Goal: Information Seeking & Learning: Learn about a topic

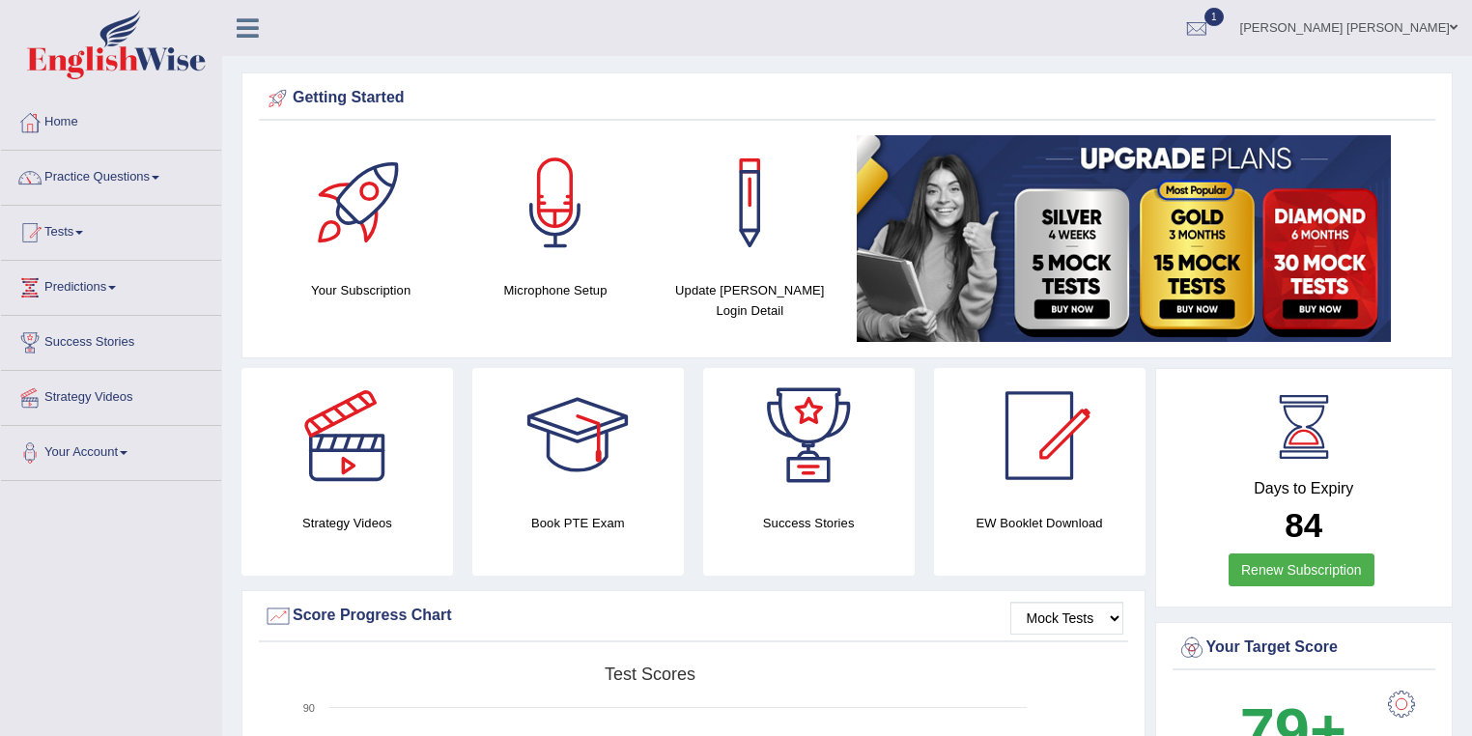
click at [133, 175] on link "Practice Questions" at bounding box center [111, 175] width 220 height 48
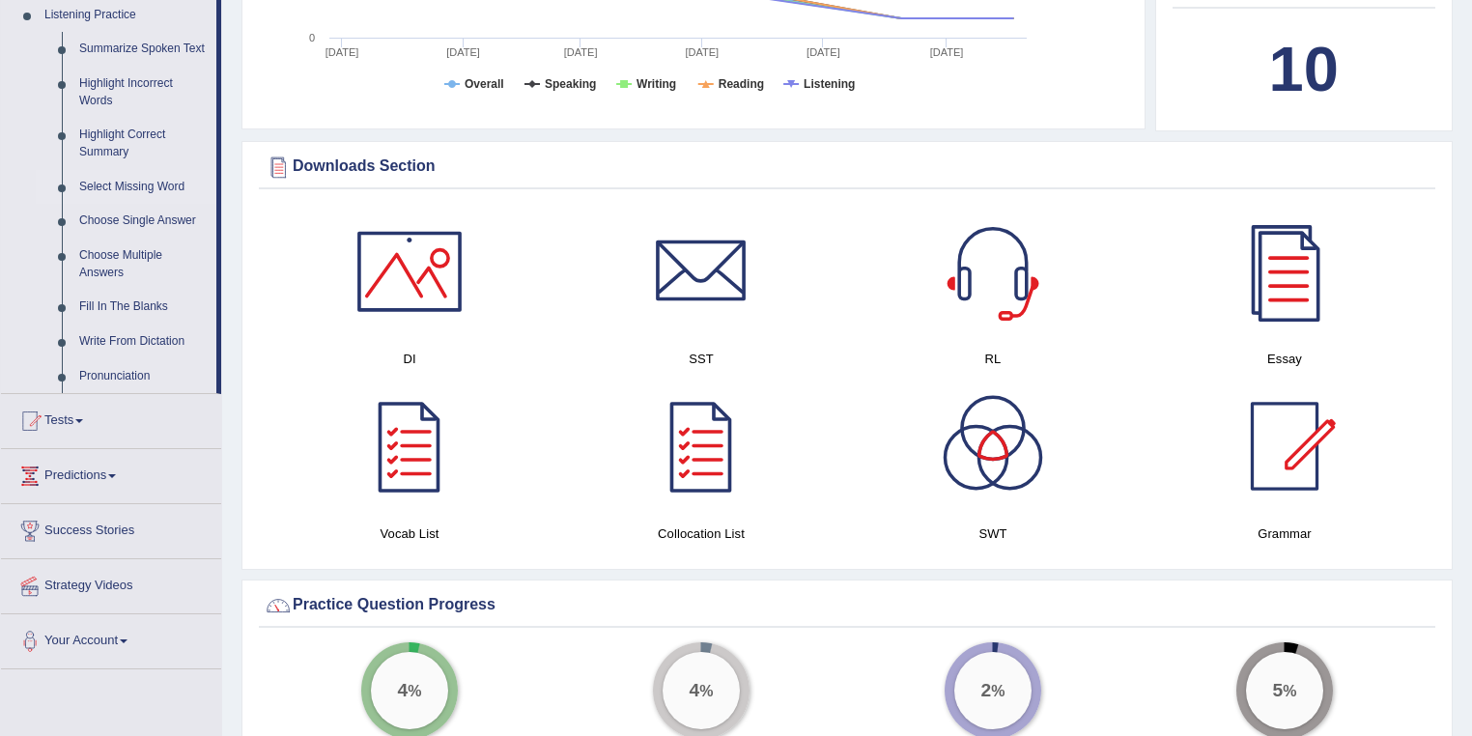
scroll to position [850, 0]
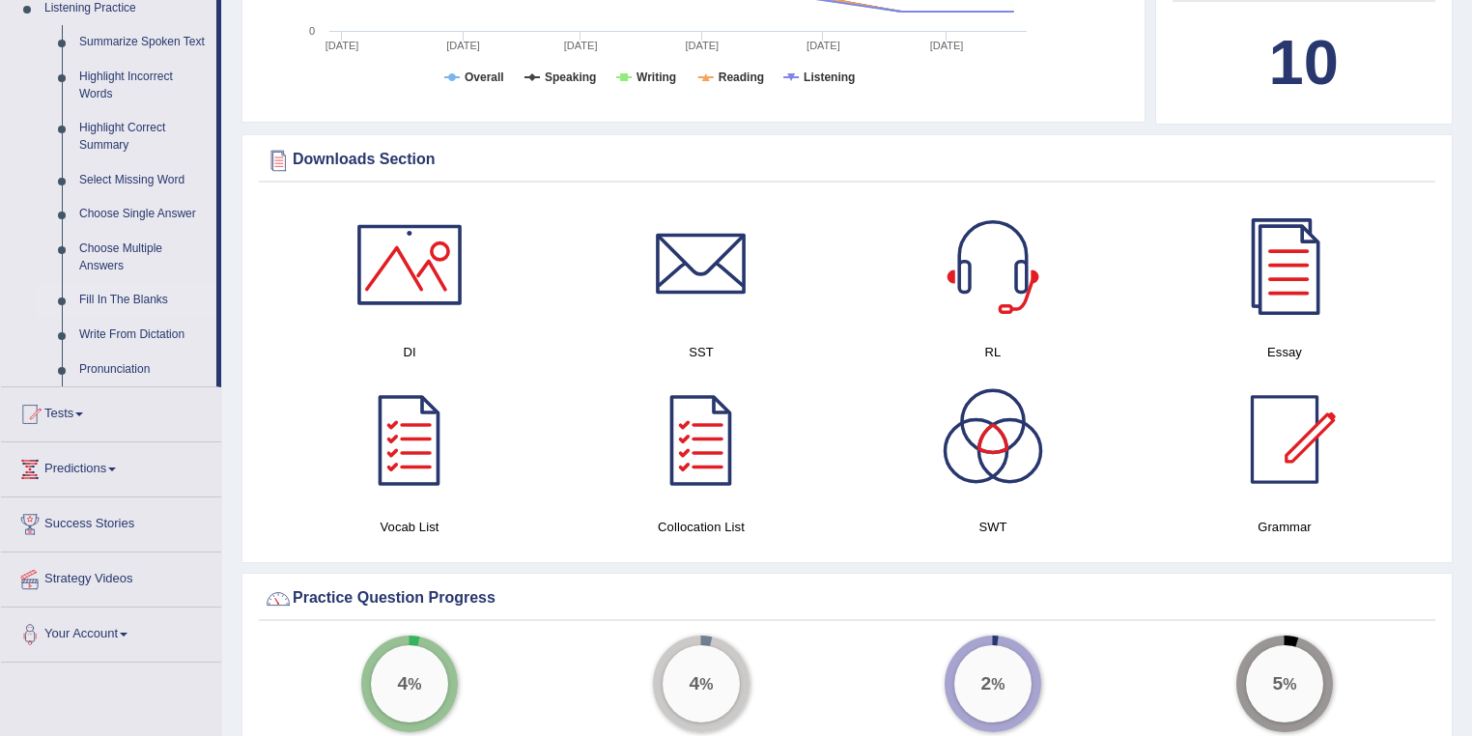
click at [135, 294] on link "Fill In The Blanks" at bounding box center [143, 300] width 146 height 35
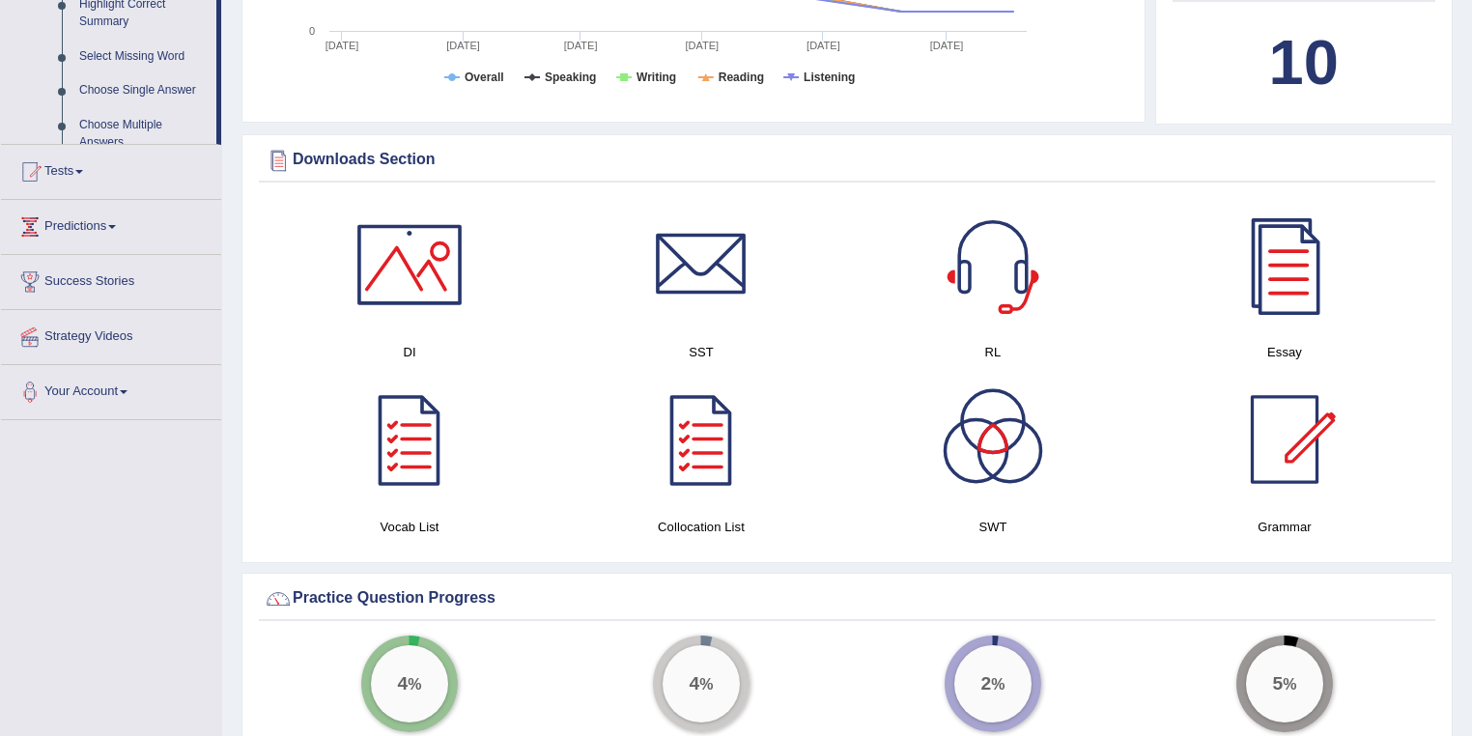
scroll to position [372, 0]
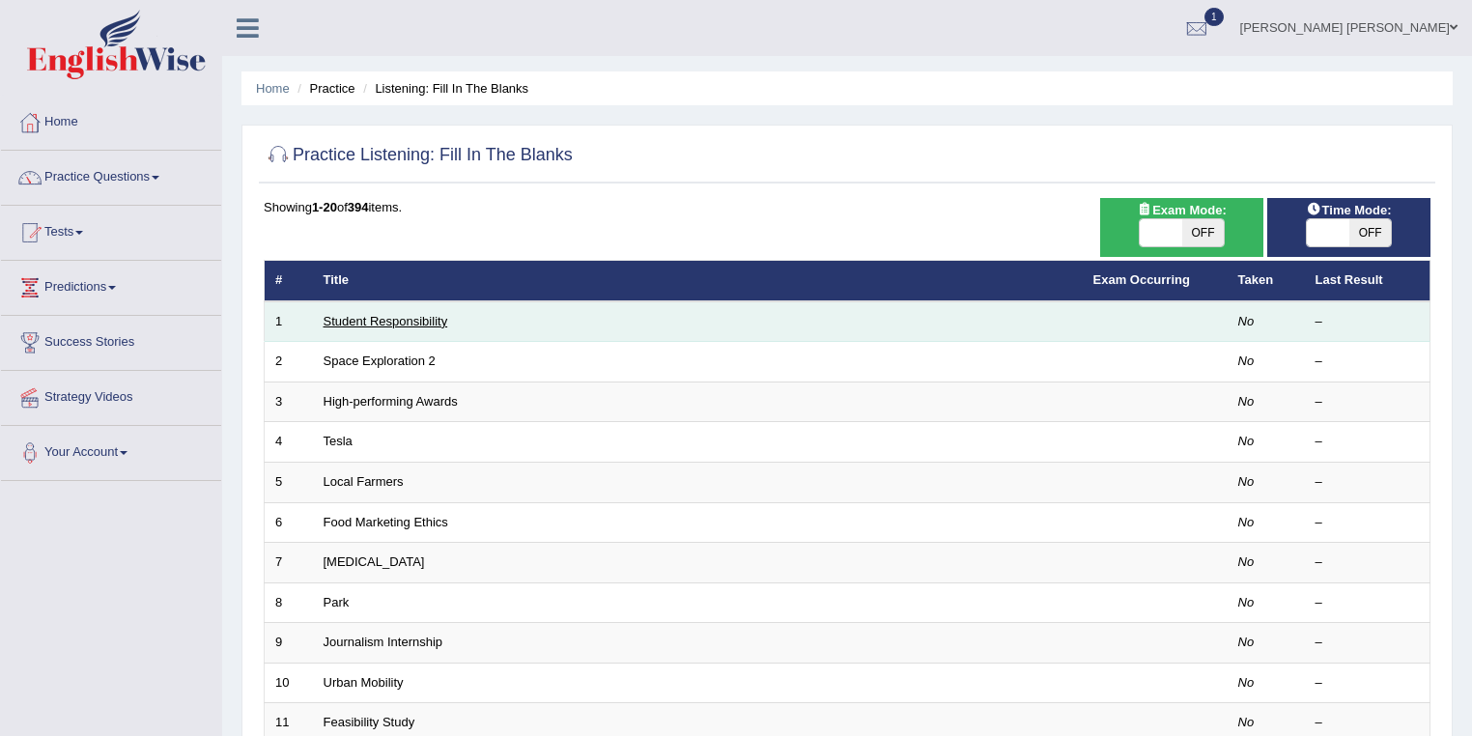
click at [390, 325] on link "Student Responsibility" at bounding box center [385, 321] width 125 height 14
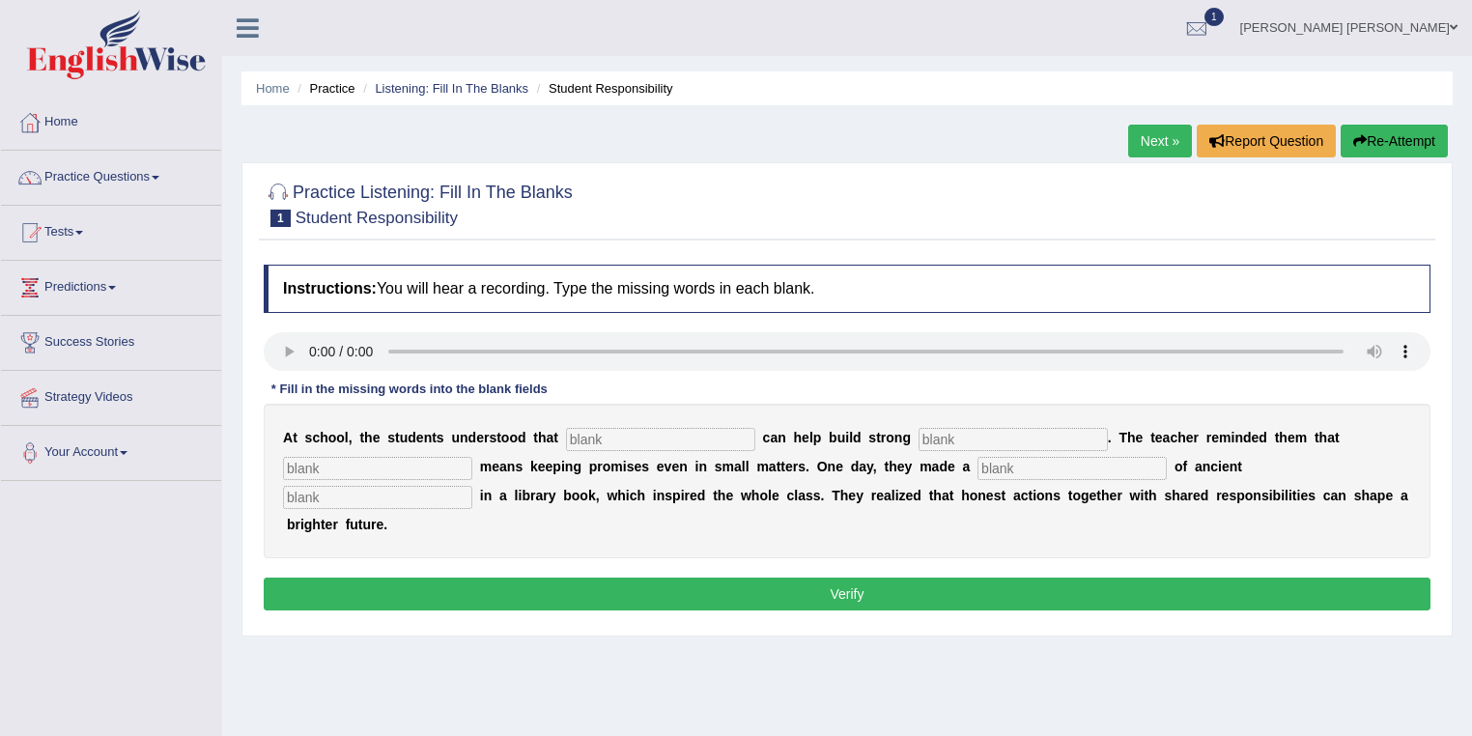
click at [616, 433] on input "text" at bounding box center [660, 439] width 189 height 23
type input "responsibilities"
type input "communities"
type input "integrity"
type input "discovery"
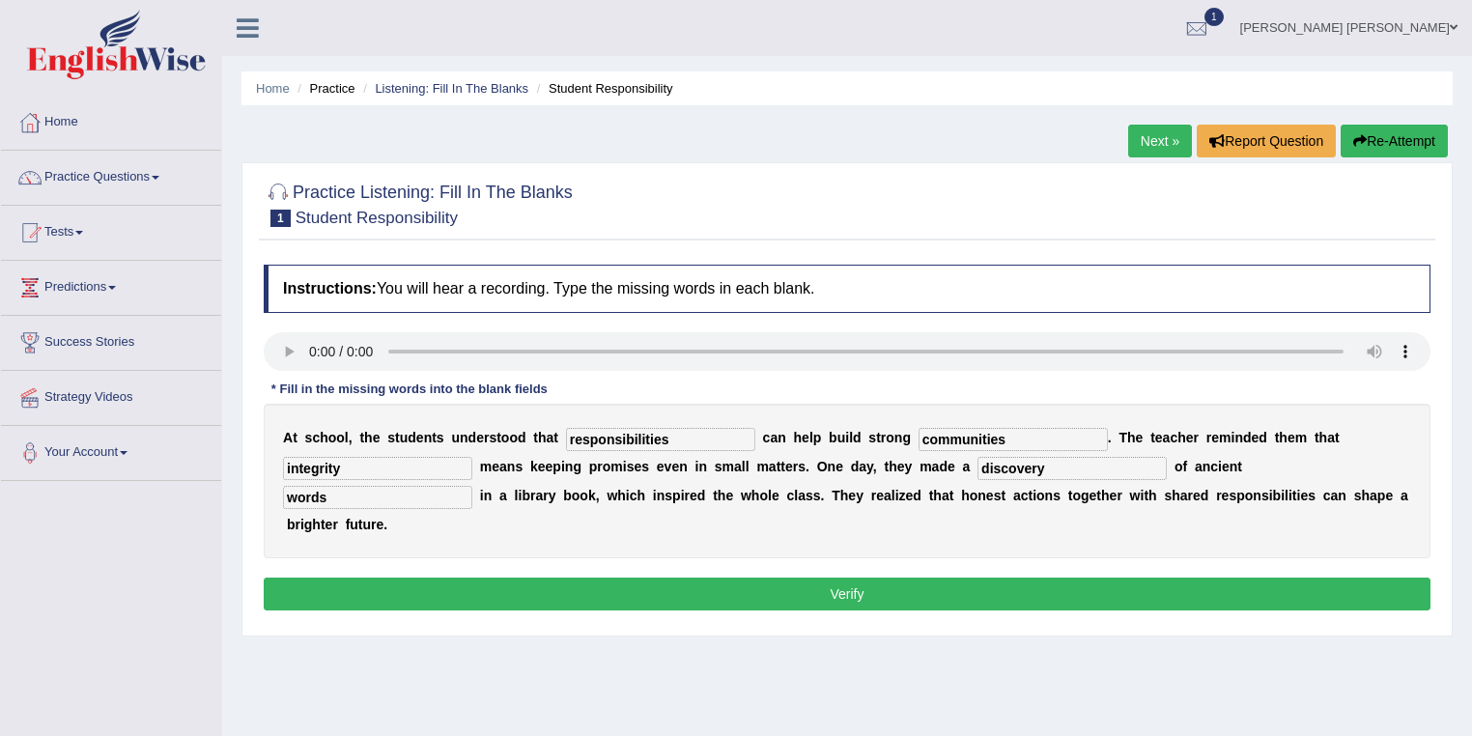
scroll to position [77, 0]
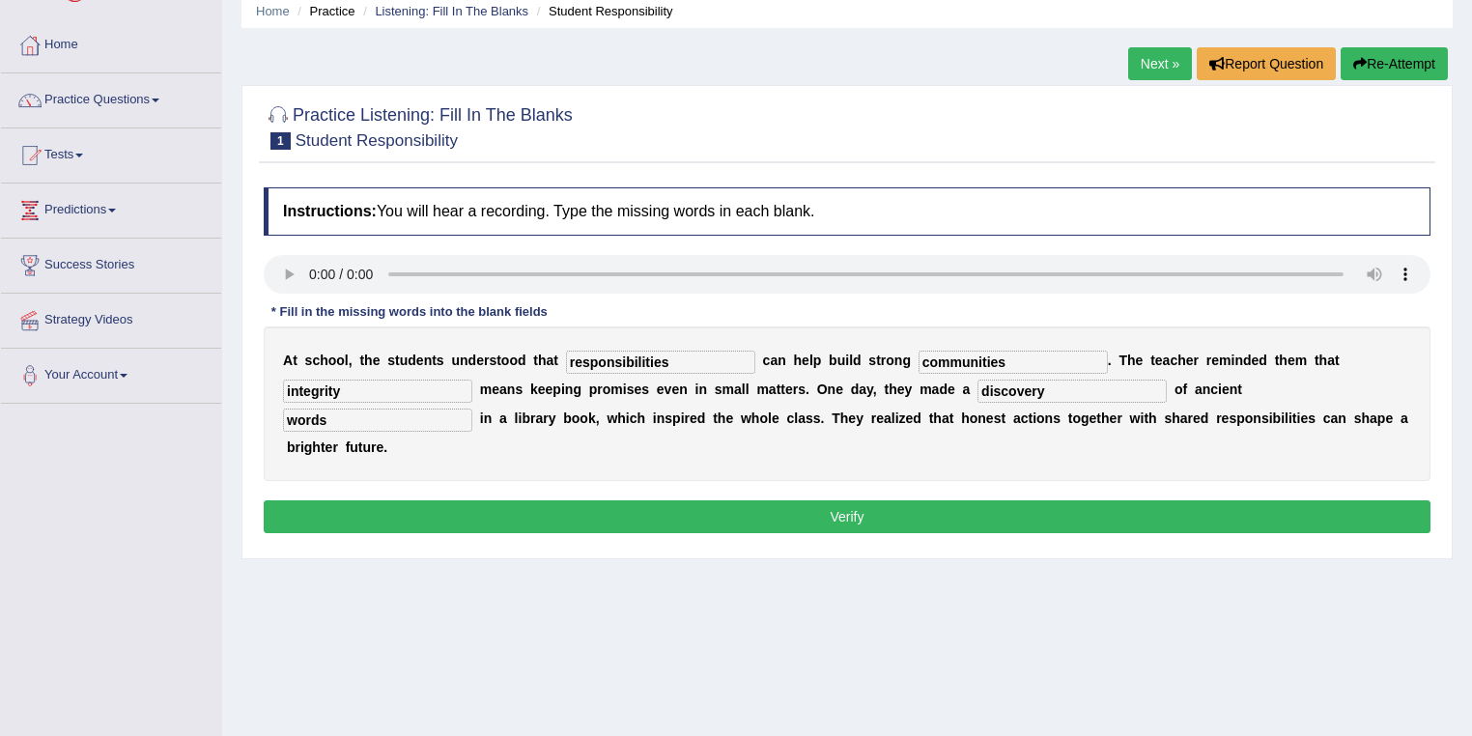
type input "words"
drag, startPoint x: 999, startPoint y: 367, endPoint x: 864, endPoint y: 372, distance: 135.3
click at [864, 372] on div "A t s c h o o l , t h e s t u d e n t s u n d e r s t o o d t h a t responsibil…" at bounding box center [847, 403] width 1167 height 155
click at [850, 522] on button "Verify" at bounding box center [847, 516] width 1167 height 33
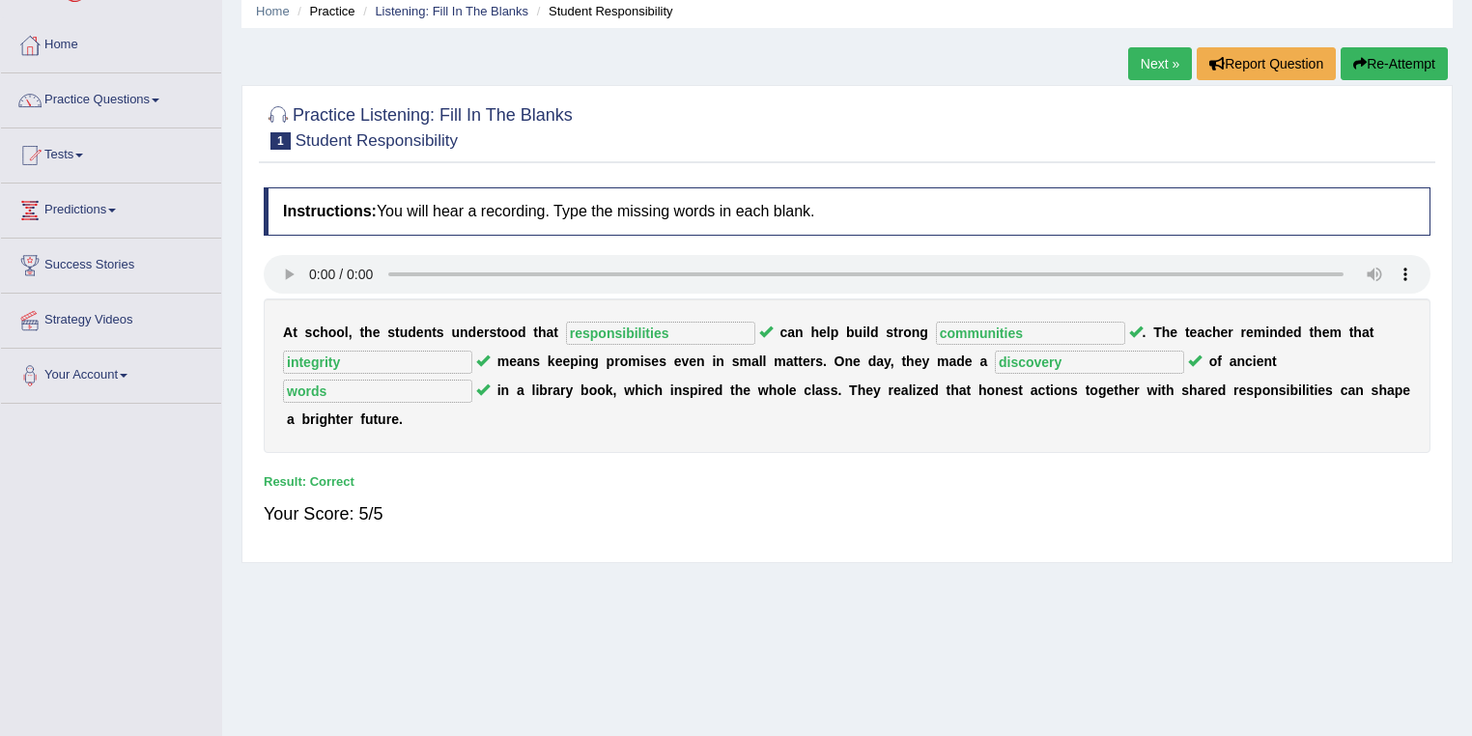
click at [421, 486] on div "Result:" at bounding box center [847, 481] width 1167 height 18
click at [734, 454] on div "Instructions: You will hear a recording. Type the missing words in each blank. …" at bounding box center [847, 365] width 1176 height 375
click at [1154, 77] on link "Next »" at bounding box center [1160, 63] width 64 height 33
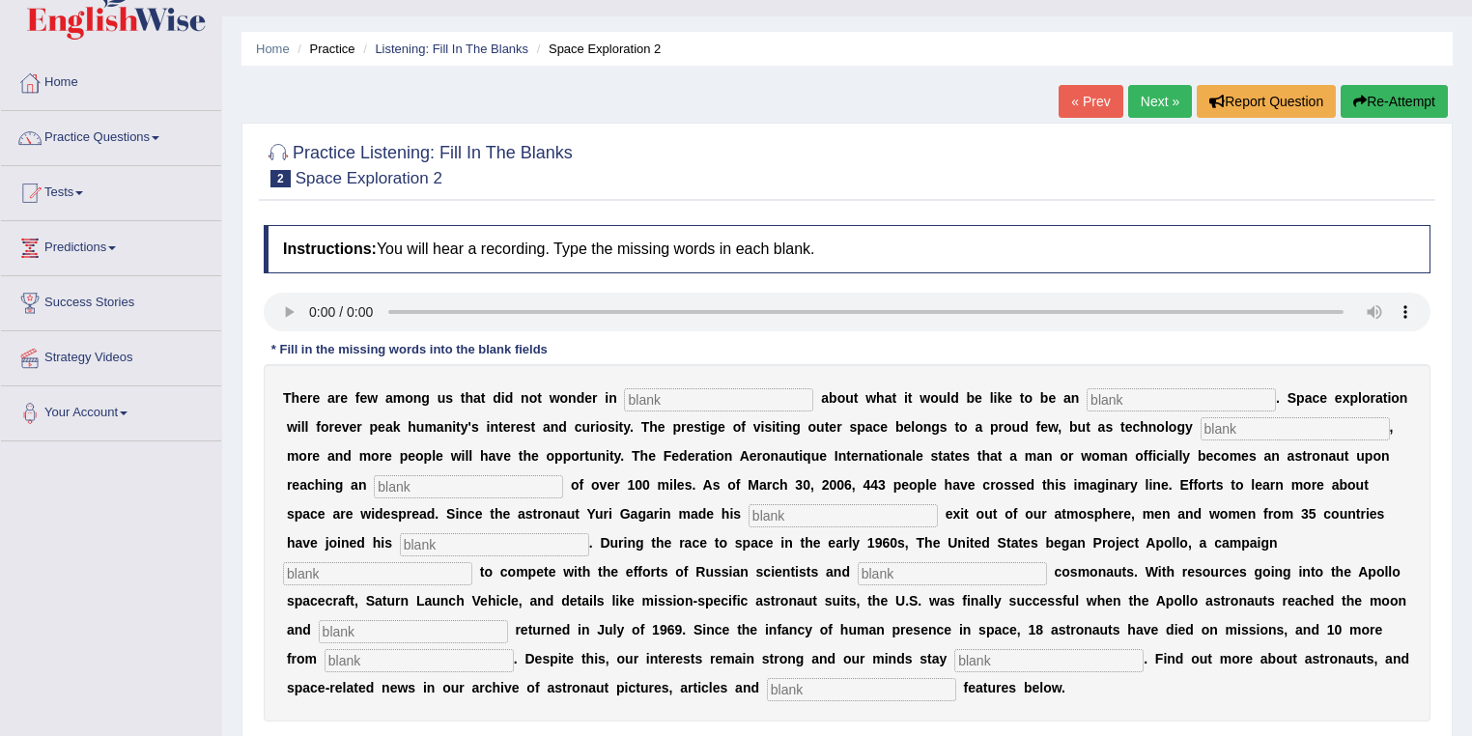
scroll to position [278, 0]
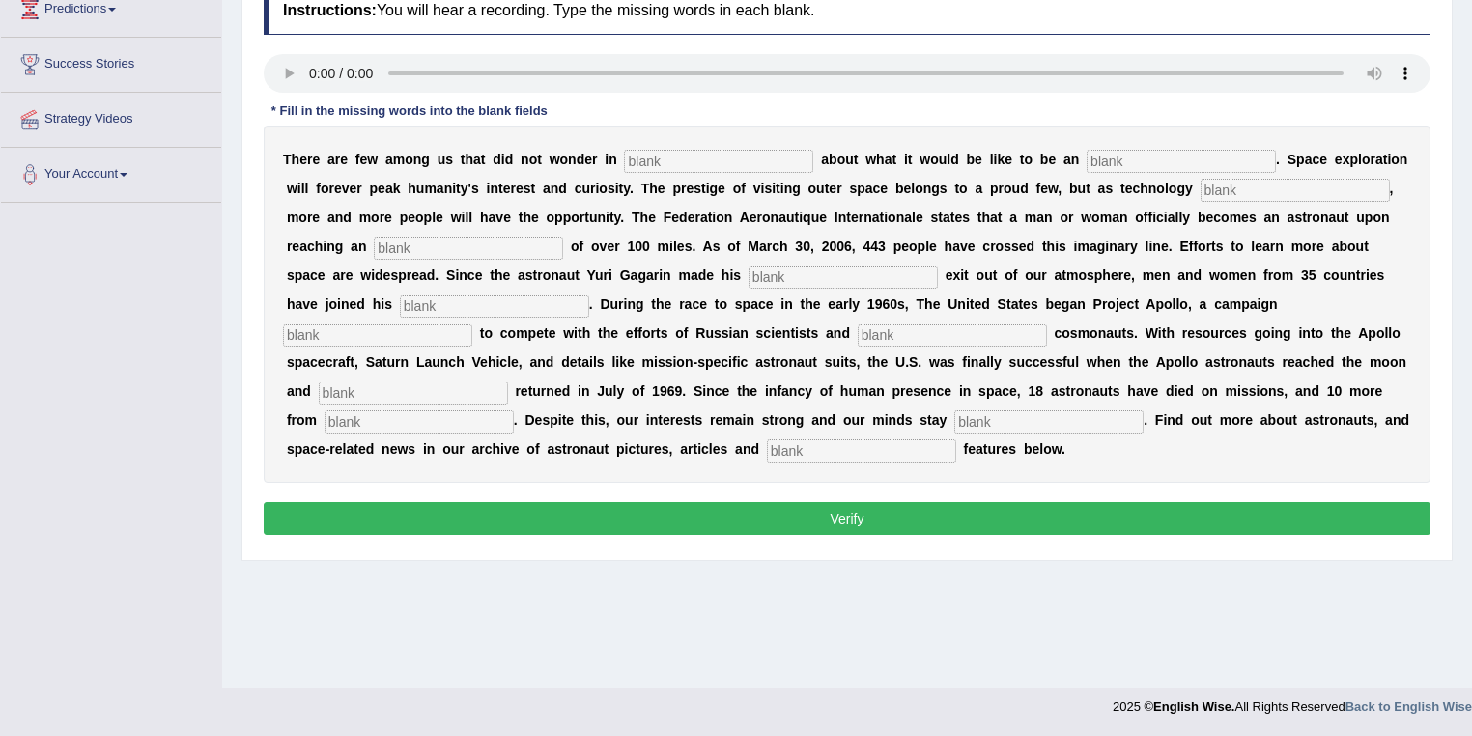
click at [689, 155] on input "text" at bounding box center [718, 161] width 189 height 23
click at [1313, 189] on input "text" at bounding box center [1294, 190] width 189 height 23
click at [759, 274] on input "text" at bounding box center [842, 277] width 189 height 23
click at [741, 160] on input "text" at bounding box center [718, 161] width 189 height 23
type input "all"
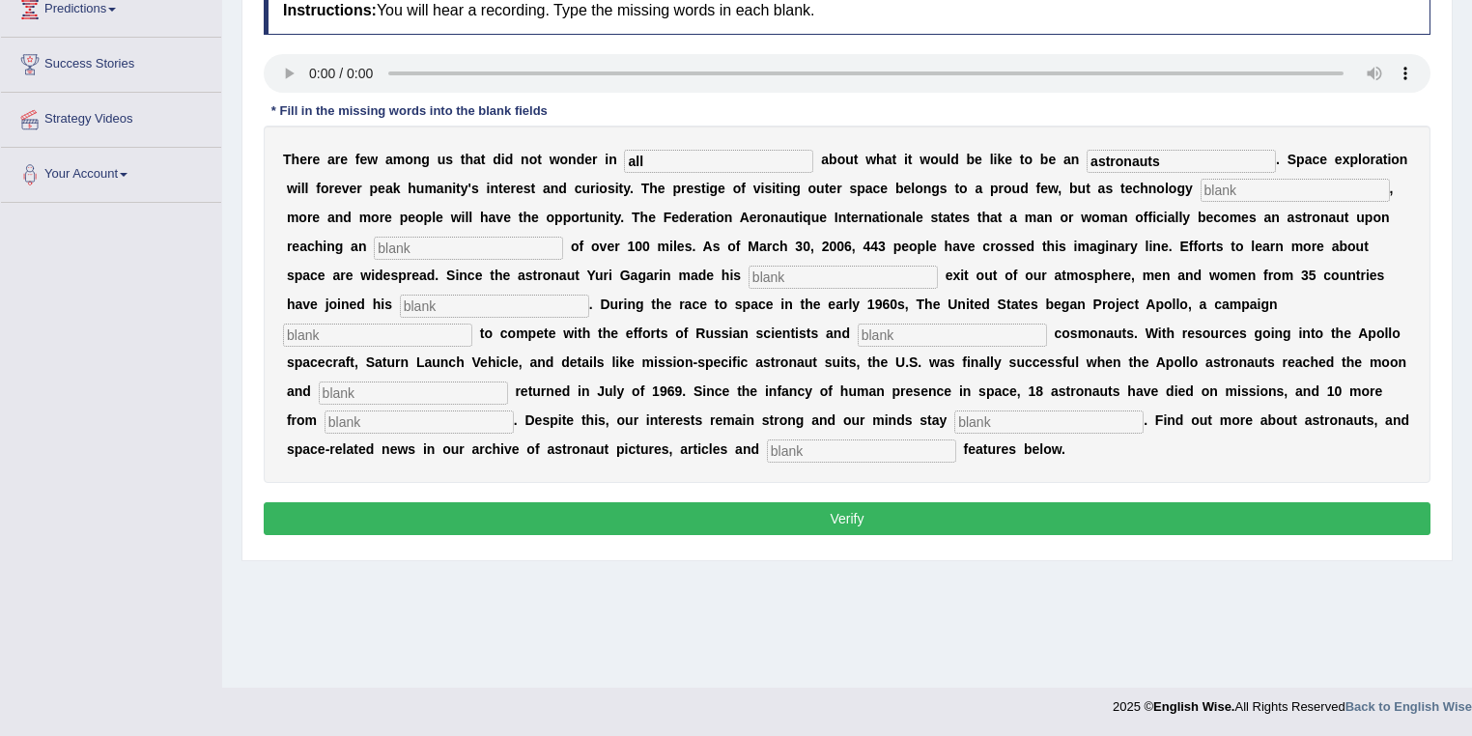
type input "astronauts"
type input "develops"
type input "q"
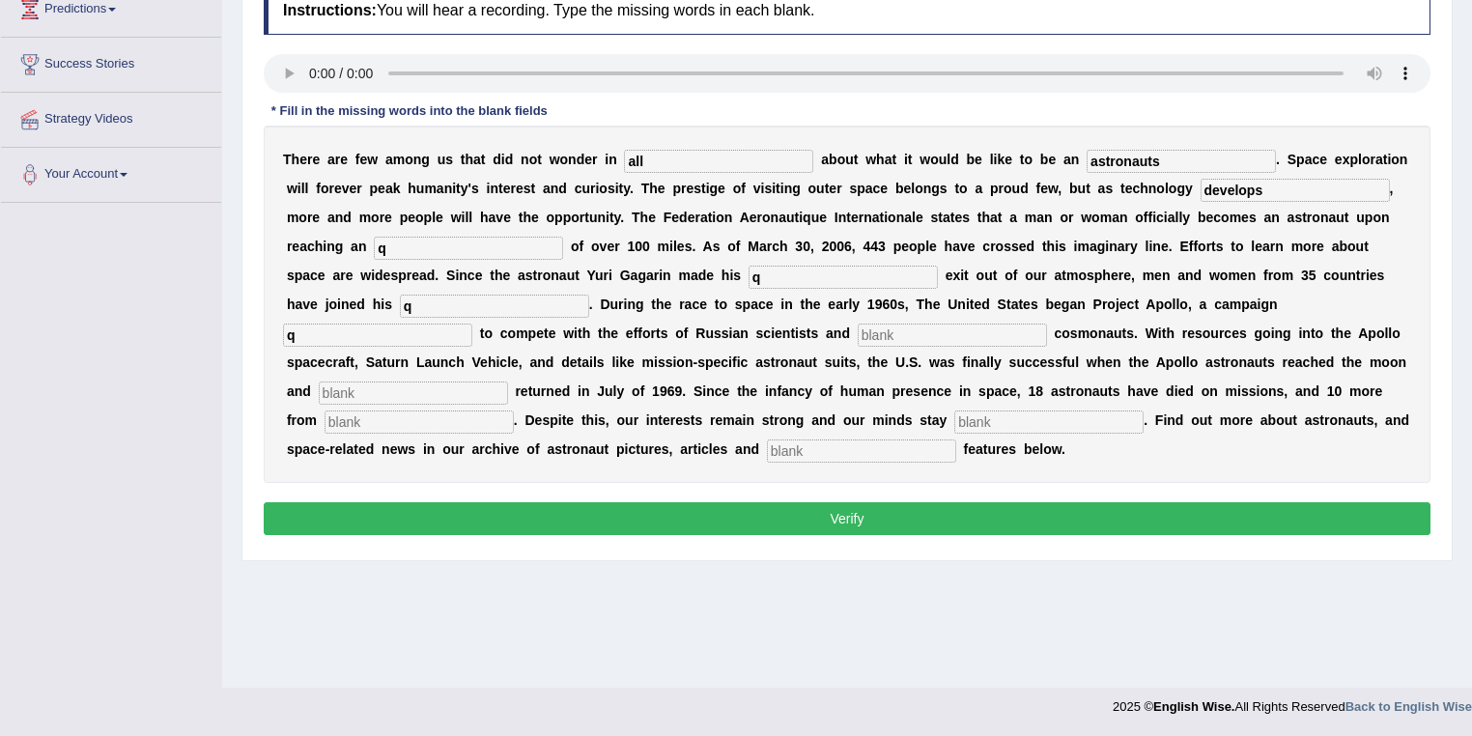
type input "q"
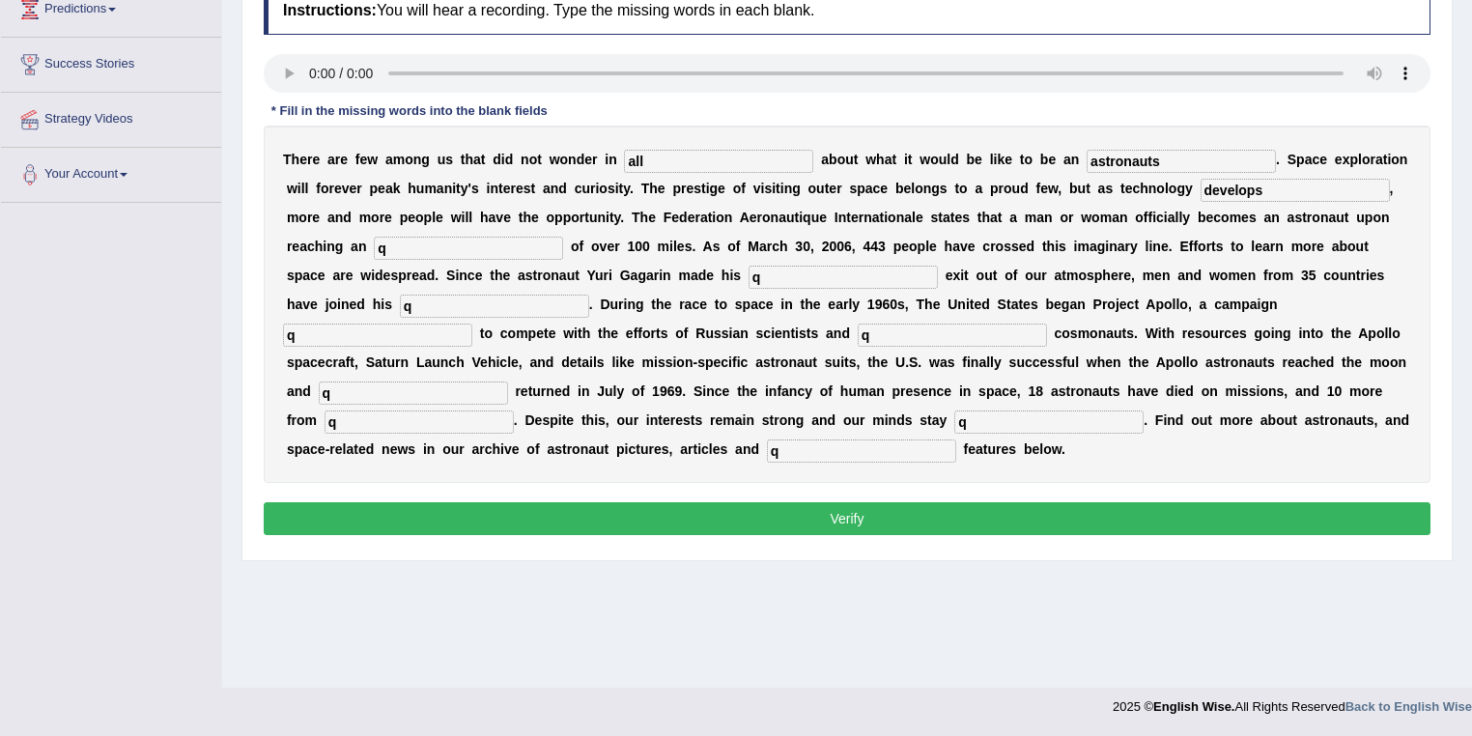
type input "q"
click at [819, 522] on button "Verify" at bounding box center [847, 518] width 1167 height 33
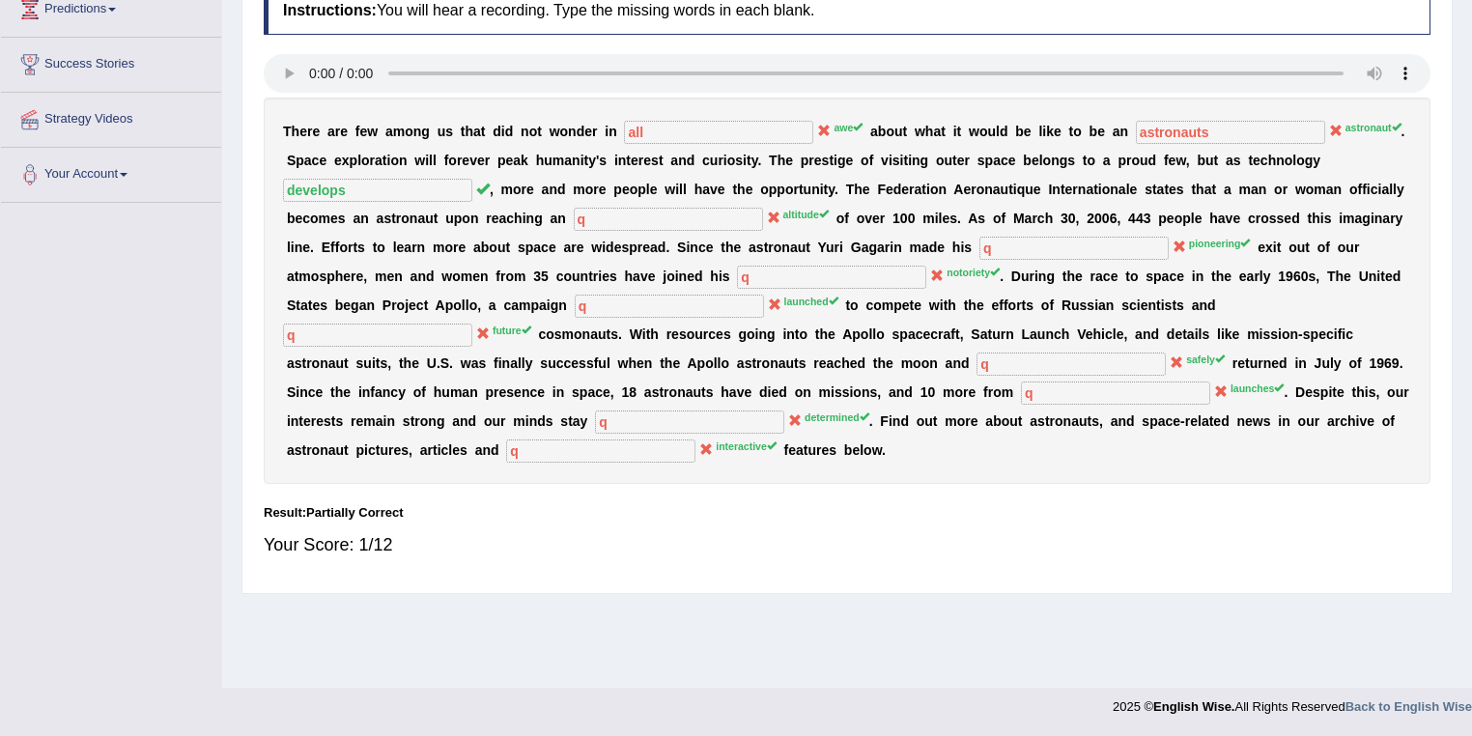
drag, startPoint x: 830, startPoint y: 127, endPoint x: 848, endPoint y: 141, distance: 22.8
click at [858, 136] on div "T h e r e a r e f e w a m o n g u s t h a t d i d n o t w o n d e r i n all awe…" at bounding box center [847, 291] width 1167 height 386
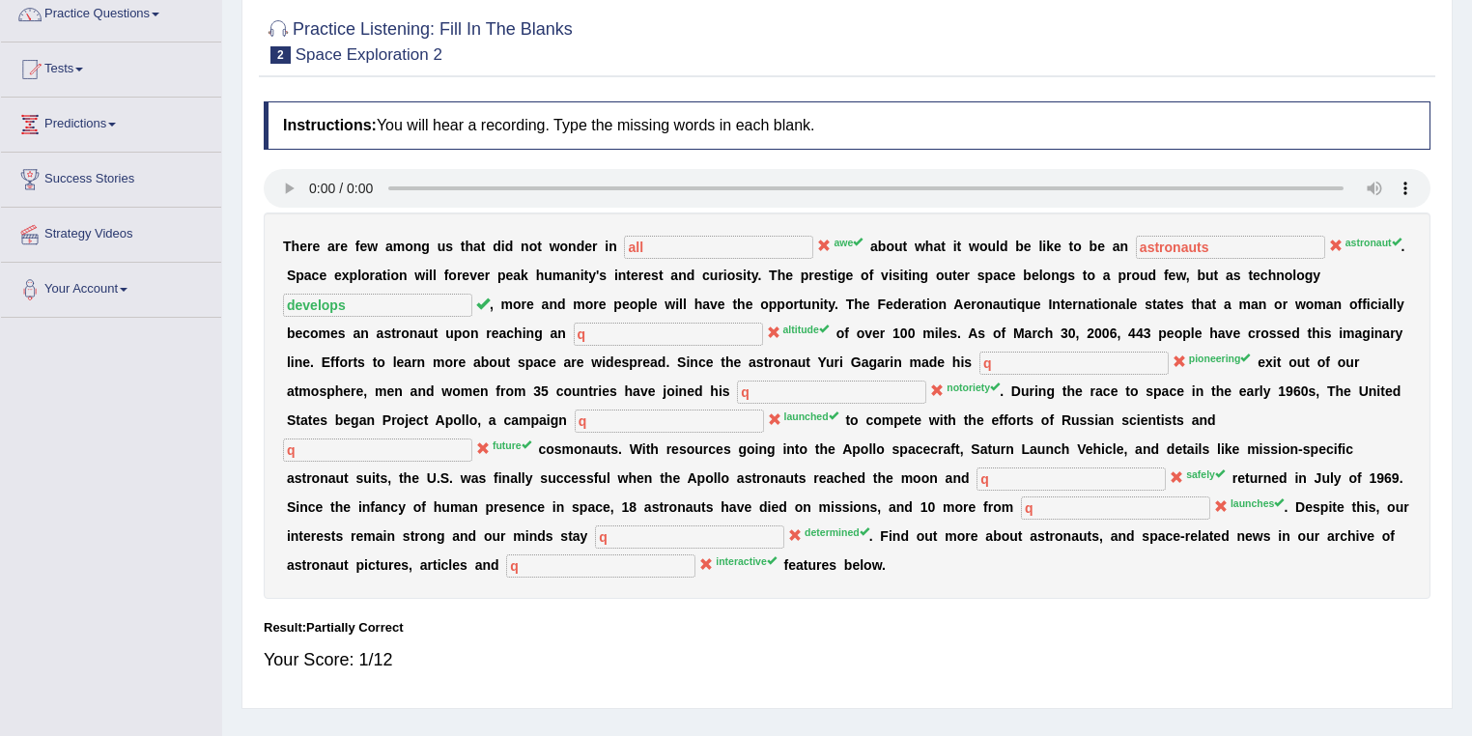
scroll to position [0, 0]
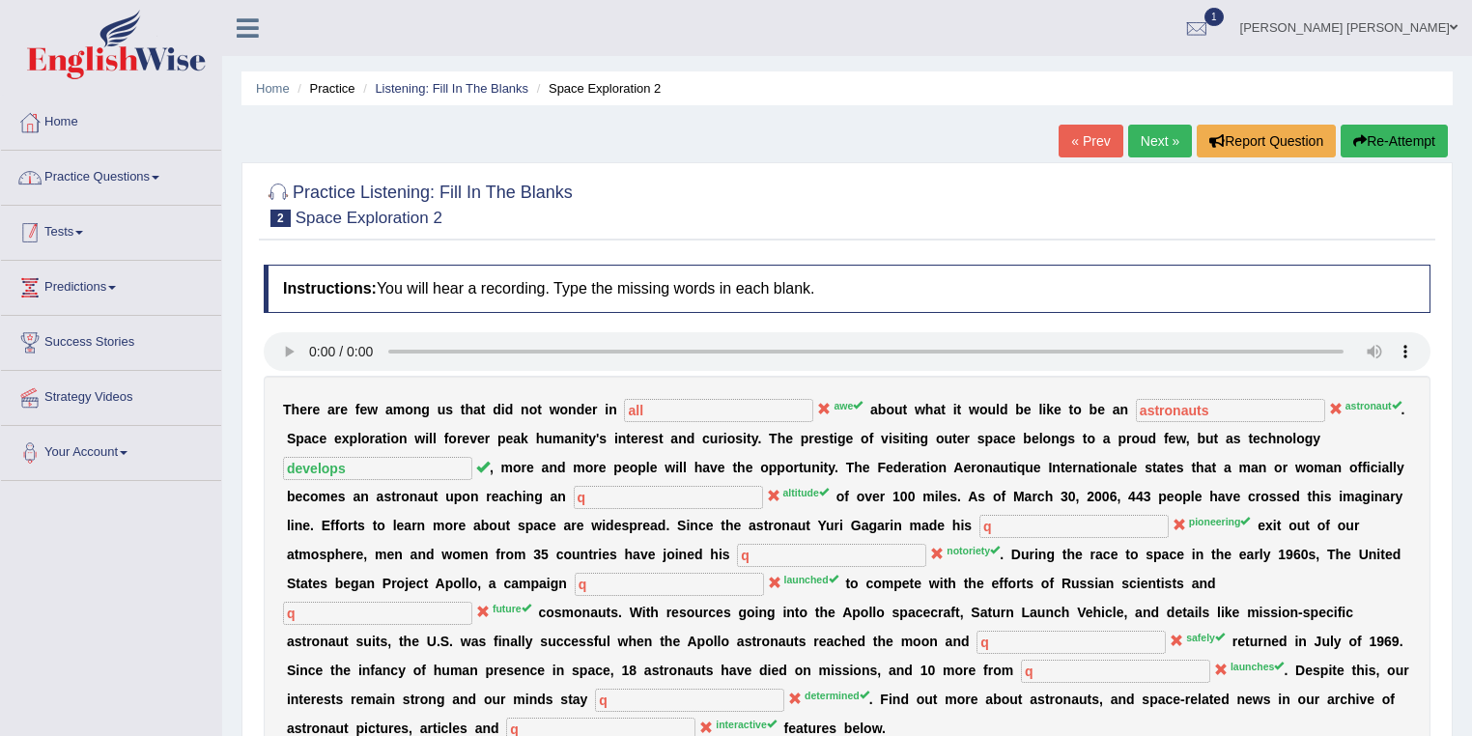
click at [120, 180] on link "Practice Questions" at bounding box center [111, 175] width 220 height 48
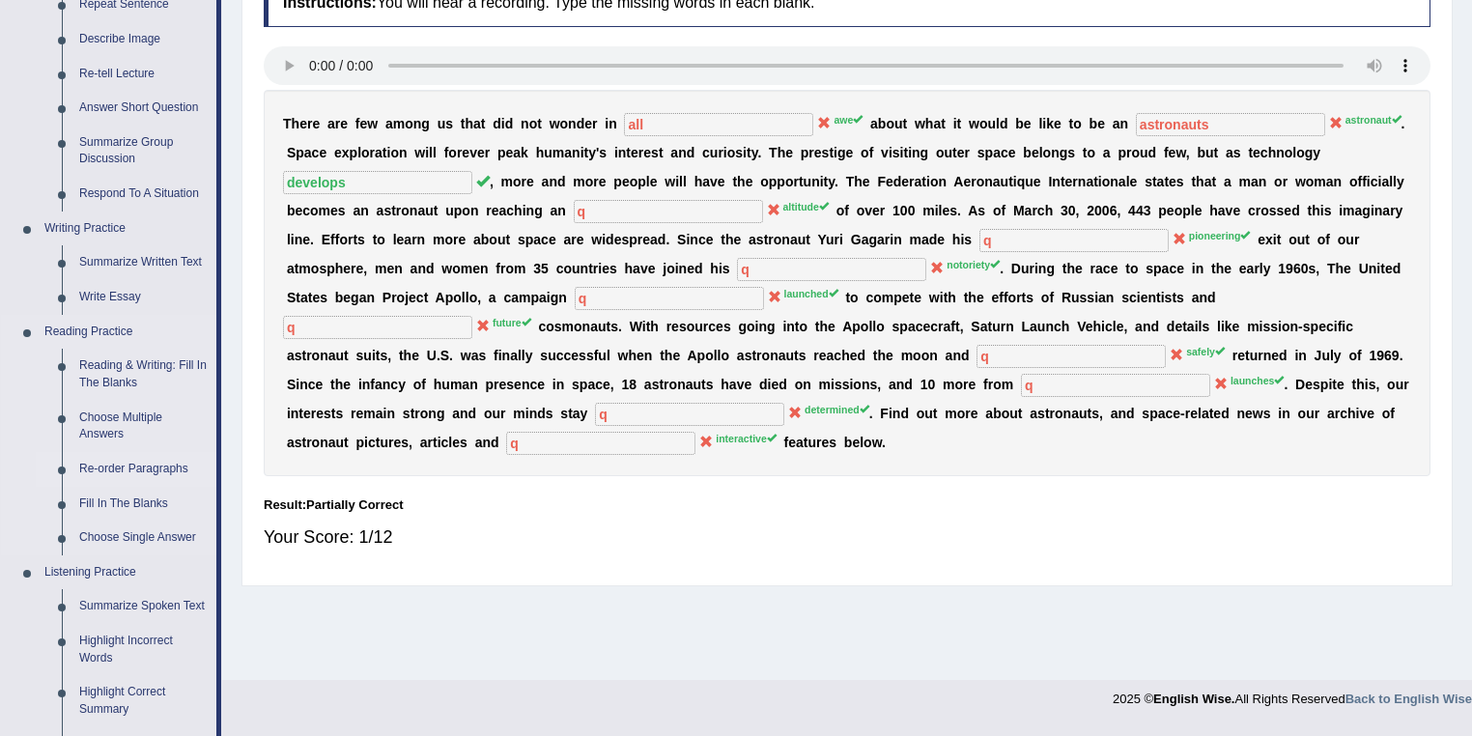
scroll to position [309, 0]
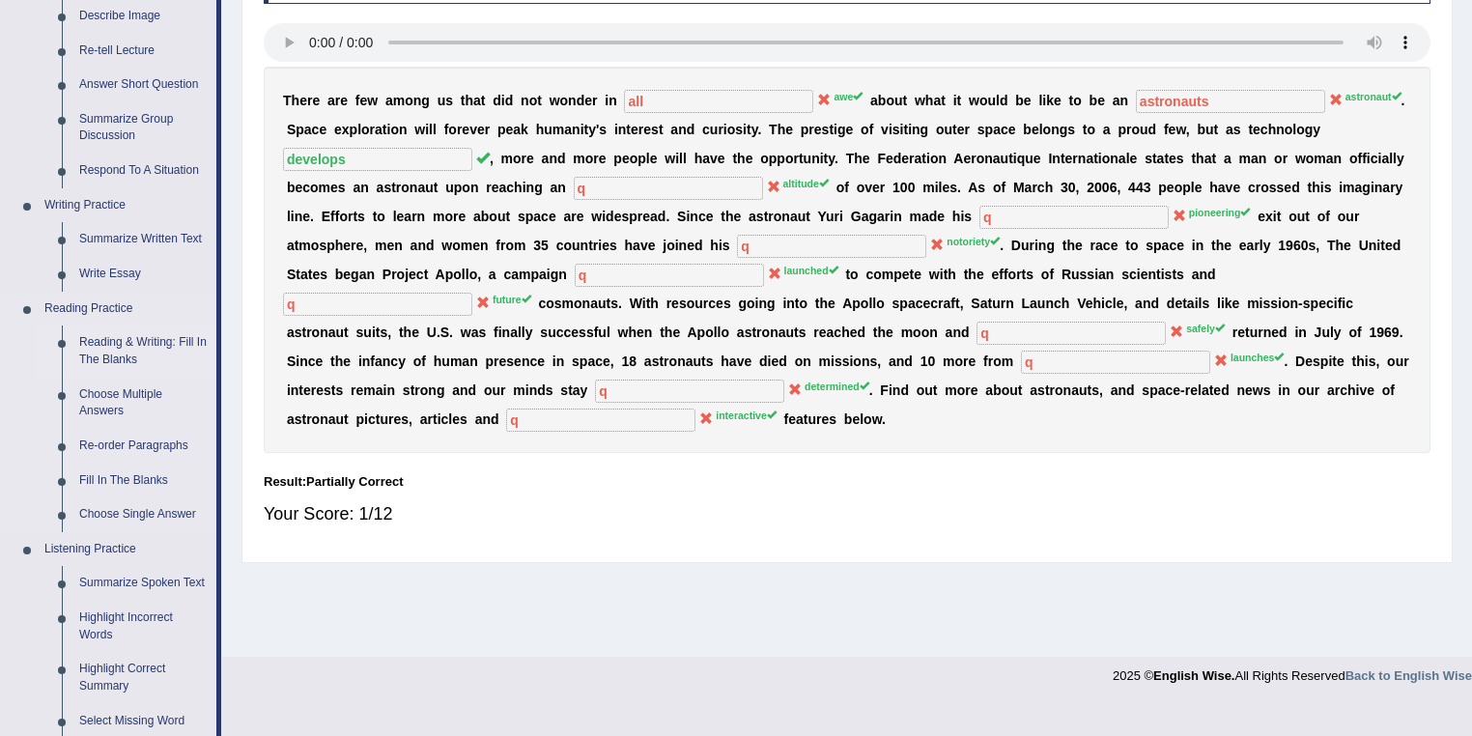
click at [183, 355] on link "Reading & Writing: Fill In The Blanks" at bounding box center [143, 350] width 146 height 51
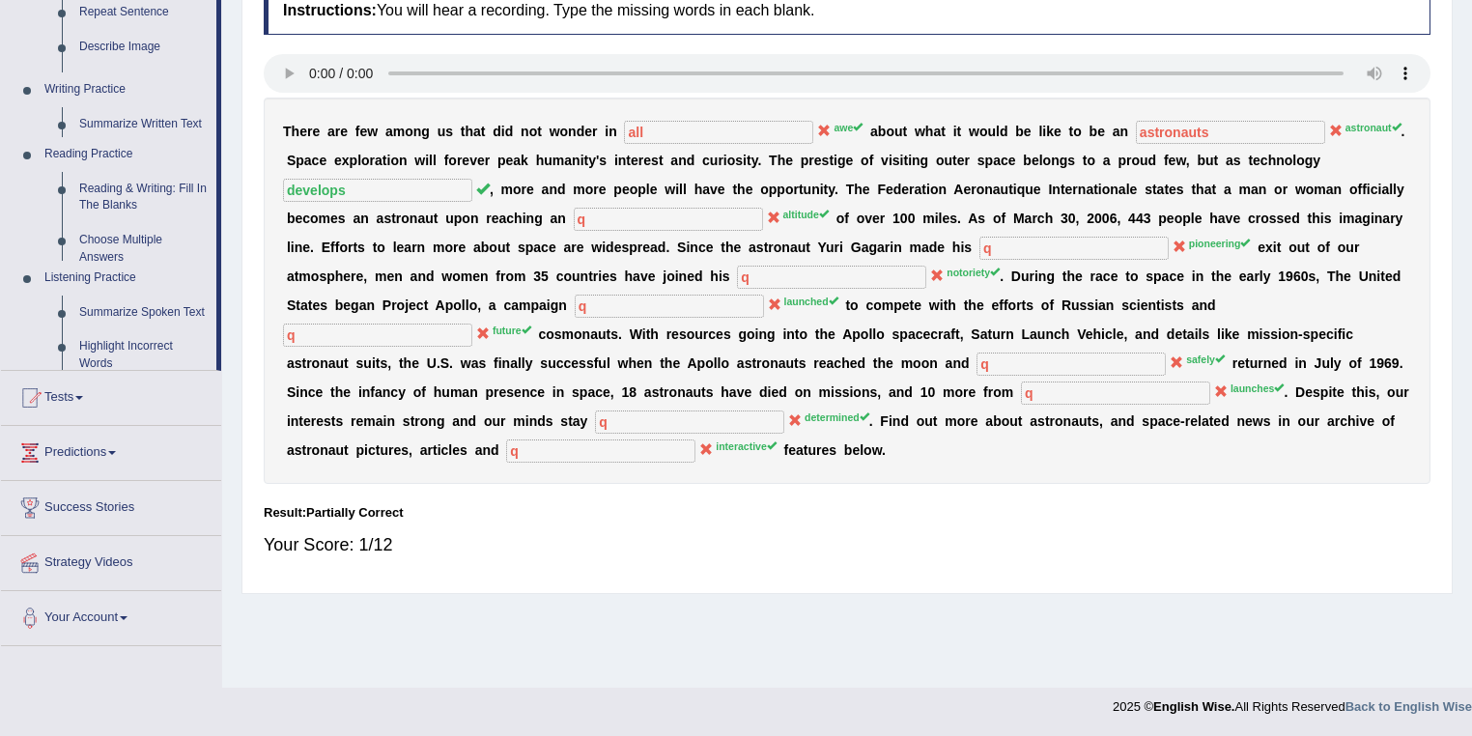
scroll to position [278, 0]
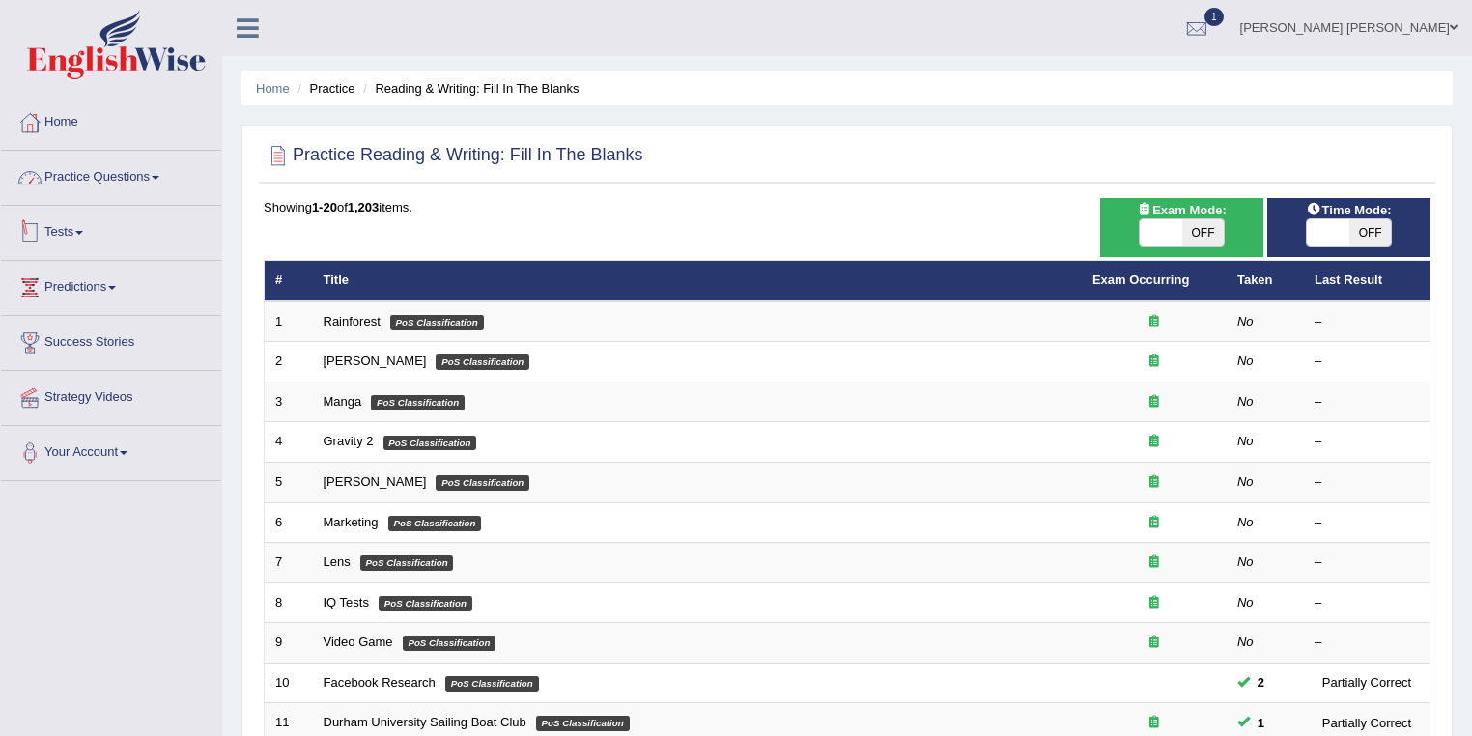
click at [104, 177] on link "Practice Questions" at bounding box center [111, 175] width 220 height 48
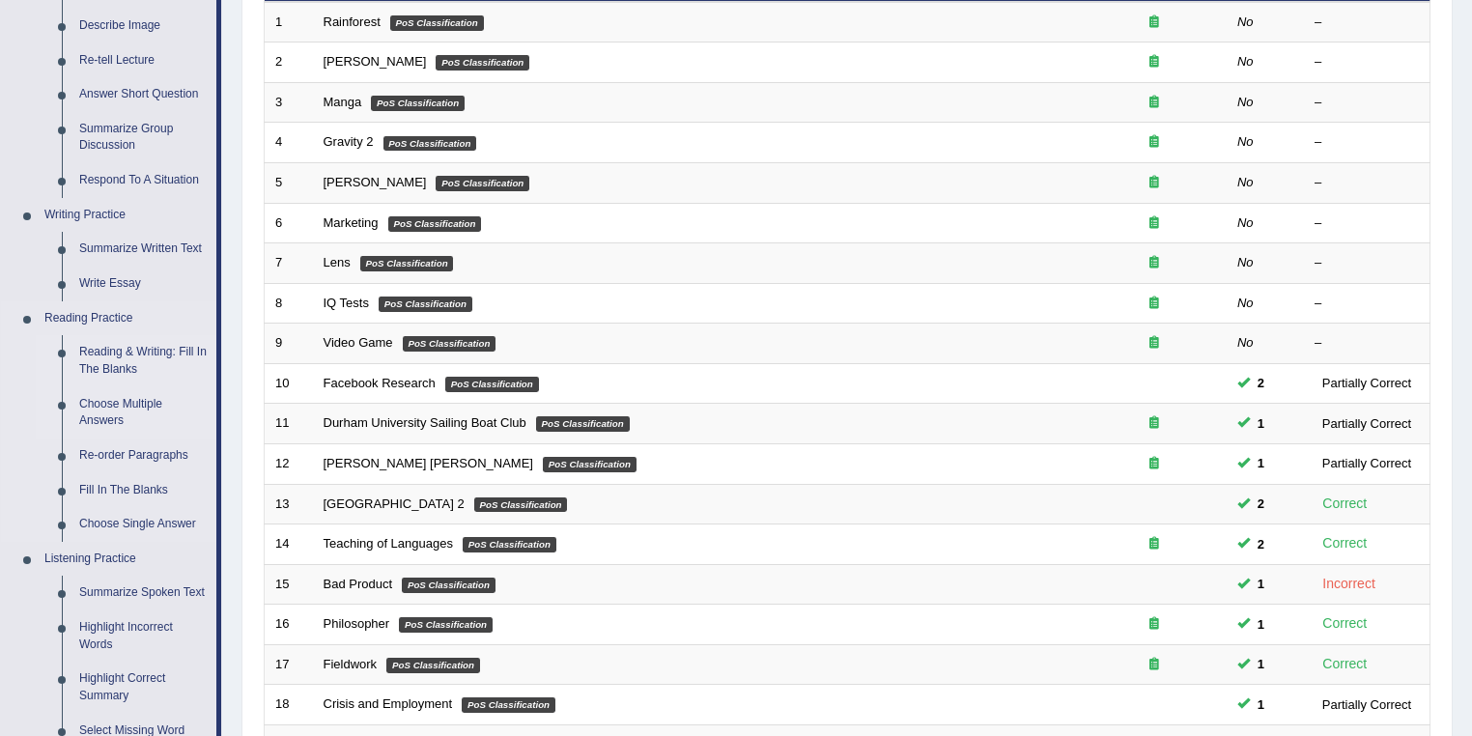
scroll to position [309, 0]
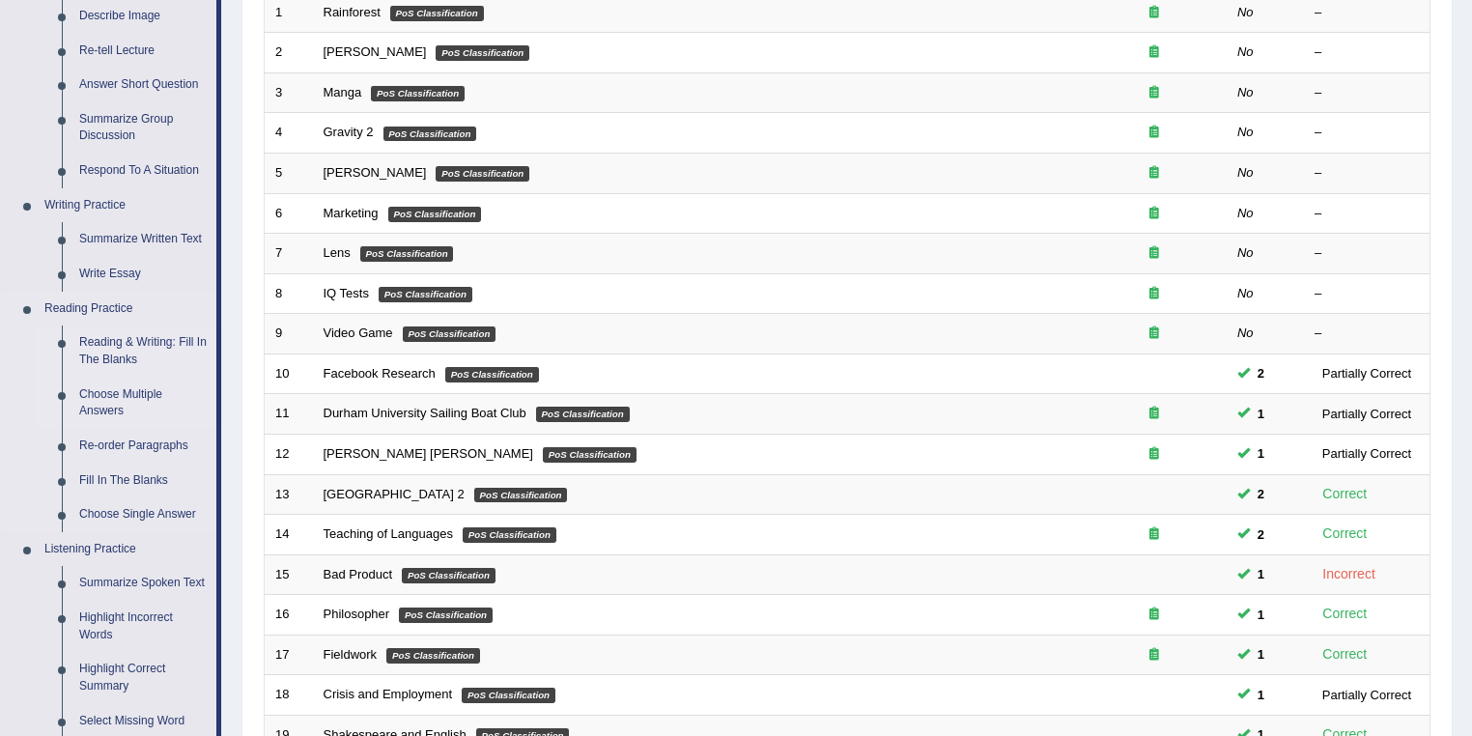
click at [145, 395] on link "Choose Multiple Answers" at bounding box center [143, 403] width 146 height 51
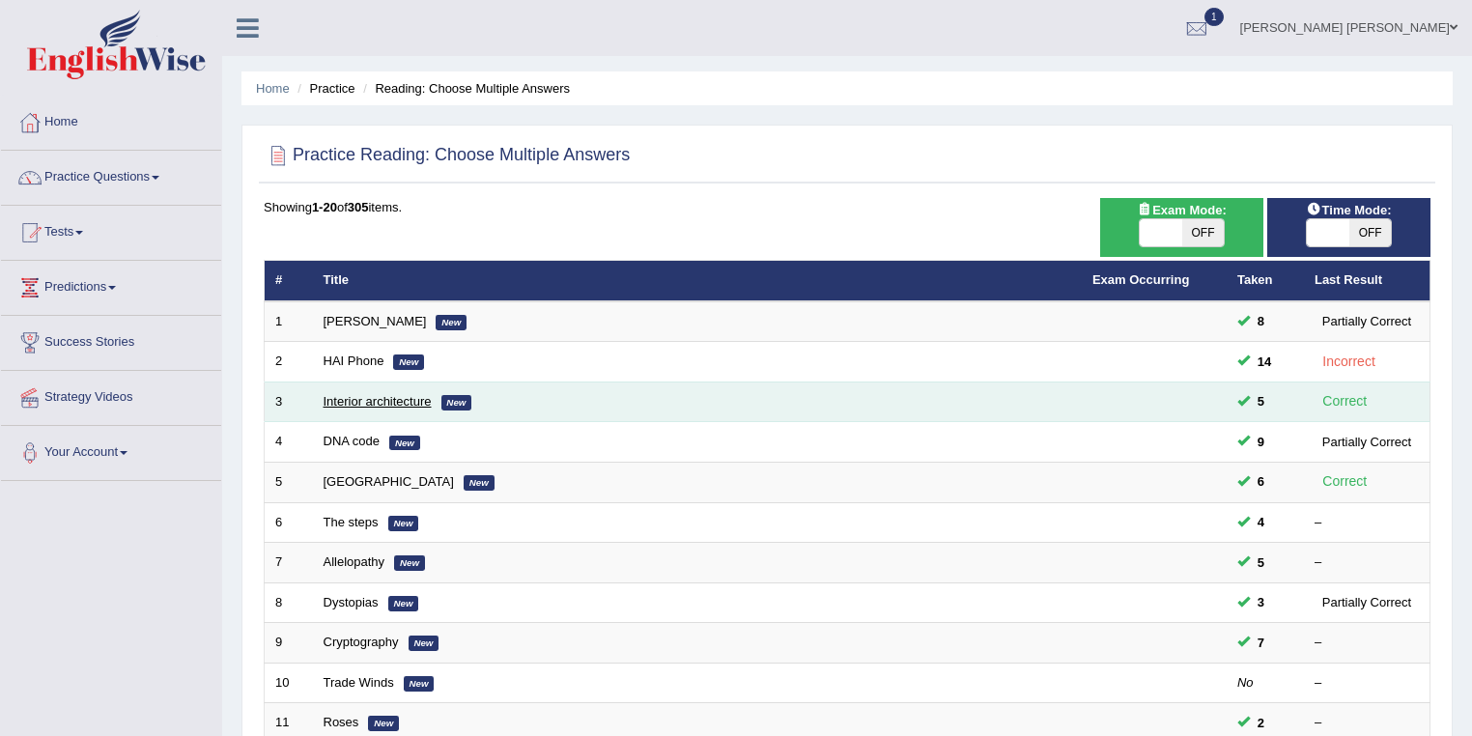
click at [380, 394] on link "Interior architecture" at bounding box center [377, 401] width 108 height 14
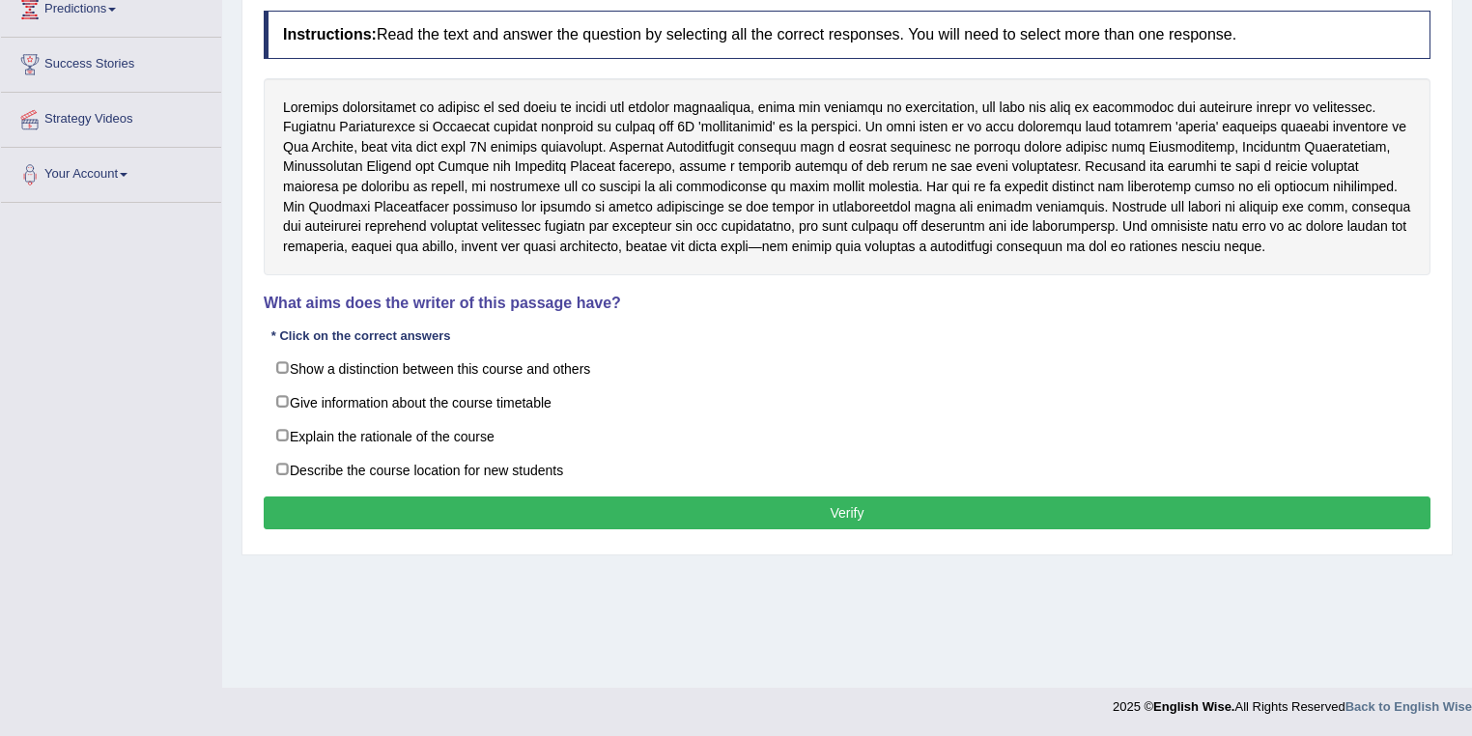
click at [390, 393] on label "Give information about the course timetable" at bounding box center [847, 401] width 1167 height 35
checkbox input "true"
click at [712, 491] on div "Instructions: Read the text and answer the question by selecting all the correc…" at bounding box center [847, 272] width 1176 height 543
click at [742, 496] on button "Verify" at bounding box center [847, 512] width 1167 height 33
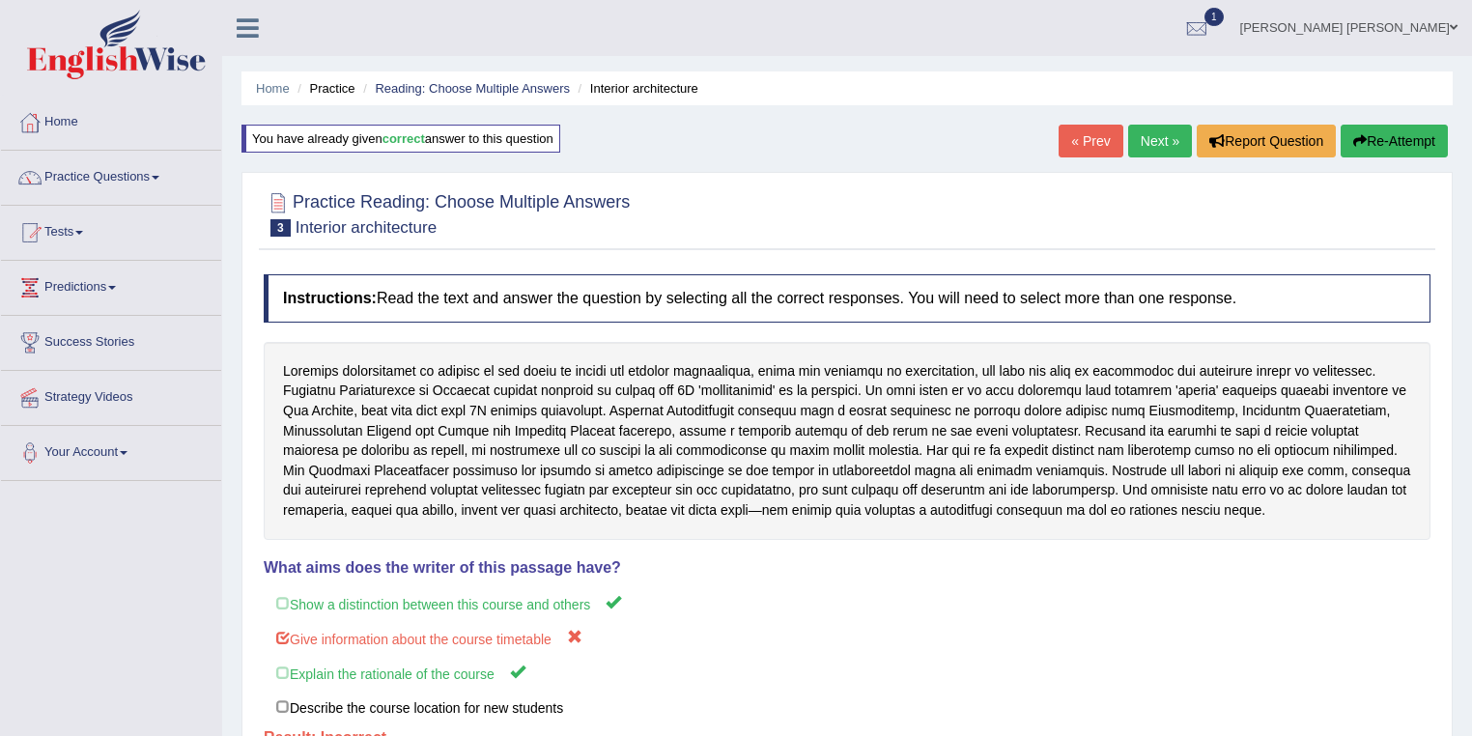
click at [1144, 134] on link "Next »" at bounding box center [1160, 141] width 64 height 33
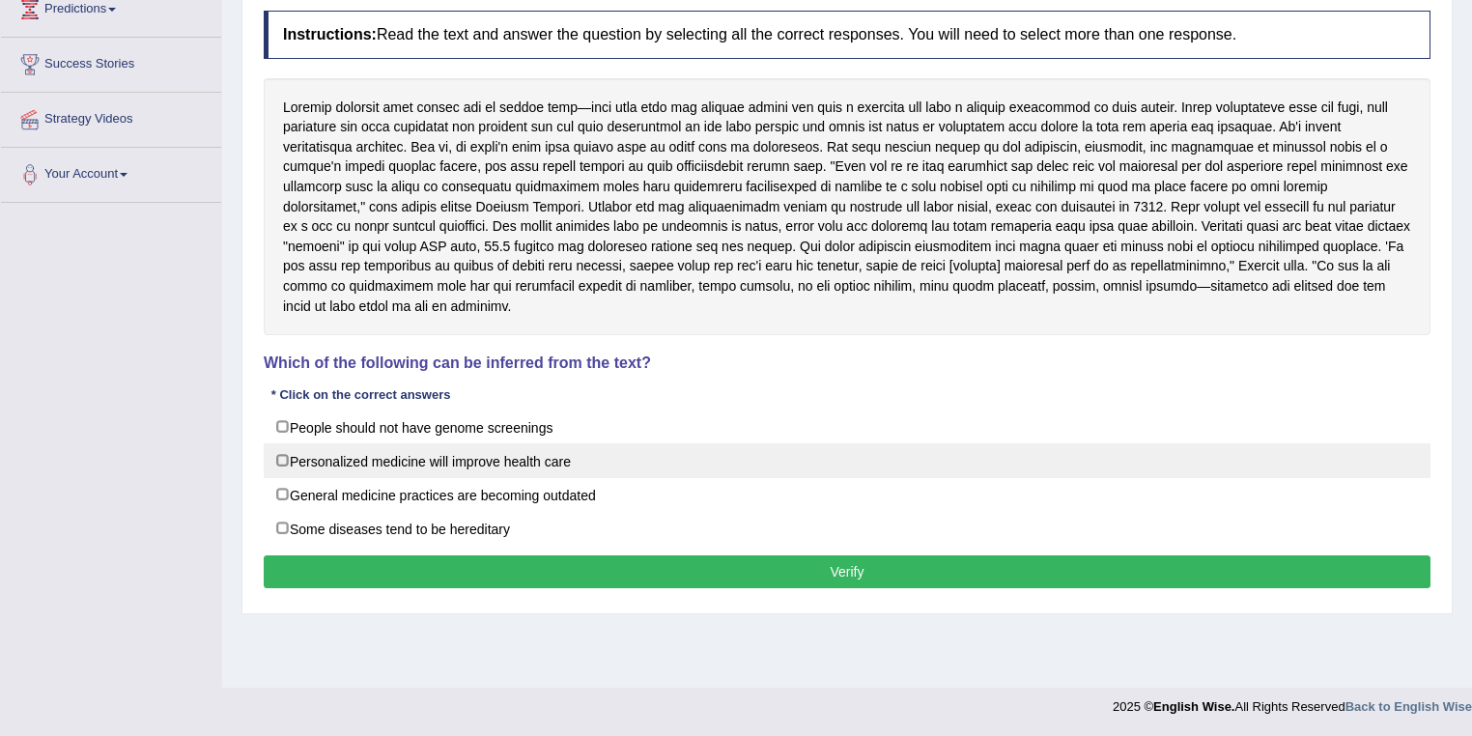
click at [521, 446] on label "Personalized medicine will improve health care" at bounding box center [847, 460] width 1167 height 35
checkbox input "true"
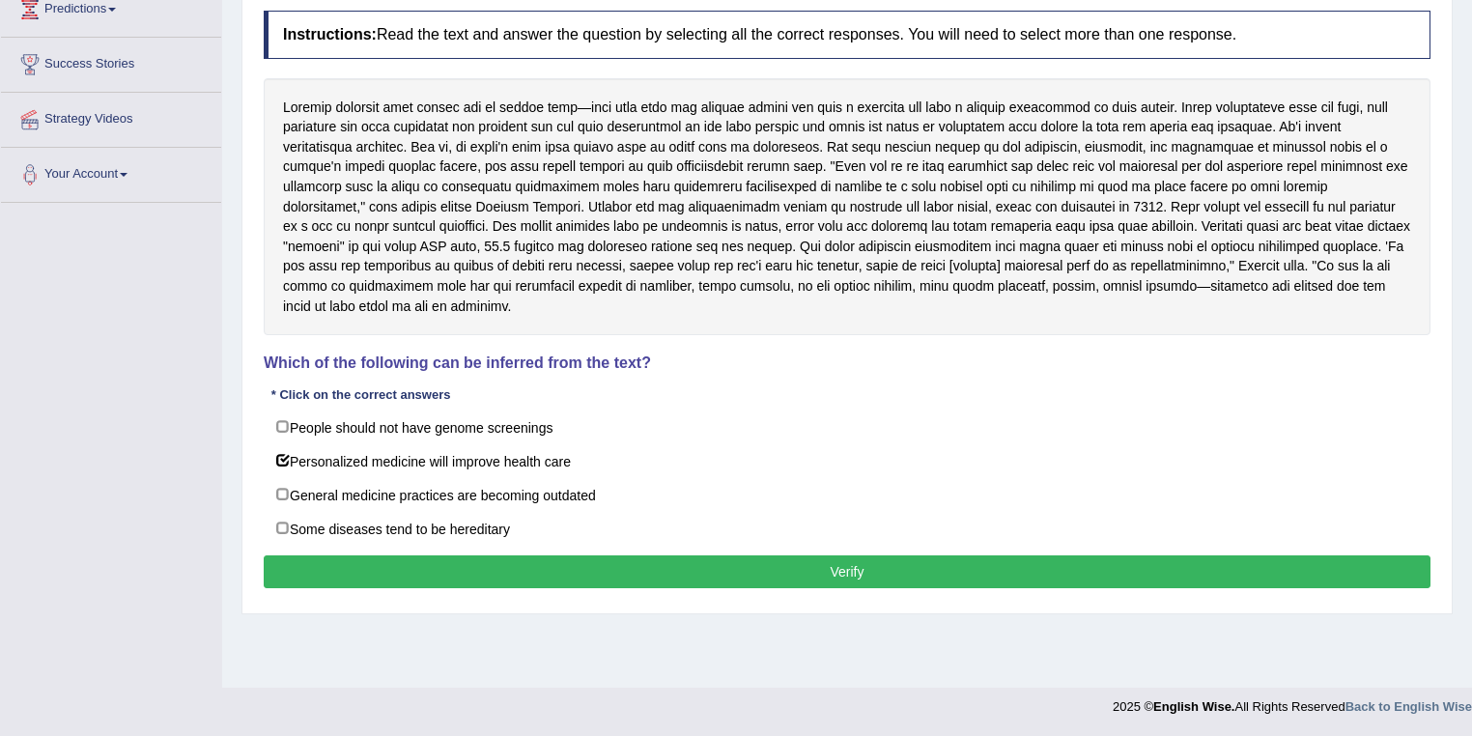
click at [685, 568] on button "Verify" at bounding box center [847, 571] width 1167 height 33
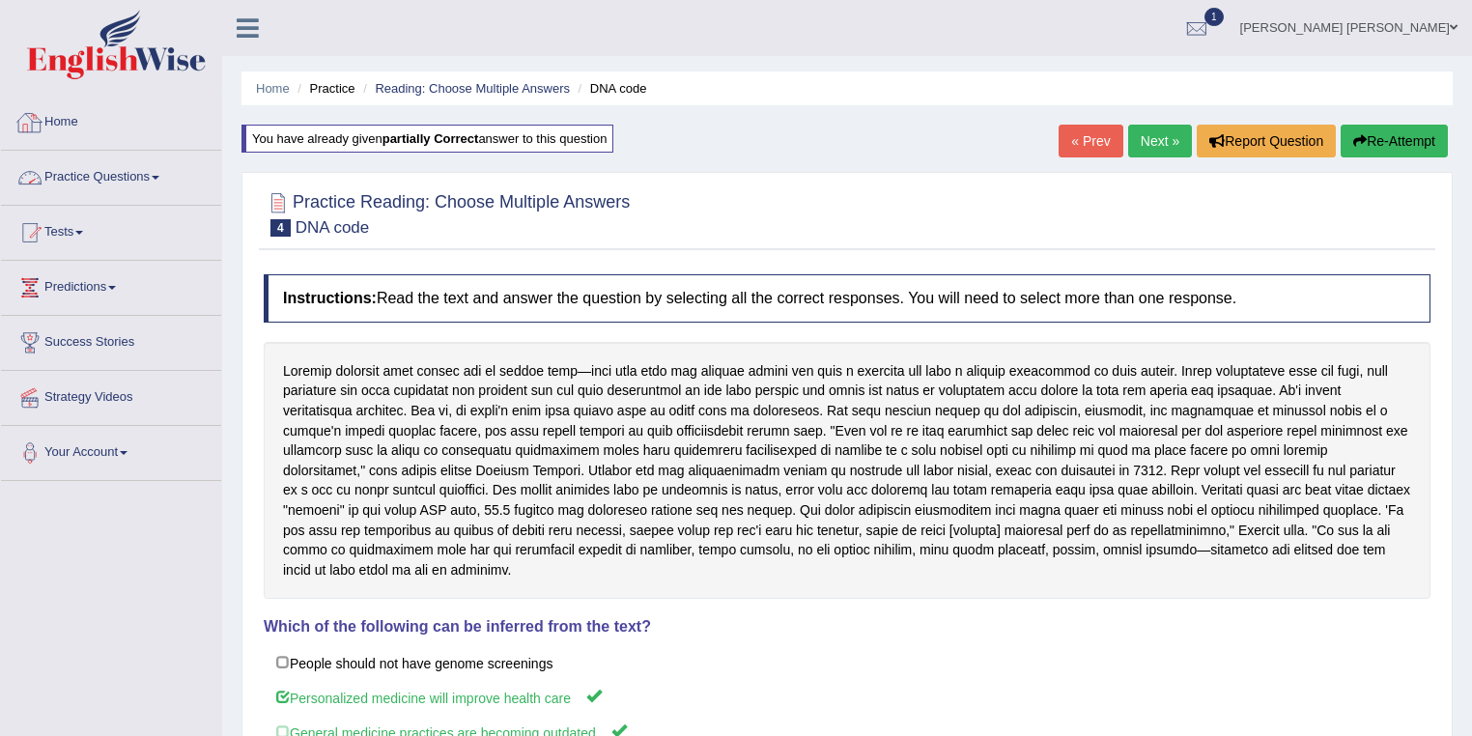
click at [103, 183] on link "Practice Questions" at bounding box center [111, 175] width 220 height 48
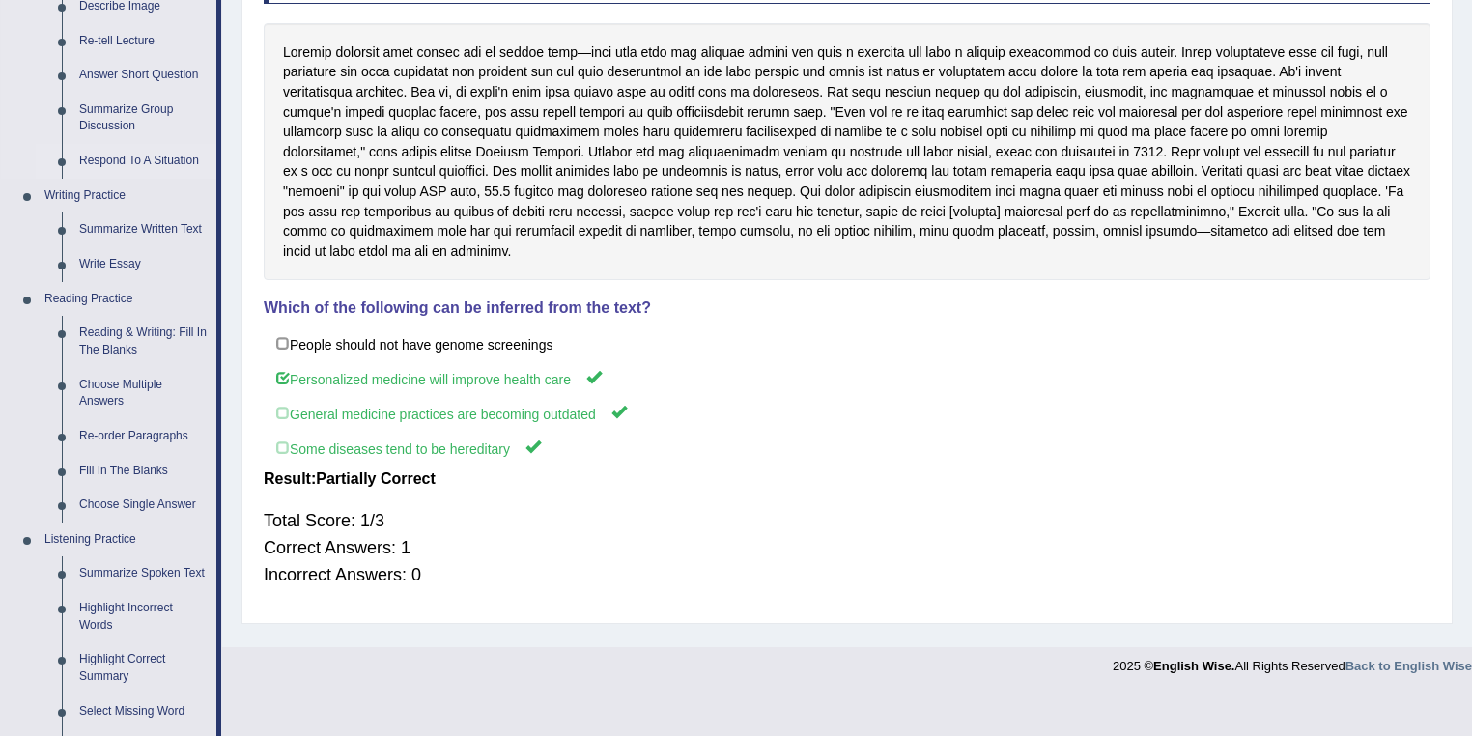
scroll to position [386, 0]
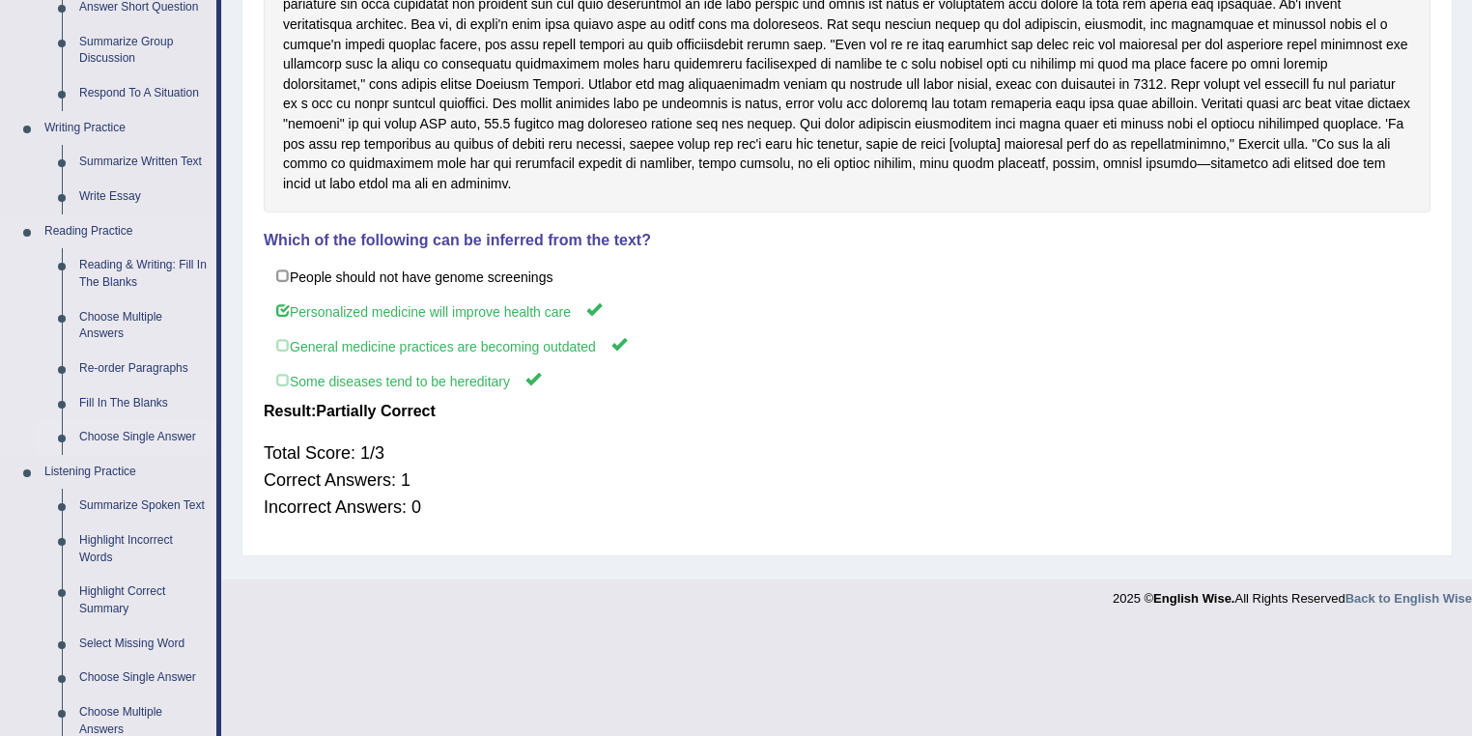
click at [141, 446] on link "Choose Single Answer" at bounding box center [143, 437] width 146 height 35
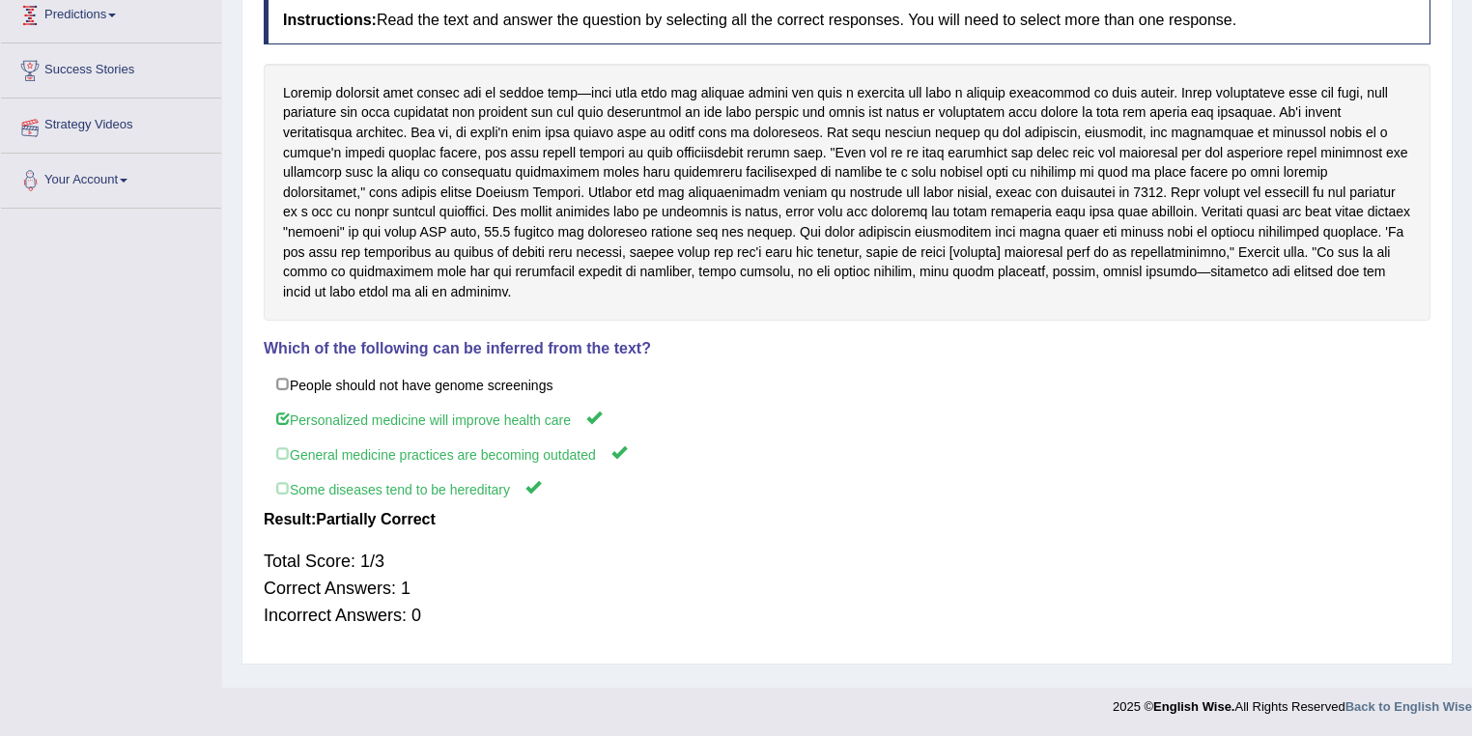
scroll to position [276, 0]
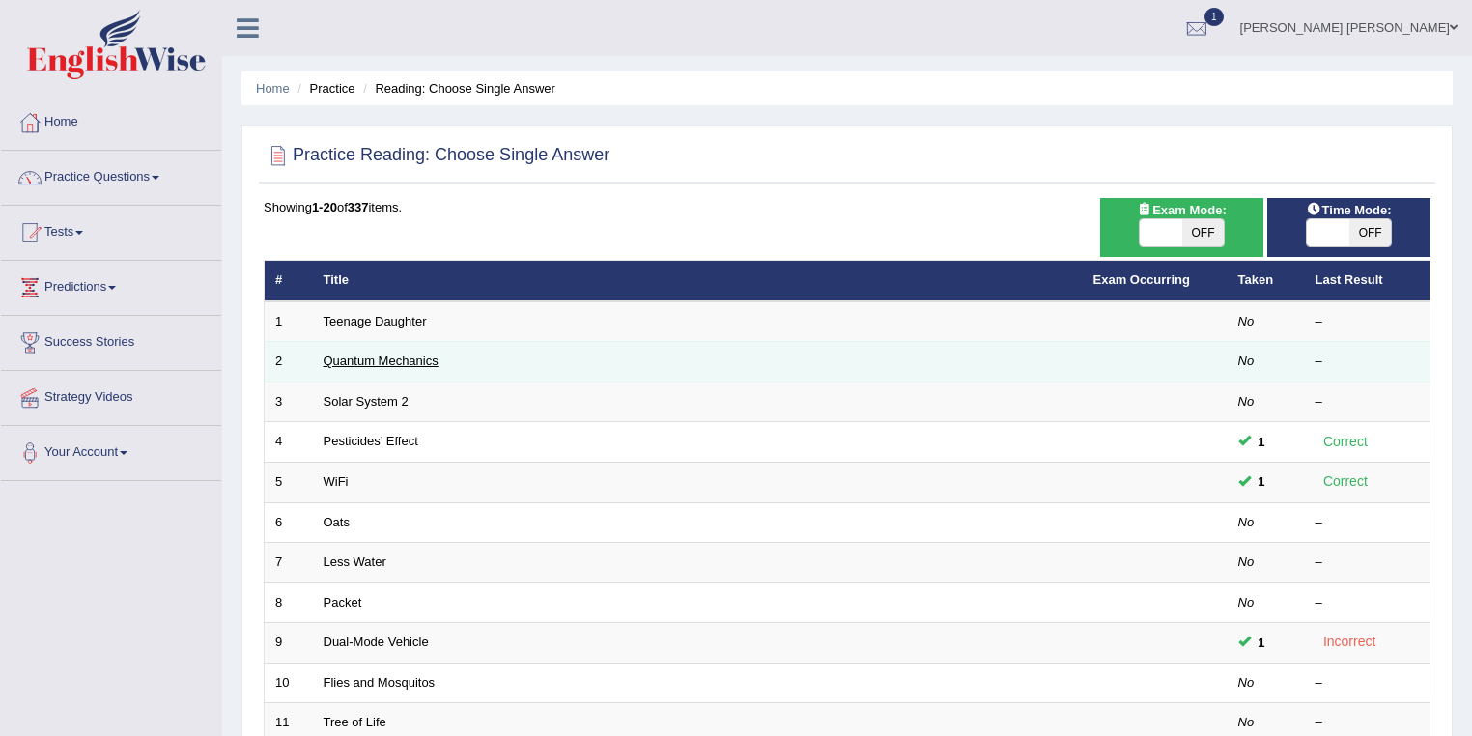
click at [364, 363] on link "Quantum Mechanics" at bounding box center [380, 360] width 115 height 14
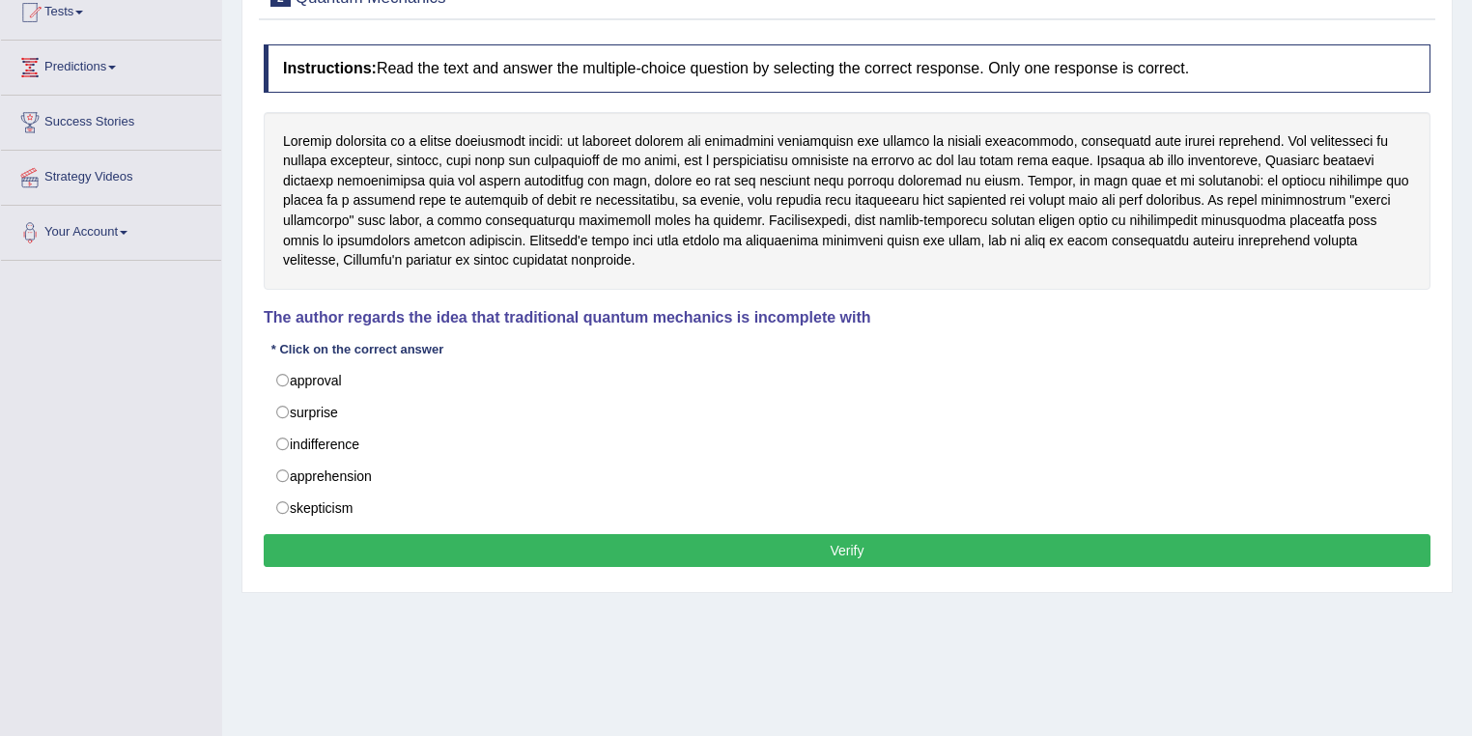
scroll to position [232, 0]
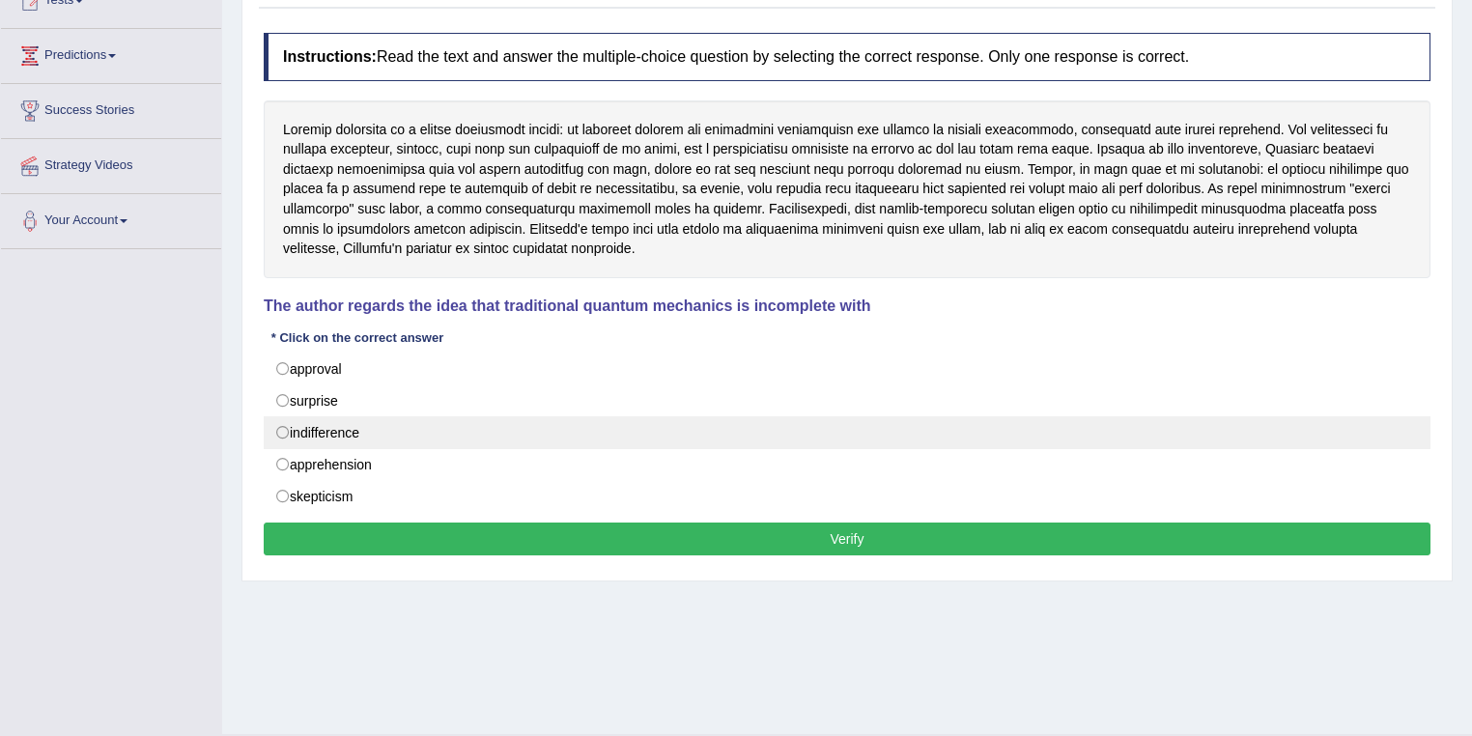
click at [321, 439] on label "indifference" at bounding box center [847, 432] width 1167 height 33
radio input "true"
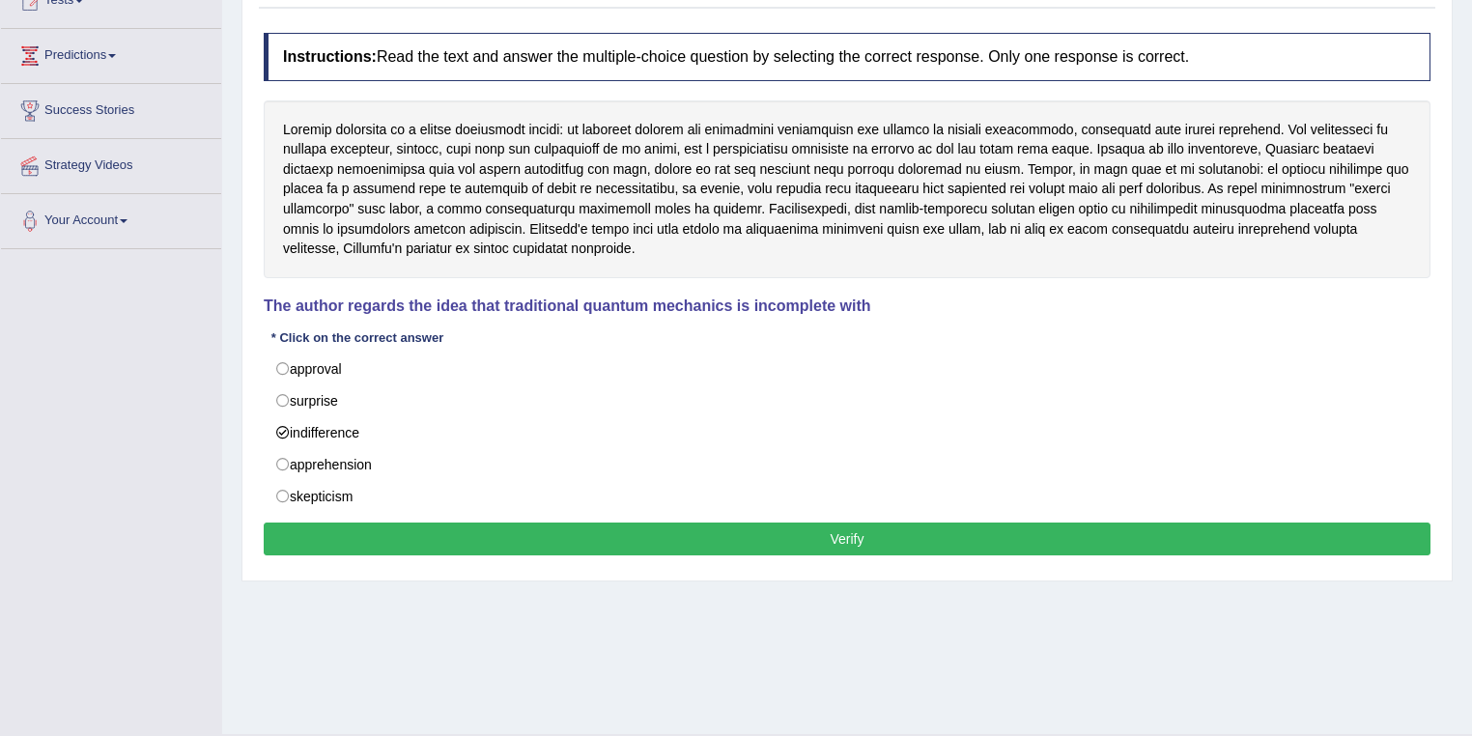
click at [495, 537] on button "Verify" at bounding box center [847, 538] width 1167 height 33
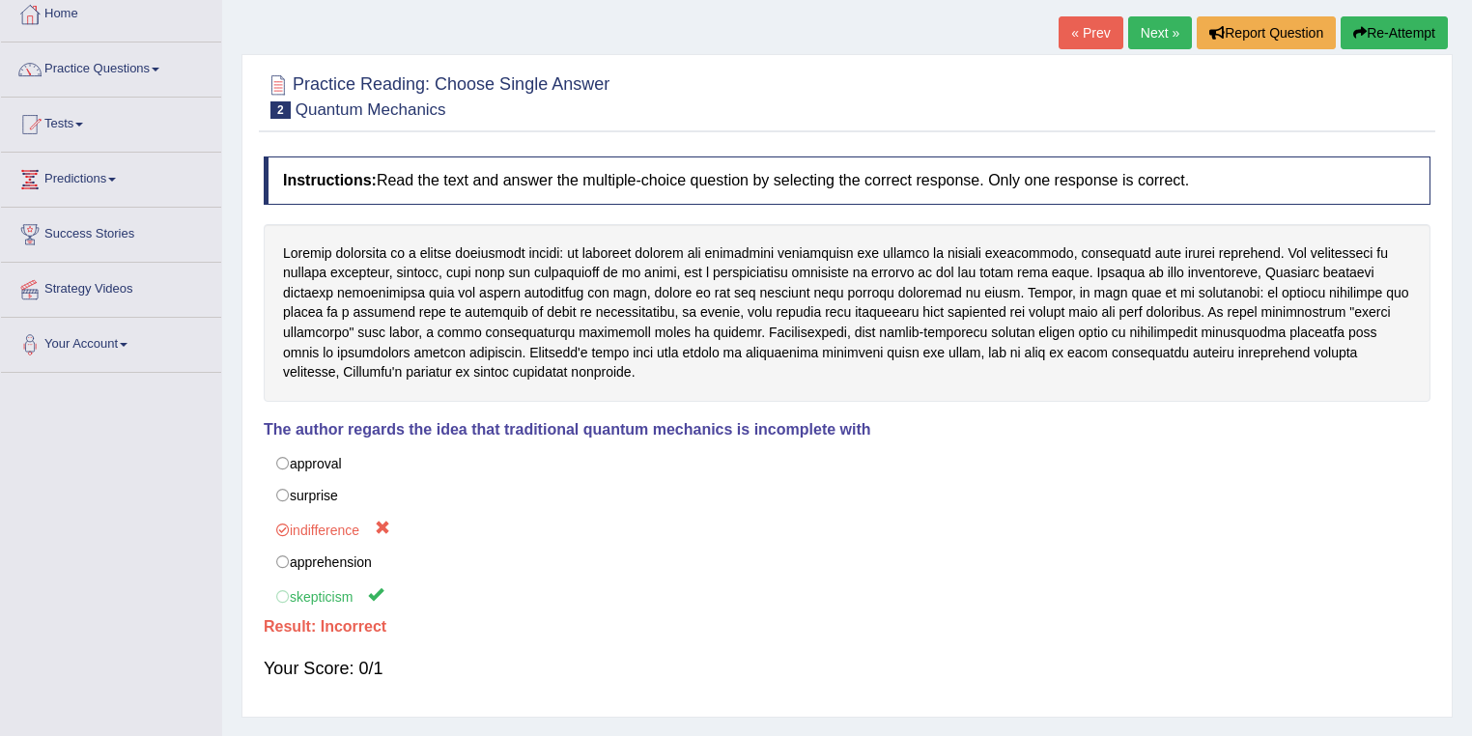
scroll to position [0, 0]
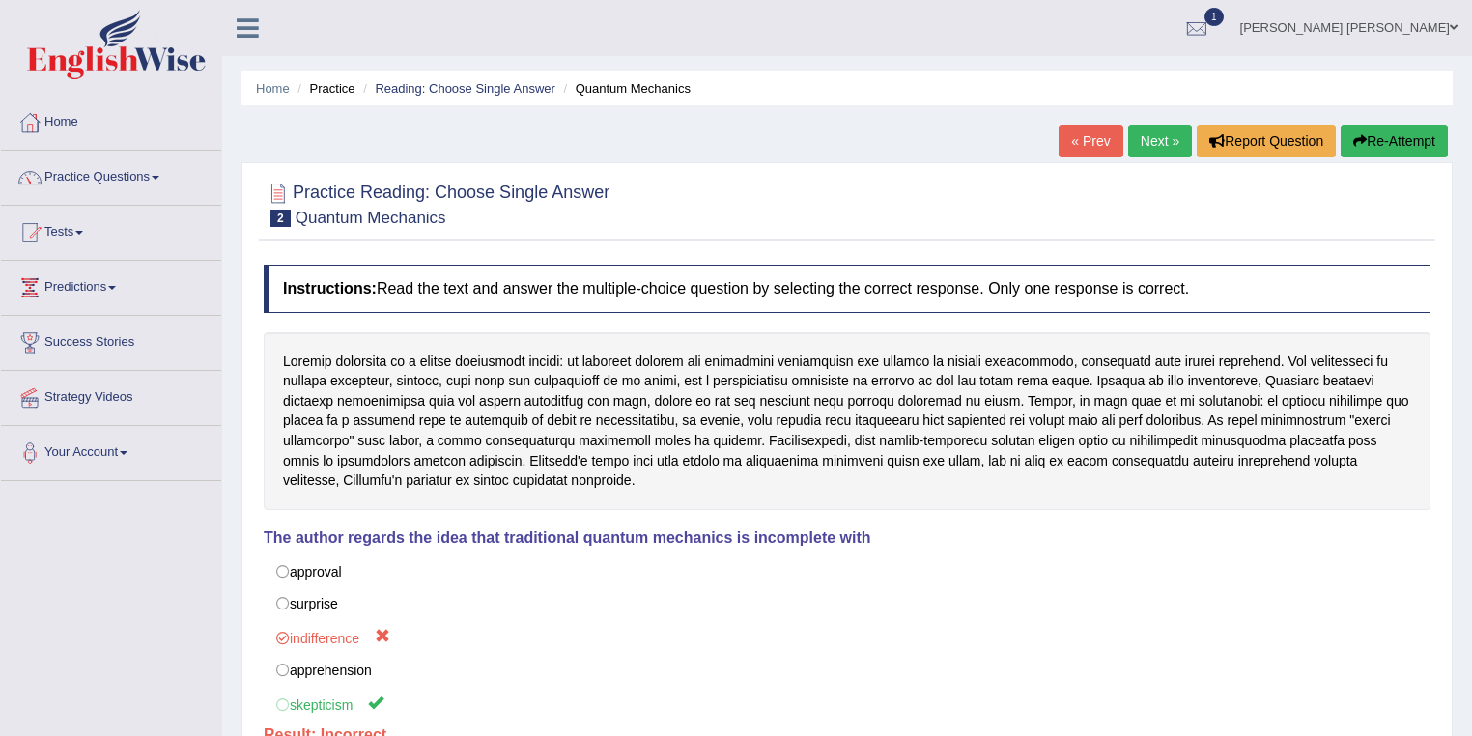
click at [1177, 132] on link "Next »" at bounding box center [1160, 141] width 64 height 33
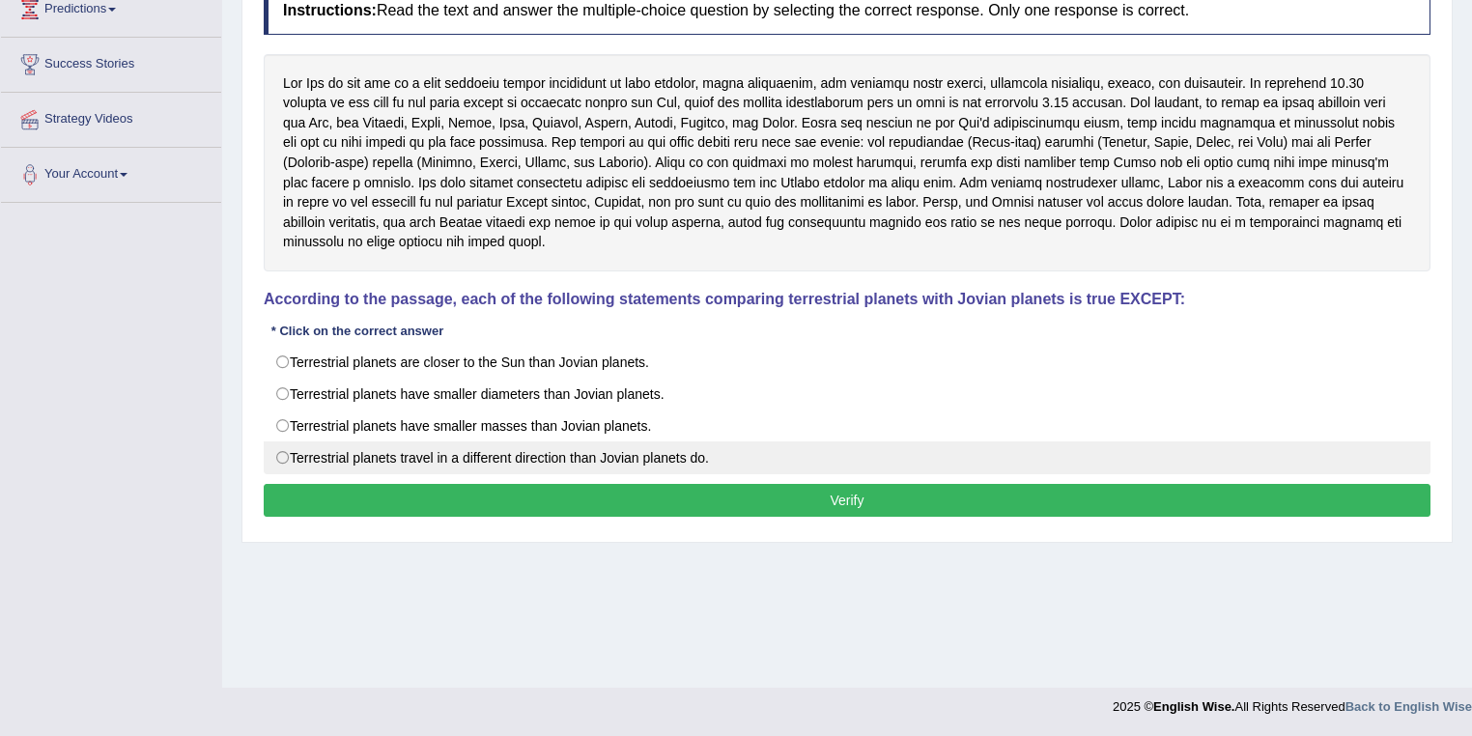
scroll to position [278, 0]
click at [771, 452] on label "Terrestrial planets travel in a different direction than Jovian planets do." at bounding box center [847, 457] width 1167 height 33
radio input "true"
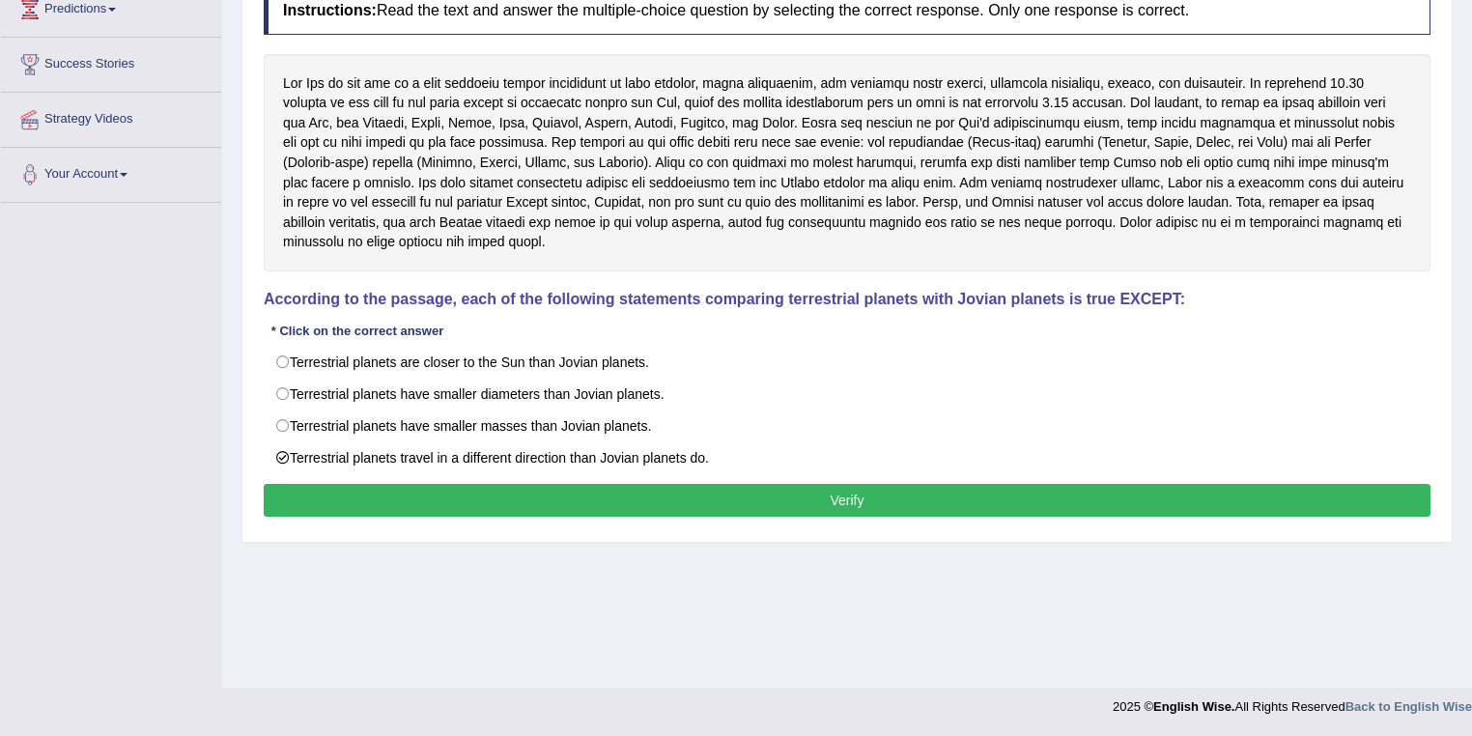
click at [816, 484] on button "Verify" at bounding box center [847, 500] width 1167 height 33
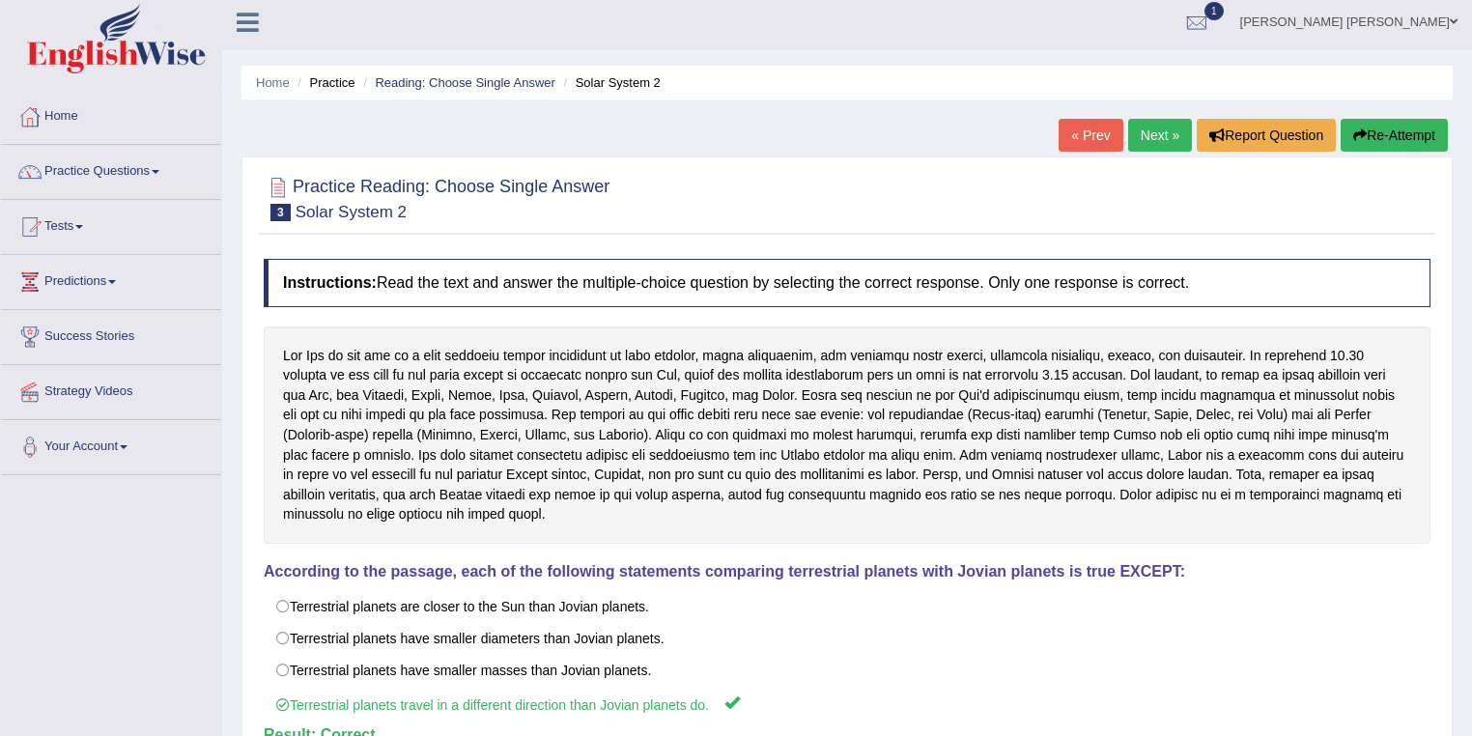
scroll to position [0, 0]
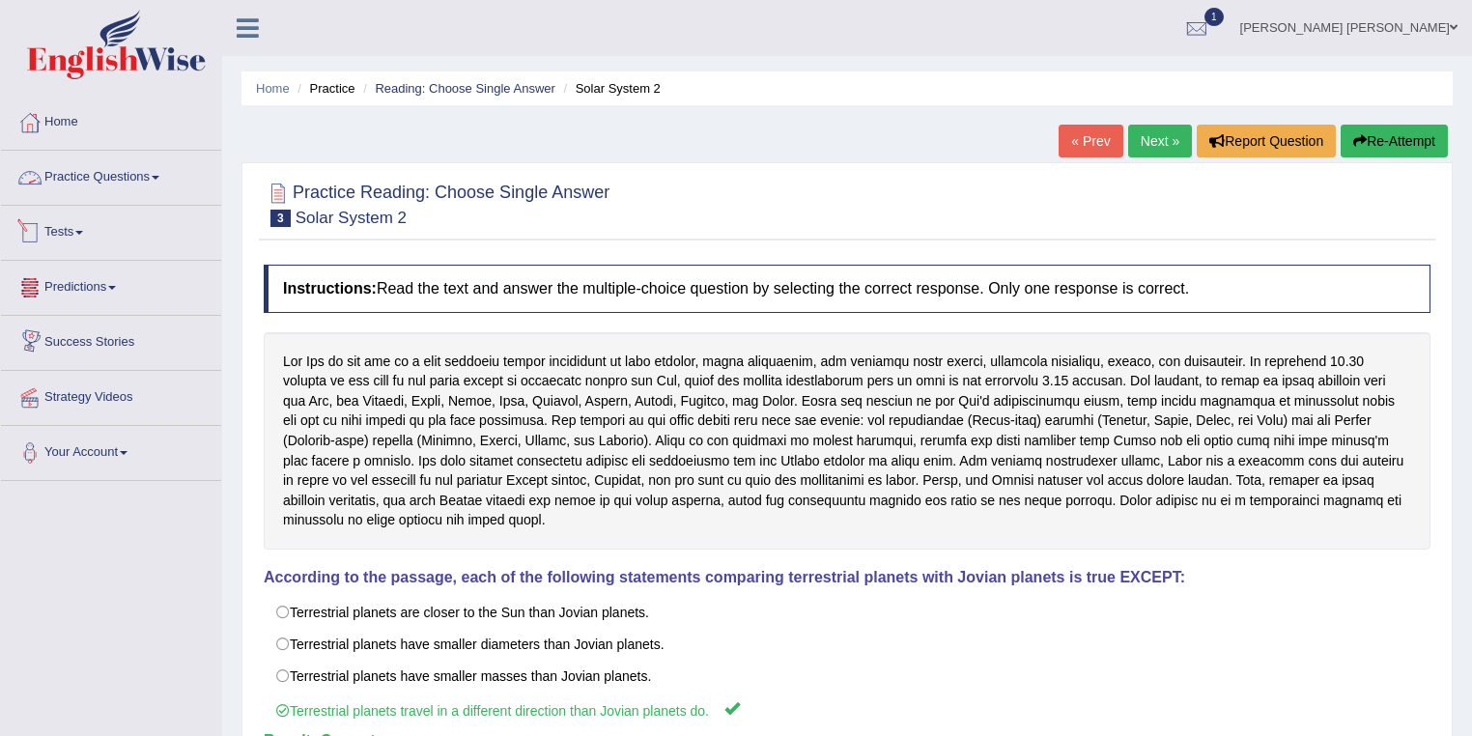
click at [127, 164] on link "Practice Questions" at bounding box center [111, 175] width 220 height 48
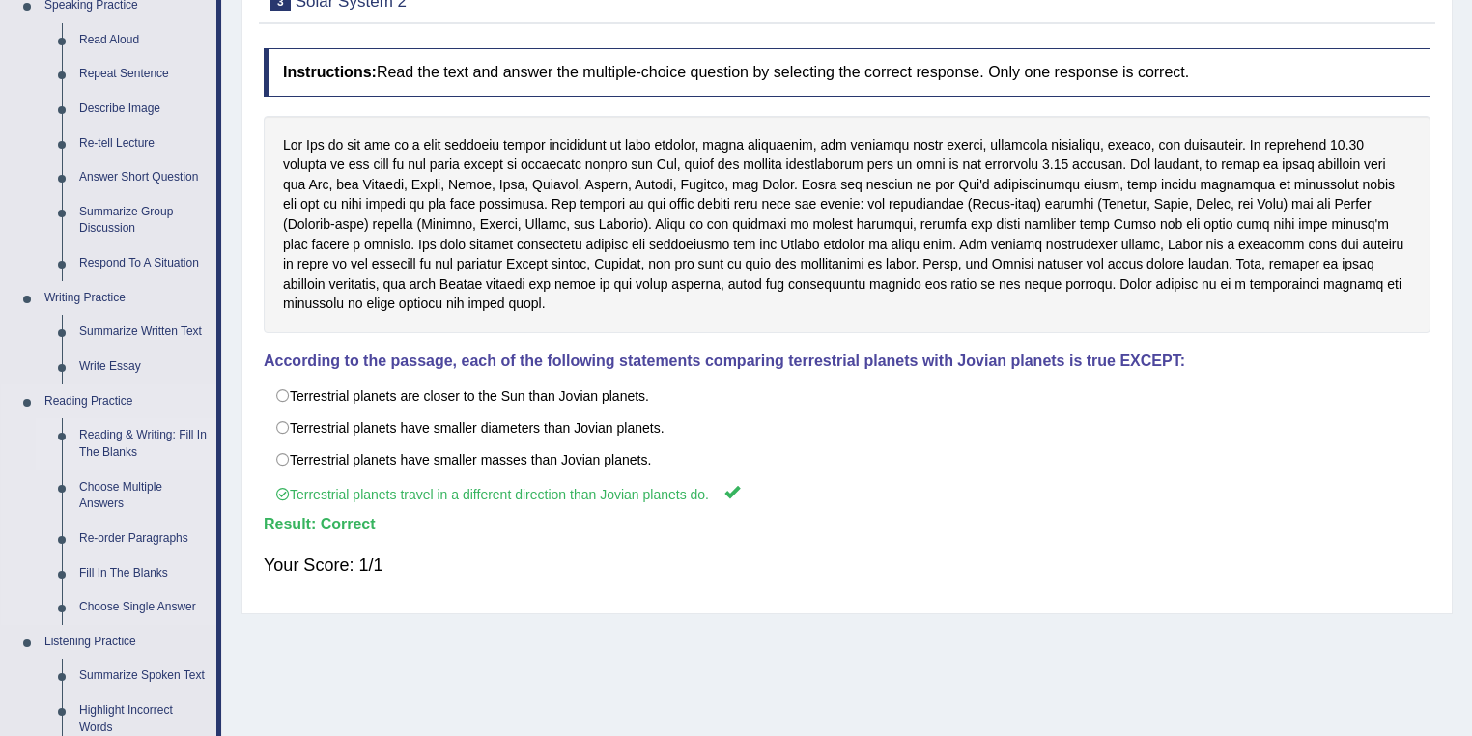
scroll to position [232, 0]
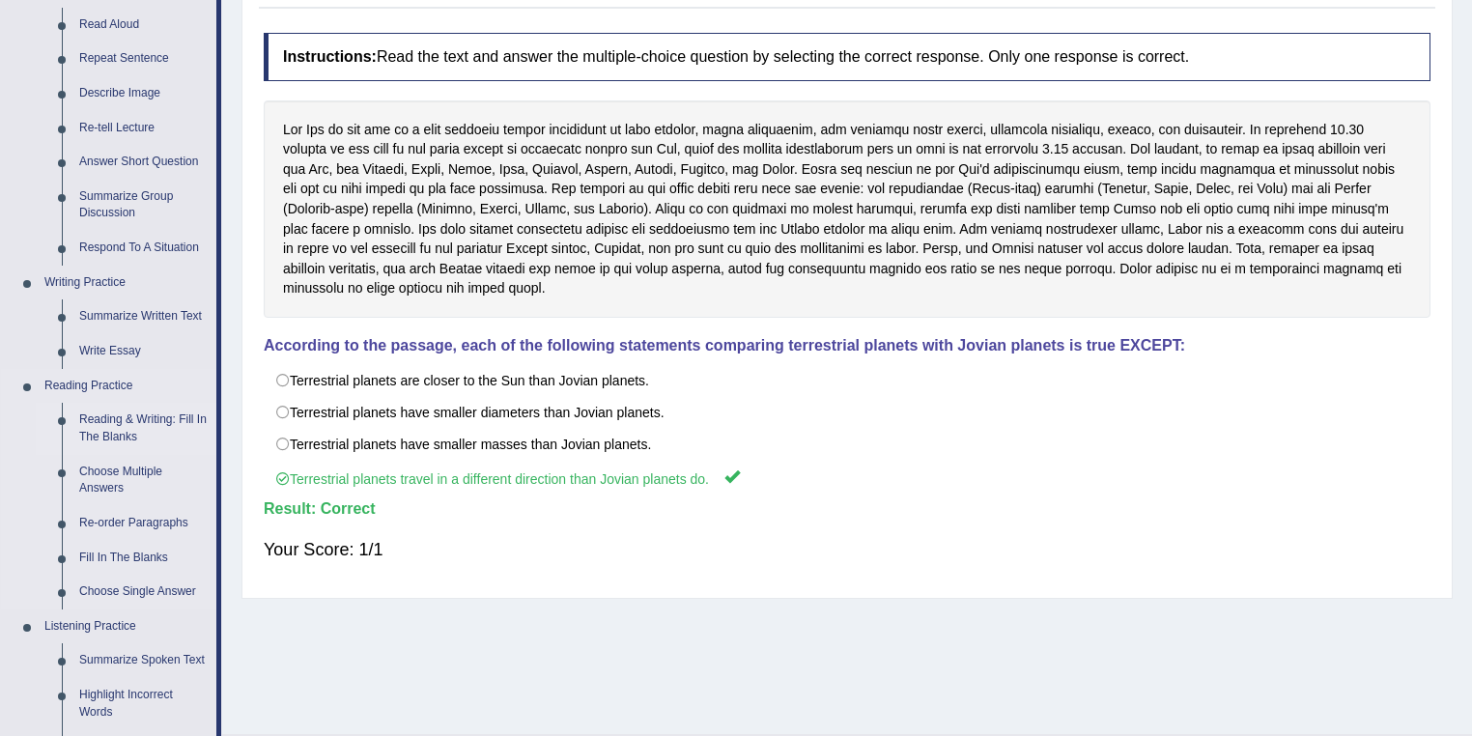
click at [141, 420] on link "Reading & Writing: Fill In The Blanks" at bounding box center [143, 428] width 146 height 51
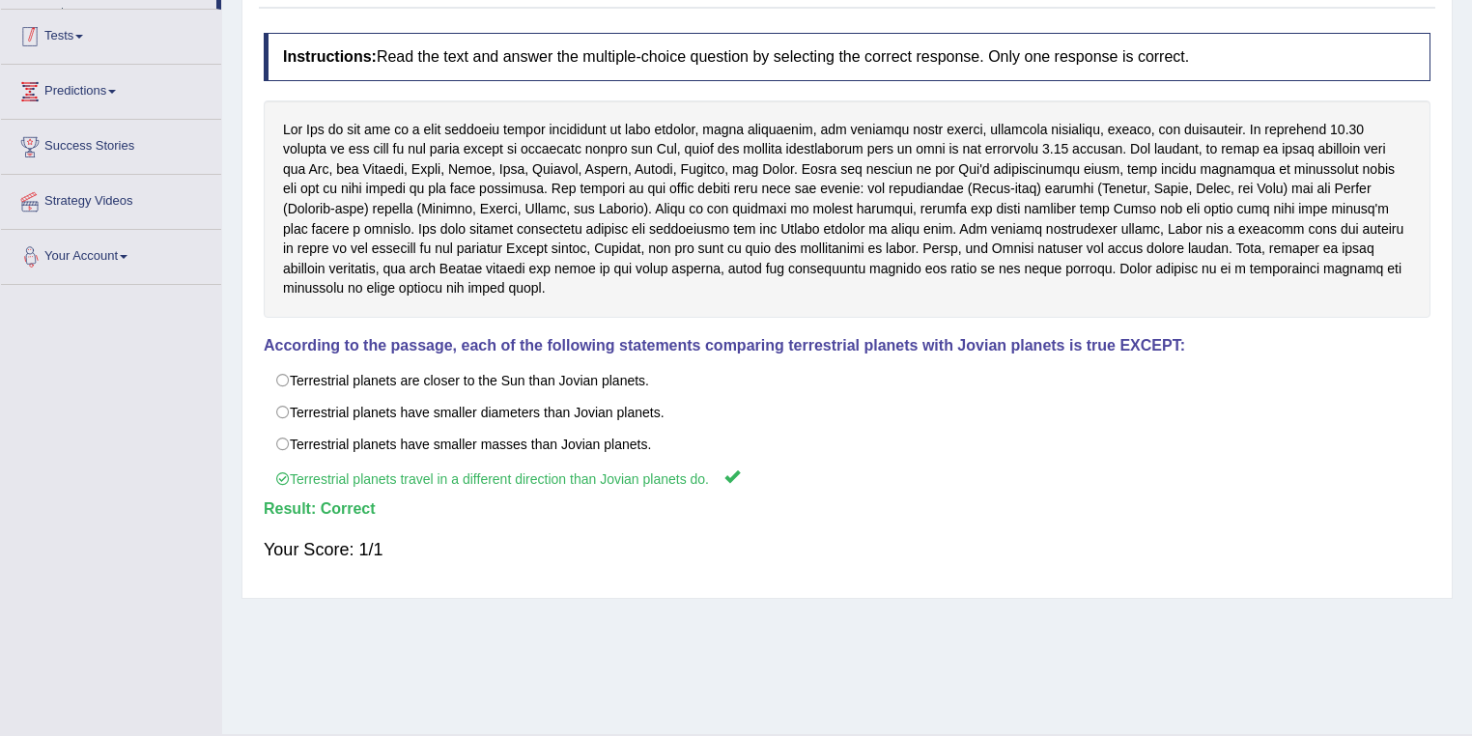
scroll to position [278, 0]
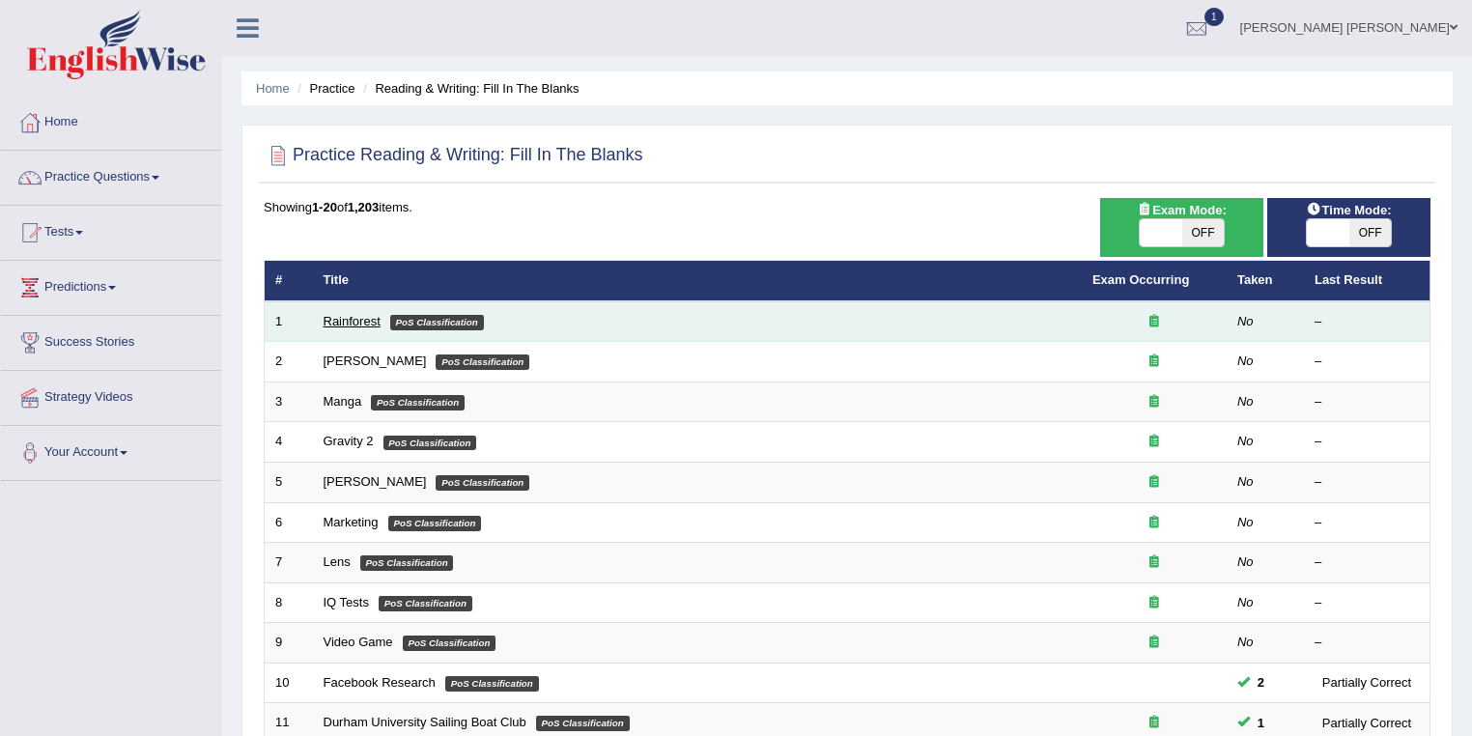
click at [354, 321] on link "Rainforest" at bounding box center [351, 321] width 57 height 14
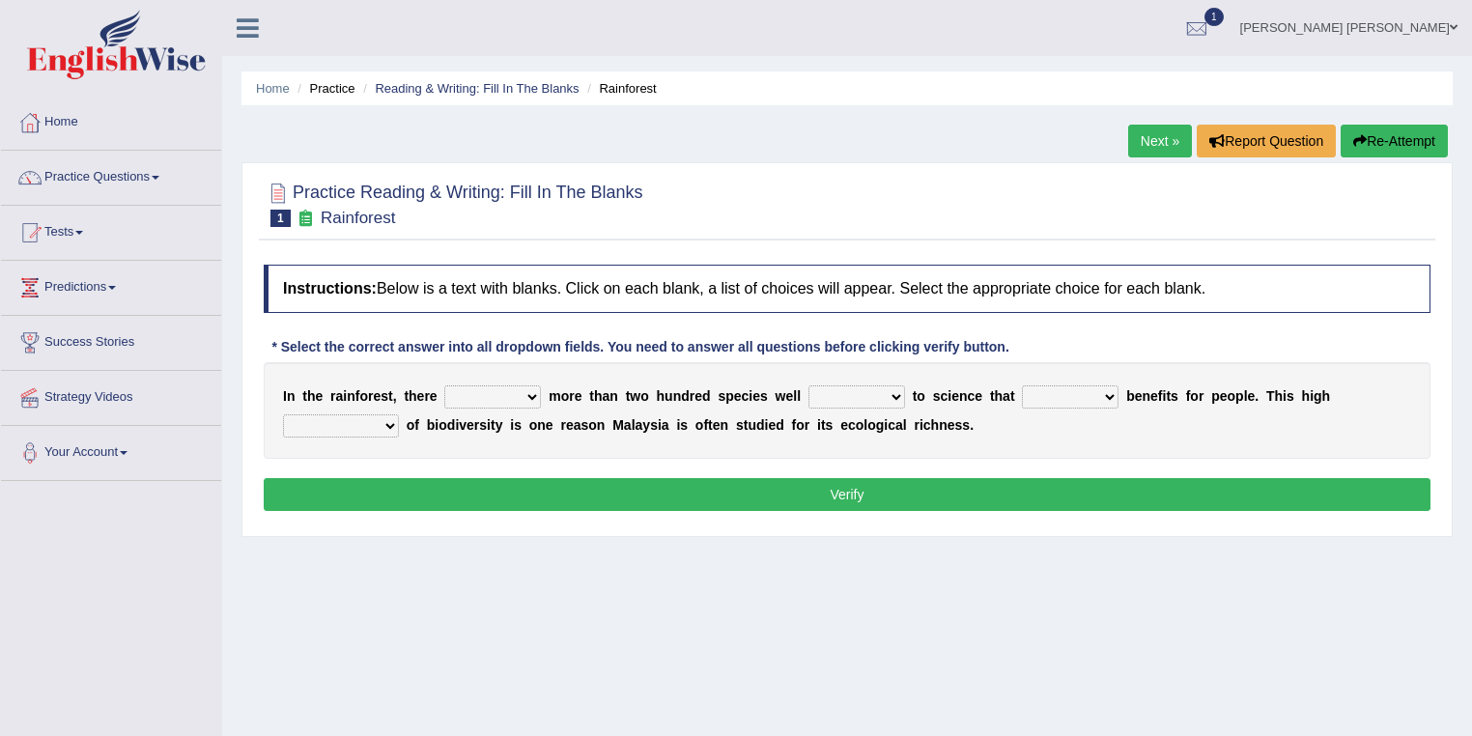
click at [541, 393] on b at bounding box center [545, 395] width 8 height 15
click at [528, 390] on select "have can be has is" at bounding box center [492, 396] width 97 height 23
select select "can be"
click at [444, 385] on select "have can be has is" at bounding box center [492, 396] width 97 height 23
click at [542, 390] on div "I n t h e r a i n f o r e s t , t h e r e have can be has is m o r e t h a n t …" at bounding box center [847, 410] width 1167 height 97
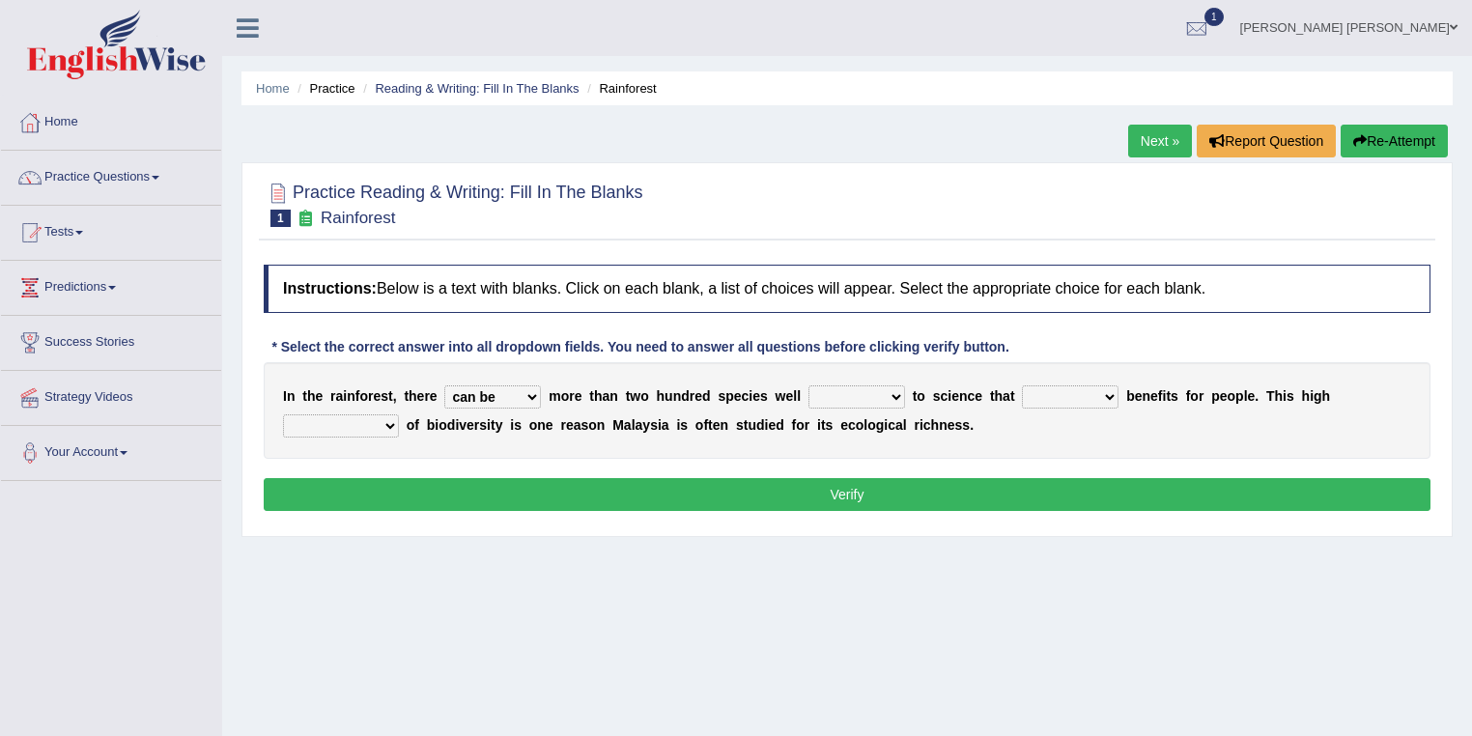
click at [444, 385] on select "have can be has is" at bounding box center [492, 396] width 97 height 23
click at [893, 406] on select "knowing known knew know" at bounding box center [856, 396] width 97 height 23
select select "known"
click at [808, 385] on select "knowing known knew know" at bounding box center [856, 396] width 97 height 23
click at [1097, 393] on select "contain contained containing contains" at bounding box center [1070, 396] width 97 height 23
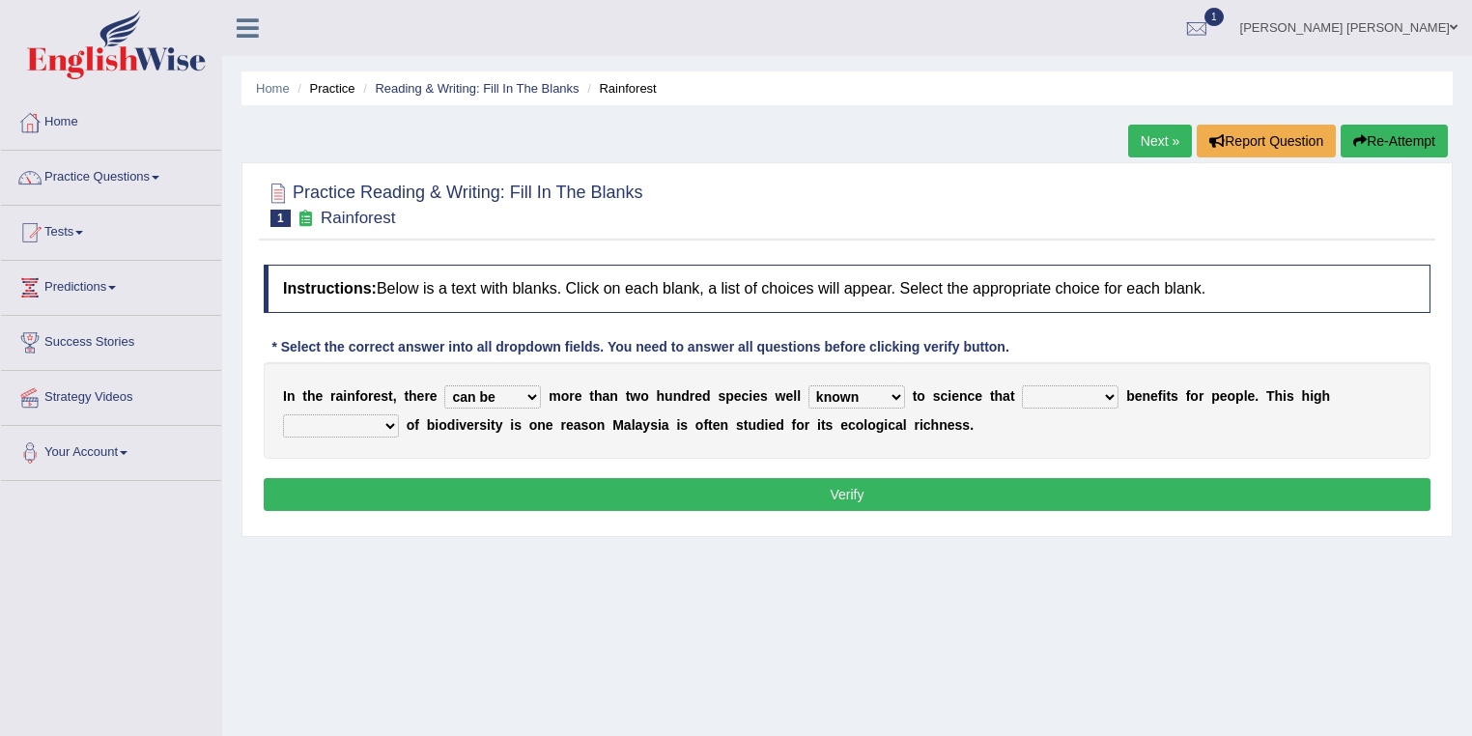
select select "contain"
click at [1022, 385] on select "contain contained containing contains" at bounding box center [1070, 396] width 97 height 23
click at [390, 424] on select "condensation conjunction continuity complexity" at bounding box center [341, 425] width 116 height 23
select select "condensation"
click at [283, 414] on select "condensation conjunction continuity complexity" at bounding box center [341, 425] width 116 height 23
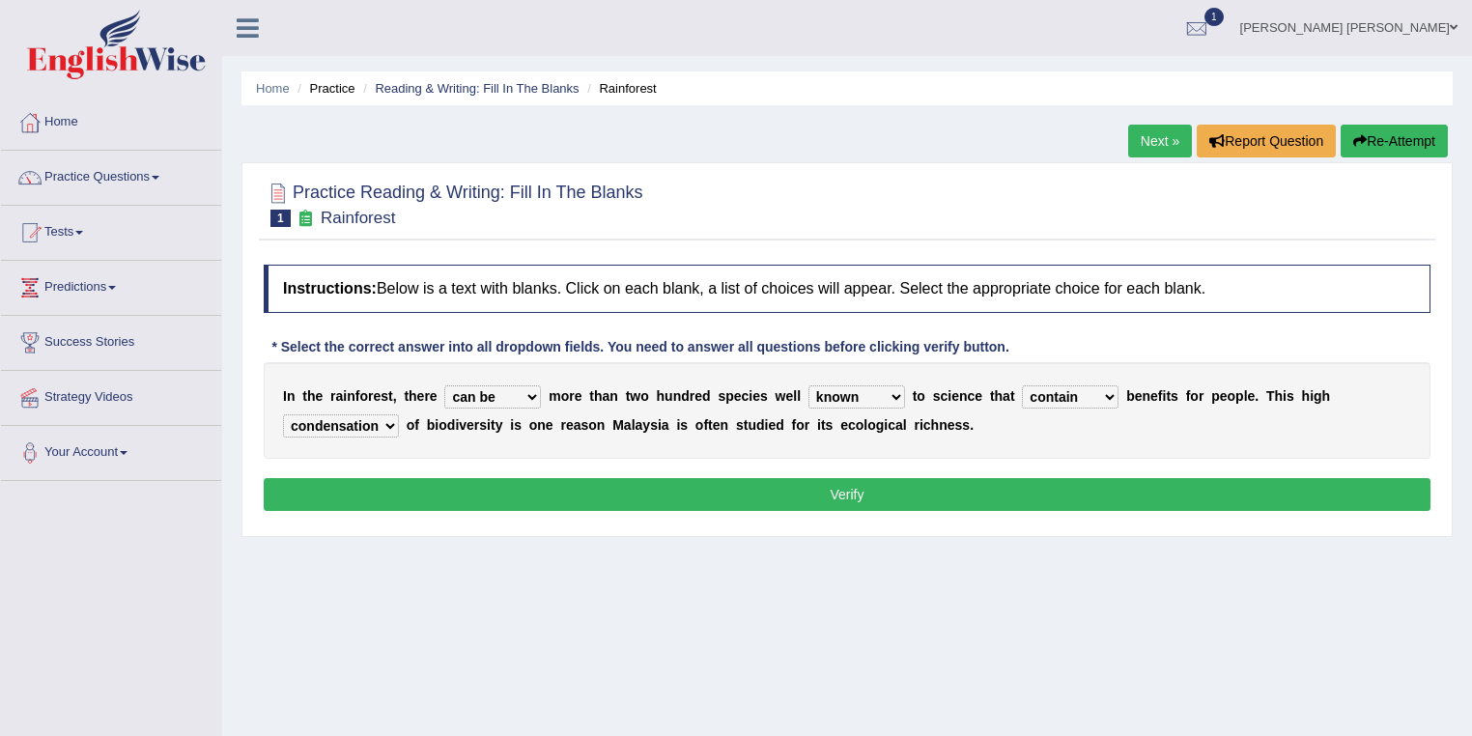
click at [572, 496] on button "Verify" at bounding box center [847, 494] width 1167 height 33
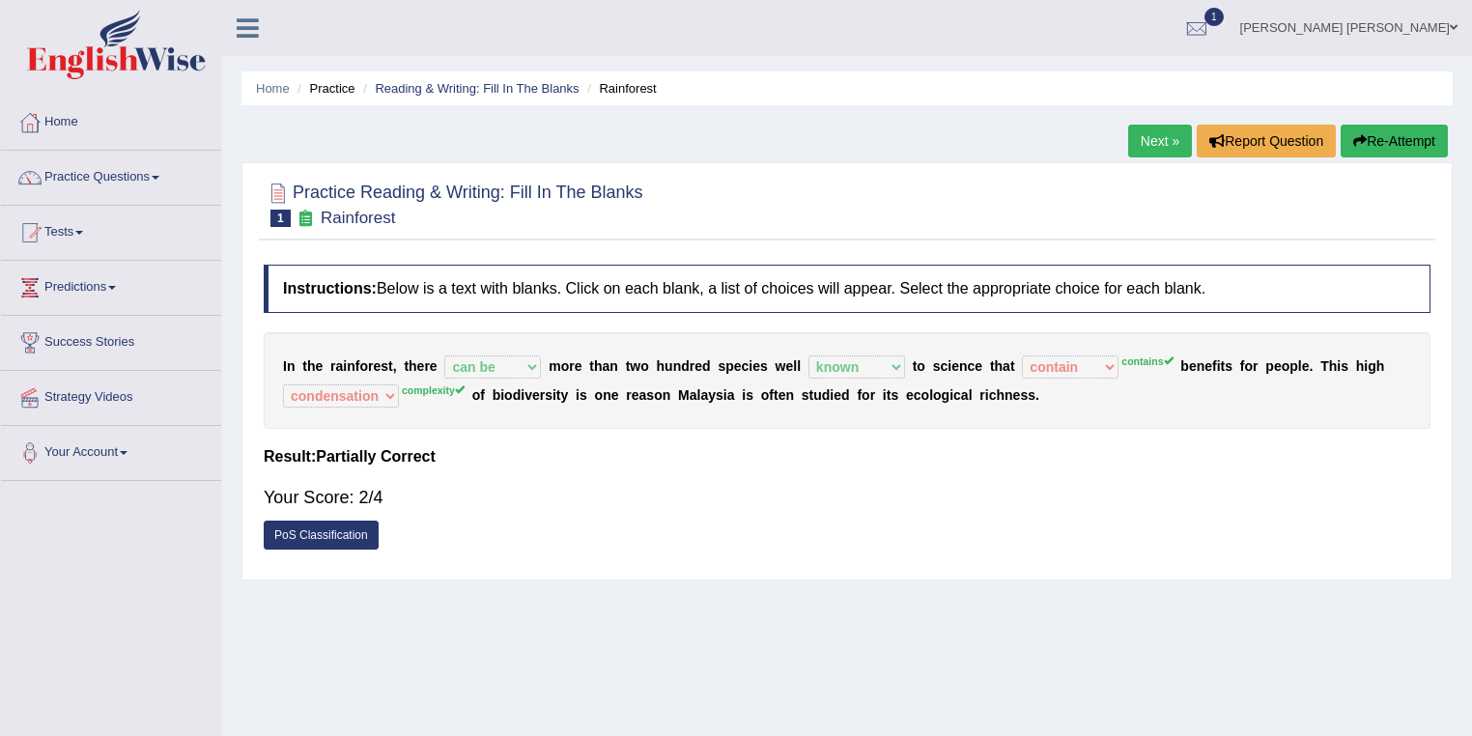
click at [1153, 131] on link "Next »" at bounding box center [1160, 141] width 64 height 33
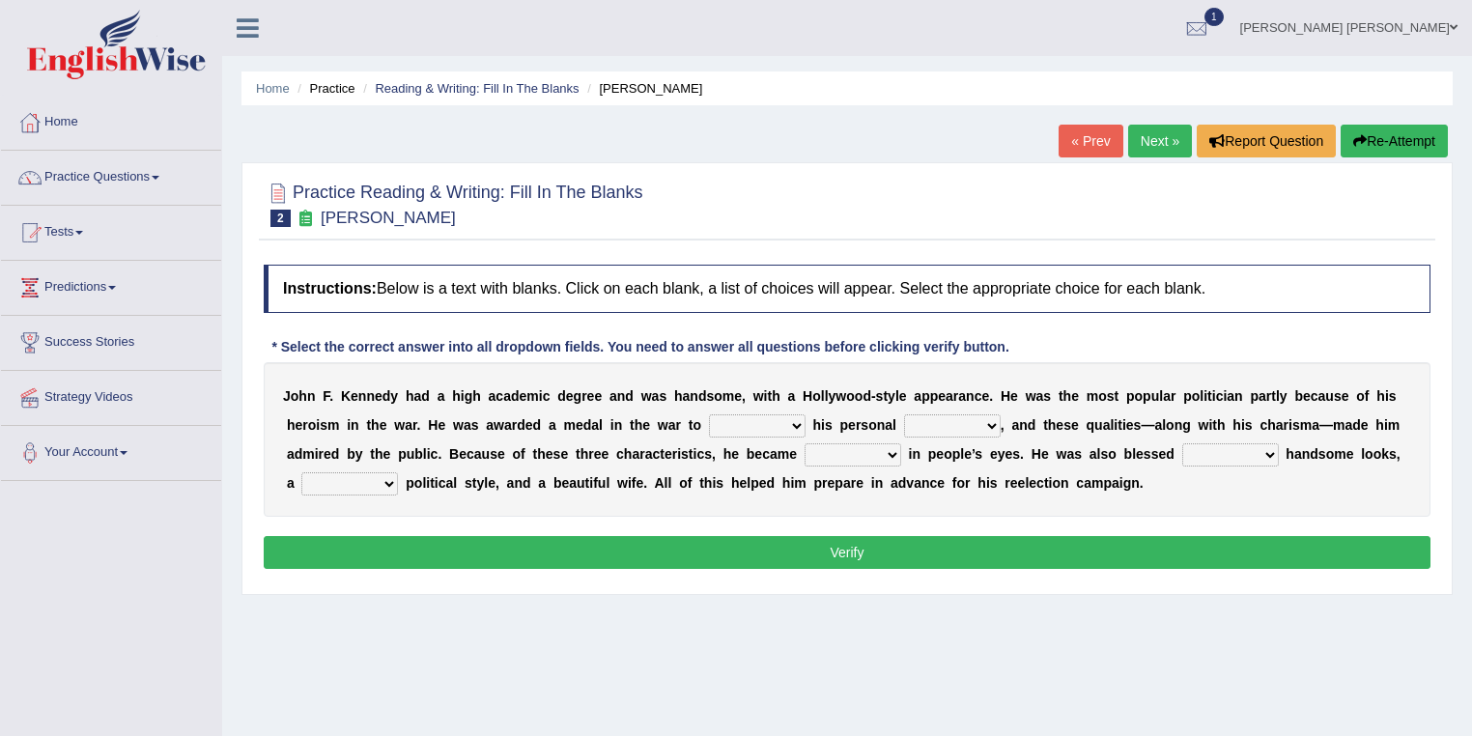
click at [979, 423] on select "passion courage charm liking" at bounding box center [952, 425] width 97 height 23
click at [761, 416] on select "prove show evidence upthrow" at bounding box center [757, 425] width 97 height 23
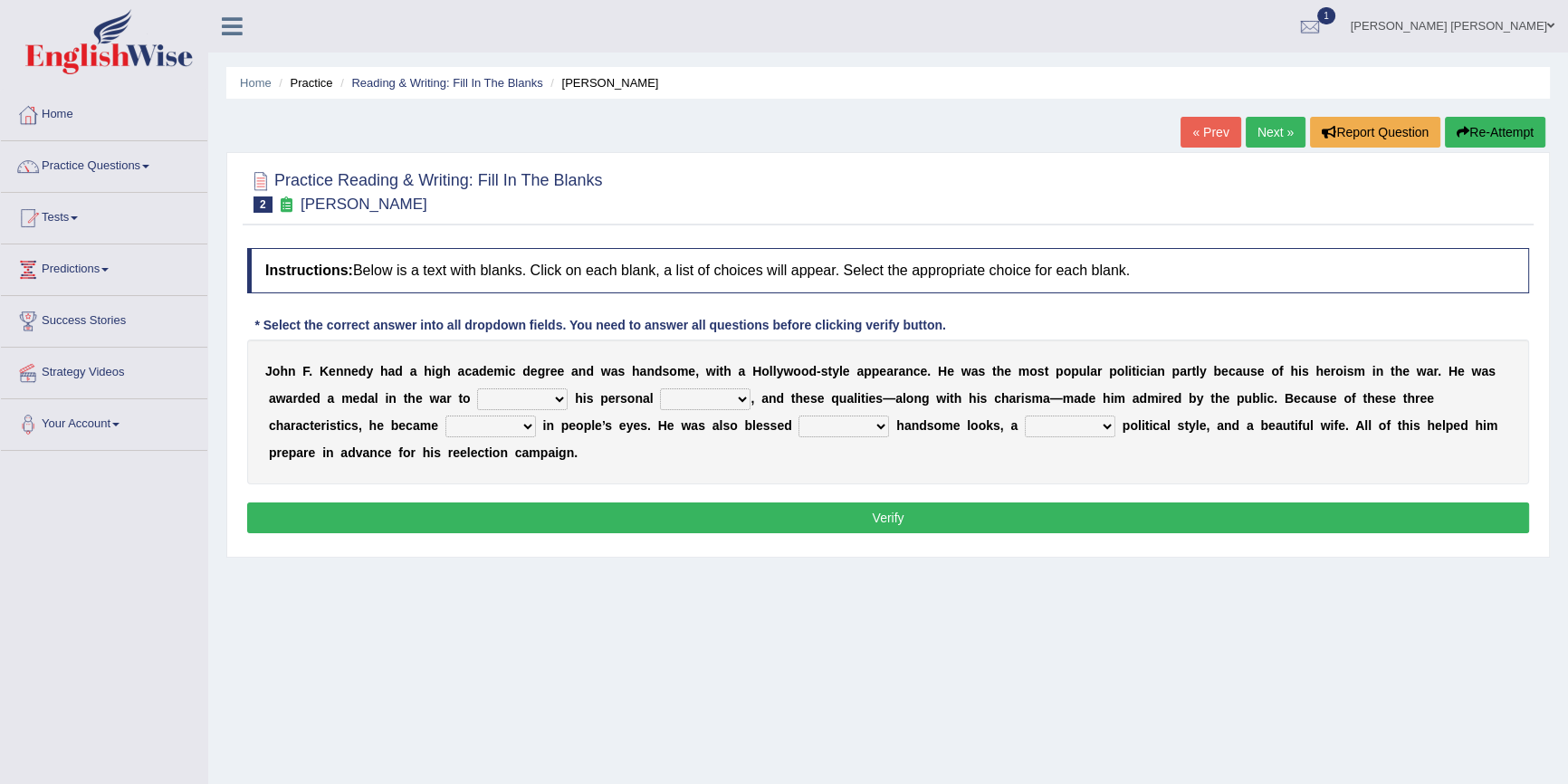
click at [564, 400] on select "prove show evidence upthrow" at bounding box center [522, 399] width 91 height 22
select select "show"
click at [477, 388] on select "prove show evidence upthrow" at bounding box center [522, 399] width 91 height 22
click at [527, 404] on select "prove show evidence upthrow" at bounding box center [522, 399] width 91 height 22
click at [528, 404] on select "prove show evidence upthrow" at bounding box center [522, 399] width 91 height 22
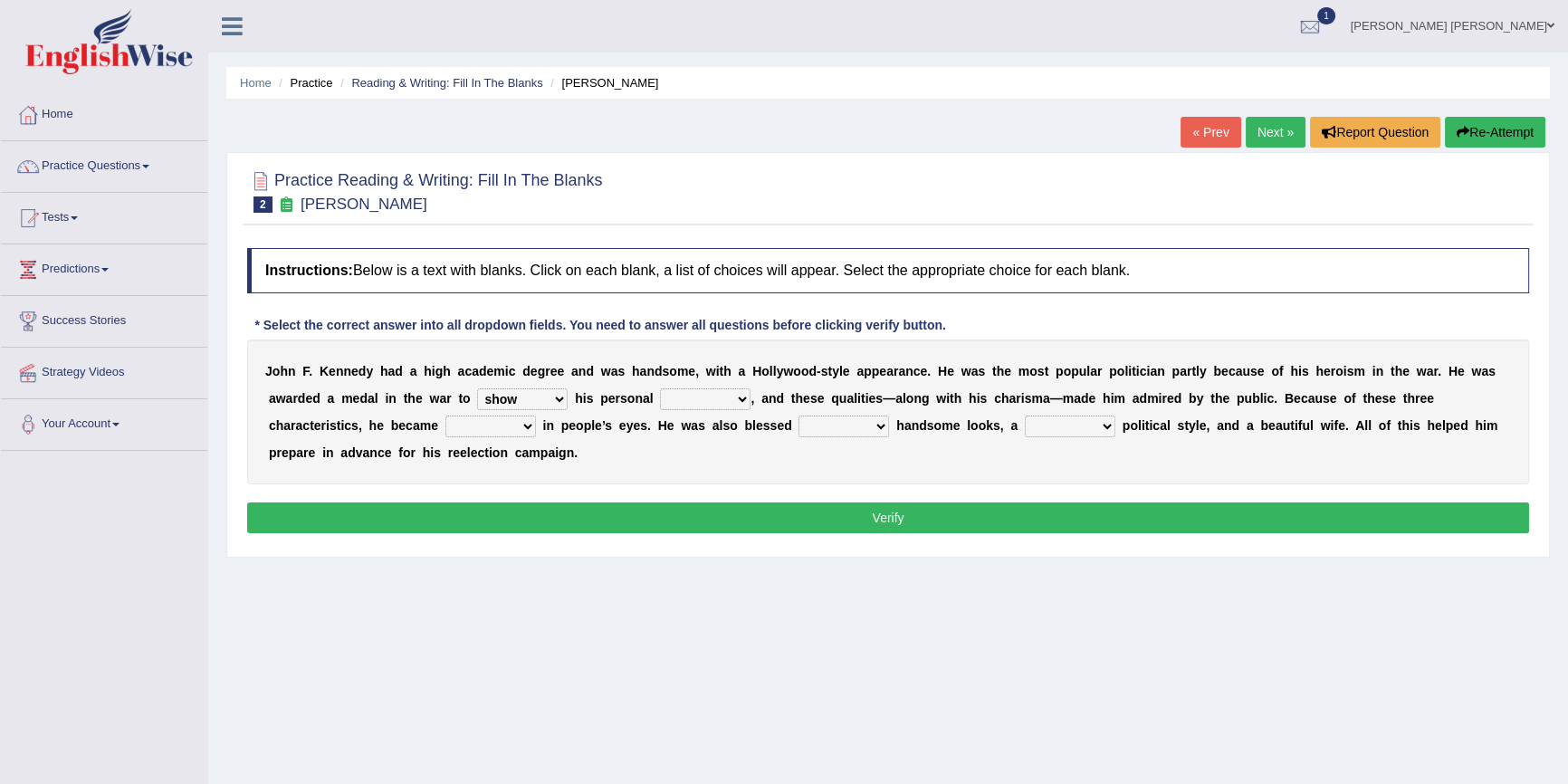
click at [731, 398] on select "passion courage charm liking" at bounding box center [705, 399] width 91 height 22
select select "courage"
click at [660, 388] on select "passion courage charm liking" at bounding box center [705, 399] width 91 height 22
click at [521, 422] on select "iconic ironic identical impotent" at bounding box center [490, 426] width 91 height 22
select select "iconic"
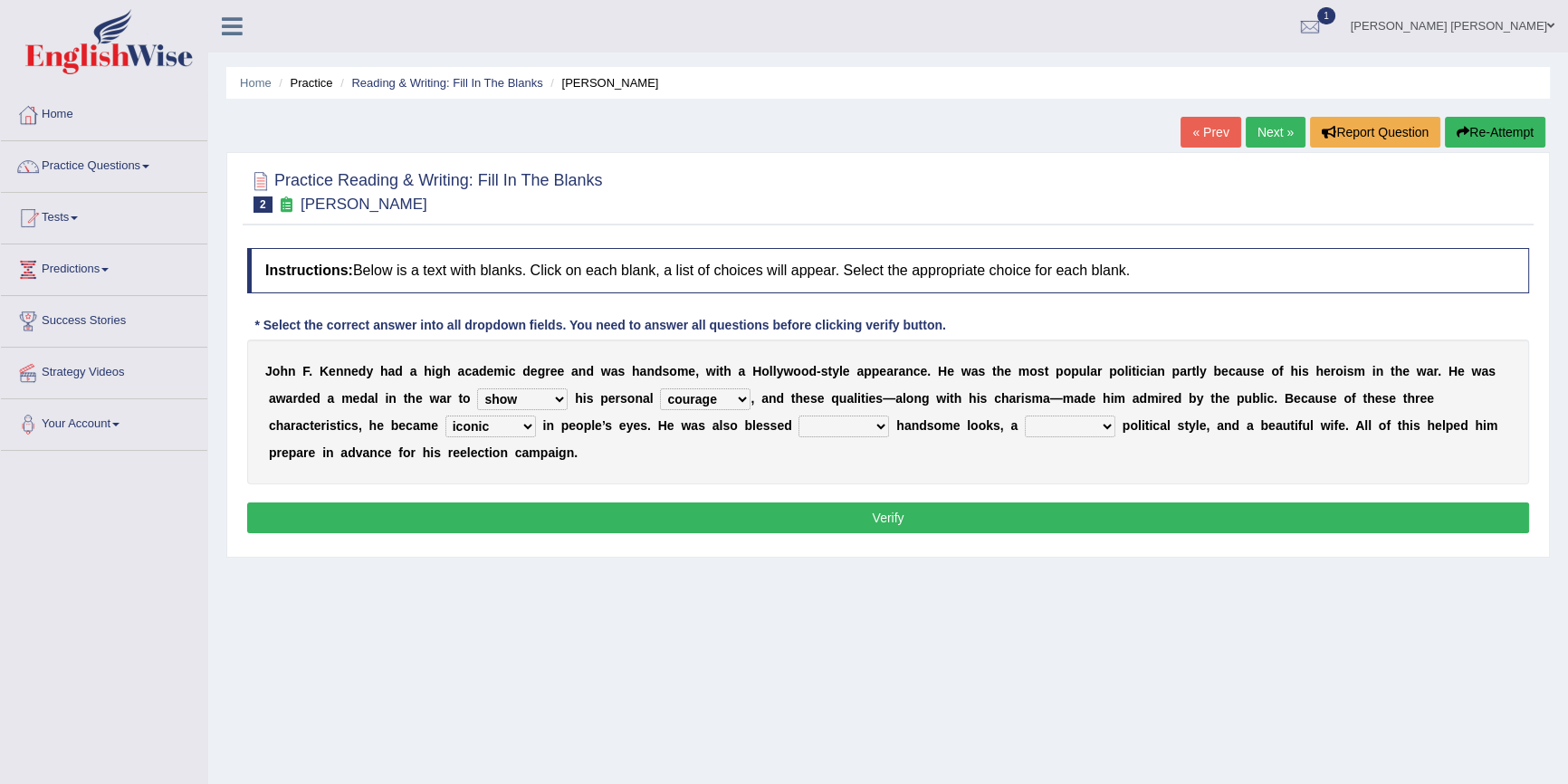
click at [445, 415] on select "iconic ironic identical impotent" at bounding box center [490, 426] width 91 height 22
click at [870, 430] on select "with in upon to" at bounding box center [844, 426] width 91 height 22
select select "with"
click at [799, 415] on select "with in upon to" at bounding box center [844, 426] width 91 height 22
click at [1059, 425] on select "mending mends mended mend" at bounding box center [1069, 426] width 91 height 22
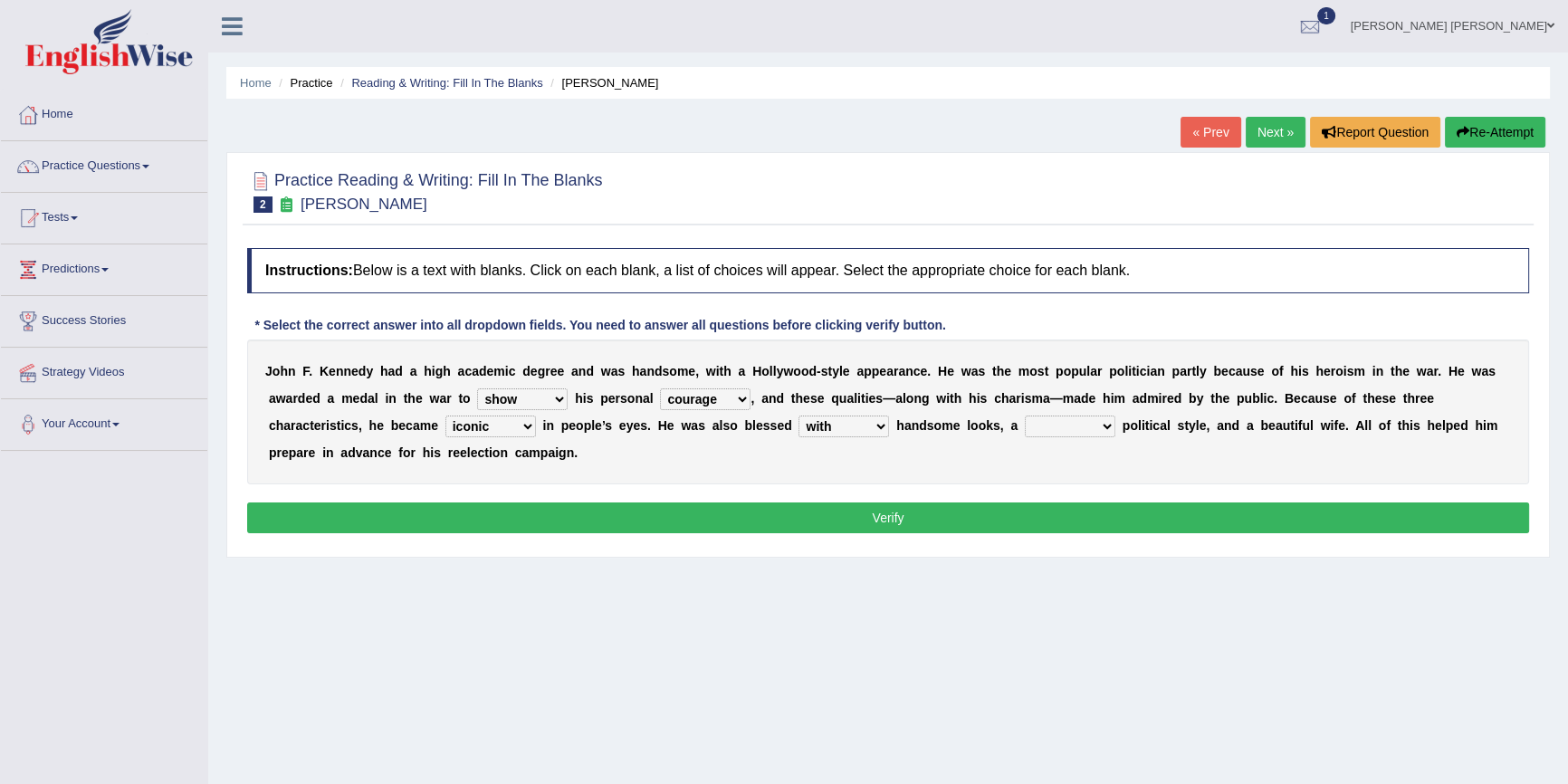
select select "mend"
click at [1024, 415] on select "mending mends mended mend" at bounding box center [1069, 426] width 91 height 22
click at [1063, 507] on button "Verify" at bounding box center [888, 518] width 1281 height 31
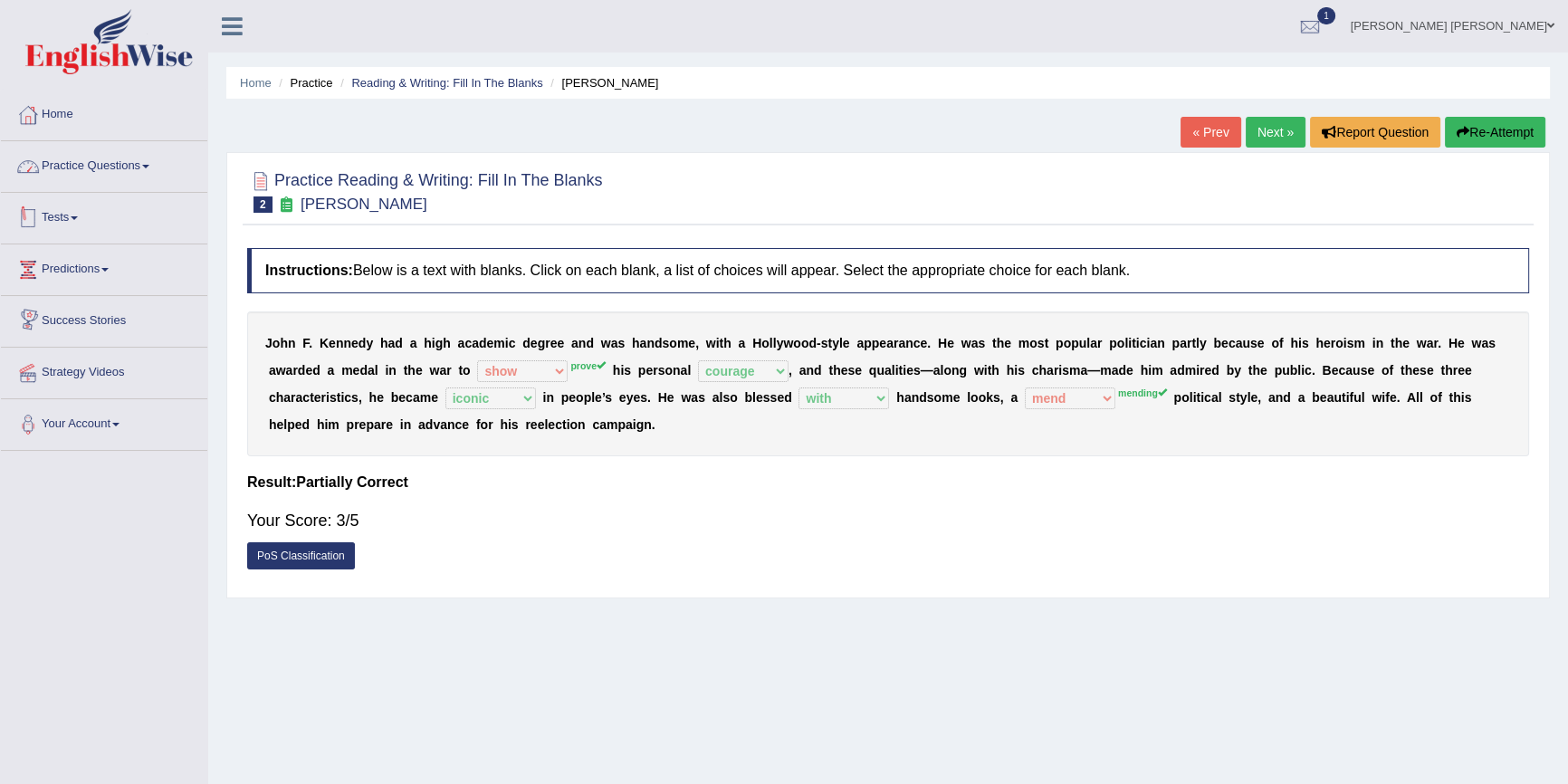
click at [119, 160] on link "Practice Questions" at bounding box center [104, 164] width 206 height 45
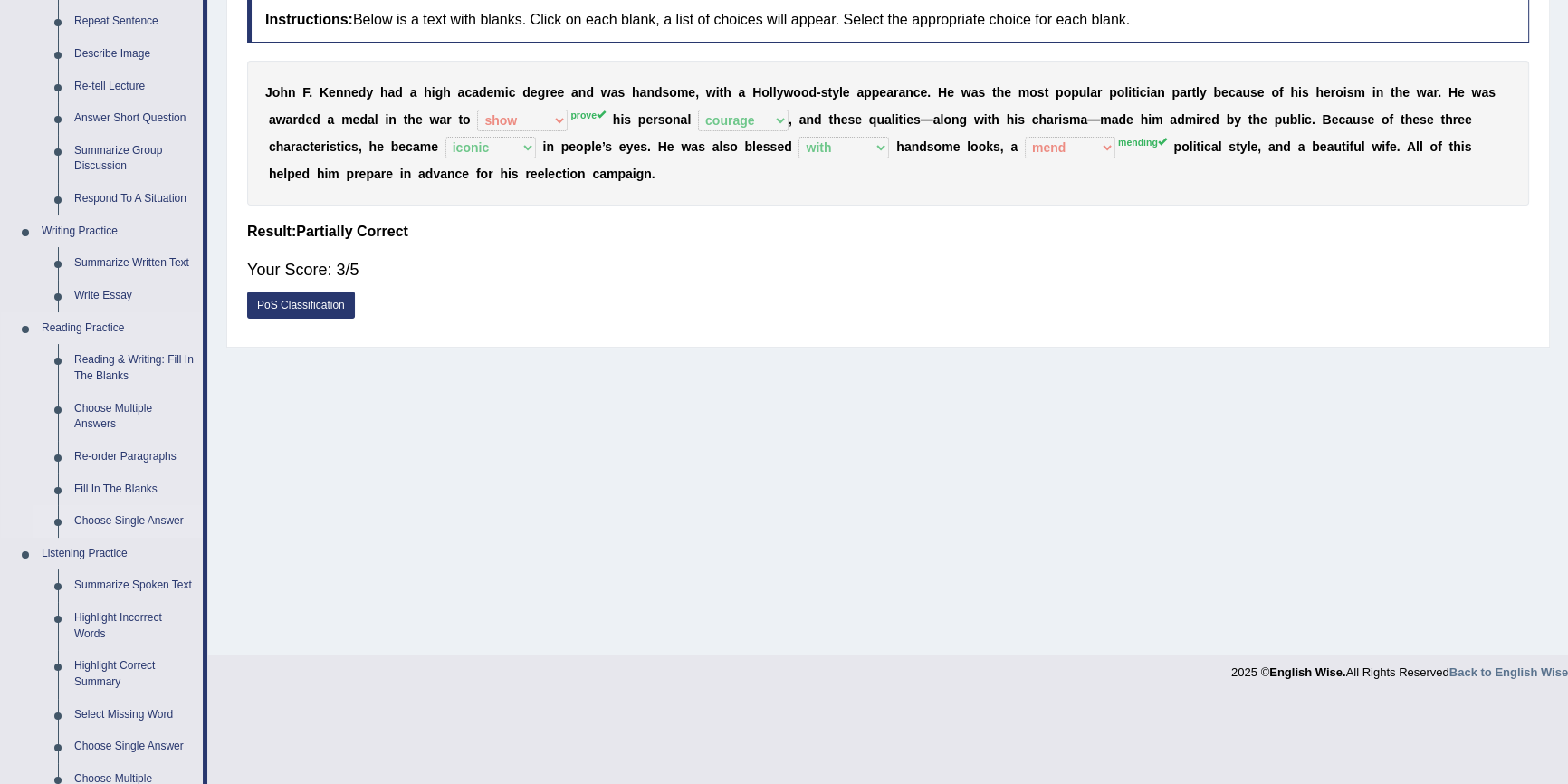
scroll to position [329, 0]
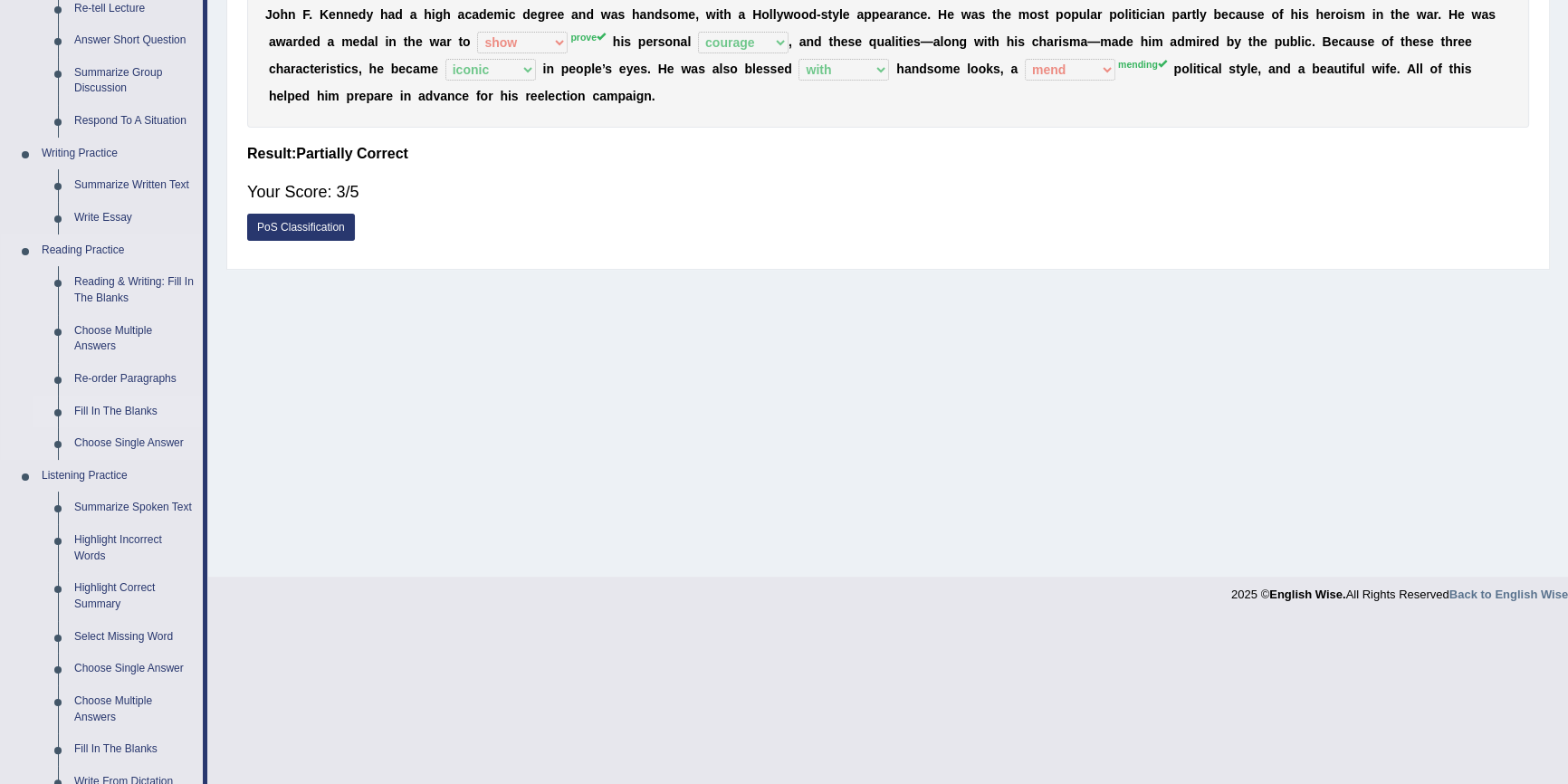
click at [145, 403] on link "Fill In The Blanks" at bounding box center [134, 412] width 137 height 33
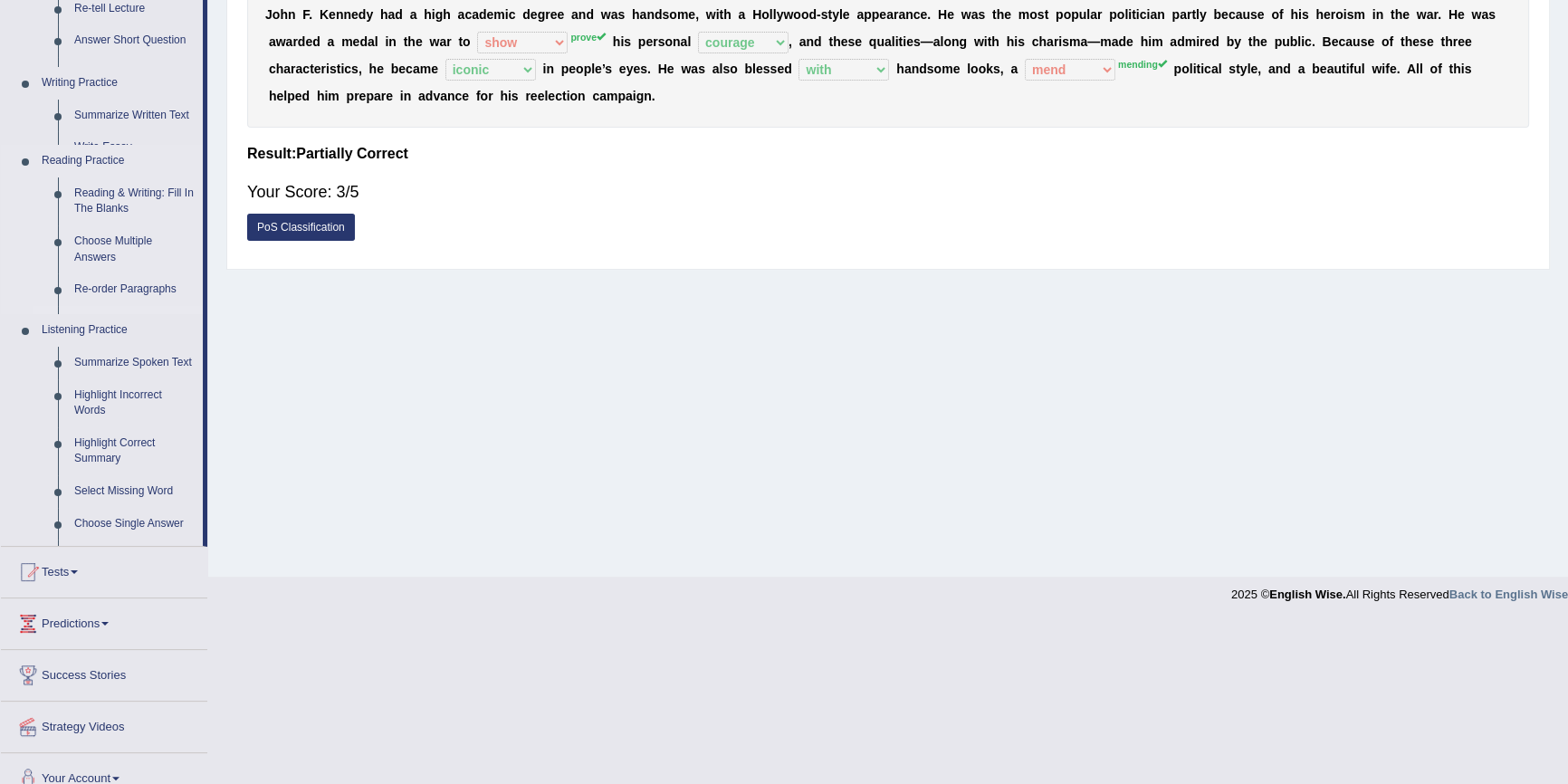
scroll to position [166, 0]
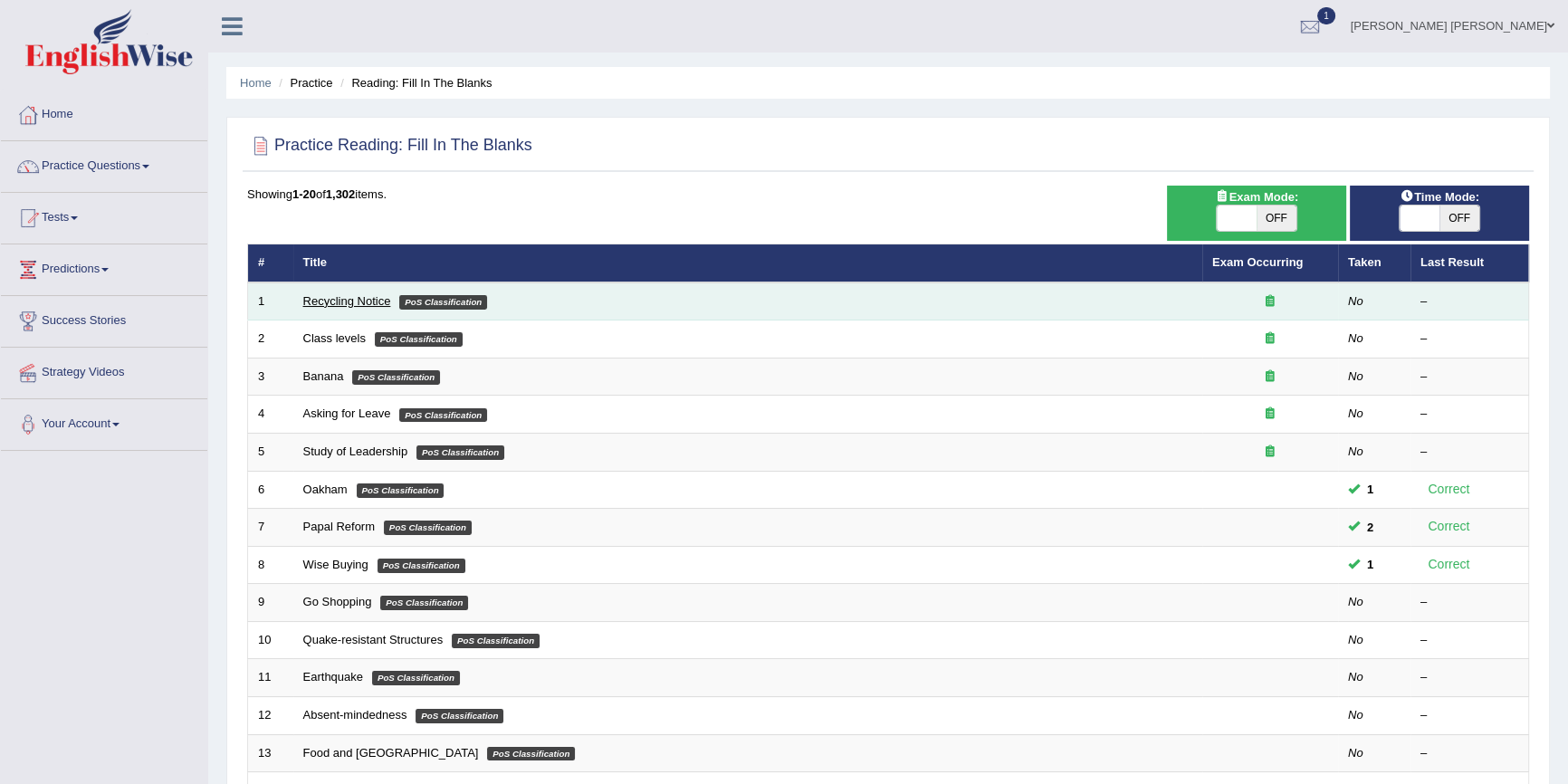
click at [352, 303] on link "Recycling Notice" at bounding box center [347, 301] width 88 height 13
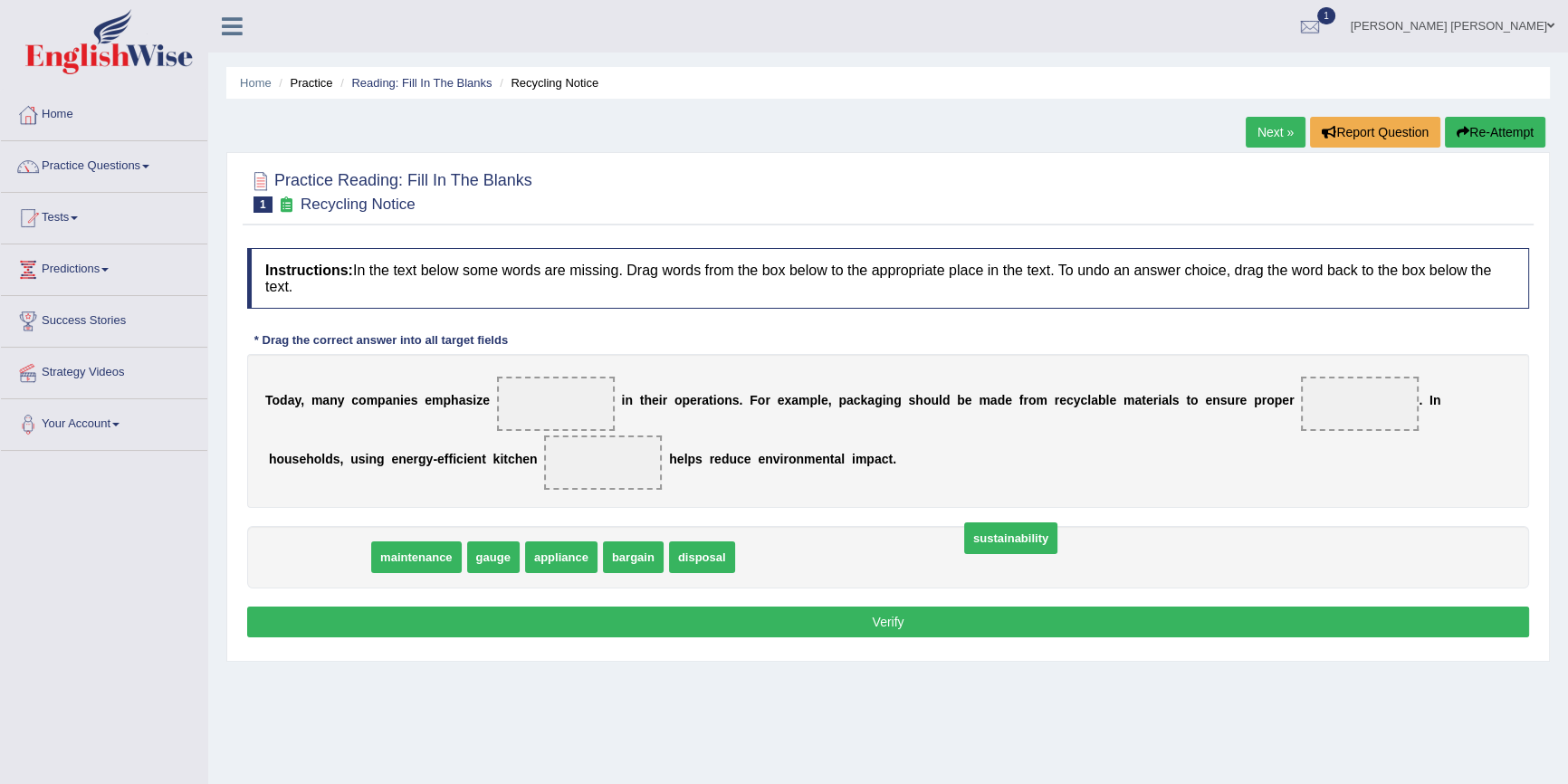
drag, startPoint x: 309, startPoint y: 544, endPoint x: 1001, endPoint y: 526, distance: 692.2
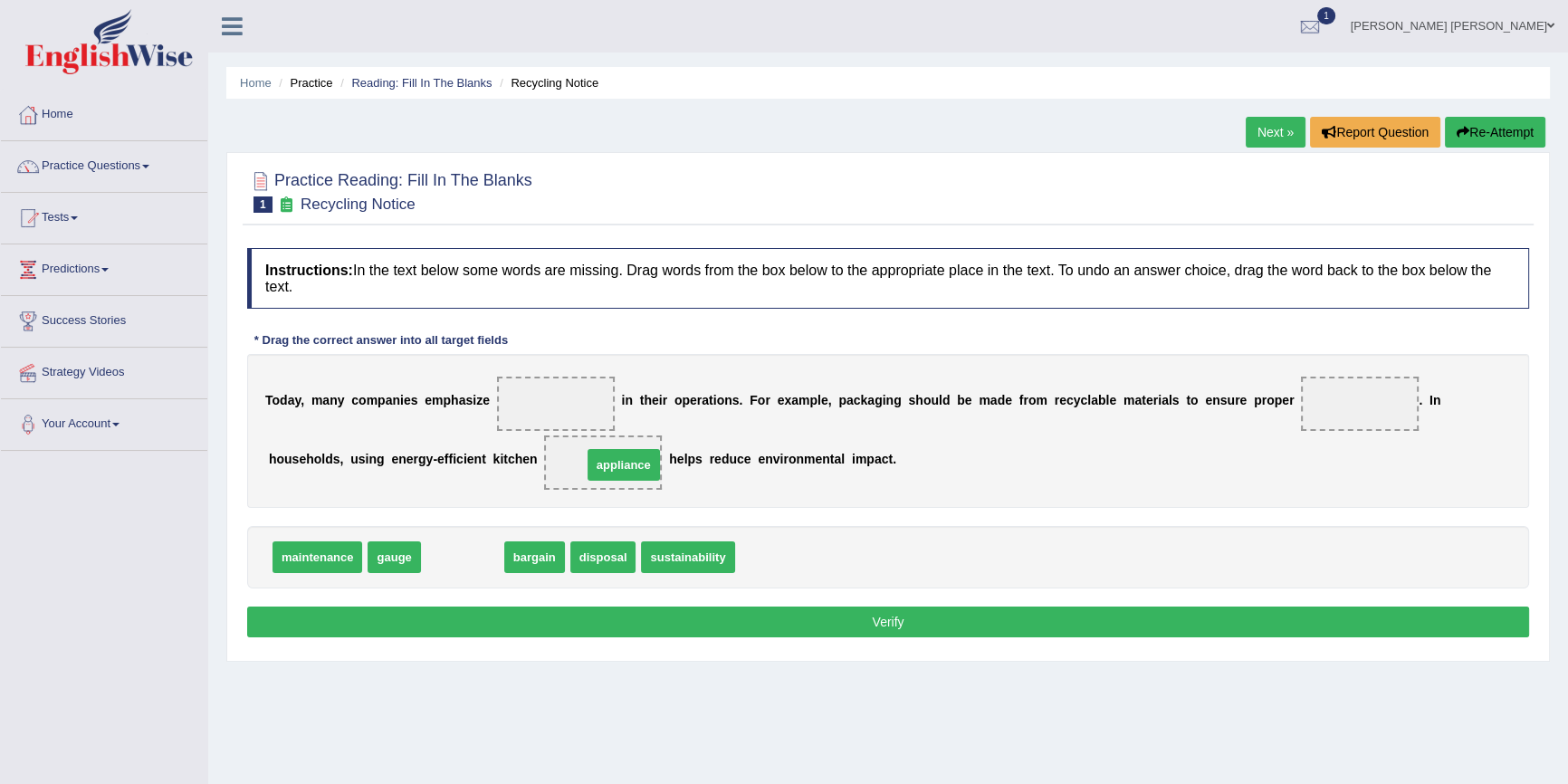
drag, startPoint x: 443, startPoint y: 564, endPoint x: 605, endPoint y: 471, distance: 186.8
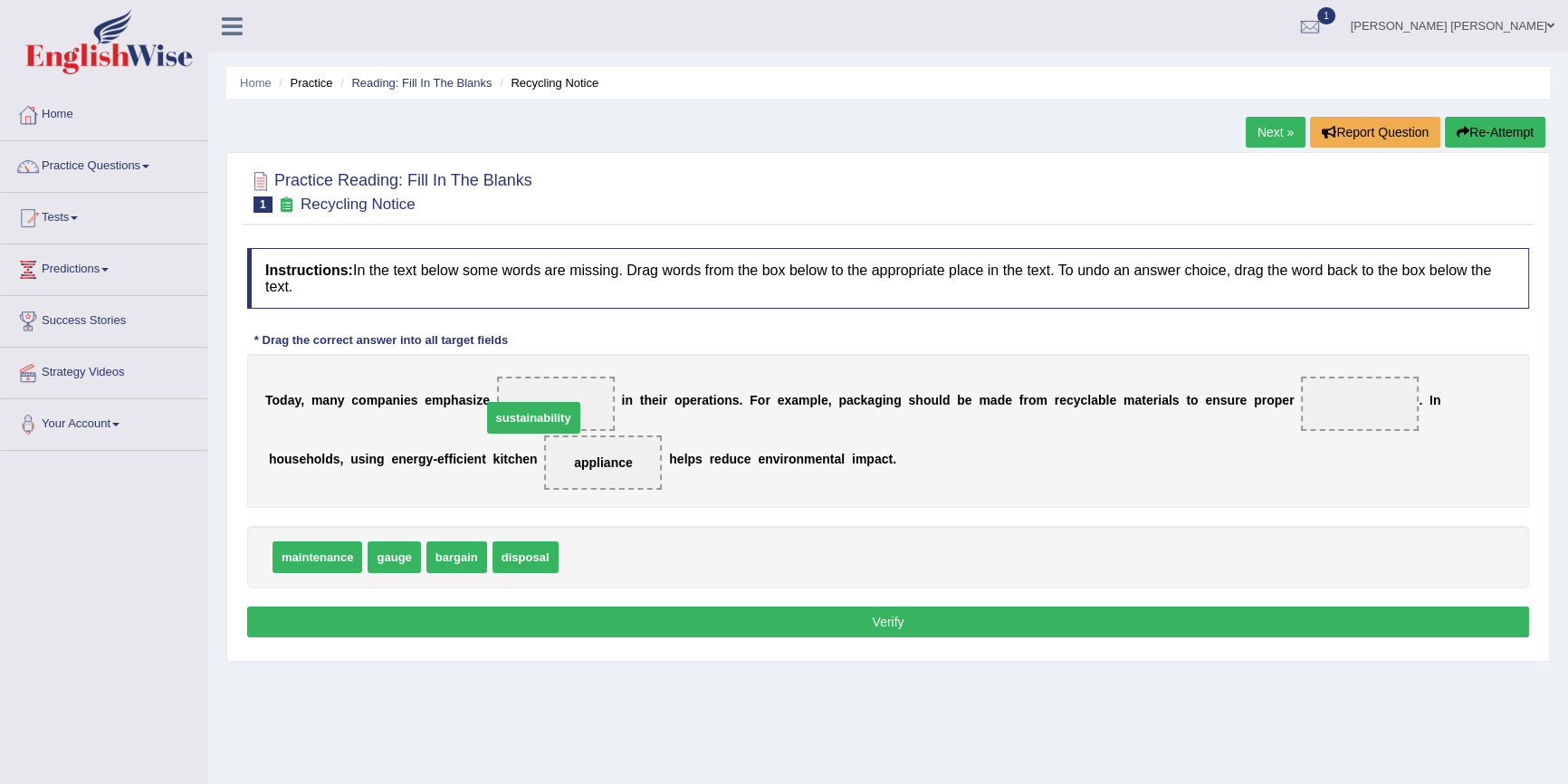
drag, startPoint x: 608, startPoint y: 552, endPoint x: 533, endPoint y: 411, distance: 159.7
drag, startPoint x: 532, startPoint y: 557, endPoint x: 1371, endPoint y: 403, distance: 853.0
click at [1008, 610] on button "Verify" at bounding box center [888, 622] width 1281 height 31
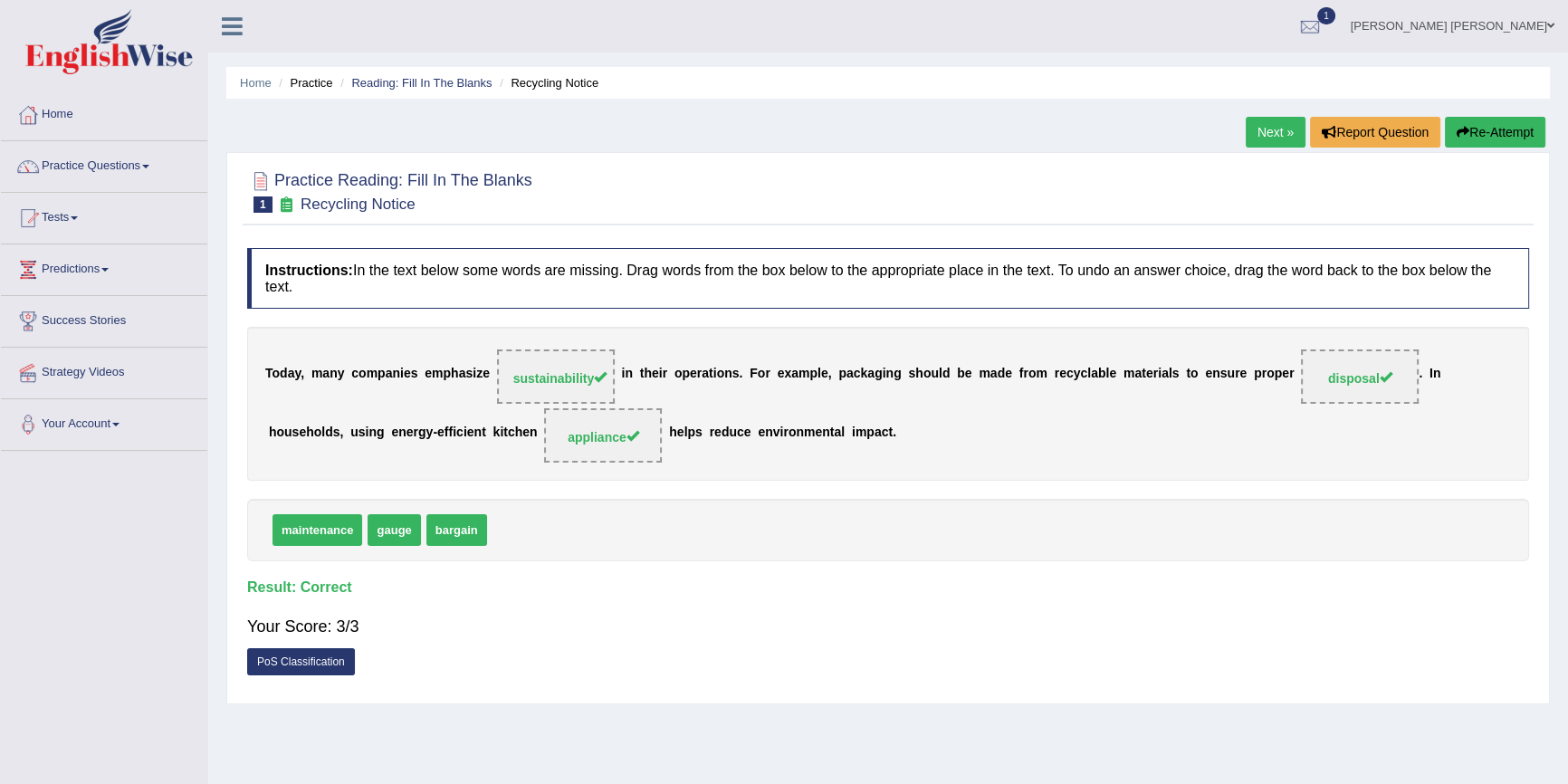
click at [1279, 135] on link "Next »" at bounding box center [1276, 132] width 60 height 31
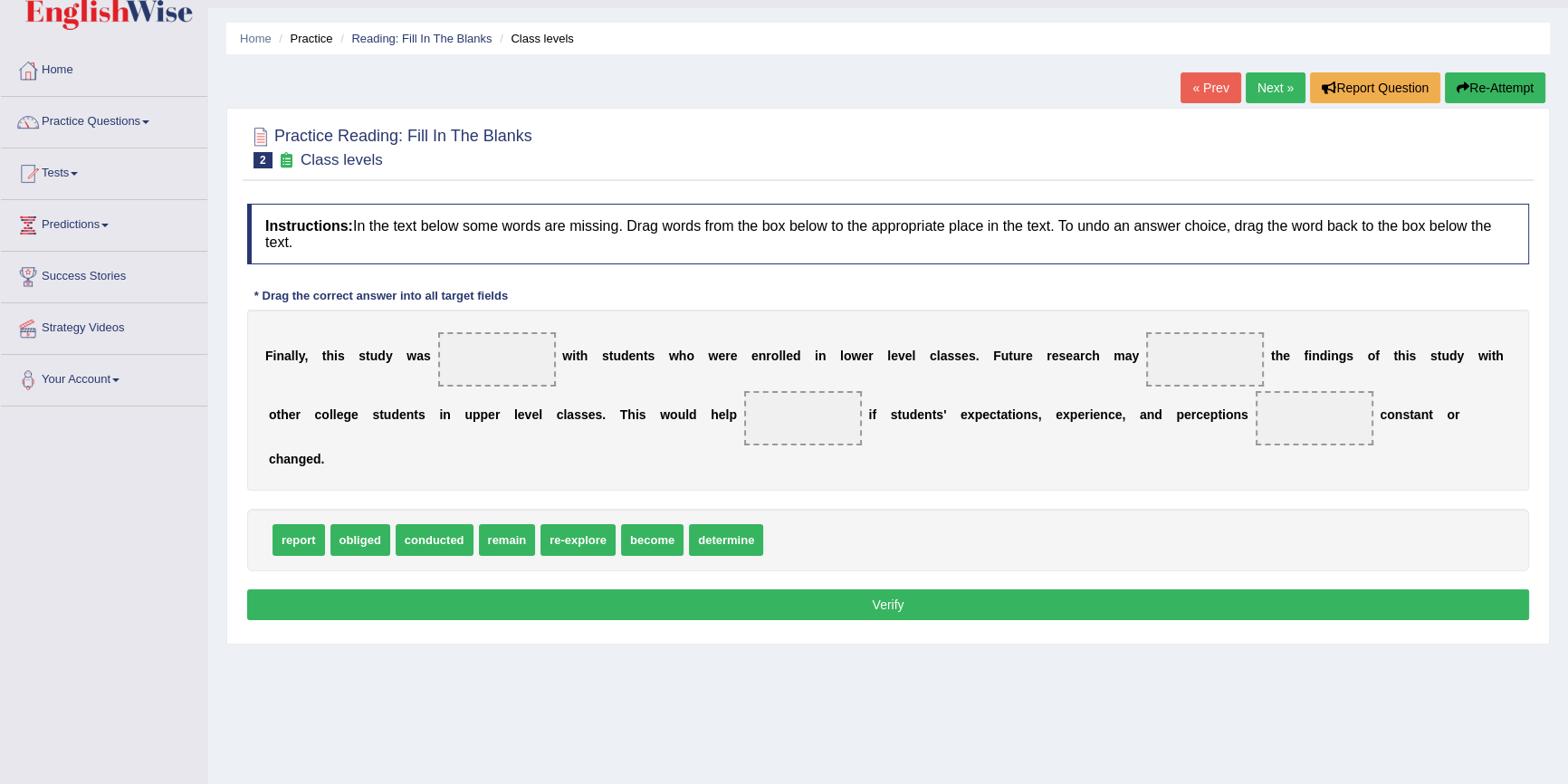
scroll to position [82, 0]
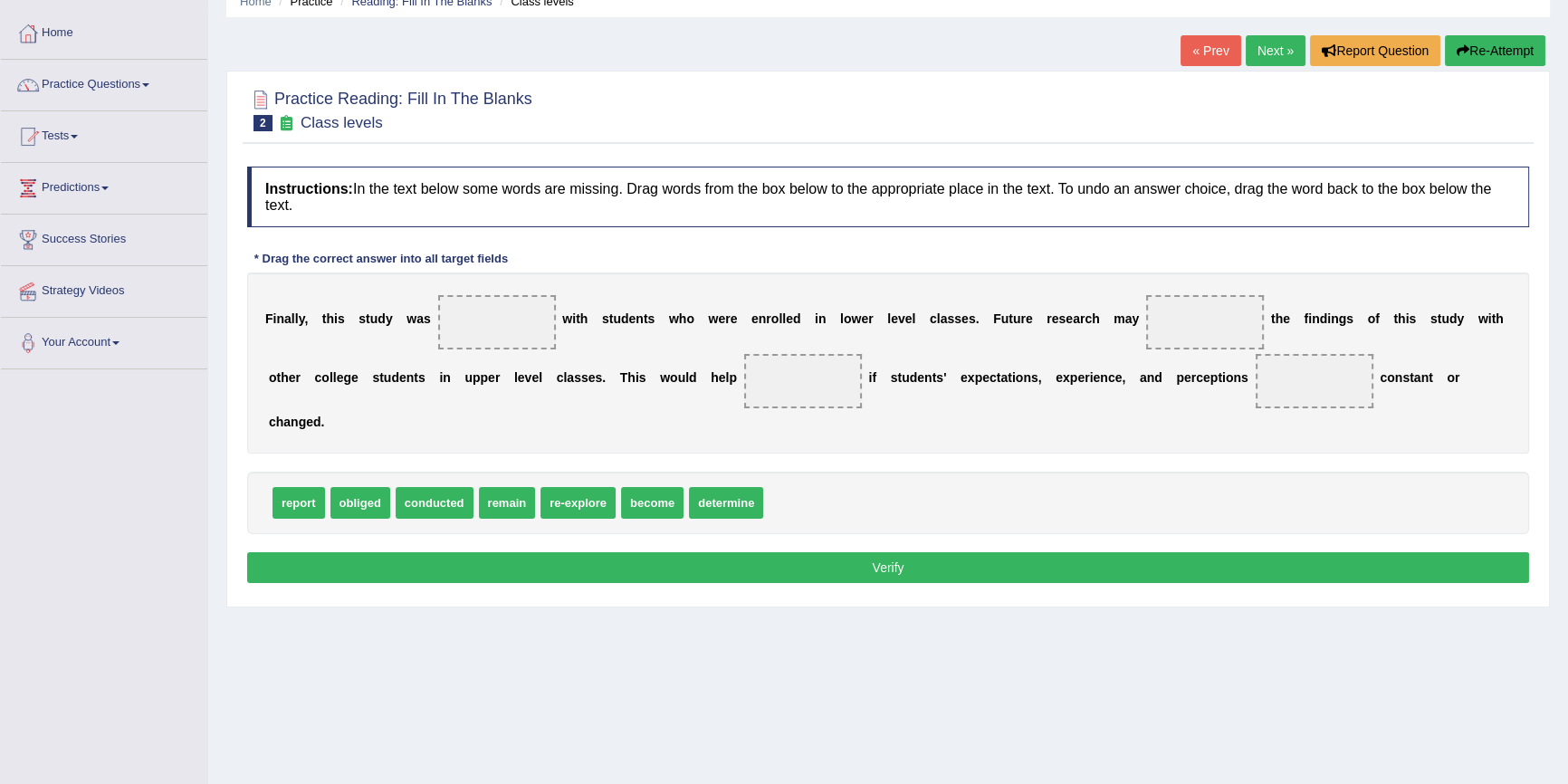
click at [456, 333] on span at bounding box center [497, 323] width 118 height 54
click at [335, 428] on div "F i n a l l y , t h i s s t u d y w a s w i t h s t u d e n t s w h o w e r e e…" at bounding box center [888, 363] width 1281 height 181
click at [492, 303] on span at bounding box center [497, 323] width 118 height 54
drag, startPoint x: 565, startPoint y: 498, endPoint x: 1189, endPoint y: 323, distance: 648.1
drag, startPoint x: 655, startPoint y: 503, endPoint x: 800, endPoint y: 381, distance: 189.5
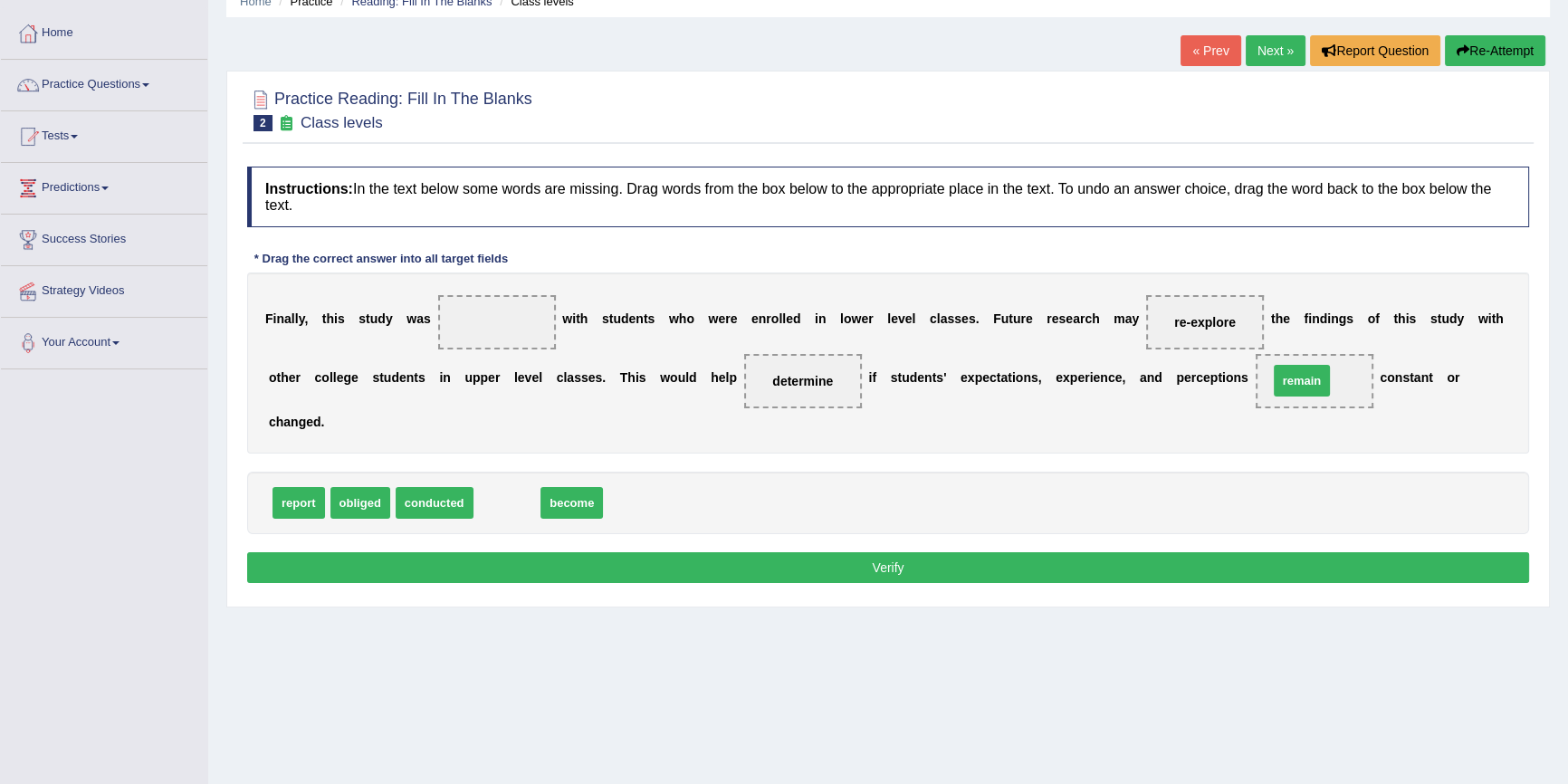
drag, startPoint x: 527, startPoint y: 501, endPoint x: 1322, endPoint y: 379, distance: 804.3
click at [483, 328] on span at bounding box center [497, 323] width 118 height 54
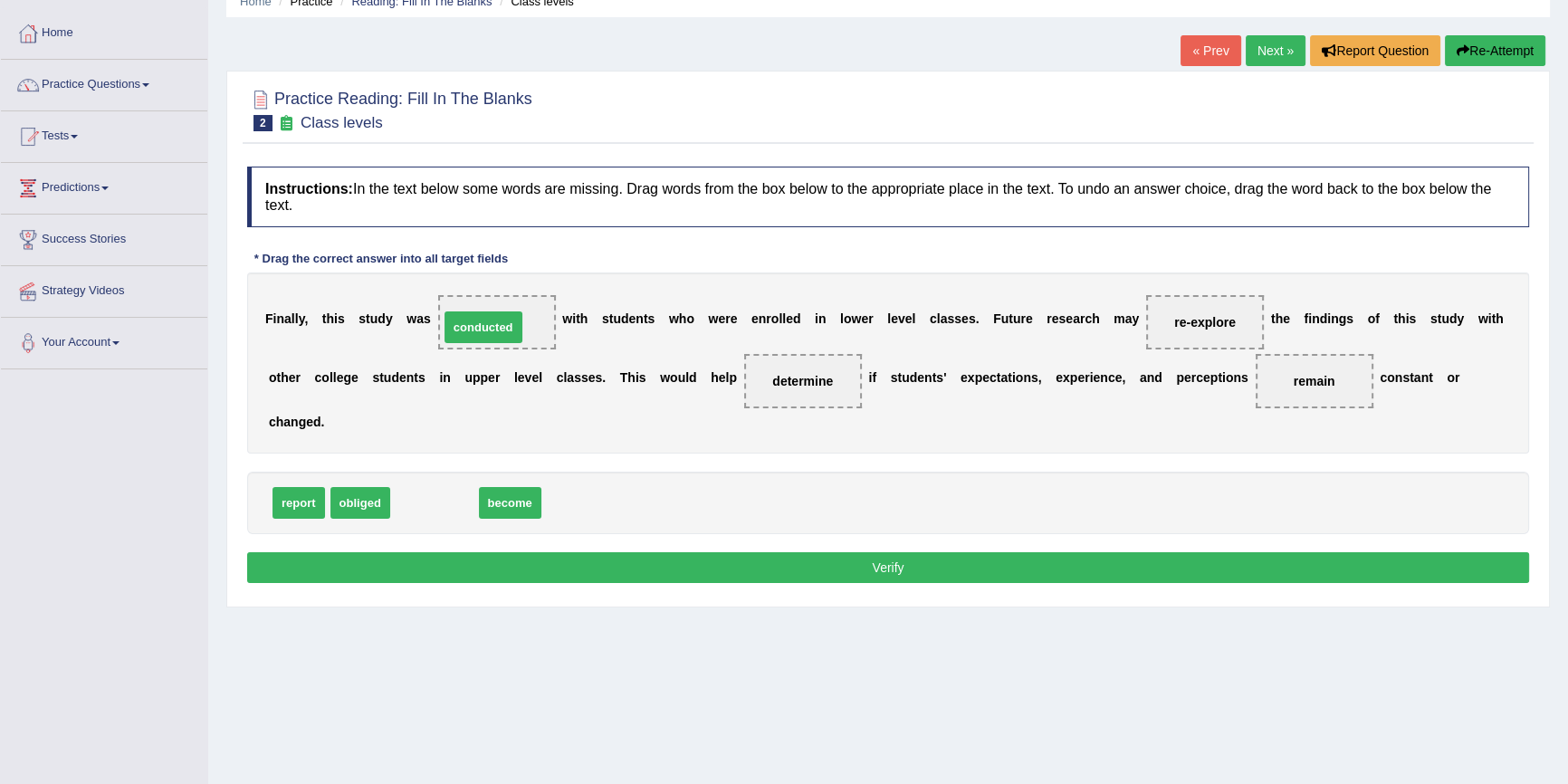
drag, startPoint x: 477, startPoint y: 374, endPoint x: 508, endPoint y: 330, distance: 53.8
click at [664, 570] on button "Verify" at bounding box center [888, 567] width 1281 height 31
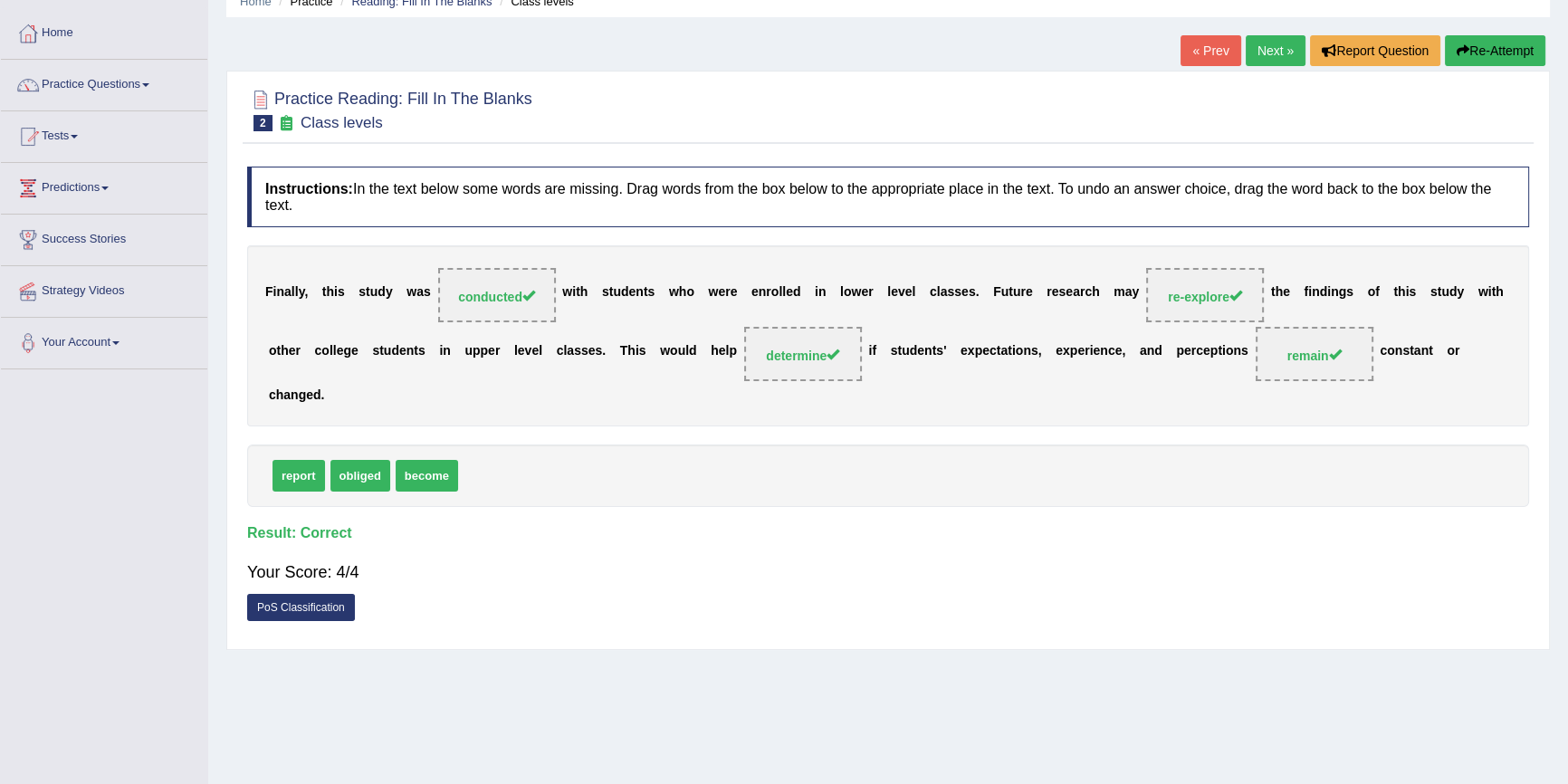
click at [1287, 52] on link "Next »" at bounding box center [1276, 51] width 60 height 31
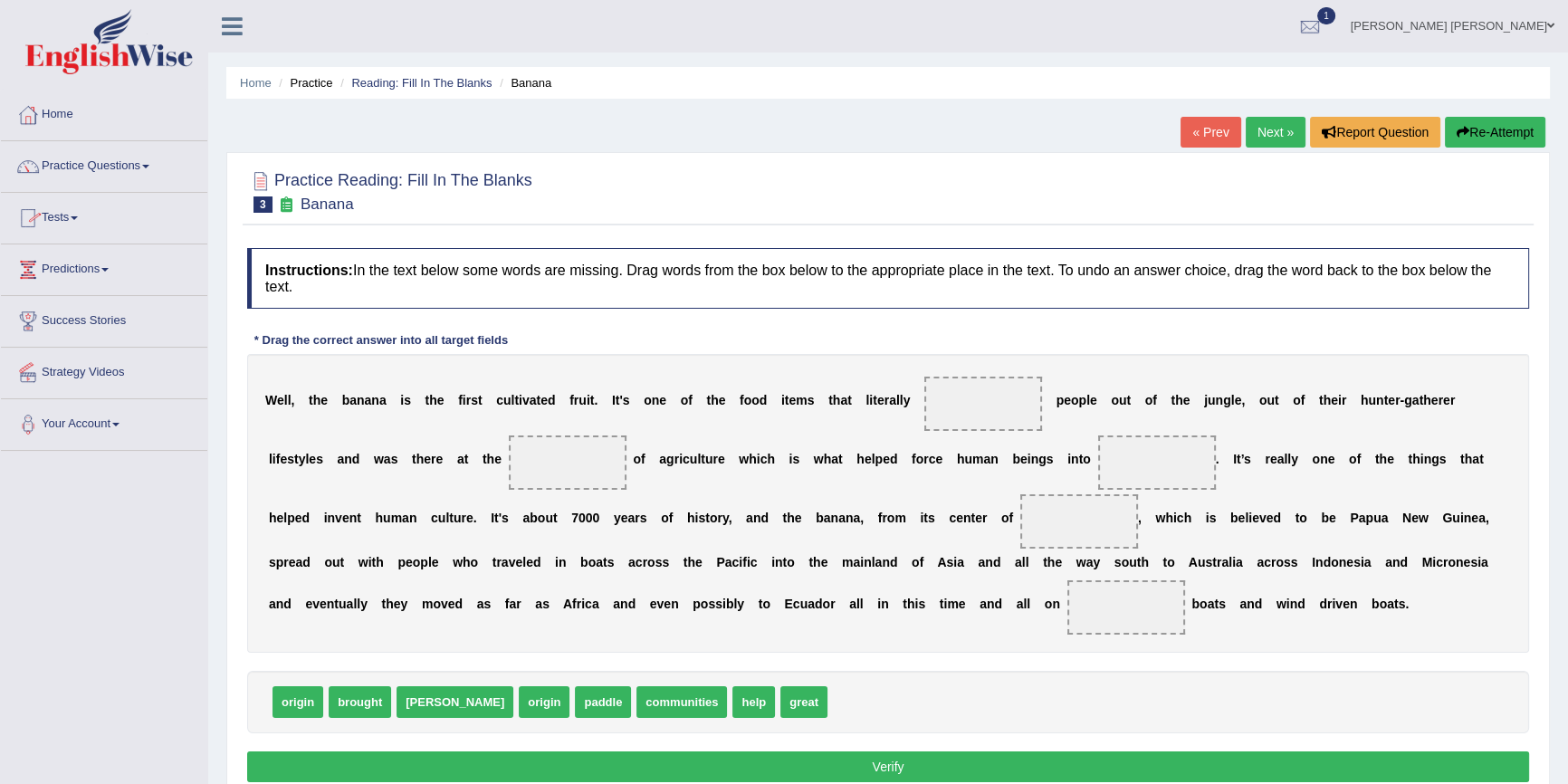
scroll to position [164, 0]
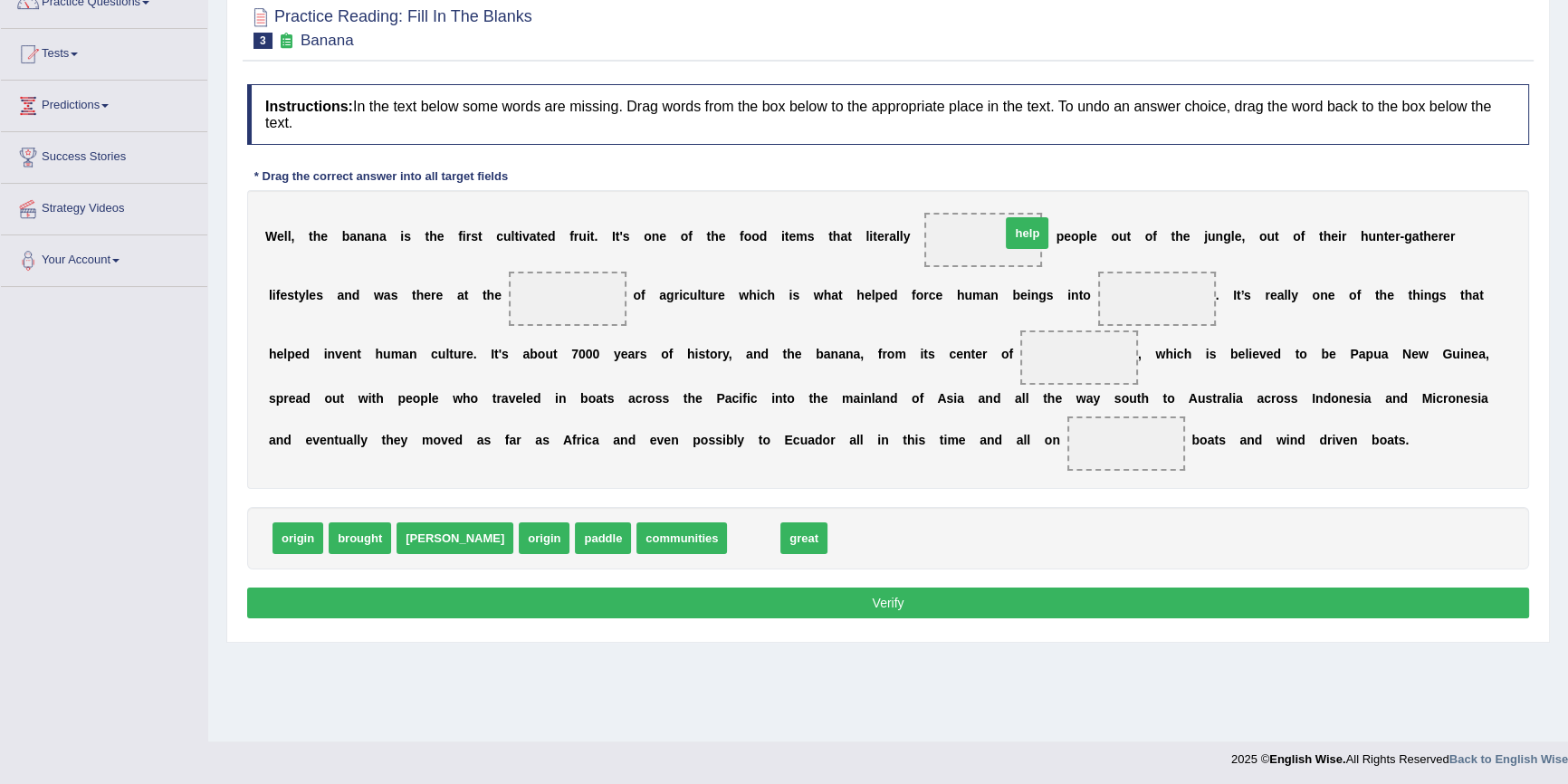
drag, startPoint x: 684, startPoint y: 535, endPoint x: 968, endPoint y: 244, distance: 406.6
drag, startPoint x: 371, startPoint y: 548, endPoint x: 1050, endPoint y: 250, distance: 741.5
click at [1029, 250] on span "brought" at bounding box center [983, 240] width 118 height 54
click at [392, 305] on div "W e l l , t h e b a n a n a i s t h e f i r s t c u l t i v a t e d f r u i t .…" at bounding box center [888, 339] width 1281 height 299
click at [537, 291] on span at bounding box center [568, 299] width 118 height 54
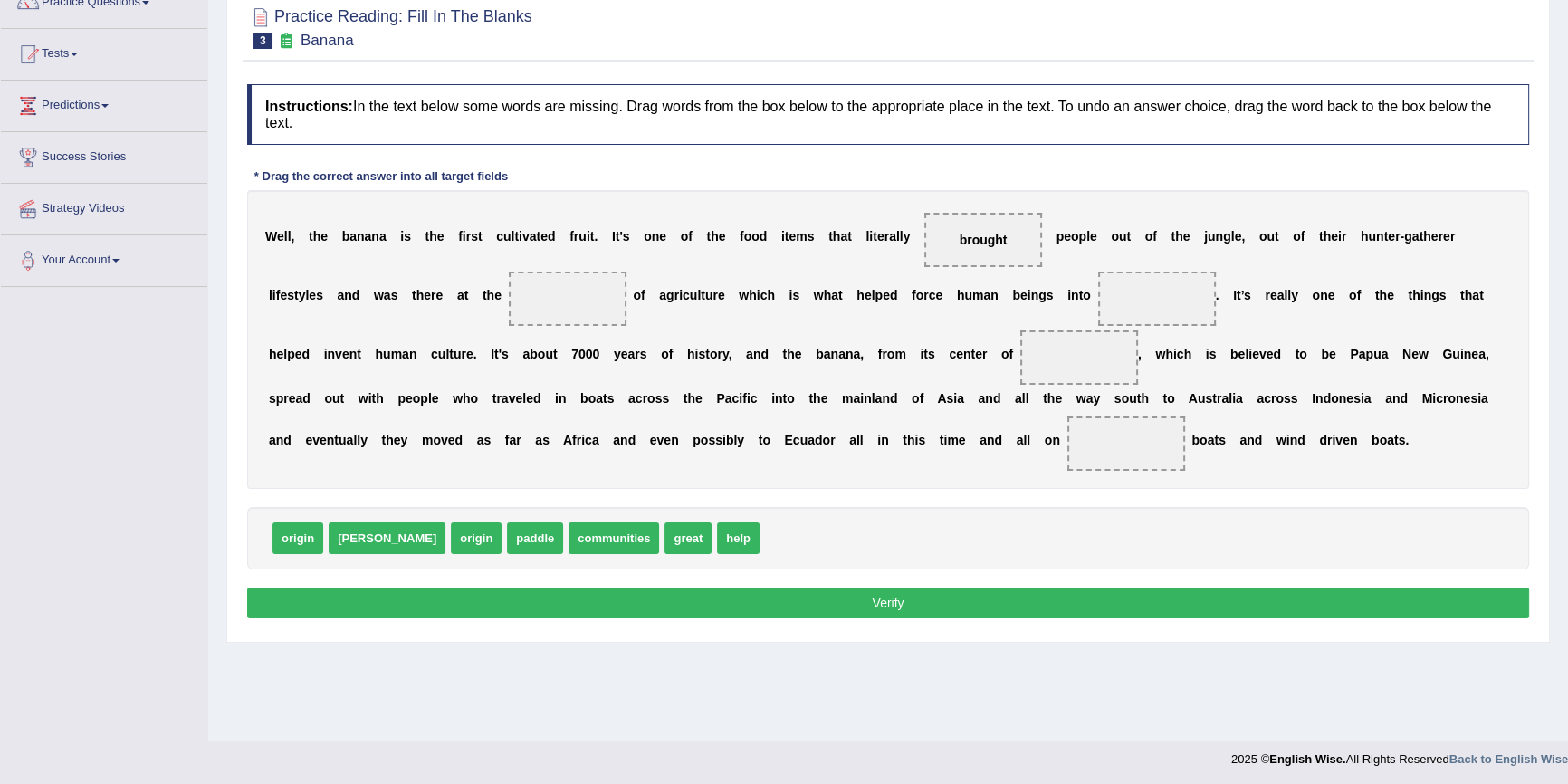
drag, startPoint x: 480, startPoint y: 294, endPoint x: 441, endPoint y: 294, distance: 39.0
click at [441, 294] on div "W e l l , t h e b a n a n a i s t h e f i r s t c u l t i v a t e d f r u i t .…" at bounding box center [888, 339] width 1281 height 299
drag, startPoint x: 338, startPoint y: 535, endPoint x: 582, endPoint y: 284, distance: 350.1
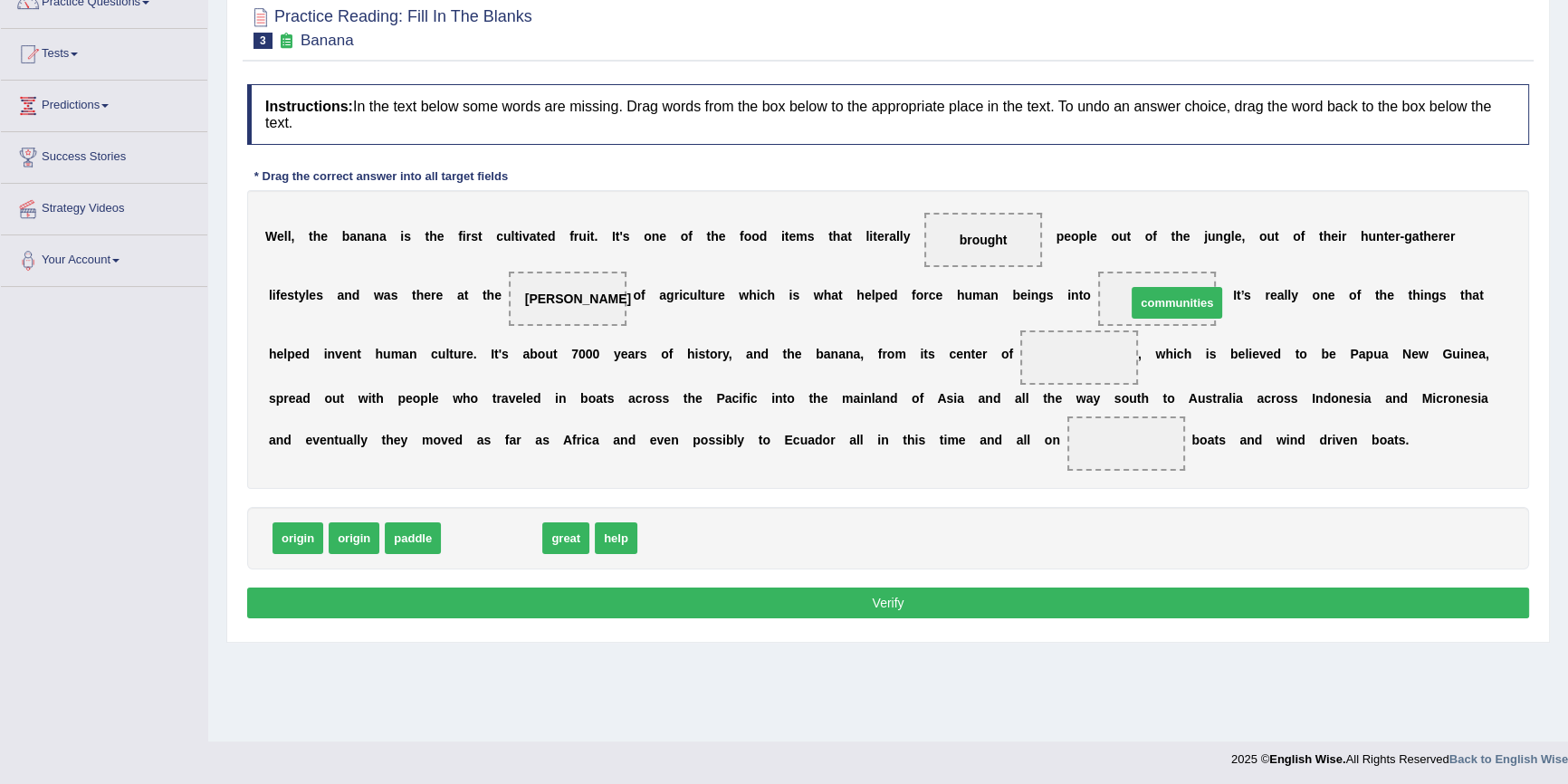
drag, startPoint x: 504, startPoint y: 532, endPoint x: 1189, endPoint y: 296, distance: 724.5
click at [1055, 354] on span at bounding box center [1079, 357] width 118 height 54
drag, startPoint x: 272, startPoint y: 533, endPoint x: 869, endPoint y: 360, distance: 621.6
click at [879, 351] on div "Instructions: In the text below some words are missing. Drag words from the box…" at bounding box center [888, 354] width 1291 height 558
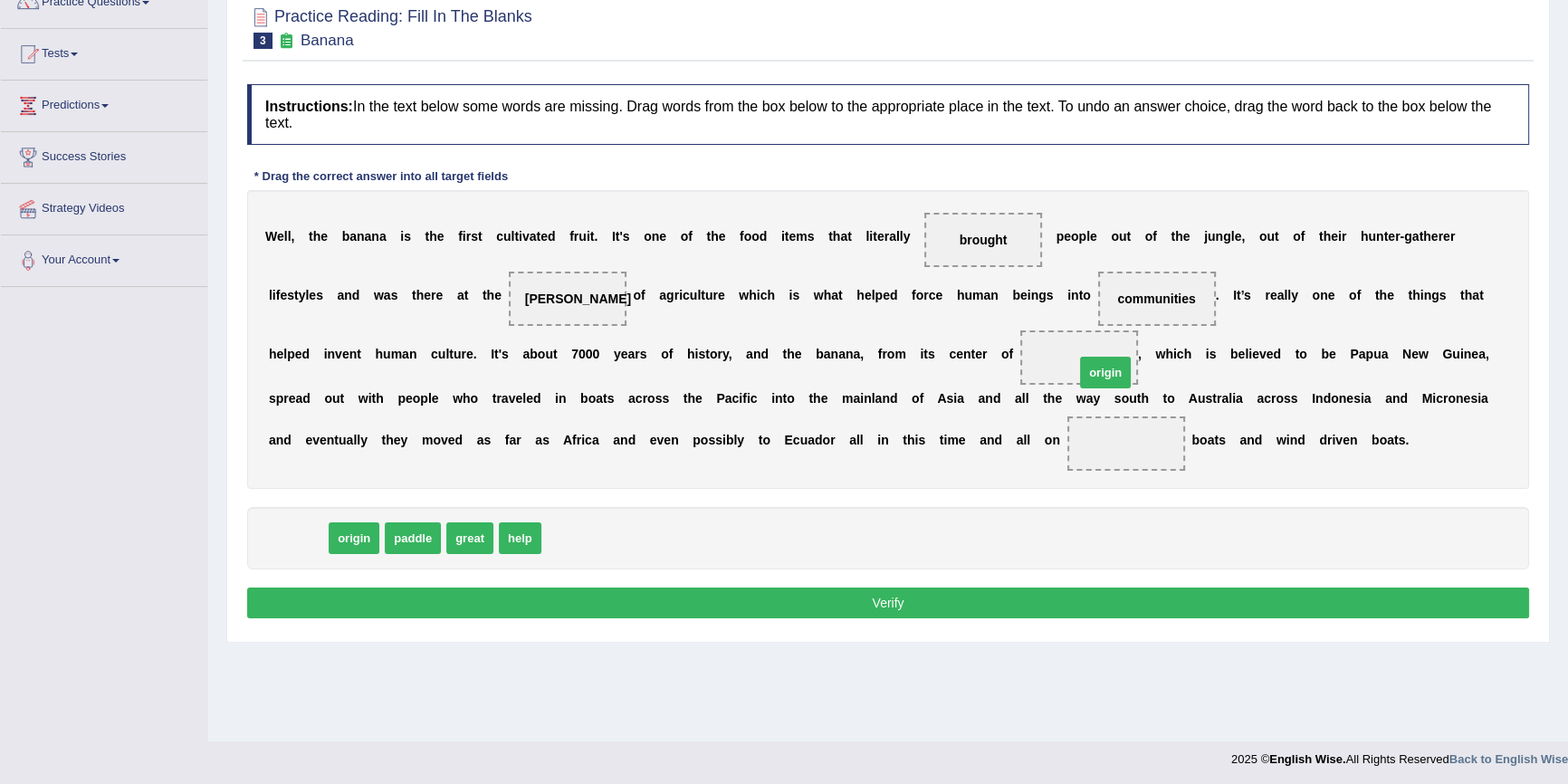
drag, startPoint x: 292, startPoint y: 543, endPoint x: 1099, endPoint y: 379, distance: 823.5
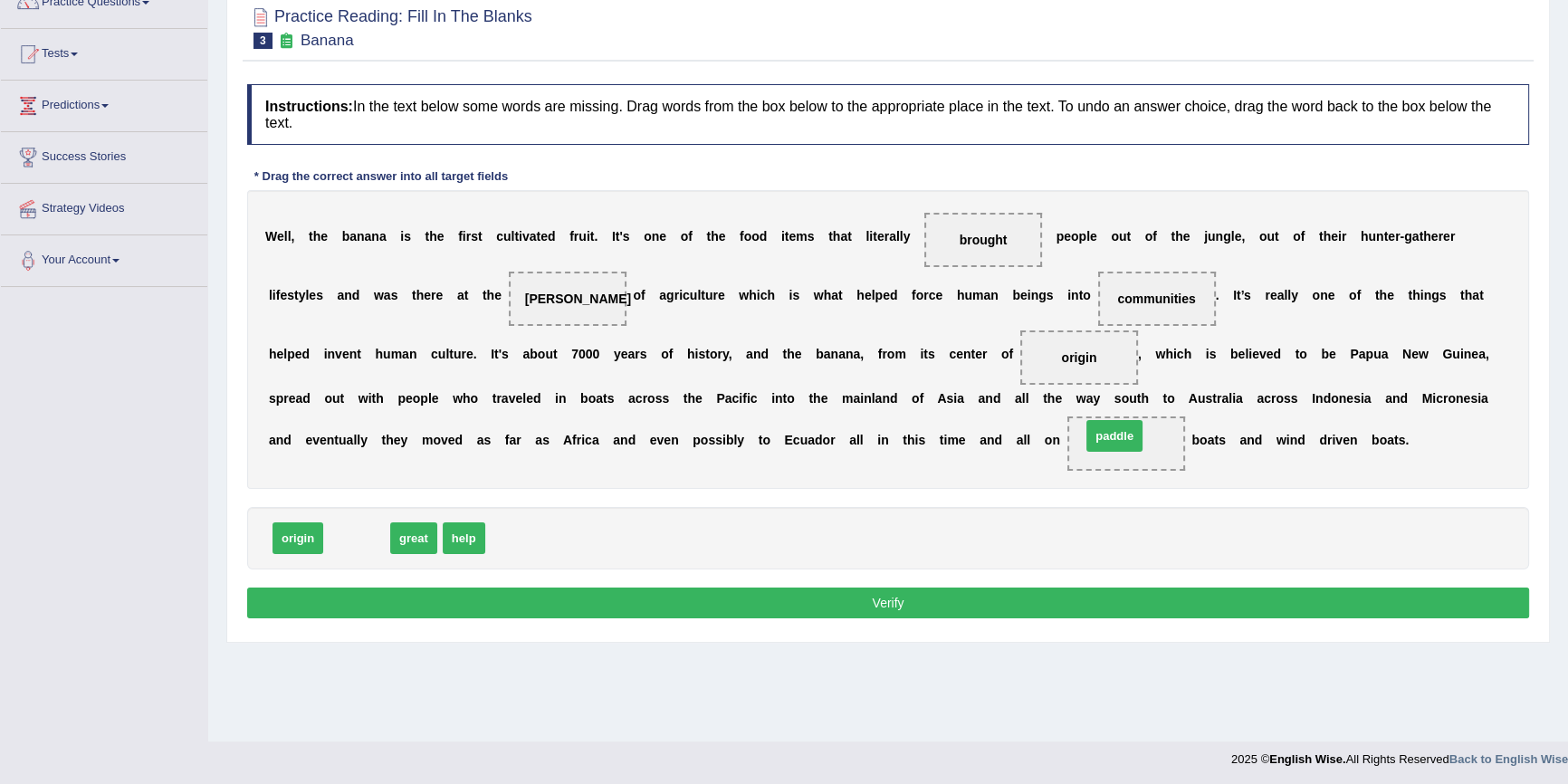
drag, startPoint x: 362, startPoint y: 540, endPoint x: 1127, endPoint y: 437, distance: 771.9
click at [733, 605] on button "Verify" at bounding box center [888, 603] width 1281 height 31
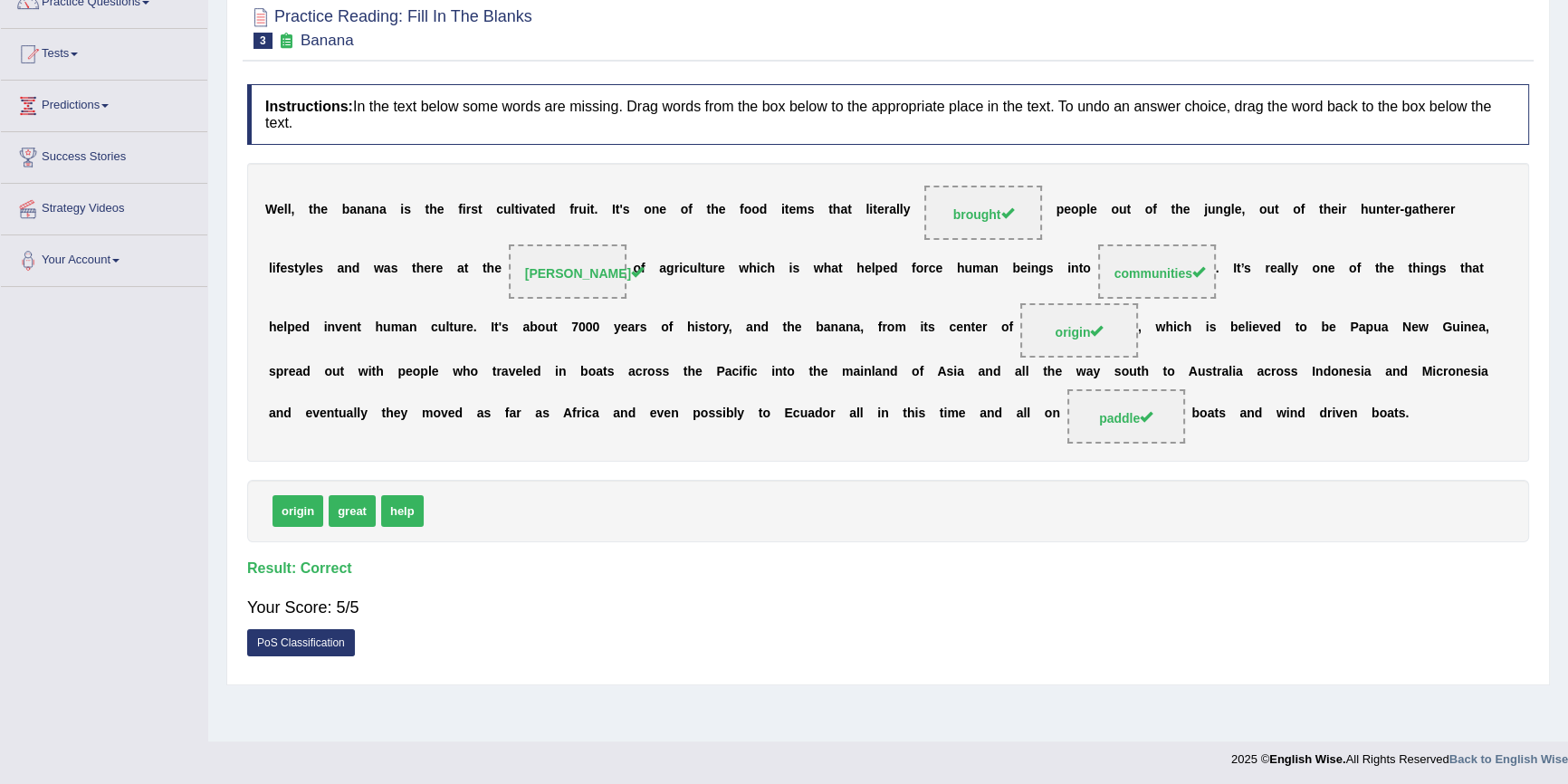
scroll to position [0, 0]
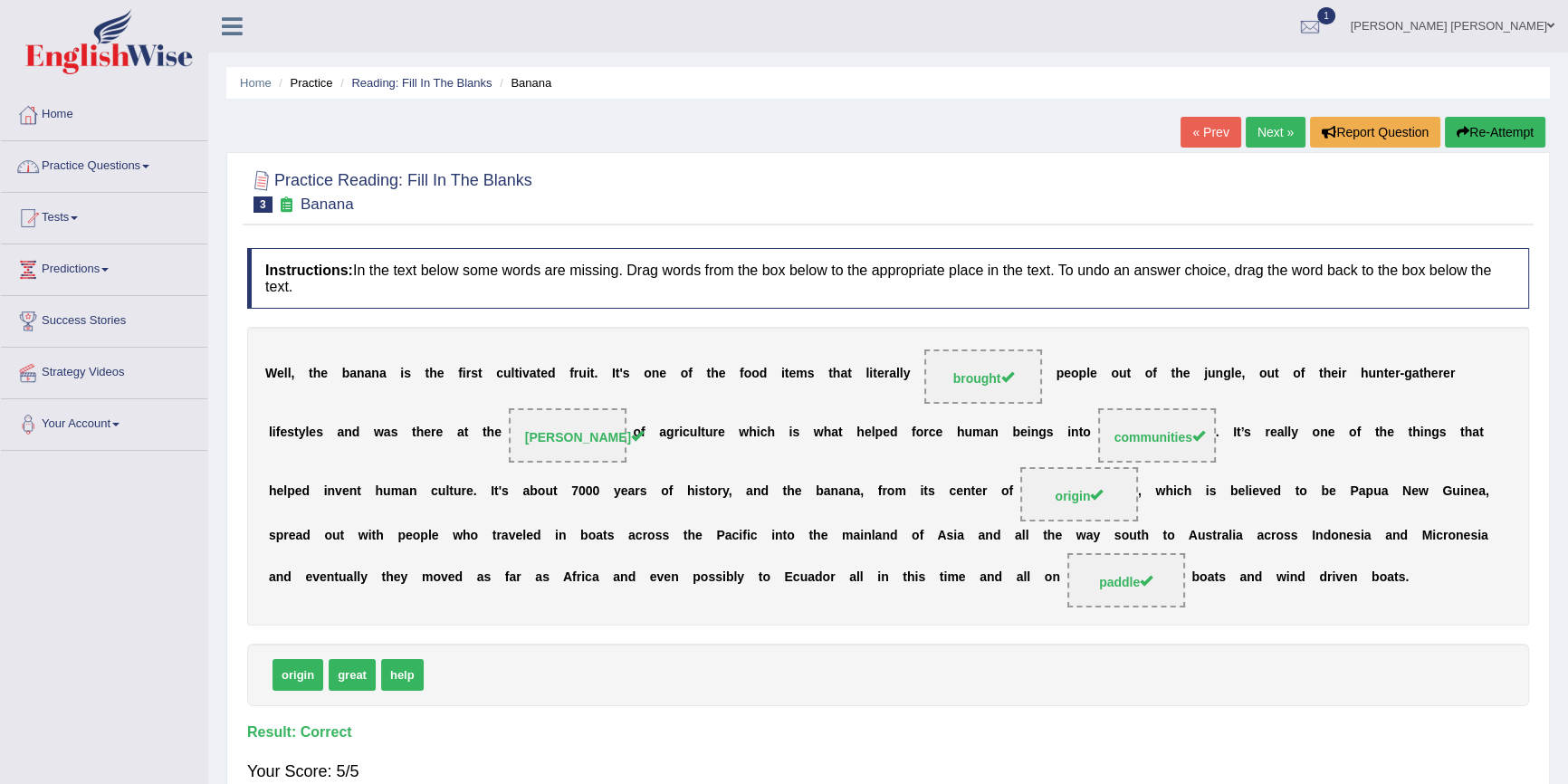
click at [93, 163] on link "Practice Questions" at bounding box center [104, 164] width 206 height 45
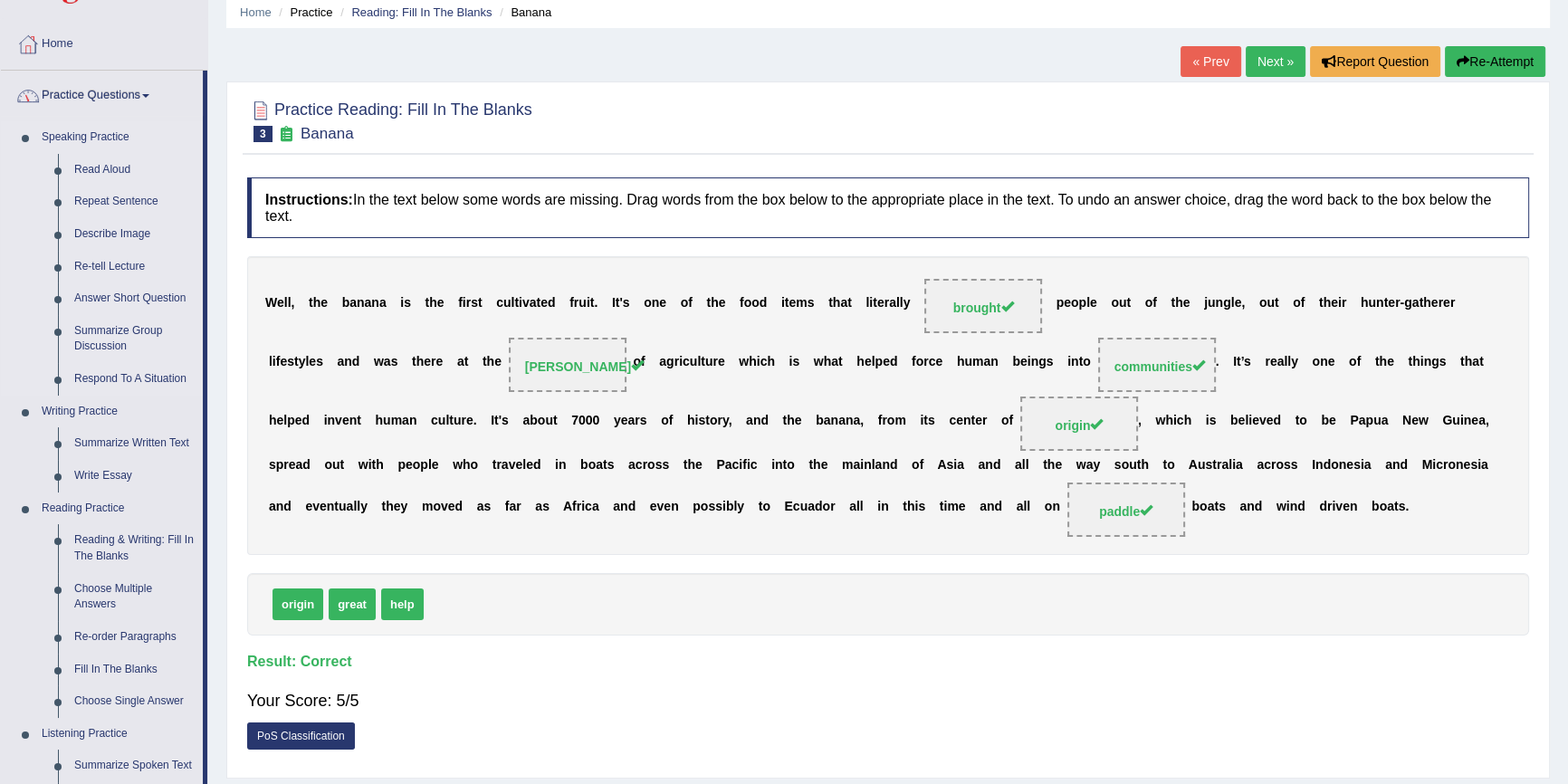
scroll to position [164, 0]
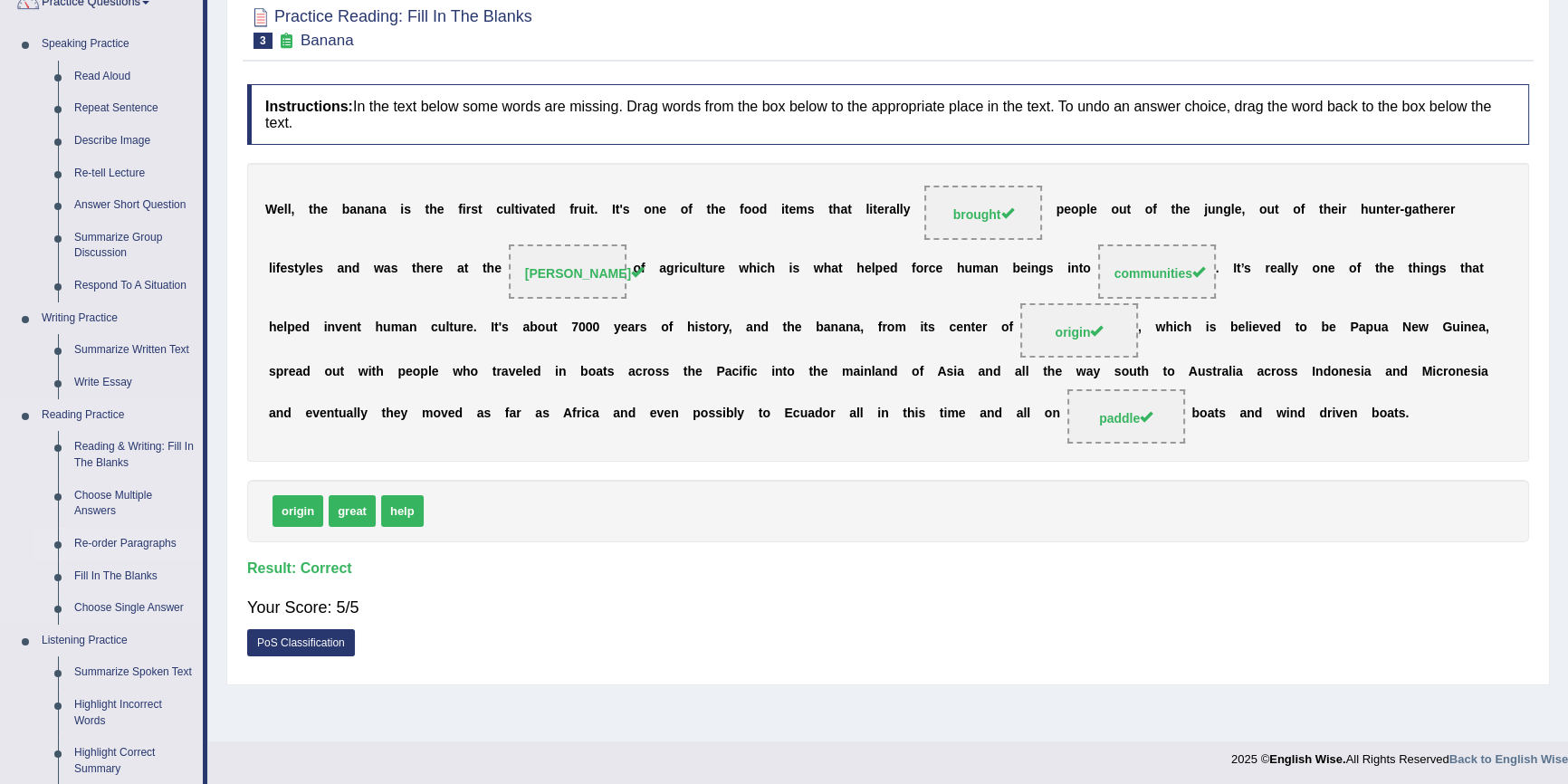
click at [101, 540] on link "Re-order Paragraphs" at bounding box center [134, 544] width 137 height 33
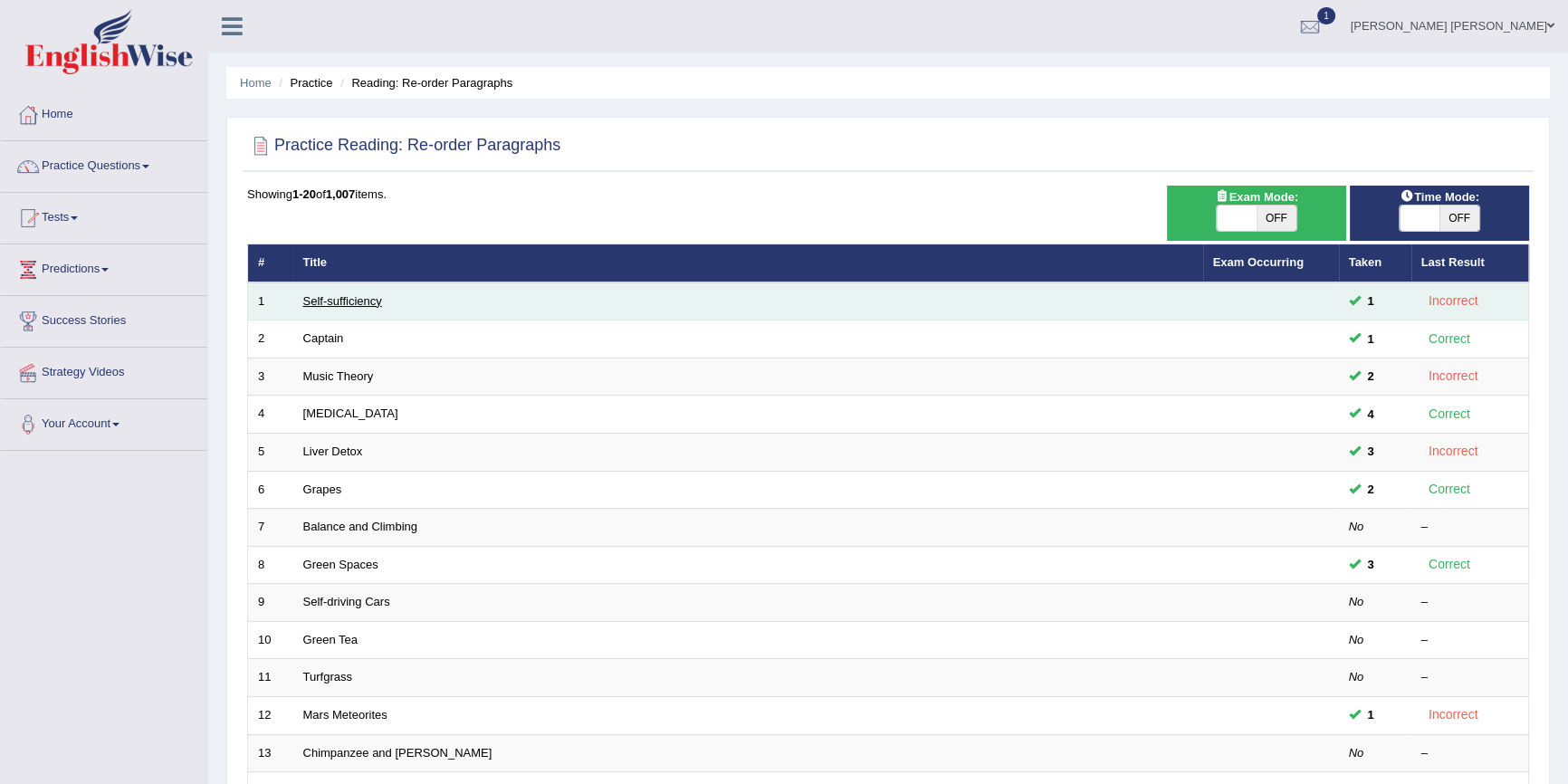
click at [348, 303] on link "Self-sufficiency" at bounding box center [342, 301] width 79 height 13
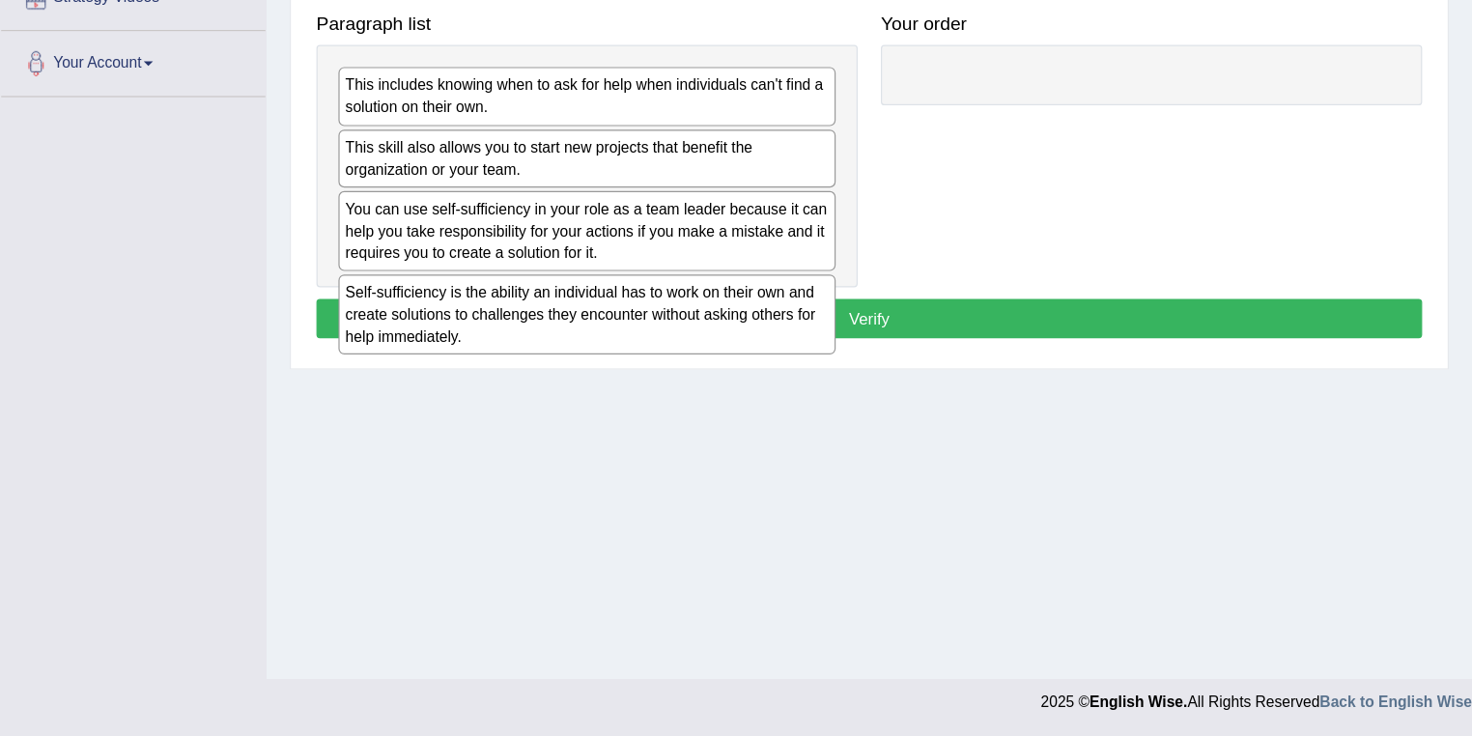
scroll to position [278, 0]
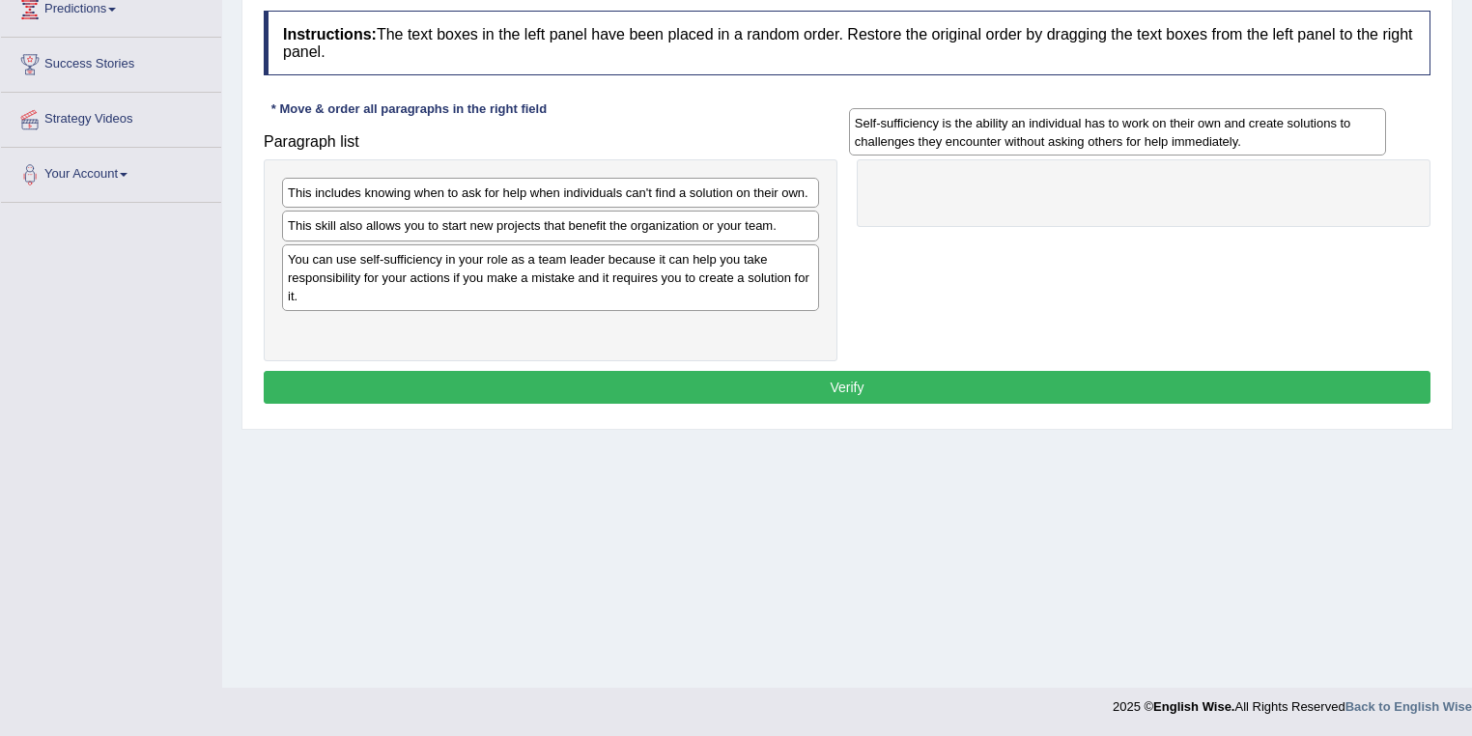
drag, startPoint x: 619, startPoint y: 332, endPoint x: 1186, endPoint y: 176, distance: 588.0
click at [1186, 156] on div "Self-sufficiency is the ability an individual has to work on their own and crea…" at bounding box center [1118, 132] width 538 height 48
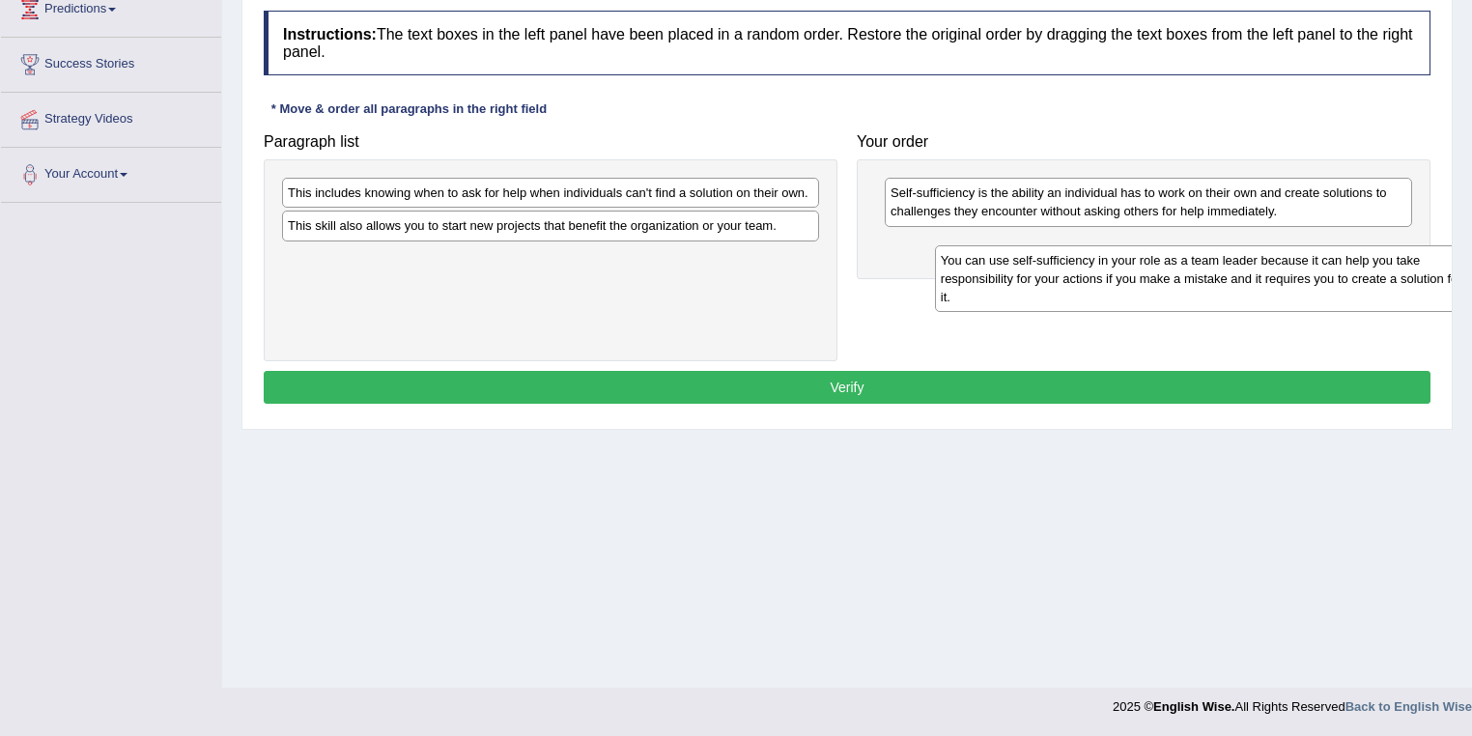
drag, startPoint x: 452, startPoint y: 295, endPoint x: 1094, endPoint y: 290, distance: 642.2
click at [1094, 290] on div "You can use self-sufficiency in your role as a team leader because it can help …" at bounding box center [1204, 278] width 538 height 67
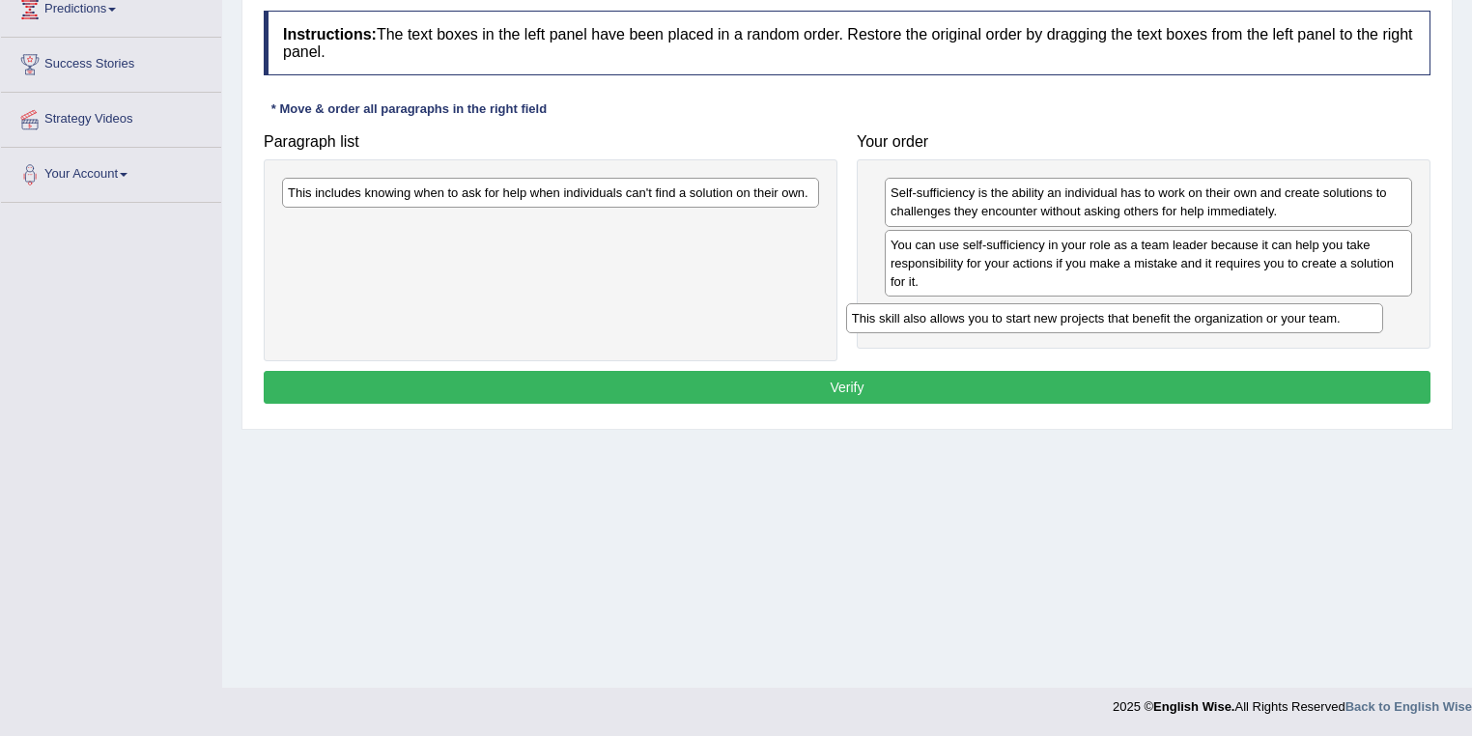
drag, startPoint x: 498, startPoint y: 214, endPoint x: 1039, endPoint y: 310, distance: 549.2
click at [1039, 310] on div "This skill also allows you to start new projects that benefit the organization …" at bounding box center [1115, 318] width 538 height 30
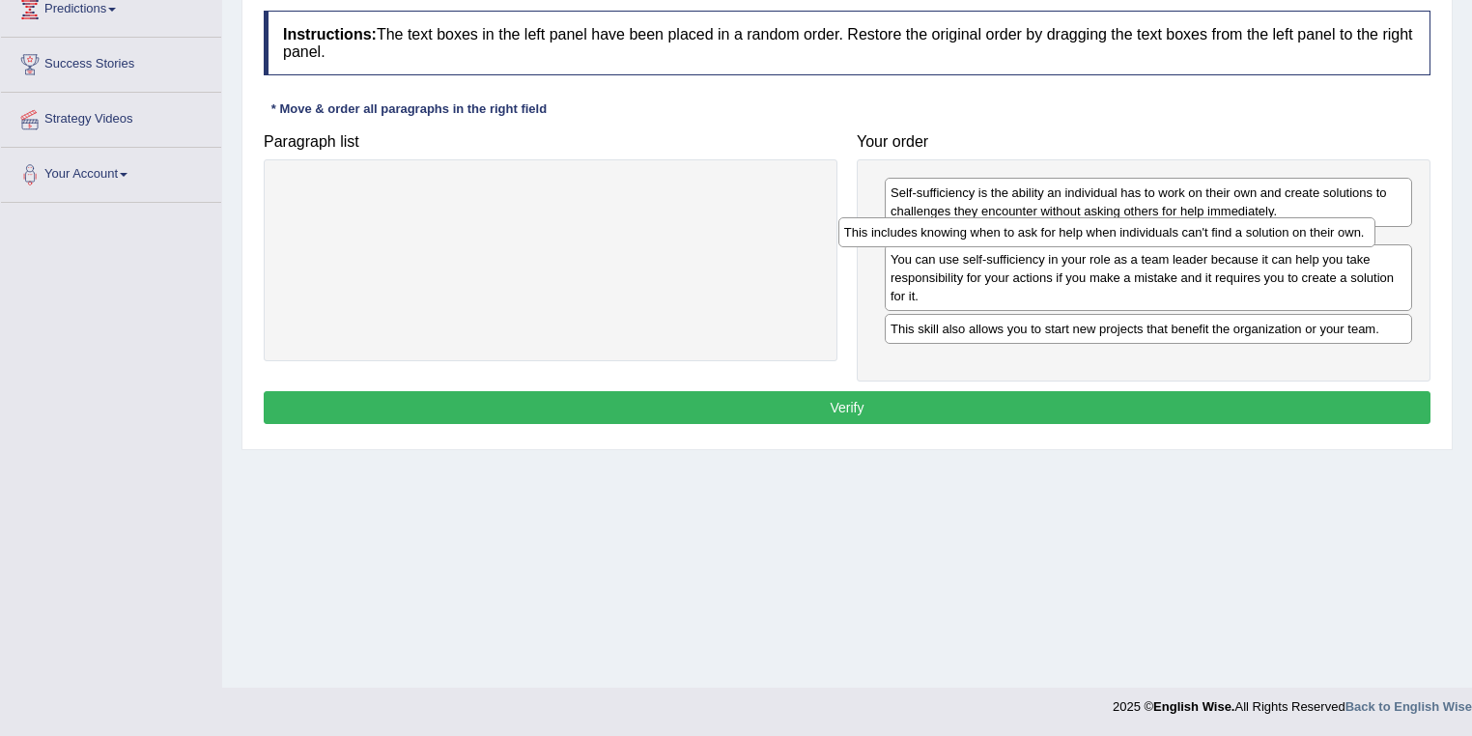
drag, startPoint x: 572, startPoint y: 188, endPoint x: 1136, endPoint y: 227, distance: 565.3
click at [1136, 227] on div "This includes knowing when to ask for help when individuals can't find a soluti…" at bounding box center [1107, 232] width 538 height 30
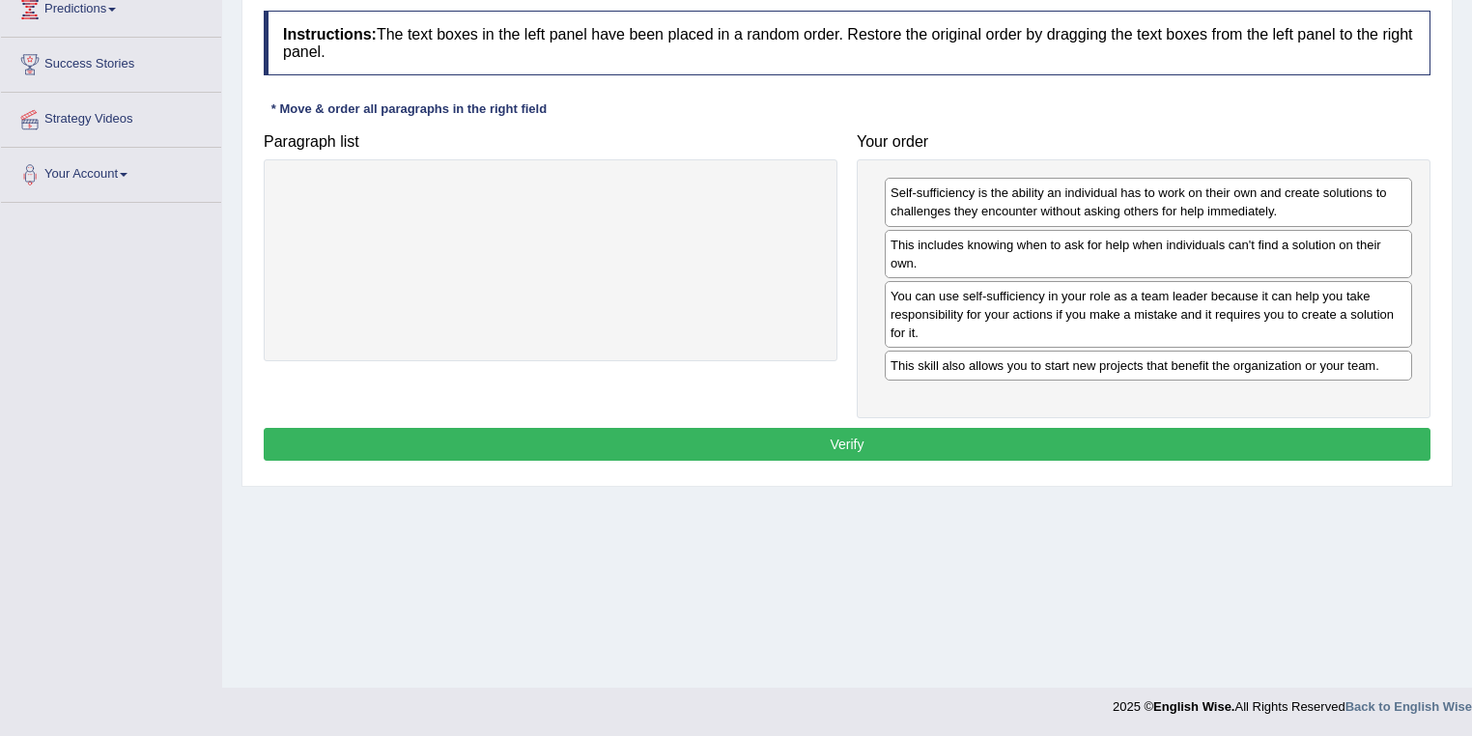
click at [1039, 440] on button "Verify" at bounding box center [847, 444] width 1167 height 33
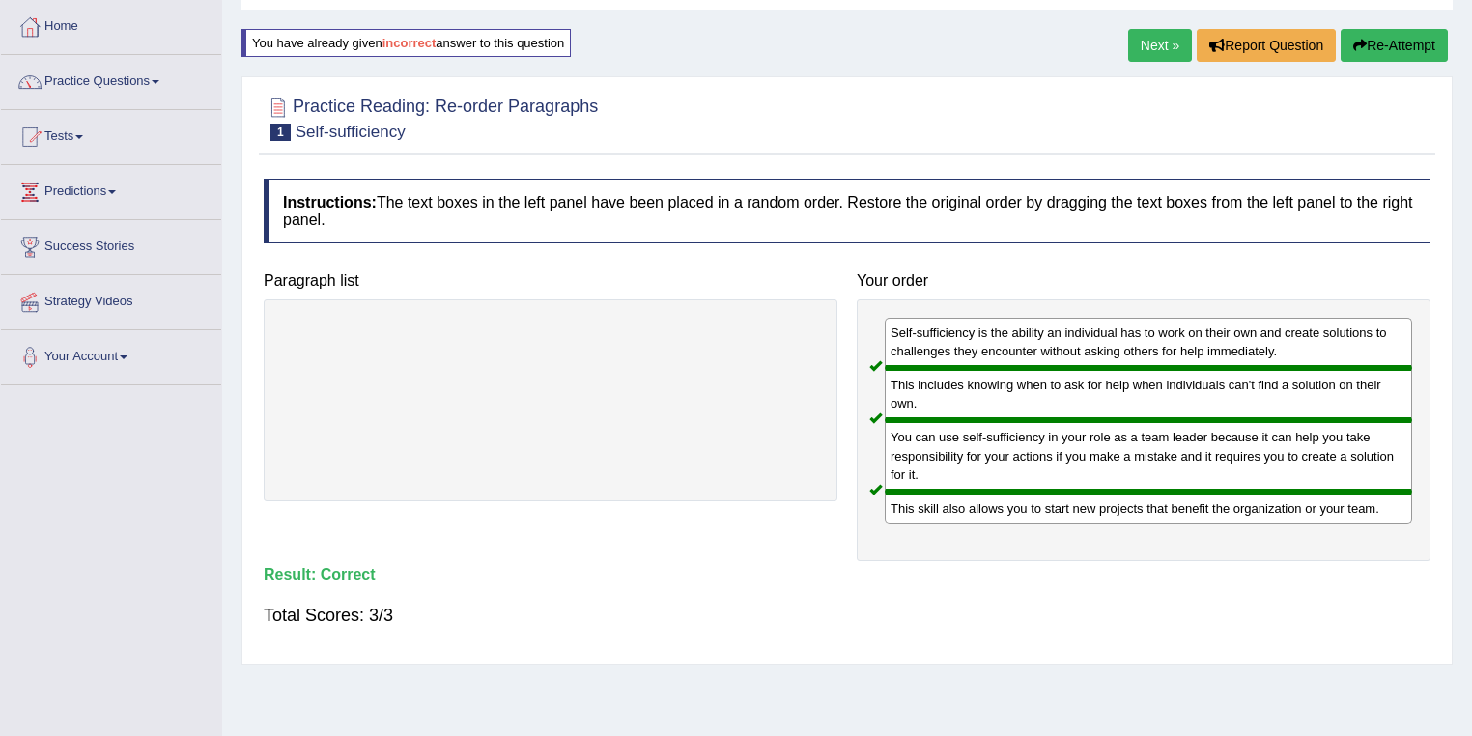
scroll to position [0, 0]
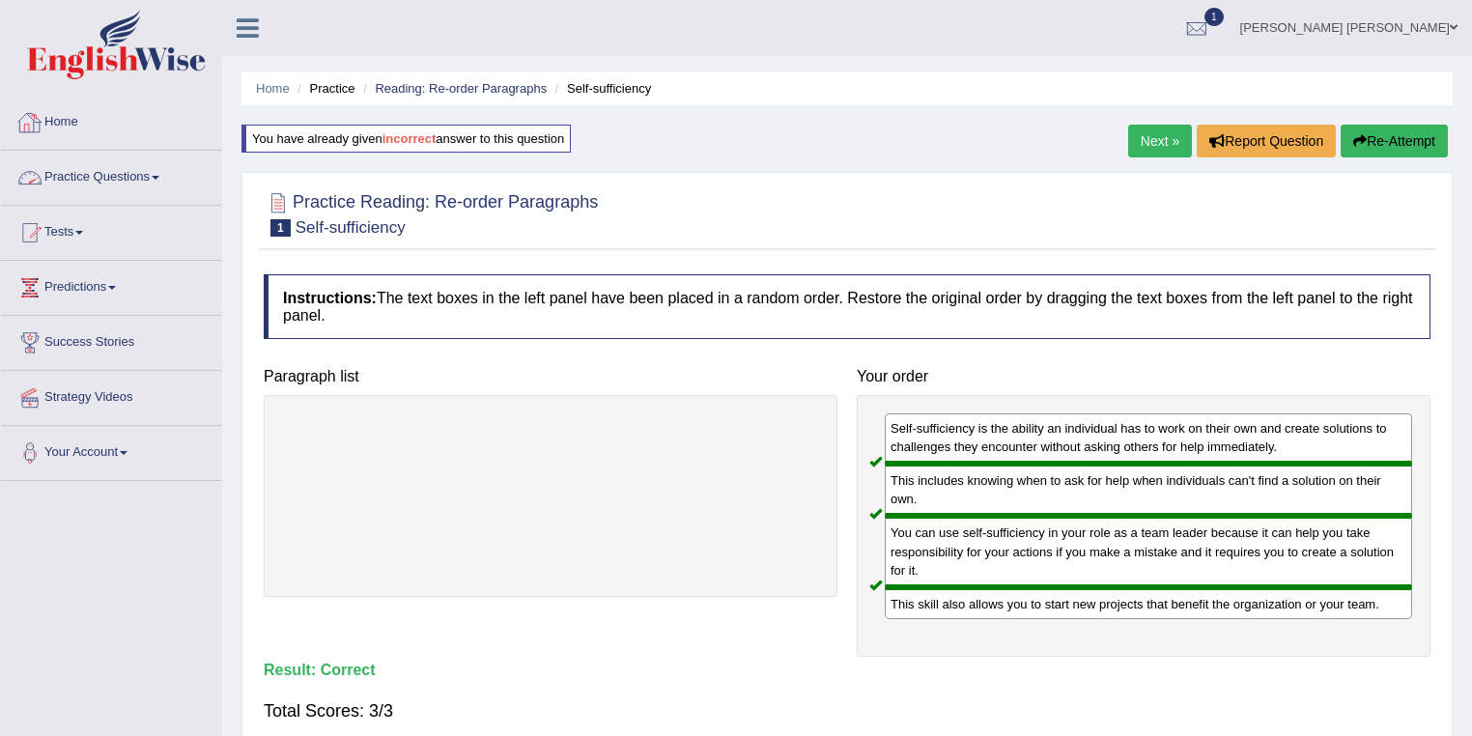
click at [1141, 140] on link "Next »" at bounding box center [1160, 141] width 64 height 33
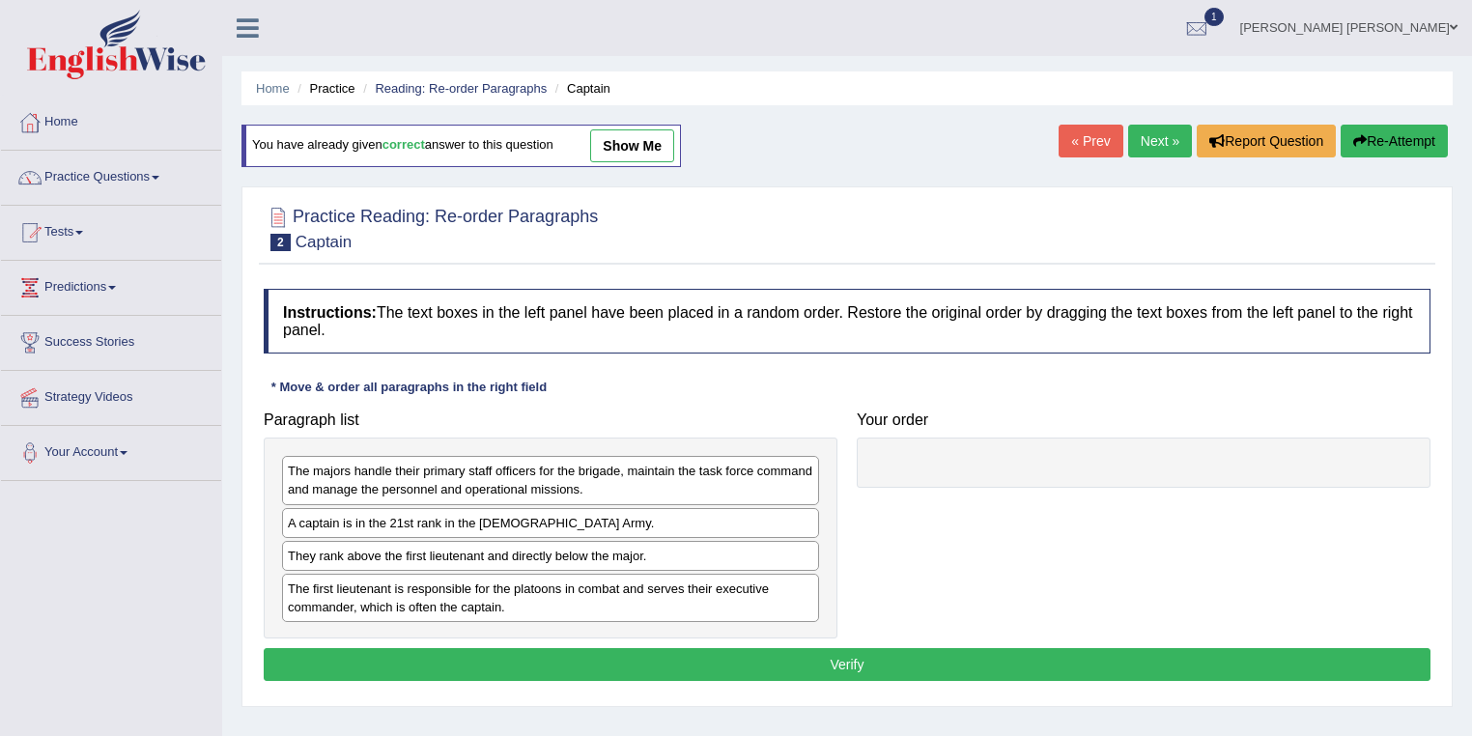
click at [649, 147] on link "show me" at bounding box center [632, 145] width 84 height 33
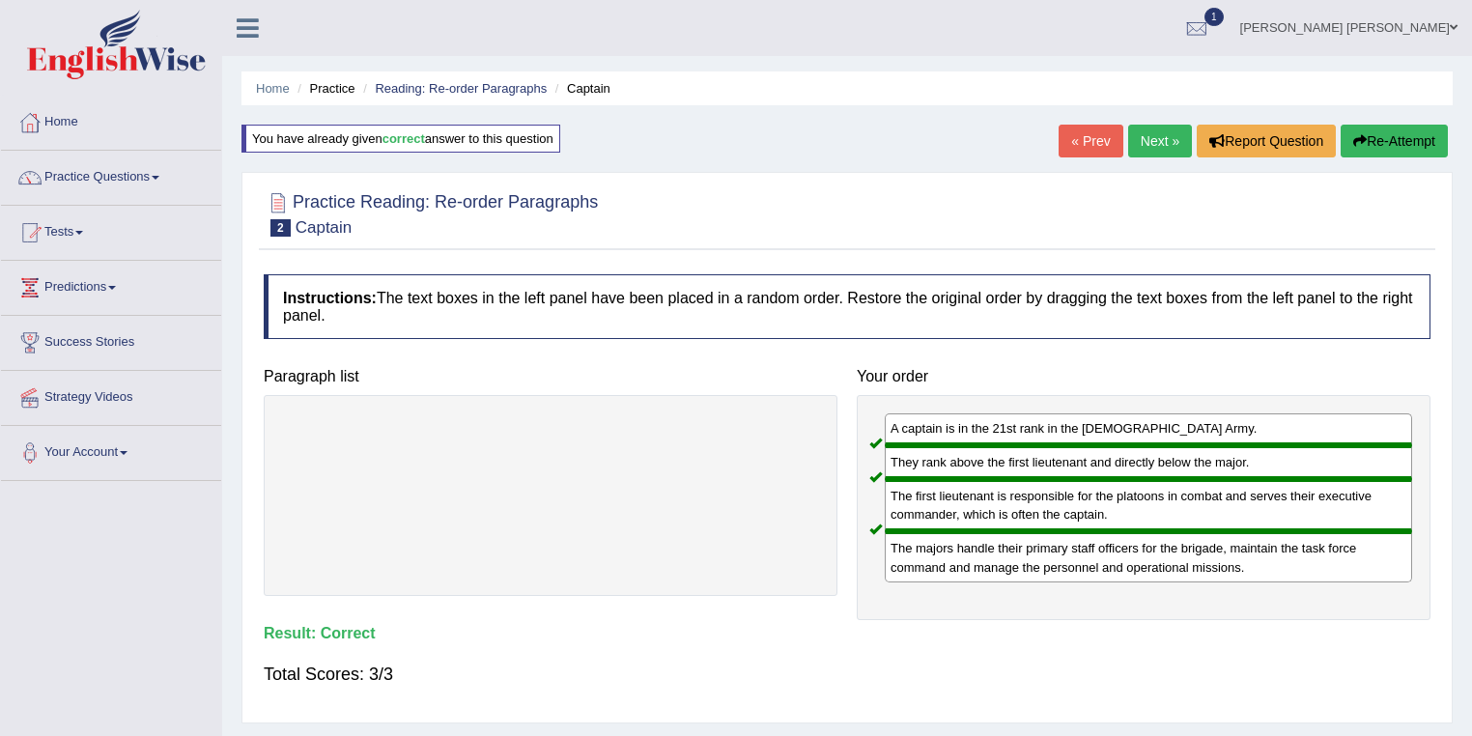
click at [462, 96] on li "Reading: Re-order Paragraphs" at bounding box center [452, 88] width 188 height 18
click at [493, 85] on link "Reading: Re-order Paragraphs" at bounding box center [461, 88] width 172 height 14
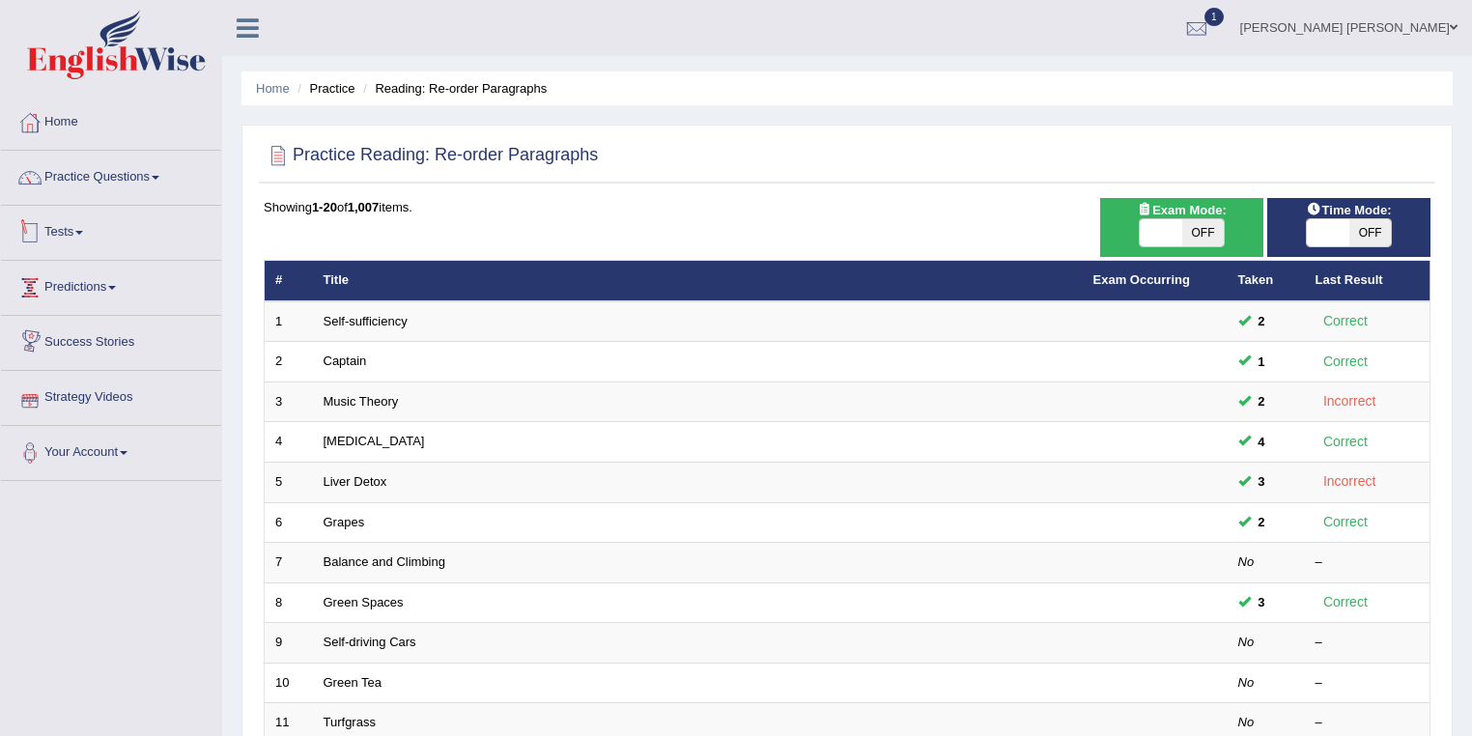
click at [70, 236] on link "Tests" at bounding box center [111, 230] width 220 height 48
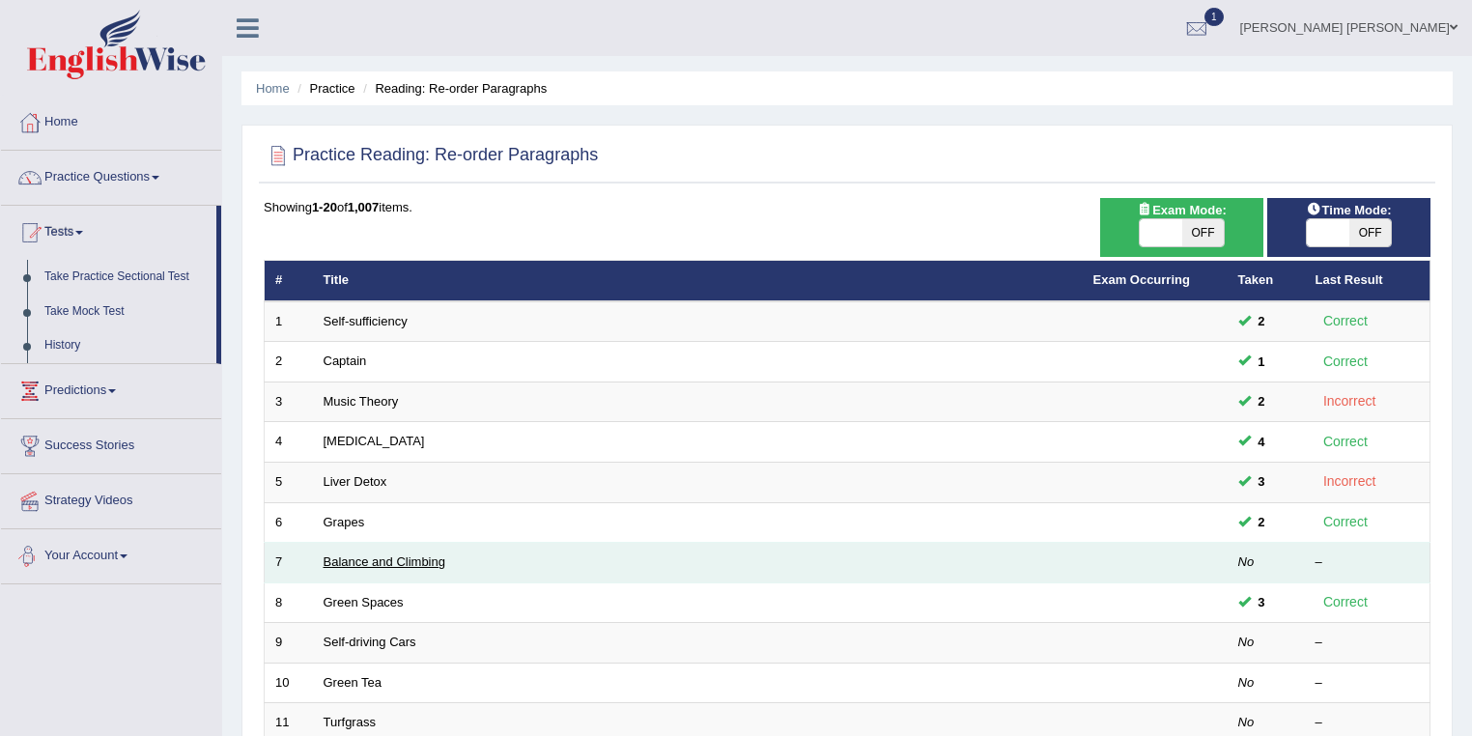
click at [355, 563] on link "Balance and Climbing" at bounding box center [384, 561] width 122 height 14
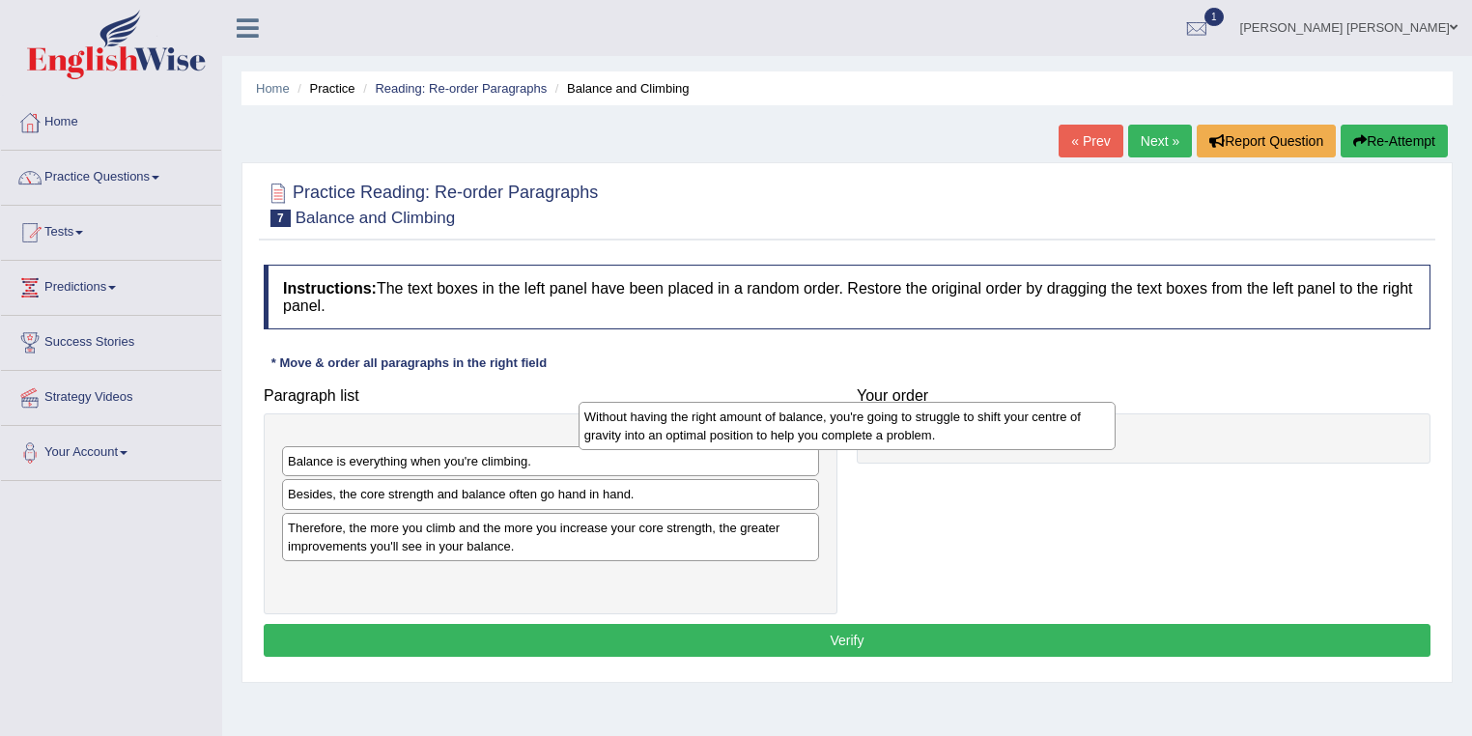
drag, startPoint x: 690, startPoint y: 448, endPoint x: 987, endPoint y: 418, distance: 298.0
click at [987, 418] on div "Without having the right amount of balance, you're going to struggle to shift y…" at bounding box center [847, 426] width 538 height 48
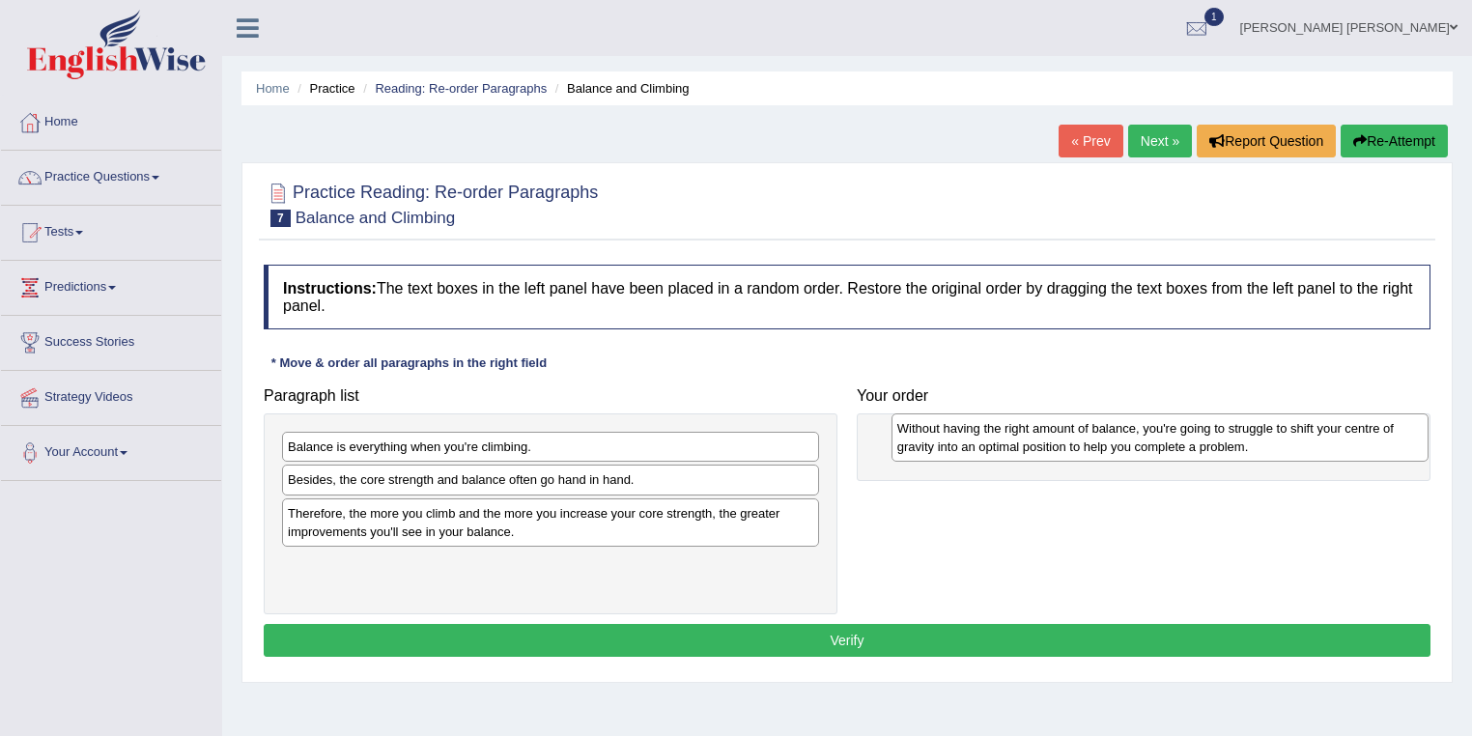
drag, startPoint x: 766, startPoint y: 458, endPoint x: 1375, endPoint y: 439, distance: 609.6
click at [1375, 439] on div "Without having the right amount of balance, you're going to struggle to shift y…" at bounding box center [1160, 437] width 538 height 48
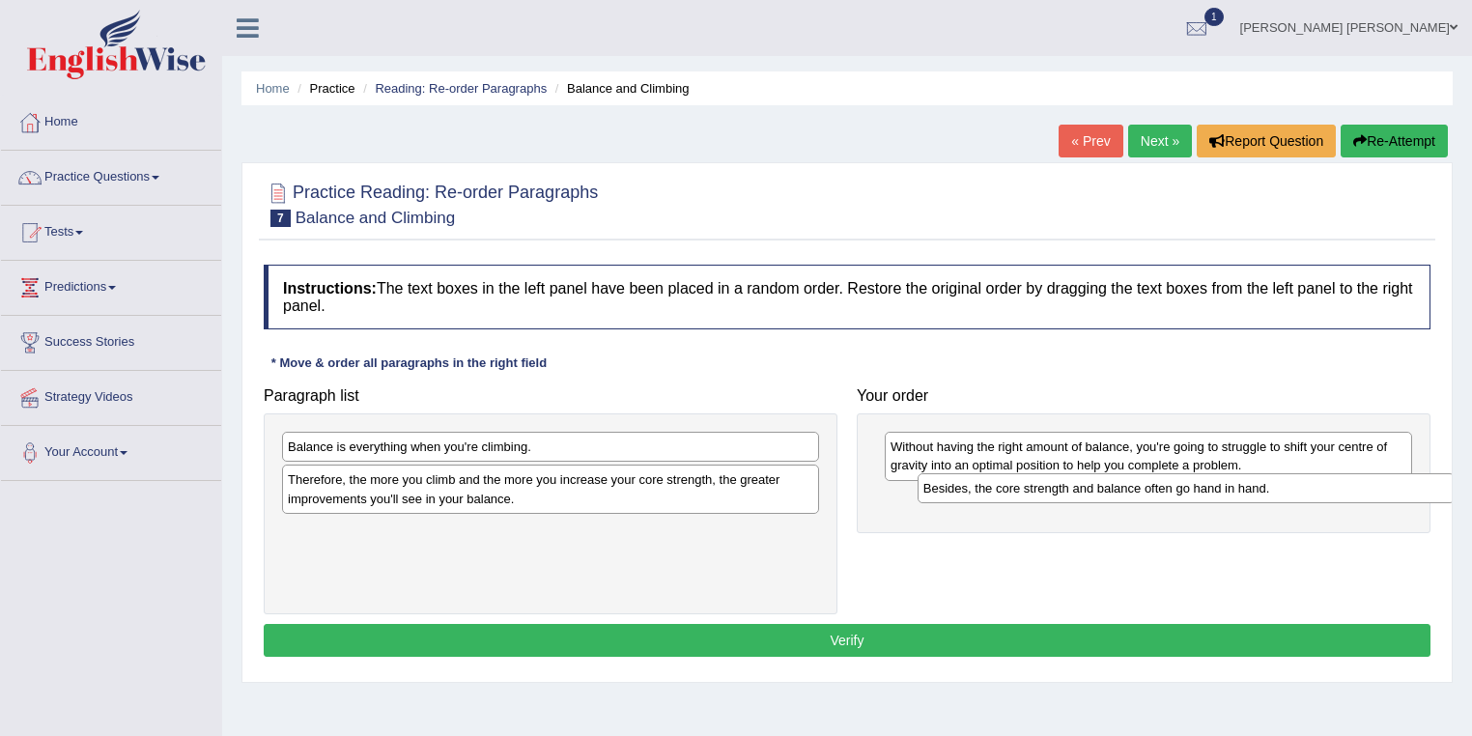
drag, startPoint x: 539, startPoint y: 481, endPoint x: 1174, endPoint y: 490, distance: 635.5
click at [1174, 490] on div "Besides, the core strength and balance often go hand in hand." at bounding box center [1186, 488] width 538 height 30
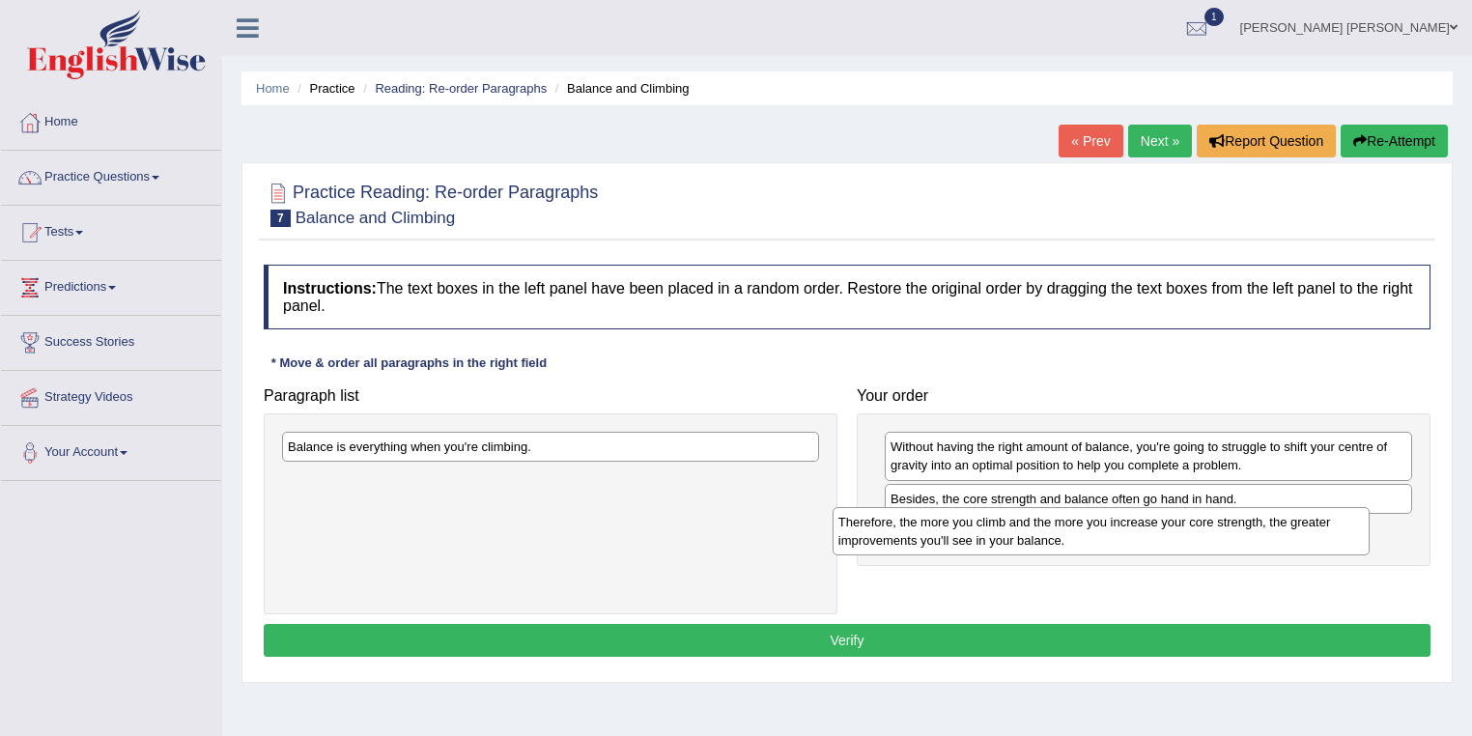
drag, startPoint x: 514, startPoint y: 487, endPoint x: 1074, endPoint y: 527, distance: 561.6
click at [1074, 527] on div "Therefore, the more you climb and the more you increase your core strength, the…" at bounding box center [1101, 531] width 538 height 48
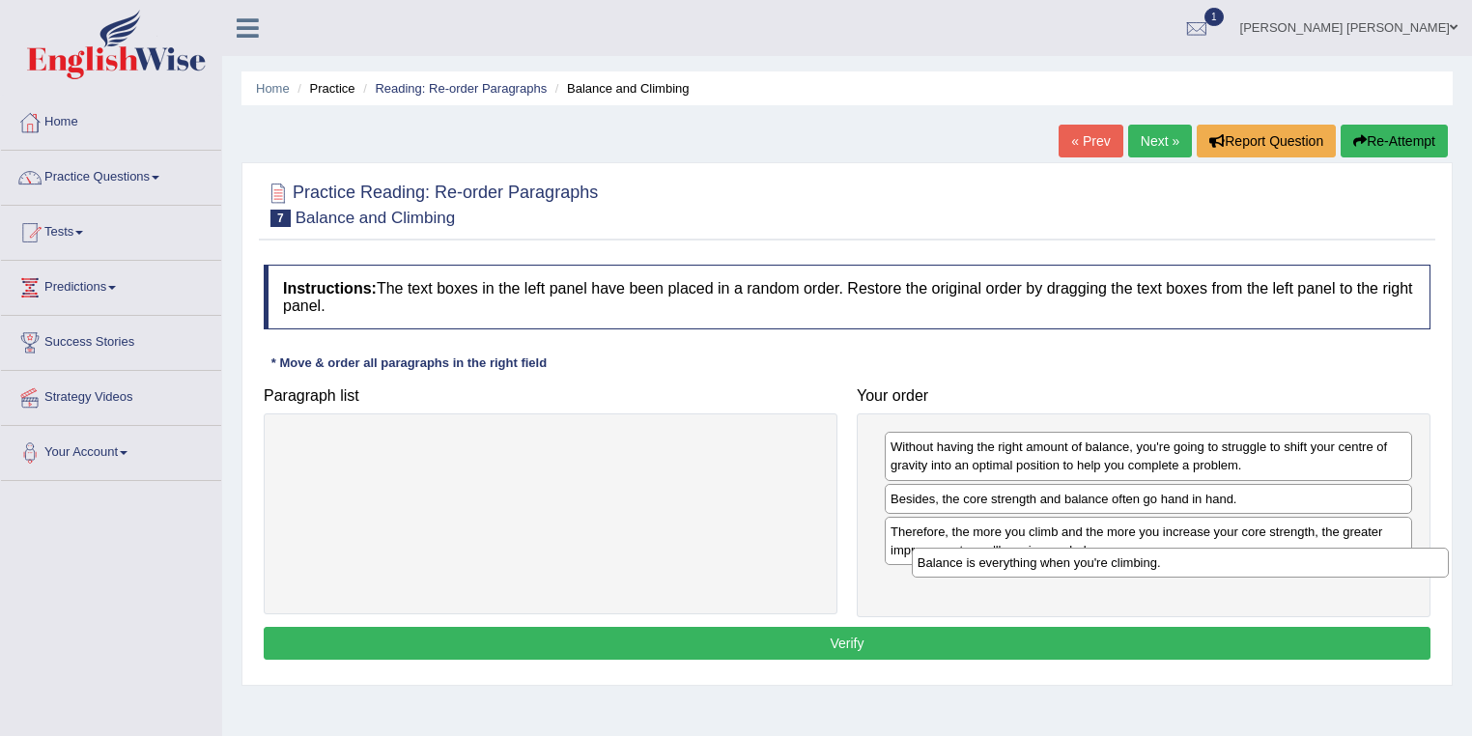
drag, startPoint x: 533, startPoint y: 448, endPoint x: 1163, endPoint y: 564, distance: 640.2
click at [1163, 564] on div "Balance is everything when you're climbing." at bounding box center [1181, 563] width 538 height 30
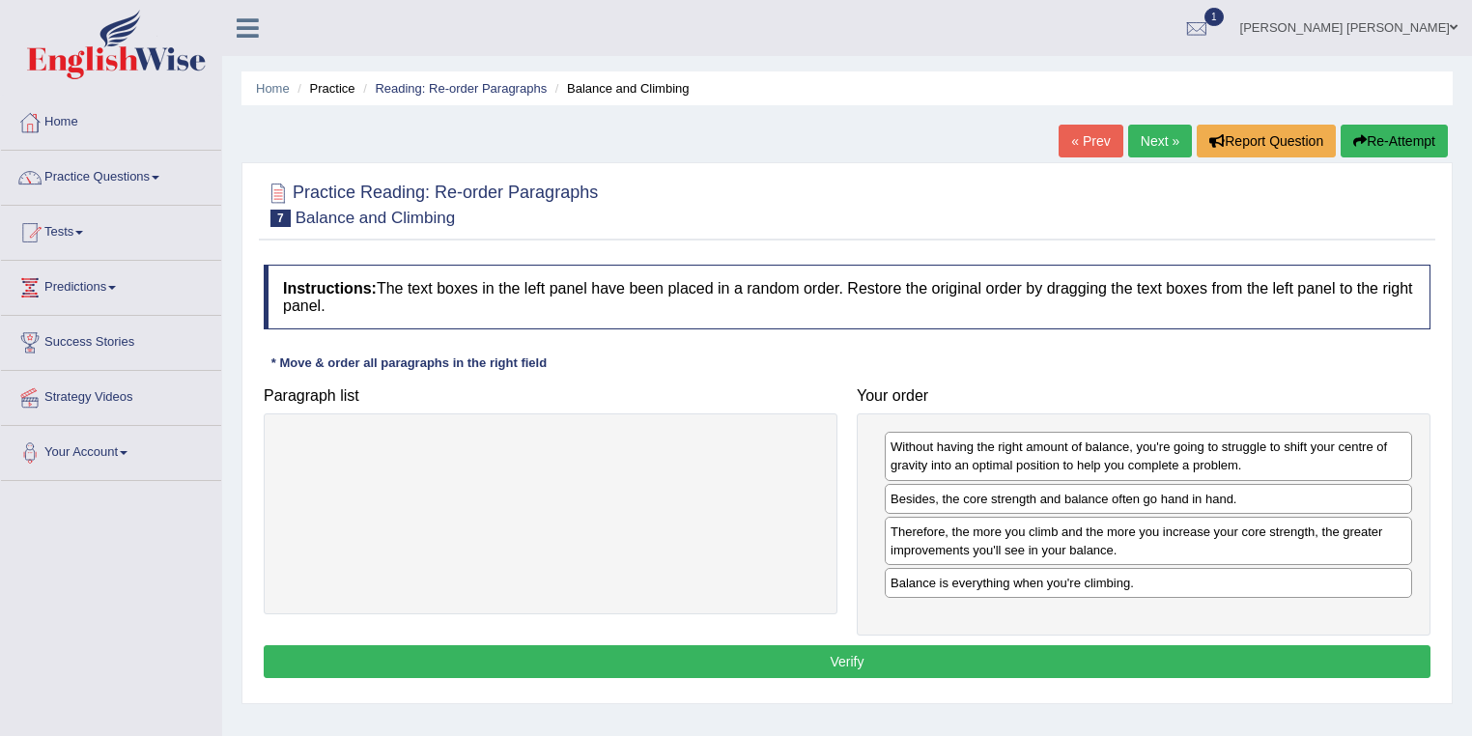
click at [1000, 662] on button "Verify" at bounding box center [847, 661] width 1167 height 33
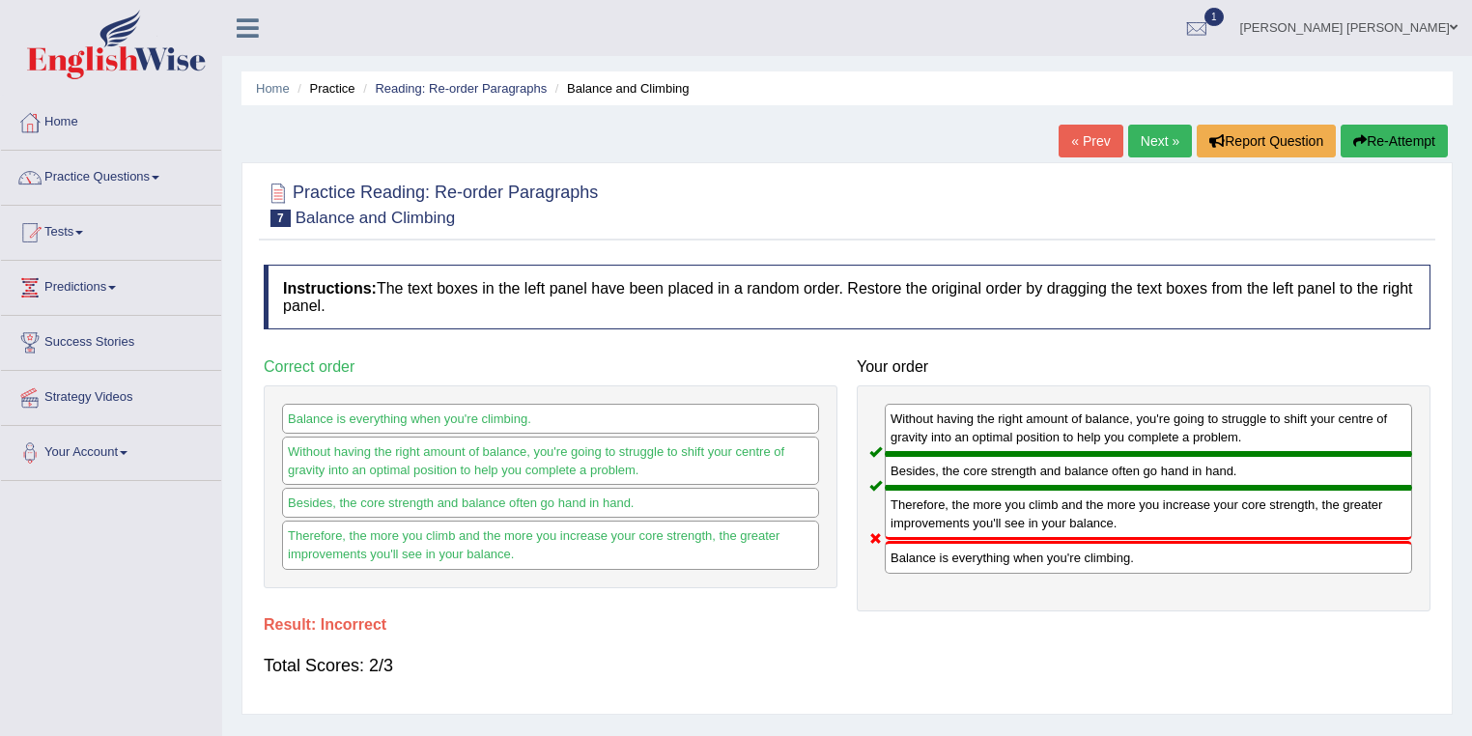
click at [1162, 146] on link "Next »" at bounding box center [1160, 141] width 64 height 33
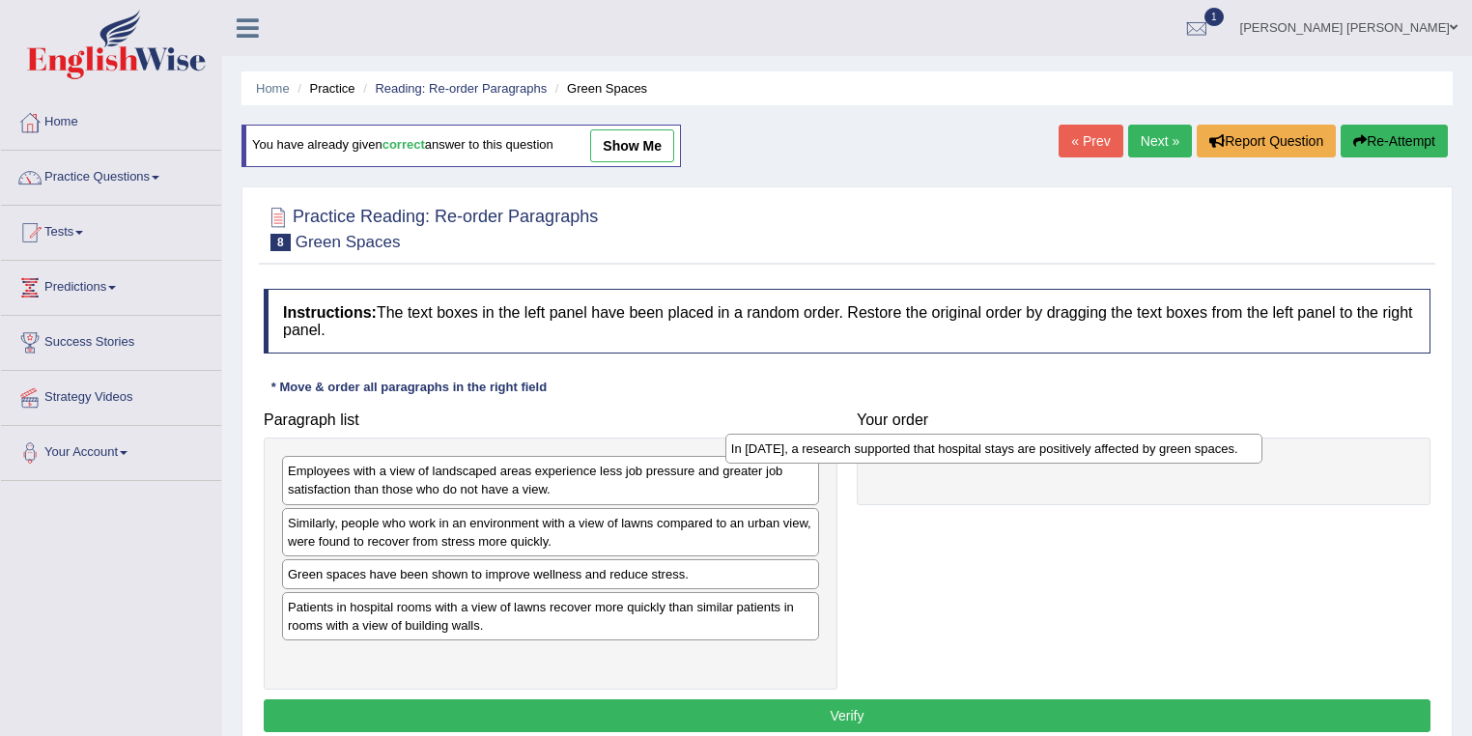
drag, startPoint x: 461, startPoint y: 466, endPoint x: 954, endPoint y: 444, distance: 494.0
click at [954, 444] on div "In [DATE], a research supported that hospital stays are positively affected by …" at bounding box center [994, 449] width 538 height 30
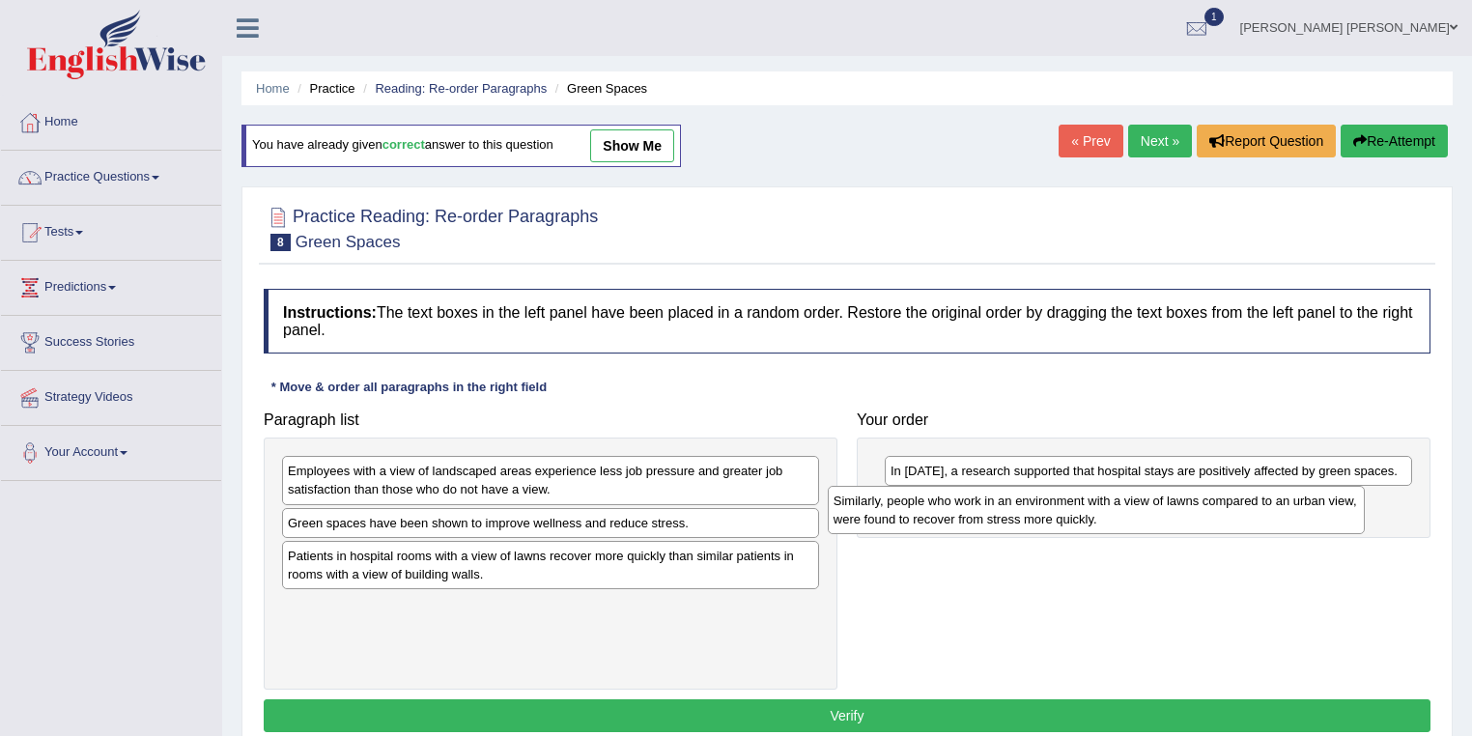
drag, startPoint x: 497, startPoint y: 521, endPoint x: 1043, endPoint y: 500, distance: 546.0
click at [1043, 500] on div "Similarly, people who work in an environment with a view of lawns compared to a…" at bounding box center [1097, 510] width 538 height 48
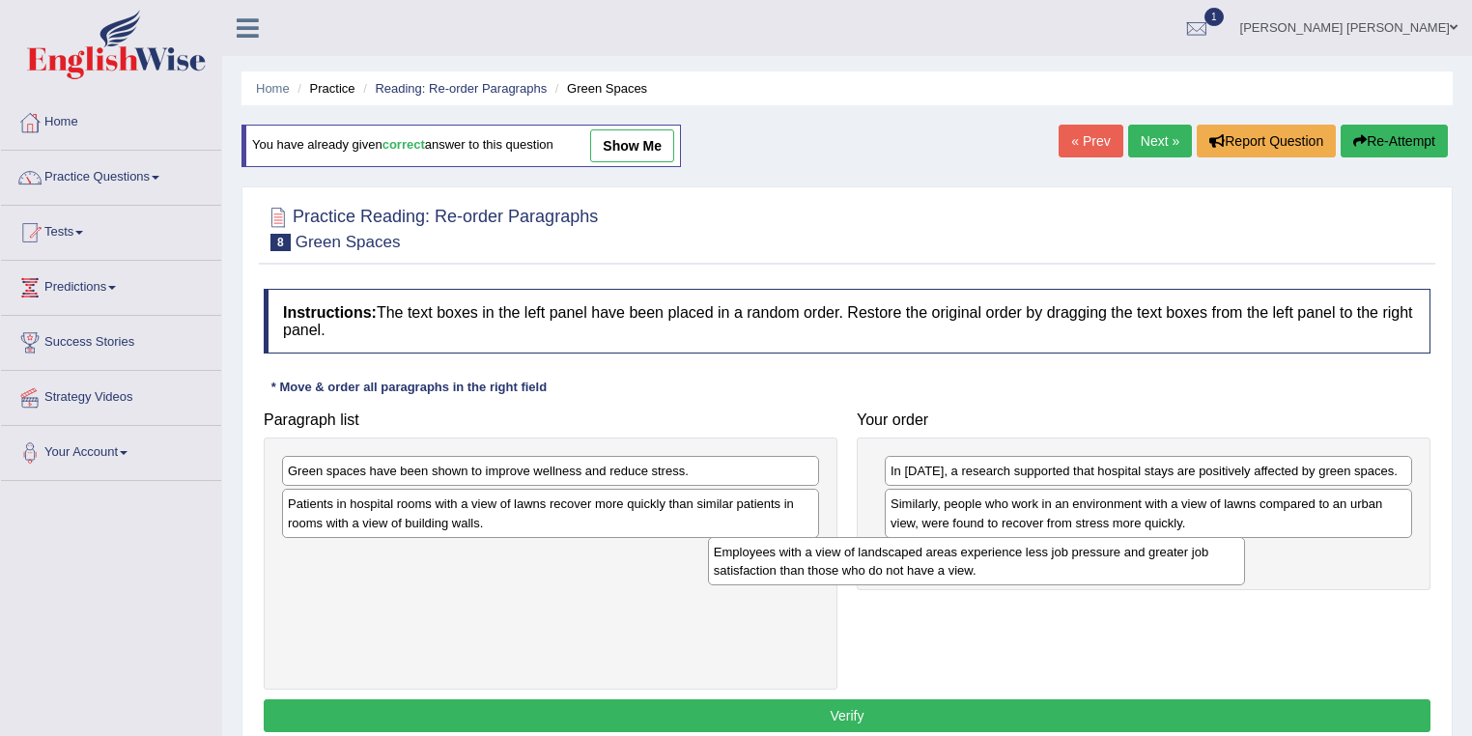
drag, startPoint x: 664, startPoint y: 471, endPoint x: 1093, endPoint y: 552, distance: 436.4
click at [1093, 552] on div "Employees with a view of landscaped areas experience less job pressure and grea…" at bounding box center [977, 561] width 538 height 48
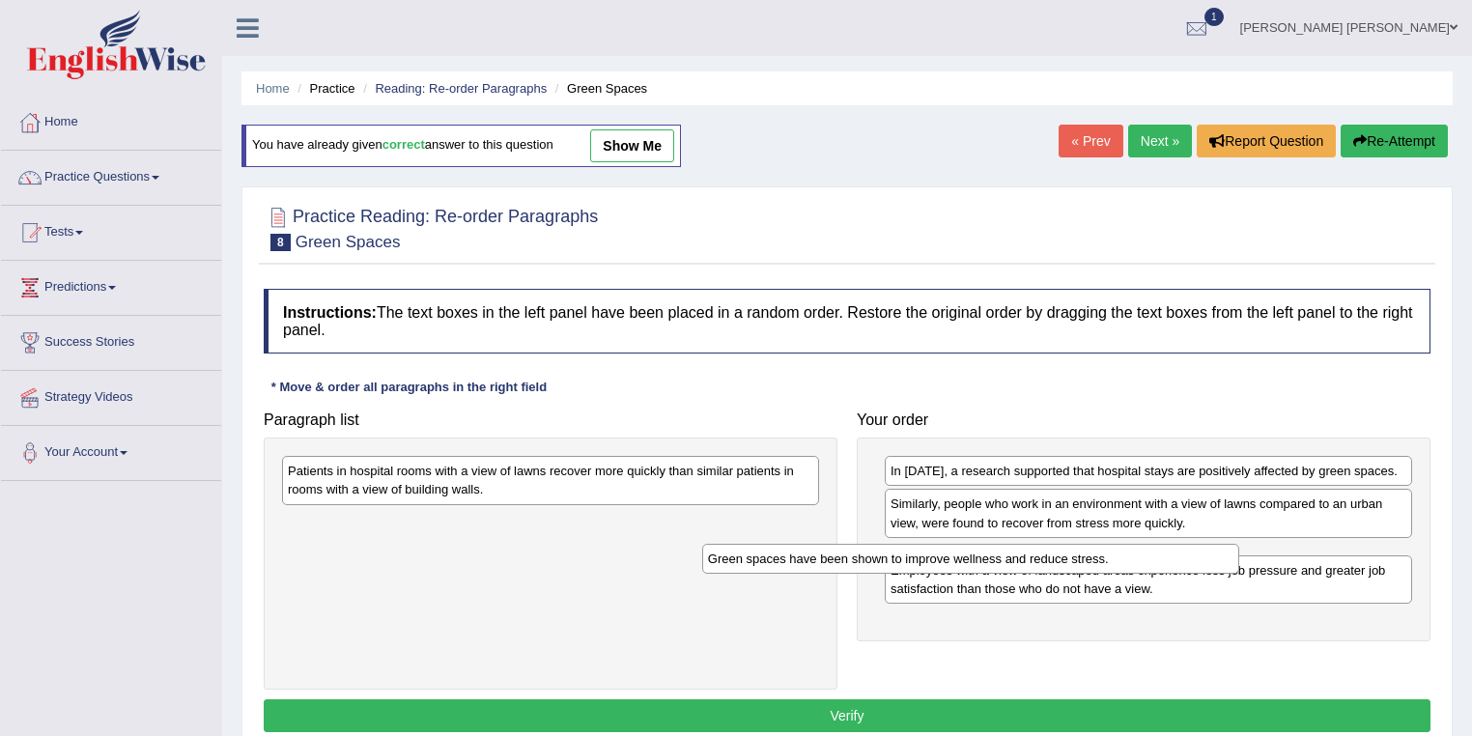
drag, startPoint x: 626, startPoint y: 467, endPoint x: 1046, endPoint y: 555, distance: 429.2
click at [1046, 555] on div "Green spaces have been shown to improve wellness and reduce stress." at bounding box center [971, 559] width 538 height 30
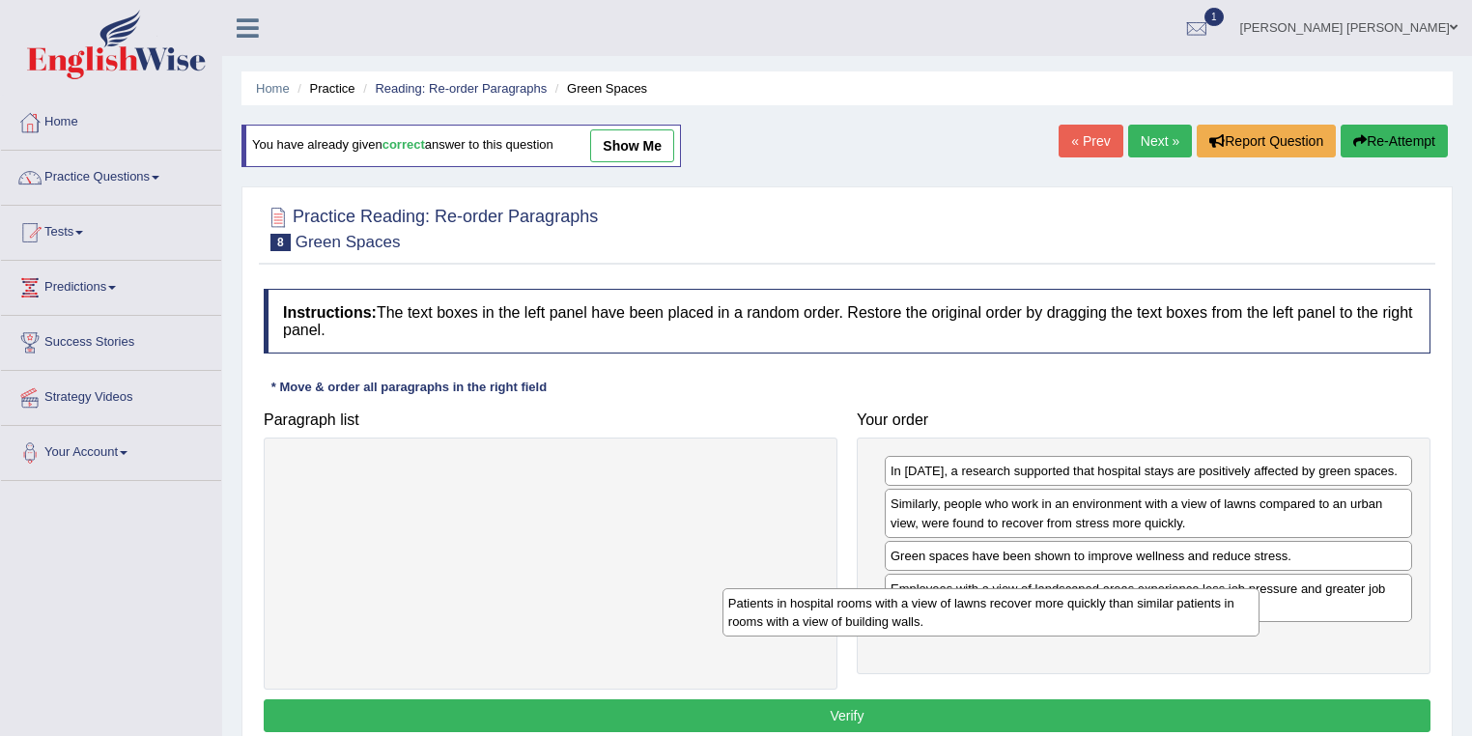
drag, startPoint x: 699, startPoint y: 482, endPoint x: 1124, endPoint y: 607, distance: 443.0
click at [1124, 607] on div "Patients in hospital rooms with a view of lawns recover more quickly than simil…" at bounding box center [991, 612] width 538 height 48
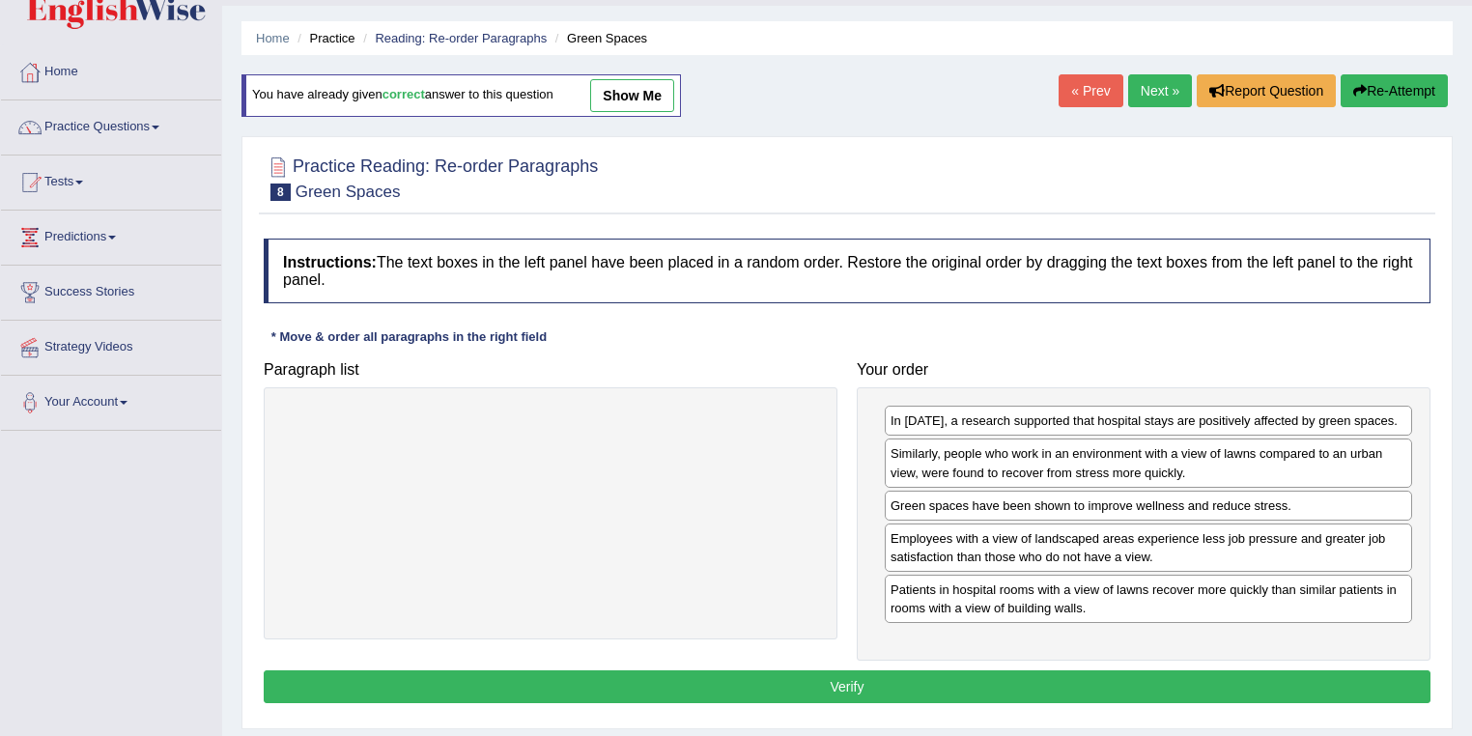
scroll to position [77, 0]
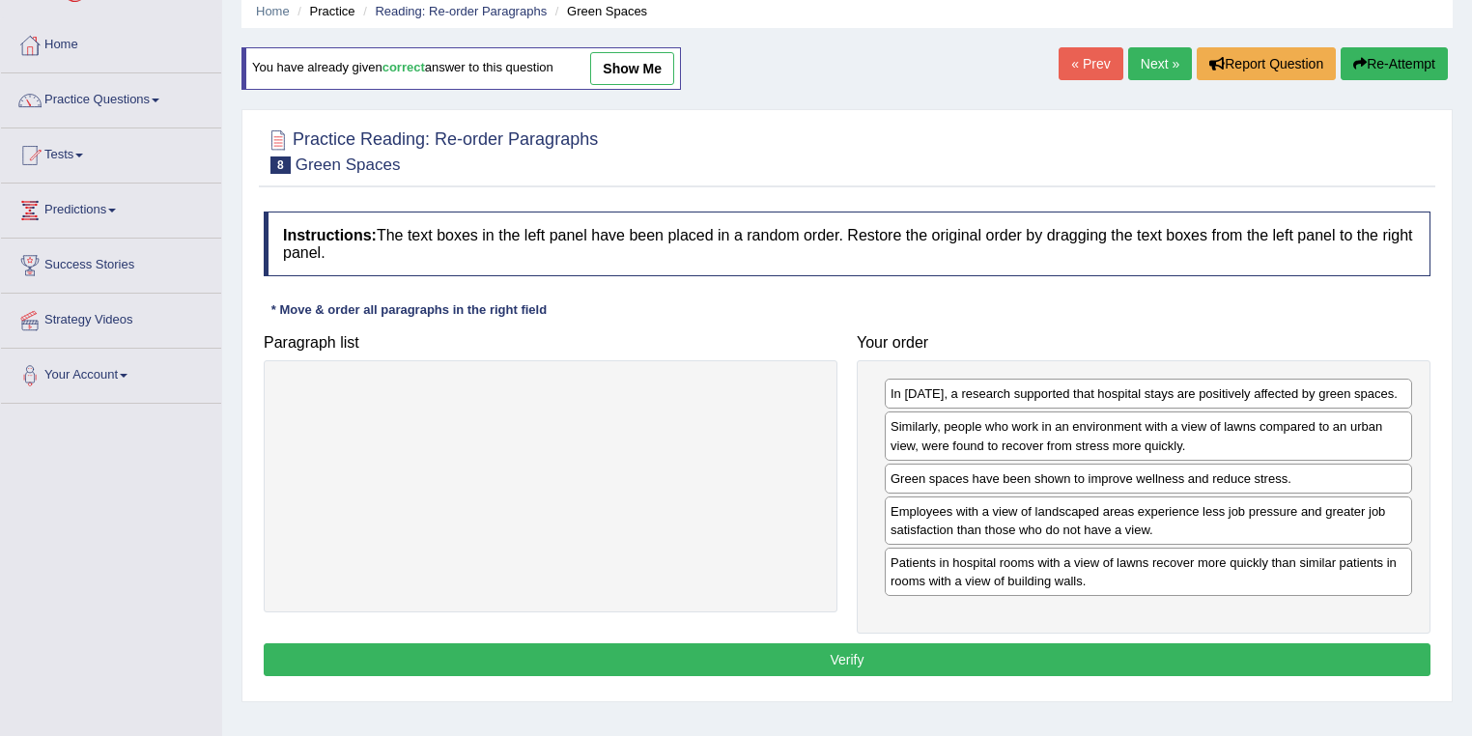
click at [950, 643] on button "Verify" at bounding box center [847, 659] width 1167 height 33
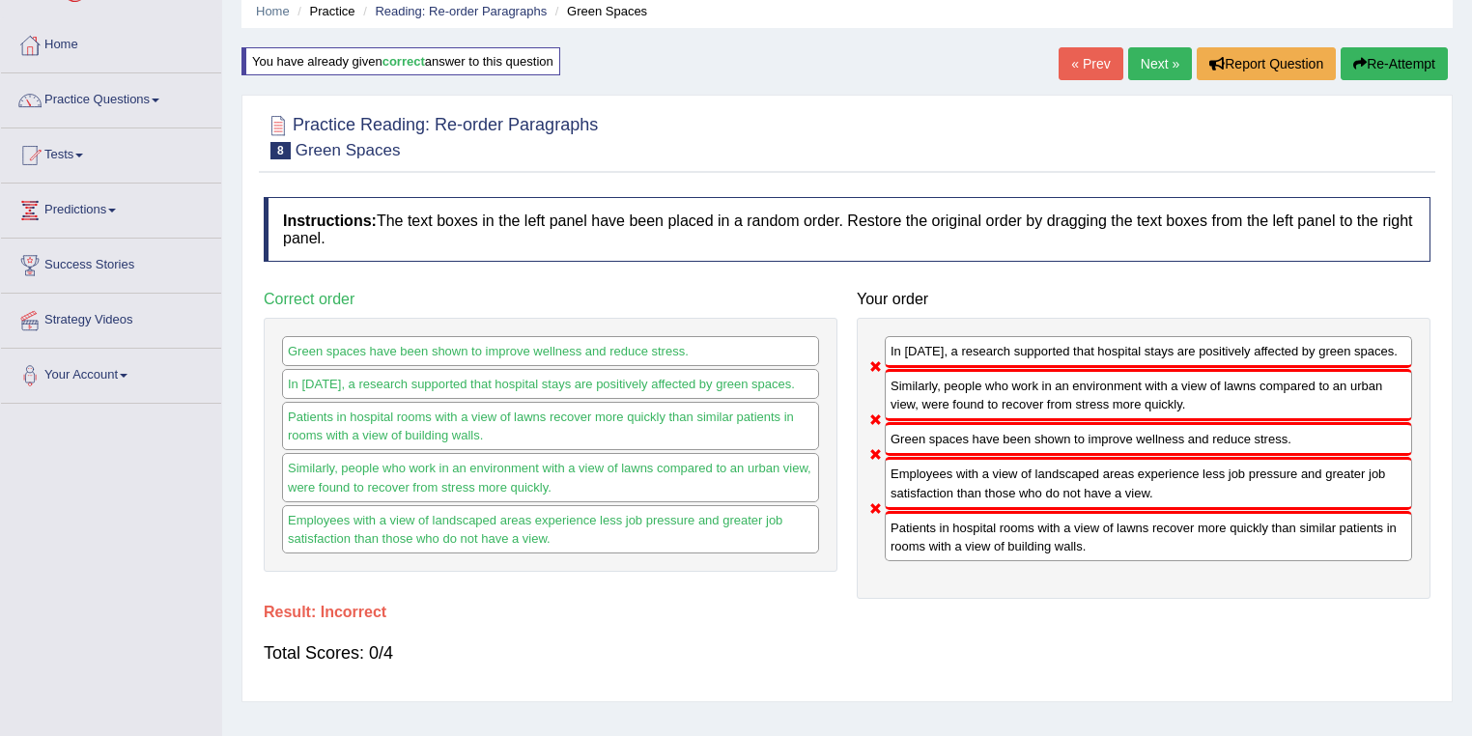
click at [1405, 77] on button "Re-Attempt" at bounding box center [1393, 63] width 107 height 33
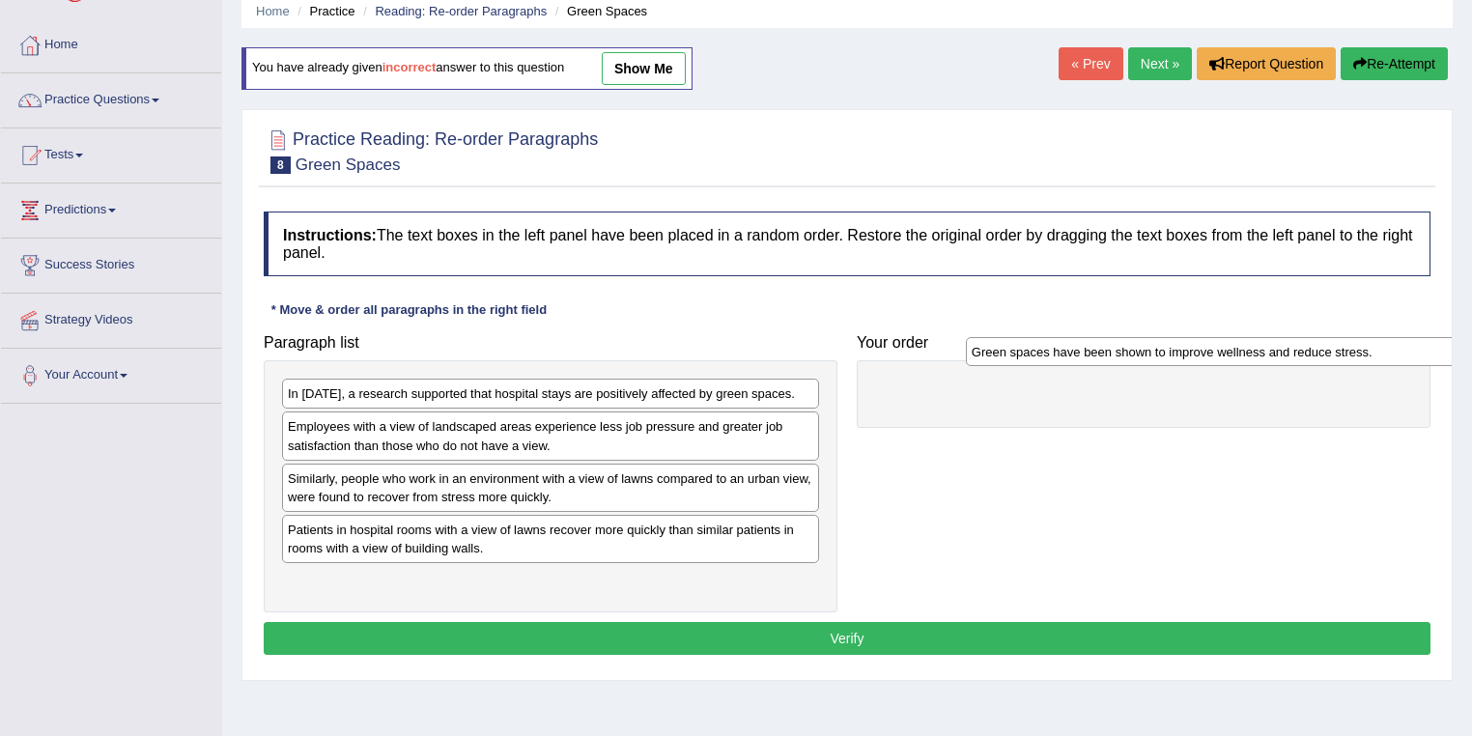
drag, startPoint x: 422, startPoint y: 535, endPoint x: 1086, endPoint y: 364, distance: 686.0
click at [1086, 364] on div "Green spaces have been shown to improve wellness and reduce stress." at bounding box center [1235, 352] width 538 height 30
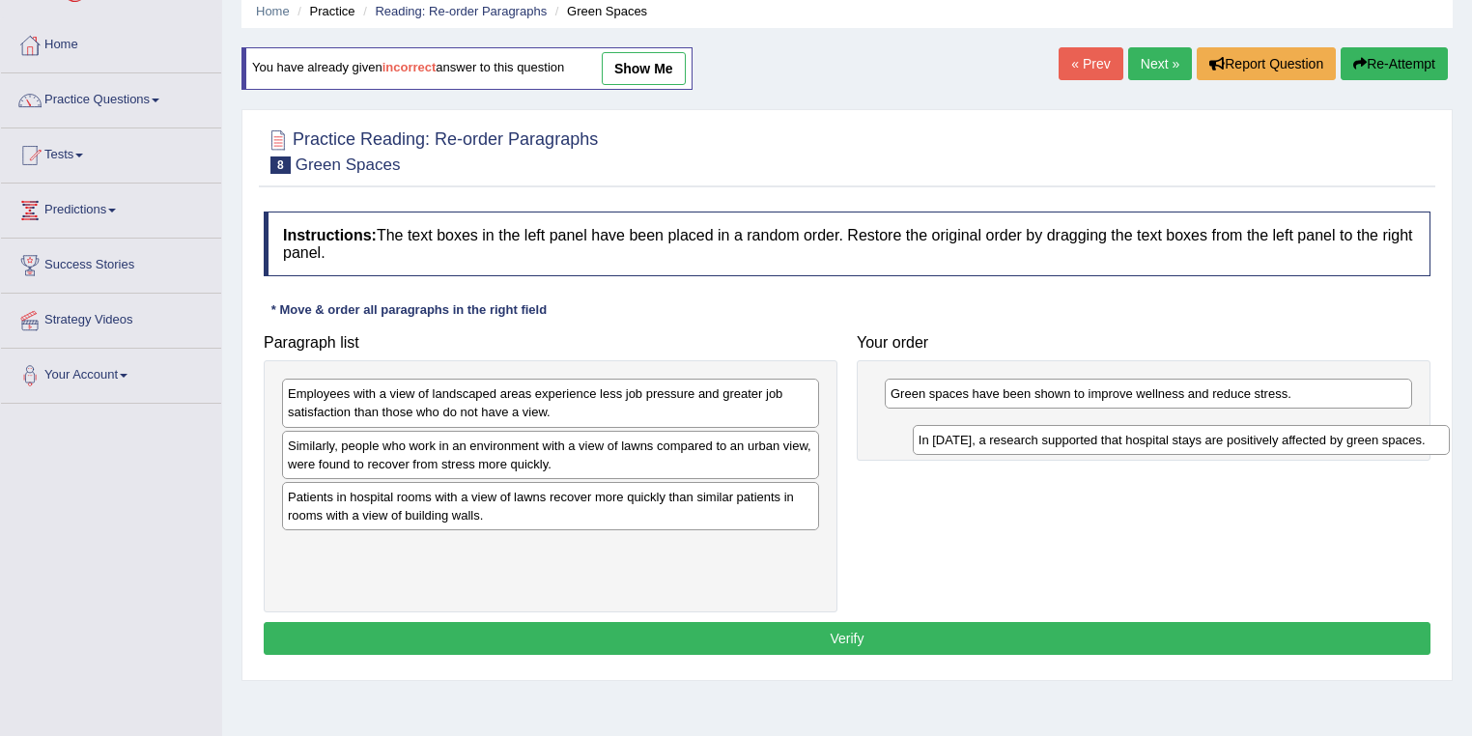
drag, startPoint x: 505, startPoint y: 392, endPoint x: 1110, endPoint y: 433, distance: 605.9
click at [1110, 433] on div "In [DATE], a research supported that hospital stays are positively affected by …" at bounding box center [1182, 440] width 538 height 30
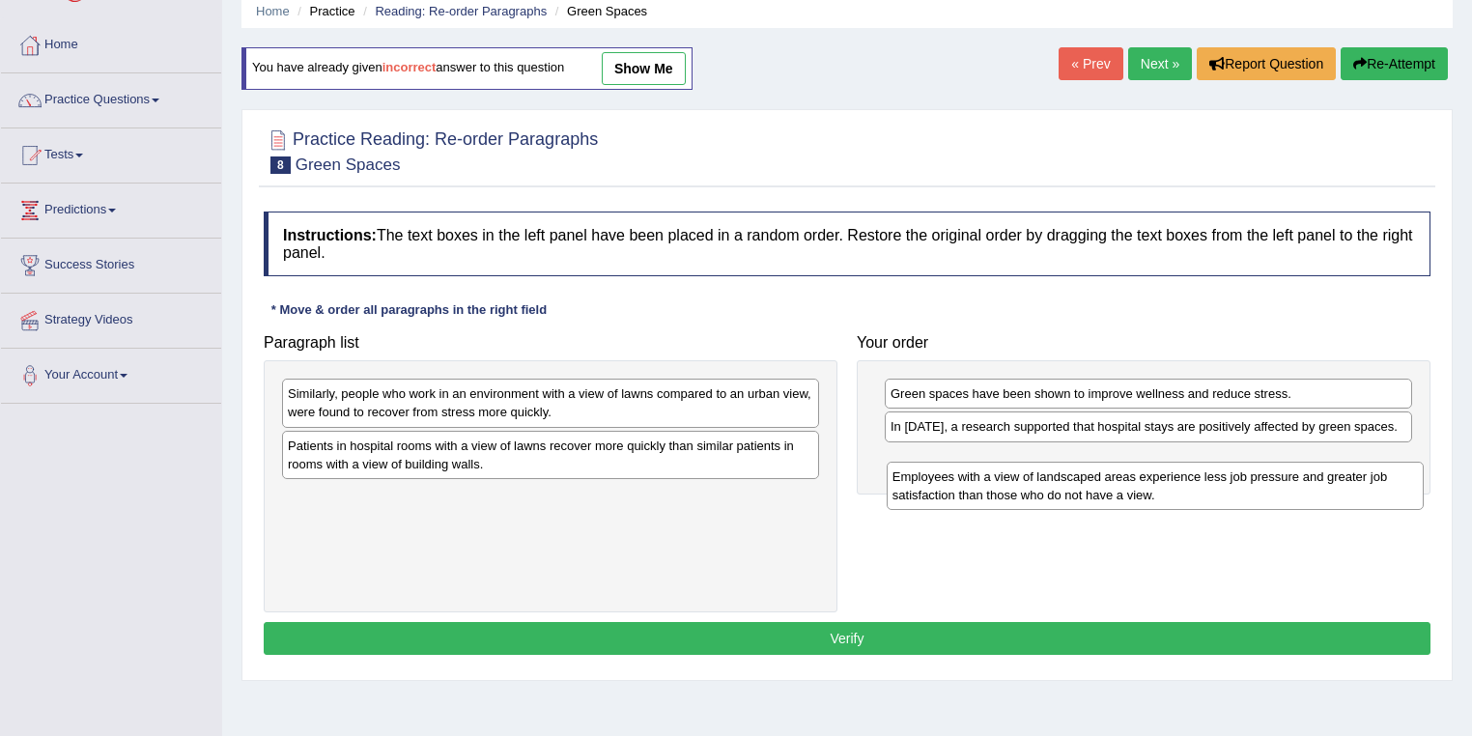
drag, startPoint x: 339, startPoint y: 387, endPoint x: 944, endPoint y: 464, distance: 610.4
click at [944, 464] on div "Employees with a view of landscaped areas experience less job pressure and grea…" at bounding box center [1155, 486] width 538 height 48
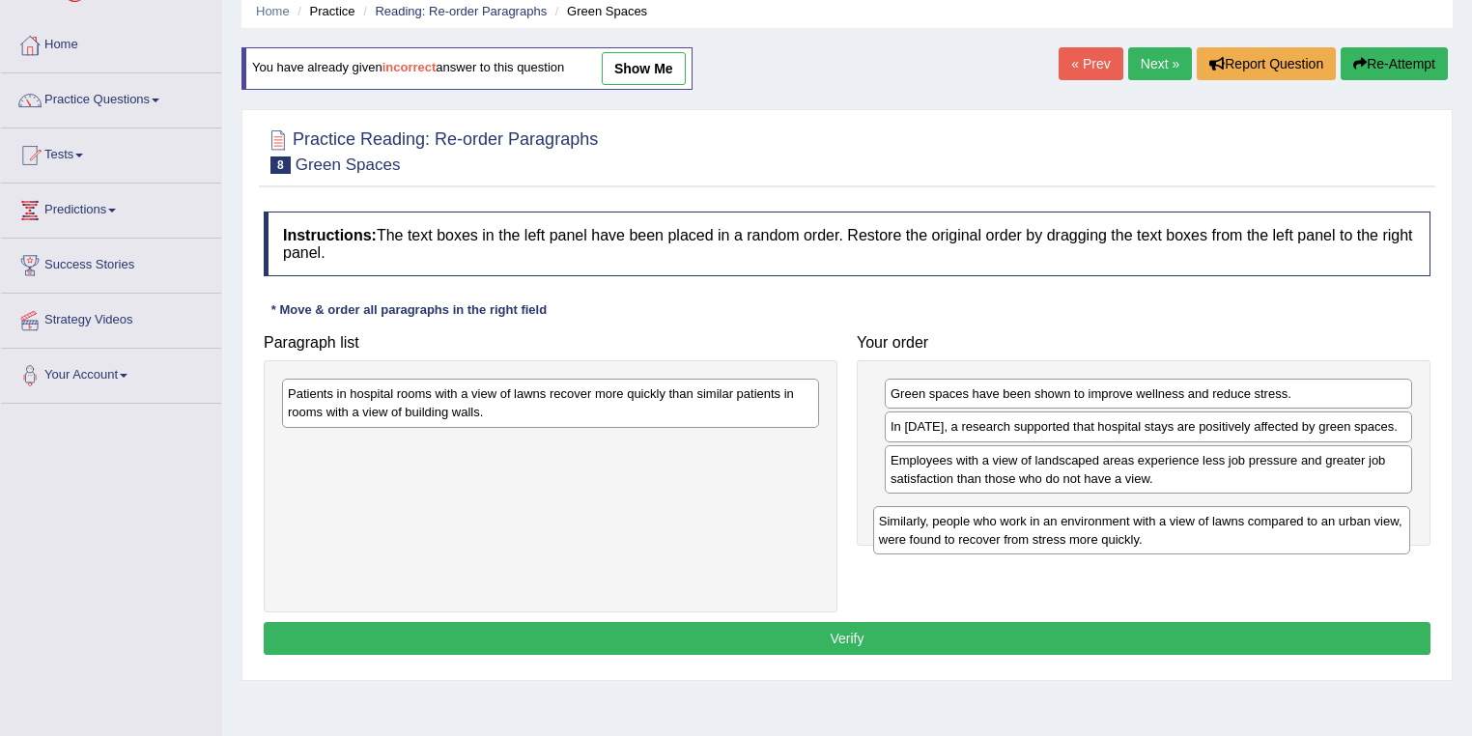
drag, startPoint x: 606, startPoint y: 417, endPoint x: 1120, endPoint y: 527, distance: 525.4
click at [1120, 527] on div "Similarly, people who work in an environment with a view of lawns compared to a…" at bounding box center [1142, 530] width 538 height 48
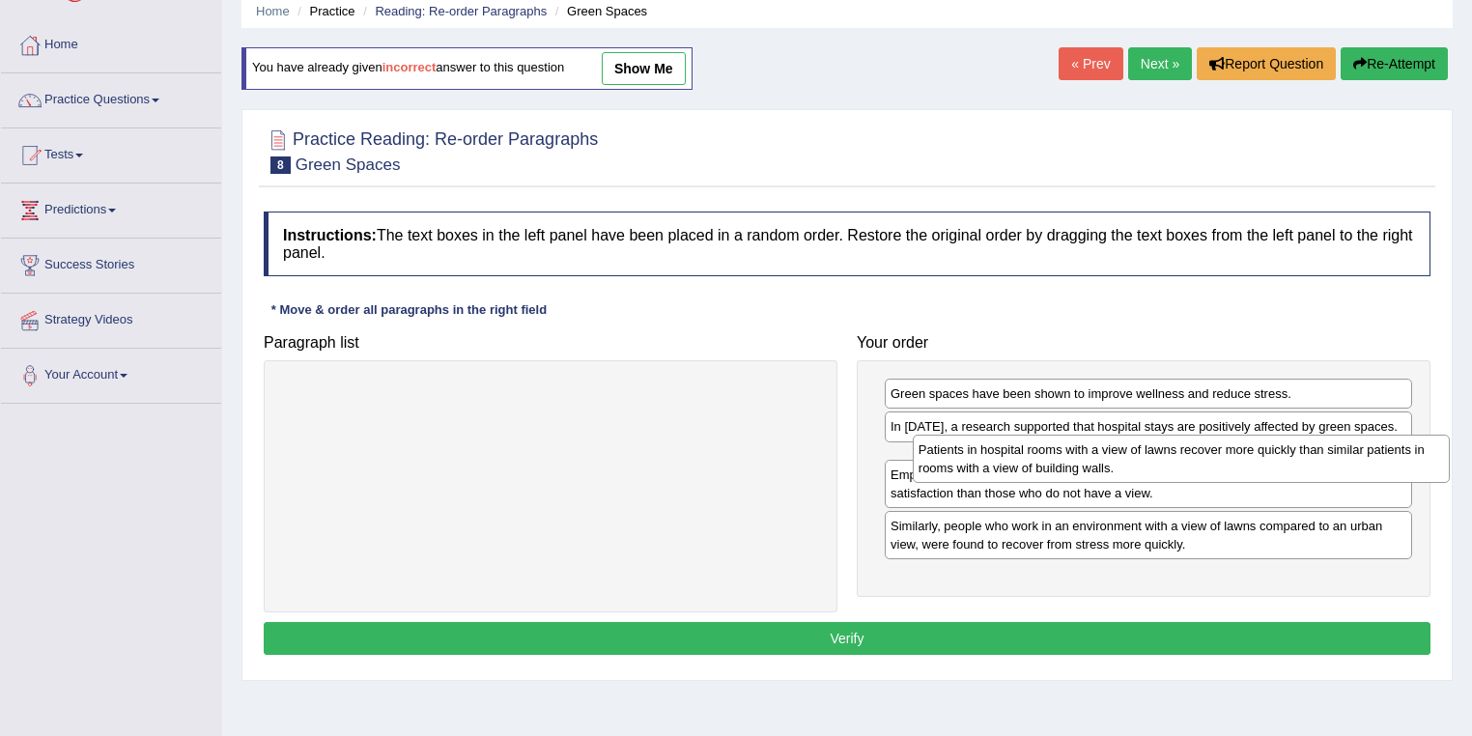
drag, startPoint x: 568, startPoint y: 393, endPoint x: 1197, endPoint y: 448, distance: 632.0
click at [1197, 448] on div "Patients in hospital rooms with a view of lawns recover more quickly than simil…" at bounding box center [1182, 459] width 538 height 48
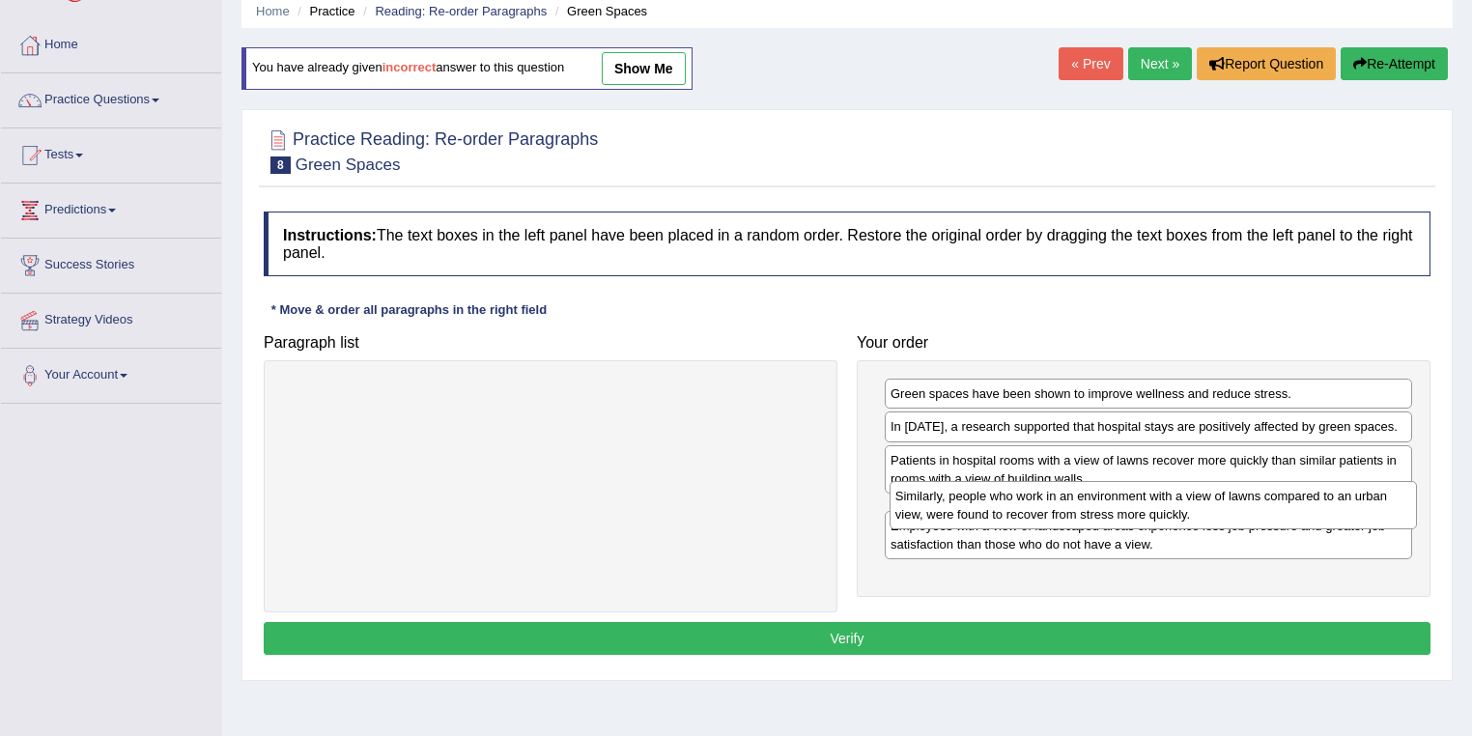
drag, startPoint x: 1120, startPoint y: 576, endPoint x: 1125, endPoint y: 511, distance: 64.9
click at [1125, 511] on div "Similarly, people who work in an environment with a view of lawns compared to a…" at bounding box center [1153, 505] width 528 height 48
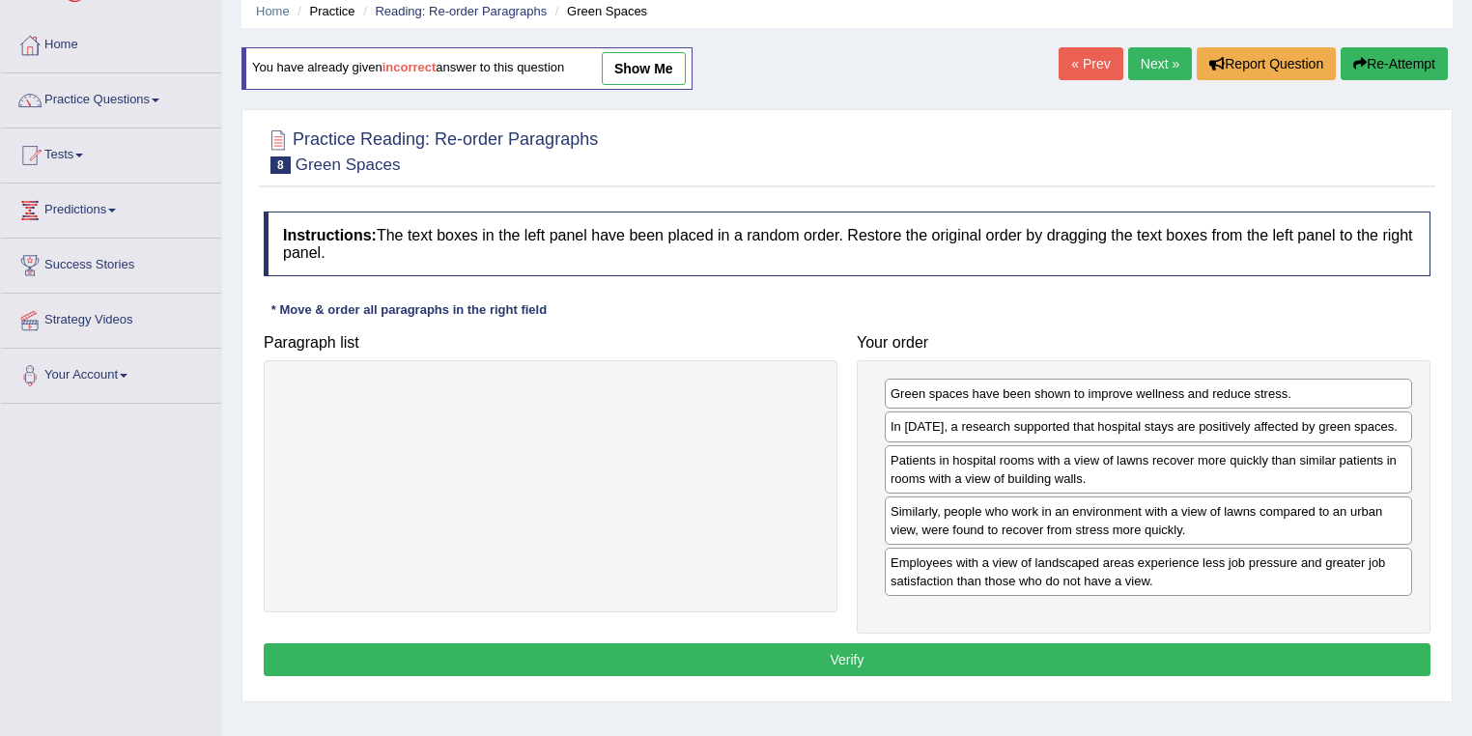
click at [1056, 652] on button "Verify" at bounding box center [847, 659] width 1167 height 33
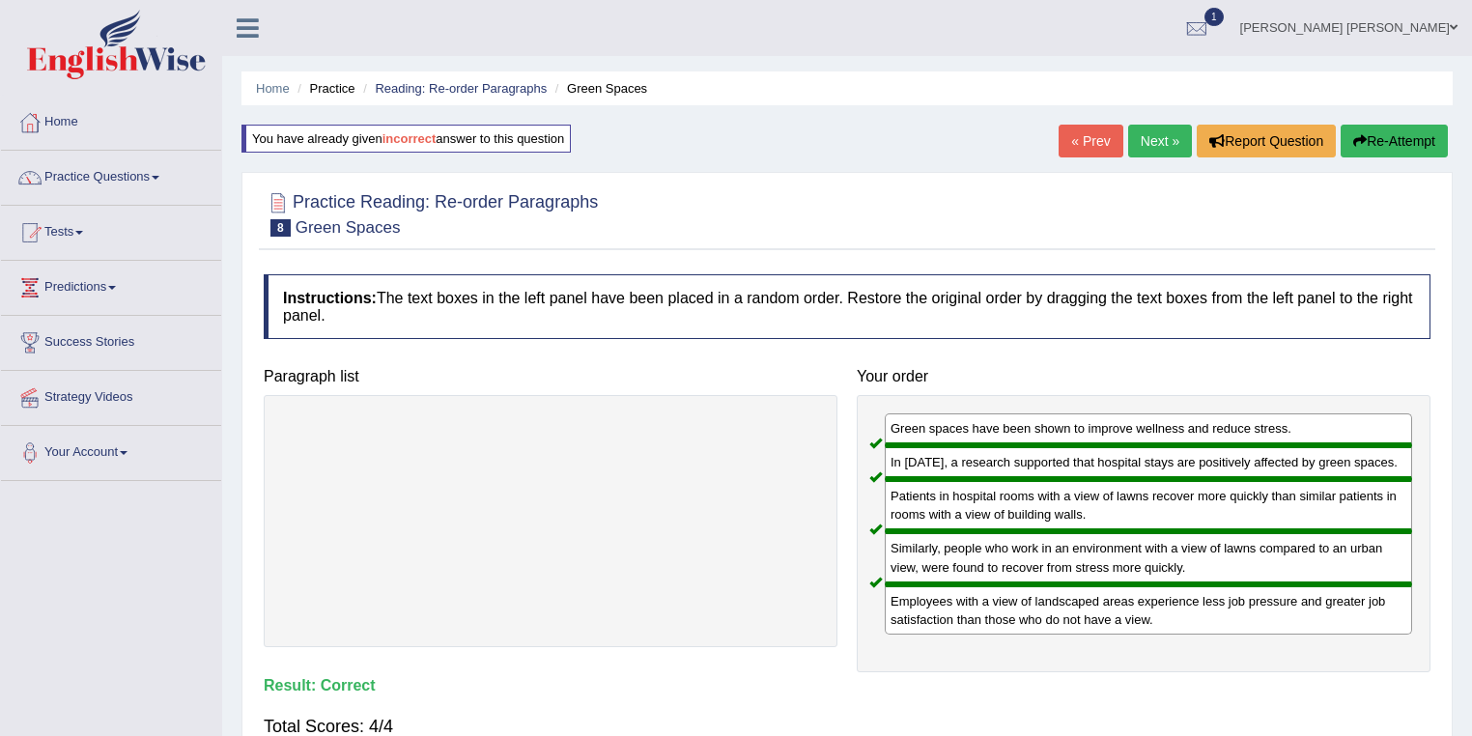
click at [1156, 146] on link "Next »" at bounding box center [1160, 141] width 64 height 33
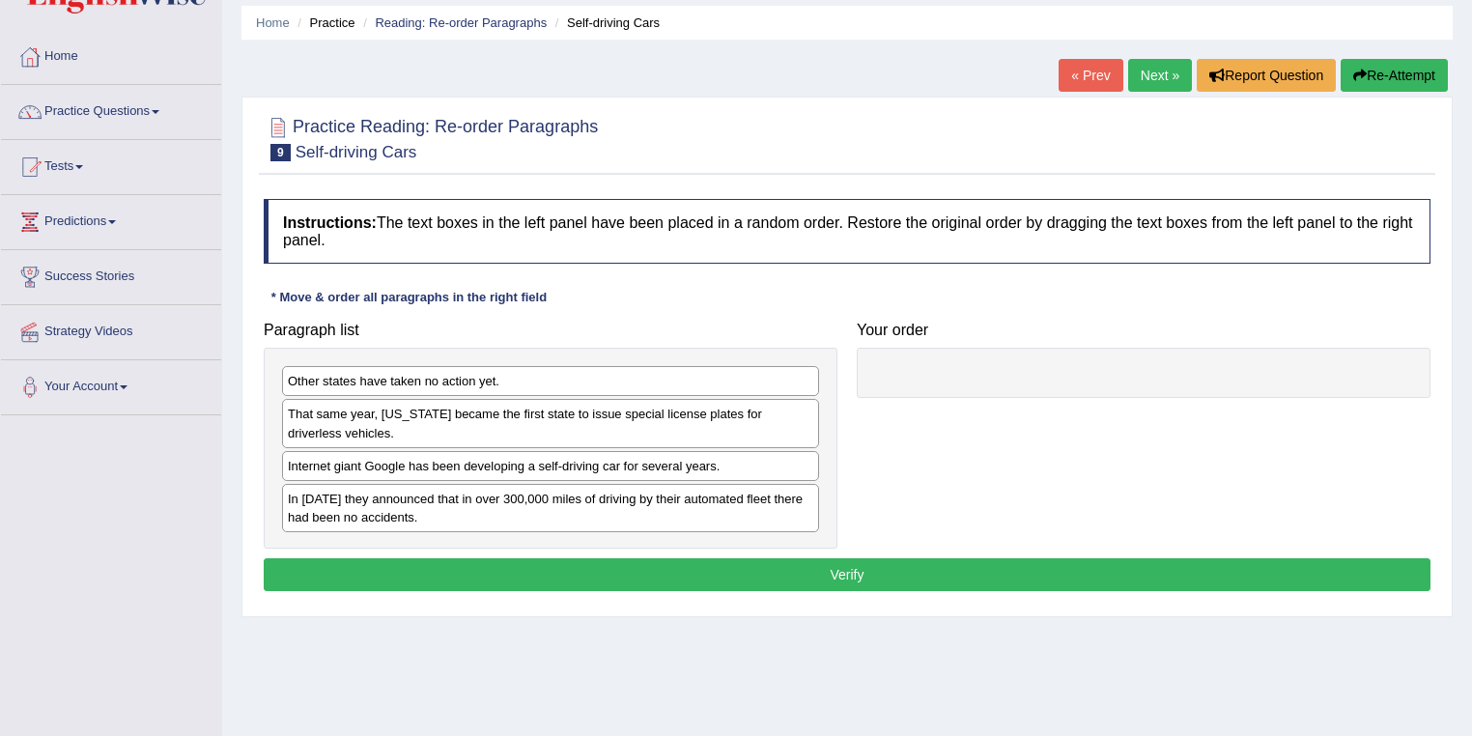
scroll to position [155, 0]
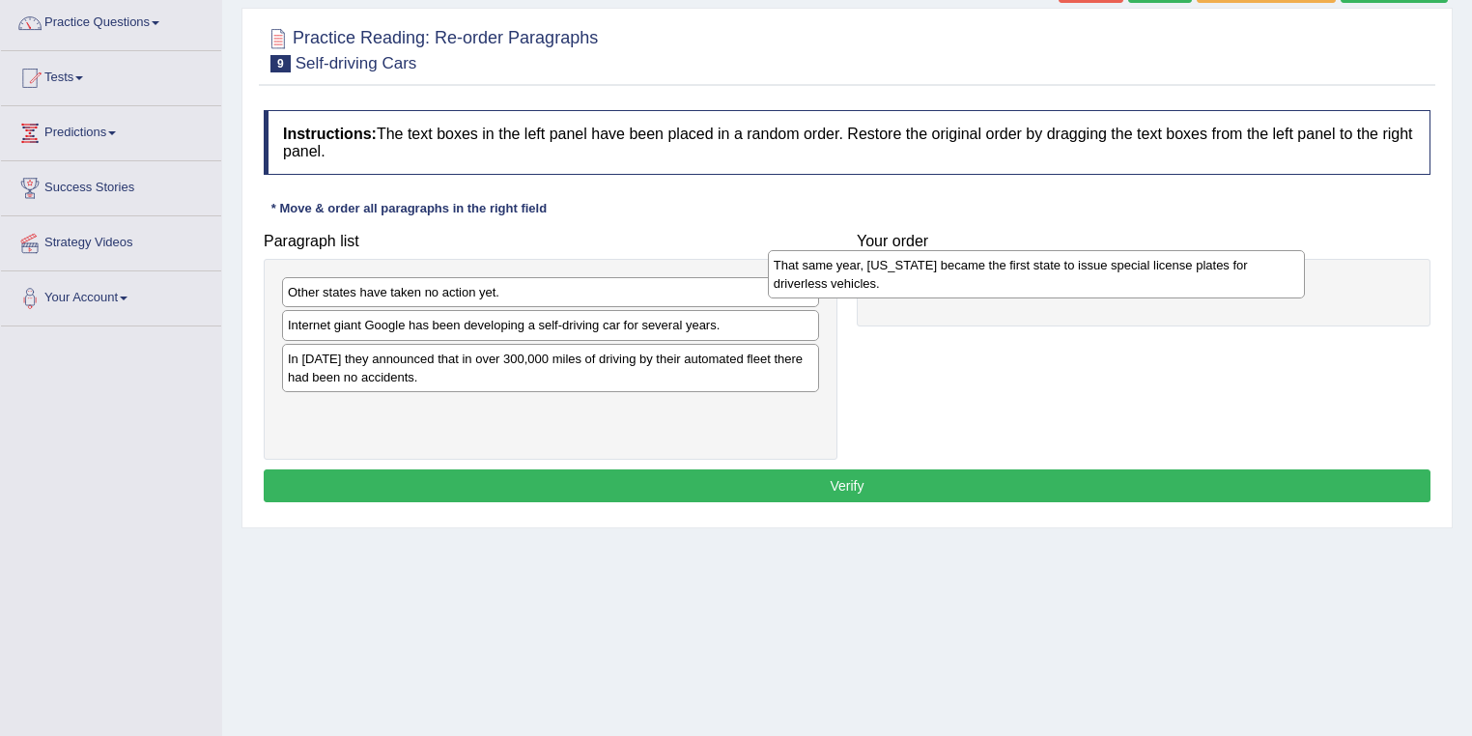
drag, startPoint x: 421, startPoint y: 332, endPoint x: 907, endPoint y: 272, distance: 489.4
click at [907, 272] on div "That same year, Nevada became the first state to issue special license plates f…" at bounding box center [1037, 274] width 538 height 48
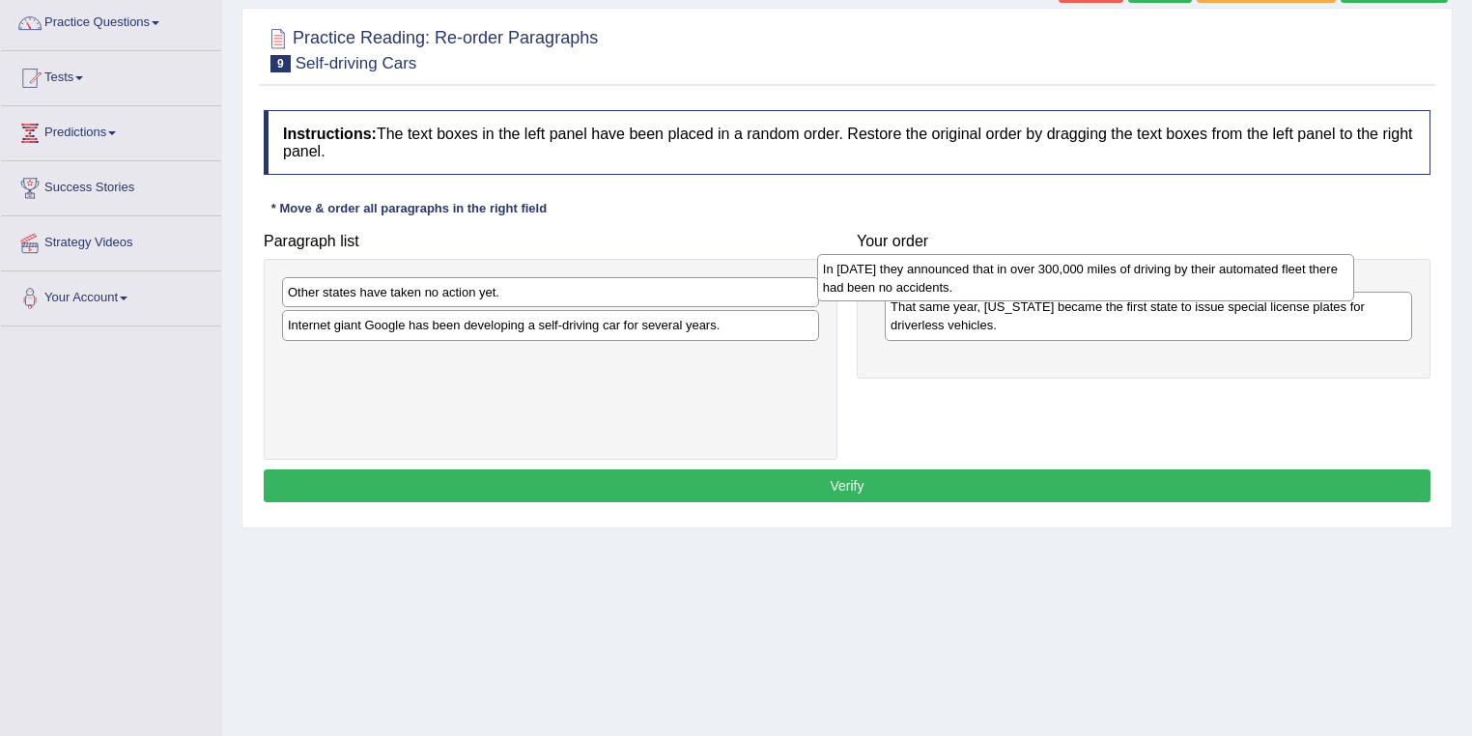
drag, startPoint x: 539, startPoint y: 360, endPoint x: 1008, endPoint y: 274, distance: 477.1
click at [1008, 274] on div "In 2012 they announced that in over 300,000 miles of driving by their automated…" at bounding box center [1086, 278] width 538 height 48
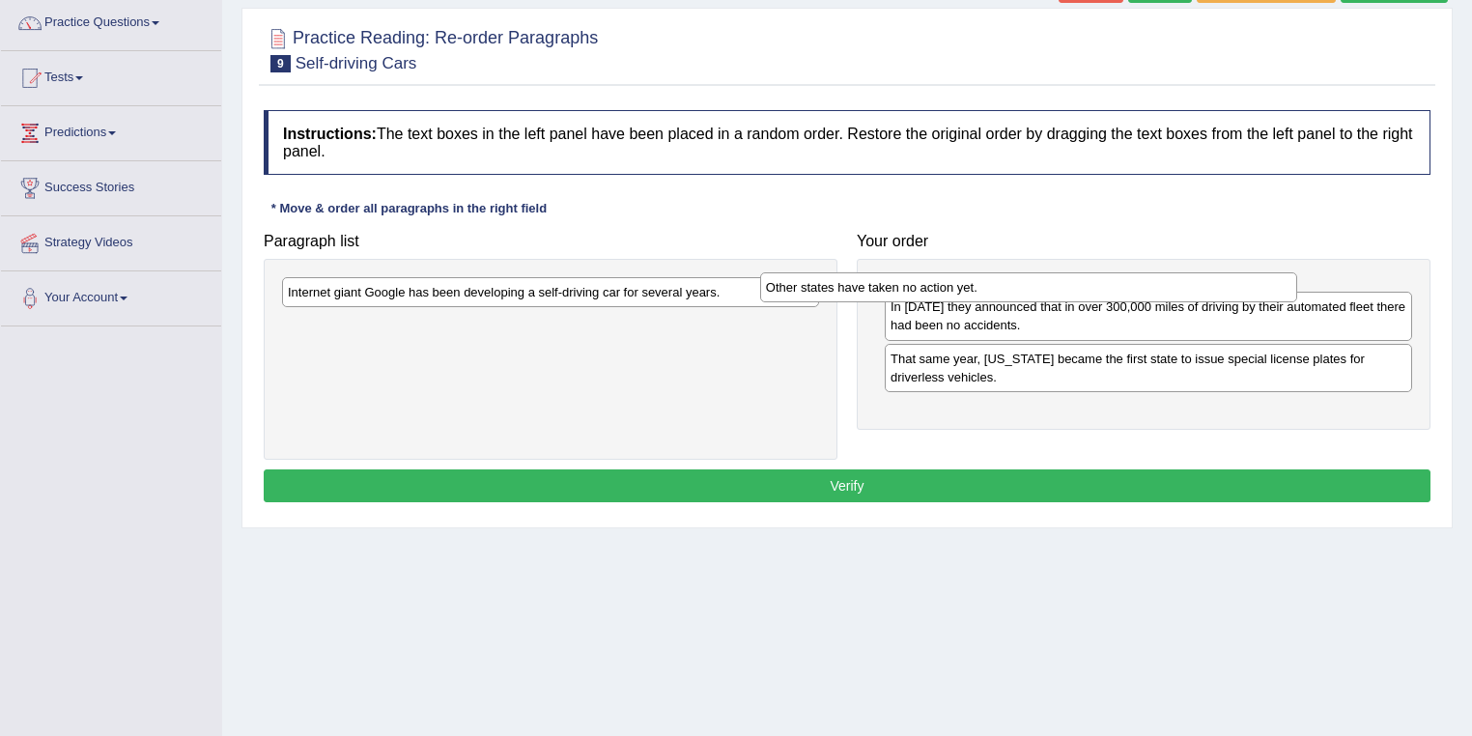
drag, startPoint x: 613, startPoint y: 291, endPoint x: 1104, endPoint y: 282, distance: 490.6
click at [1104, 282] on div "Other states have taken no action yet." at bounding box center [1029, 287] width 538 height 30
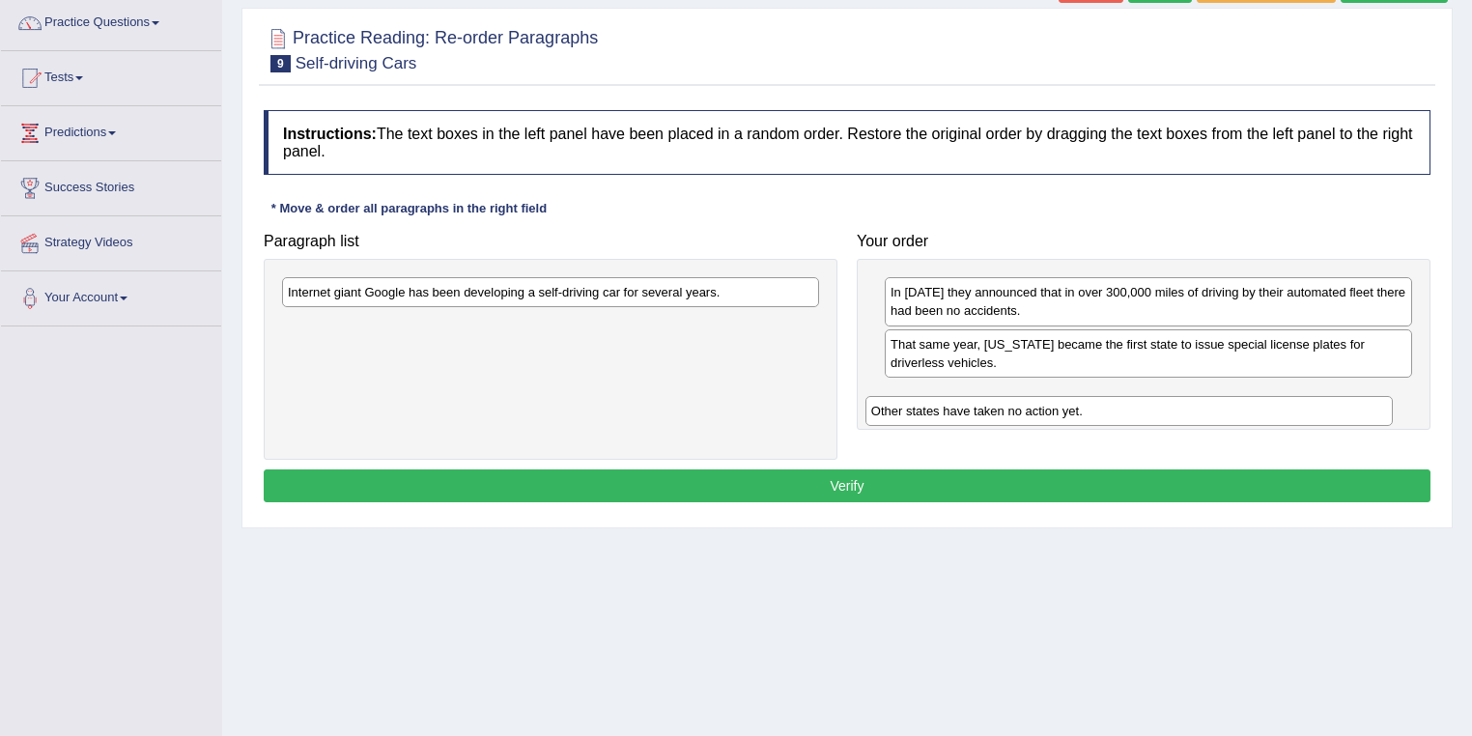
drag, startPoint x: 1024, startPoint y: 290, endPoint x: 1006, endPoint y: 410, distance: 122.0
click at [1006, 410] on div "Other states have taken no action yet." at bounding box center [1129, 411] width 528 height 30
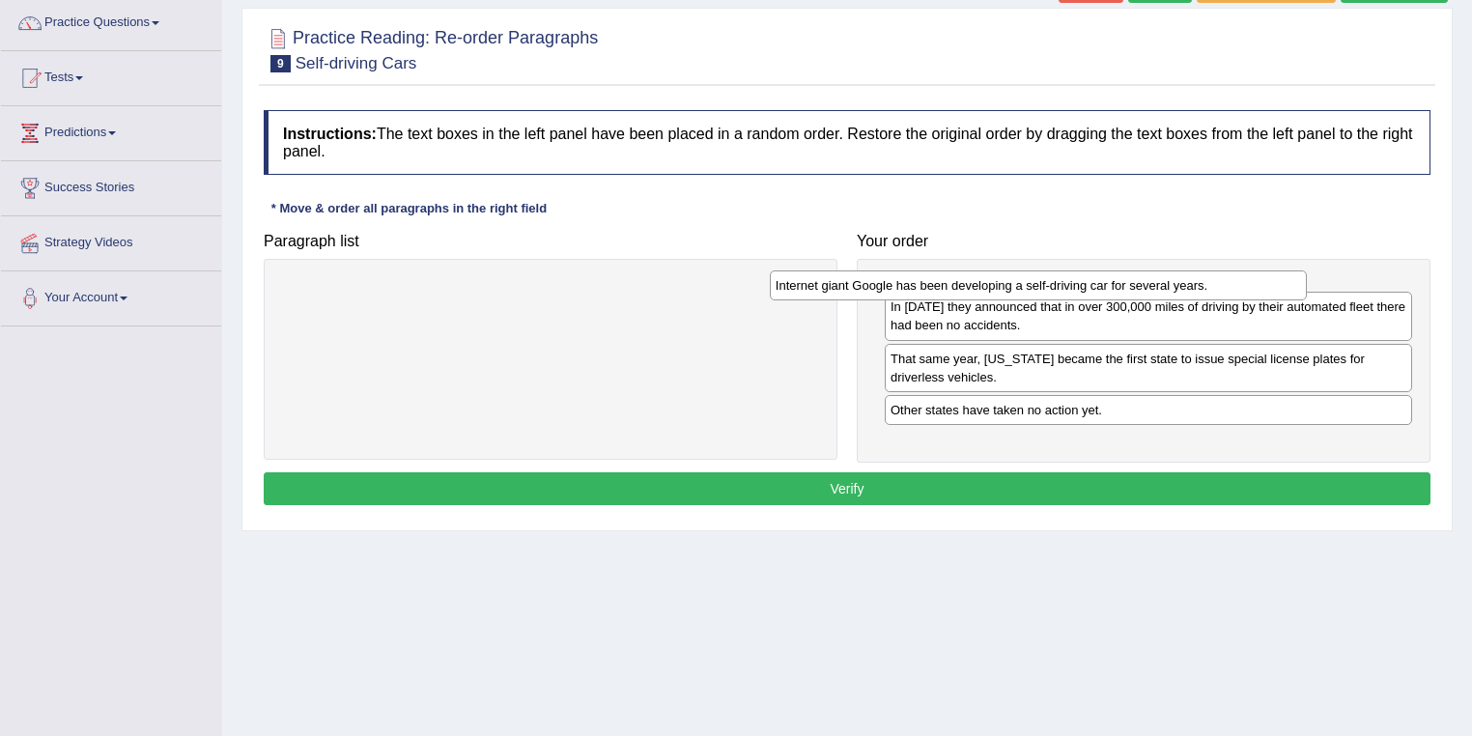
drag, startPoint x: 529, startPoint y: 296, endPoint x: 1019, endPoint y: 290, distance: 489.6
click at [1019, 290] on div "Internet giant Google has been developing a self-driving car for several years." at bounding box center [1039, 285] width 538 height 30
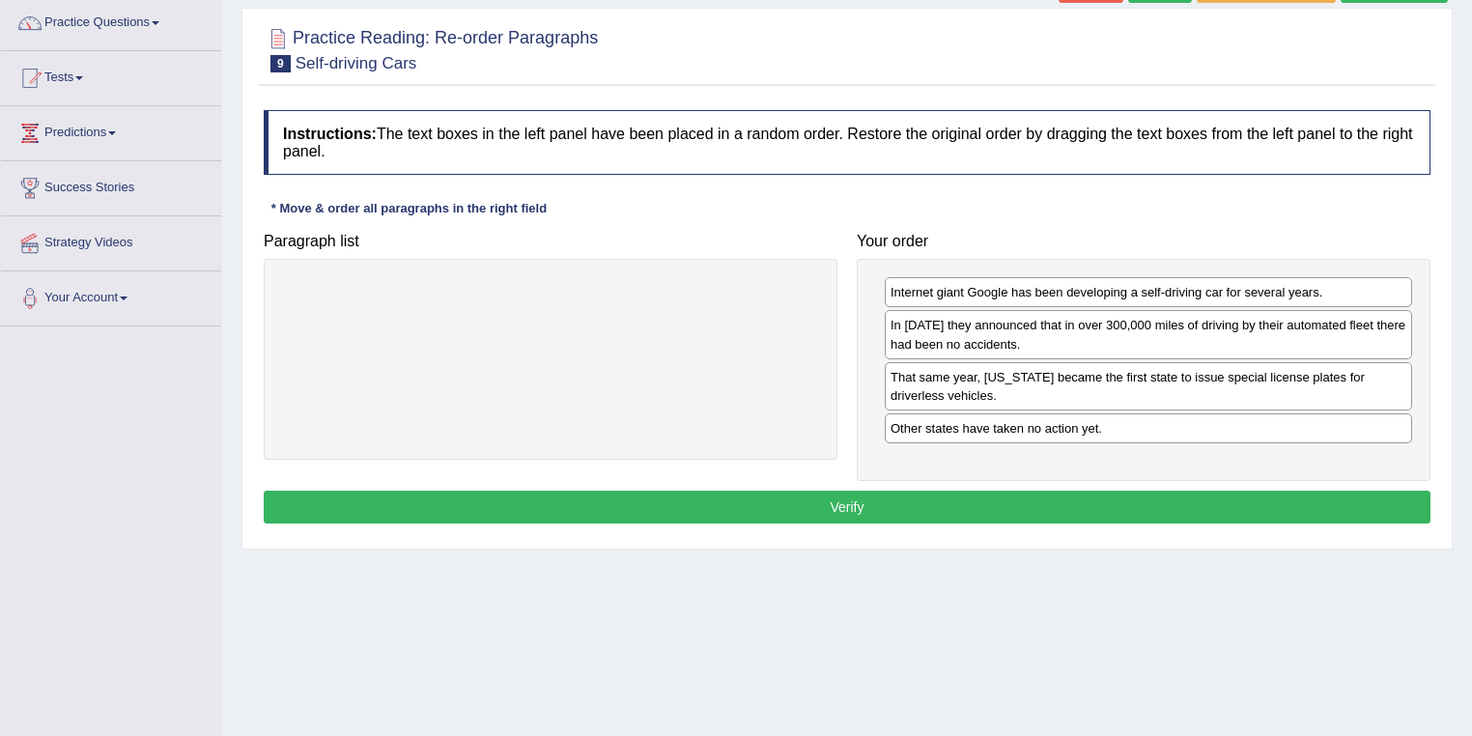
click at [941, 501] on button "Verify" at bounding box center [847, 507] width 1167 height 33
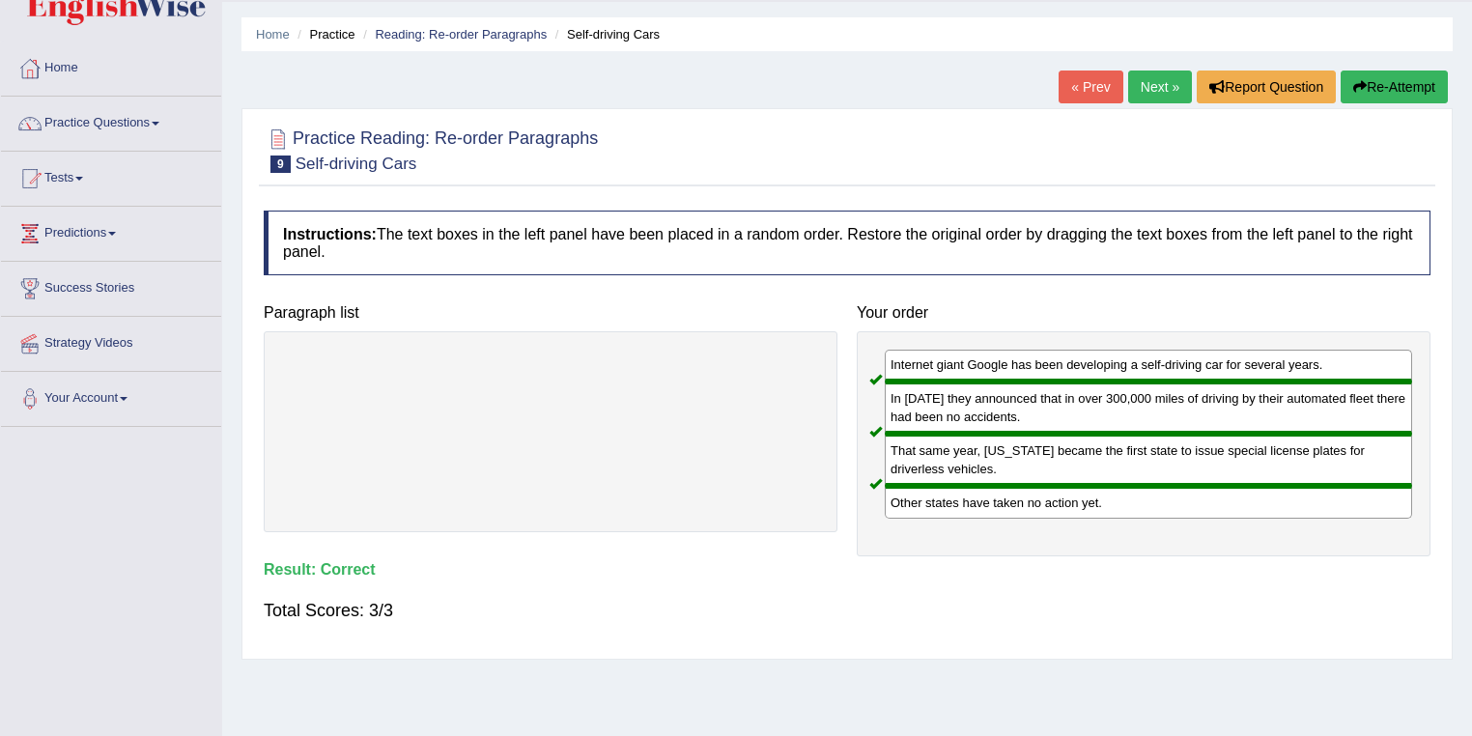
scroll to position [0, 0]
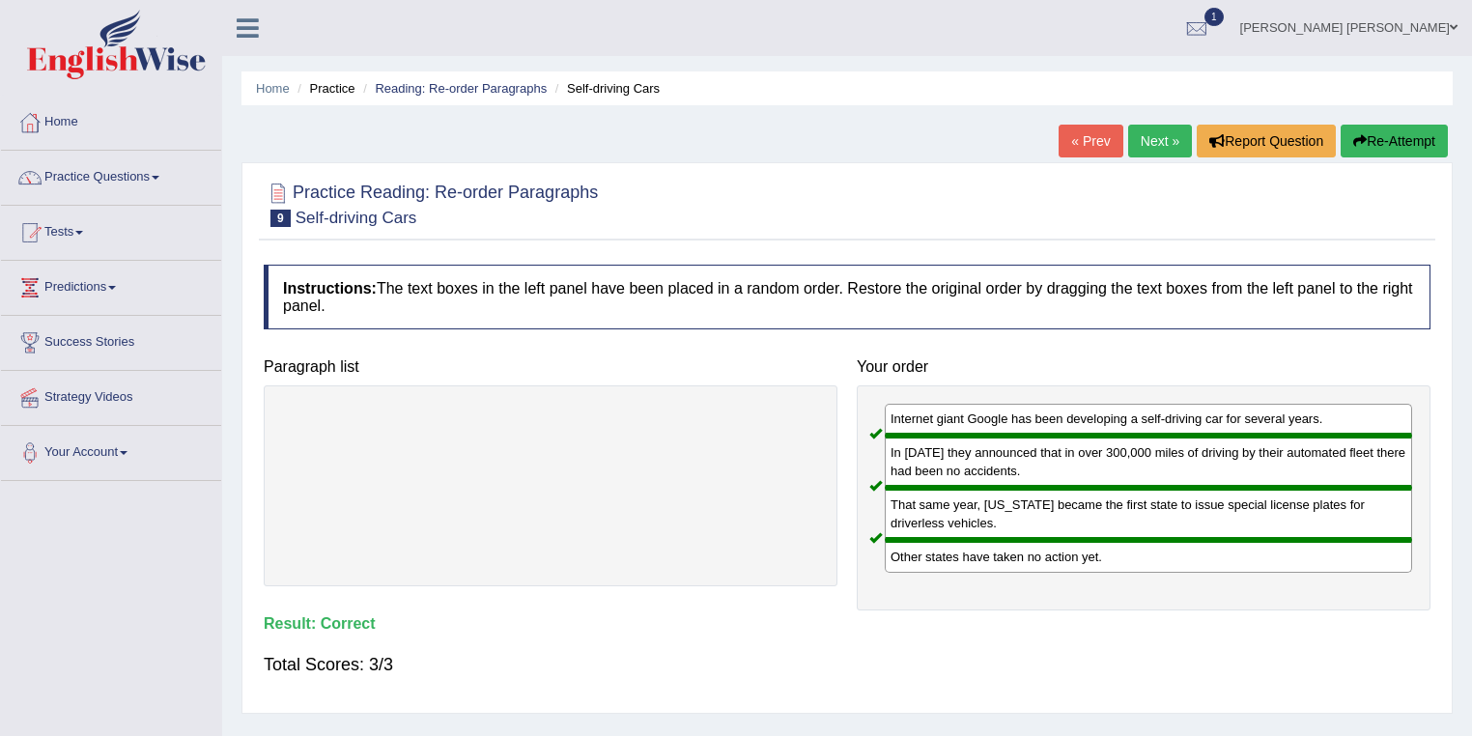
click at [1159, 142] on link "Next »" at bounding box center [1160, 141] width 64 height 33
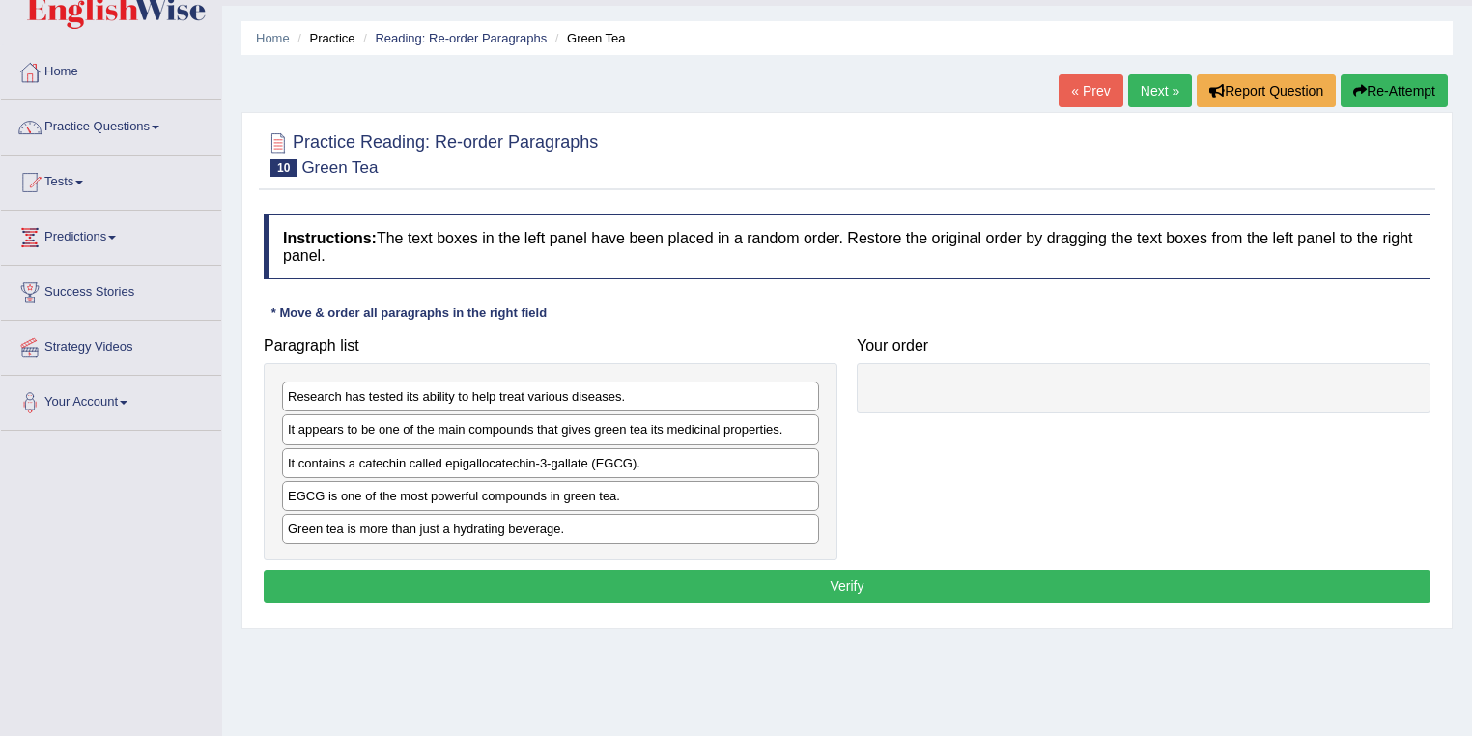
scroll to position [77, 0]
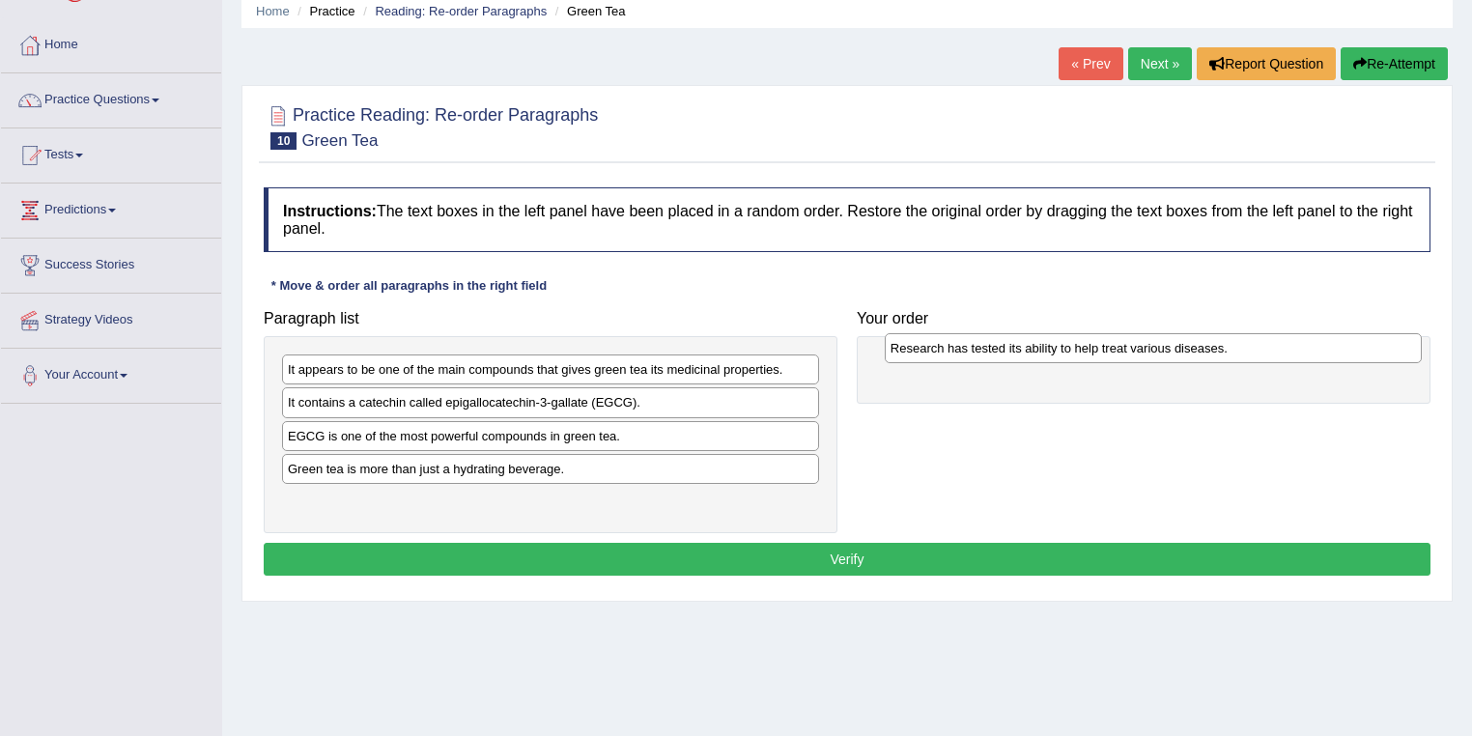
drag, startPoint x: 518, startPoint y: 373, endPoint x: 1120, endPoint y: 352, distance: 602.9
click at [1120, 352] on div "Research has tested its ability to help treat various diseases." at bounding box center [1154, 348] width 538 height 30
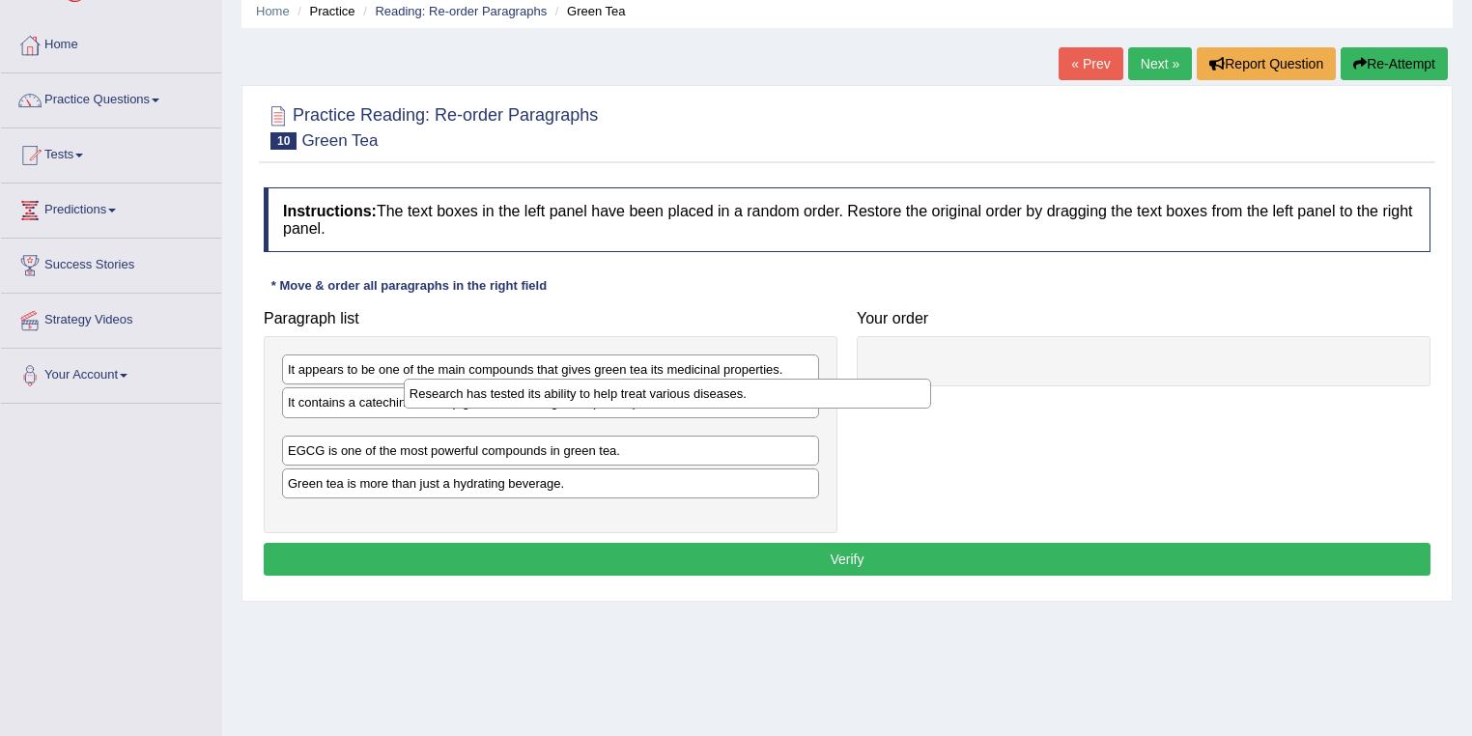
drag, startPoint x: 1072, startPoint y: 370, endPoint x: 576, endPoint y: 394, distance: 496.0
click at [576, 394] on div "Research has tested its ability to help treat various diseases." at bounding box center [668, 394] width 528 height 30
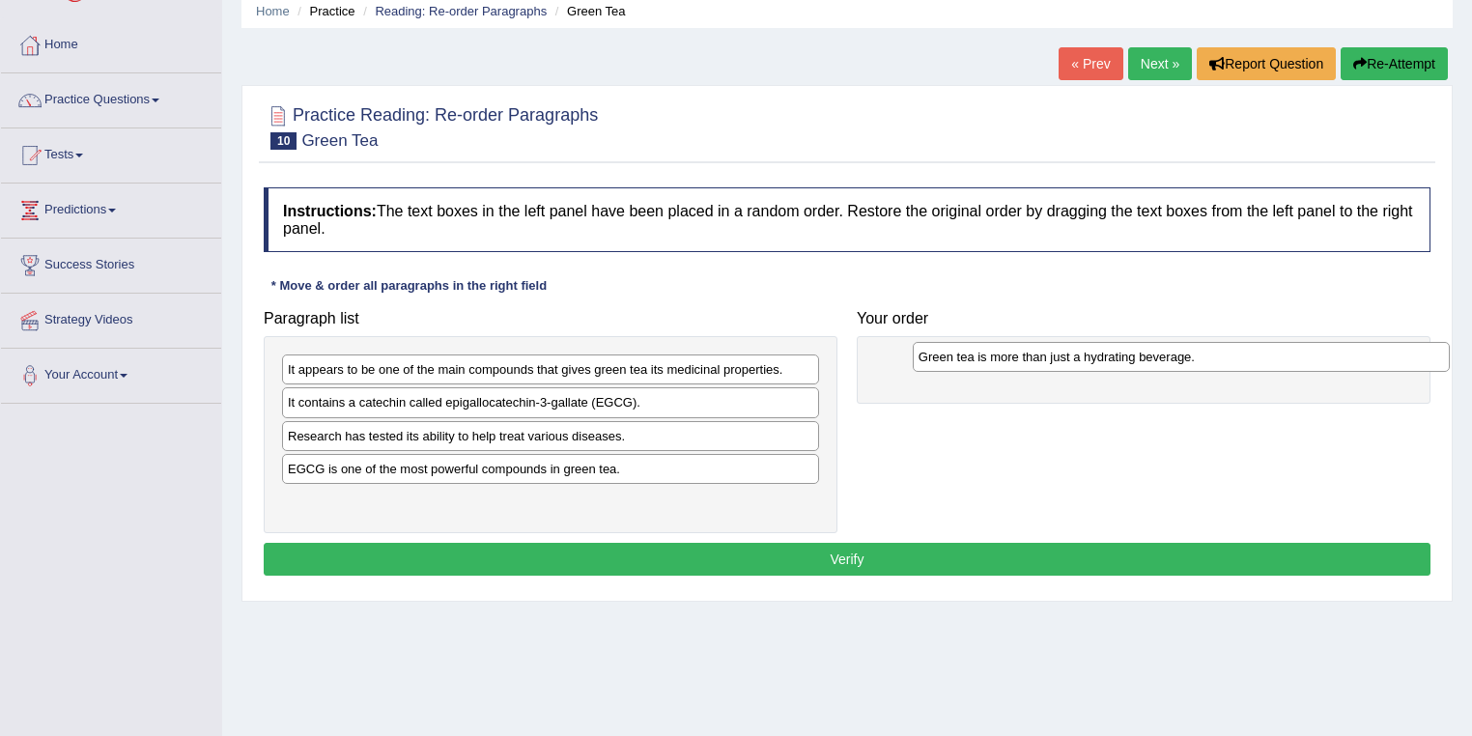
drag, startPoint x: 401, startPoint y: 502, endPoint x: 1031, endPoint y: 359, distance: 646.6
click at [1031, 359] on div "Green tea is more than just a hydrating beverage." at bounding box center [1182, 357] width 538 height 30
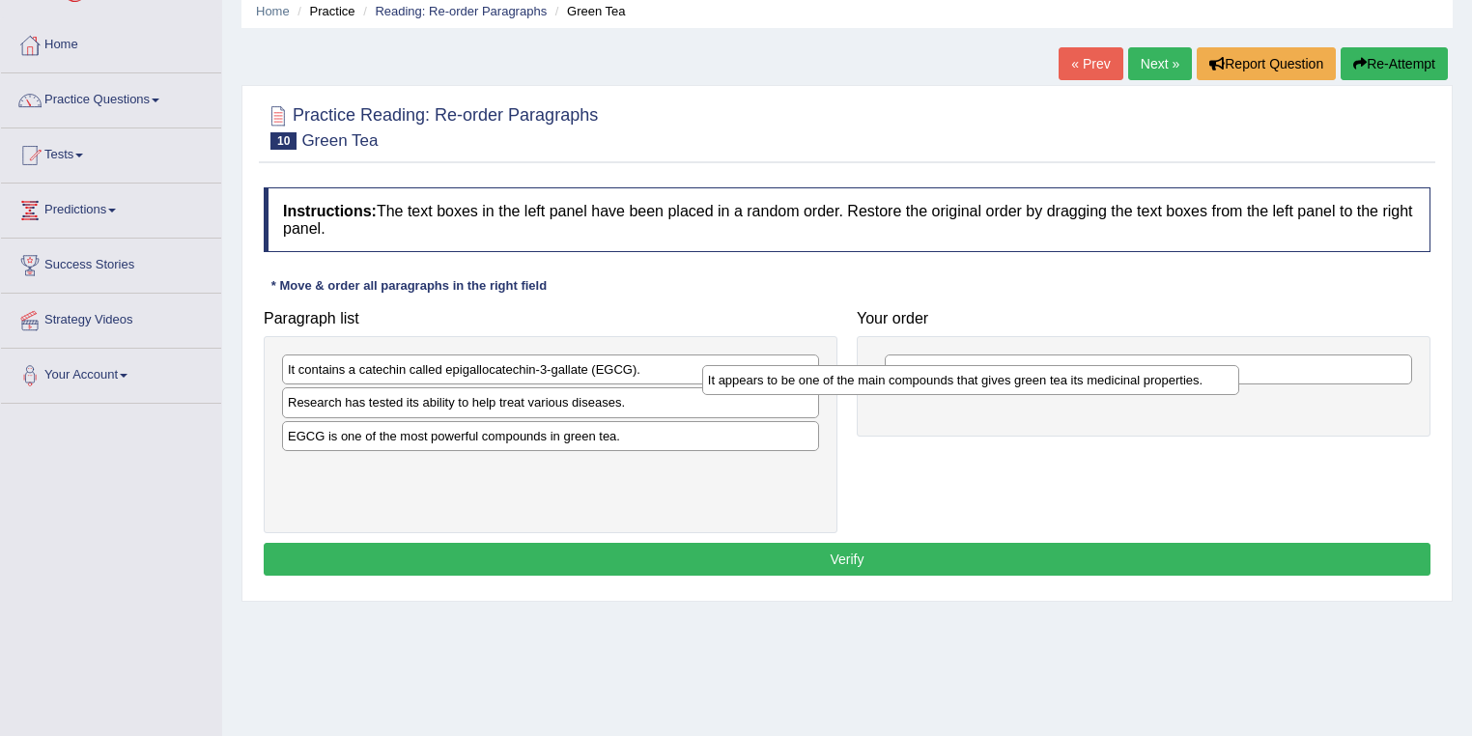
drag, startPoint x: 501, startPoint y: 376, endPoint x: 942, endPoint y: 394, distance: 441.7
click at [942, 394] on div "It appears to be one of the main compounds that gives green tea its medicinal p…" at bounding box center [971, 380] width 538 height 30
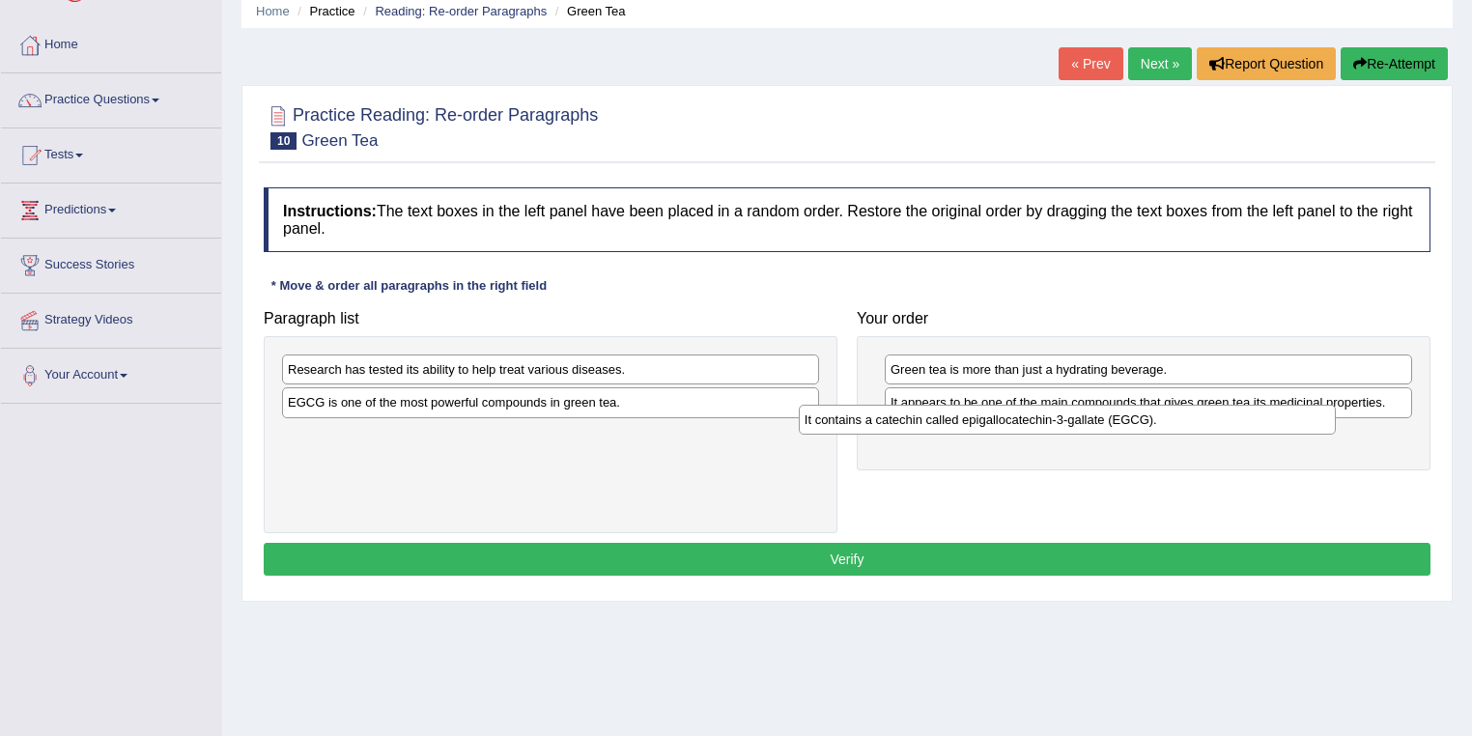
drag, startPoint x: 467, startPoint y: 375, endPoint x: 989, endPoint y: 429, distance: 524.3
click at [989, 429] on div "It contains a catechin called epigallocatechin-3-gallate (EGCG)." at bounding box center [1068, 420] width 538 height 30
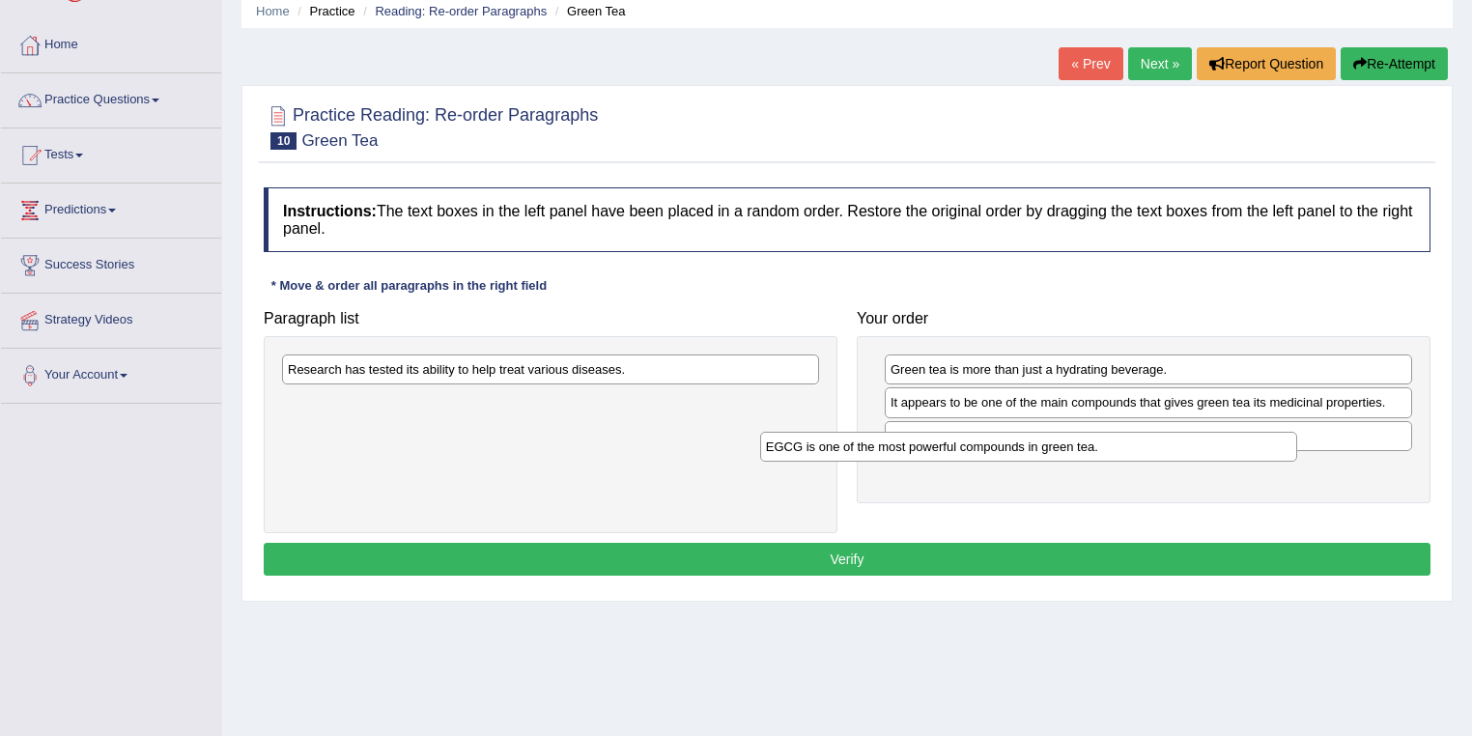
drag, startPoint x: 398, startPoint y: 402, endPoint x: 913, endPoint y: 453, distance: 517.2
click at [913, 453] on div "EGCG is one of the most powerful compounds in green tea." at bounding box center [1029, 447] width 538 height 30
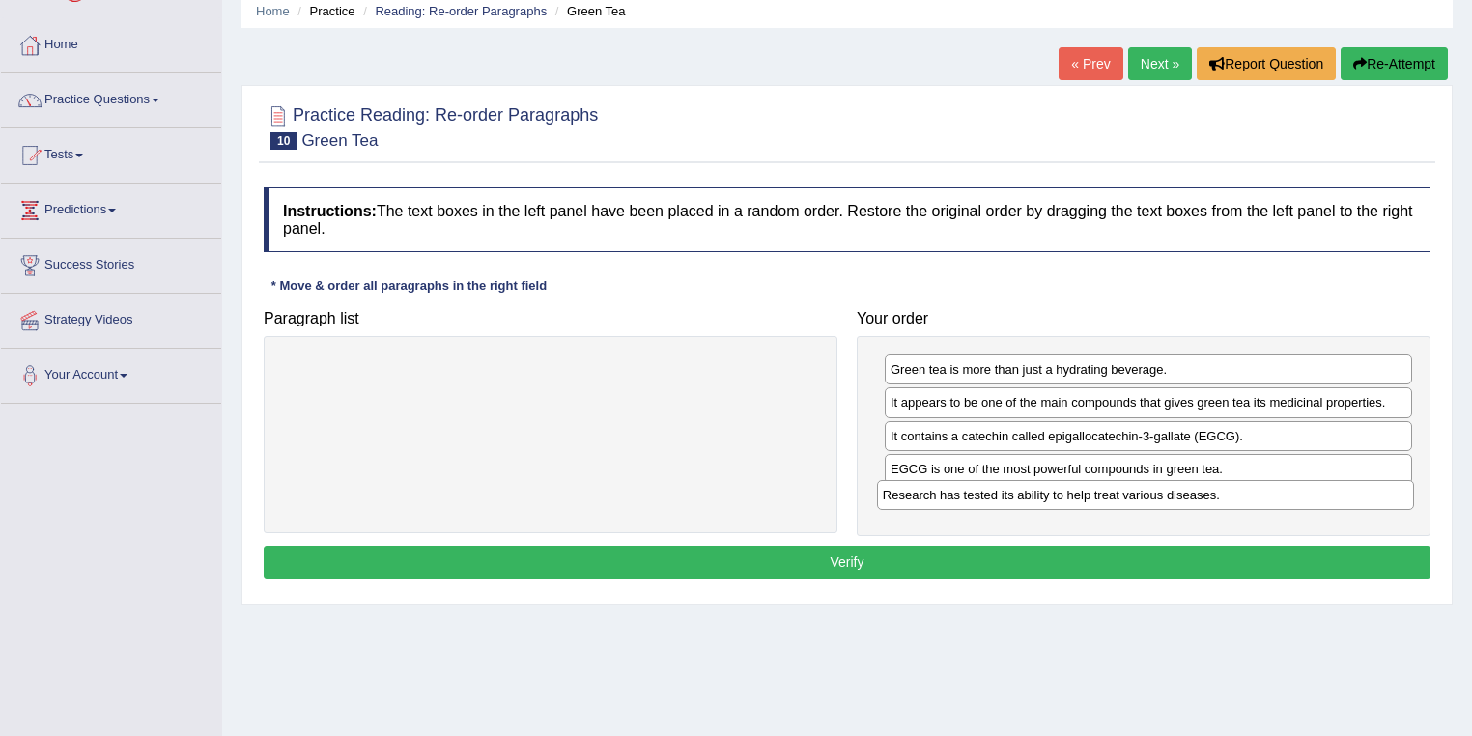
drag, startPoint x: 455, startPoint y: 365, endPoint x: 1050, endPoint y: 491, distance: 607.9
click at [1050, 491] on div "Research has tested its ability to help treat various diseases." at bounding box center [1146, 495] width 538 height 30
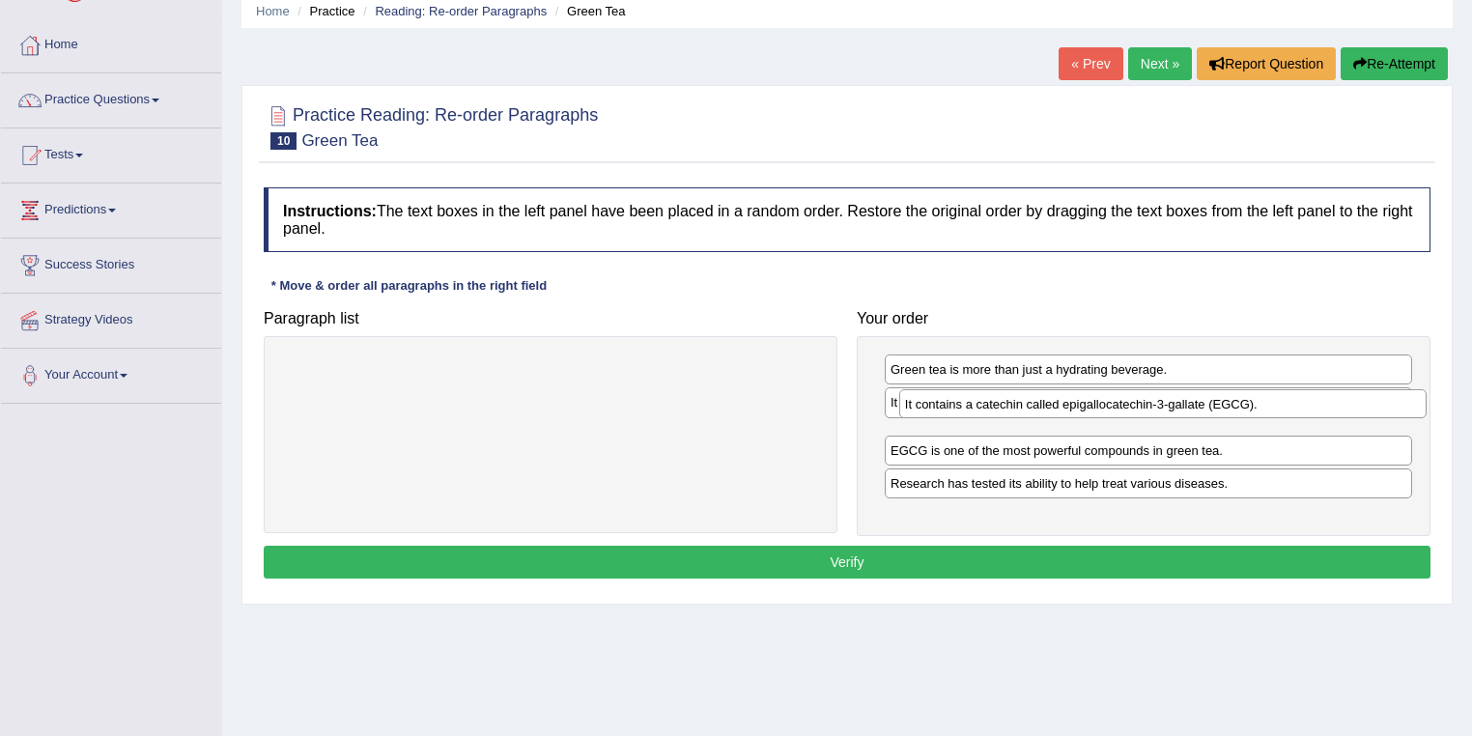
drag, startPoint x: 954, startPoint y: 433, endPoint x: 969, endPoint y: 402, distance: 34.1
click at [969, 402] on div "It contains a catechin called epigallocatechin-3-gallate (EGCG)." at bounding box center [1163, 404] width 528 height 30
drag, startPoint x: 942, startPoint y: 406, endPoint x: 945, endPoint y: 436, distance: 30.1
click at [945, 436] on div "It appears to be one of the main compounds that gives green tea its medicinal p…" at bounding box center [1151, 432] width 528 height 30
drag, startPoint x: 976, startPoint y: 473, endPoint x: 988, endPoint y: 436, distance: 38.5
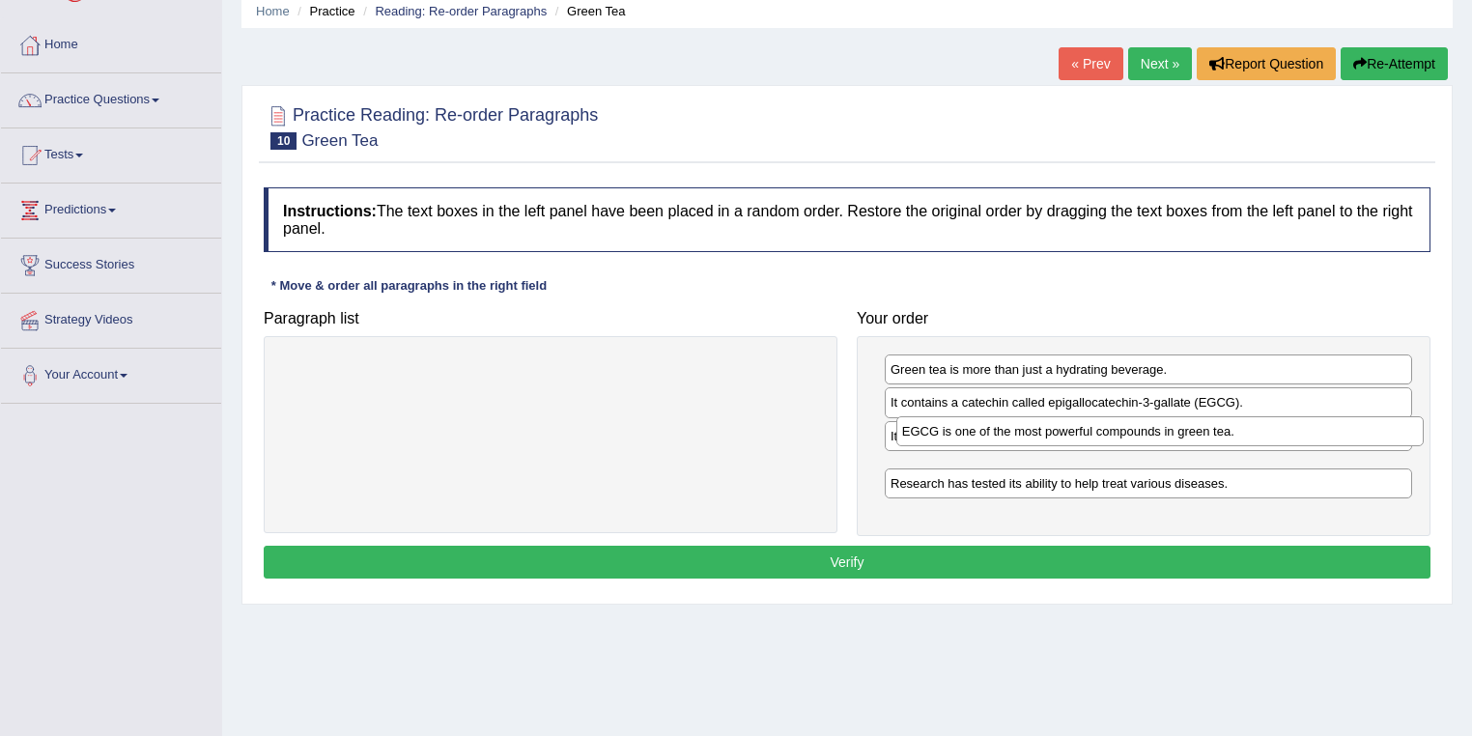
click at [988, 436] on div "EGCG is one of the most powerful compounds in green tea." at bounding box center [1160, 431] width 528 height 30
drag, startPoint x: 996, startPoint y: 433, endPoint x: 1000, endPoint y: 464, distance: 32.2
click at [1000, 465] on div "It appears to be one of the main compounds that gives green tea its medicinal p…" at bounding box center [1153, 471] width 528 height 30
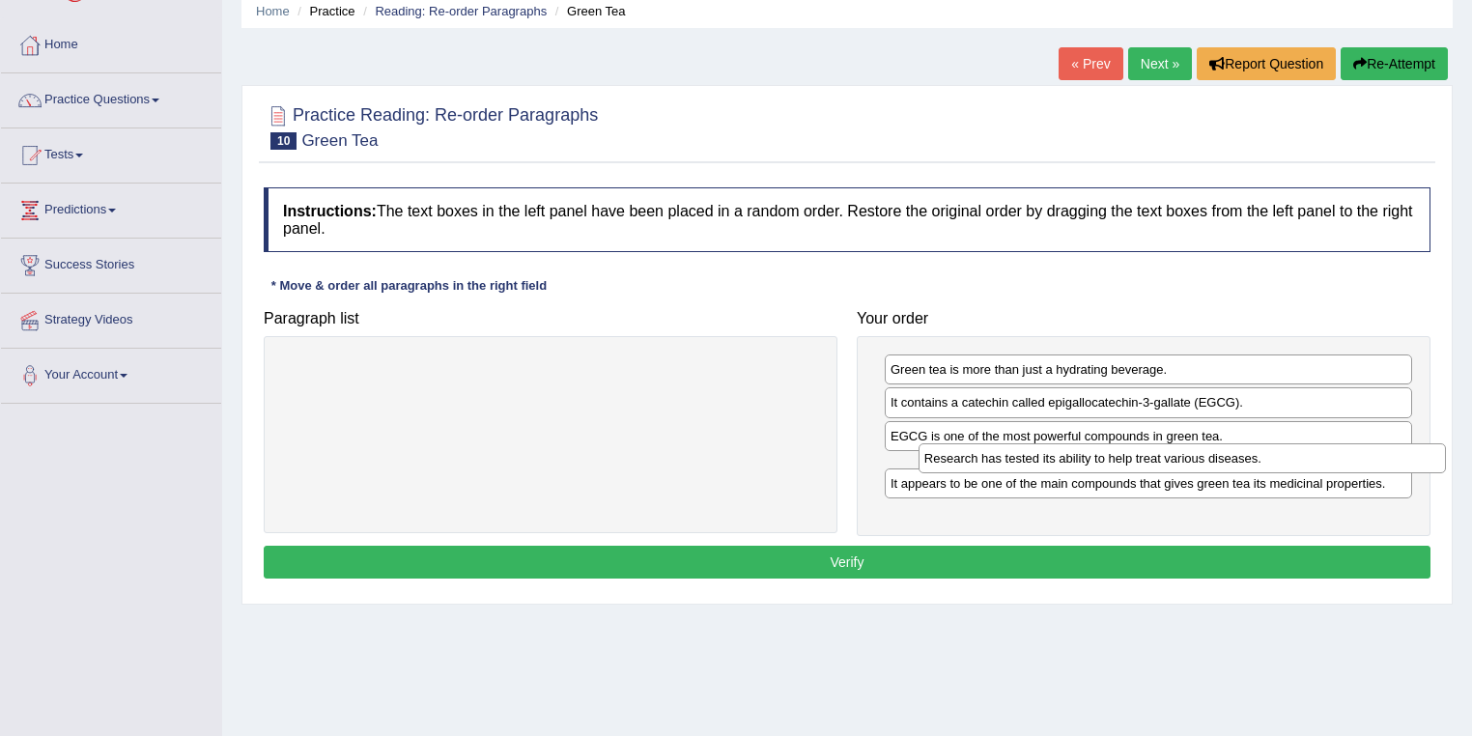
drag, startPoint x: 956, startPoint y: 487, endPoint x: 977, endPoint y: 464, distance: 30.7
click at [977, 464] on div "Research has tested its ability to help treat various diseases." at bounding box center [1182, 458] width 528 height 30
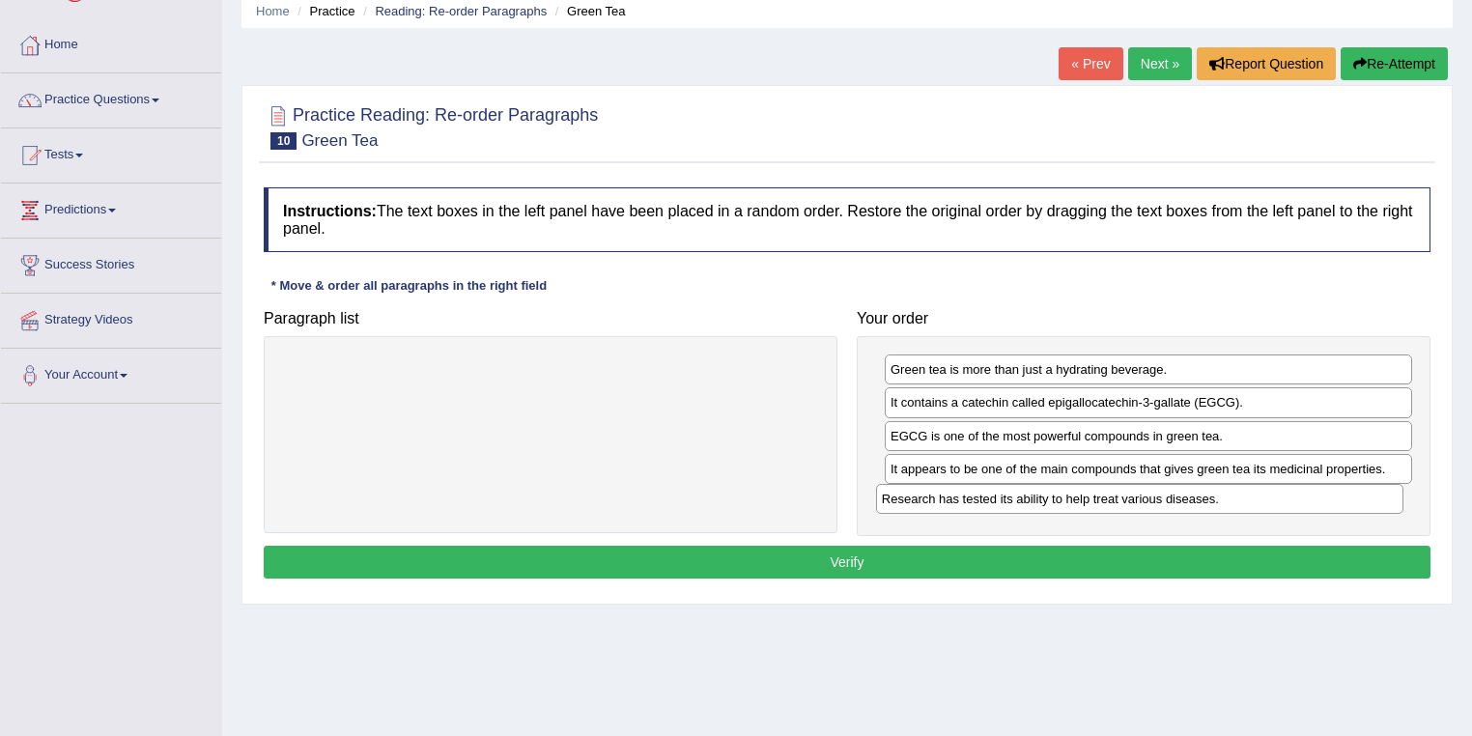
drag, startPoint x: 1062, startPoint y: 466, endPoint x: 1054, endPoint y: 501, distance: 35.8
click at [1054, 501] on div "Research has tested its ability to help treat various diseases." at bounding box center [1140, 499] width 528 height 30
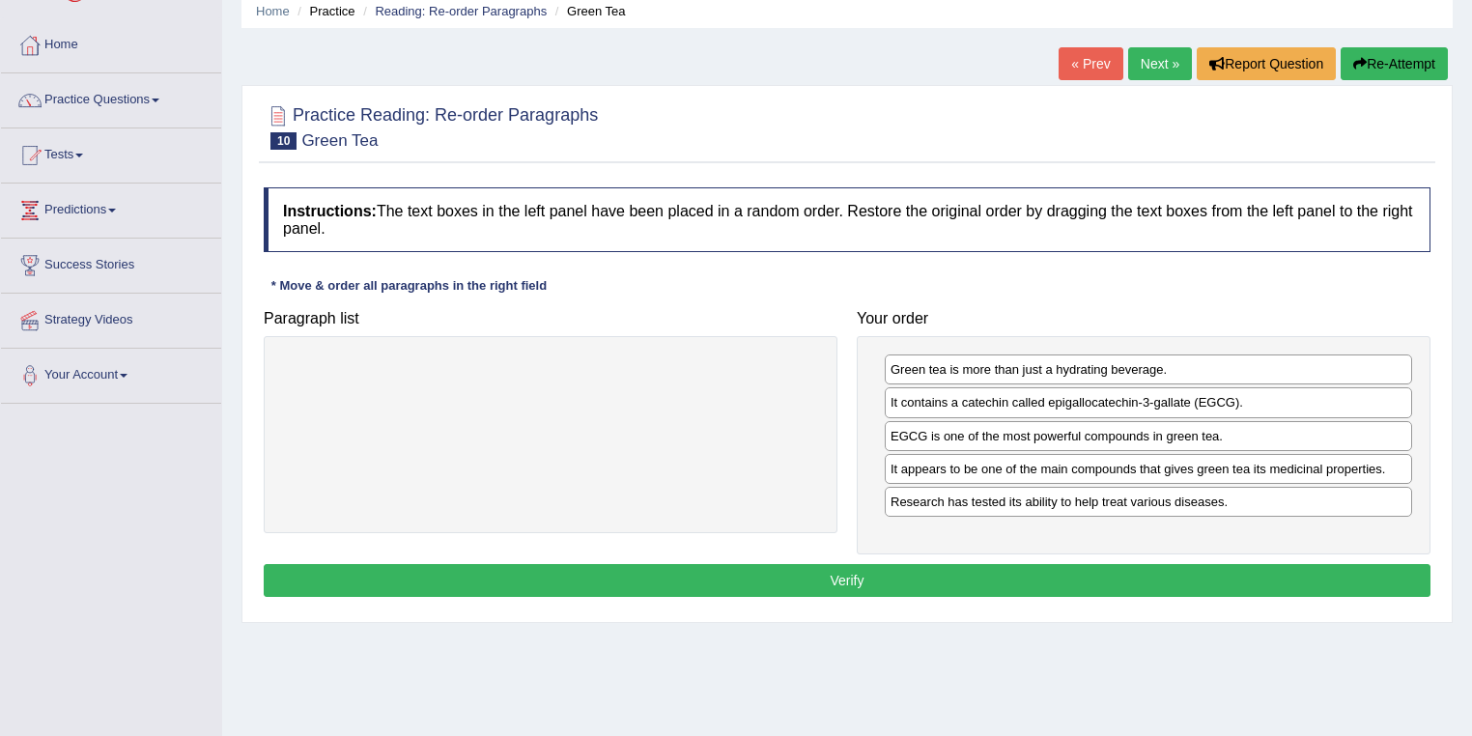
click at [941, 571] on button "Verify" at bounding box center [847, 580] width 1167 height 33
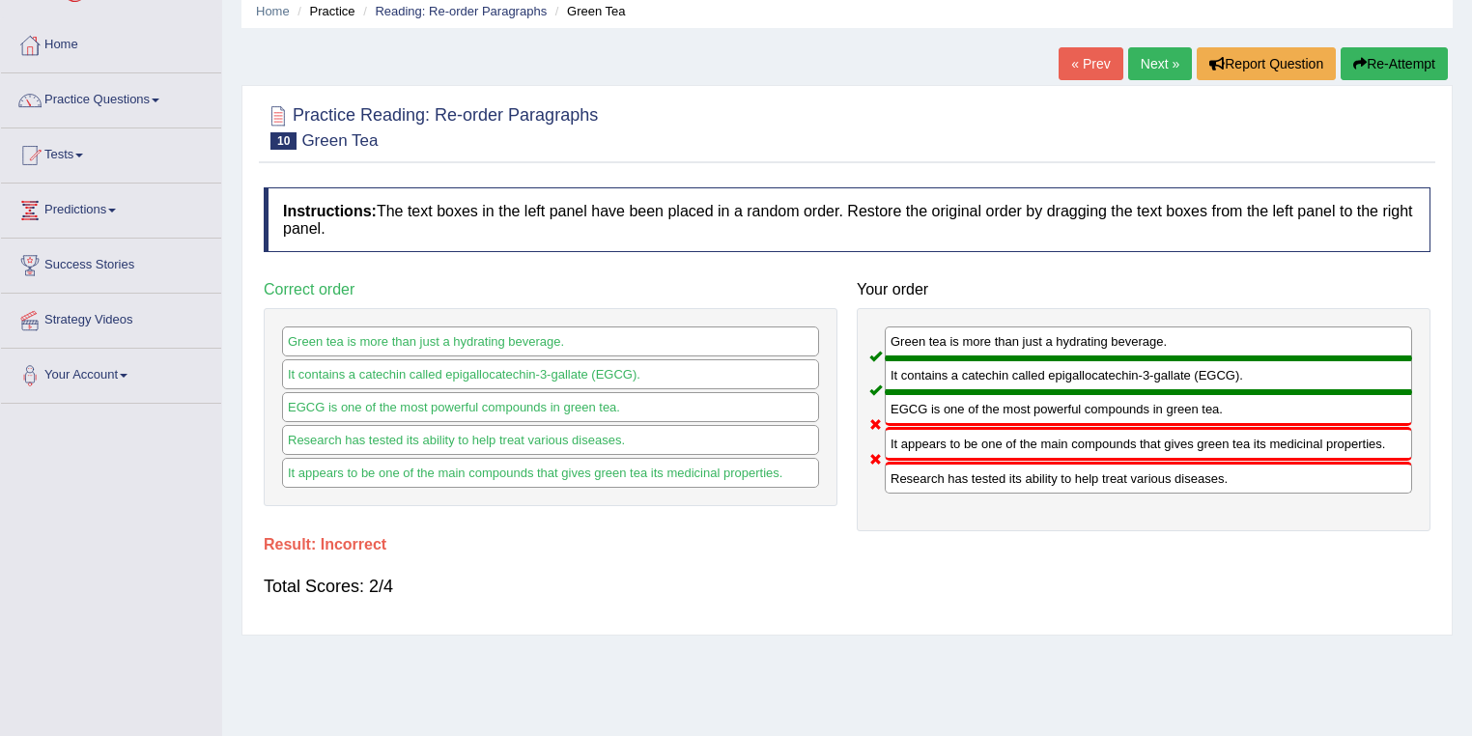
click at [1158, 66] on link "Next »" at bounding box center [1160, 63] width 64 height 33
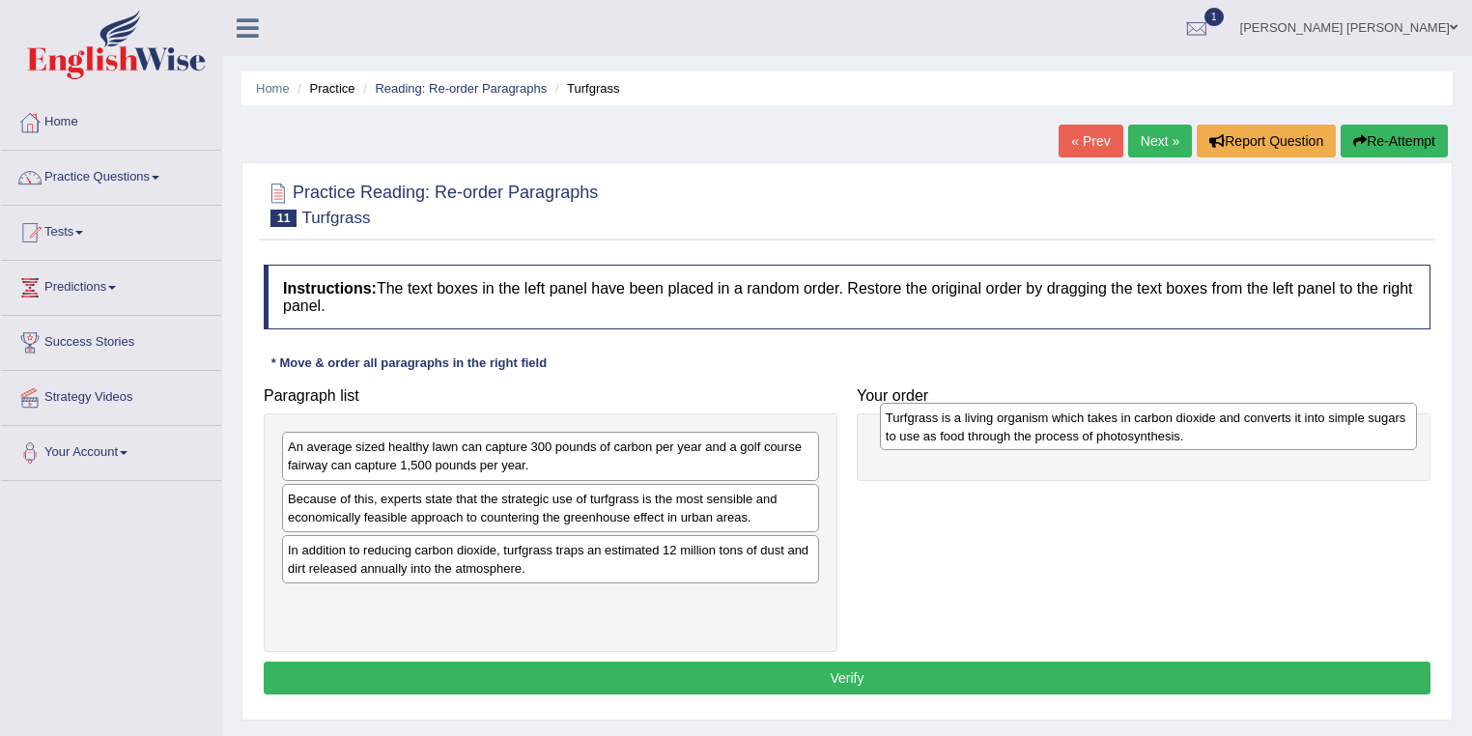
drag, startPoint x: 426, startPoint y: 602, endPoint x: 1031, endPoint y: 409, distance: 635.2
click at [1031, 409] on div "Turfgrass is a living organism which takes in carbon dioxide and converts it in…" at bounding box center [1149, 427] width 538 height 48
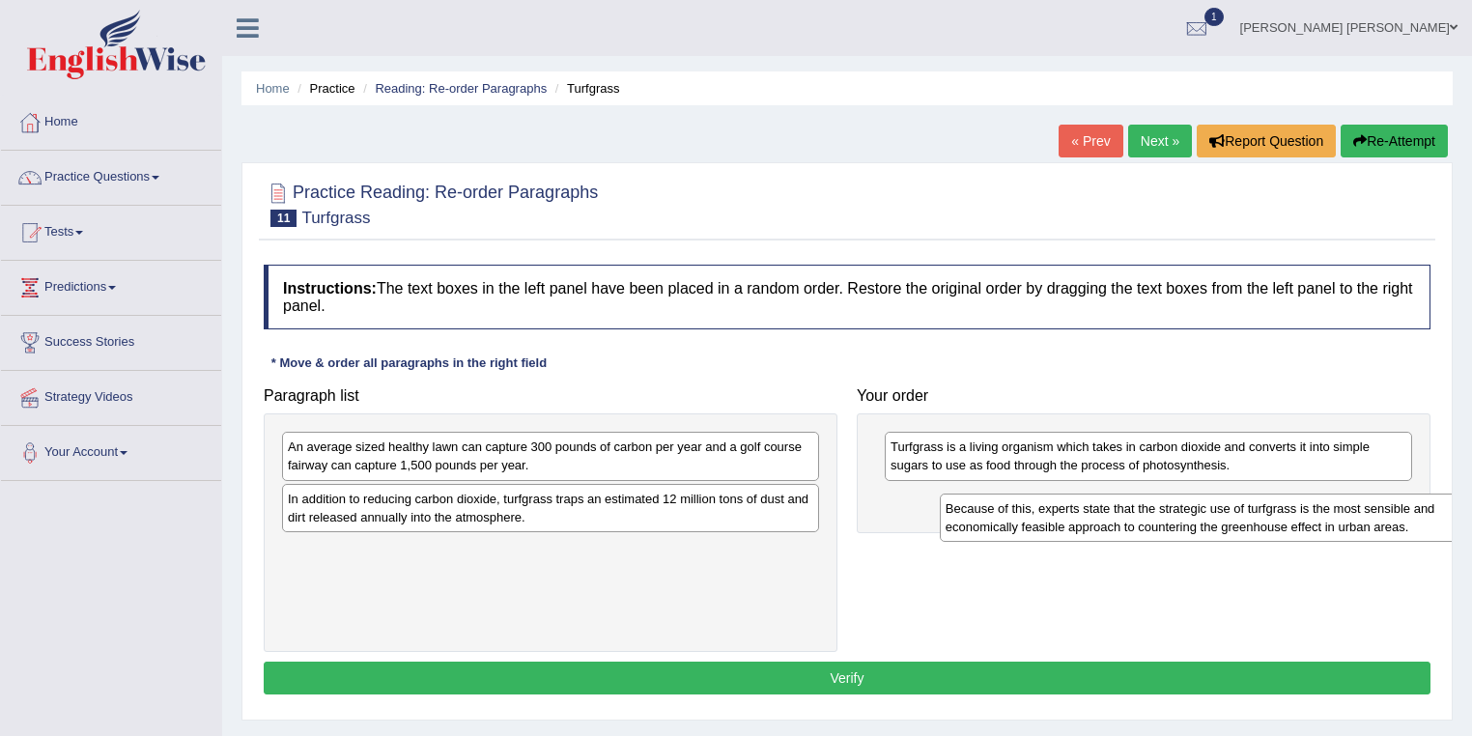
drag, startPoint x: 419, startPoint y: 496, endPoint x: 1083, endPoint y: 498, distance: 663.4
click at [1083, 498] on div "Because of this, experts state that the strategic use of turfgrass is the most …" at bounding box center [1209, 517] width 538 height 48
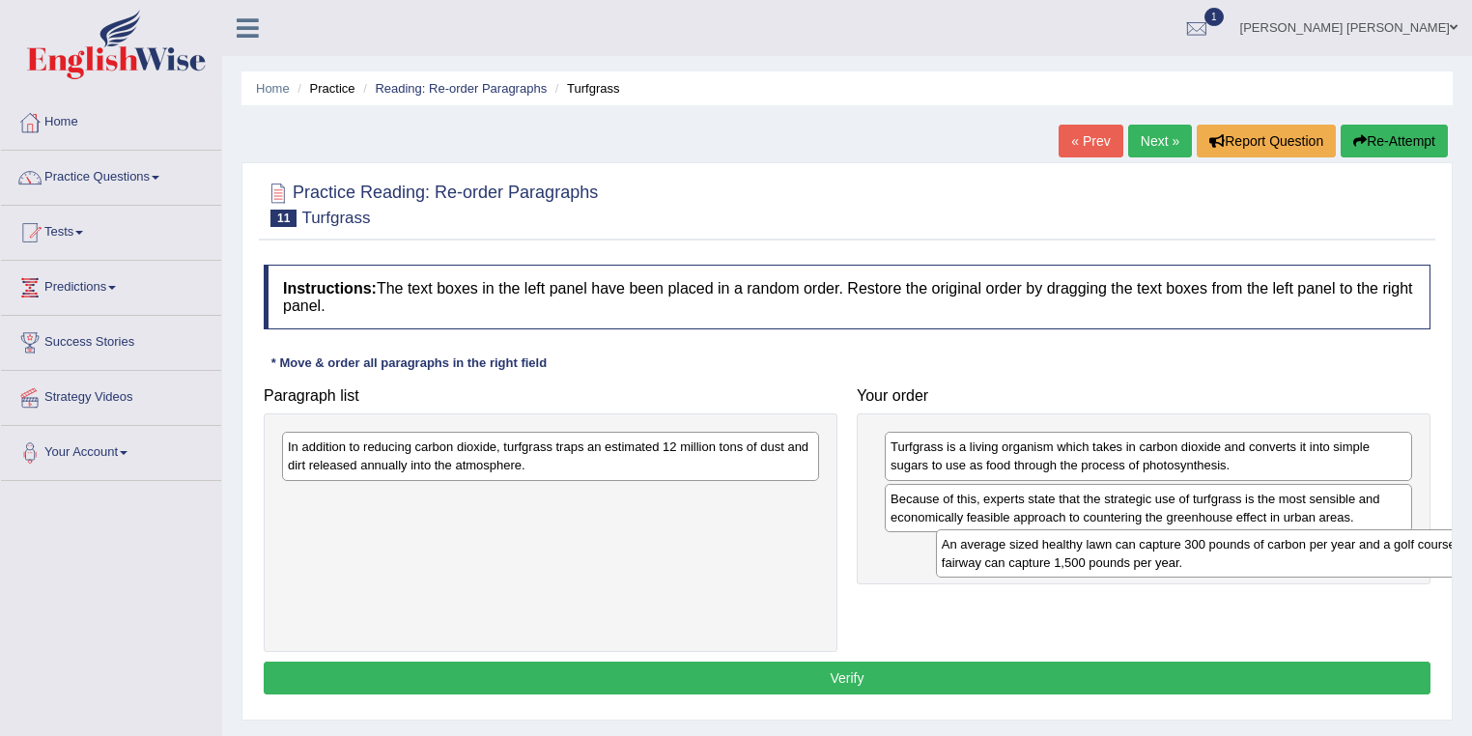
drag, startPoint x: 389, startPoint y: 455, endPoint x: 1043, endPoint y: 552, distance: 661.0
click at [1043, 552] on div "An average sized healthy lawn can capture 300 pounds of carbon per year and a g…" at bounding box center [1205, 553] width 538 height 48
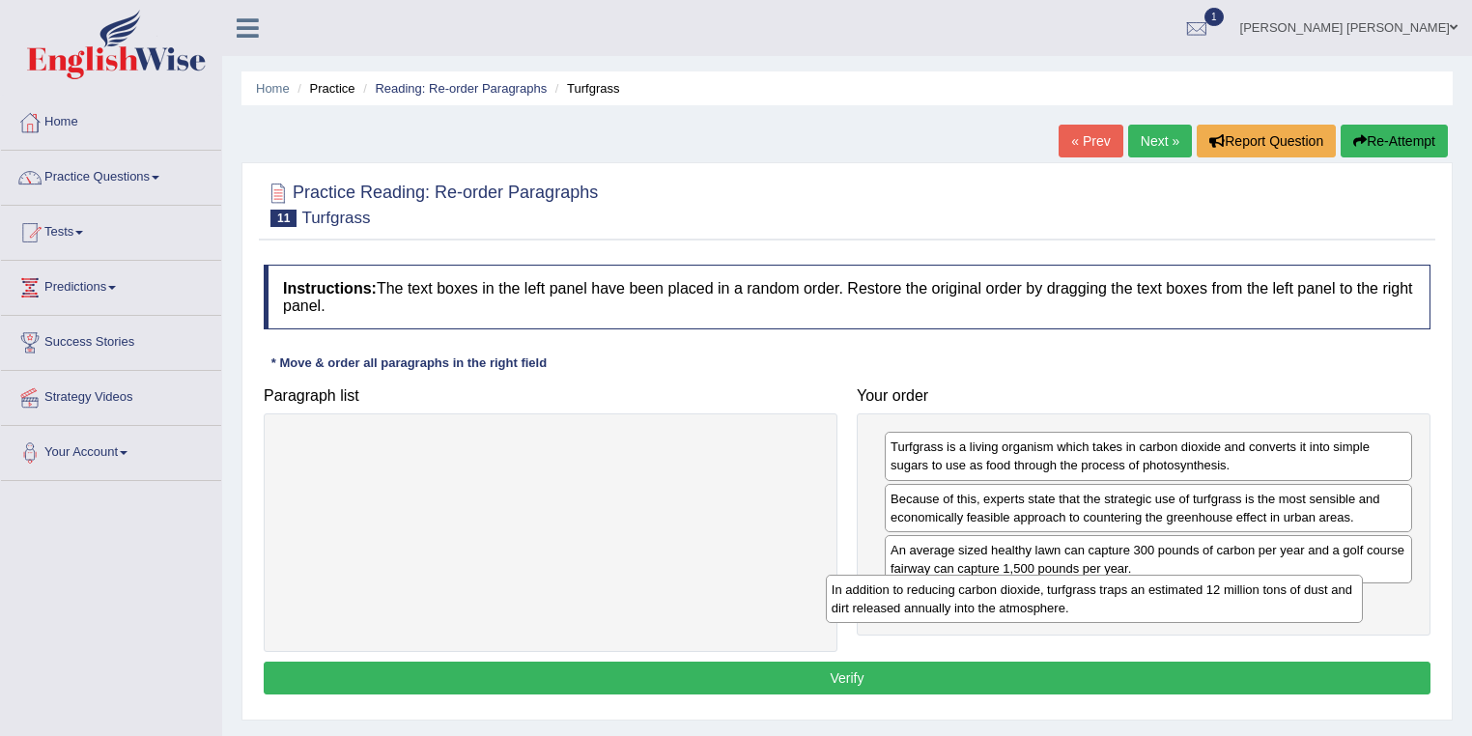
drag, startPoint x: 639, startPoint y: 461, endPoint x: 1183, endPoint y: 604, distance: 562.1
click at [1183, 604] on div "In addition to reducing carbon dioxide, turfgrass traps an estimated 12 million…" at bounding box center [1095, 599] width 538 height 48
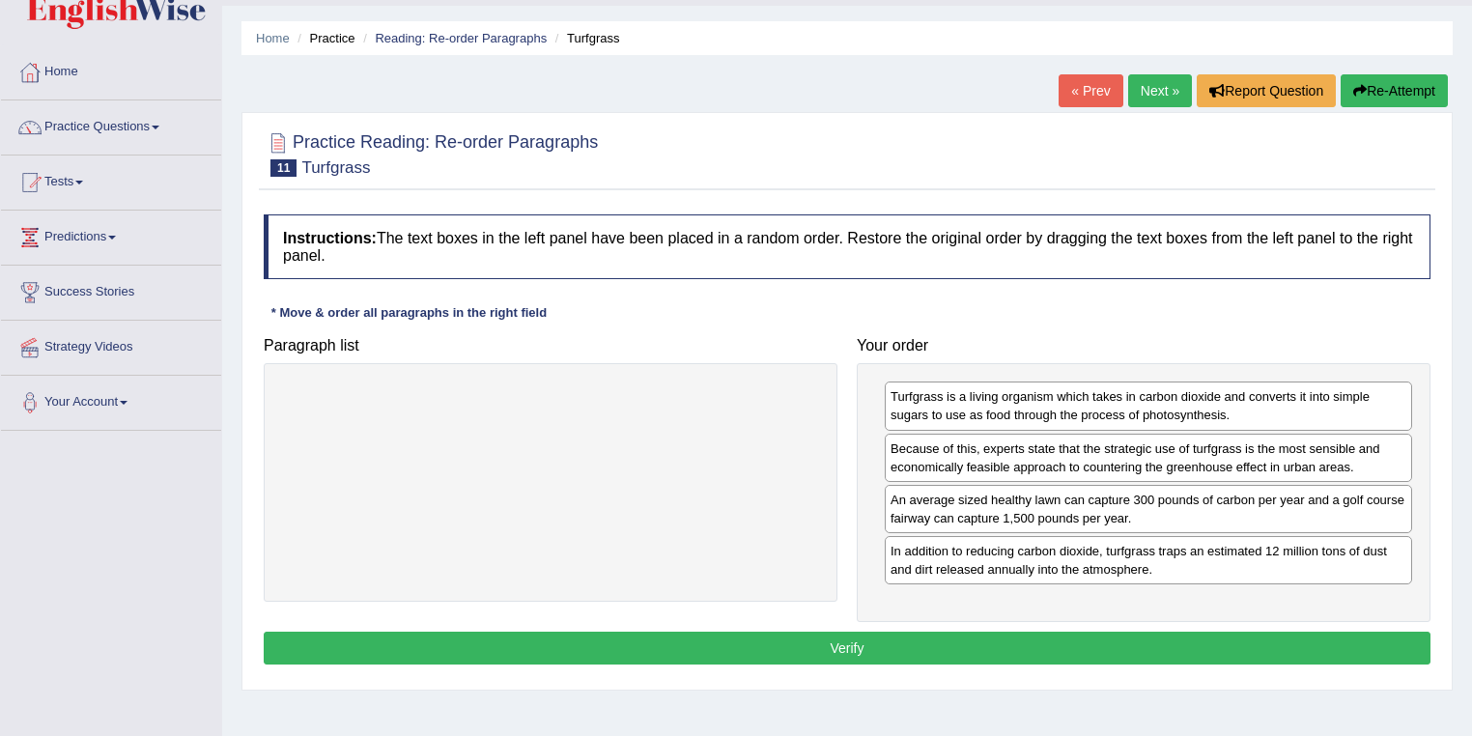
scroll to position [77, 0]
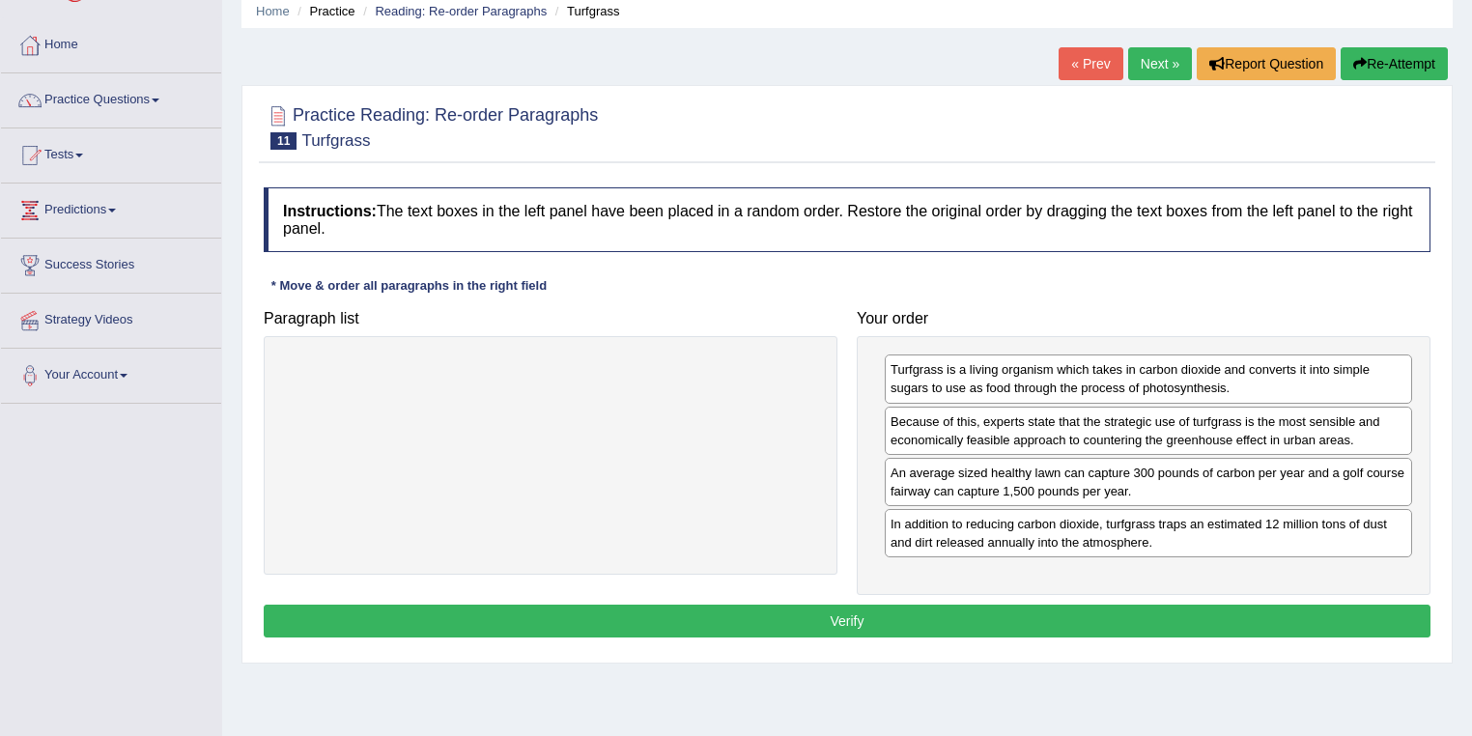
click at [1082, 614] on button "Verify" at bounding box center [847, 621] width 1167 height 33
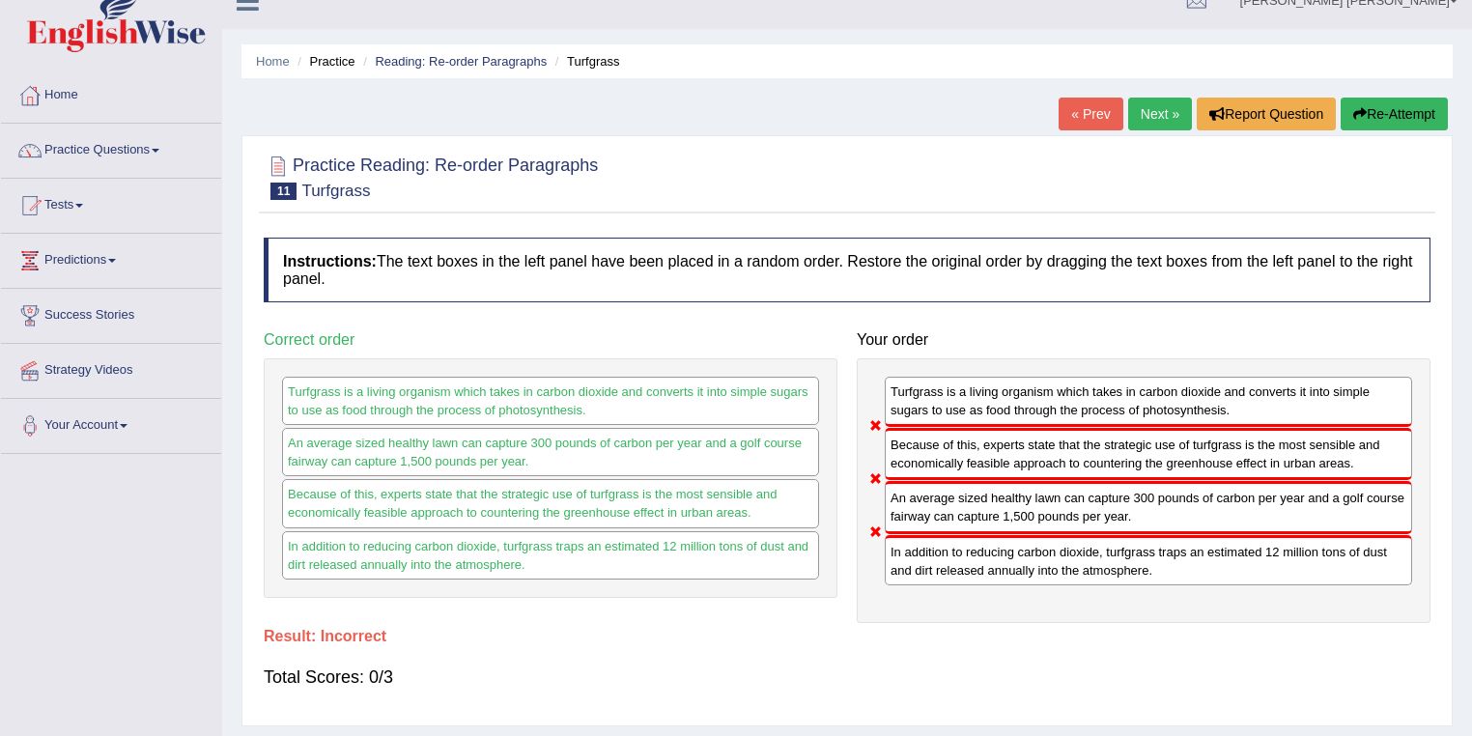
scroll to position [0, 0]
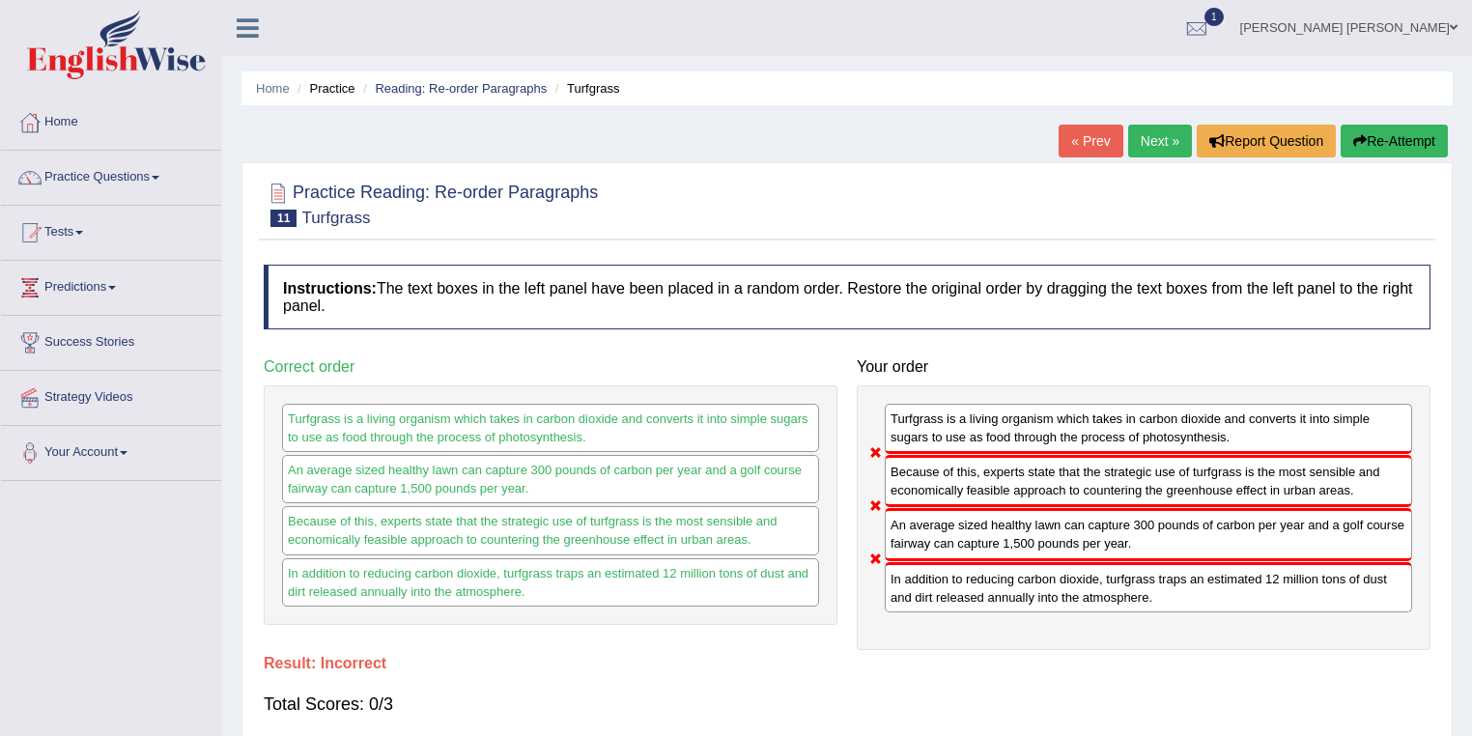
click at [1397, 127] on button "Re-Attempt" at bounding box center [1393, 141] width 107 height 33
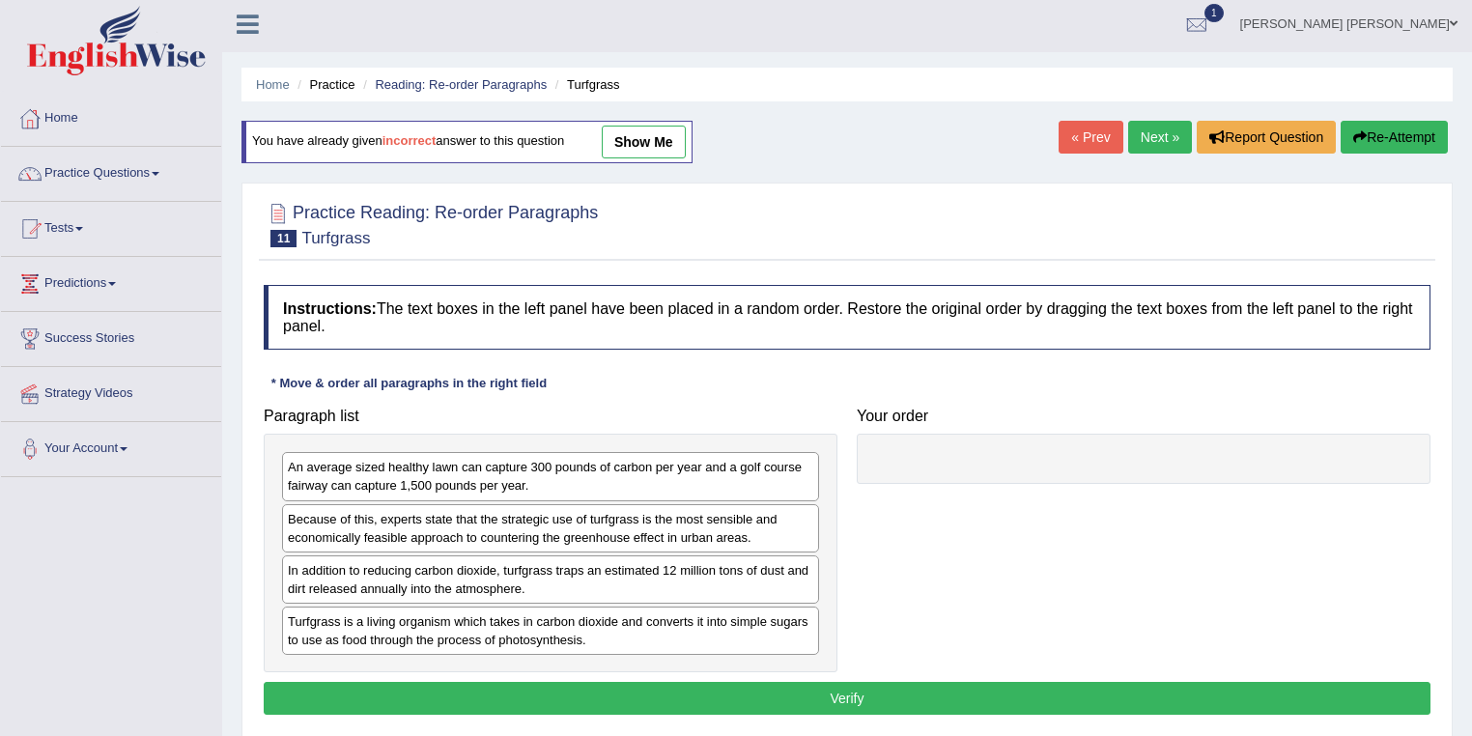
scroll to position [77, 0]
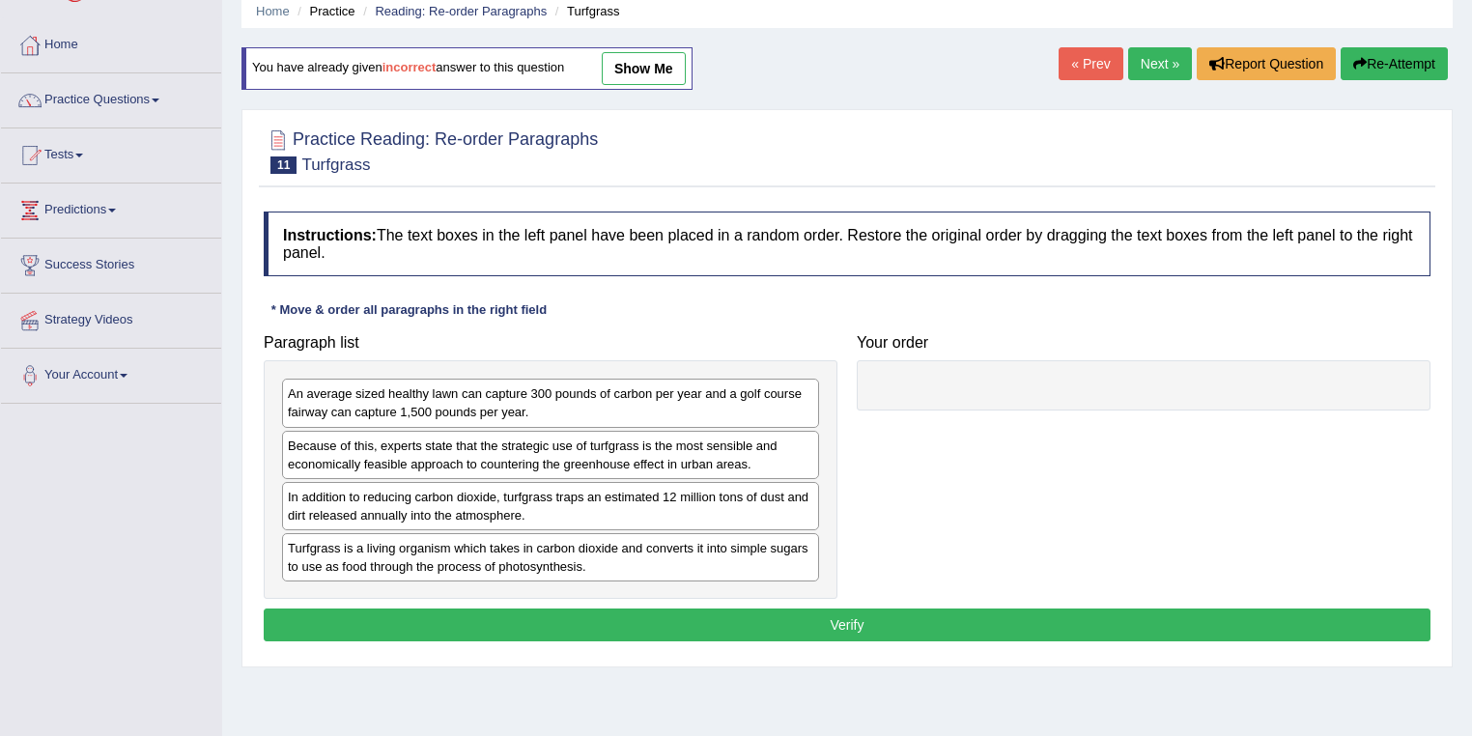
click at [399, 506] on div "In addition to reducing carbon dioxide, turfgrass traps an estimated 12 million…" at bounding box center [550, 506] width 537 height 48
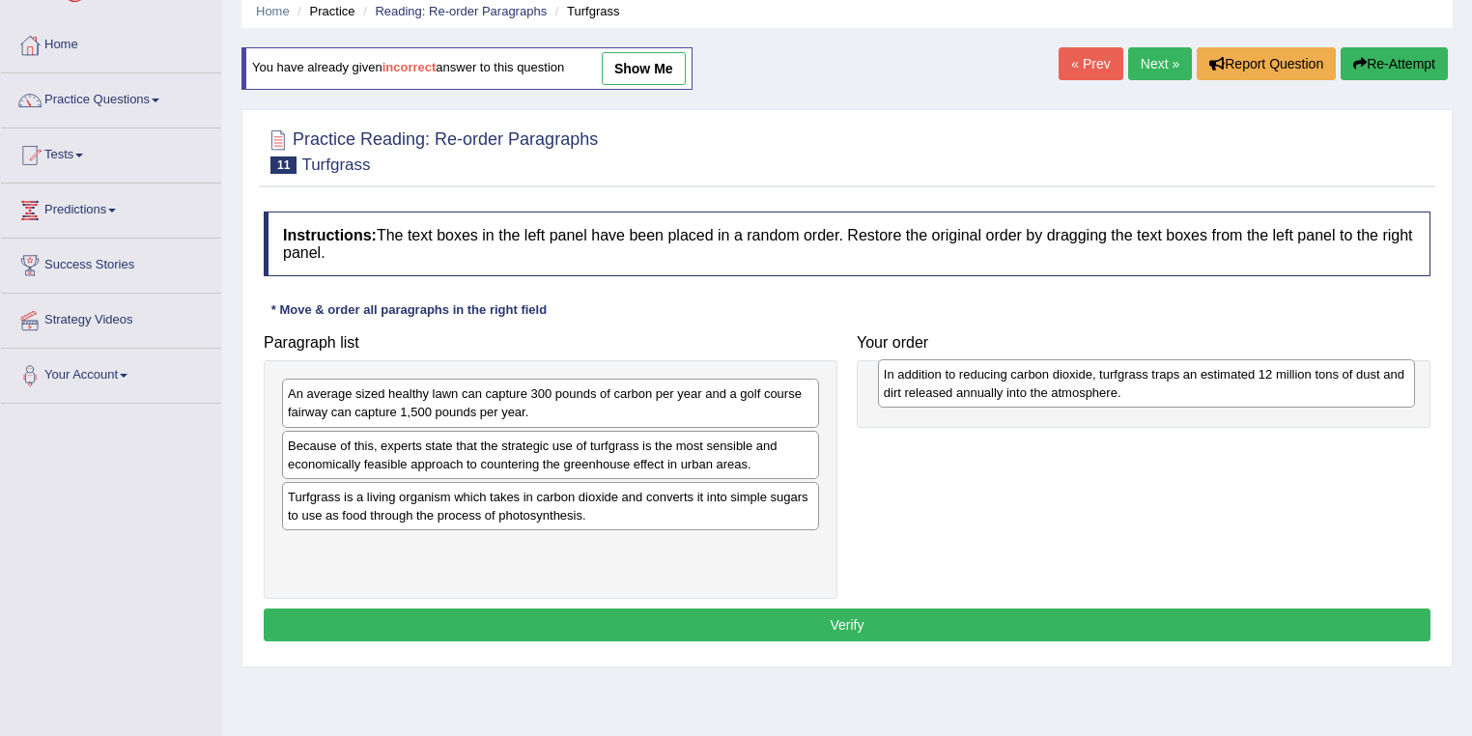
drag, startPoint x: 387, startPoint y: 506, endPoint x: 985, endPoint y: 379, distance: 611.2
click at [985, 379] on div "In addition to reducing carbon dioxide, turfgrass traps an estimated 12 million…" at bounding box center [1147, 383] width 538 height 48
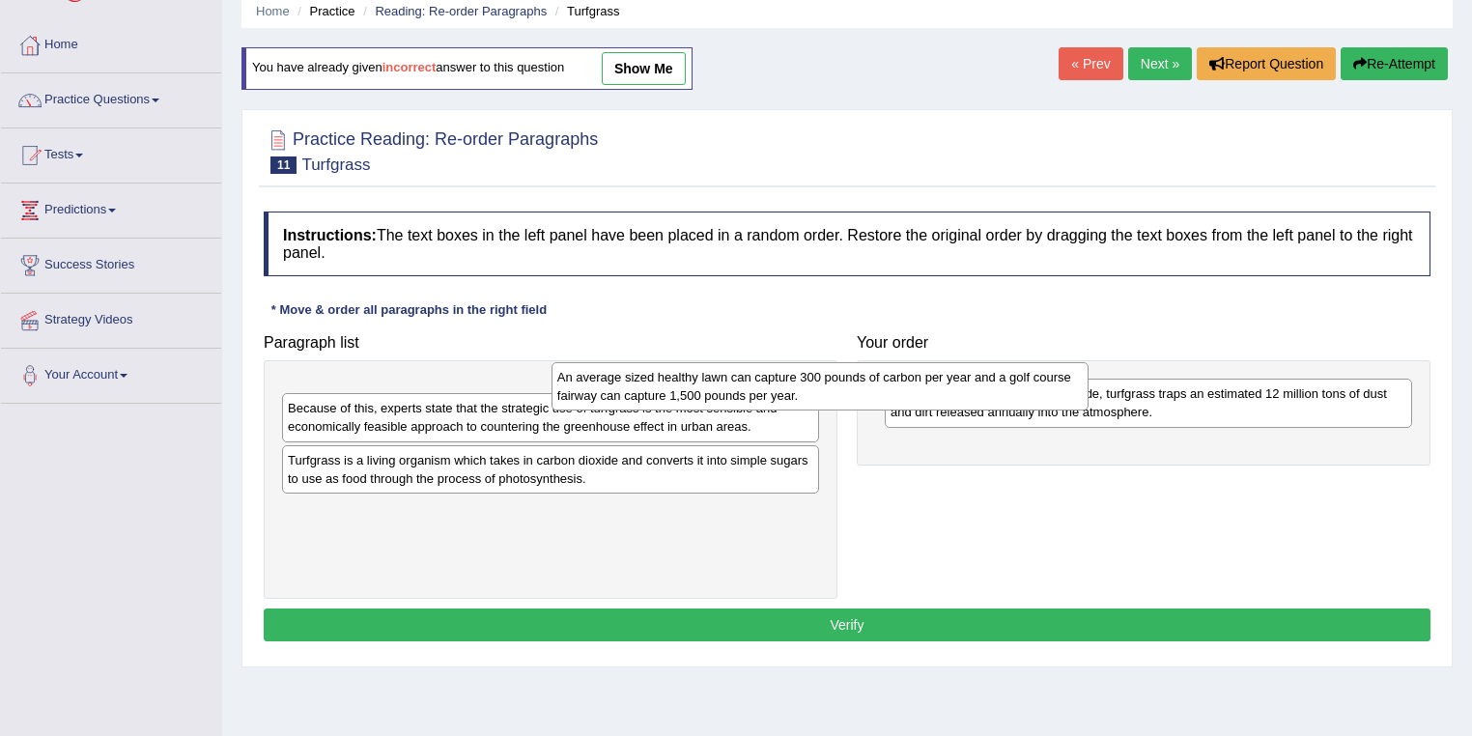
drag, startPoint x: 395, startPoint y: 404, endPoint x: 664, endPoint y: 387, distance: 269.9
click at [664, 387] on div "An average sized healthy lawn can capture 300 pounds of carbon per year and a g…" at bounding box center [820, 386] width 538 height 48
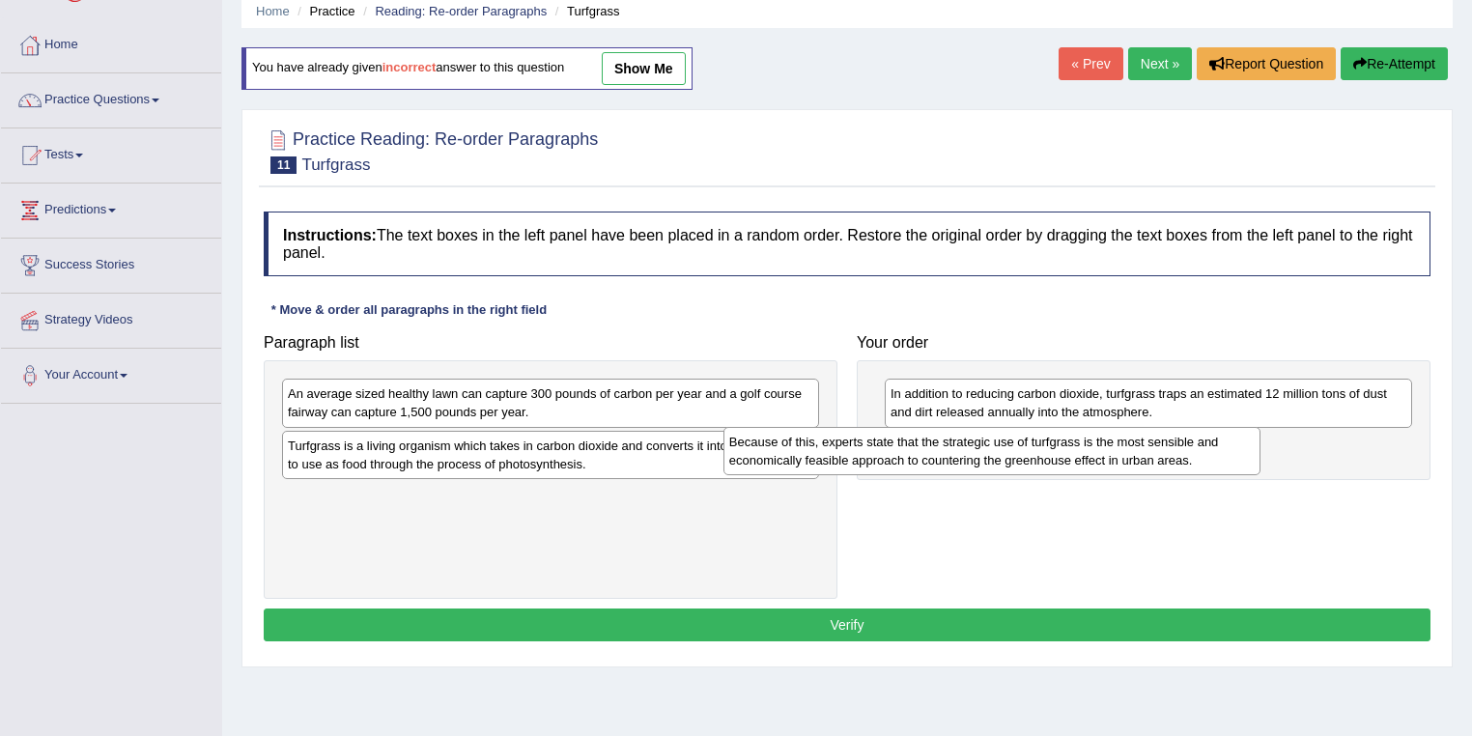
drag, startPoint x: 413, startPoint y: 470, endPoint x: 849, endPoint y: 468, distance: 435.5
click at [849, 468] on div "Because of this, experts state that the strategic use of turfgrass is the most …" at bounding box center [992, 451] width 538 height 48
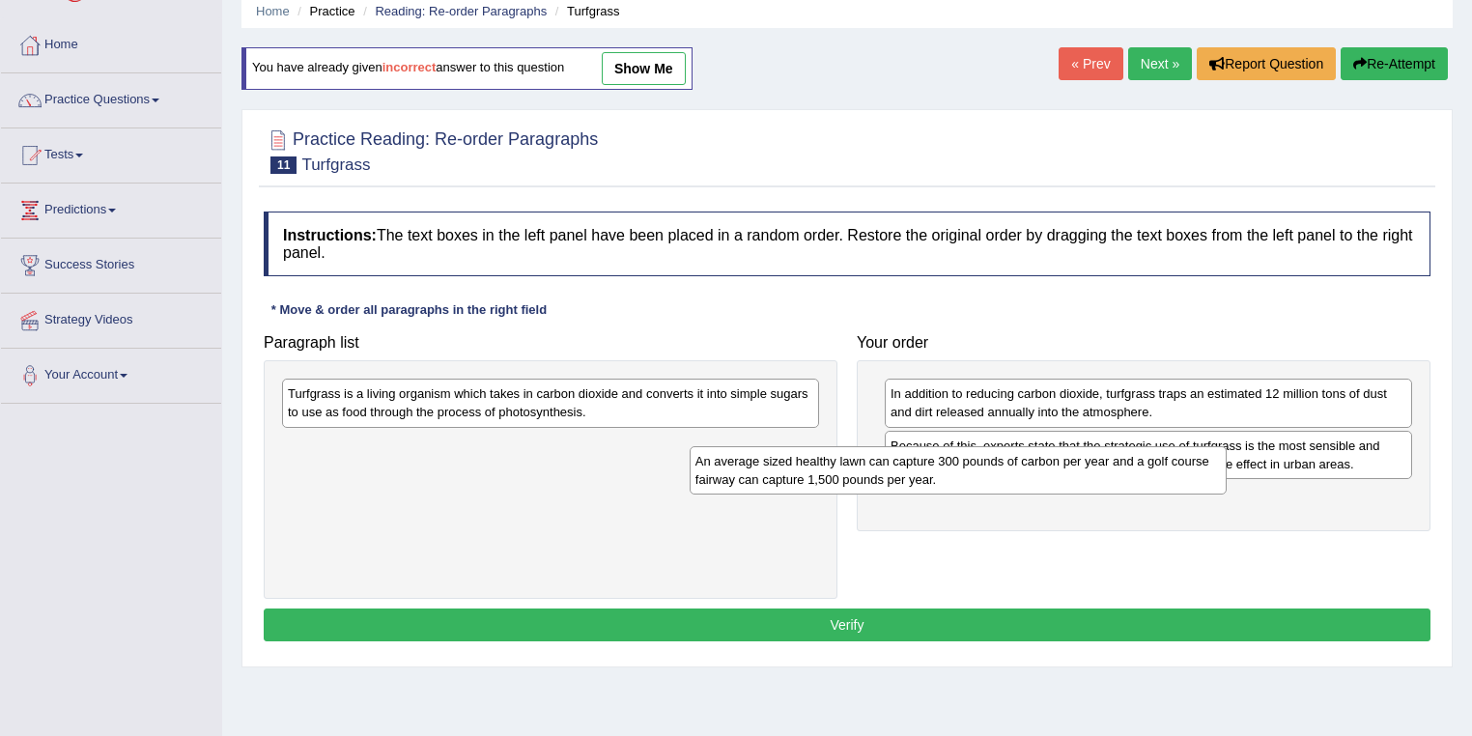
drag, startPoint x: 656, startPoint y: 408, endPoint x: 1105, endPoint y: 487, distance: 455.8
click at [1105, 487] on div "An average sized healthy lawn can capture 300 pounds of carbon per year and a g…" at bounding box center [958, 470] width 538 height 48
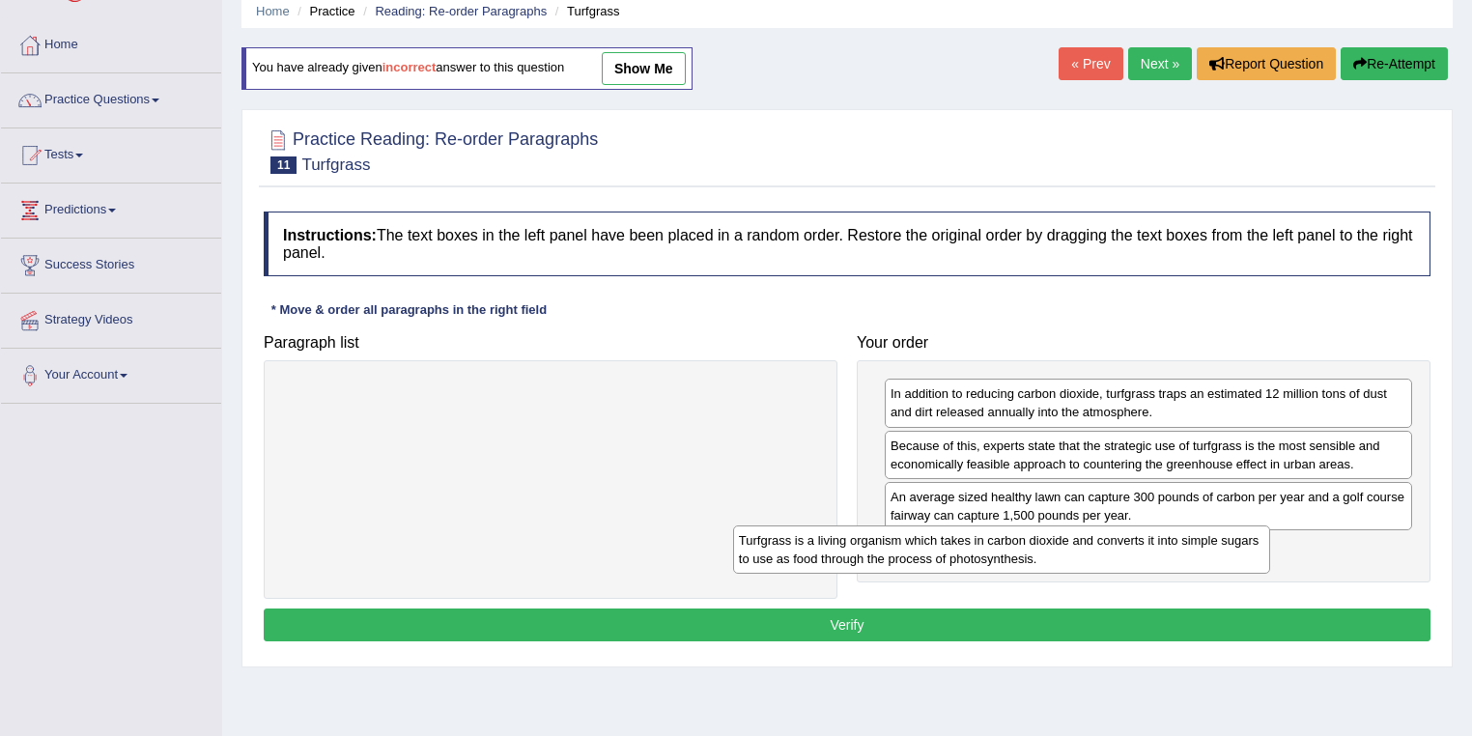
drag, startPoint x: 749, startPoint y: 399, endPoint x: 1200, endPoint y: 546, distance: 474.2
click at [1200, 546] on div "Turfgrass is a living organism which takes in carbon dioxide and converts it in…" at bounding box center [1002, 549] width 538 height 48
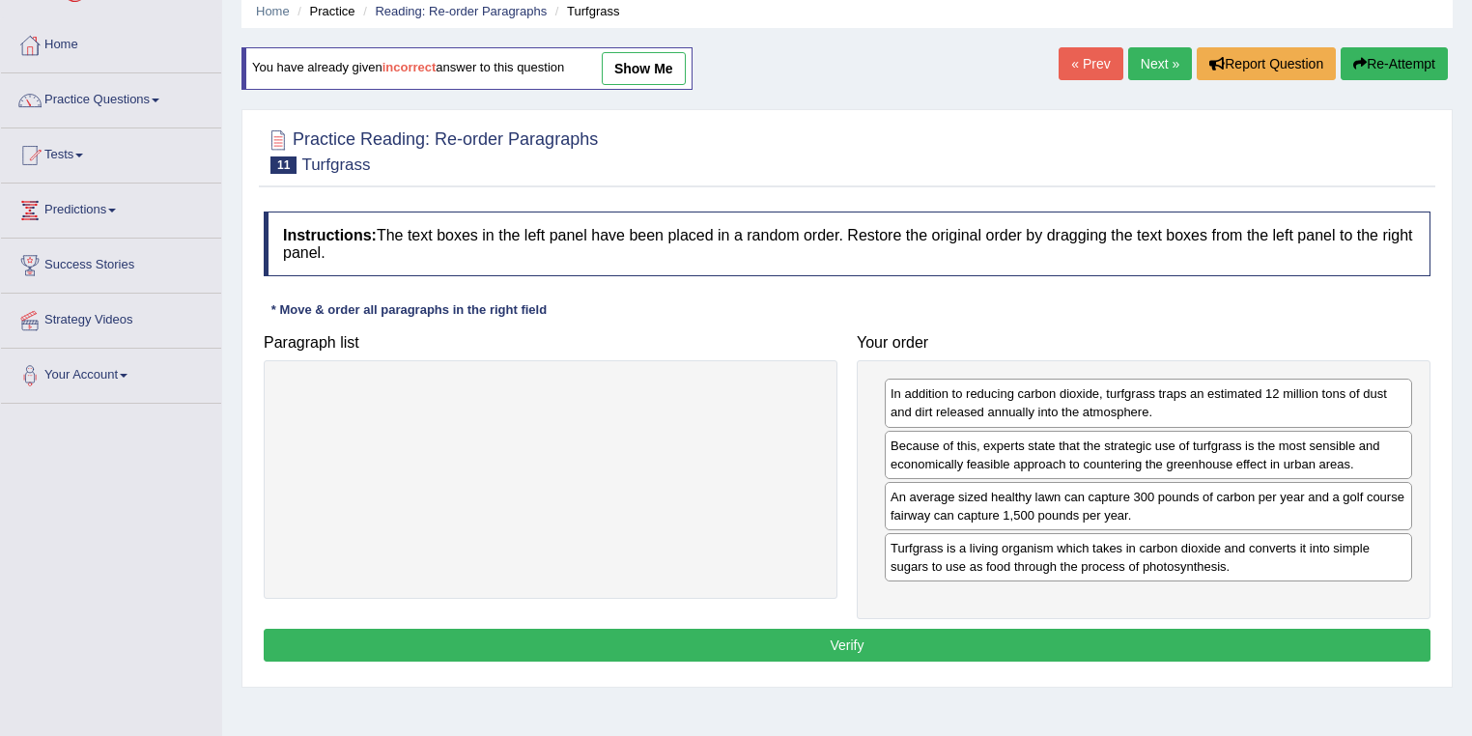
drag, startPoint x: 1116, startPoint y: 631, endPoint x: 1115, endPoint y: 642, distance: 11.6
click at [1115, 633] on button "Verify" at bounding box center [847, 645] width 1167 height 33
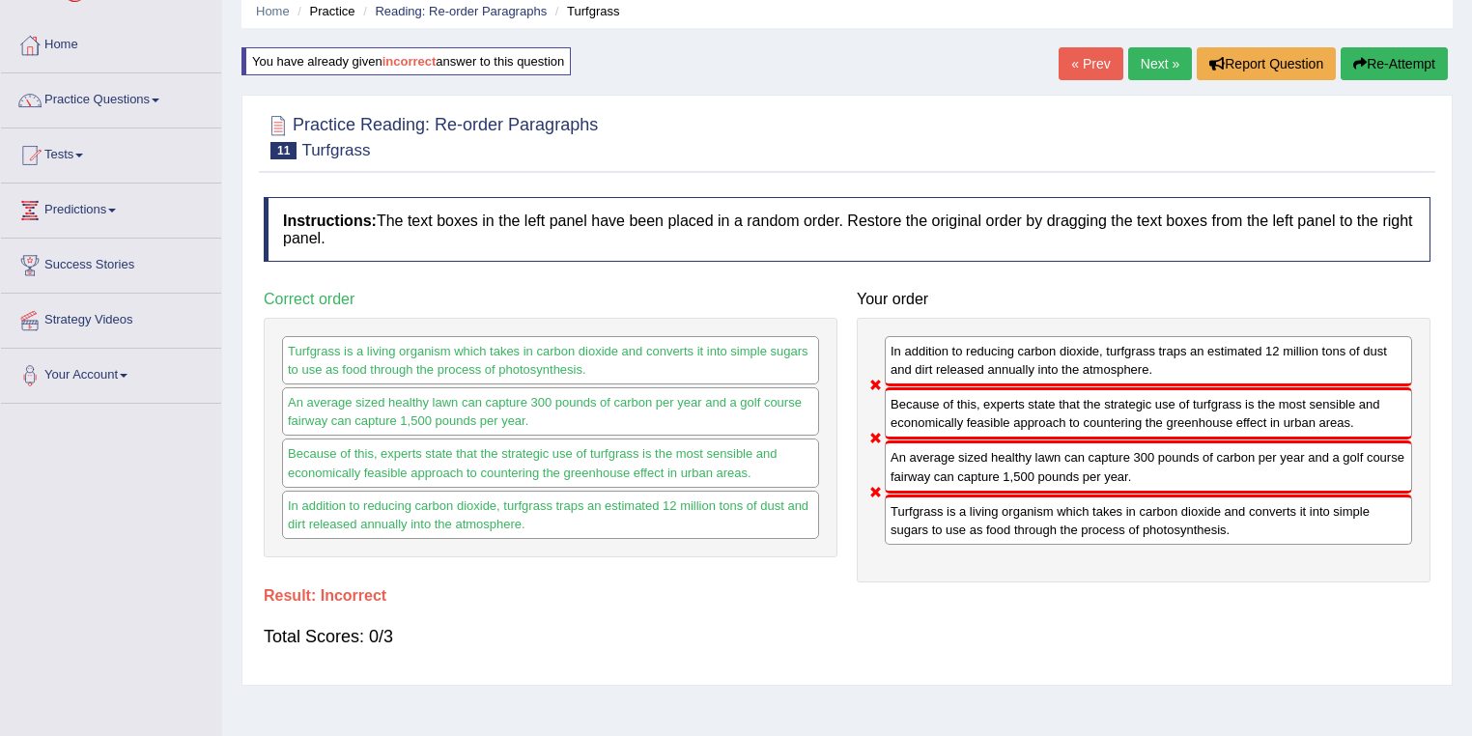
click at [1410, 64] on button "Re-Attempt" at bounding box center [1393, 63] width 107 height 33
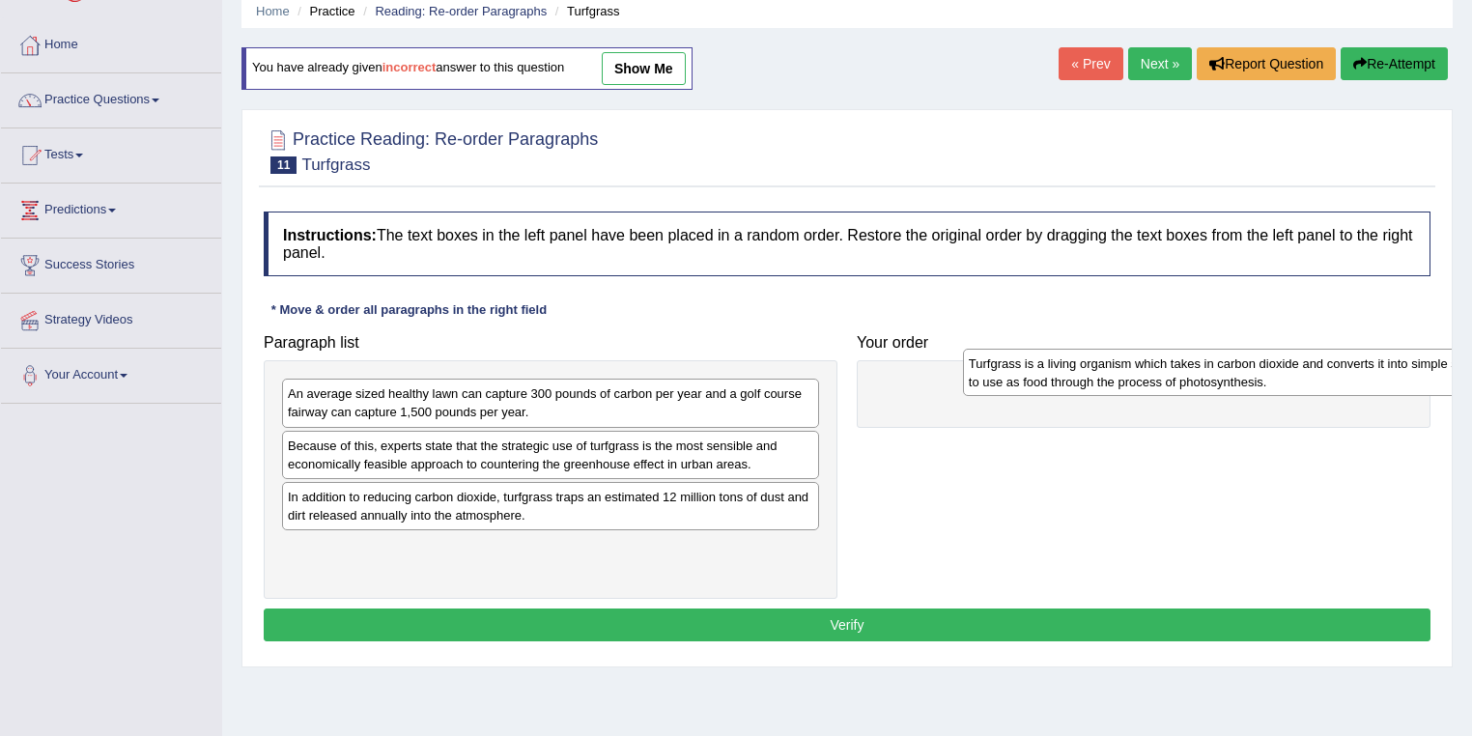
drag, startPoint x: 321, startPoint y: 553, endPoint x: 1001, endPoint y: 370, distance: 705.1
click at [1001, 370] on div "Turfgrass is a living organism which takes in carbon dioxide and converts it in…" at bounding box center [1232, 373] width 538 height 48
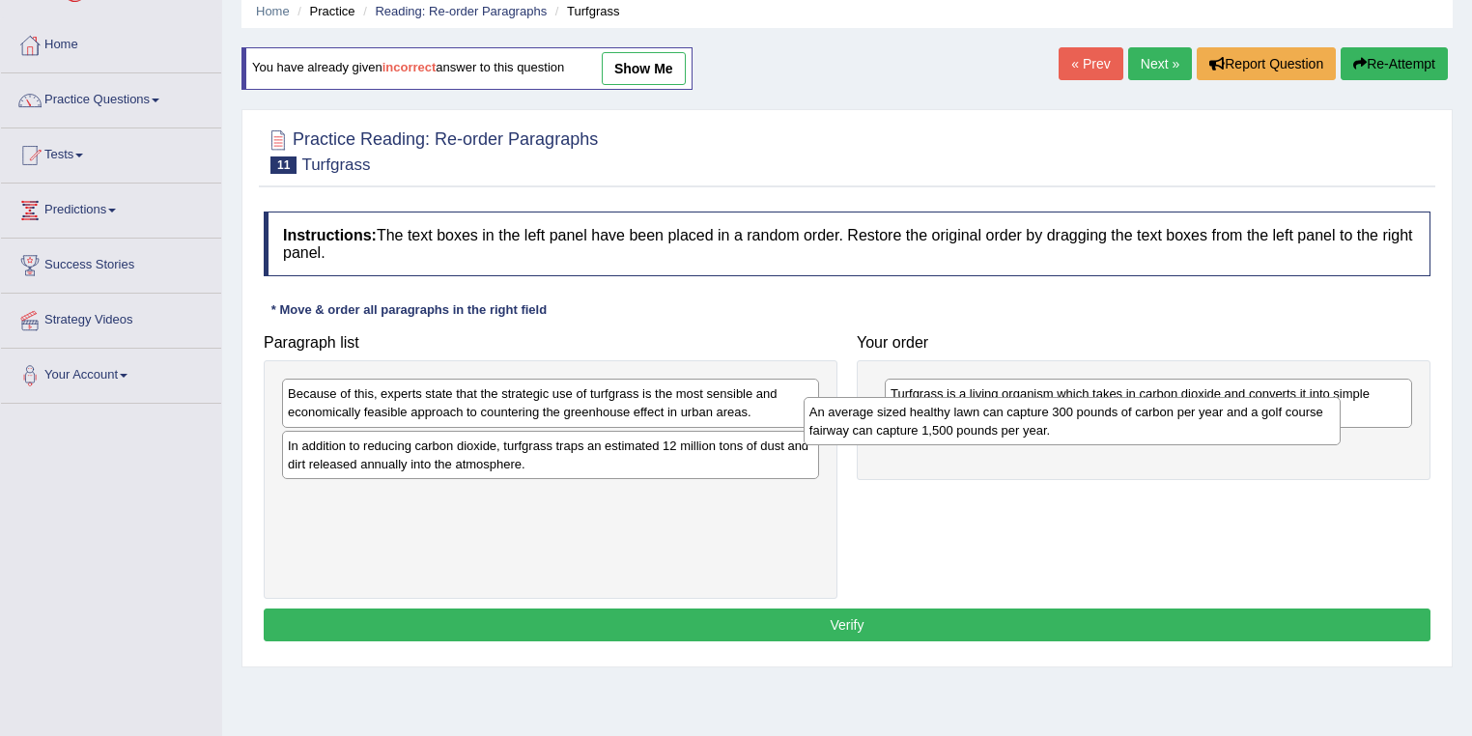
drag, startPoint x: 458, startPoint y: 401, endPoint x: 984, endPoint y: 448, distance: 528.4
click at [984, 445] on div "An average sized healthy lawn can capture 300 pounds of carbon per year and a g…" at bounding box center [1072, 421] width 538 height 48
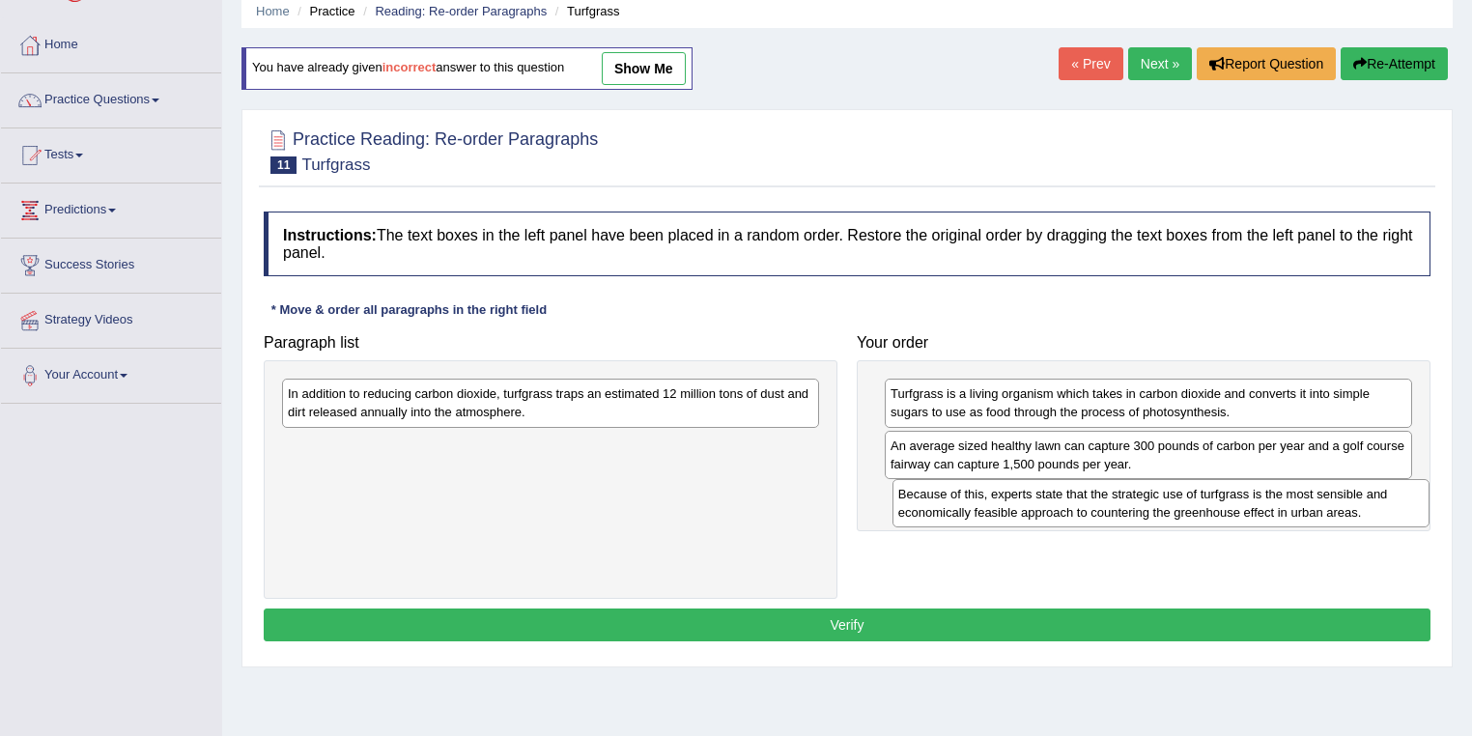
drag, startPoint x: 391, startPoint y: 417, endPoint x: 718, endPoint y: 466, distance: 331.0
click at [1014, 518] on div "Because of this, experts state that the strategic use of turfgrass is the most …" at bounding box center [1161, 503] width 538 height 48
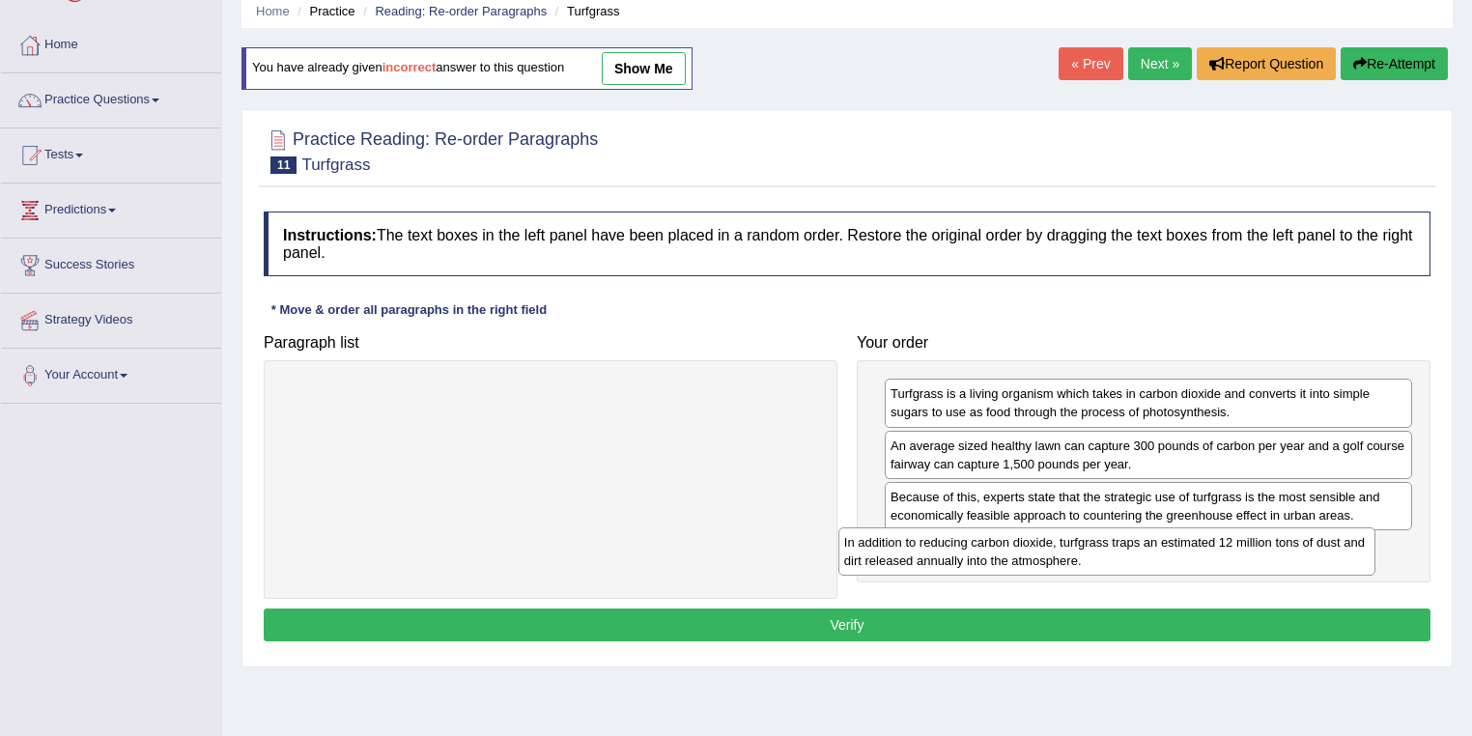
drag, startPoint x: 614, startPoint y: 402, endPoint x: 1194, endPoint y: 551, distance: 598.4
click at [1194, 551] on div "In addition to reducing carbon dioxide, turfgrass traps an estimated 12 million…" at bounding box center [1107, 551] width 538 height 48
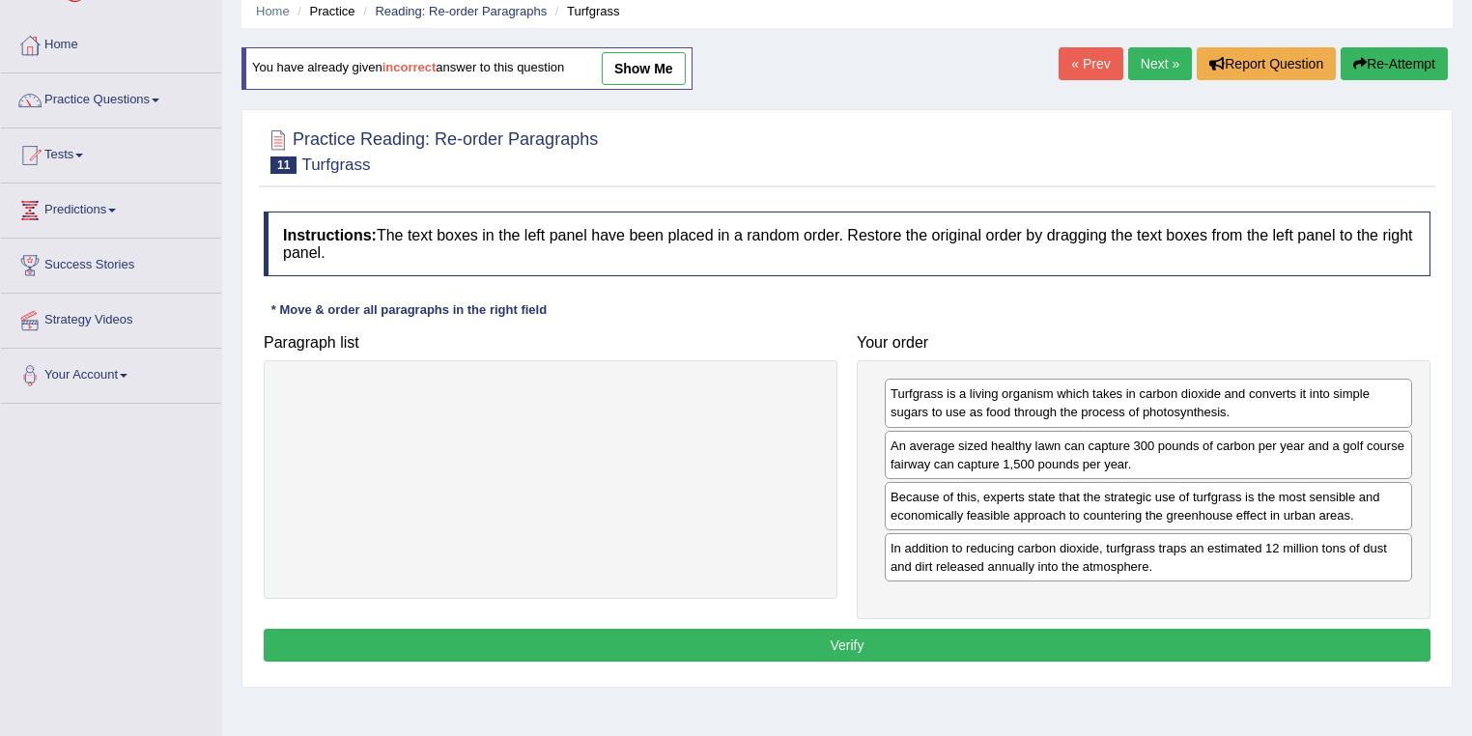
click at [1096, 642] on button "Verify" at bounding box center [847, 645] width 1167 height 33
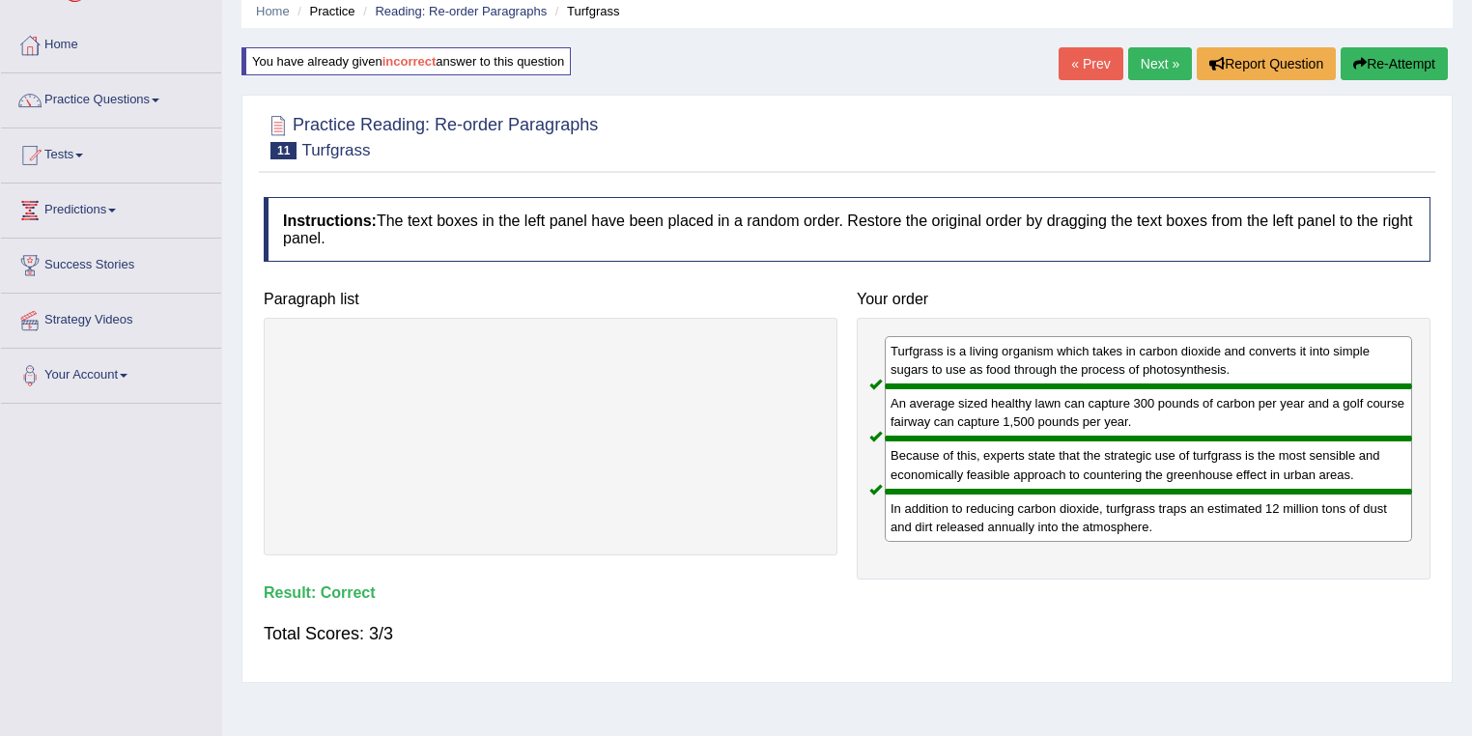
click at [1159, 67] on link "Next »" at bounding box center [1160, 63] width 64 height 33
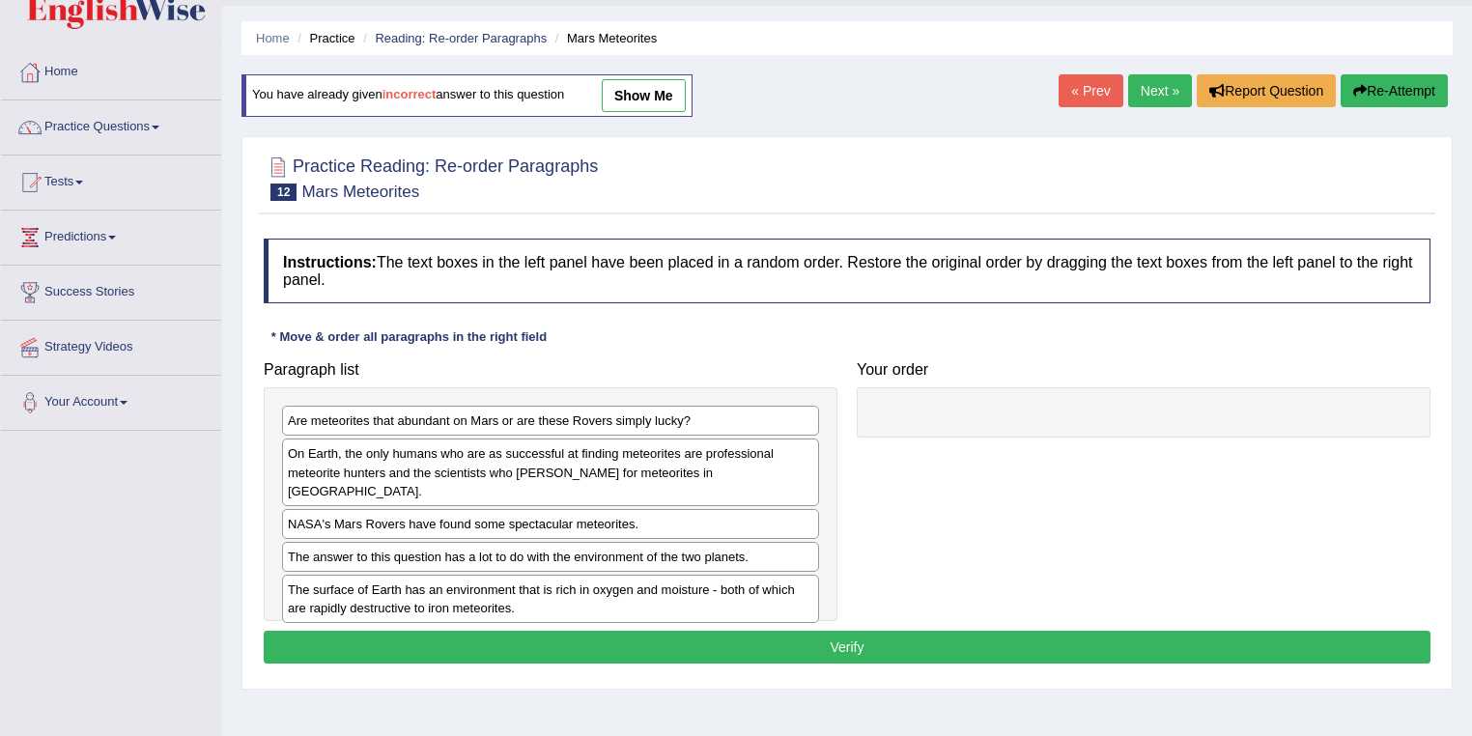
scroll to position [77, 0]
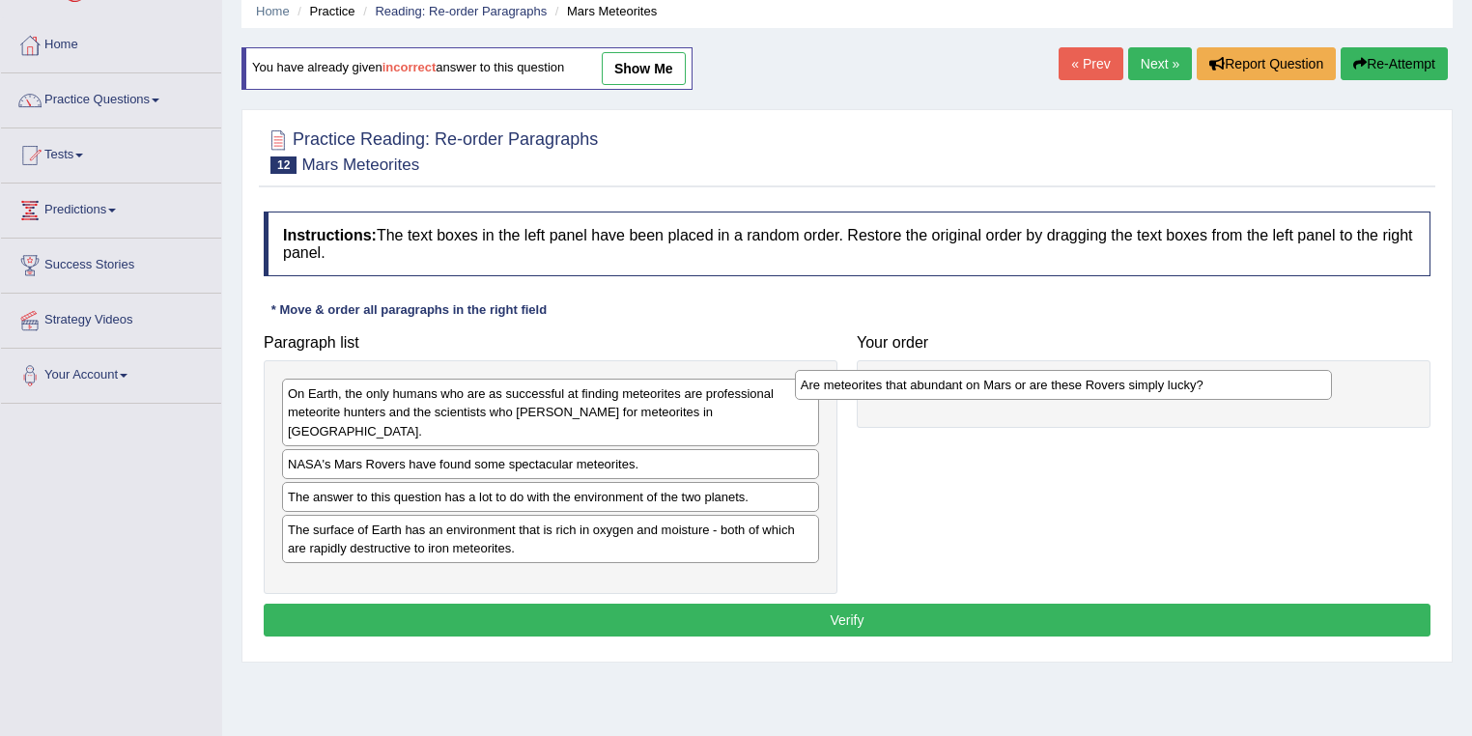
drag, startPoint x: 420, startPoint y: 392, endPoint x: 923, endPoint y: 384, distance: 503.2
click at [923, 384] on div "Are meteorites that abundant on Mars or are these Rovers simply lucky?" at bounding box center [1064, 385] width 538 height 30
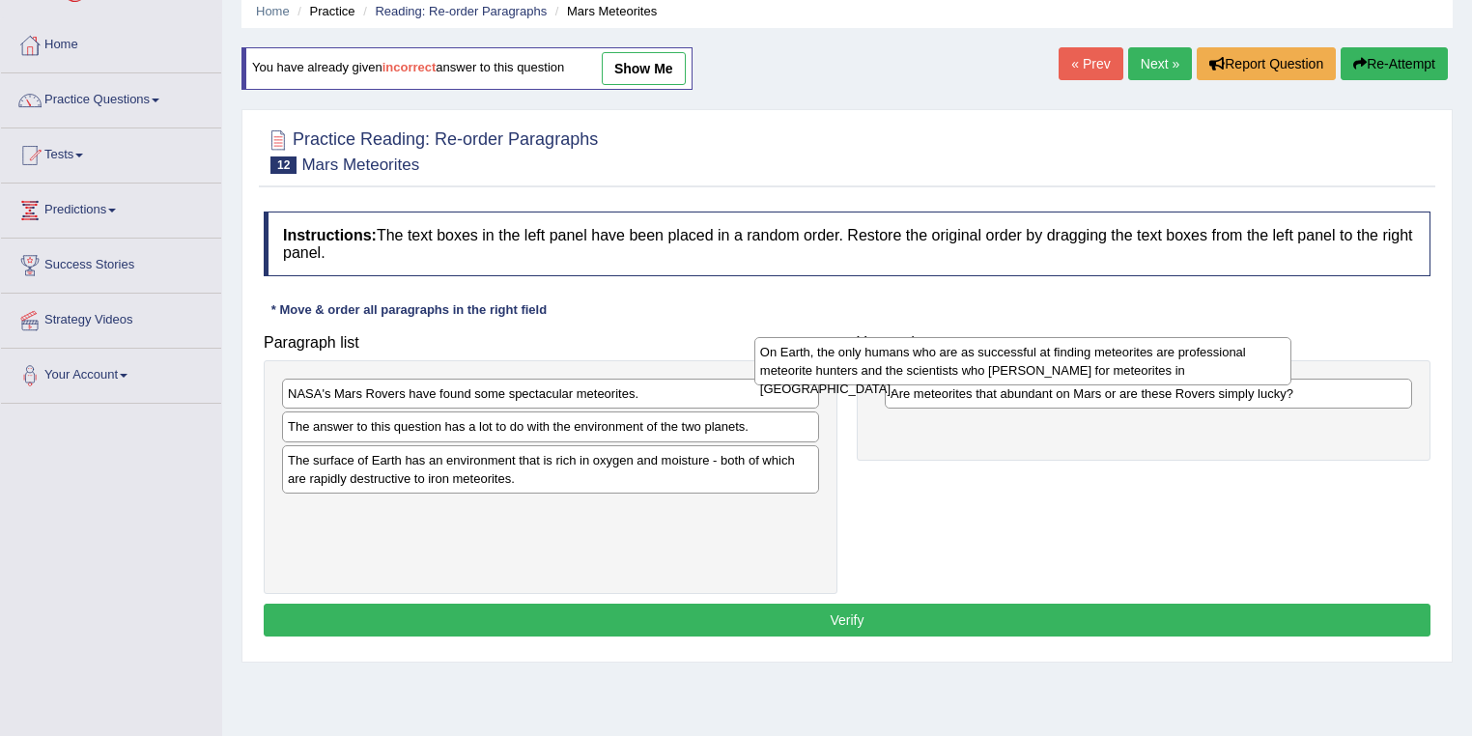
drag, startPoint x: 459, startPoint y: 395, endPoint x: 931, endPoint y: 353, distance: 474.0
click at [931, 353] on div "On Earth, the only humans who are as successful at finding meteorites are profe…" at bounding box center [1023, 361] width 538 height 48
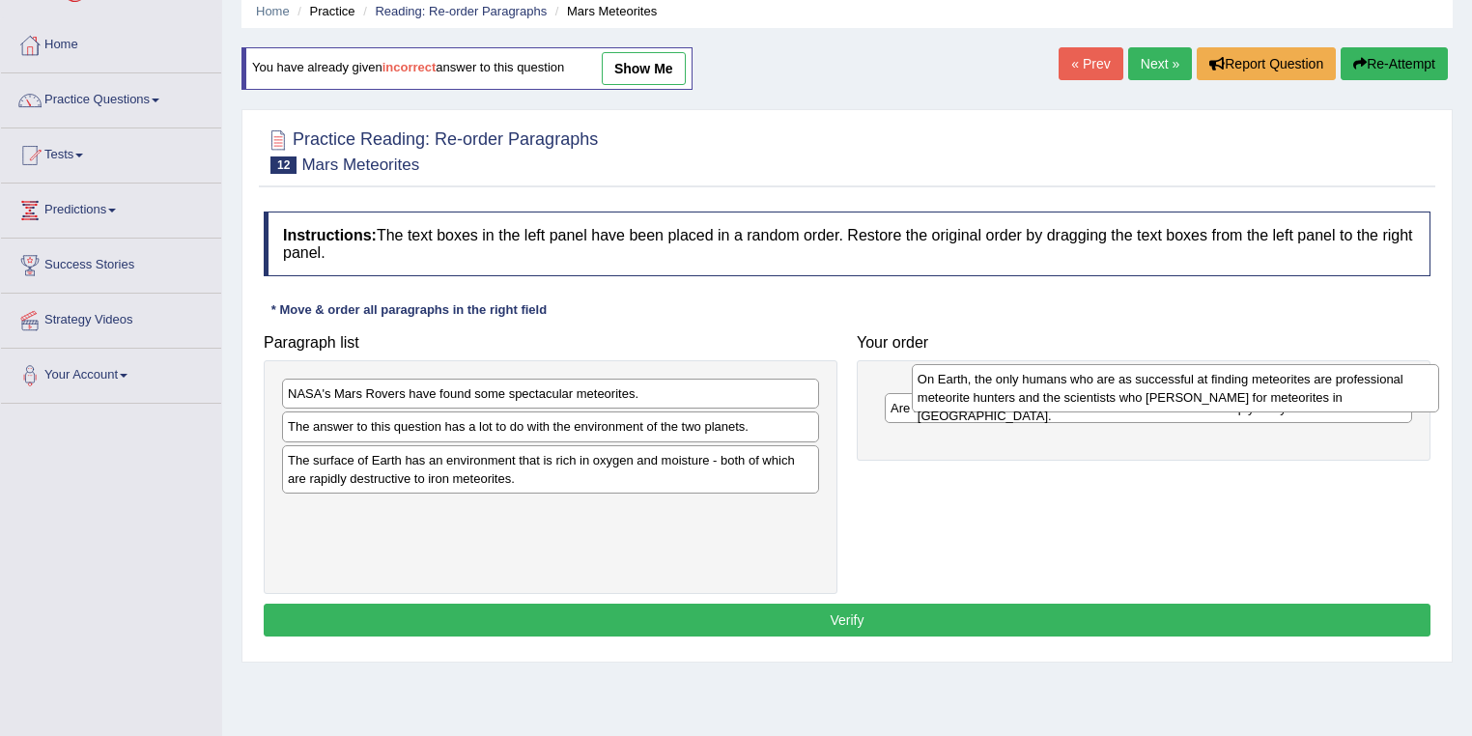
drag, startPoint x: 950, startPoint y: 427, endPoint x: 978, endPoint y: 378, distance: 56.7
click at [978, 378] on div "On Earth, the only humans who are as successful at finding meteorites are profe…" at bounding box center [1176, 388] width 528 height 48
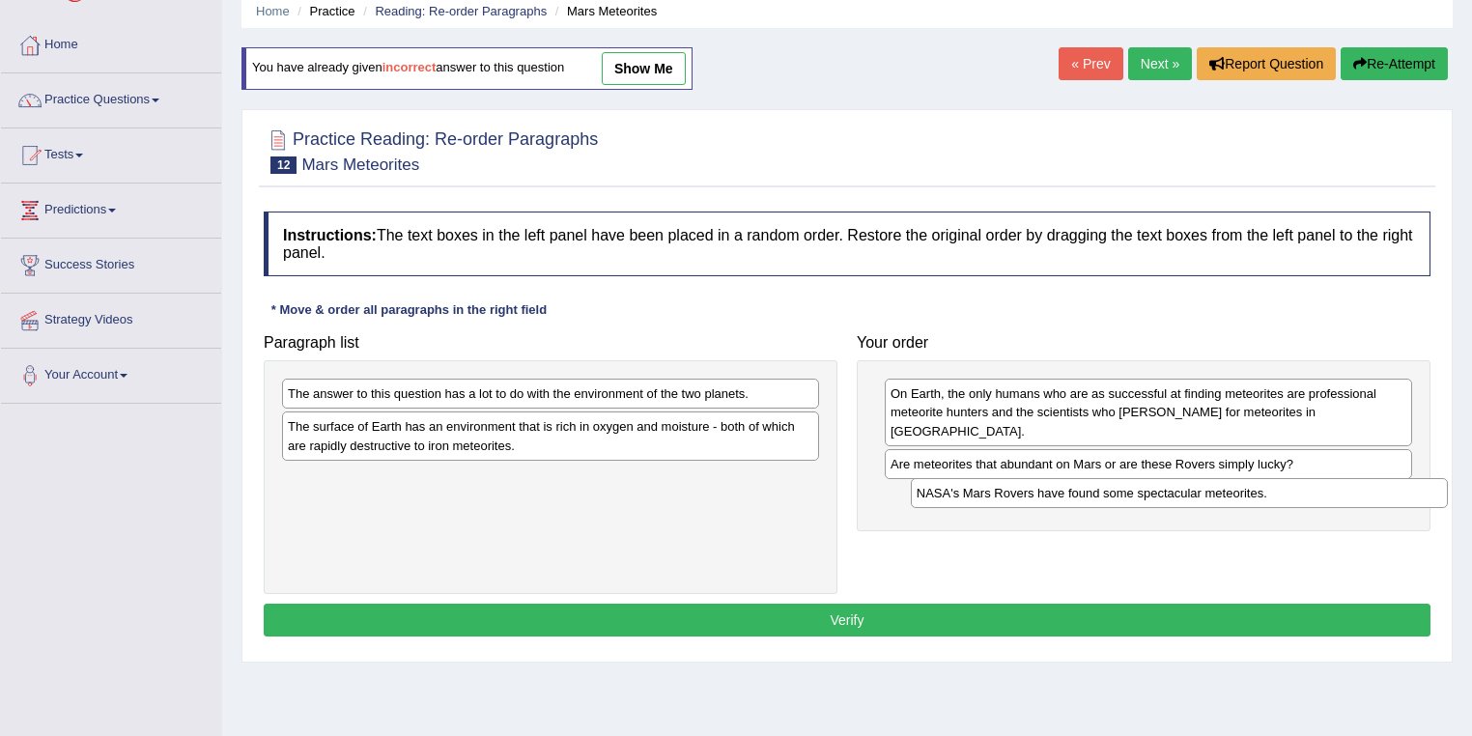
drag, startPoint x: 406, startPoint y: 395, endPoint x: 1035, endPoint y: 494, distance: 637.4
click at [1035, 494] on div "NASA's Mars Rovers have found some spectacular meteorites." at bounding box center [1180, 493] width 538 height 30
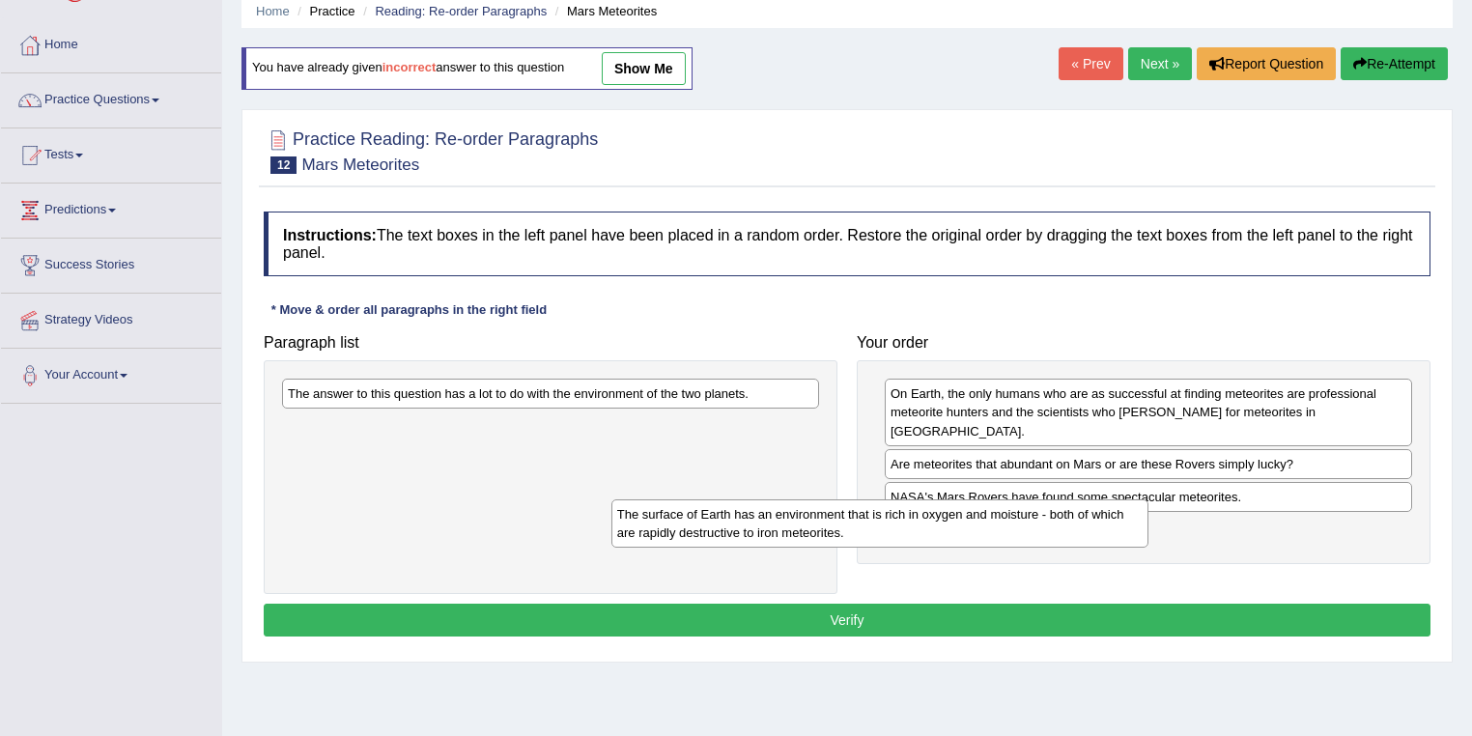
drag, startPoint x: 702, startPoint y: 426, endPoint x: 1085, endPoint y: 525, distance: 396.1
click at [1085, 525] on div "The surface of Earth has an environment that is rich in oxygen and moisture - b…" at bounding box center [880, 523] width 538 height 48
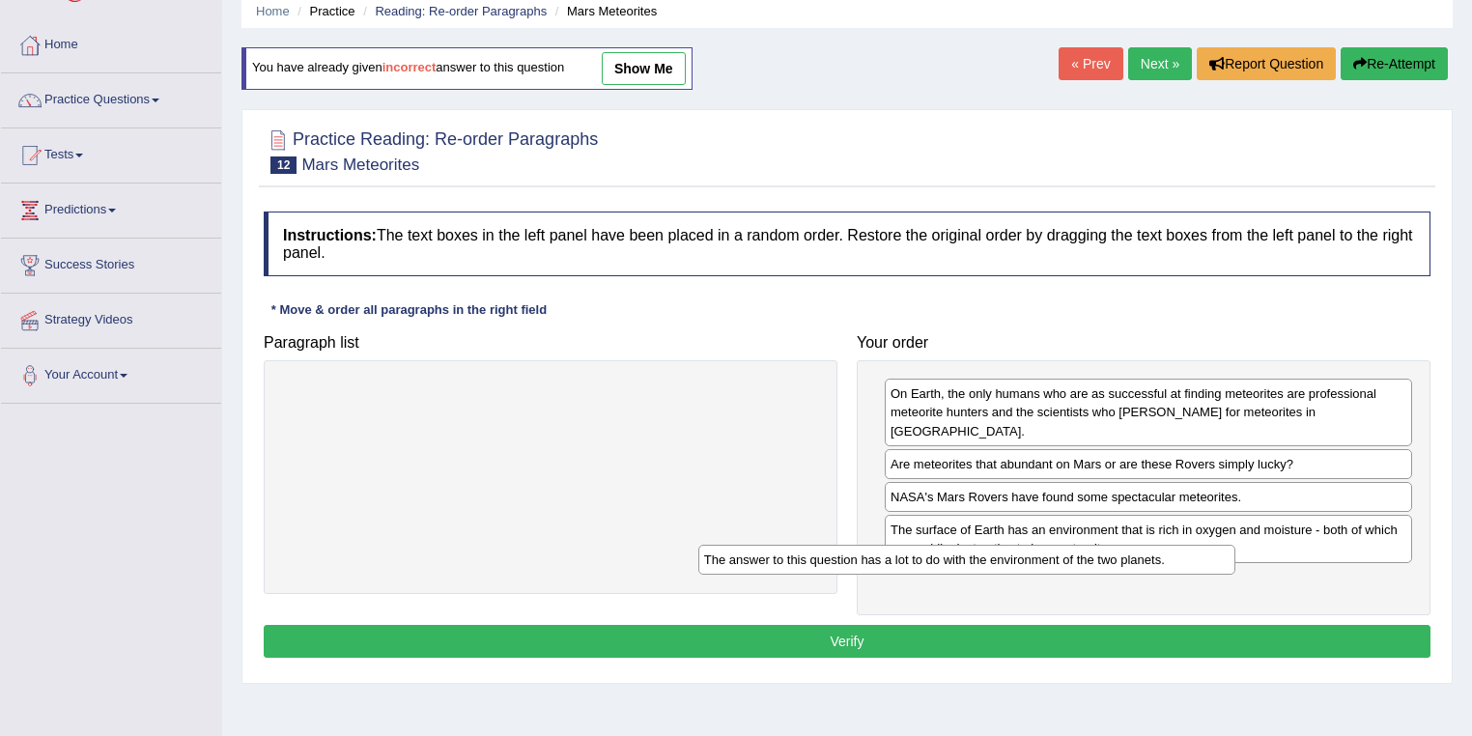
drag, startPoint x: 773, startPoint y: 394, endPoint x: 1190, endPoint y: 560, distance: 448.1
click at [1190, 560] on div "The answer to this question has a lot to do with the environment of the two pla…" at bounding box center [967, 560] width 538 height 30
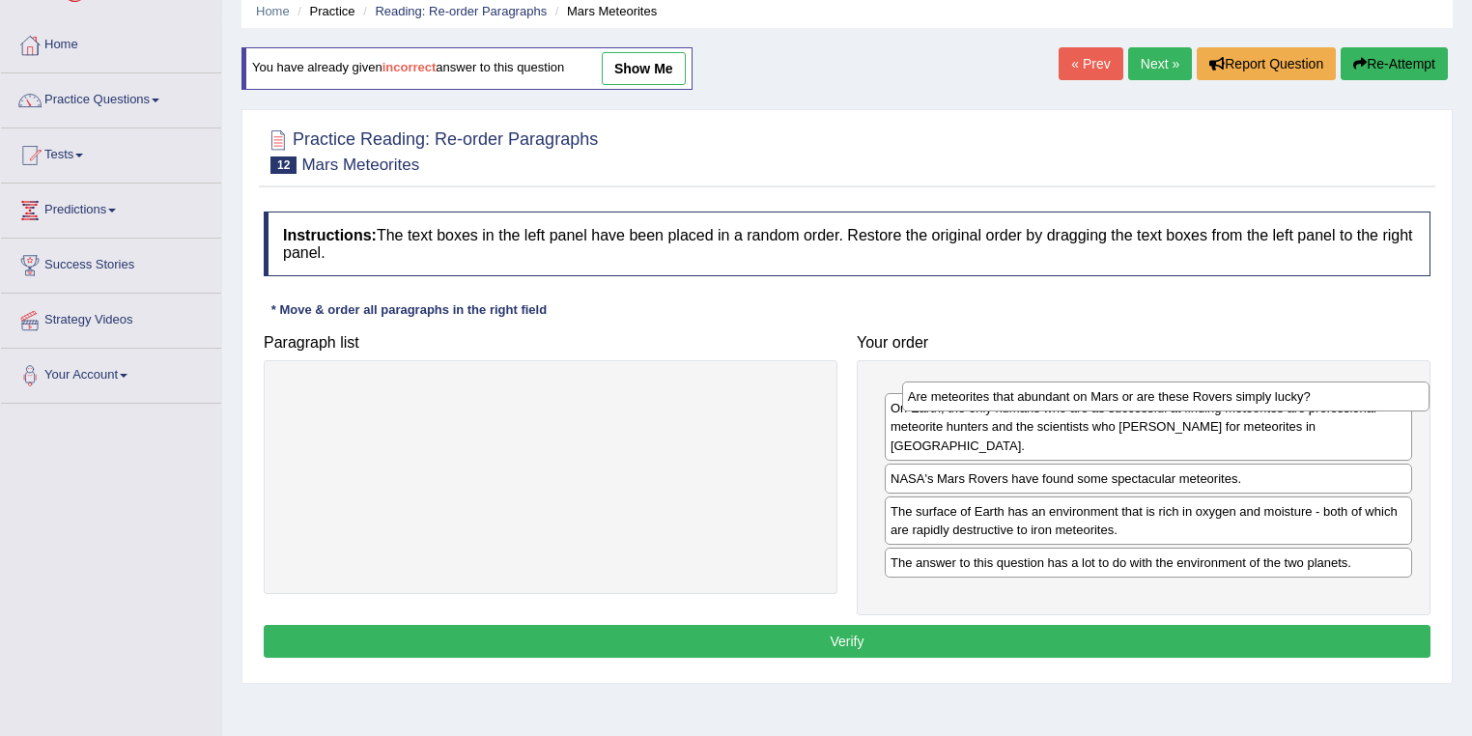
drag, startPoint x: 943, startPoint y: 448, endPoint x: 962, endPoint y: 398, distance: 53.5
click at [962, 398] on div "Are meteorites that abundant on Mars or are these Rovers simply lucky?" at bounding box center [1166, 396] width 528 height 30
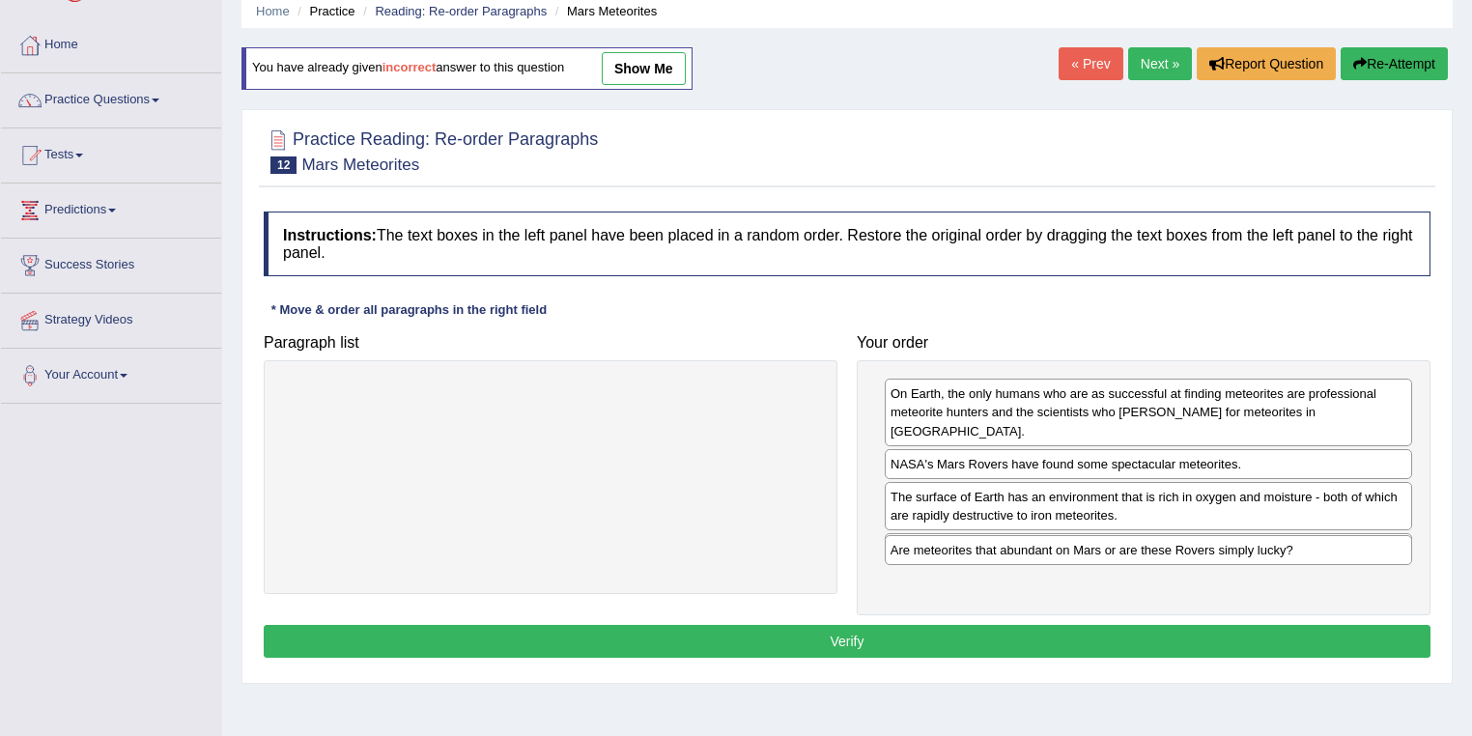
drag, startPoint x: 1174, startPoint y: 390, endPoint x: 1173, endPoint y: 547, distance: 156.4
click at [1173, 547] on div "Are meteorites that abundant on Mars or are these Rovers simply lucky?" at bounding box center [1149, 550] width 528 height 30
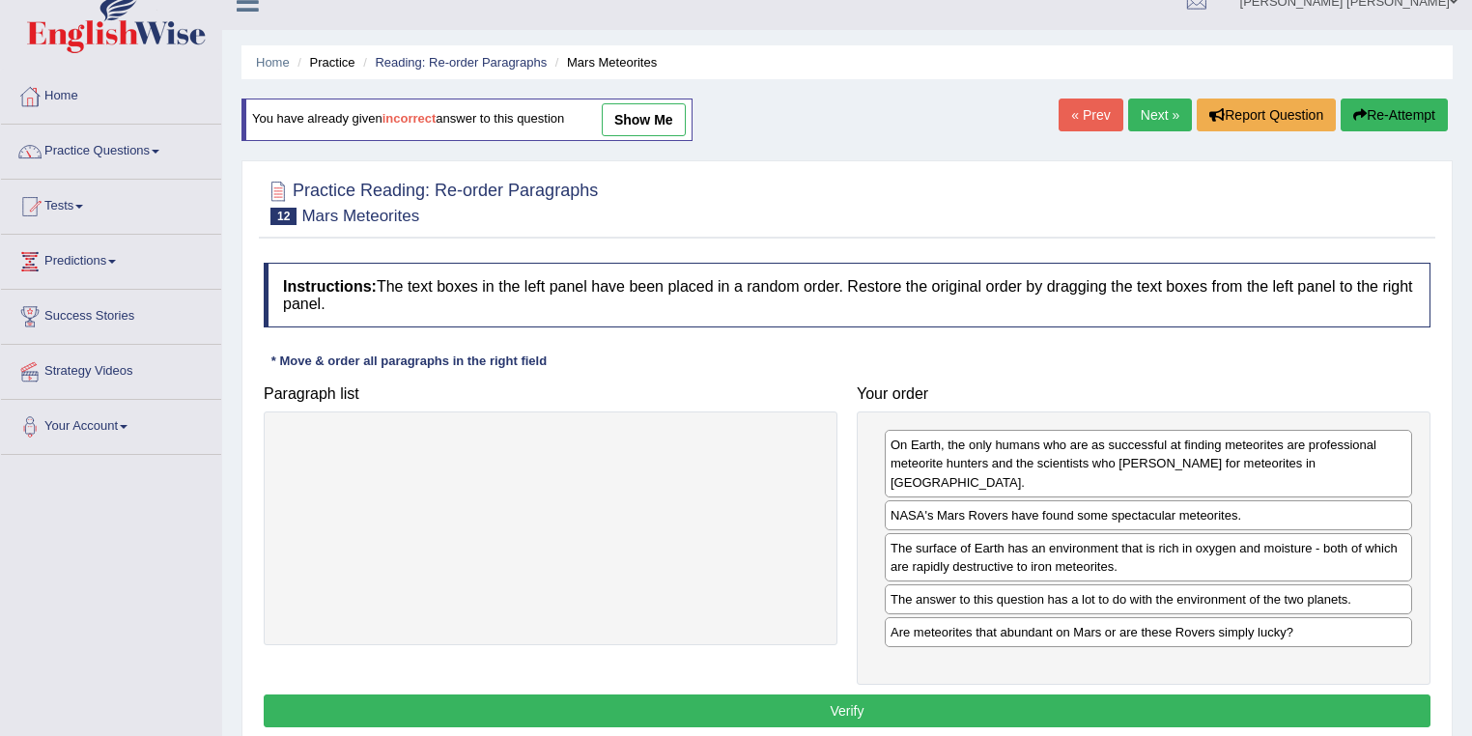
scroll to position [0, 0]
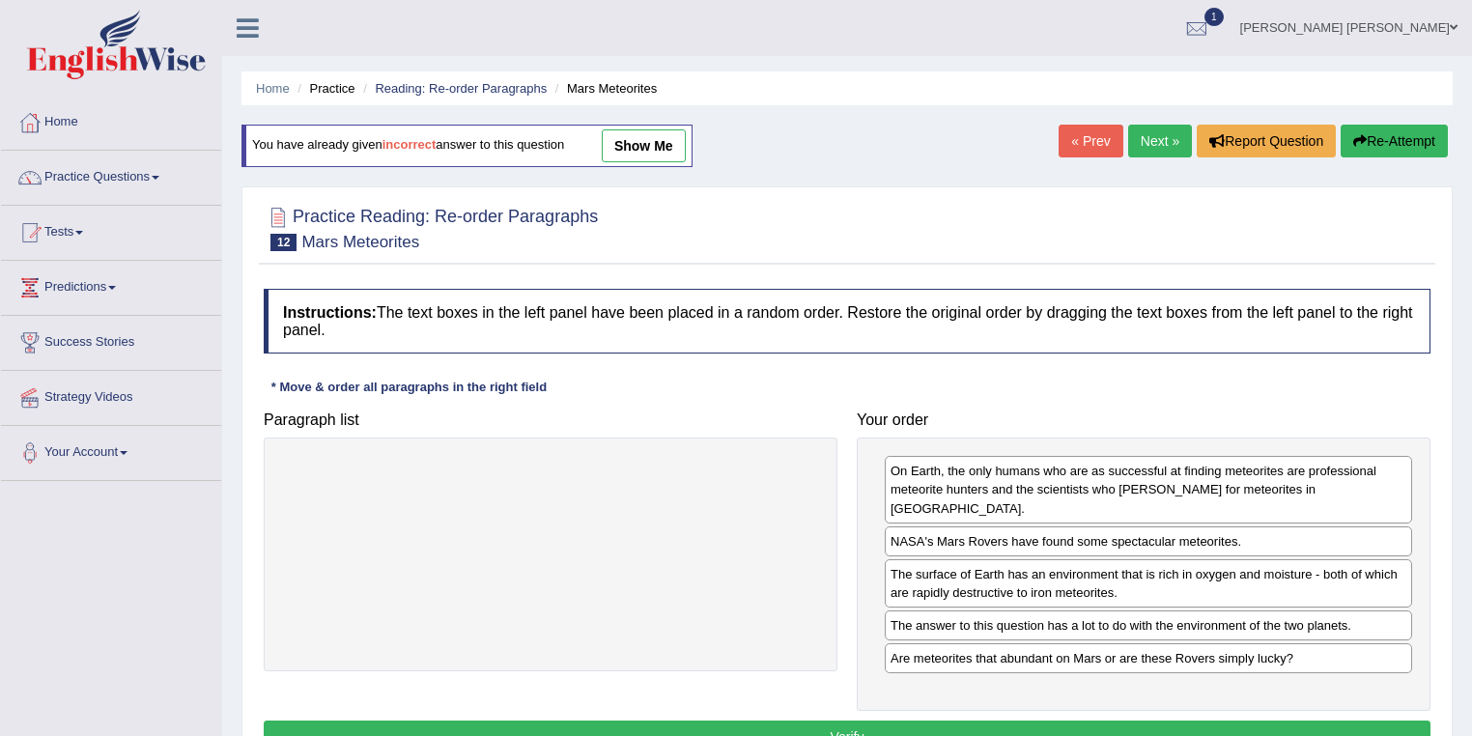
click at [483, 548] on div at bounding box center [551, 554] width 574 height 234
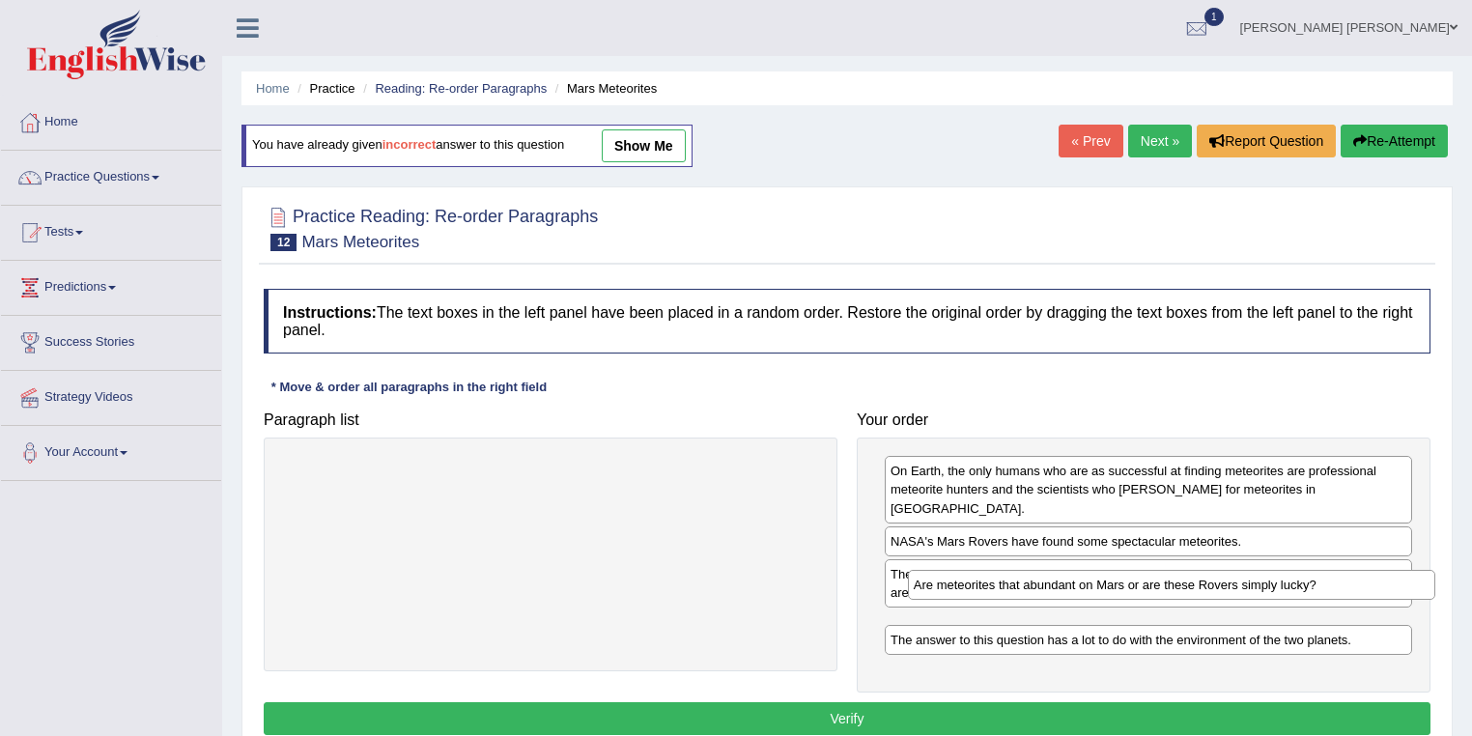
drag, startPoint x: 1111, startPoint y: 640, endPoint x: 1135, endPoint y: 587, distance: 57.9
click at [1135, 587] on div "Are meteorites that abundant on Mars or are these Rovers simply lucky?" at bounding box center [1172, 585] width 528 height 30
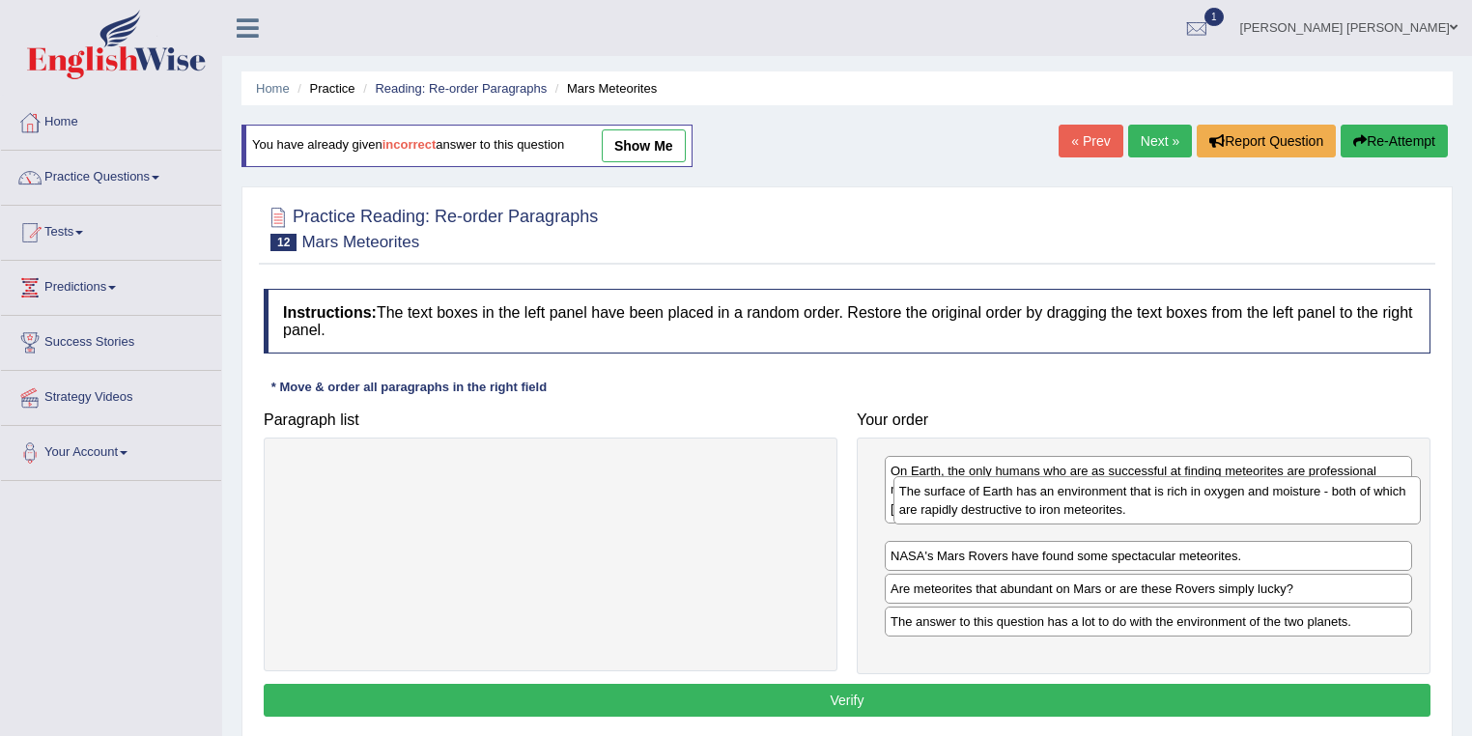
drag, startPoint x: 1013, startPoint y: 571, endPoint x: 1022, endPoint y: 507, distance: 64.3
click at [1022, 507] on div "The surface of Earth has an environment that is rich in oxygen and moisture - b…" at bounding box center [1157, 500] width 528 height 48
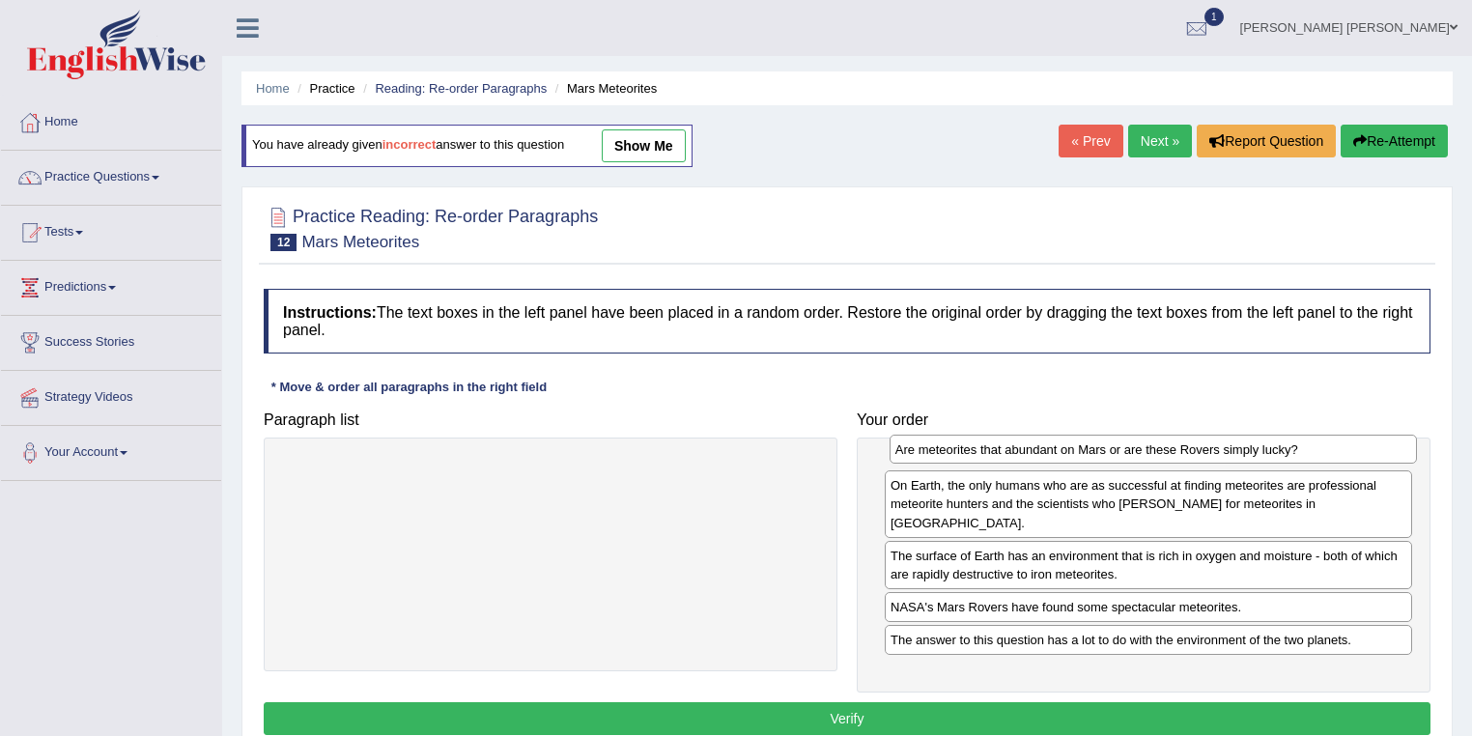
drag, startPoint x: 1081, startPoint y: 608, endPoint x: 1085, endPoint y: 452, distance: 156.5
click at [1085, 452] on div "Are meteorites that abundant on Mars or are these Rovers simply lucky?" at bounding box center [1153, 450] width 528 height 30
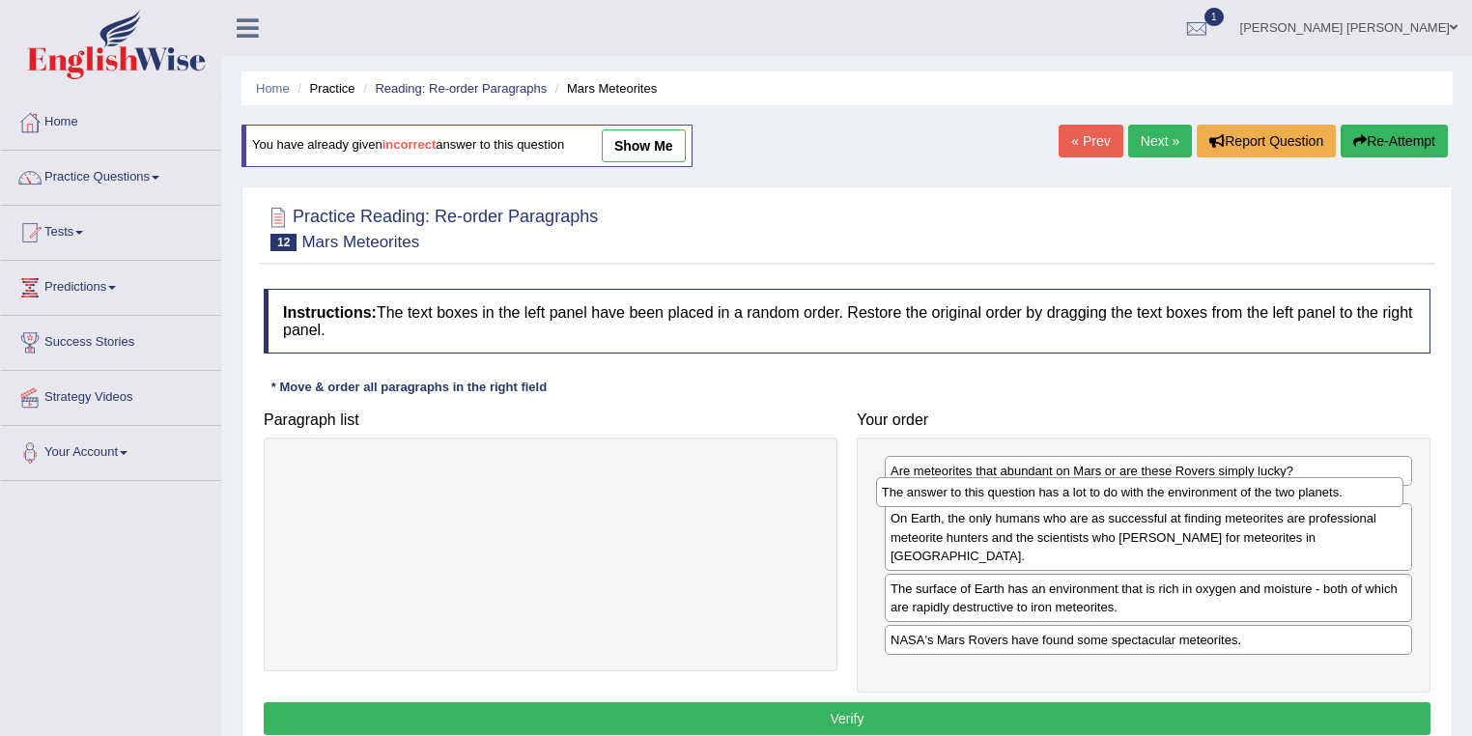
drag, startPoint x: 1133, startPoint y: 637, endPoint x: 1124, endPoint y: 492, distance: 146.1
click at [1124, 492] on div "The answer to this question has a lot to do with the environment of the two pla…" at bounding box center [1140, 492] width 528 height 30
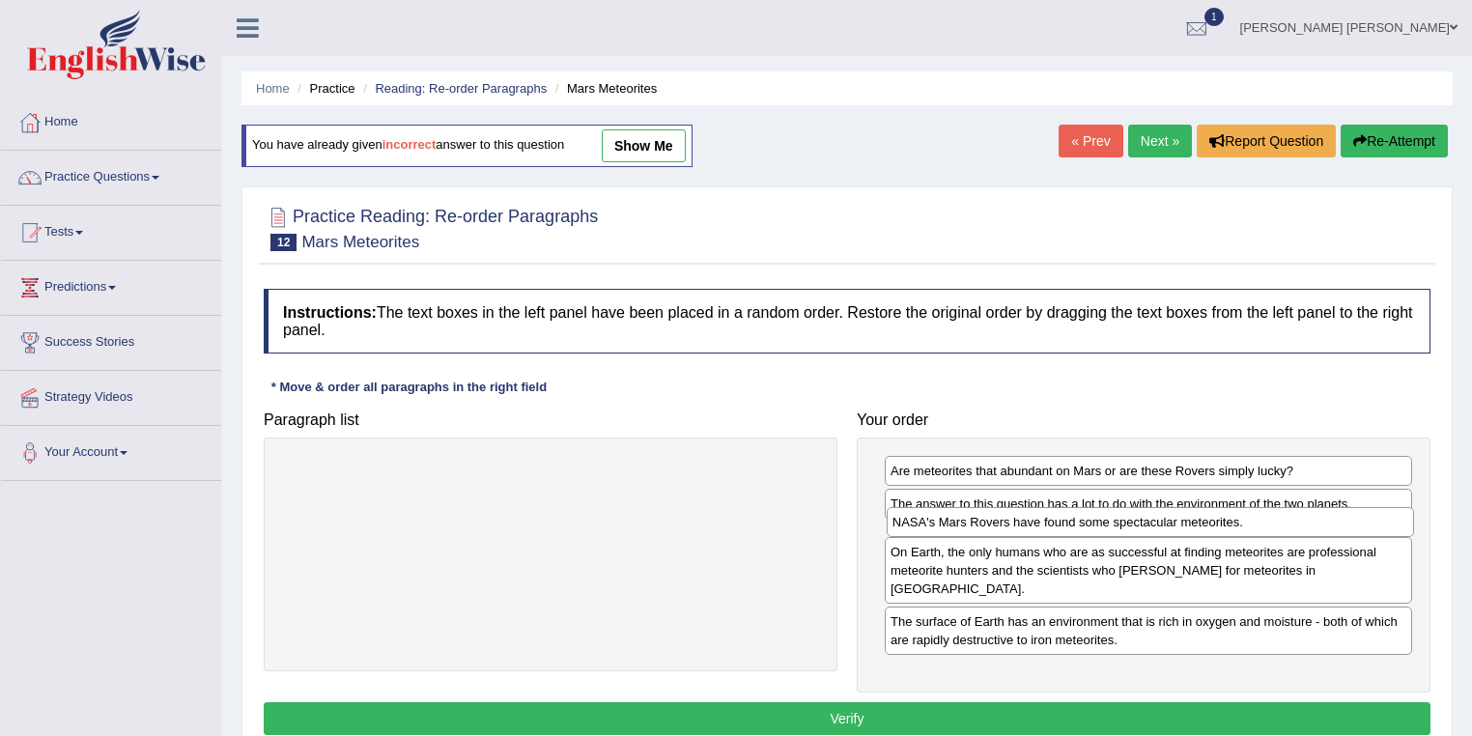
drag, startPoint x: 1116, startPoint y: 641, endPoint x: 1118, endPoint y: 525, distance: 115.9
click at [1118, 525] on div "NASA's Mars Rovers have found some spectacular meteorites." at bounding box center [1150, 522] width 528 height 30
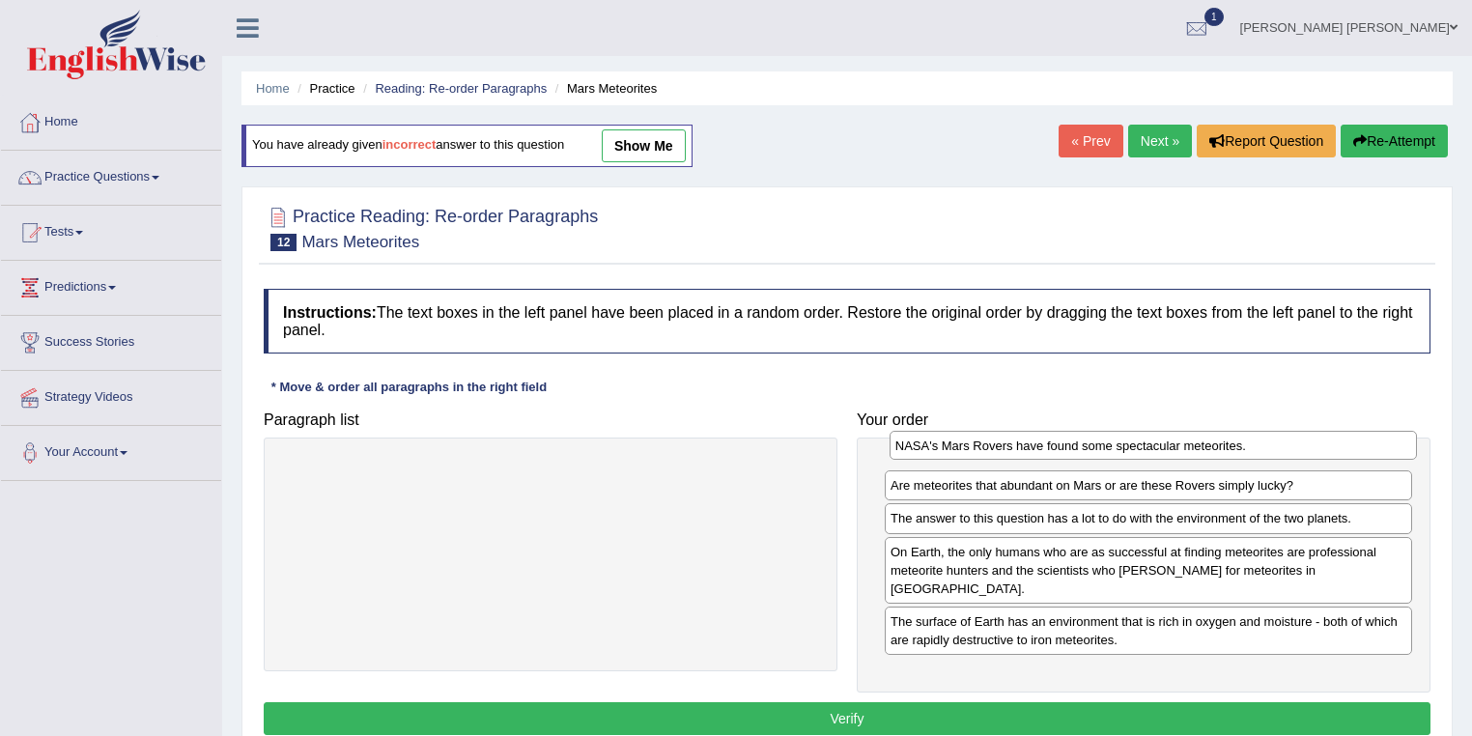
drag, startPoint x: 1100, startPoint y: 529, endPoint x: 1101, endPoint y: 446, distance: 83.1
click at [1101, 446] on div "NASA's Mars Rovers have found some spectacular meteorites." at bounding box center [1150, 453] width 528 height 30
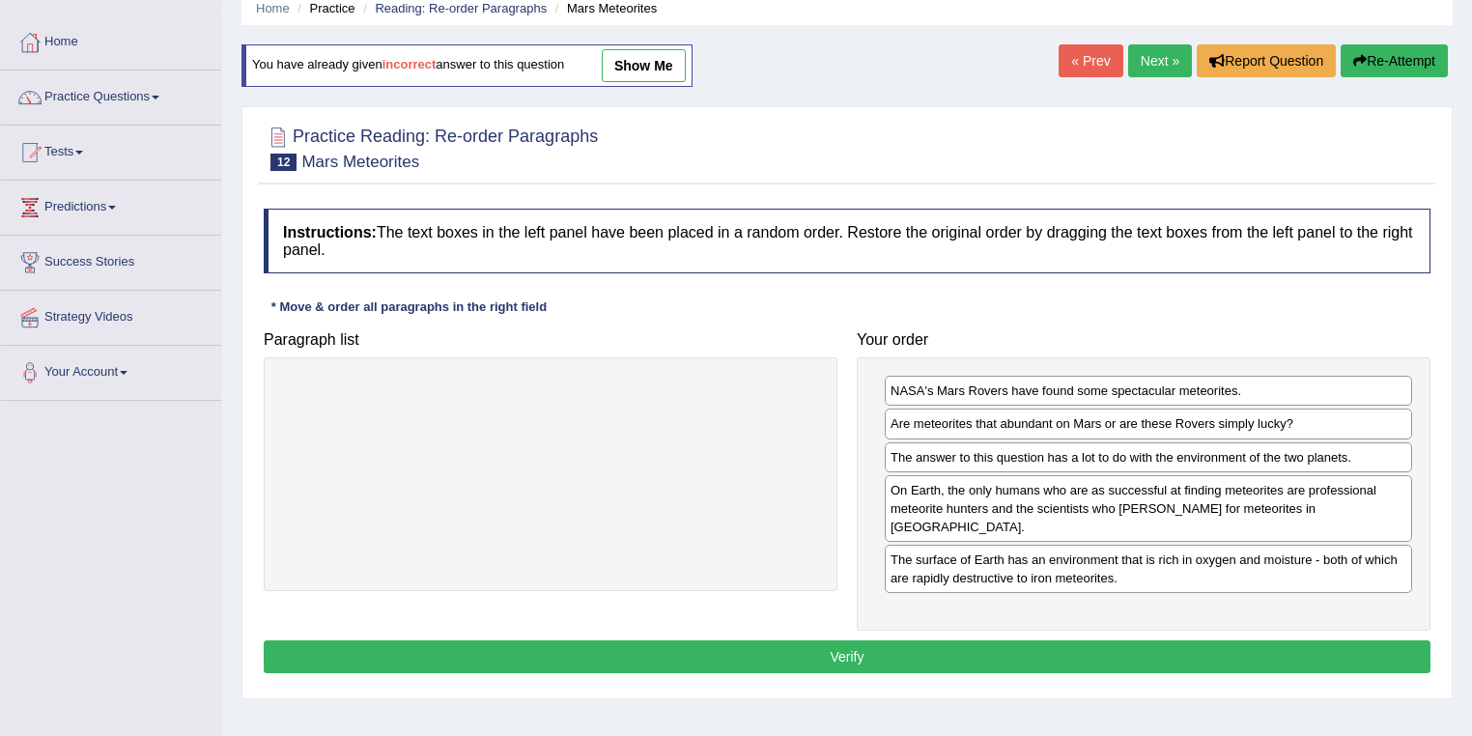
scroll to position [155, 0]
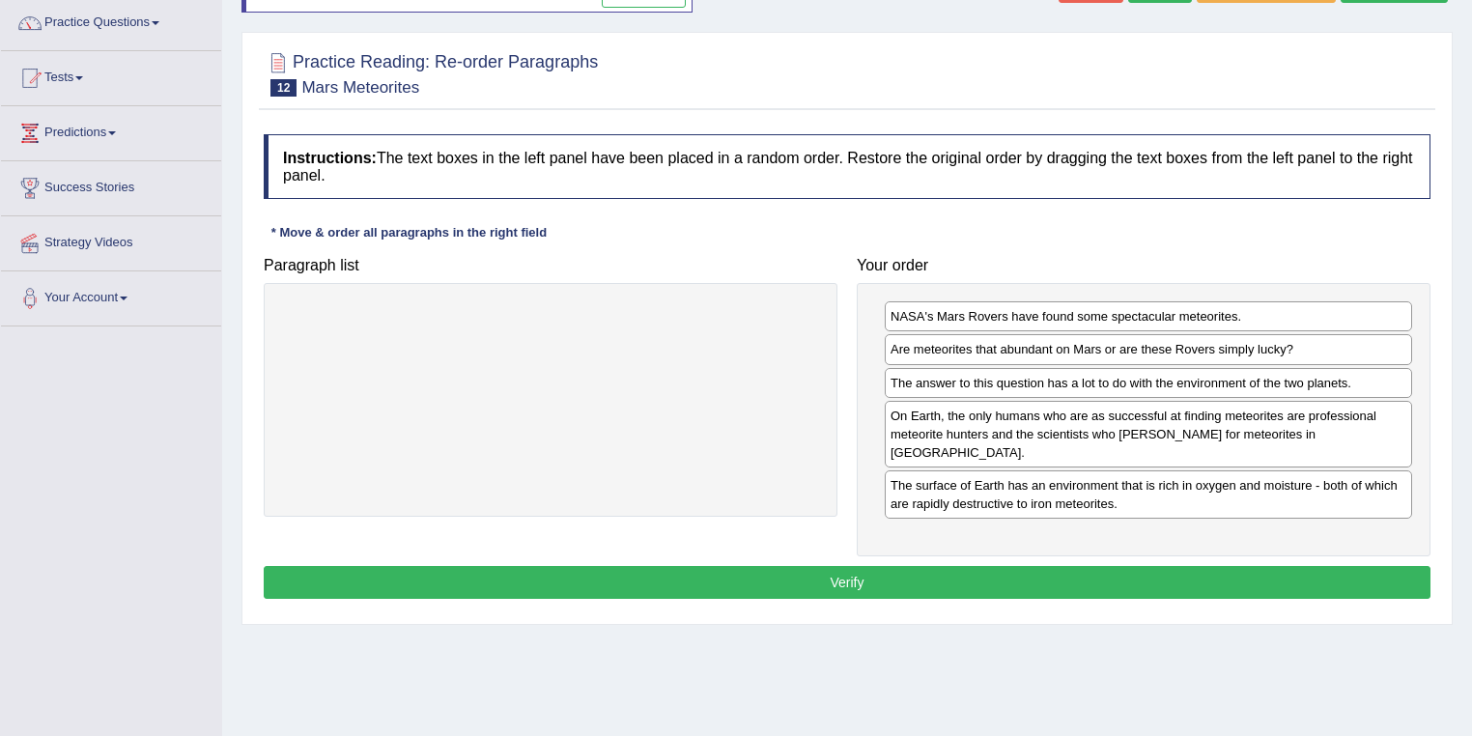
click at [1163, 566] on button "Verify" at bounding box center [847, 582] width 1167 height 33
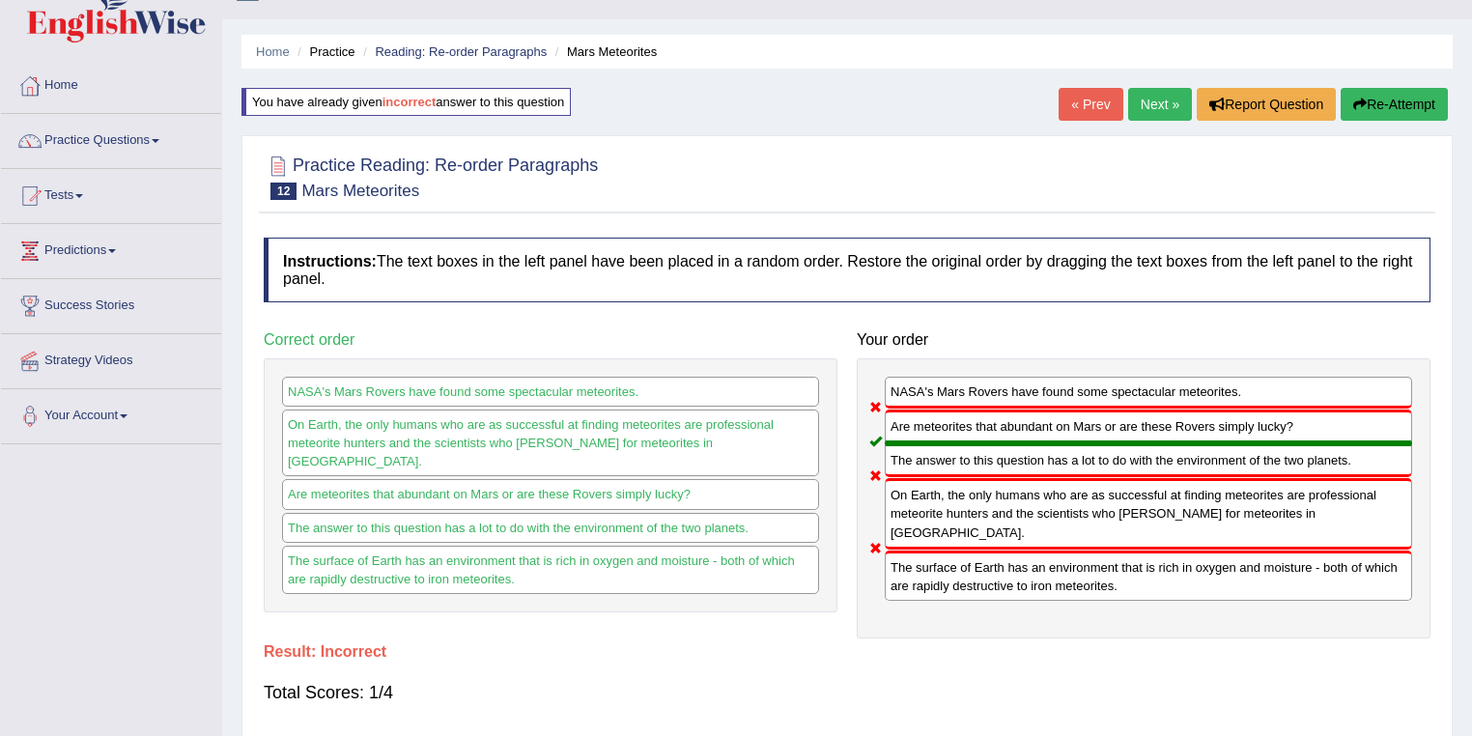
scroll to position [0, 0]
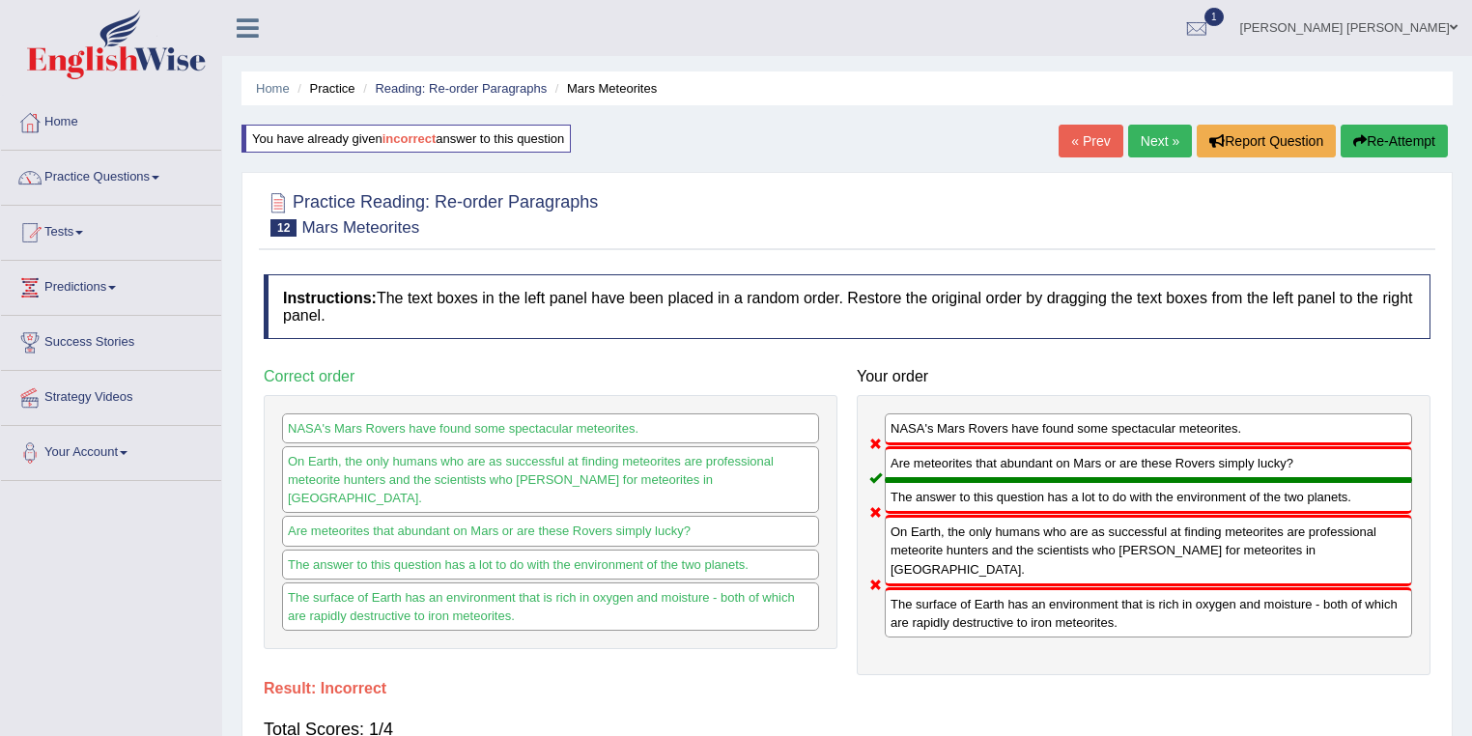
click at [1151, 141] on link "Next »" at bounding box center [1160, 141] width 64 height 33
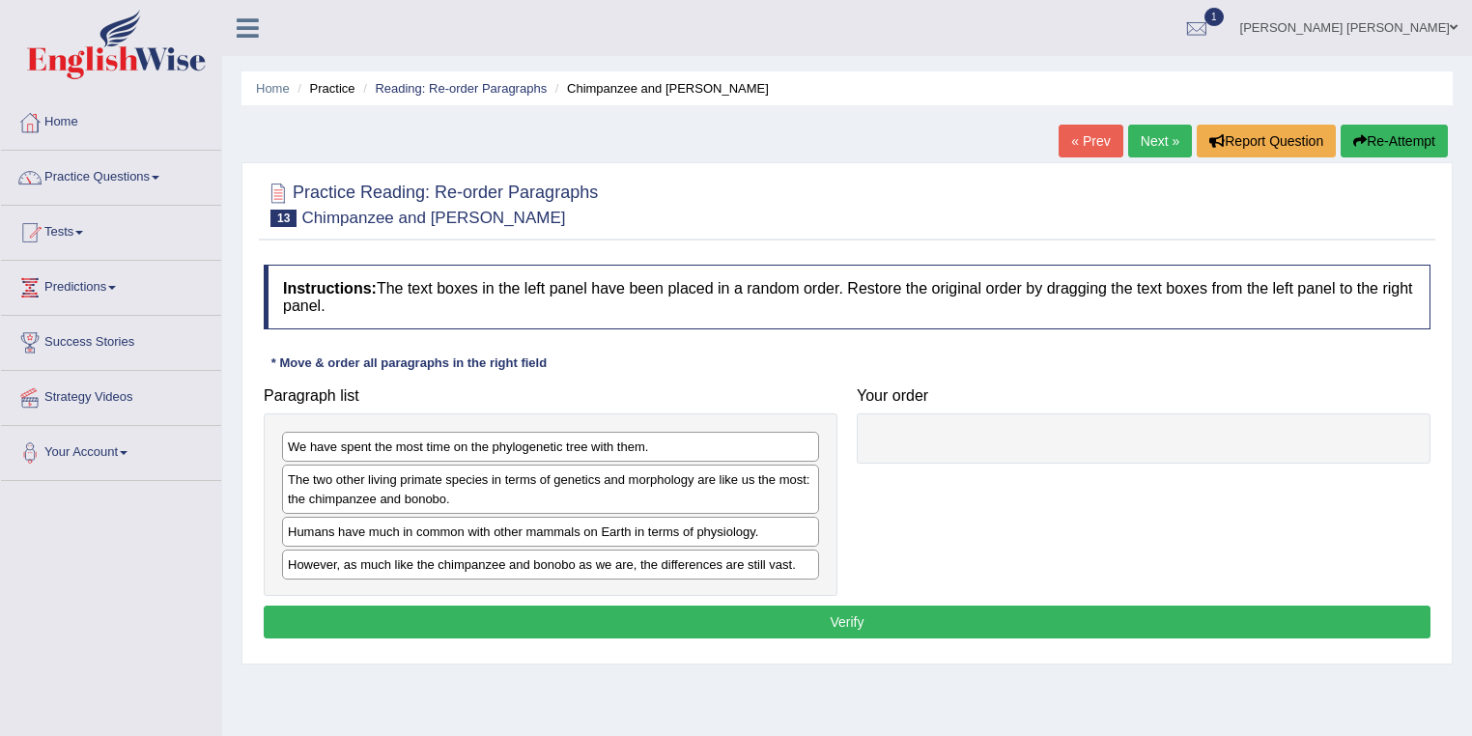
drag, startPoint x: 1392, startPoint y: 747, endPoint x: 1310, endPoint y: 764, distance: 82.8
drag, startPoint x: 1310, startPoint y: 764, endPoint x: 540, endPoint y: 402, distance: 851.4
click at [540, 402] on h4 "Paragraph list" at bounding box center [551, 395] width 574 height 17
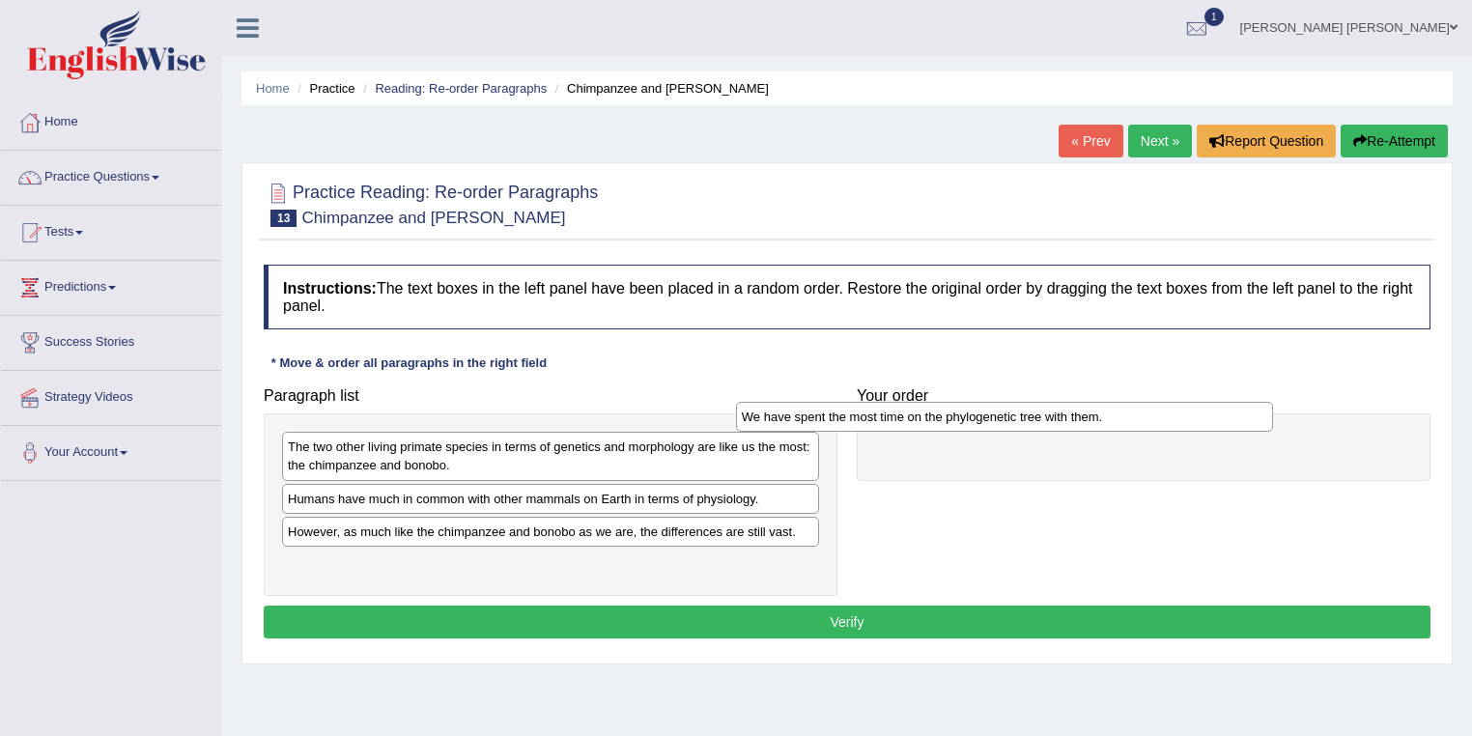
drag, startPoint x: 465, startPoint y: 437, endPoint x: 919, endPoint y: 408, distance: 454.8
click at [919, 408] on div "We have spent the most time on the phylogenetic tree with them." at bounding box center [1005, 417] width 538 height 30
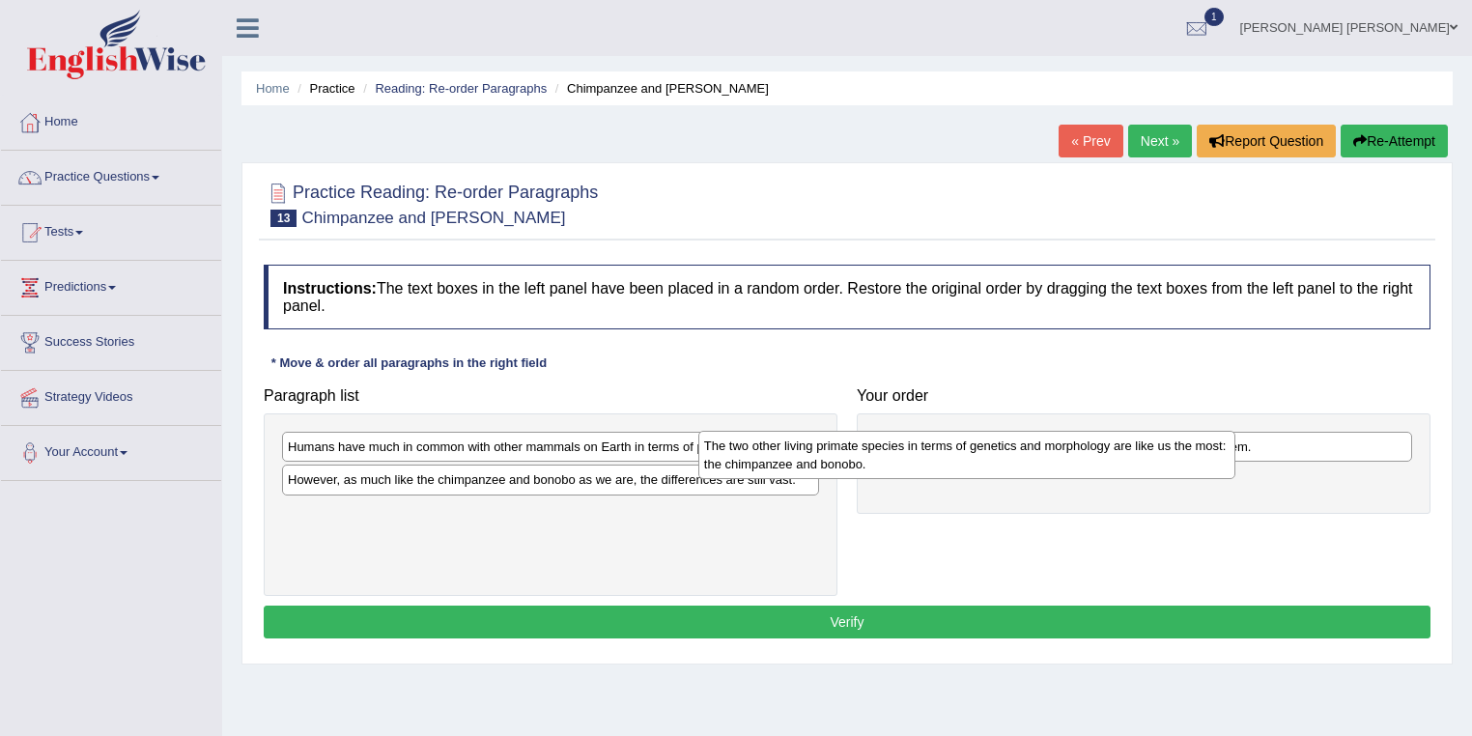
drag, startPoint x: 580, startPoint y: 458, endPoint x: 1065, endPoint y: 471, distance: 485.0
click at [1065, 471] on div "The two other living primate species in terms of genetics and morphology are li…" at bounding box center [967, 455] width 538 height 48
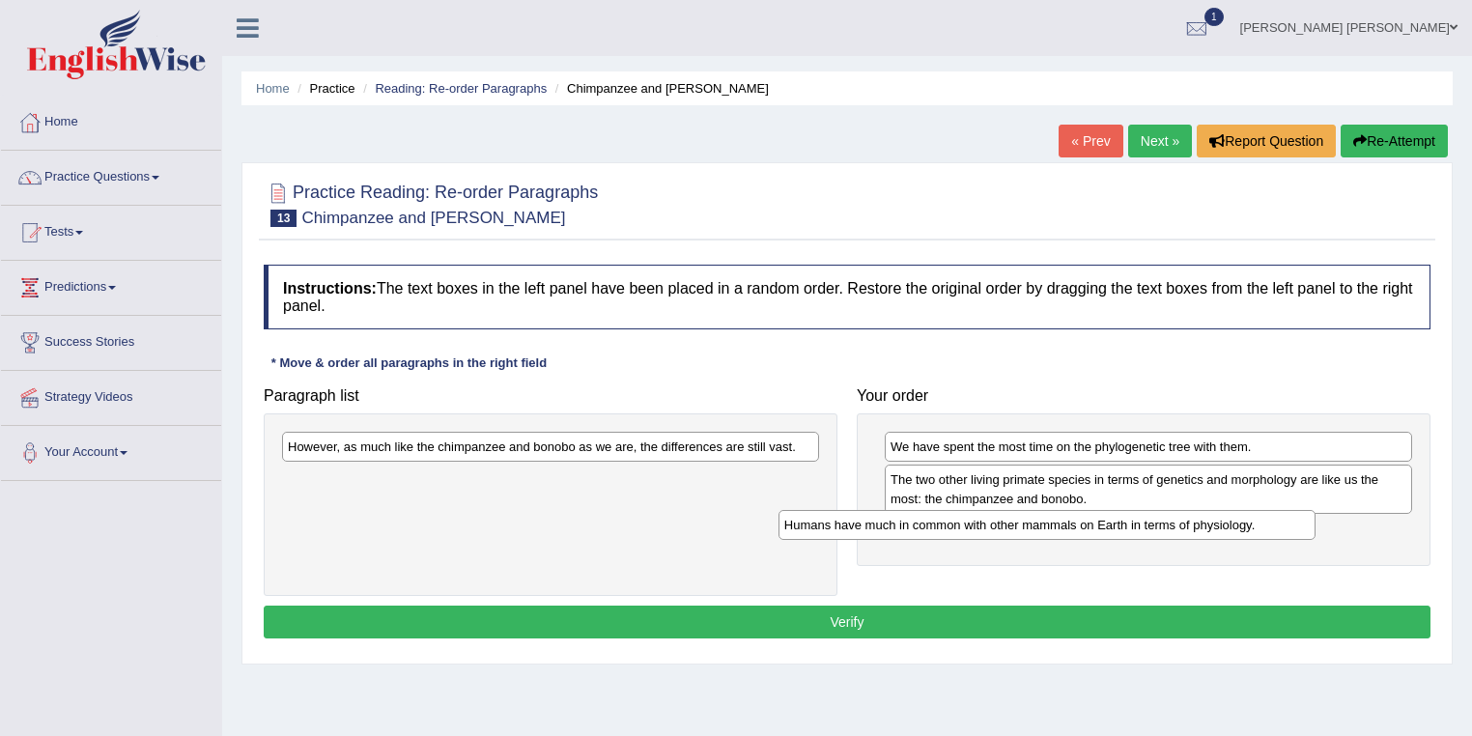
drag, startPoint x: 593, startPoint y: 450, endPoint x: 1034, endPoint y: 510, distance: 445.3
click at [1096, 529] on div "Humans have much in common with other mammals on Earth in terms of physiology." at bounding box center [1047, 525] width 538 height 30
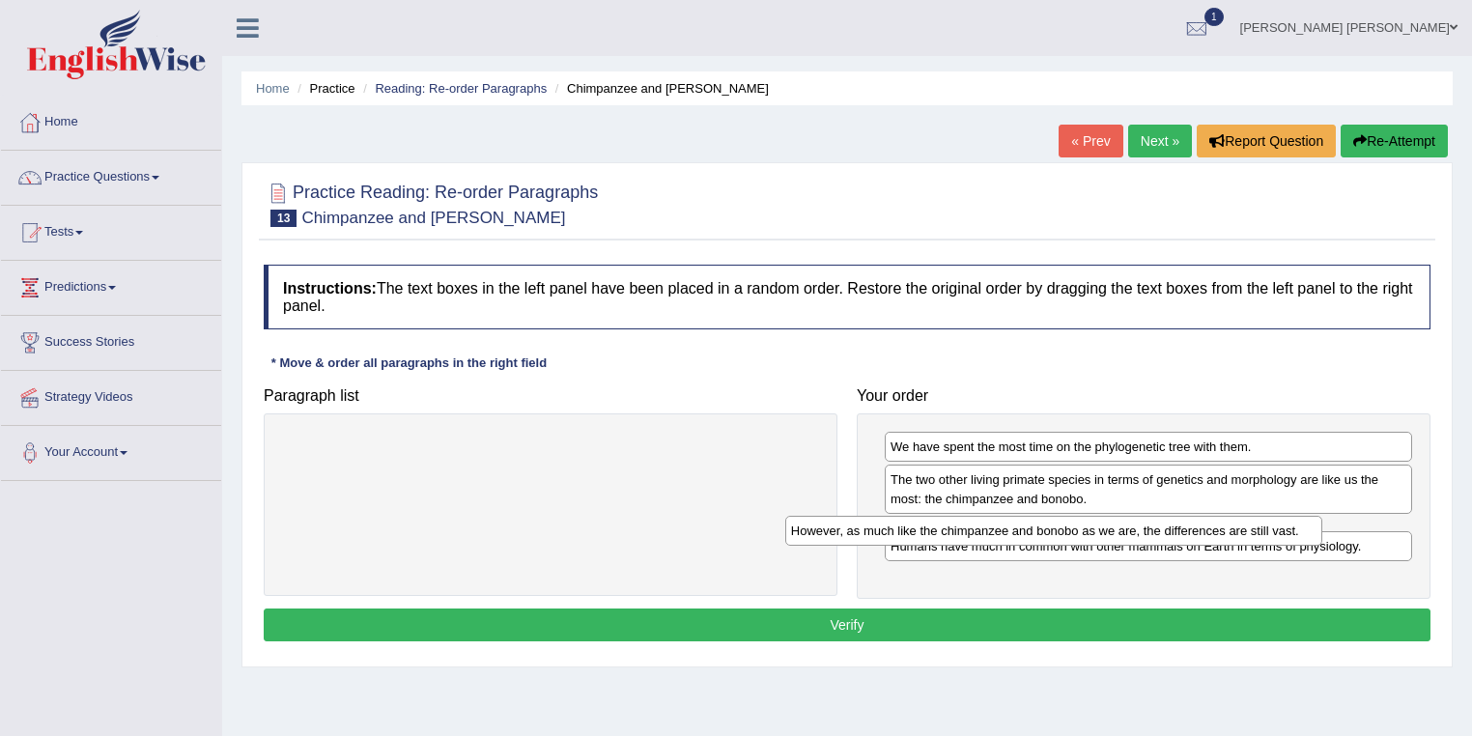
drag, startPoint x: 770, startPoint y: 444, endPoint x: 1273, endPoint y: 528, distance: 510.1
click at [1273, 528] on div "However, as much like the chimpanzee and bonobo as we are, the differences are …" at bounding box center [1054, 531] width 538 height 30
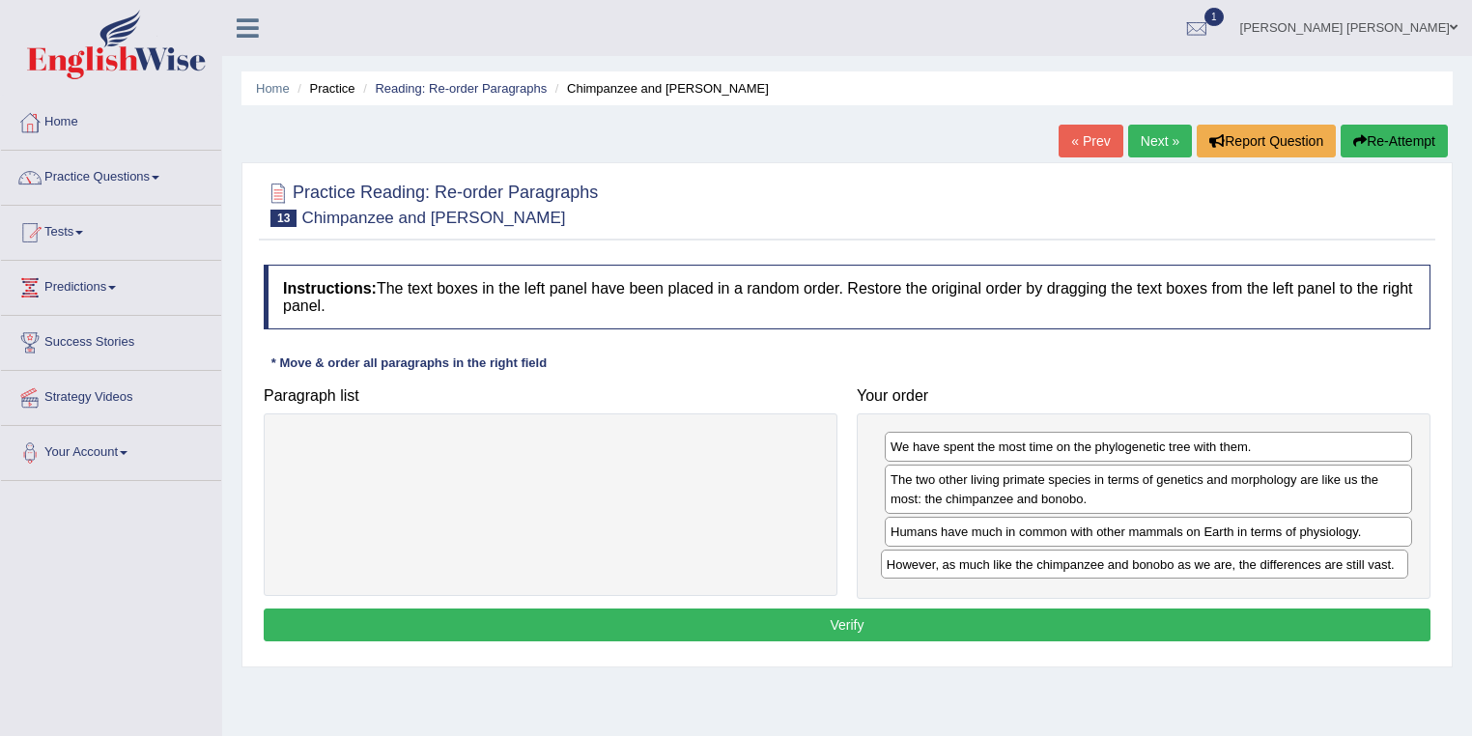
drag, startPoint x: 1082, startPoint y: 532, endPoint x: 1078, endPoint y: 566, distance: 34.0
click at [1078, 566] on div "However, as much like the chimpanzee and bonobo as we are, the differences are …" at bounding box center [1145, 564] width 528 height 30
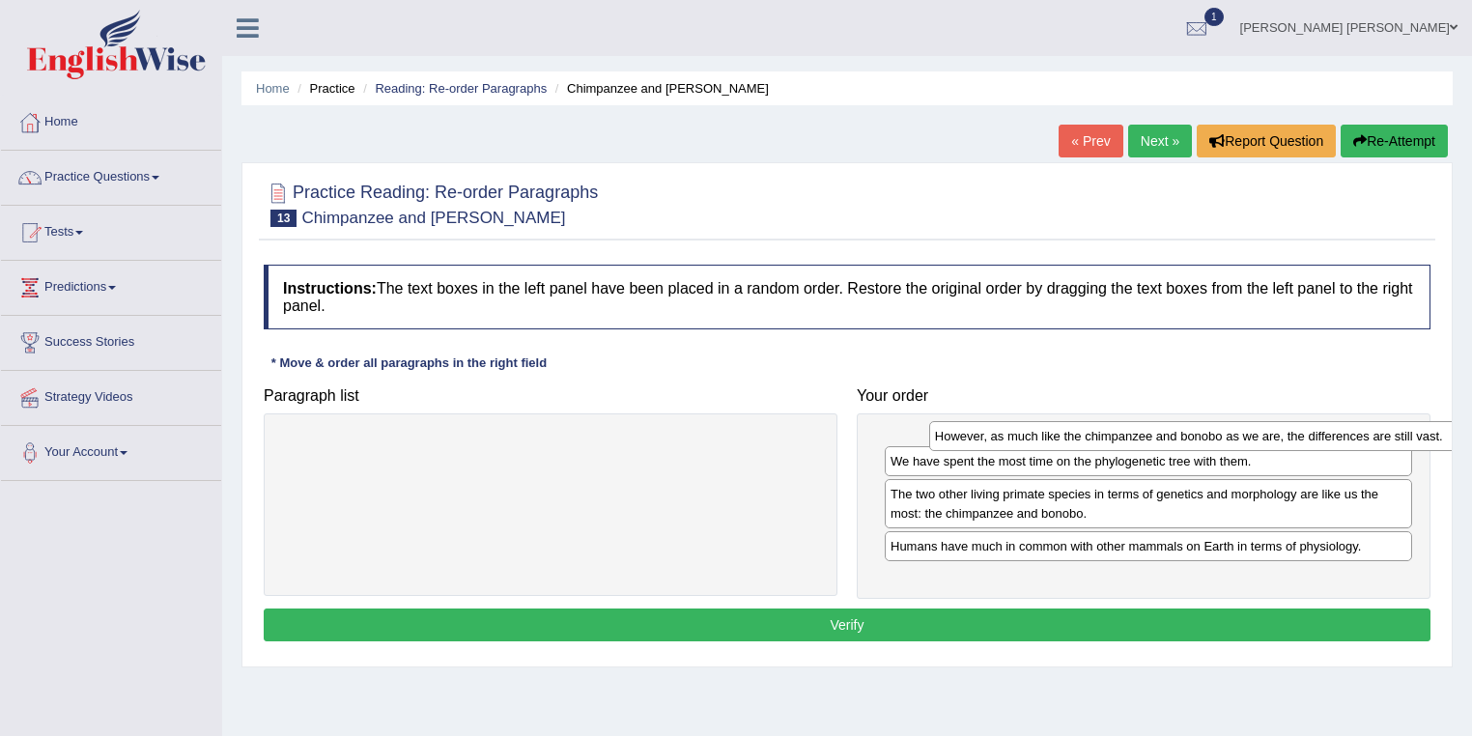
drag, startPoint x: 1004, startPoint y: 560, endPoint x: 1049, endPoint y: 434, distance: 134.1
click at [1049, 434] on div "However, as much like the chimpanzee and bonobo as we are, the differences are …" at bounding box center [1193, 436] width 528 height 30
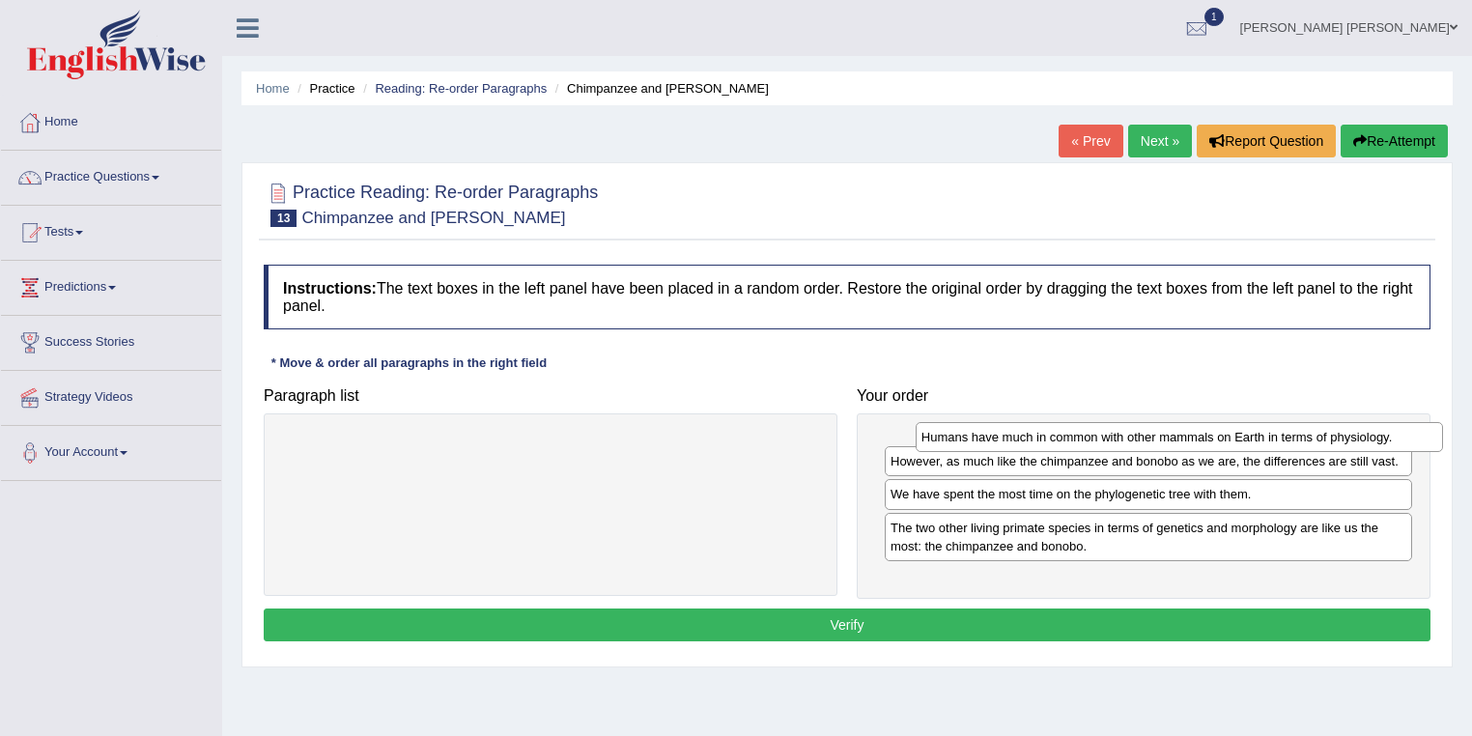
drag, startPoint x: 924, startPoint y: 558, endPoint x: 955, endPoint y: 433, distance: 129.3
click at [955, 433] on div "Humans have much in common with other mammals on Earth in terms of physiology." at bounding box center [1179, 437] width 528 height 30
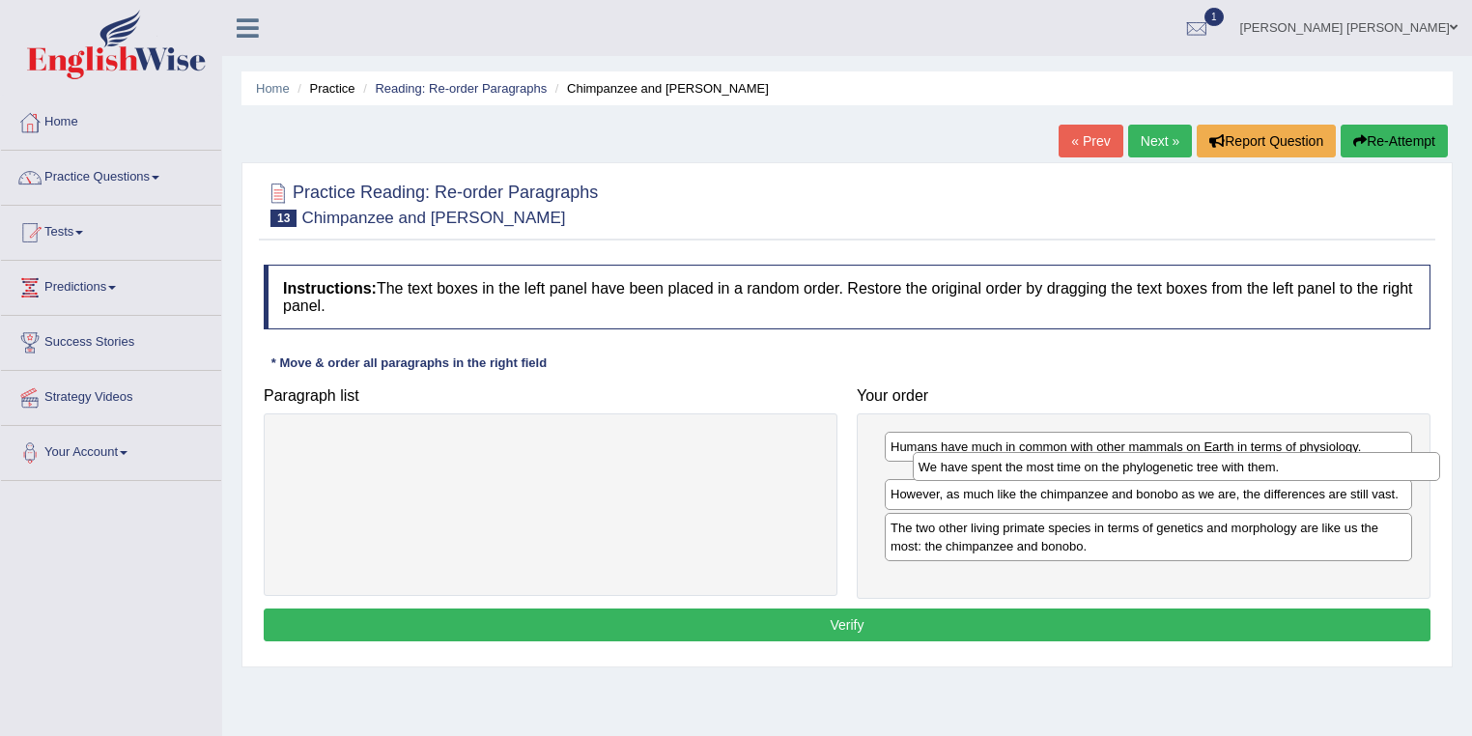
drag, startPoint x: 957, startPoint y: 518, endPoint x: 985, endPoint y: 472, distance: 53.3
click at [985, 472] on div "We have spent the most time on the phylogenetic tree with them." at bounding box center [1177, 467] width 528 height 30
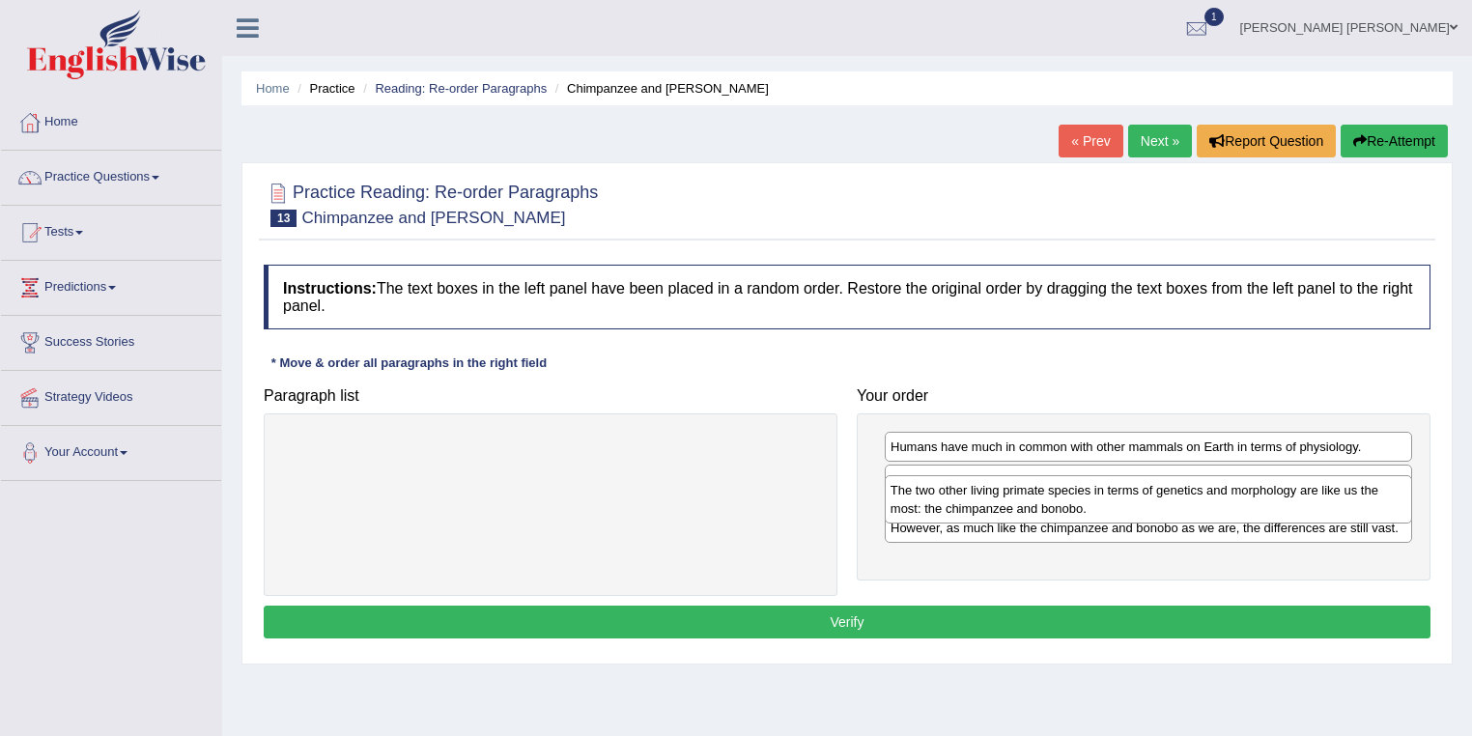
drag, startPoint x: 999, startPoint y: 567, endPoint x: 997, endPoint y: 513, distance: 54.2
click at [997, 513] on div "The two other living primate species in terms of genetics and morphology are li…" at bounding box center [1149, 499] width 528 height 48
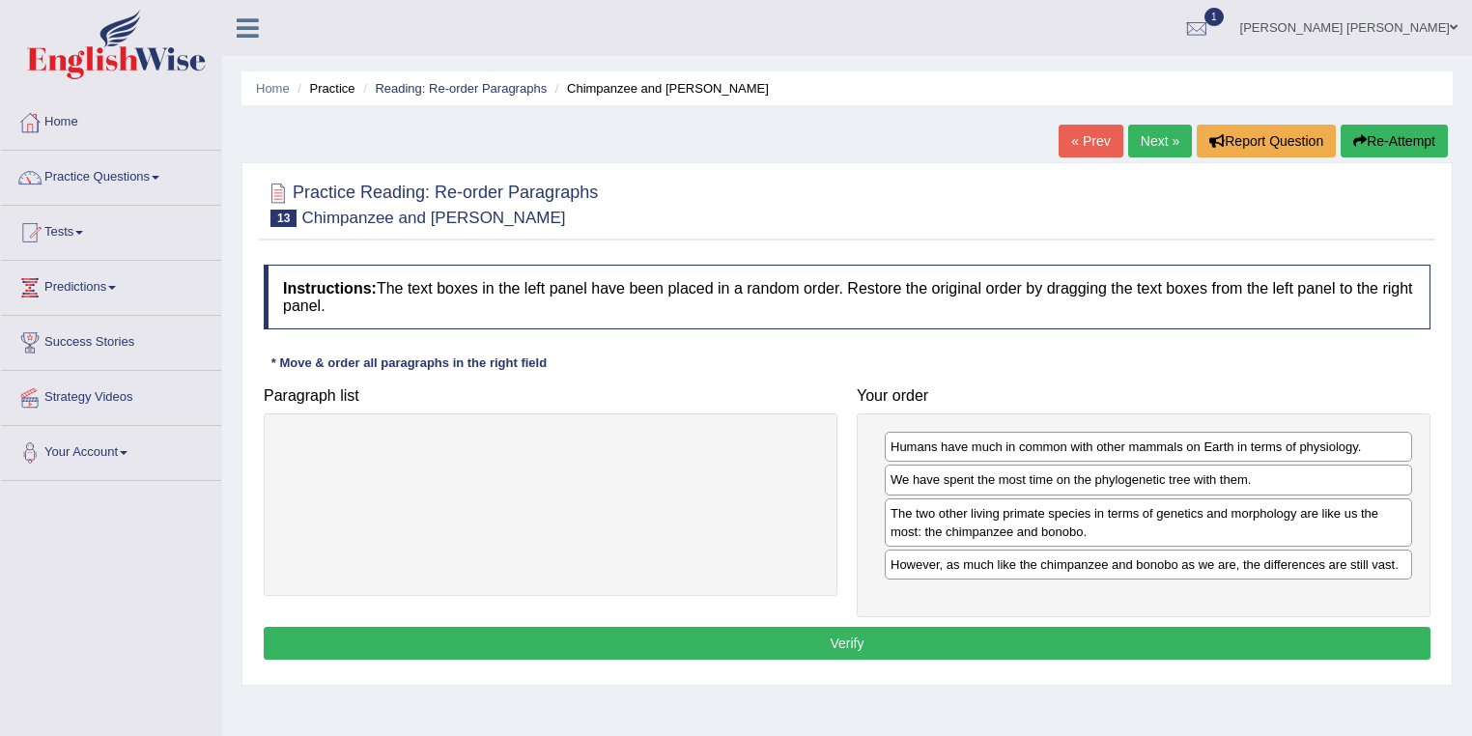
click at [968, 632] on button "Verify" at bounding box center [847, 643] width 1167 height 33
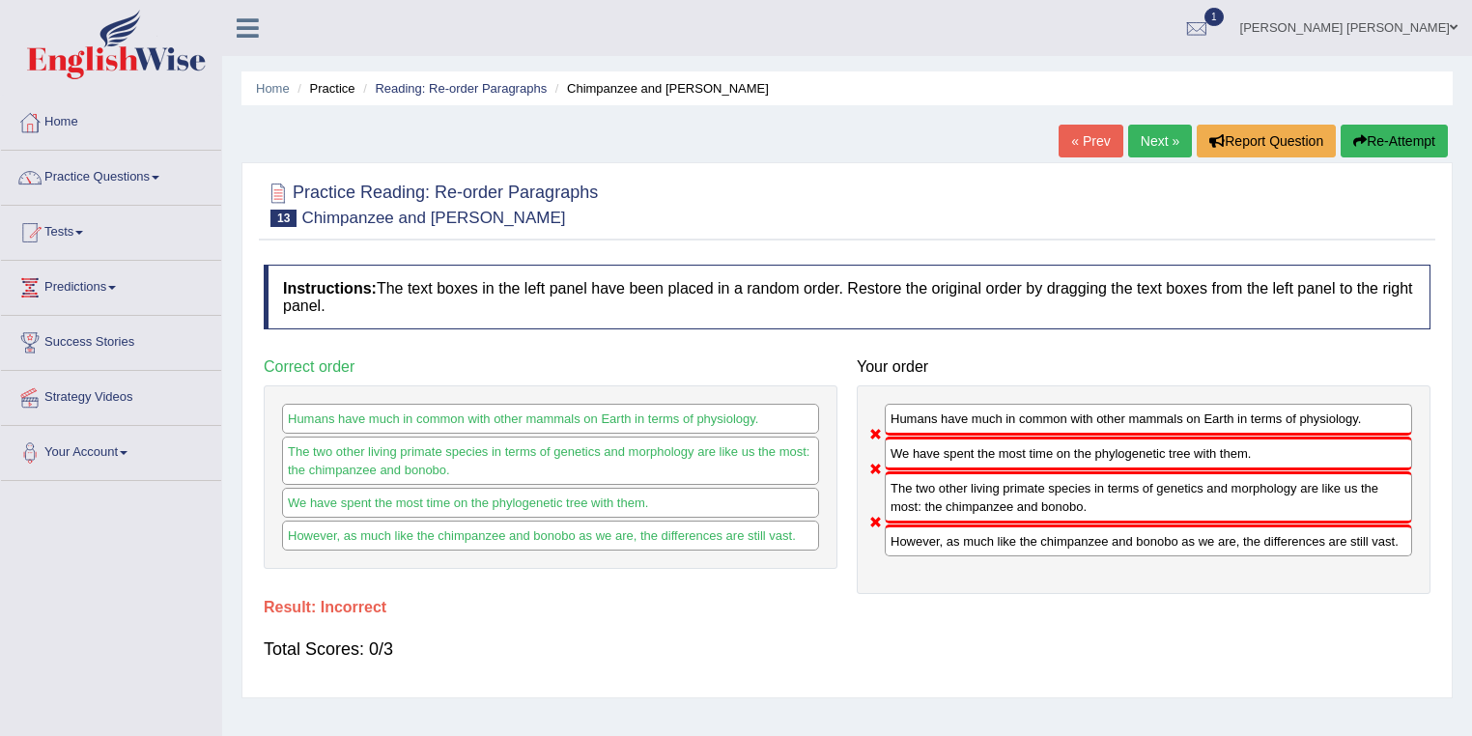
click at [1405, 148] on button "Re-Attempt" at bounding box center [1393, 141] width 107 height 33
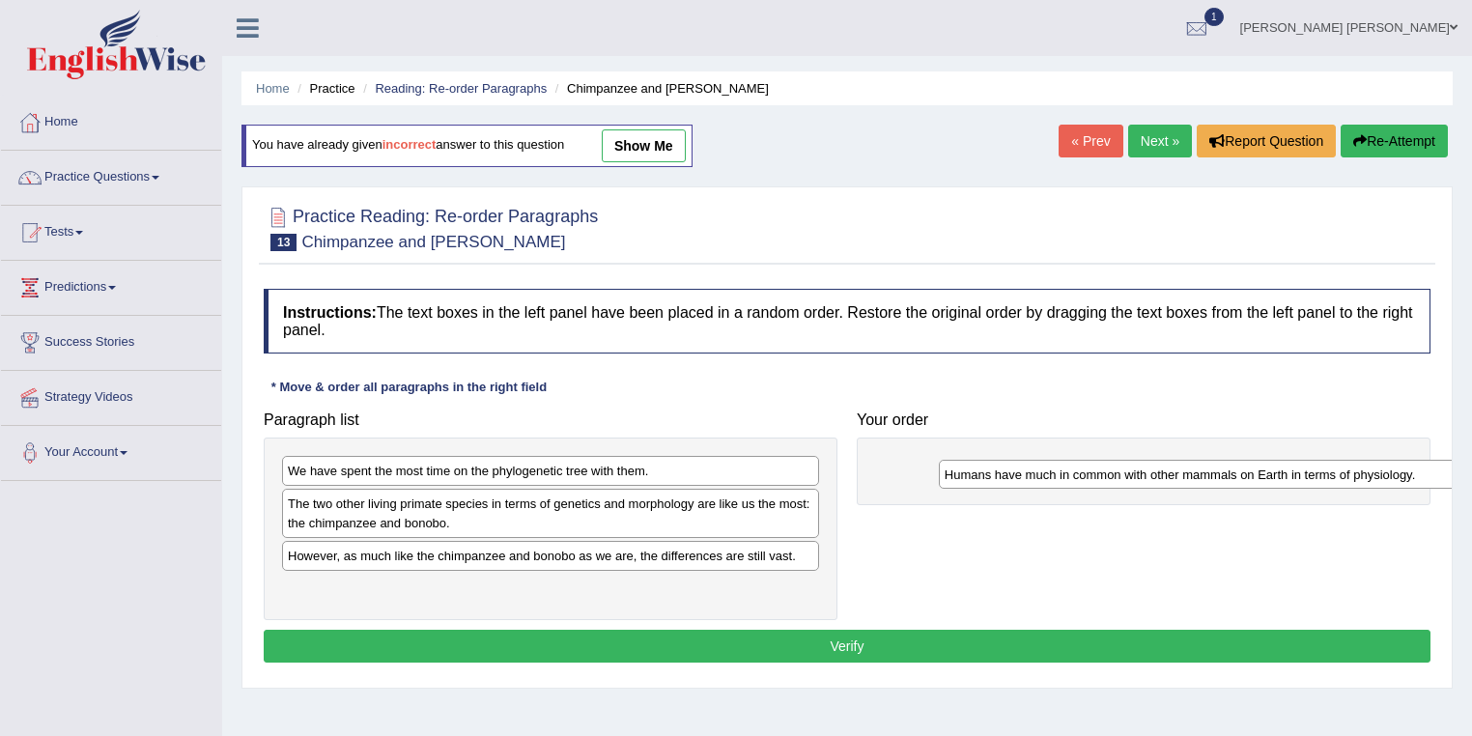
drag, startPoint x: 776, startPoint y: 530, endPoint x: 1083, endPoint y: 478, distance: 310.5
click at [1083, 478] on div "Humans have much in common with other mammals on Earth in terms of physiology." at bounding box center [1208, 475] width 538 height 30
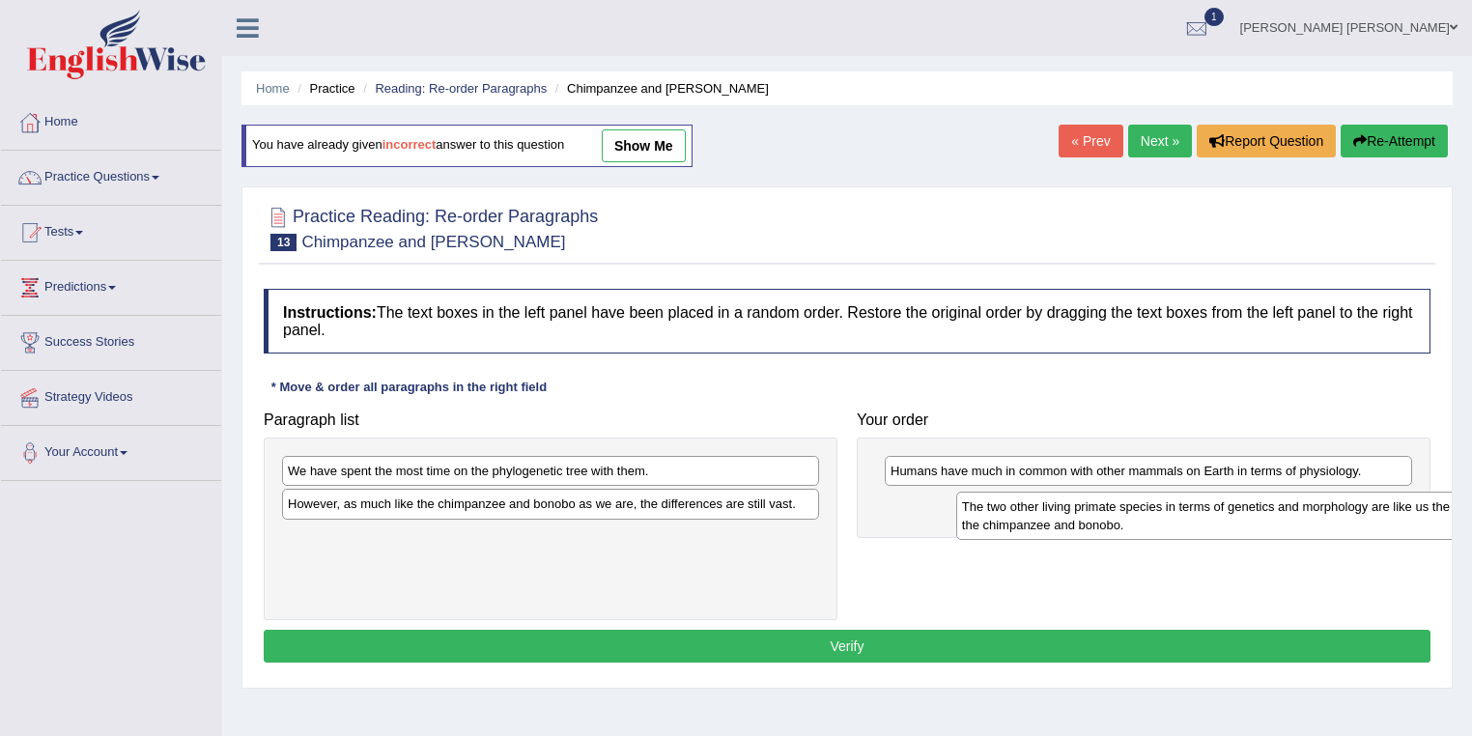
drag, startPoint x: 332, startPoint y: 515, endPoint x: 1000, endPoint y: 519, distance: 668.2
click at [1000, 519] on div "The two other living primate species in terms of genetics and morphology are li…" at bounding box center [1225, 516] width 538 height 48
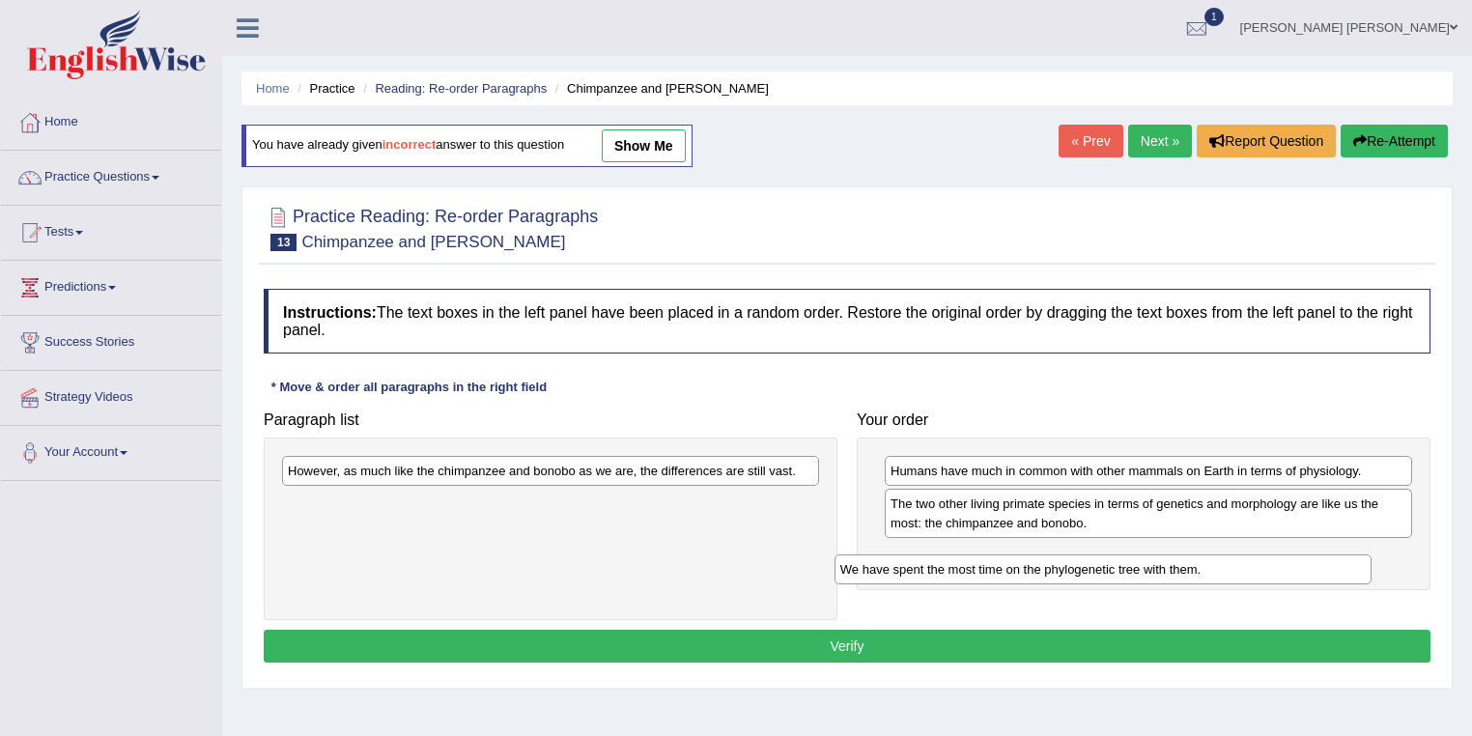
drag, startPoint x: 436, startPoint y: 475, endPoint x: 965, endPoint y: 565, distance: 535.8
click at [965, 565] on div "We have spent the most time on the phylogenetic tree with them." at bounding box center [1103, 569] width 538 height 30
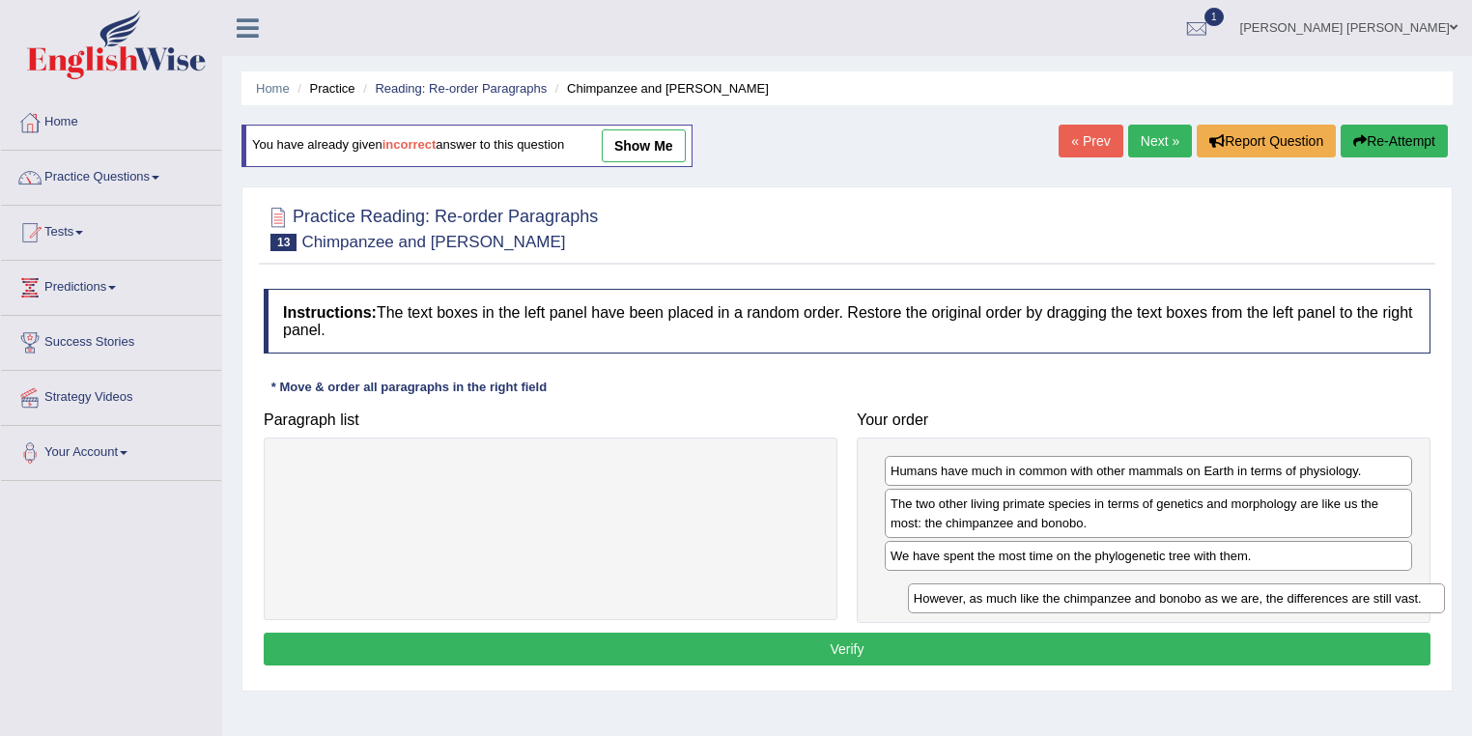
drag, startPoint x: 518, startPoint y: 466, endPoint x: 1143, endPoint y: 594, distance: 638.6
click at [1143, 594] on div "However, as much like the chimpanzee and bonobo as we are, the differences are …" at bounding box center [1177, 598] width 538 height 30
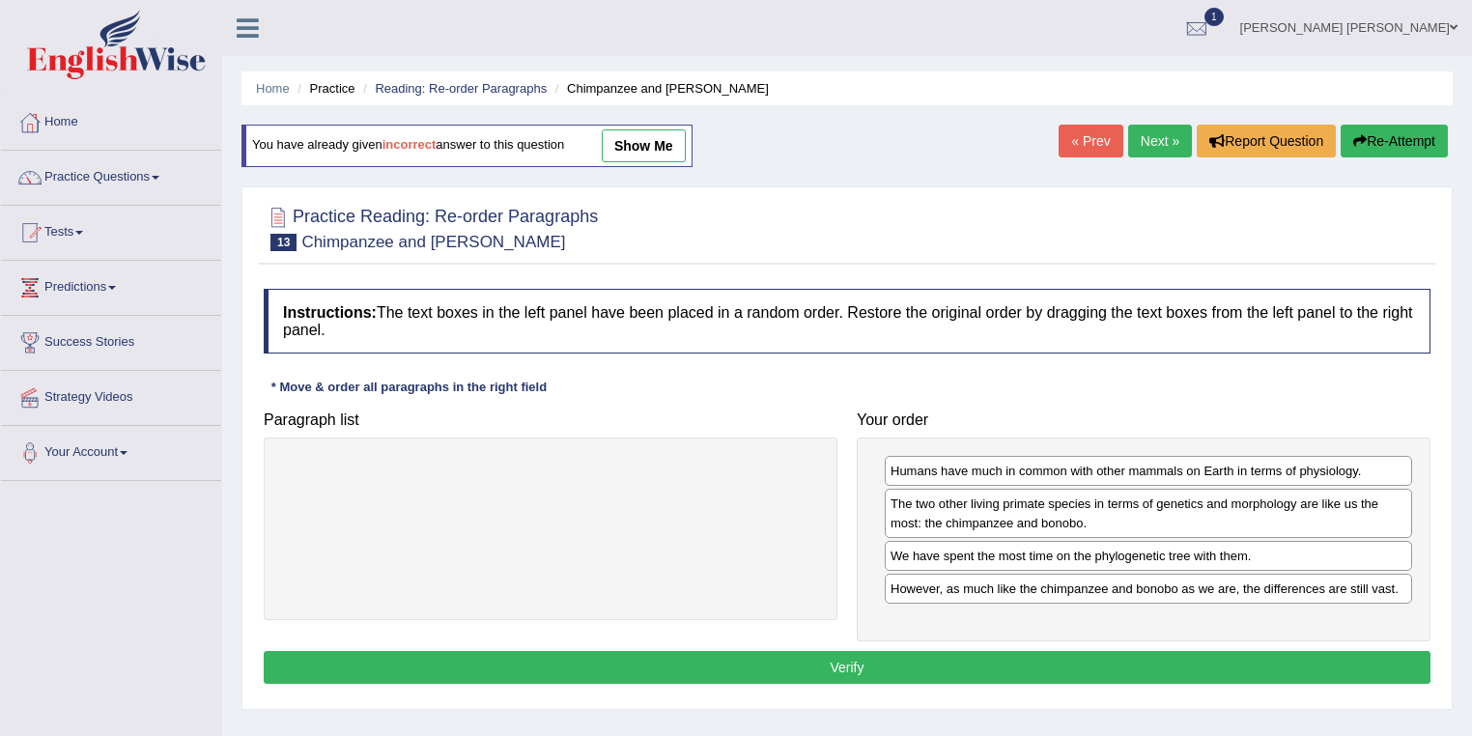
click at [1123, 661] on button "Verify" at bounding box center [847, 667] width 1167 height 33
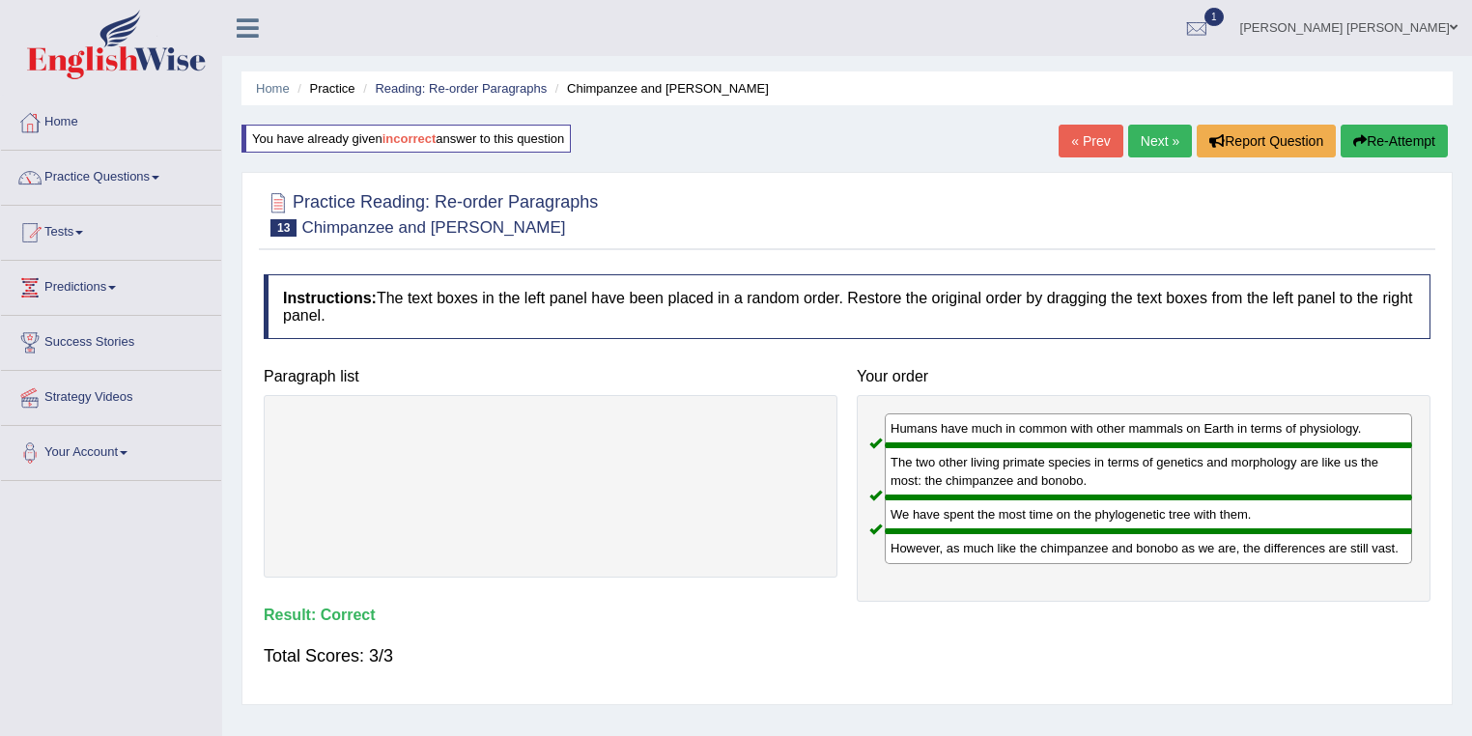
click at [1137, 135] on link "Next »" at bounding box center [1160, 141] width 64 height 33
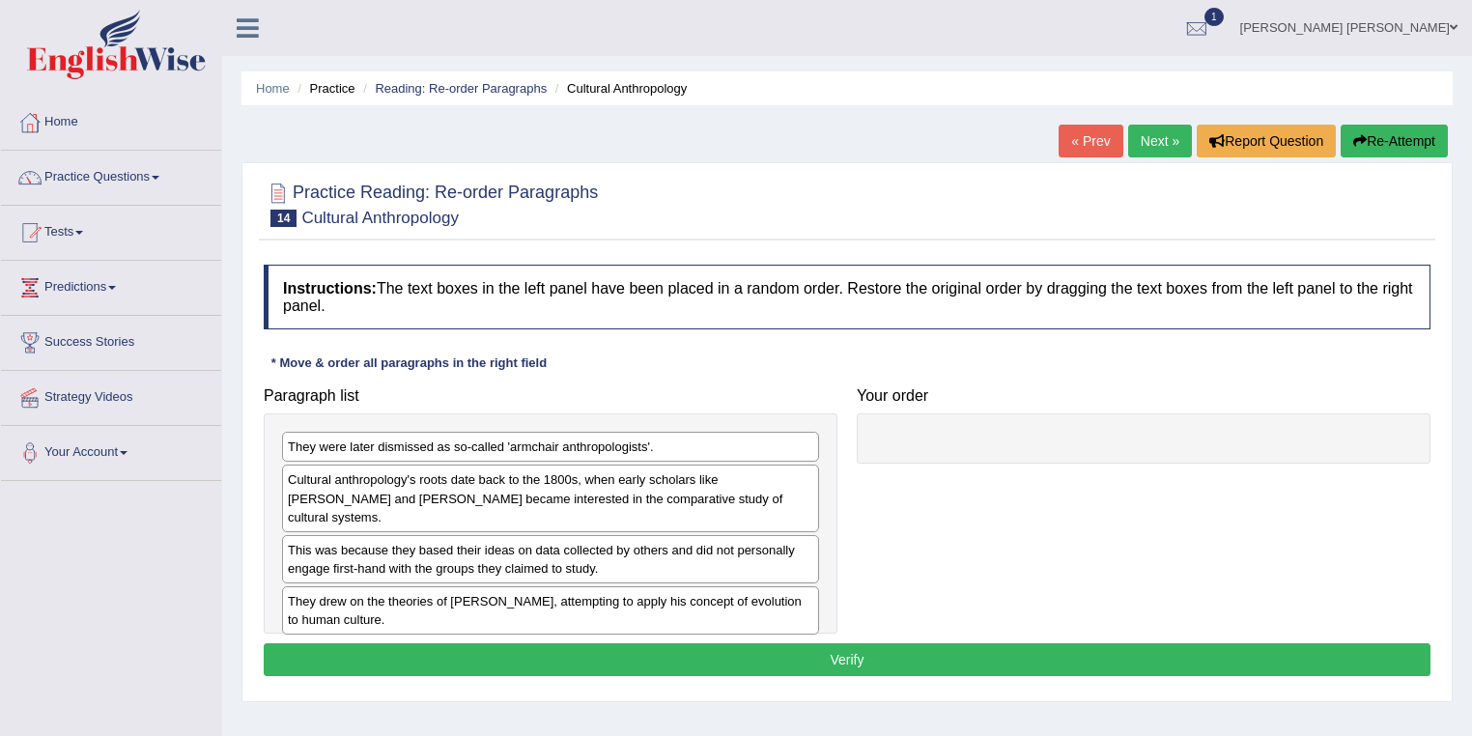
drag, startPoint x: 1204, startPoint y: 143, endPoint x: 997, endPoint y: 347, distance: 290.9
click at [166, 621] on div "Toggle navigation Home Practice Questions Speaking Practice Read Aloud Repeat S…" at bounding box center [736, 502] width 1472 height 1004
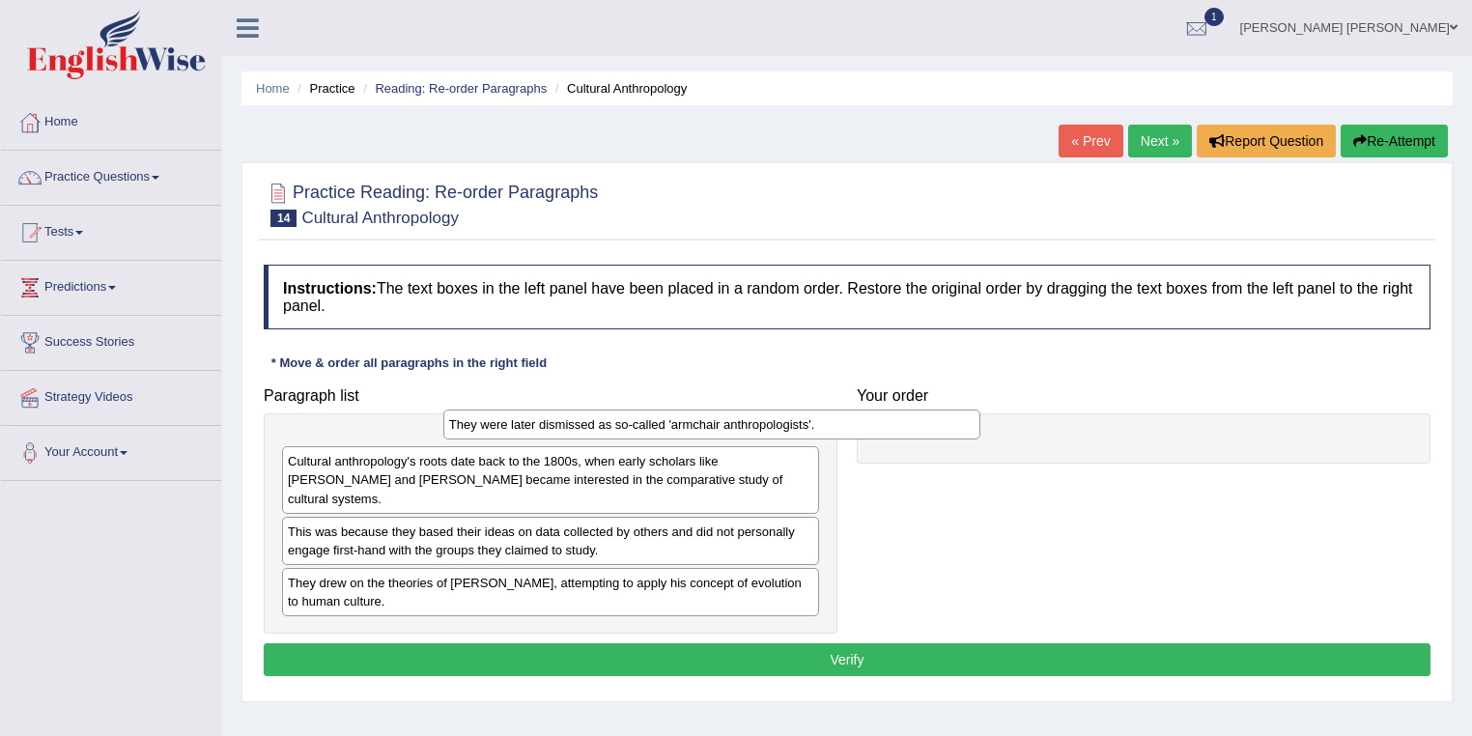
drag, startPoint x: 457, startPoint y: 441, endPoint x: 616, endPoint y: 418, distance: 161.0
click at [616, 418] on div "They were later dismissed as so-called 'armchair anthropologists'." at bounding box center [712, 424] width 538 height 30
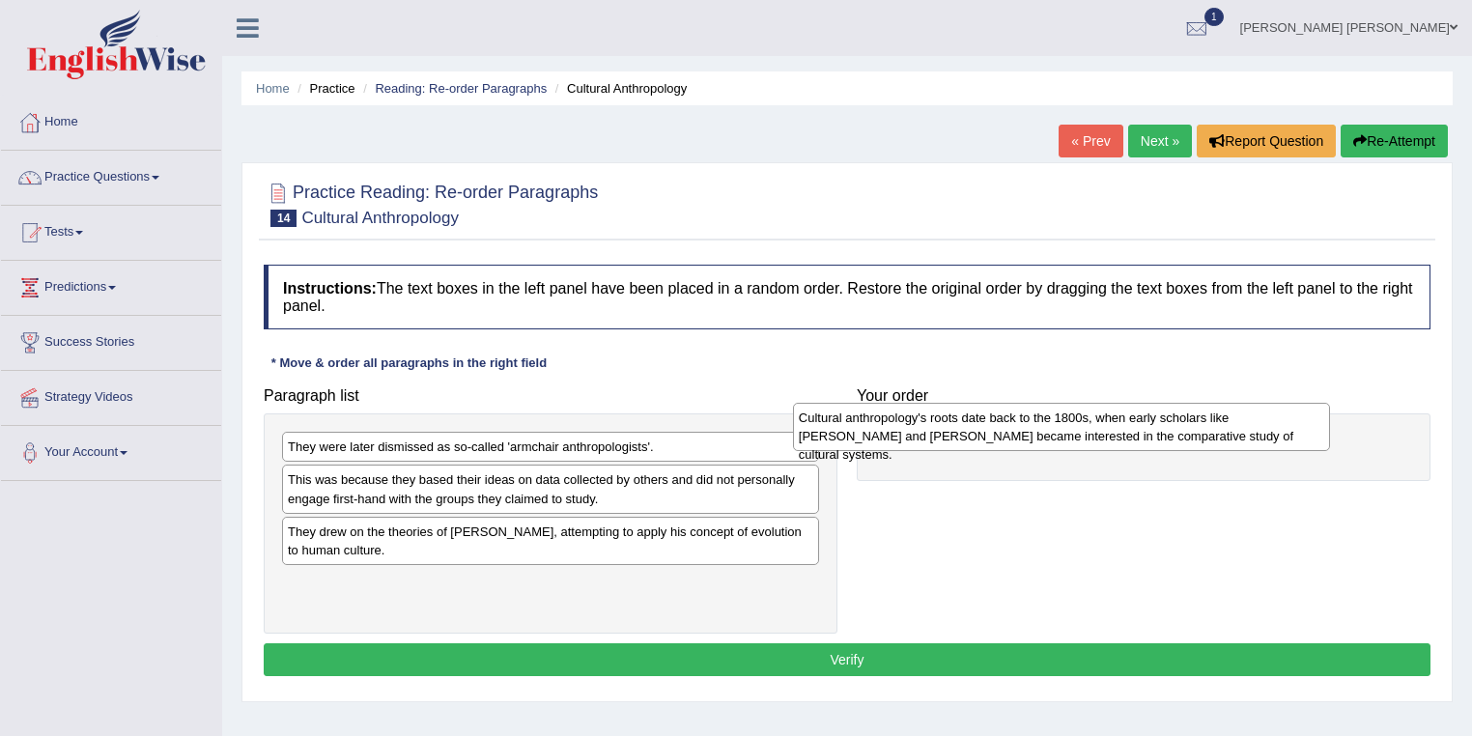
drag, startPoint x: 438, startPoint y: 491, endPoint x: 949, endPoint y: 429, distance: 514.6
click at [949, 429] on div "Cultural anthropology's roots date back to the 1800s, when early scholars like …" at bounding box center [1062, 427] width 538 height 48
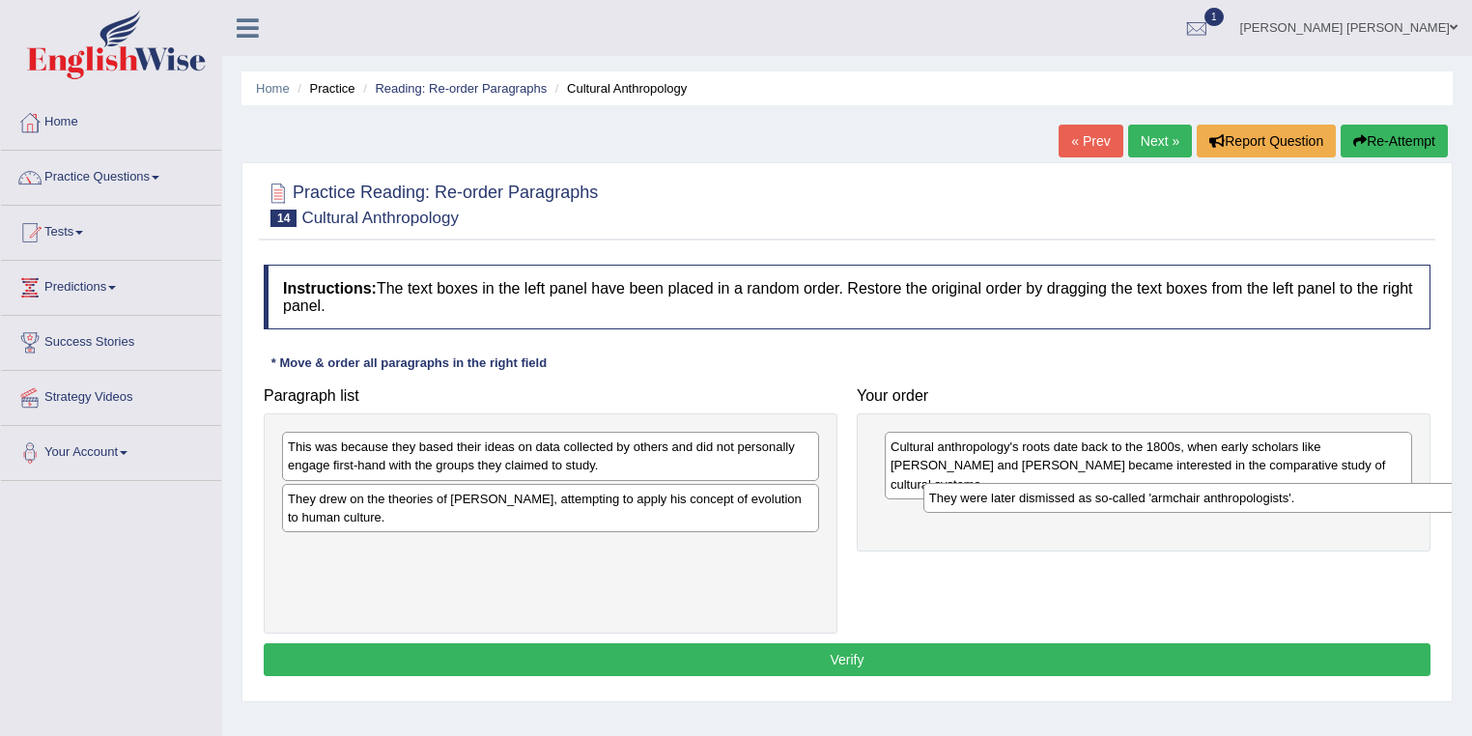
drag, startPoint x: 443, startPoint y: 444, endPoint x: 1084, endPoint y: 495, distance: 643.2
click at [1084, 495] on div "They were later dismissed as so-called 'armchair anthropologists'." at bounding box center [1192, 498] width 538 height 30
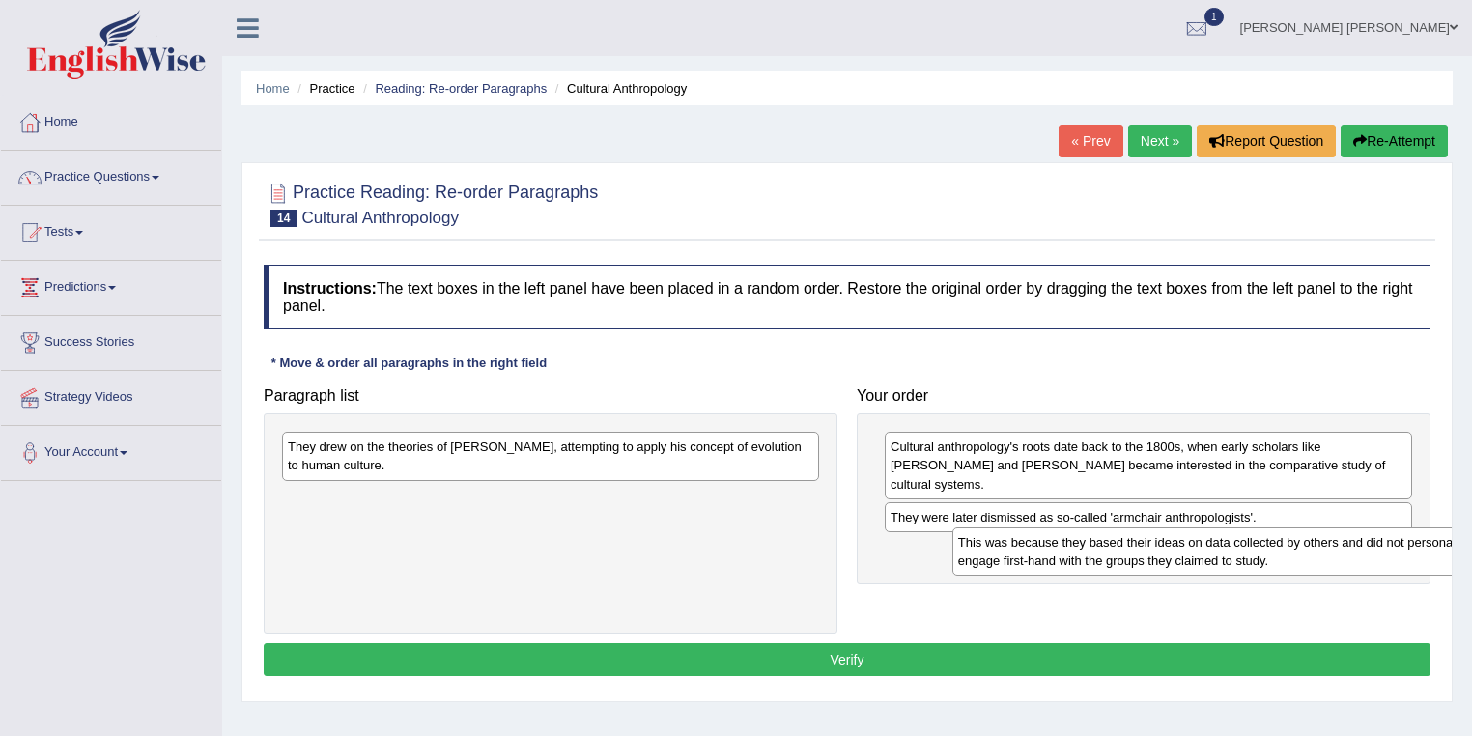
drag, startPoint x: 490, startPoint y: 451, endPoint x: 1156, endPoint y: 545, distance: 672.9
click at [1160, 545] on div "This was because they based their ideas on data collected by others and did not…" at bounding box center [1221, 551] width 538 height 48
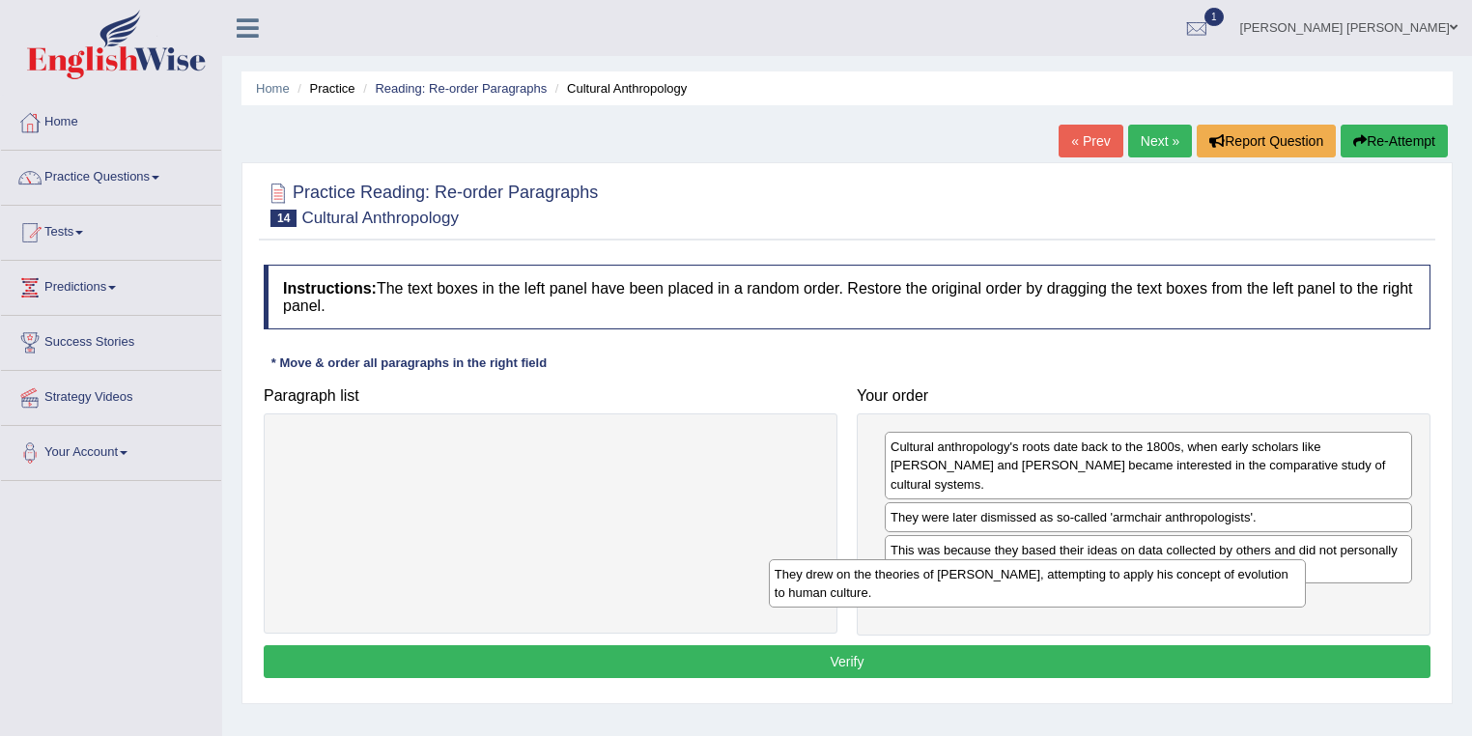
drag, startPoint x: 703, startPoint y: 460, endPoint x: 1195, endPoint y: 587, distance: 507.8
click at [1194, 587] on div "They drew on the theories of Charles Darwin, attempting to apply his concept of…" at bounding box center [1038, 583] width 538 height 48
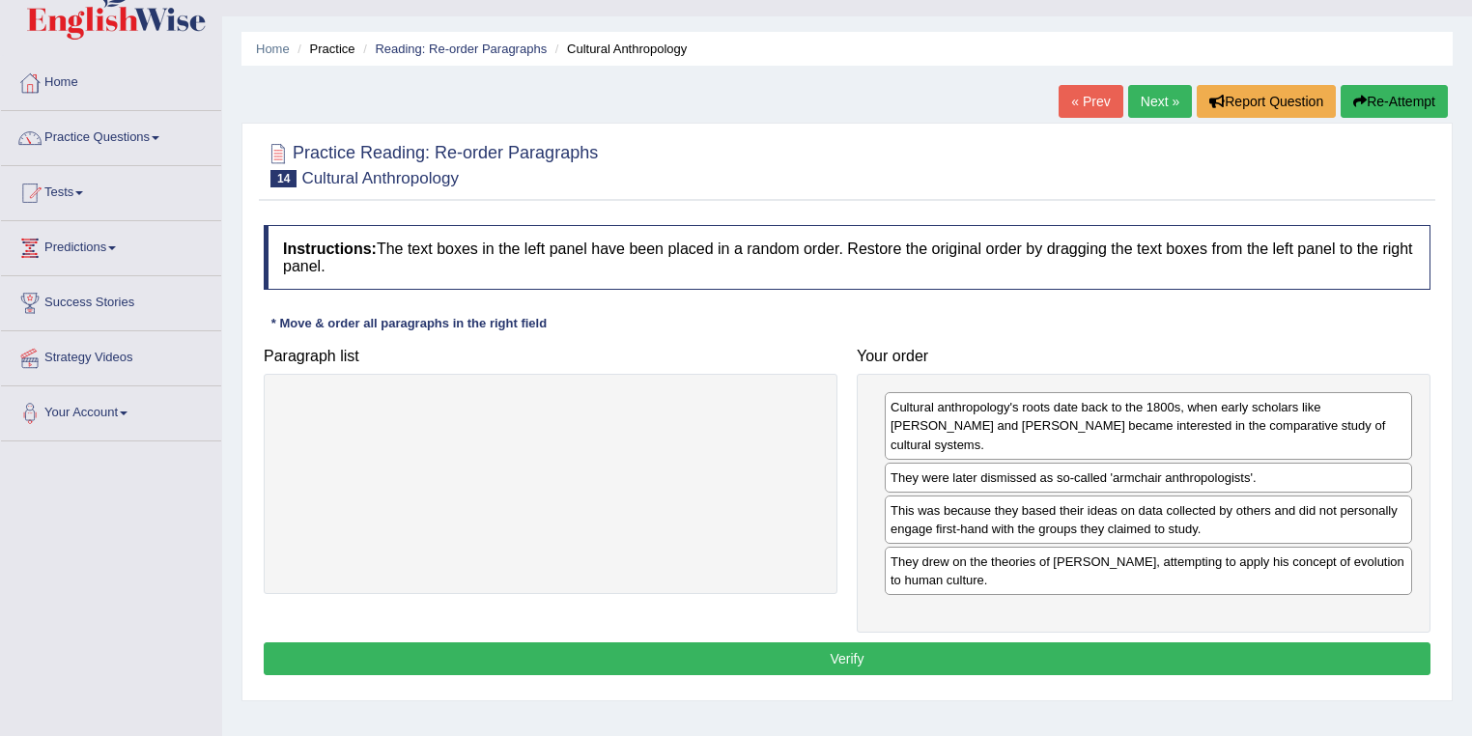
scroll to position [77, 0]
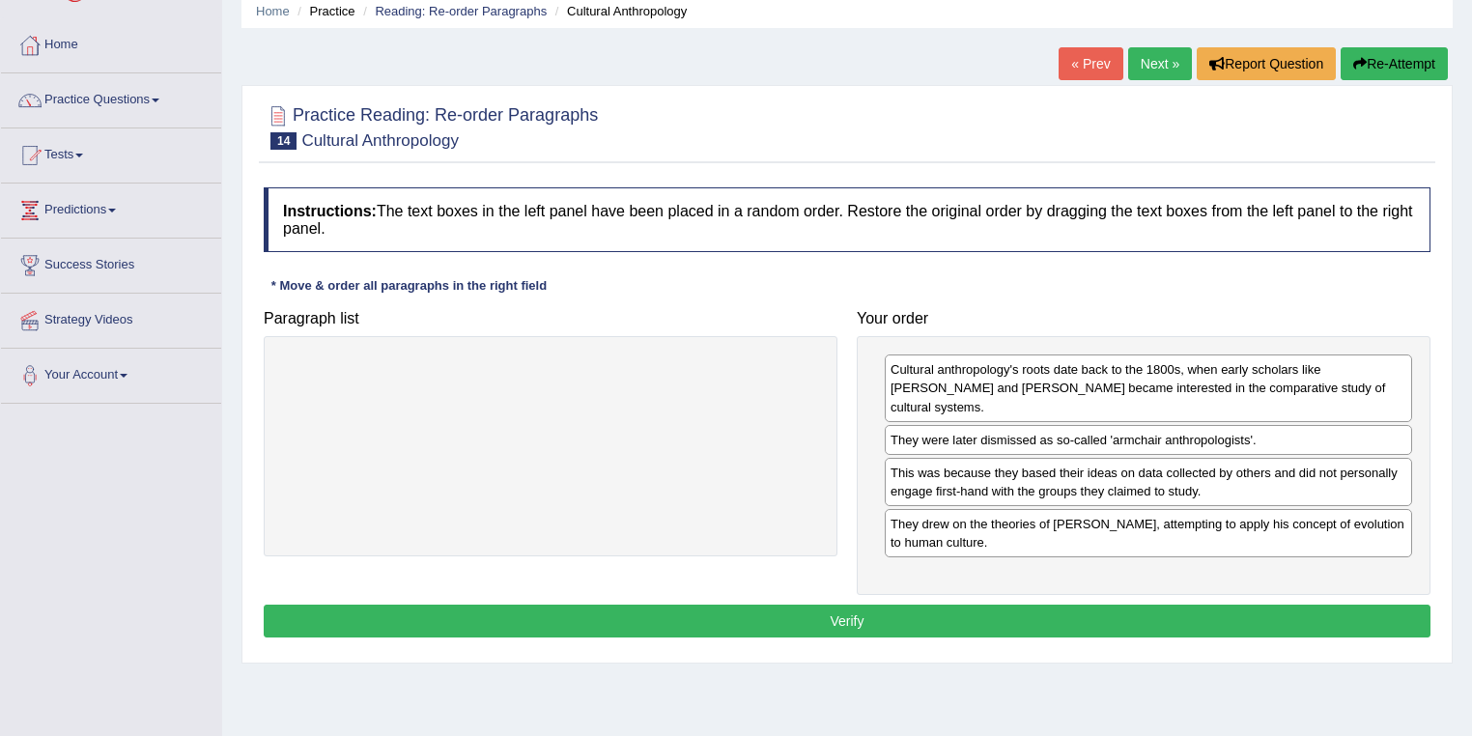
click at [973, 605] on button "Verify" at bounding box center [847, 621] width 1167 height 33
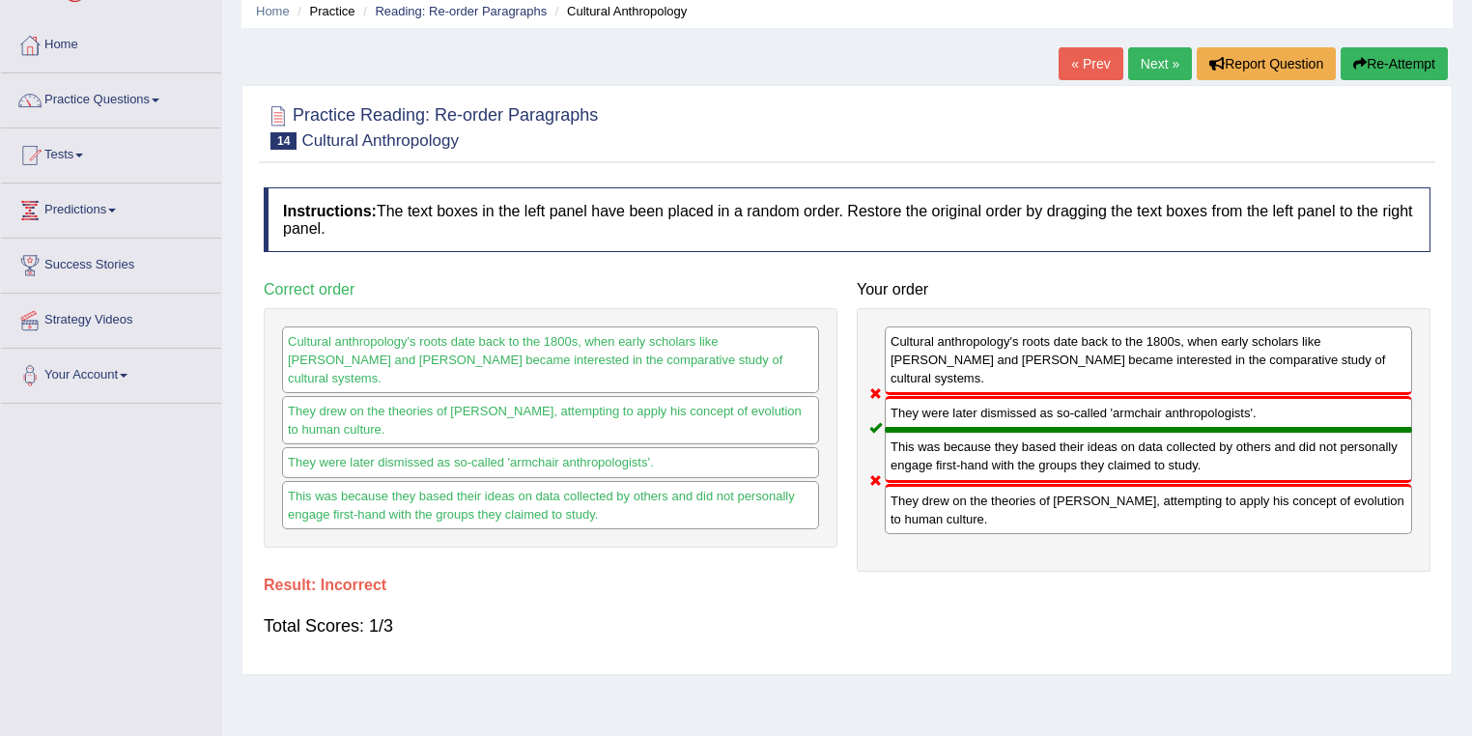
click at [1176, 71] on link "Next »" at bounding box center [1160, 63] width 64 height 33
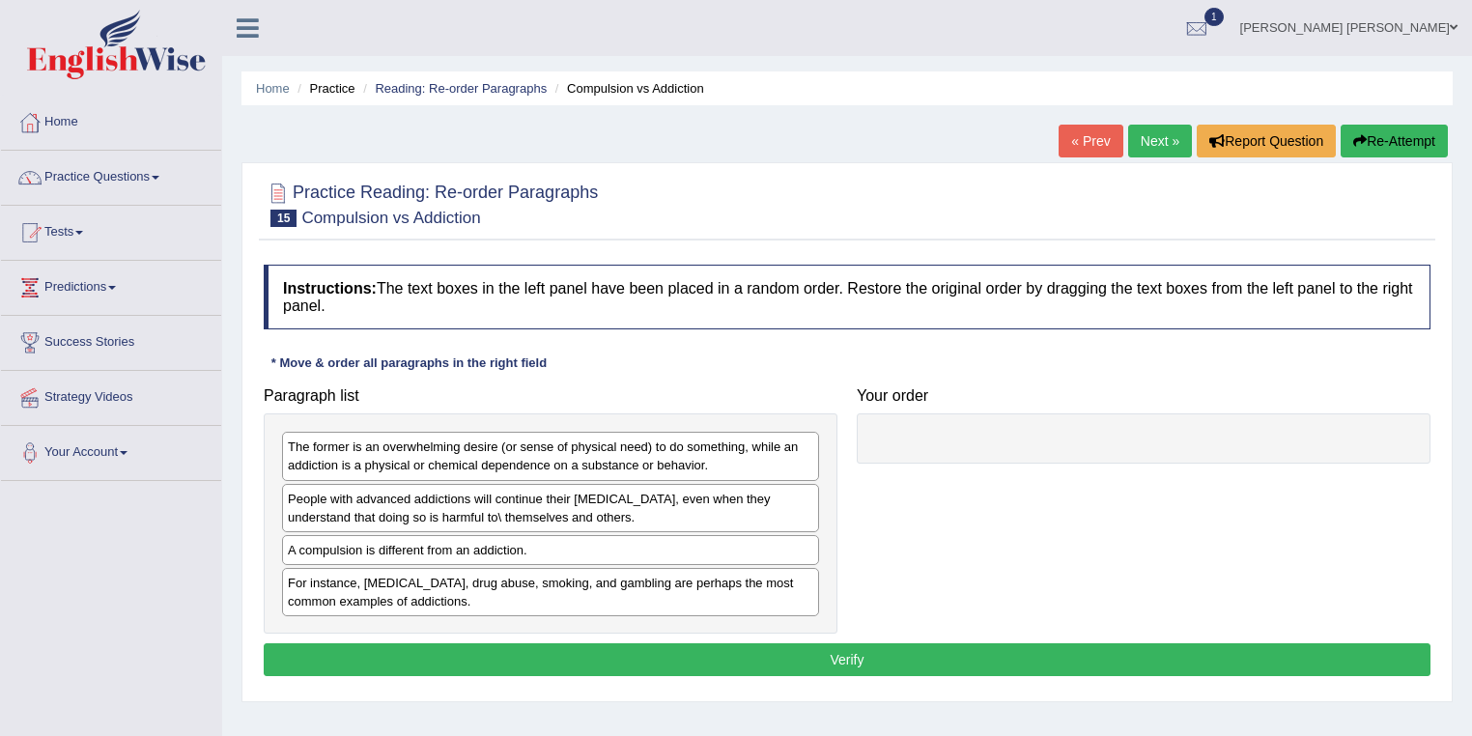
scroll to position [77, 0]
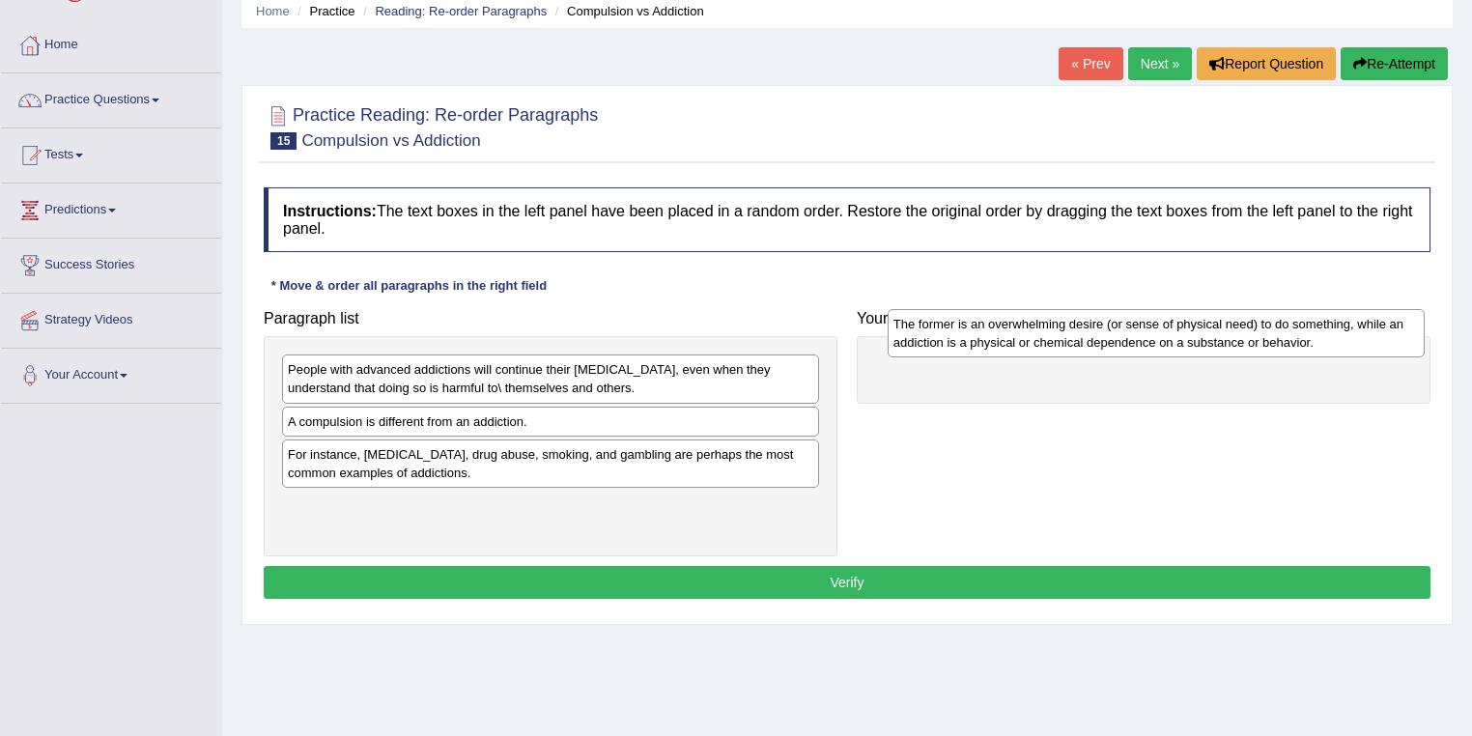
drag, startPoint x: 326, startPoint y: 376, endPoint x: 932, endPoint y: 330, distance: 607.2
click at [932, 330] on div "The former is an overwhelming desire (or sense of physical need) to do somethin…" at bounding box center [1156, 333] width 538 height 48
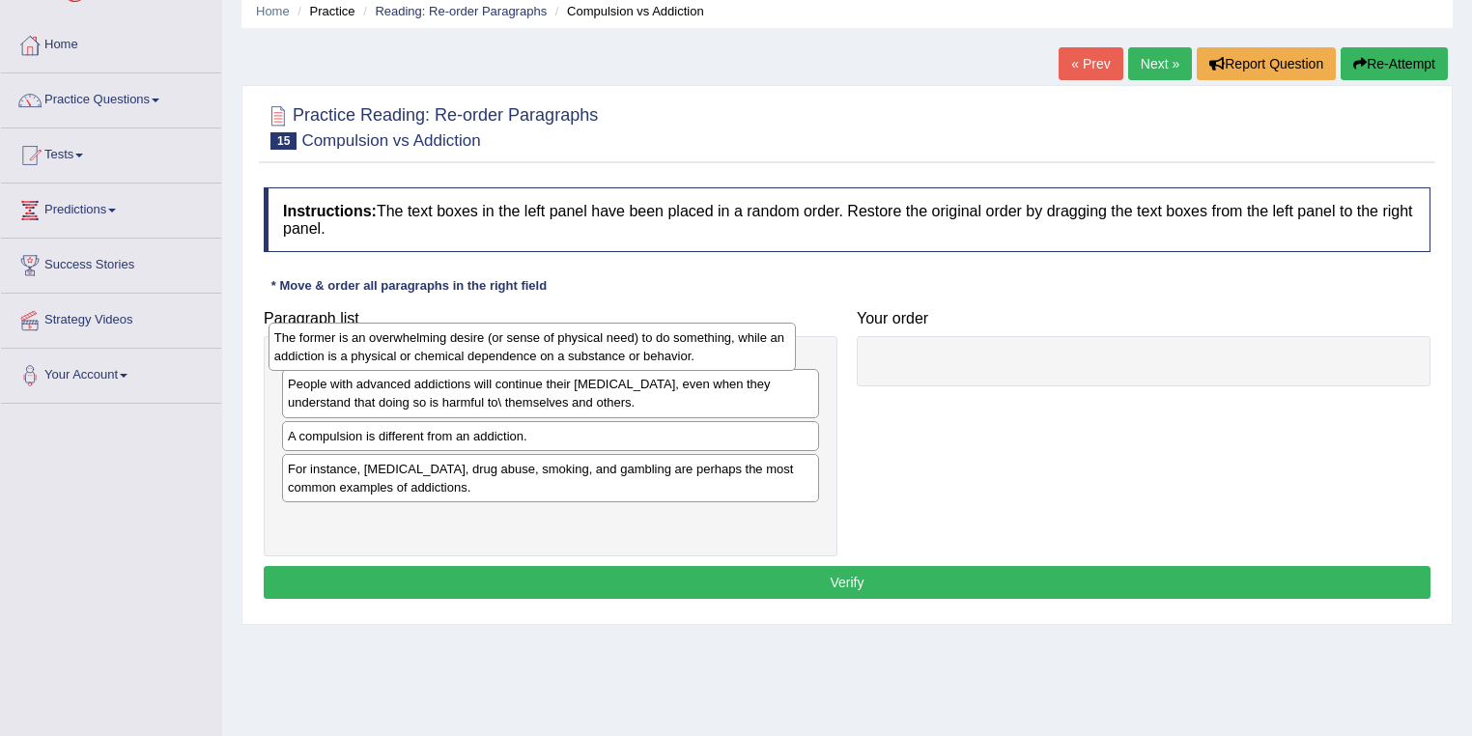
drag, startPoint x: 916, startPoint y: 380, endPoint x: 297, endPoint y: 348, distance: 619.8
click at [297, 348] on div "The former is an overwhelming desire (or sense of physical need) to do somethin…" at bounding box center [532, 347] width 528 height 48
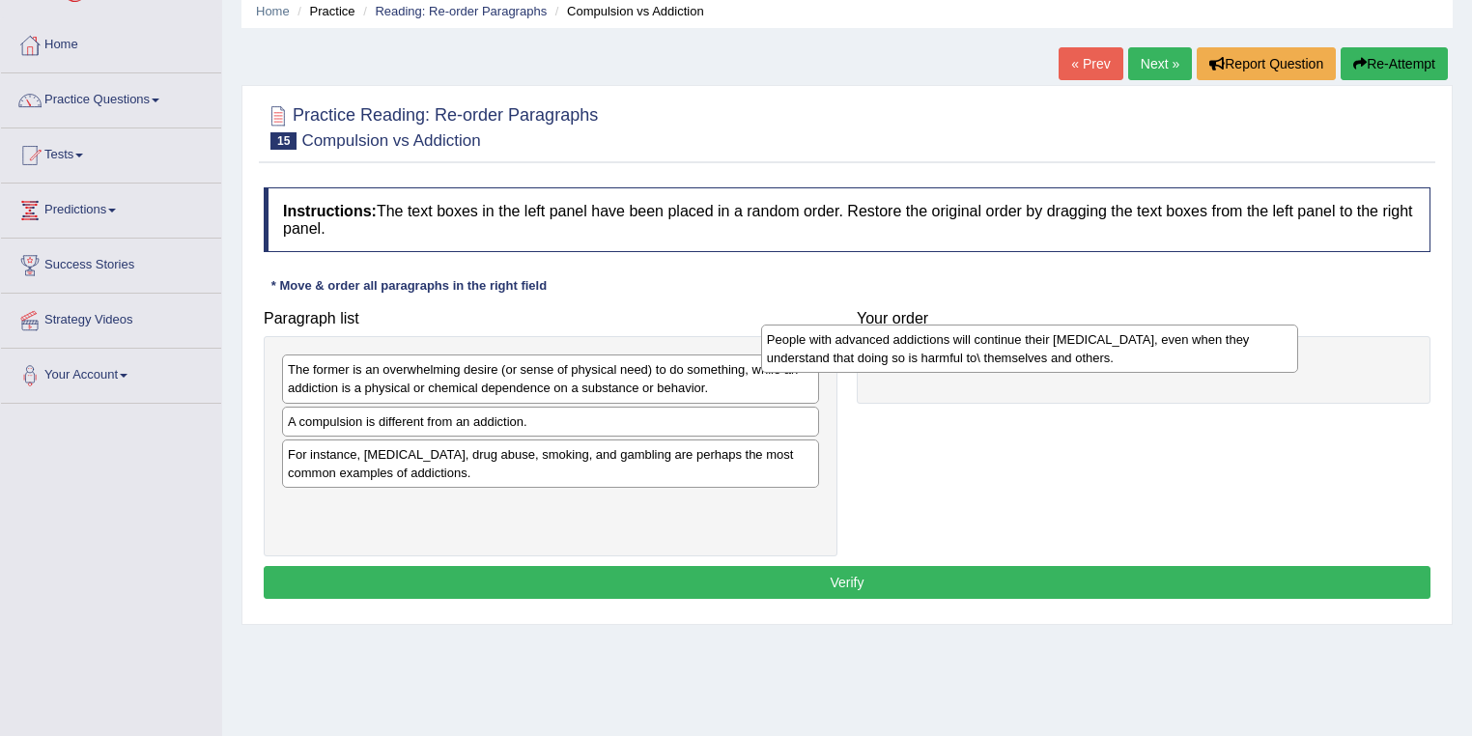
drag, startPoint x: 390, startPoint y: 440, endPoint x: 898, endPoint y: 355, distance: 515.0
click at [898, 355] on div "People with advanced addictions will continue their [MEDICAL_DATA], even when t…" at bounding box center [1030, 348] width 538 height 48
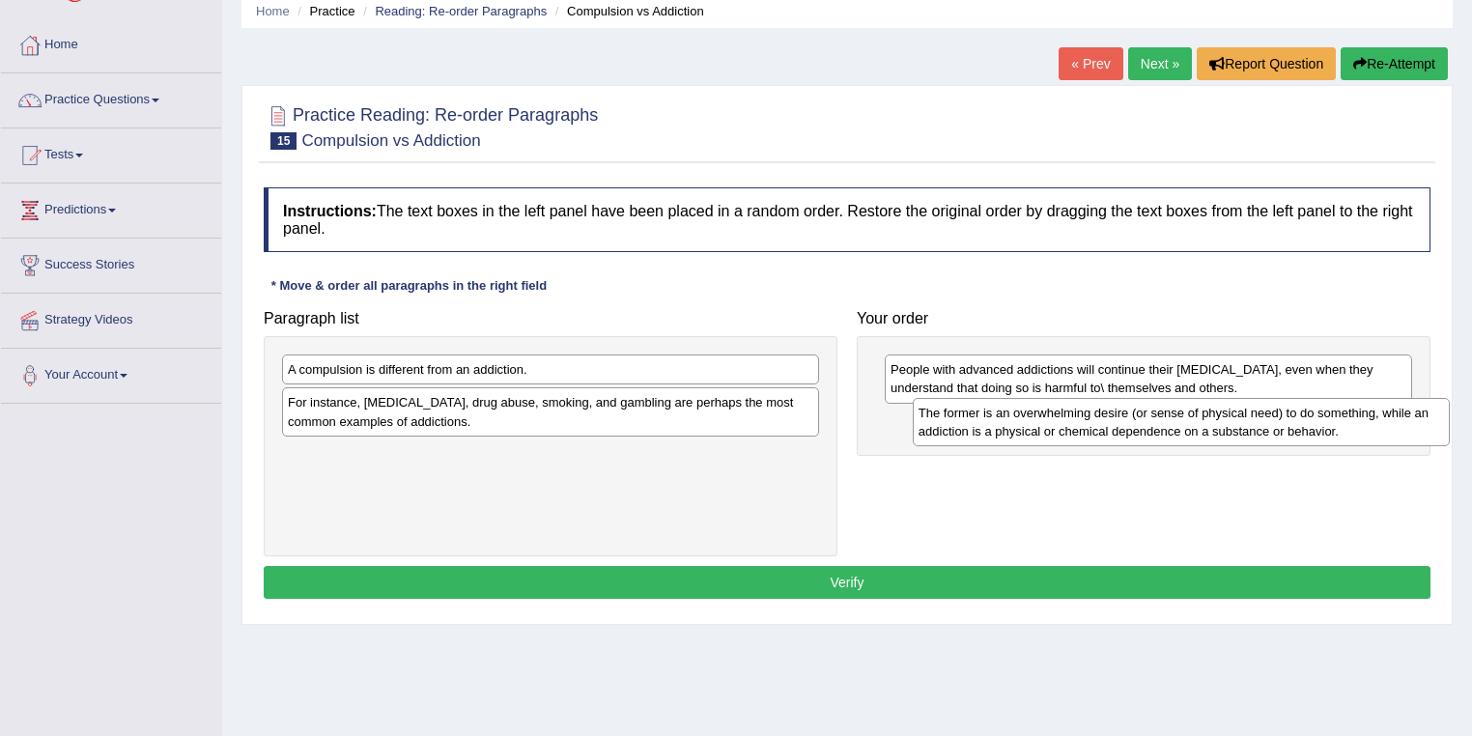
drag, startPoint x: 465, startPoint y: 381, endPoint x: 1092, endPoint y: 425, distance: 628.2
click at [1092, 425] on div "The former is an overwhelming desire (or sense of physical need) to do somethin…" at bounding box center [1182, 422] width 538 height 48
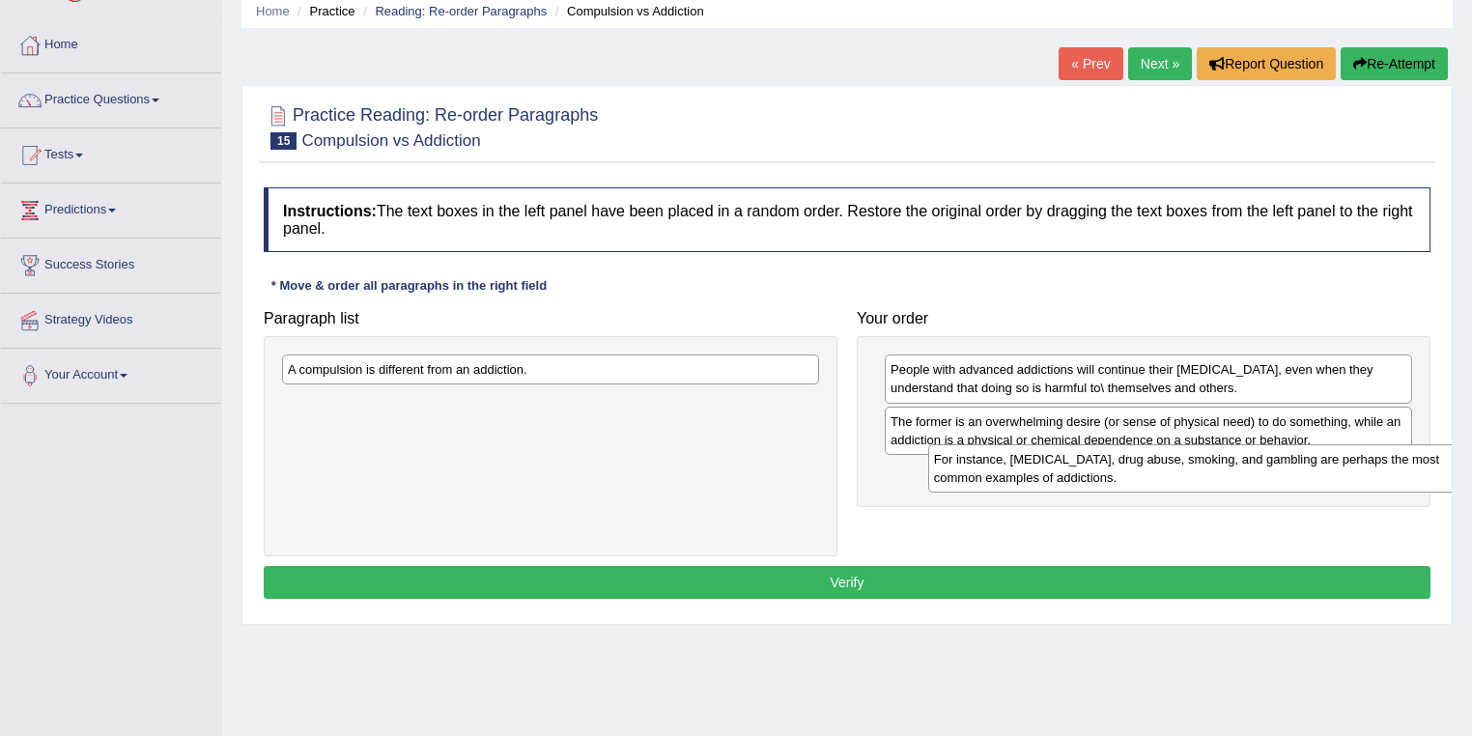
drag, startPoint x: 429, startPoint y: 409, endPoint x: 1075, endPoint y: 466, distance: 648.5
click at [1075, 466] on div "For instance, [MEDICAL_DATA], drug abuse, smoking, and gambling are perhaps the…" at bounding box center [1197, 468] width 538 height 48
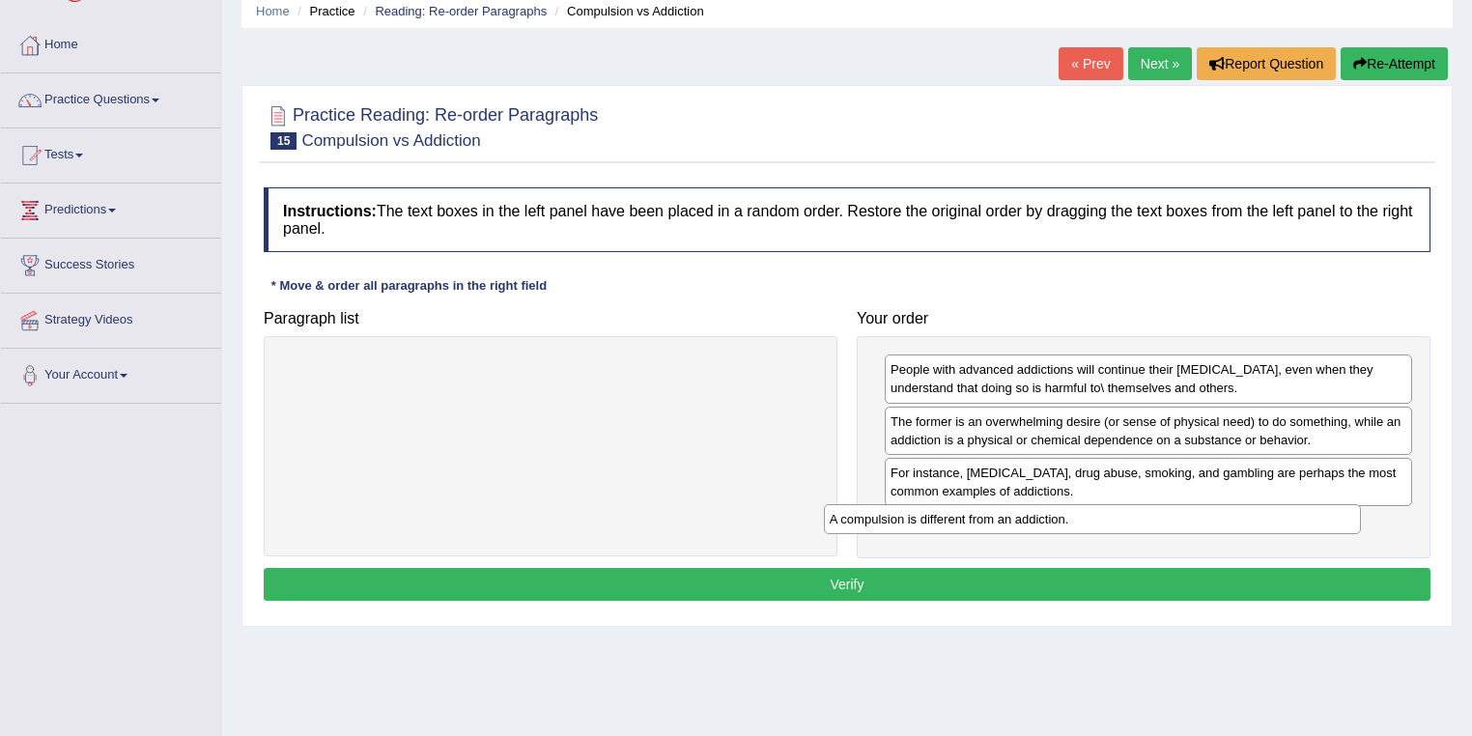
drag, startPoint x: 661, startPoint y: 372, endPoint x: 1203, endPoint y: 521, distance: 562.0
click at [1203, 521] on div "A compulsion is different from an addiction." at bounding box center [1093, 519] width 538 height 30
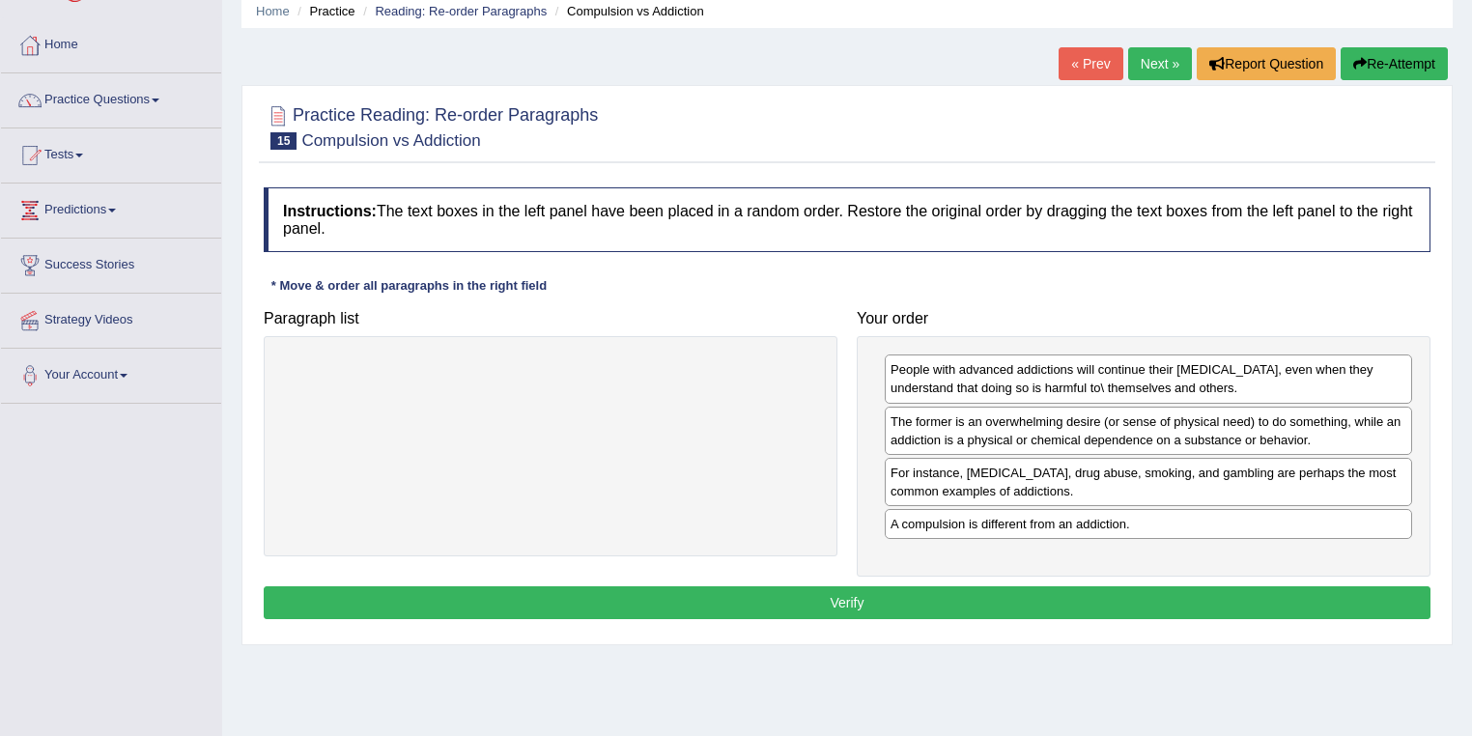
click at [1077, 587] on button "Verify" at bounding box center [847, 602] width 1167 height 33
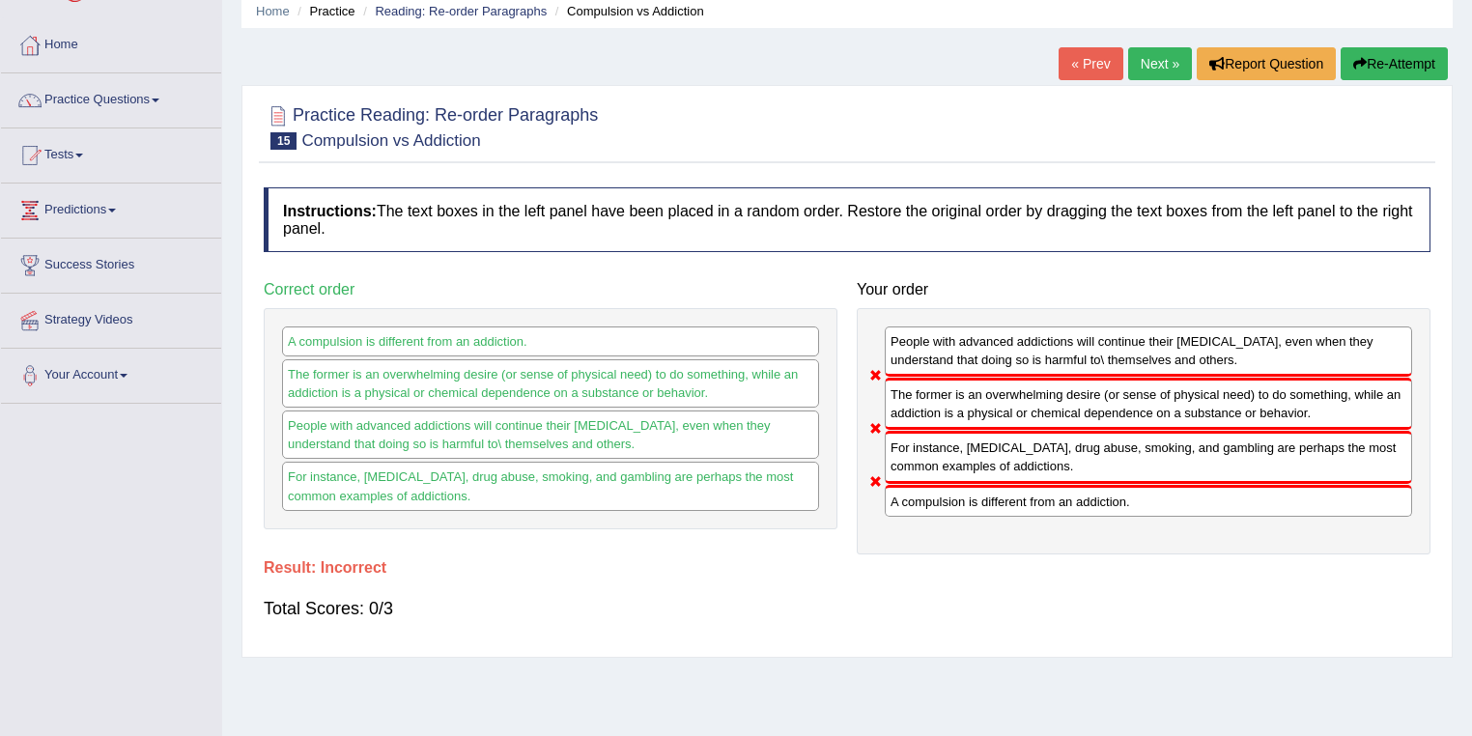
click at [1170, 73] on link "Next »" at bounding box center [1160, 63] width 64 height 33
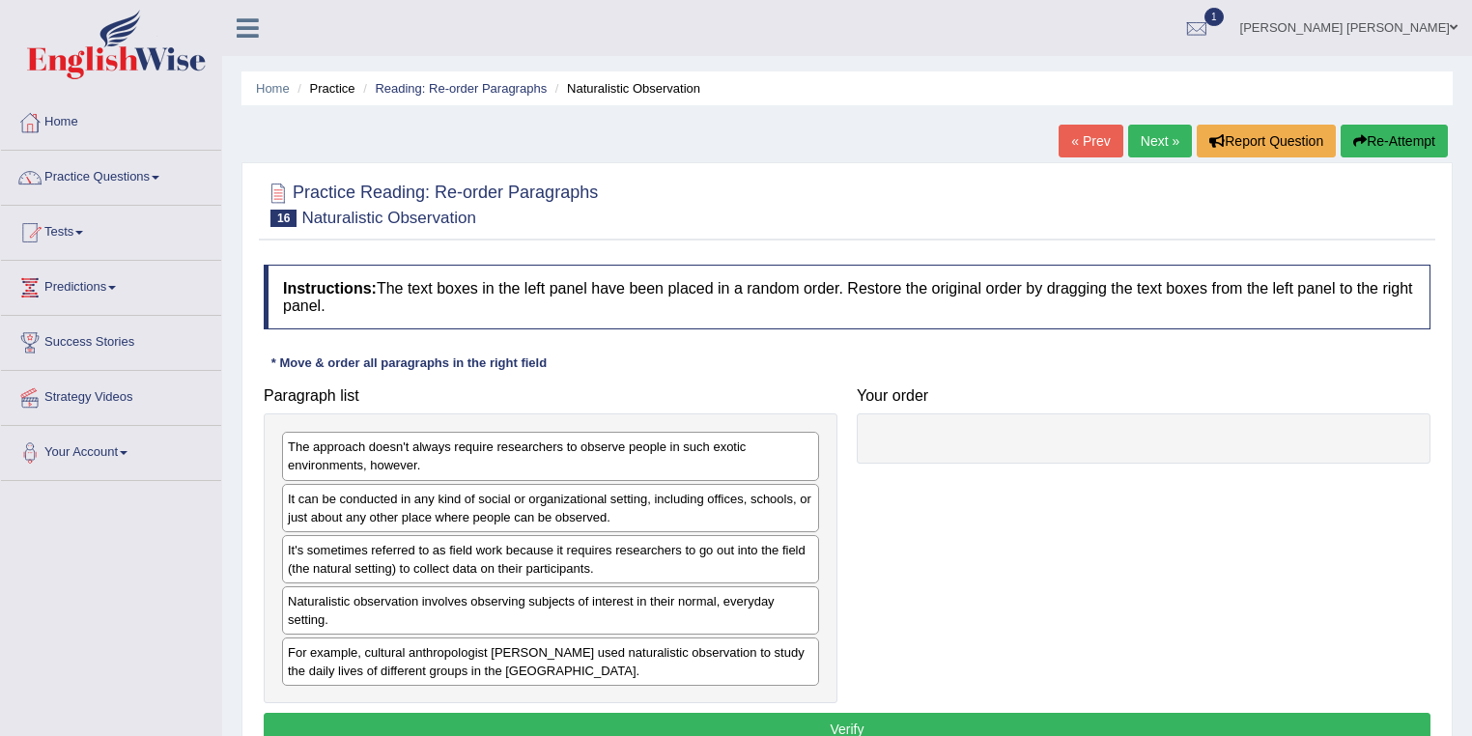
click at [1145, 138] on link "Next »" at bounding box center [1160, 141] width 64 height 33
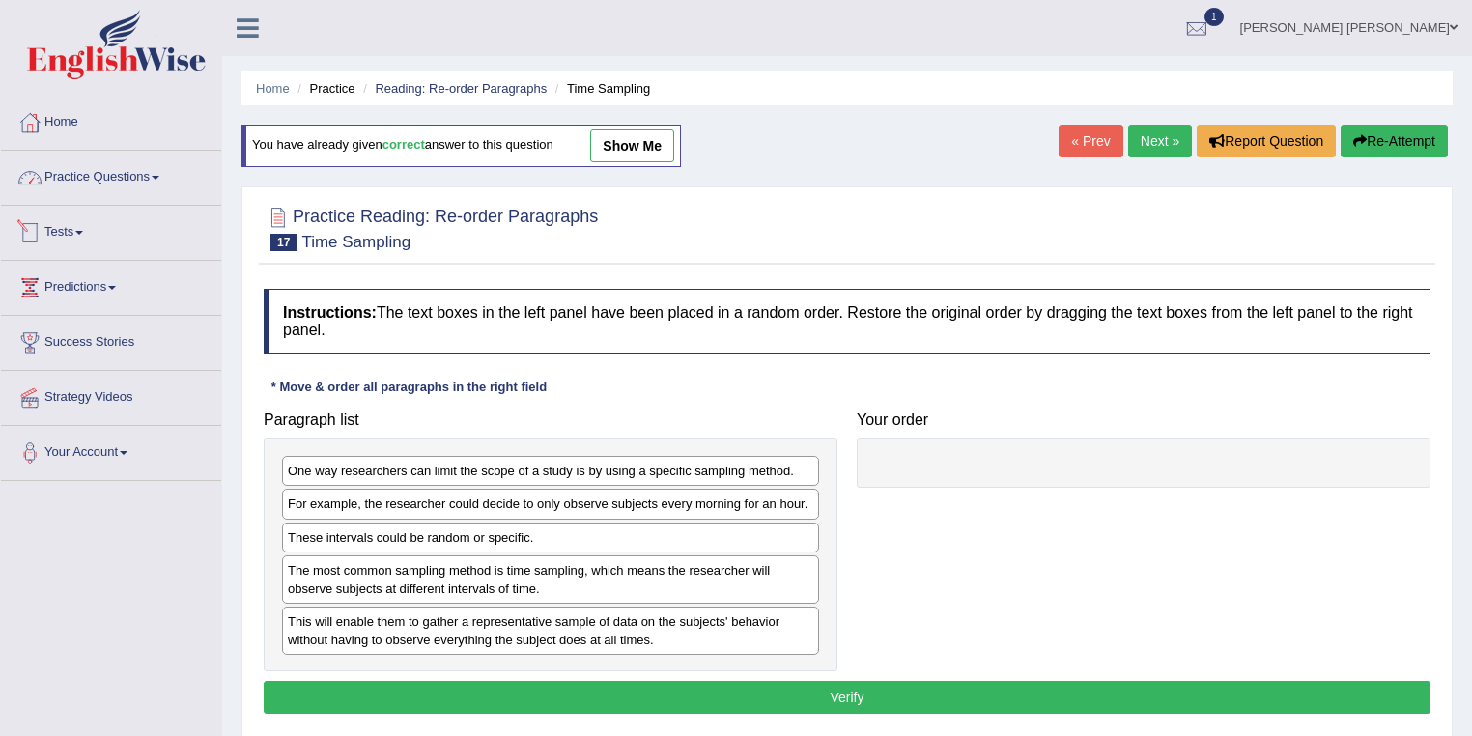
click at [171, 187] on link "Practice Questions" at bounding box center [111, 175] width 220 height 48
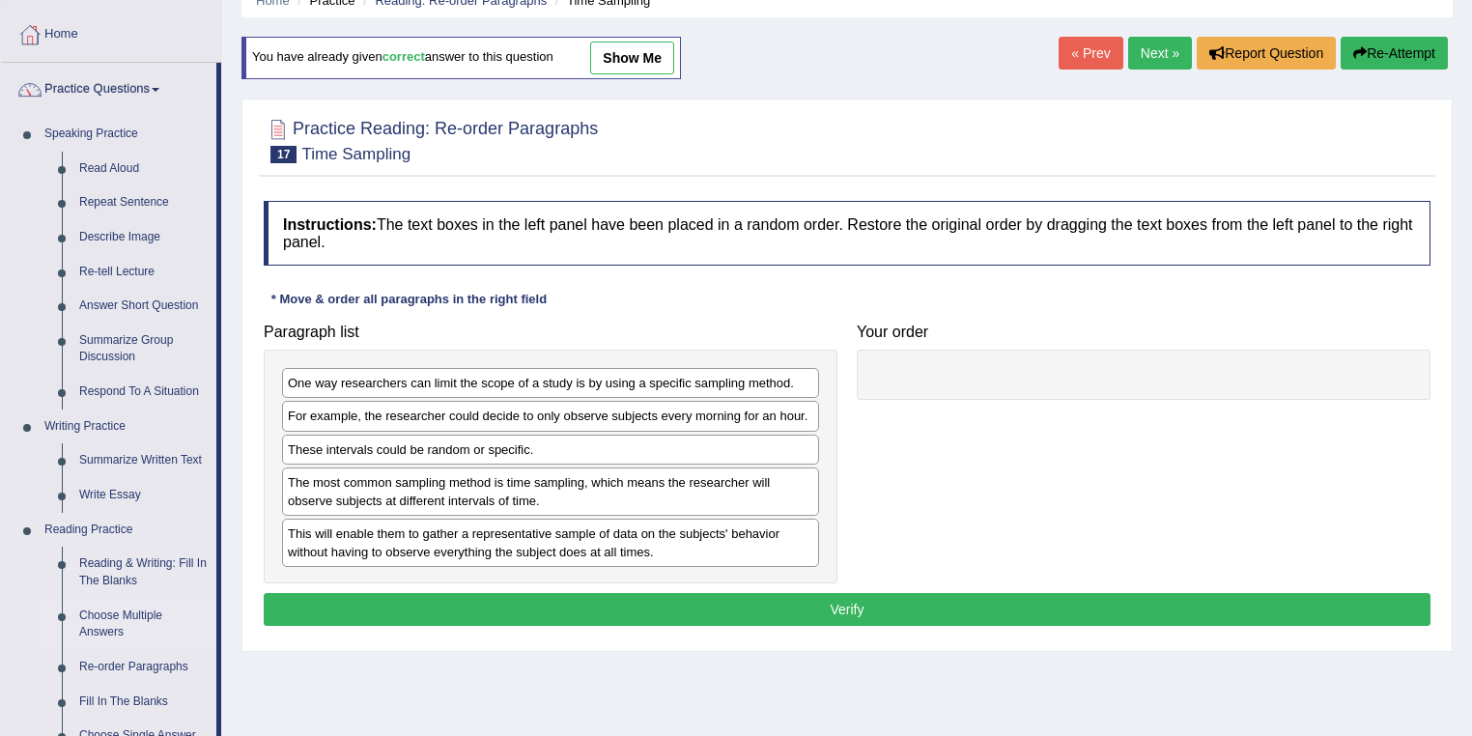
scroll to position [232, 0]
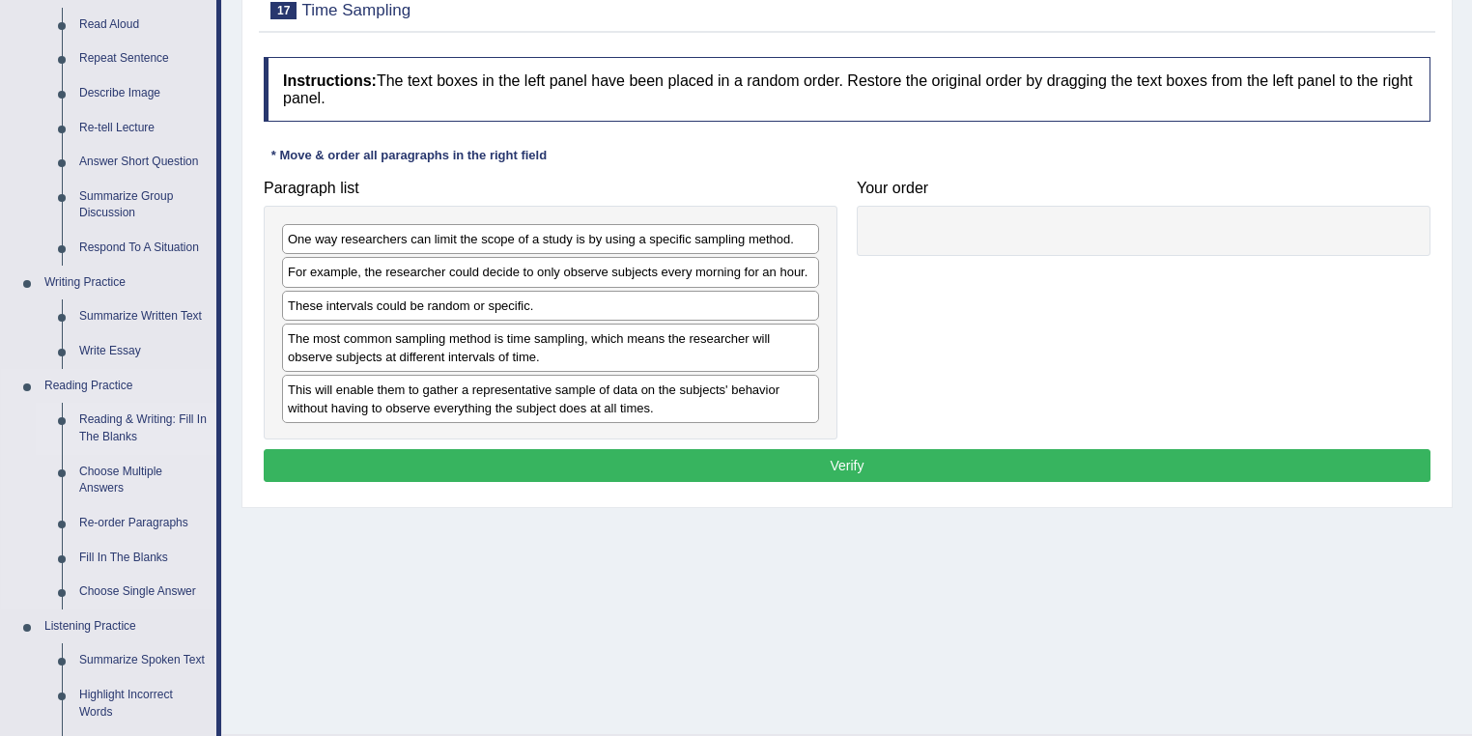
click at [162, 419] on link "Reading & Writing: Fill In The Blanks" at bounding box center [143, 428] width 146 height 51
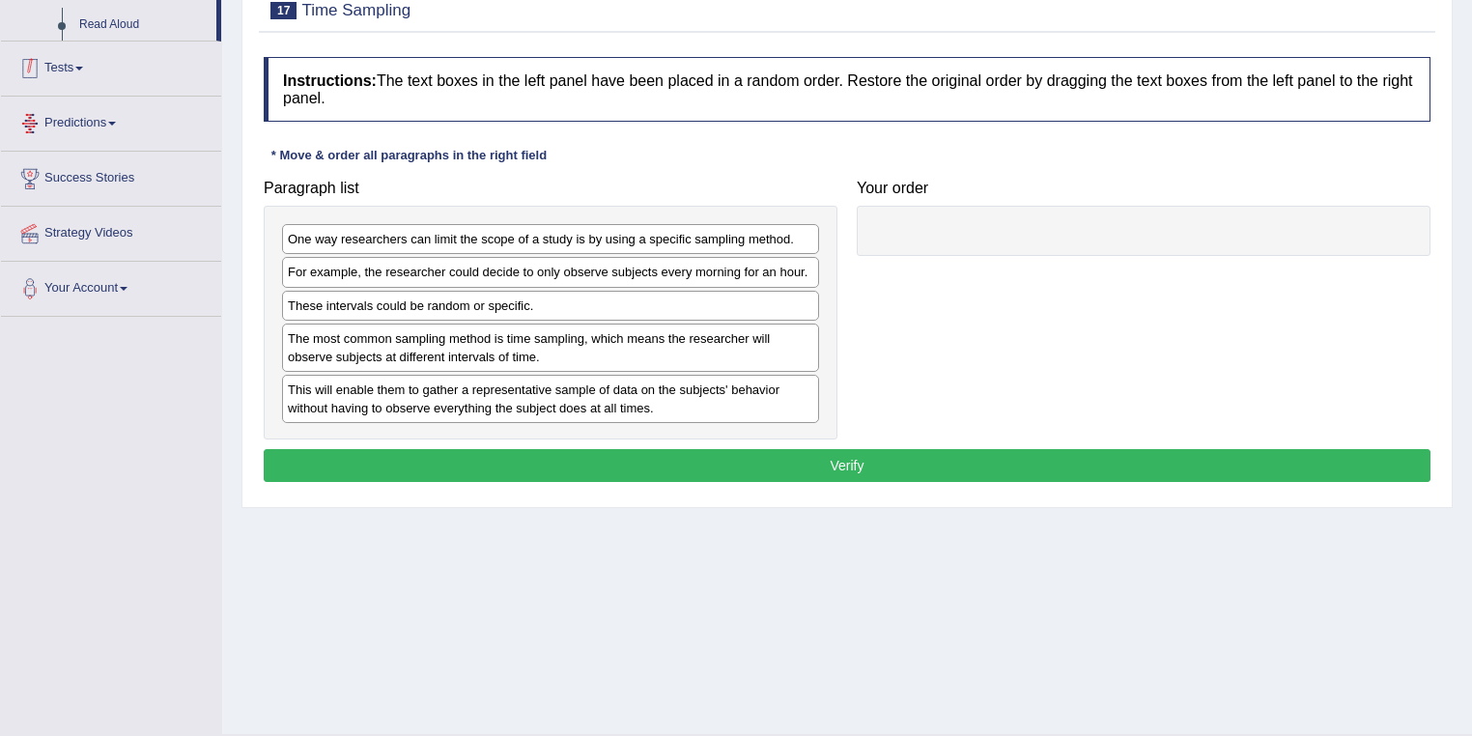
scroll to position [278, 0]
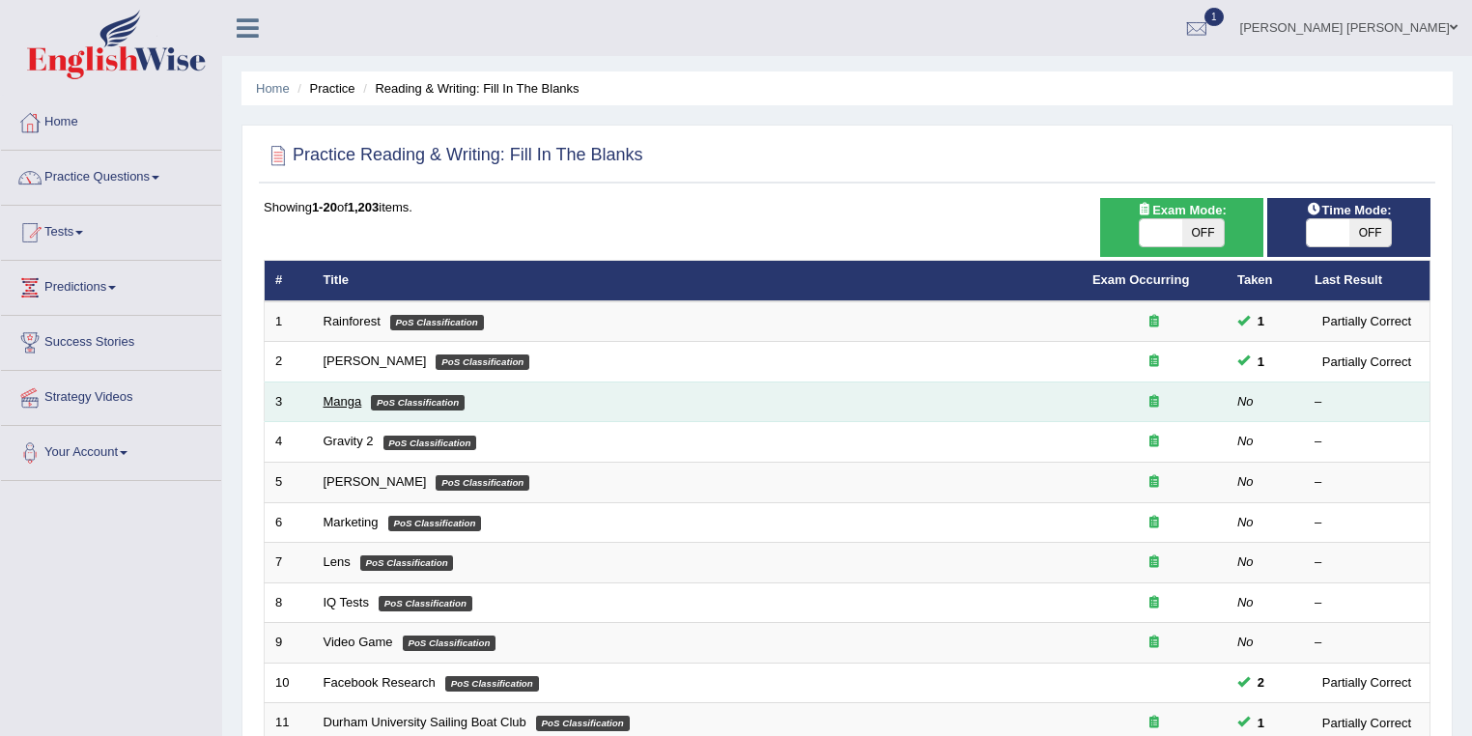
click at [342, 401] on link "Manga" at bounding box center [342, 401] width 39 height 14
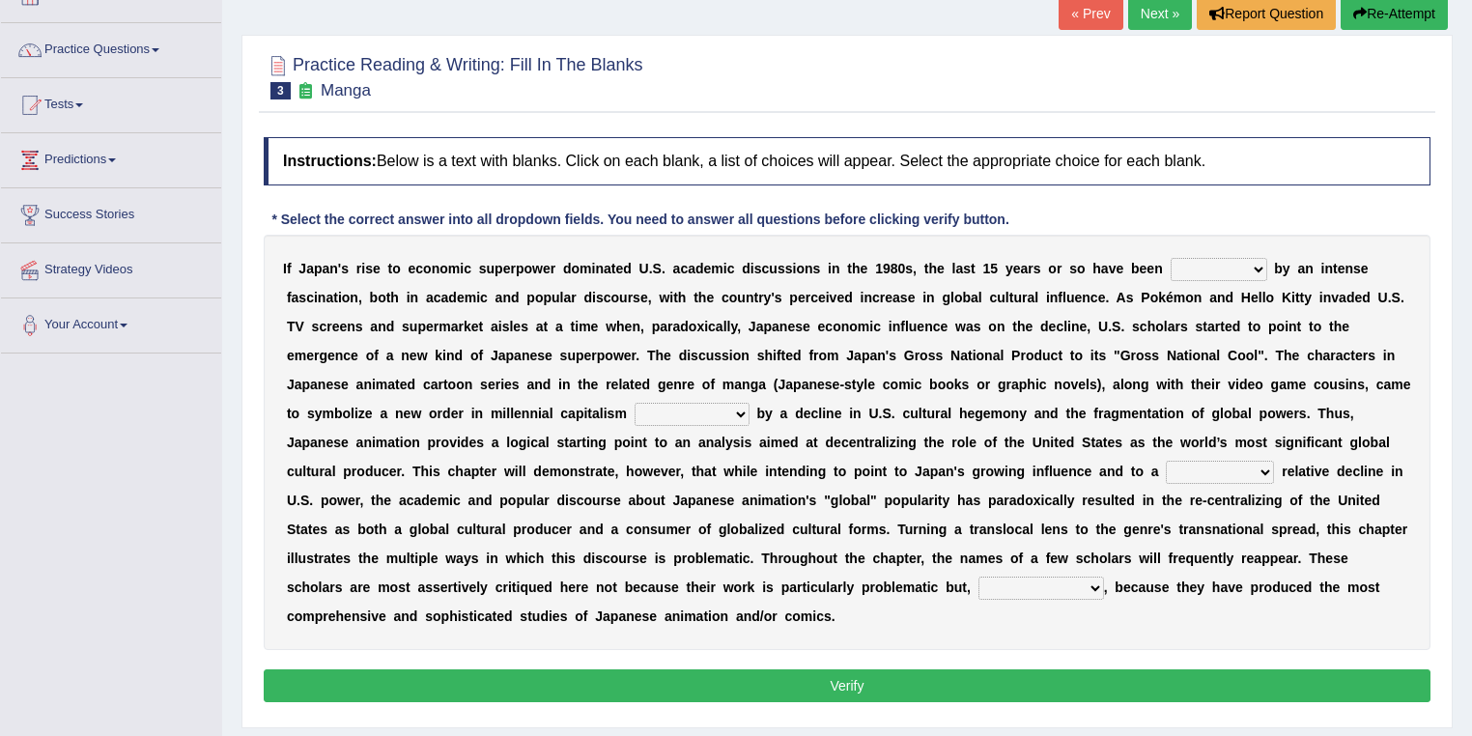
scroll to position [155, 0]
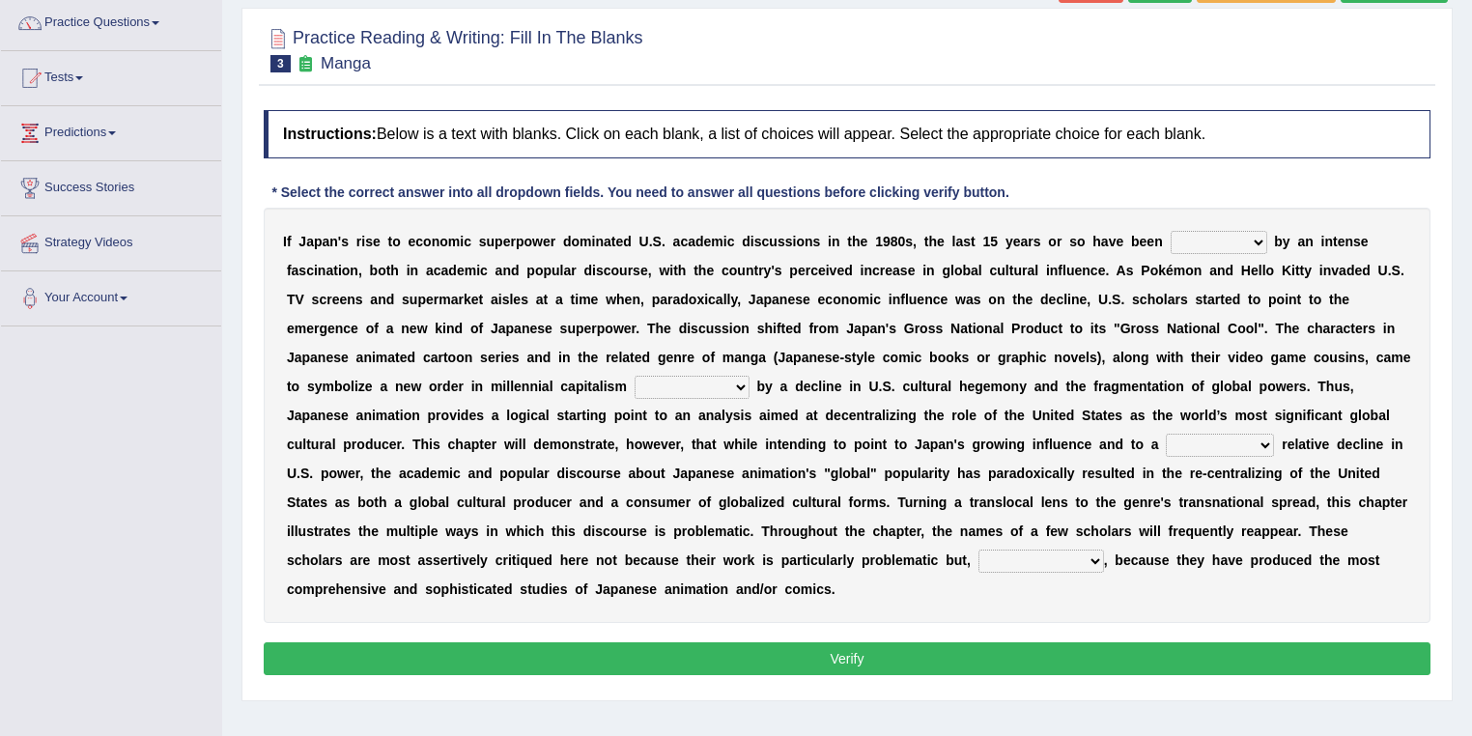
click at [1214, 236] on select "marked dedicated made inspired" at bounding box center [1218, 242] width 97 height 23
select select "made"
click at [1170, 231] on select "marked dedicated made inspired" at bounding box center [1218, 242] width 97 height 23
click at [682, 386] on select "pocessed characterized opposed tangled" at bounding box center [691, 387] width 115 height 23
select select "tangled"
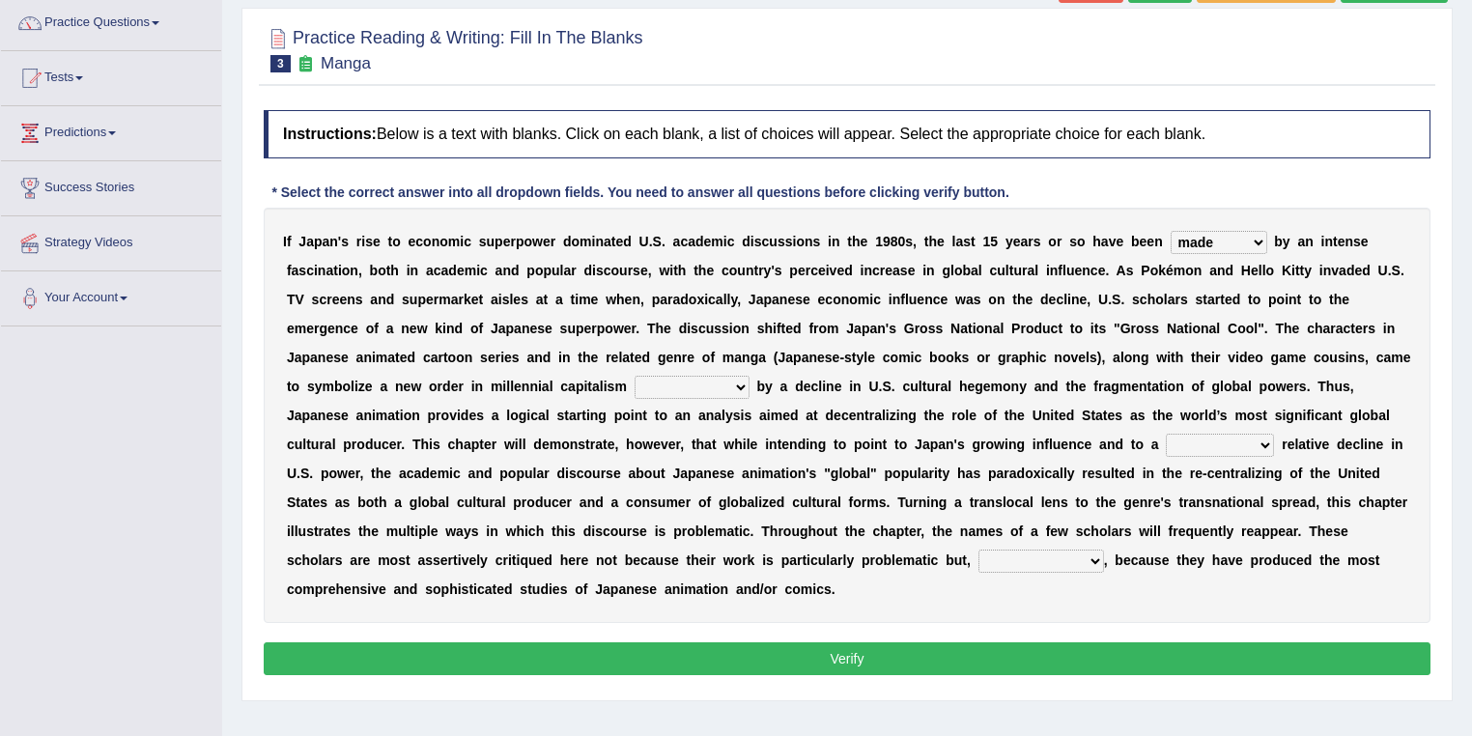
click at [634, 376] on select "pocessed characterized opposed tangled" at bounding box center [691, 387] width 115 height 23
click at [1199, 444] on select "concomitant discrete proportional legitimate" at bounding box center [1220, 445] width 108 height 23
select select "concomitant"
click at [1166, 434] on select "concomitant discrete proportional legitimate" at bounding box center [1220, 445] width 108 height 23
click at [981, 553] on select "however on the contrary in addition on the whole" at bounding box center [1041, 560] width 126 height 23
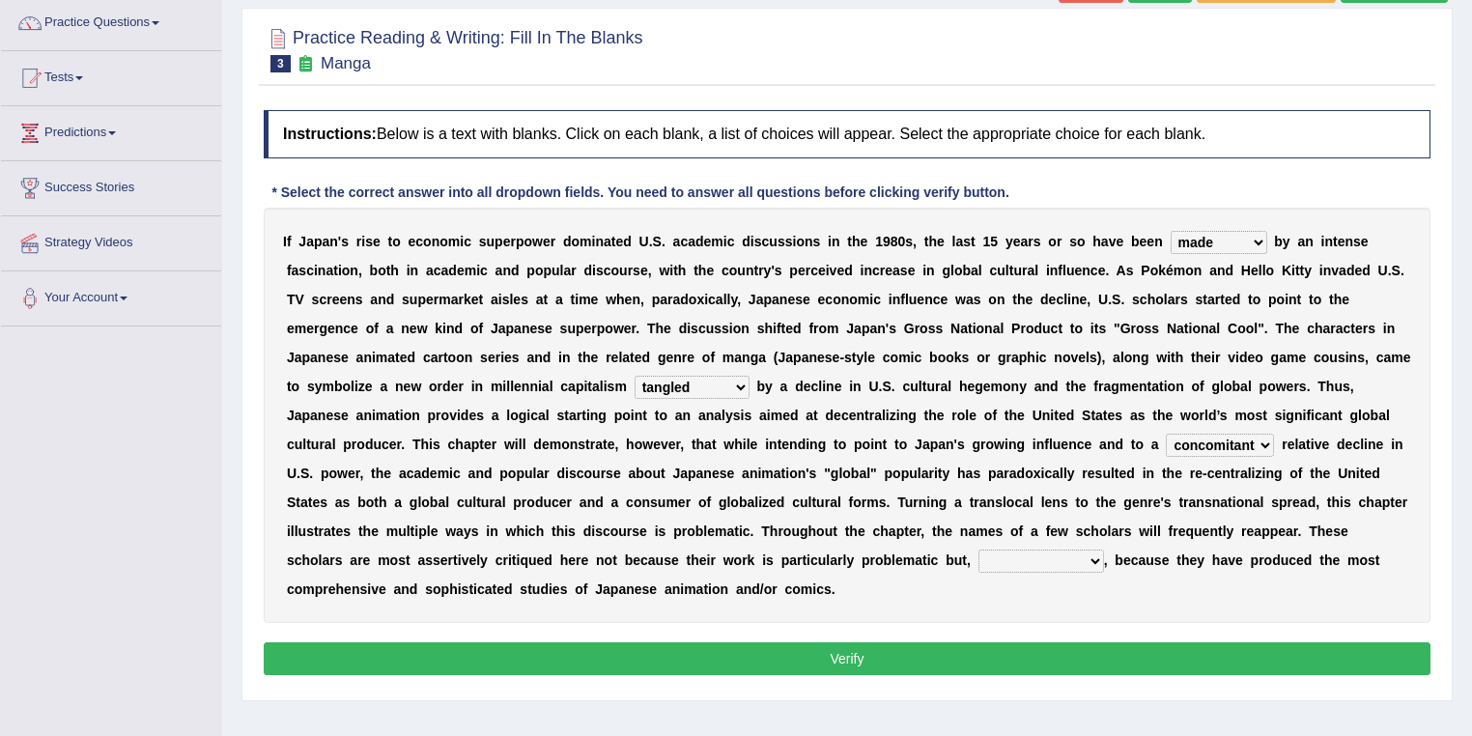
select select "however"
click at [978, 549] on select "however on the contrary in addition on the whole" at bounding box center [1041, 560] width 126 height 23
click at [988, 651] on button "Verify" at bounding box center [847, 658] width 1167 height 33
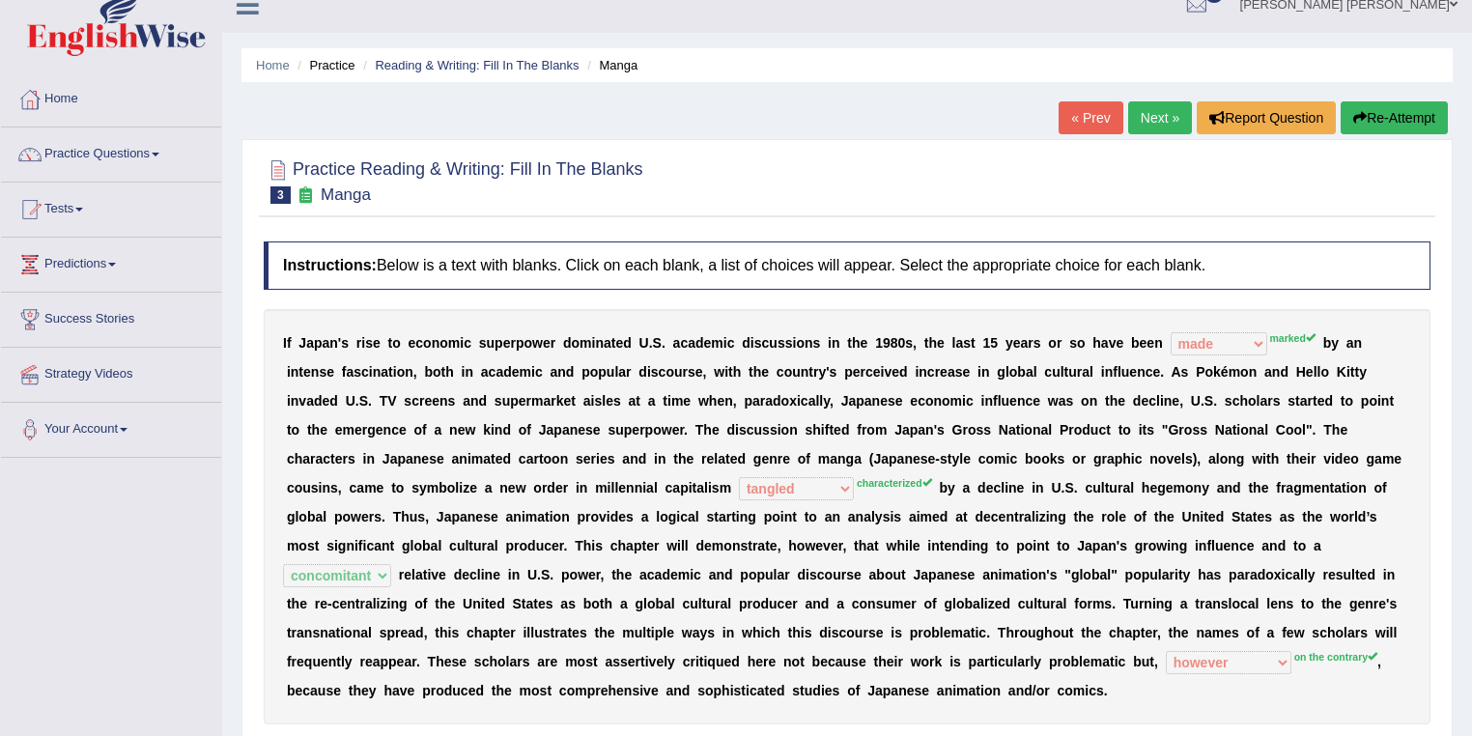
scroll to position [0, 0]
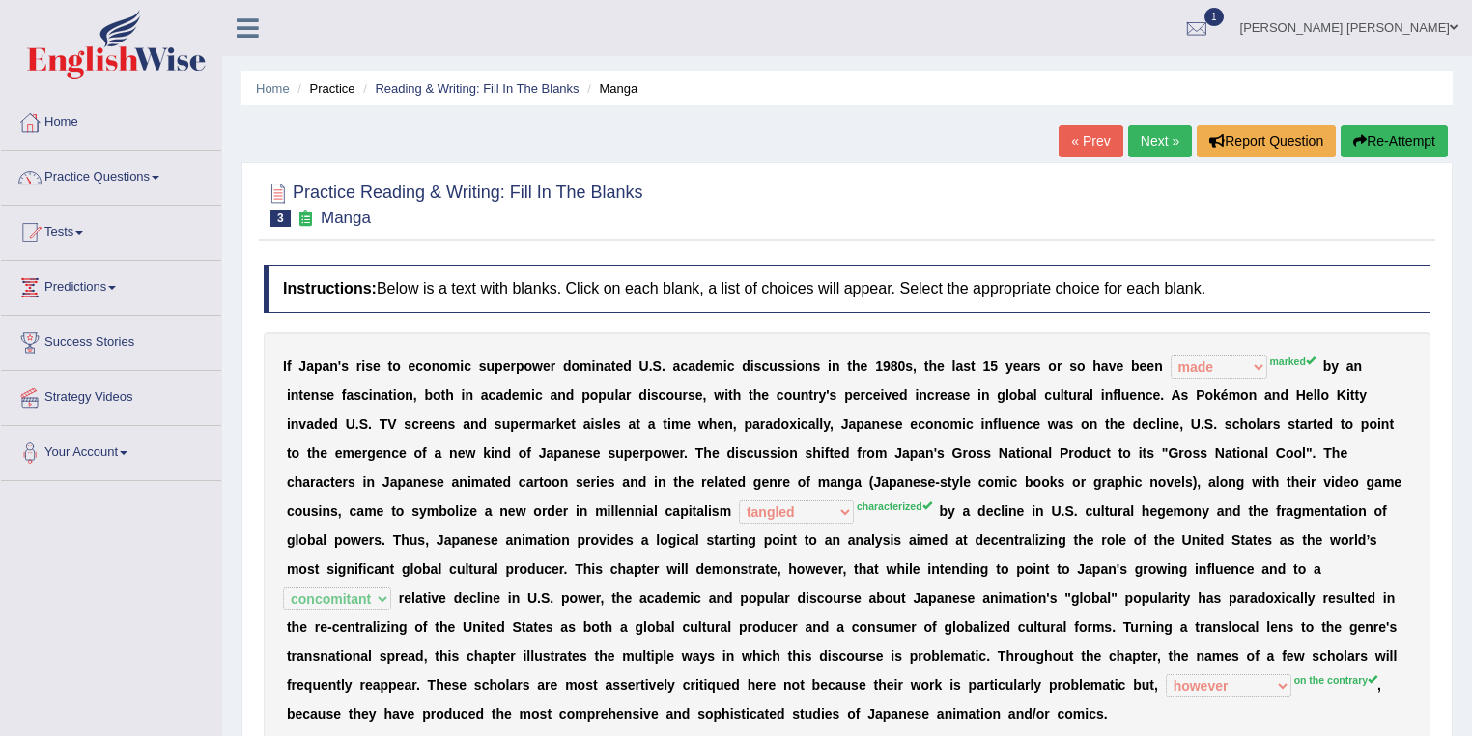
click at [1128, 144] on link "Next »" at bounding box center [1160, 141] width 64 height 33
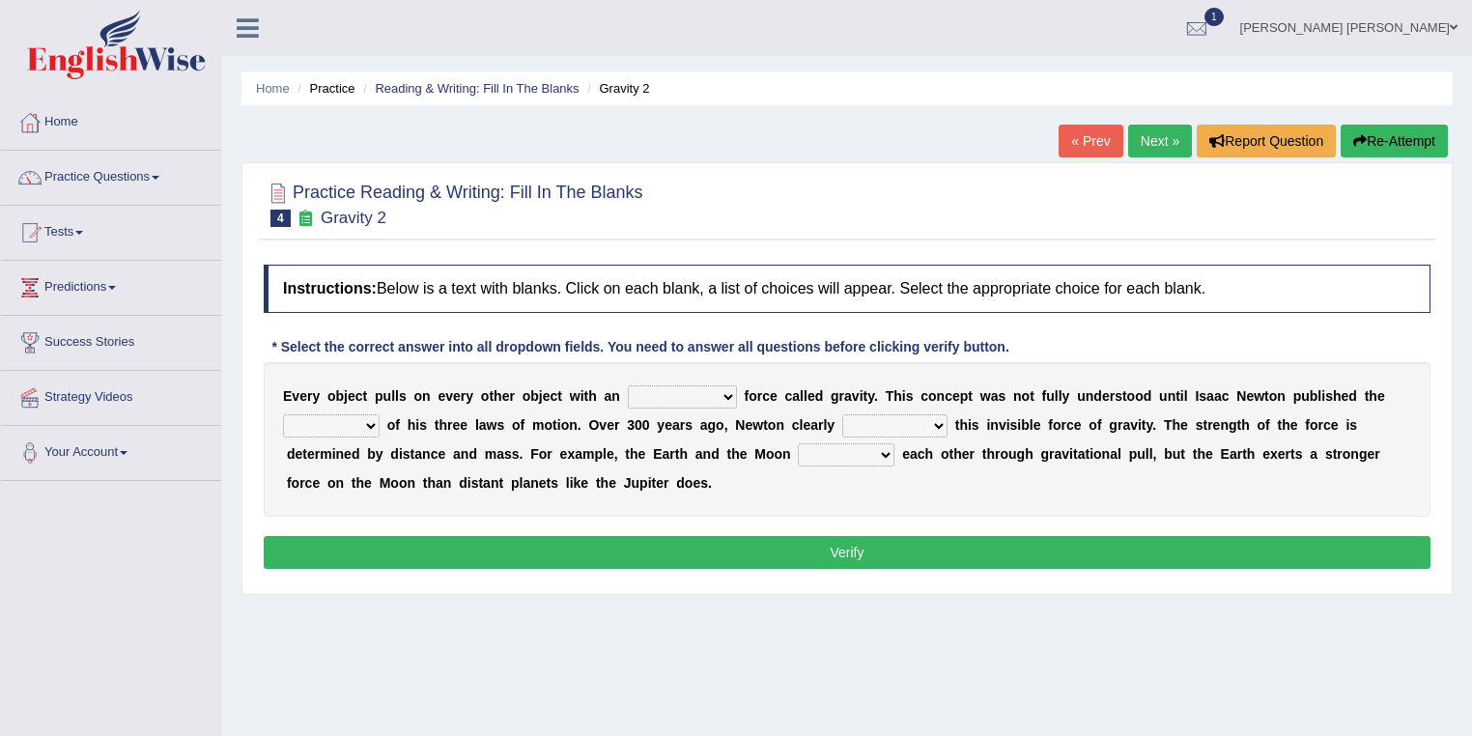
click at [657, 399] on select "invisible unknown unbelievable inconsistent" at bounding box center [682, 396] width 109 height 23
select select "unknown"
click at [628, 385] on select "invisible unknown unbelievable inconsistent" at bounding box center [682, 396] width 109 height 23
click at [368, 421] on select "concept theory method argument" at bounding box center [331, 425] width 97 height 23
select select "theory"
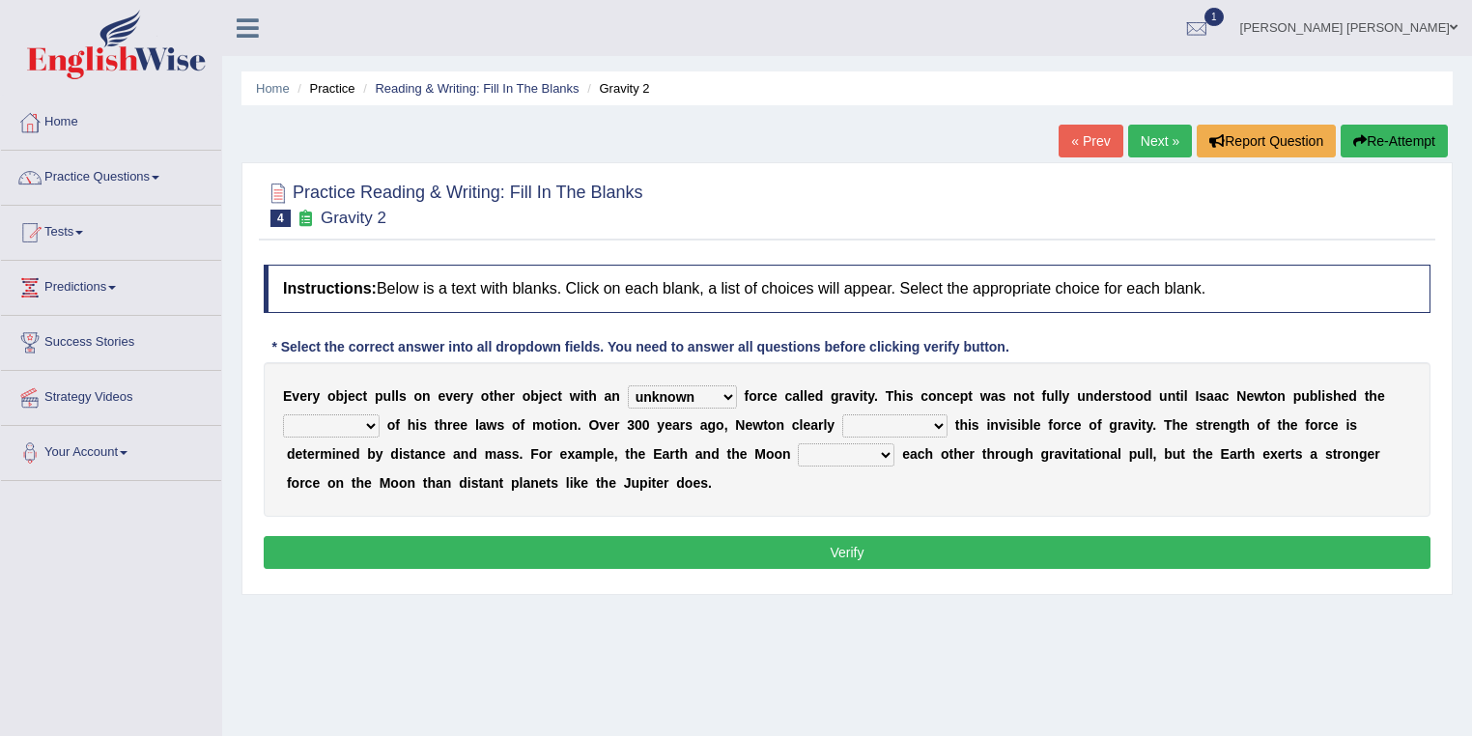
click at [283, 414] on select "concept theory method argument" at bounding box center [331, 425] width 97 height 23
click at [915, 421] on select "explained undermined overturned realized" at bounding box center [894, 425] width 105 height 23
select select "explained"
click at [842, 414] on select "explained undermined overturned realized" at bounding box center [894, 425] width 105 height 23
click at [869, 452] on select "affect spin evade span" at bounding box center [846, 454] width 97 height 23
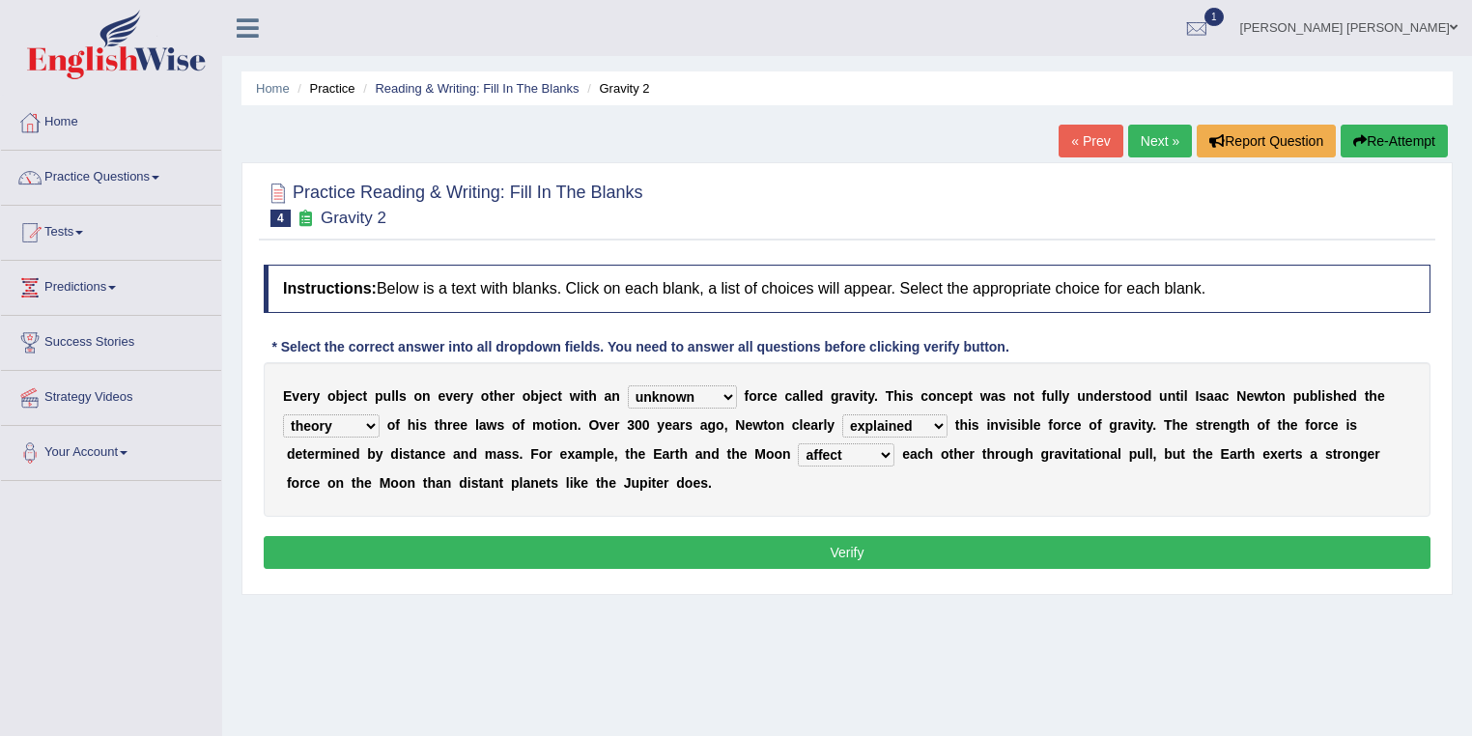
click at [798, 443] on select "affect spin evade span" at bounding box center [846, 454] width 97 height 23
click at [868, 447] on select "affect spin evade span" at bounding box center [846, 454] width 97 height 23
click at [798, 443] on select "affect spin evade span" at bounding box center [846, 454] width 97 height 23
click at [858, 454] on select "affect spin evade span" at bounding box center [846, 454] width 97 height 23
click at [798, 443] on select "affect spin evade span" at bounding box center [846, 454] width 97 height 23
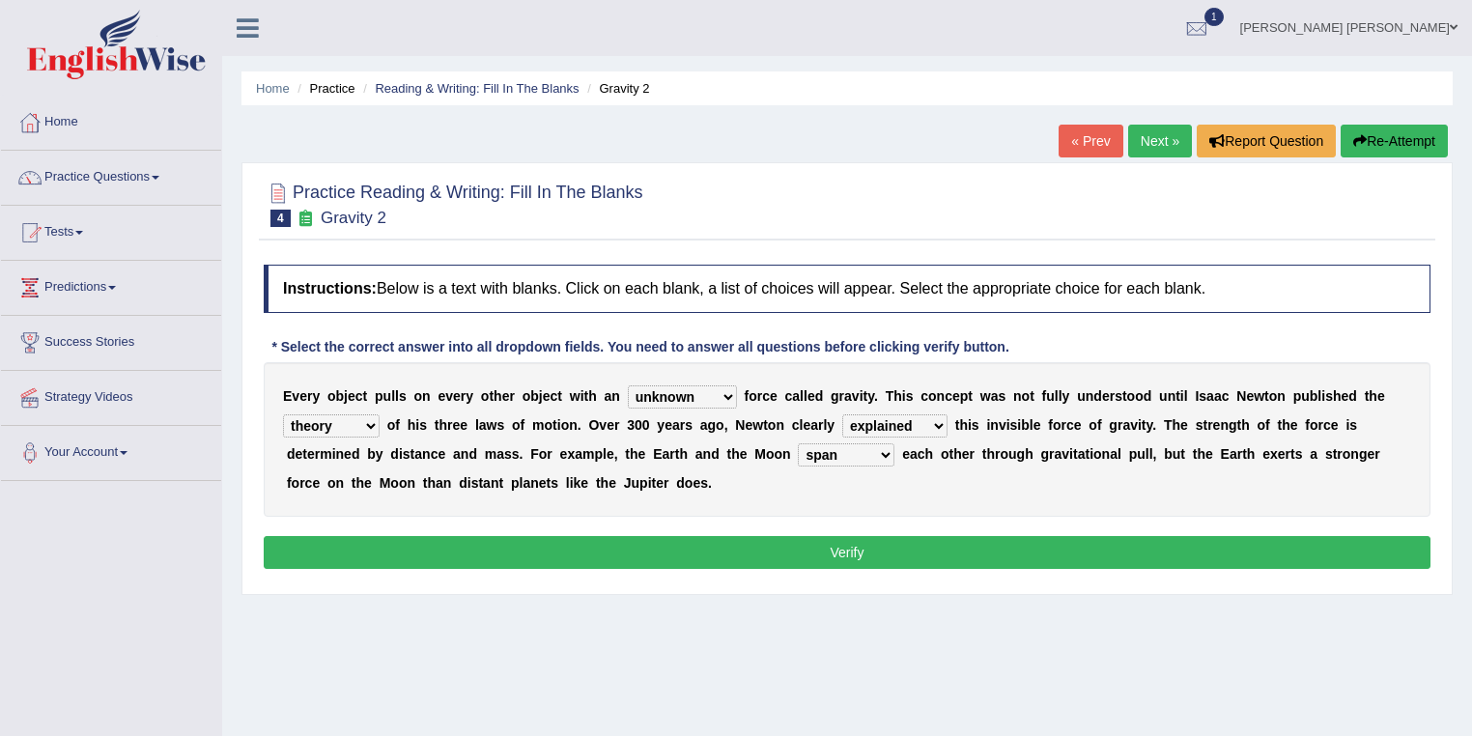
click at [867, 452] on select "affect spin evade span" at bounding box center [846, 454] width 97 height 23
select select "affect"
click at [798, 443] on select "affect spin evade span" at bounding box center [846, 454] width 97 height 23
click at [866, 456] on select "affect spin evade span" at bounding box center [846, 454] width 97 height 23
click at [798, 443] on select "affect spin evade span" at bounding box center [846, 454] width 97 height 23
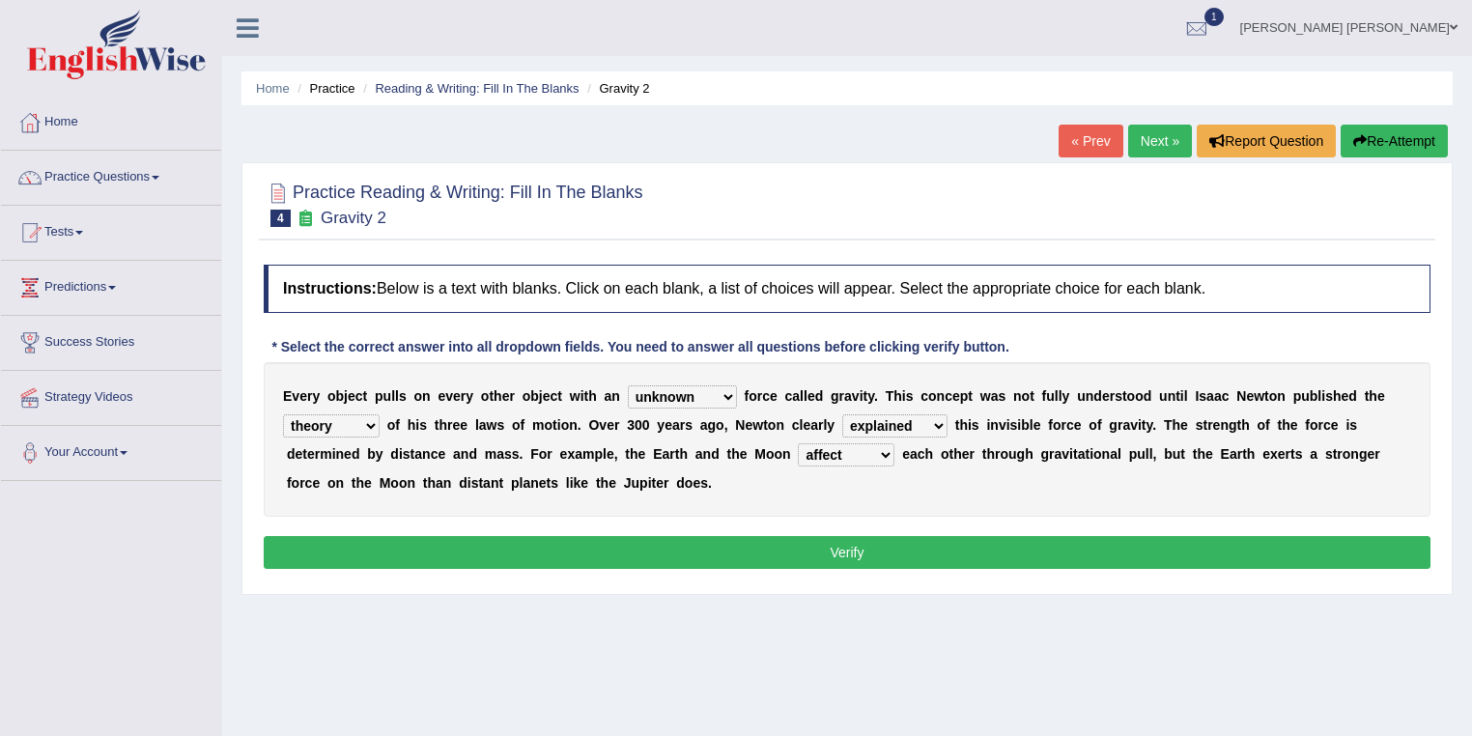
click at [711, 393] on select "invisible unknown unbelievable inconsistent" at bounding box center [682, 396] width 109 height 23
click at [628, 385] on select "invisible unknown unbelievable inconsistent" at bounding box center [682, 396] width 109 height 23
click at [680, 394] on select "invisible unknown unbelievable inconsistent" at bounding box center [682, 396] width 109 height 23
select select "invisible"
click at [628, 385] on select "invisible unknown unbelievable inconsistent" at bounding box center [682, 396] width 109 height 23
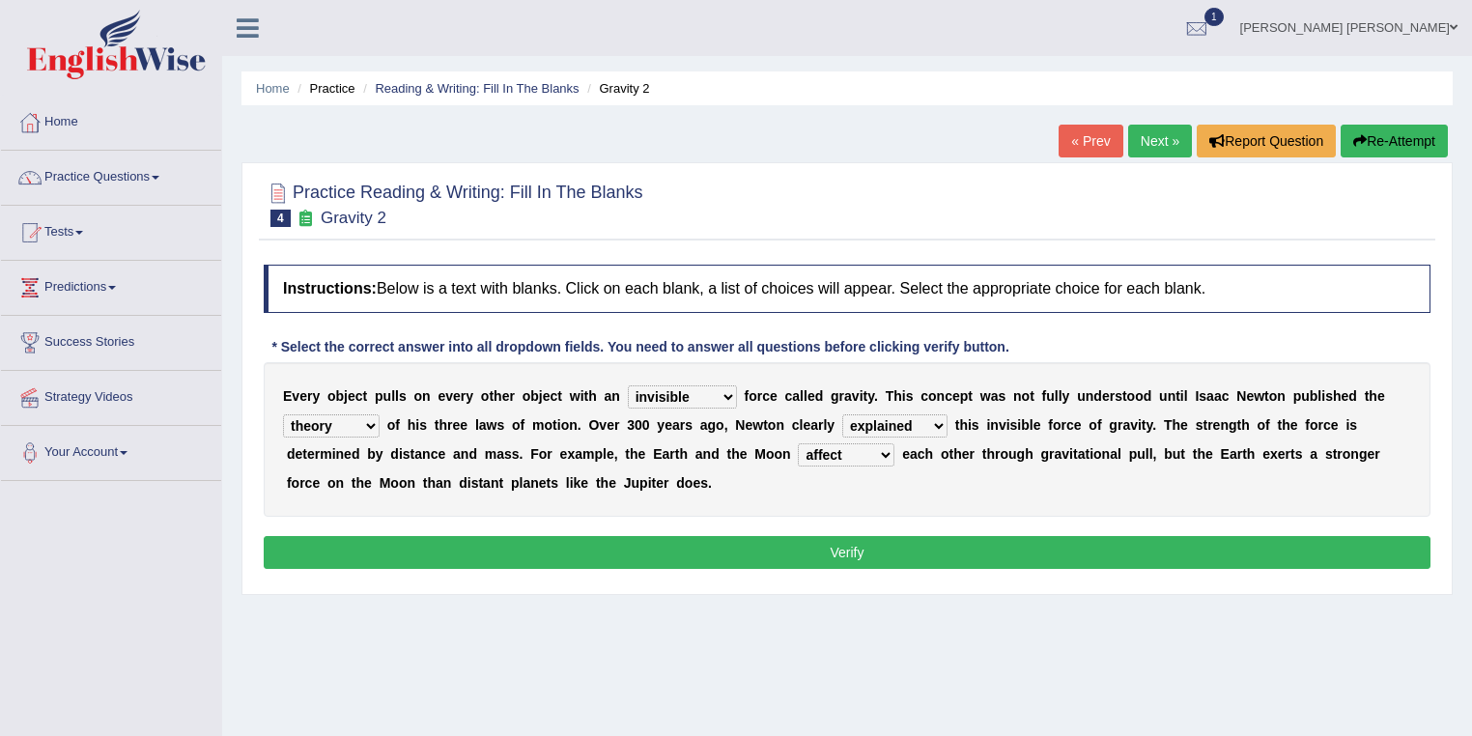
click at [670, 545] on button "Verify" at bounding box center [847, 552] width 1167 height 33
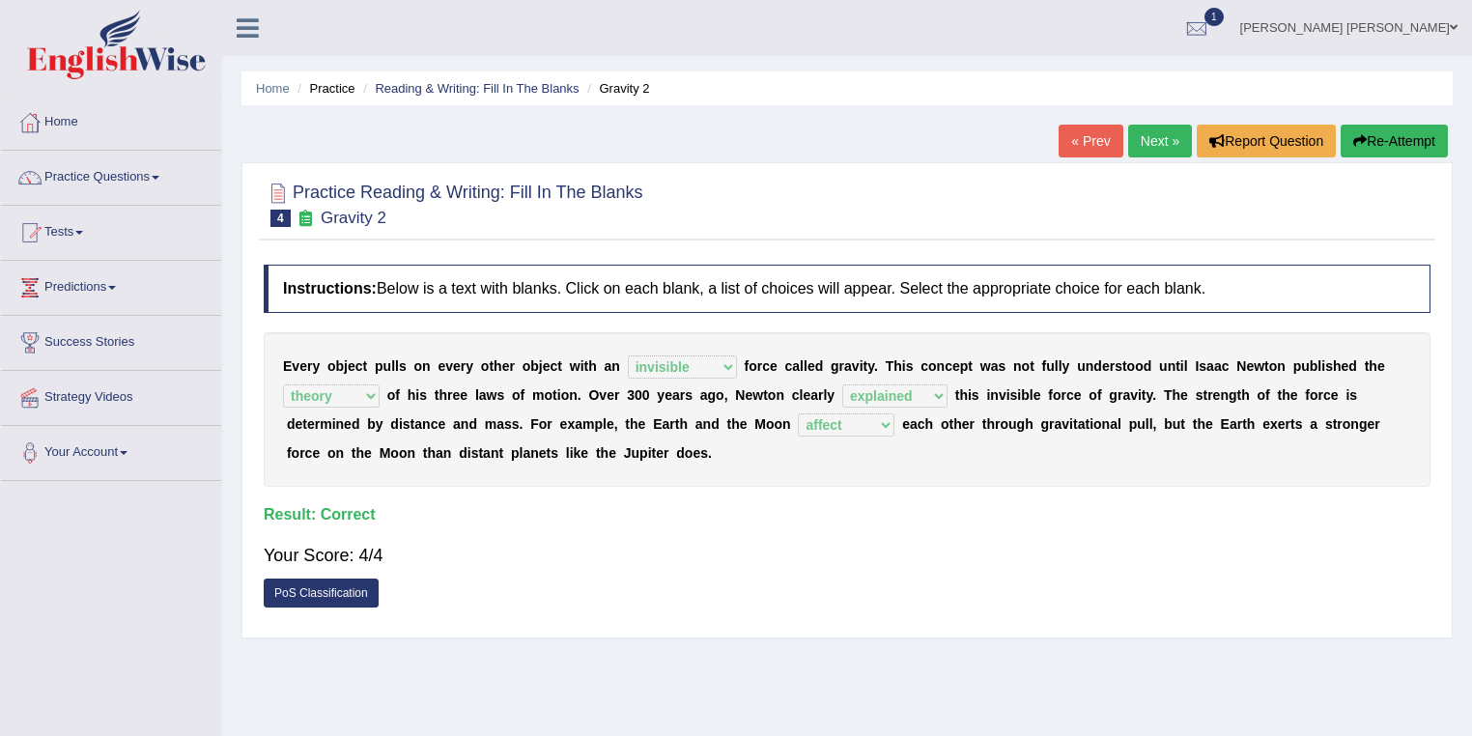
click at [1146, 138] on link "Next »" at bounding box center [1160, 141] width 64 height 33
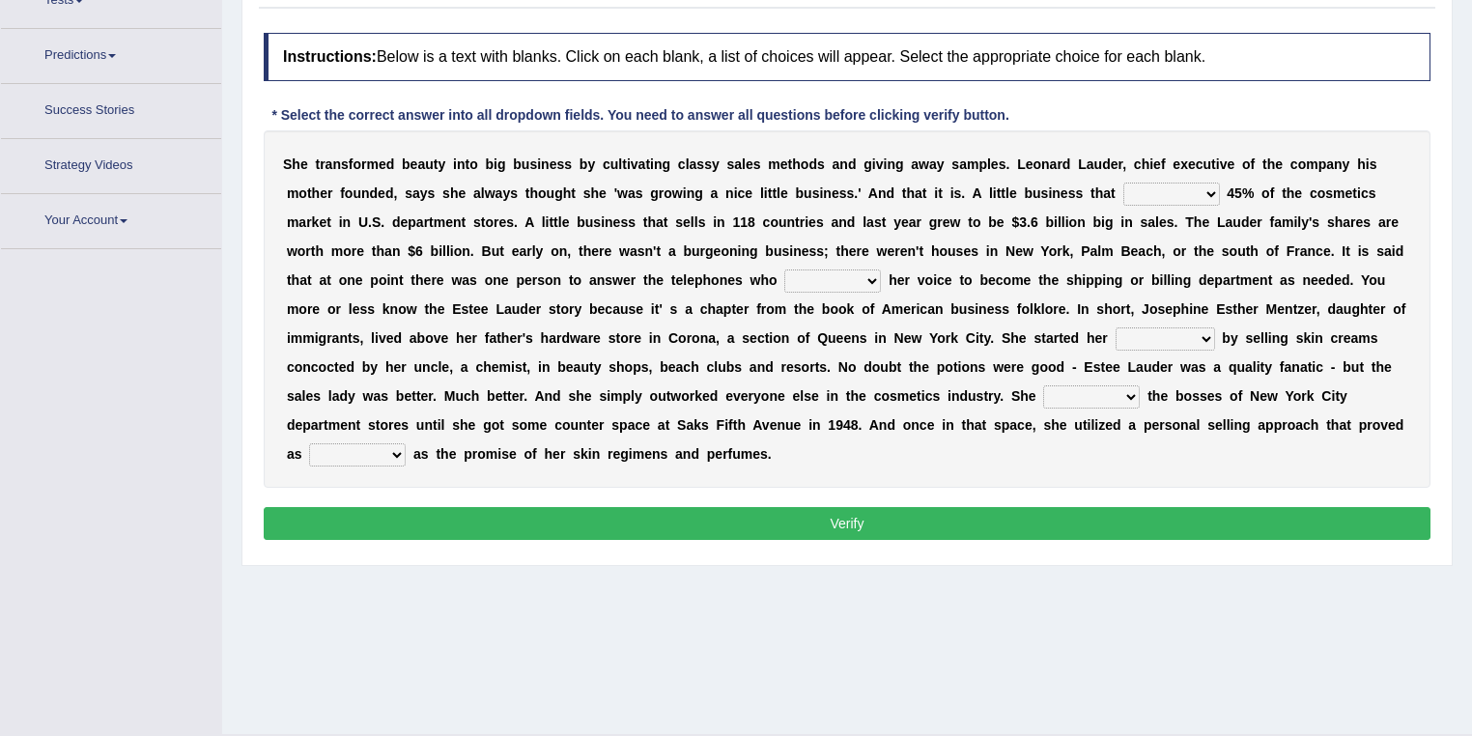
scroll to position [36, 0]
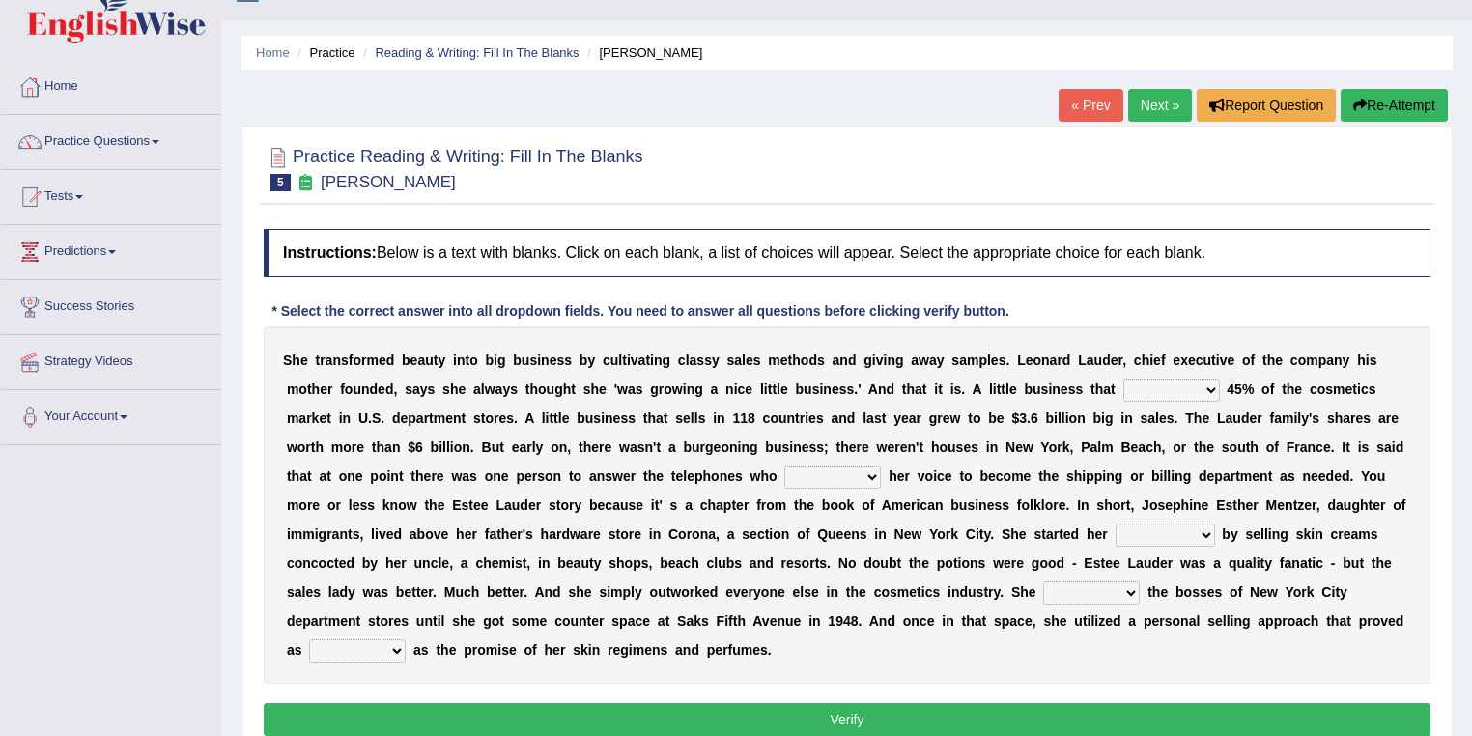
click at [1140, 102] on link "Next »" at bounding box center [1160, 105] width 64 height 33
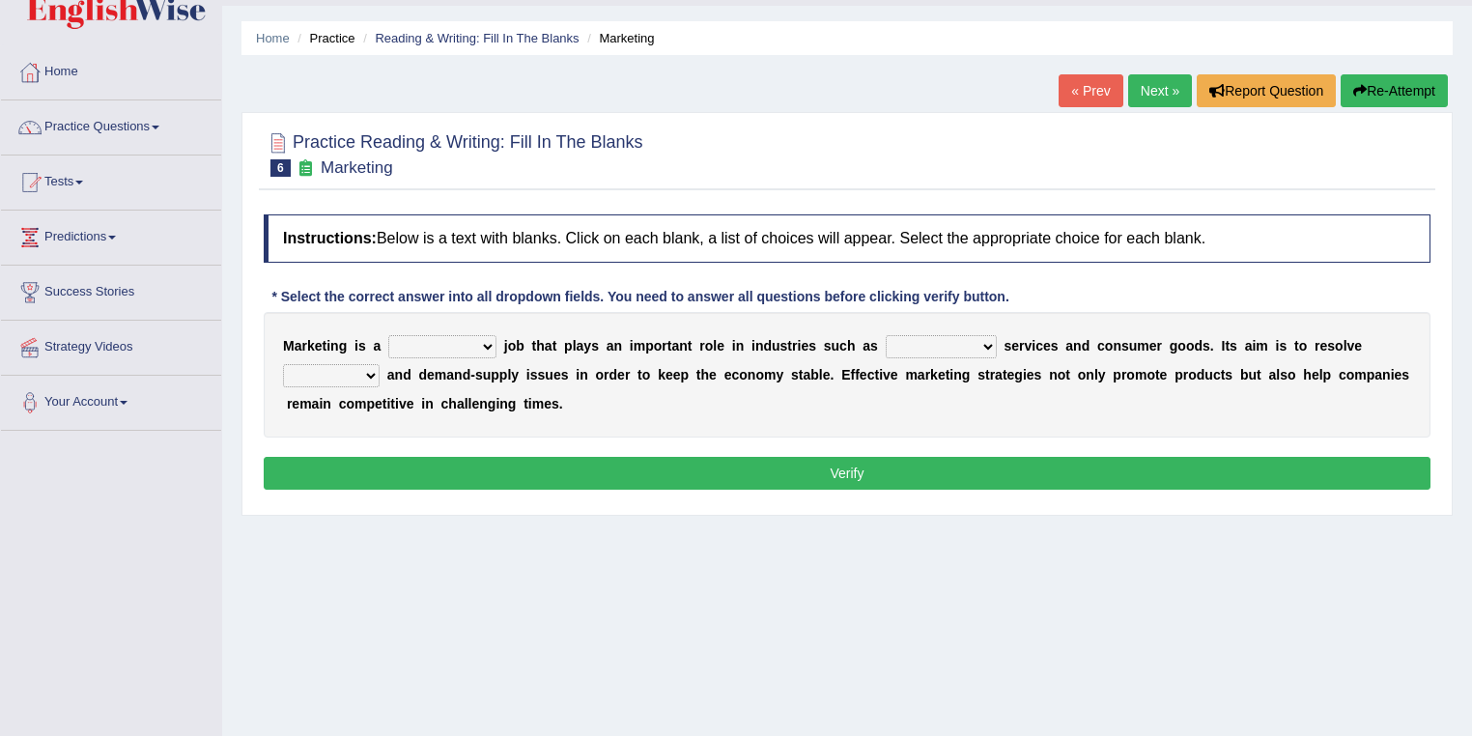
scroll to position [77, 0]
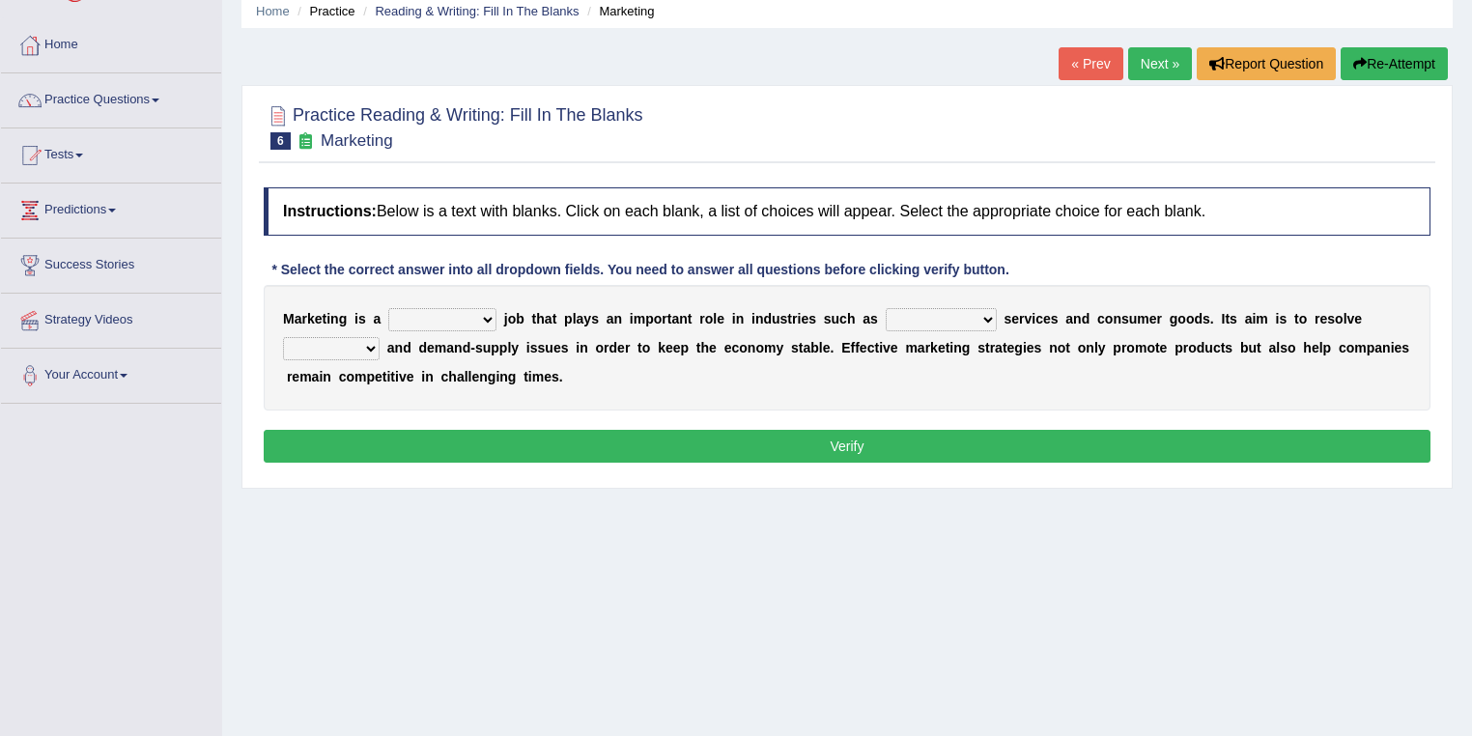
click at [462, 317] on select "professional flexible parochial descriptive" at bounding box center [442, 319] width 108 height 23
select select "professional"
click at [388, 308] on select "professional flexible parochial descriptive" at bounding box center [442, 319] width 108 height 23
click at [432, 322] on select "professional flexible parochial descriptive" at bounding box center [442, 319] width 108 height 23
click at [388, 308] on select "professional flexible parochial descriptive" at bounding box center [442, 319] width 108 height 23
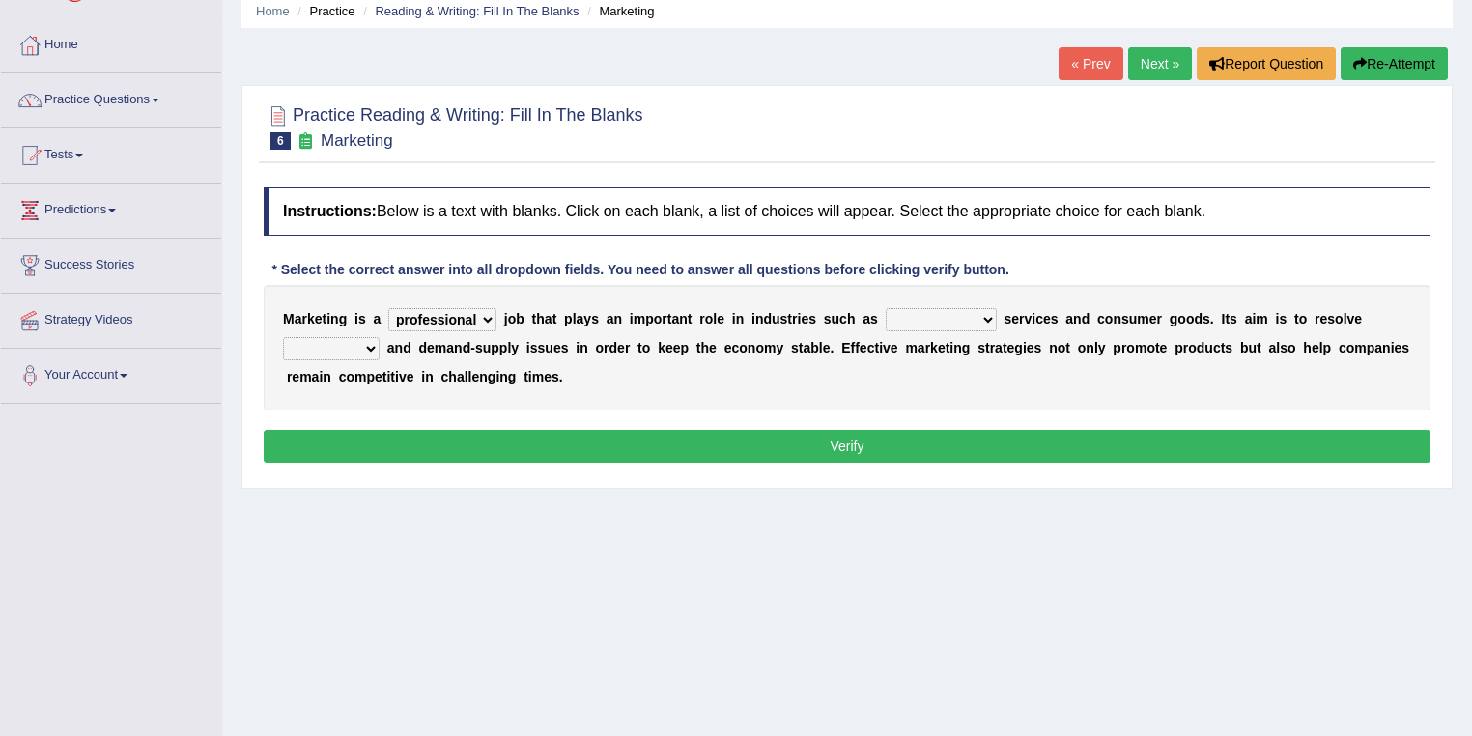
click at [921, 321] on select "civil financial conventional foremost" at bounding box center [941, 319] width 111 height 23
click at [886, 308] on select "civil financial conventional foremost" at bounding box center [941, 319] width 111 height 23
click at [962, 309] on select "civil financial conventional foremost" at bounding box center [941, 319] width 111 height 23
click at [886, 308] on select "civil financial conventional foremost" at bounding box center [941, 319] width 111 height 23
click at [954, 320] on select "civil financial conventional foremost" at bounding box center [941, 319] width 111 height 23
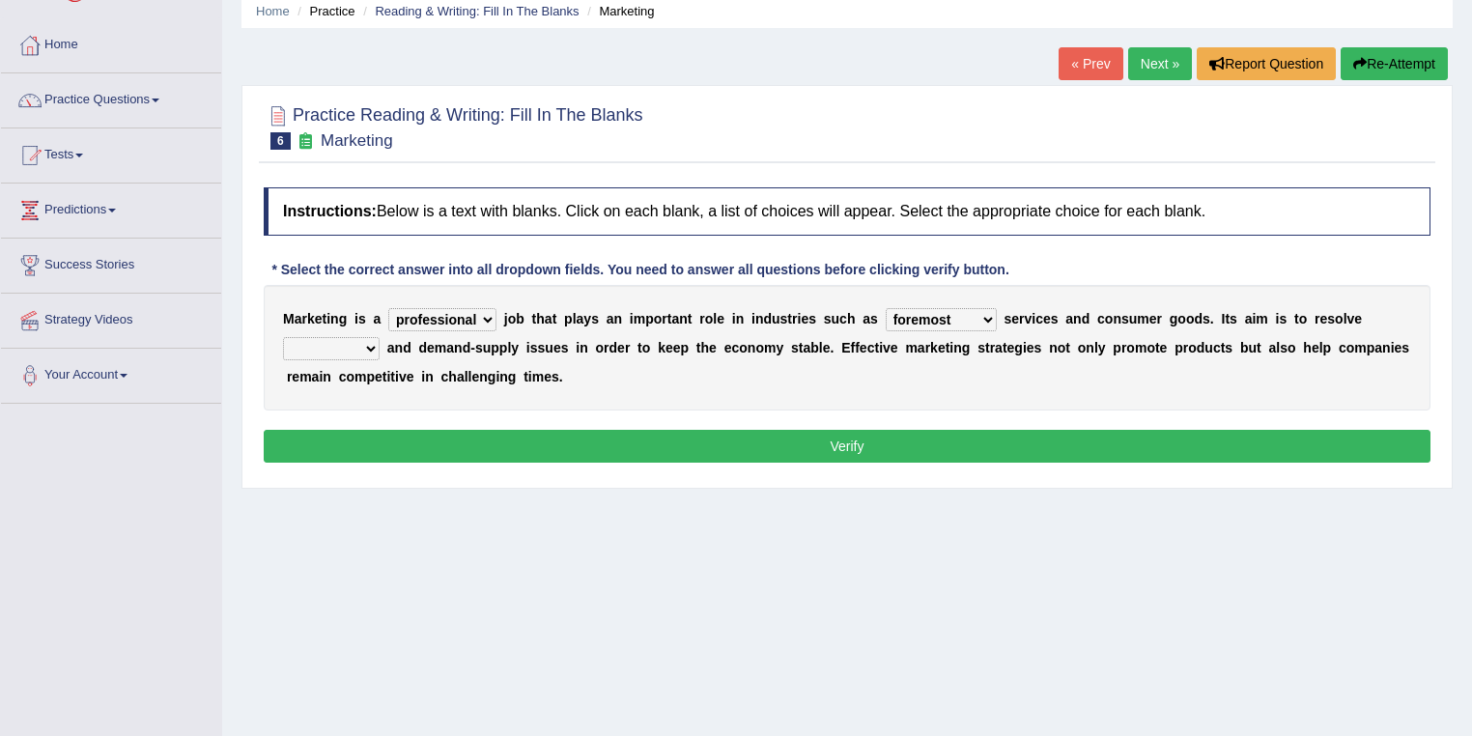
select select "financial"
click at [886, 308] on select "civil financial conventional foremost" at bounding box center [941, 319] width 111 height 23
click at [364, 344] on select "imbalance excess symmetry budget" at bounding box center [331, 348] width 97 height 23
select select "budget"
click at [283, 337] on select "imbalance excess symmetry budget" at bounding box center [331, 348] width 97 height 23
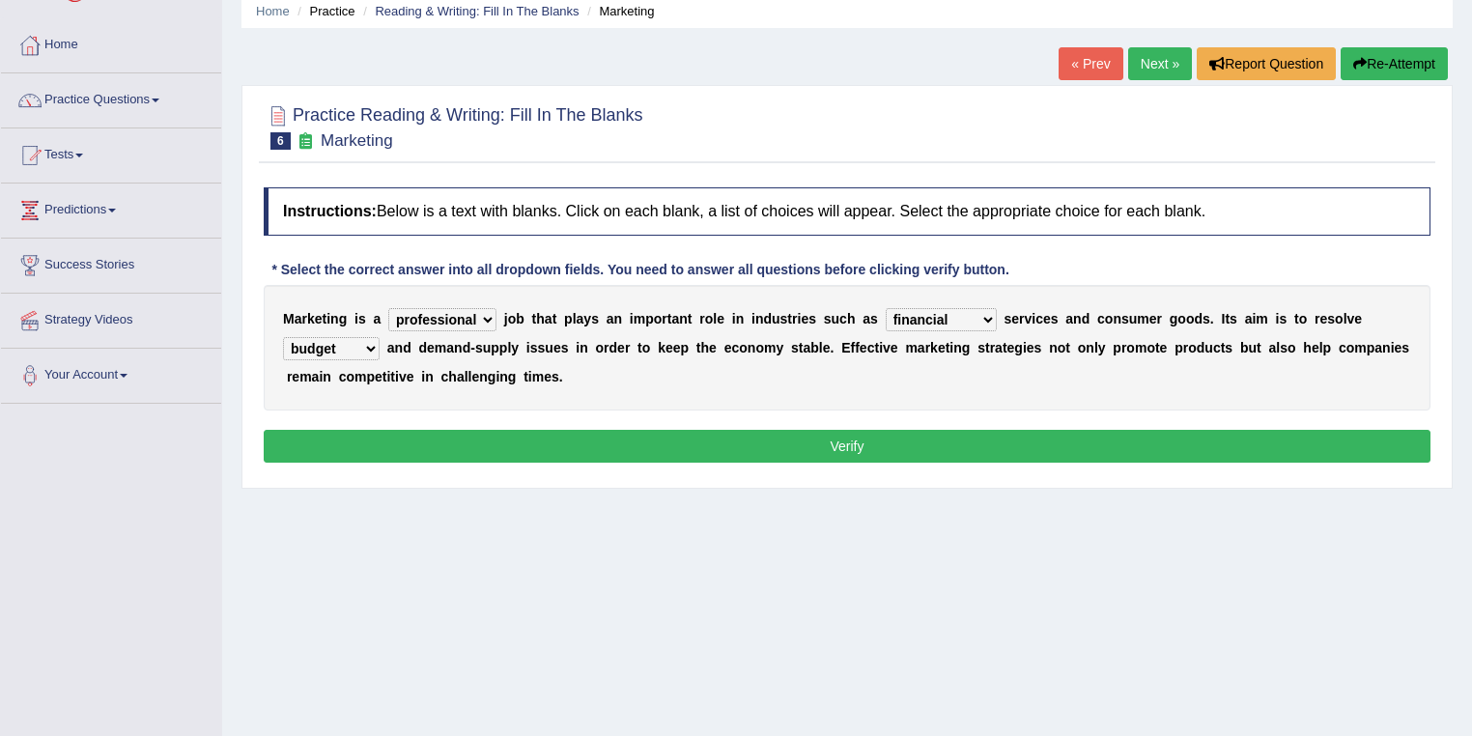
click at [354, 327] on div "M a r k e t i n g i s a professional flexible parochial descriptive j o b t h a…" at bounding box center [847, 348] width 1167 height 126
click at [349, 351] on select "imbalance excess symmetry budget" at bounding box center [331, 348] width 97 height 23
click at [283, 337] on select "imbalance excess symmetry budget" at bounding box center [331, 348] width 97 height 23
click at [364, 456] on button "Verify" at bounding box center [847, 446] width 1167 height 33
